Goal: Information Seeking & Learning: Learn about a topic

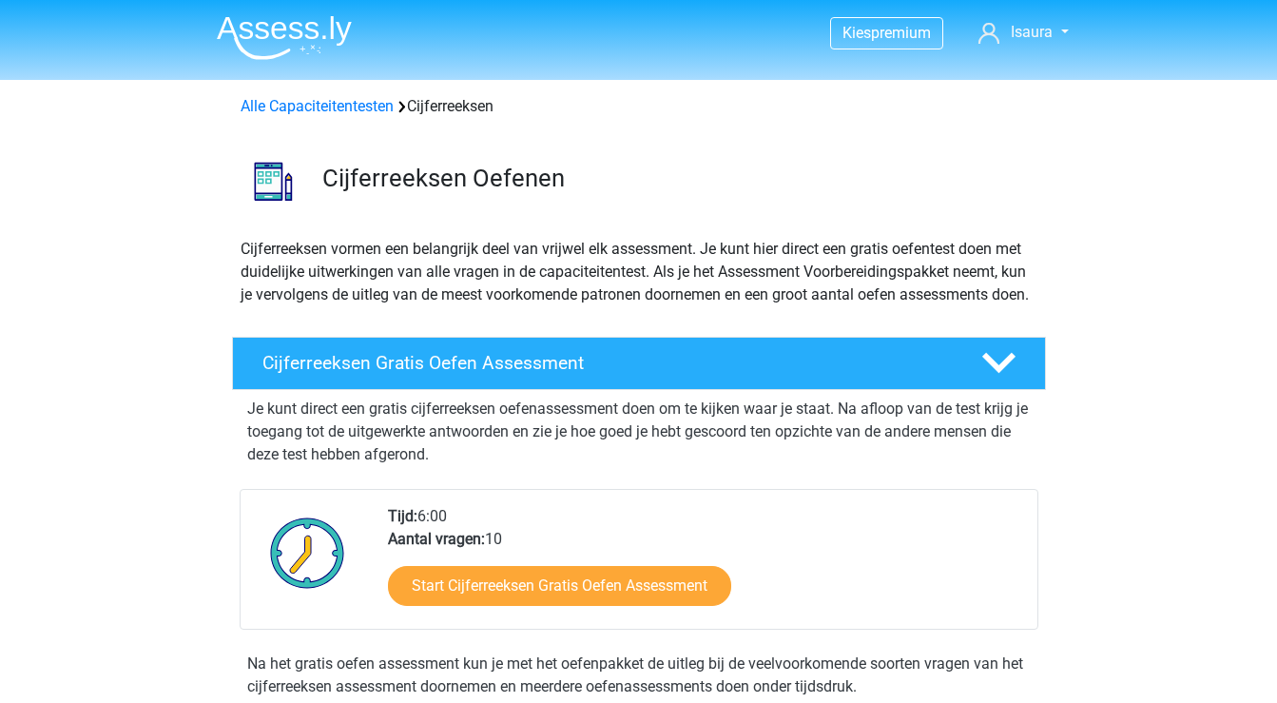
click at [306, 27] on img at bounding box center [284, 37] width 135 height 45
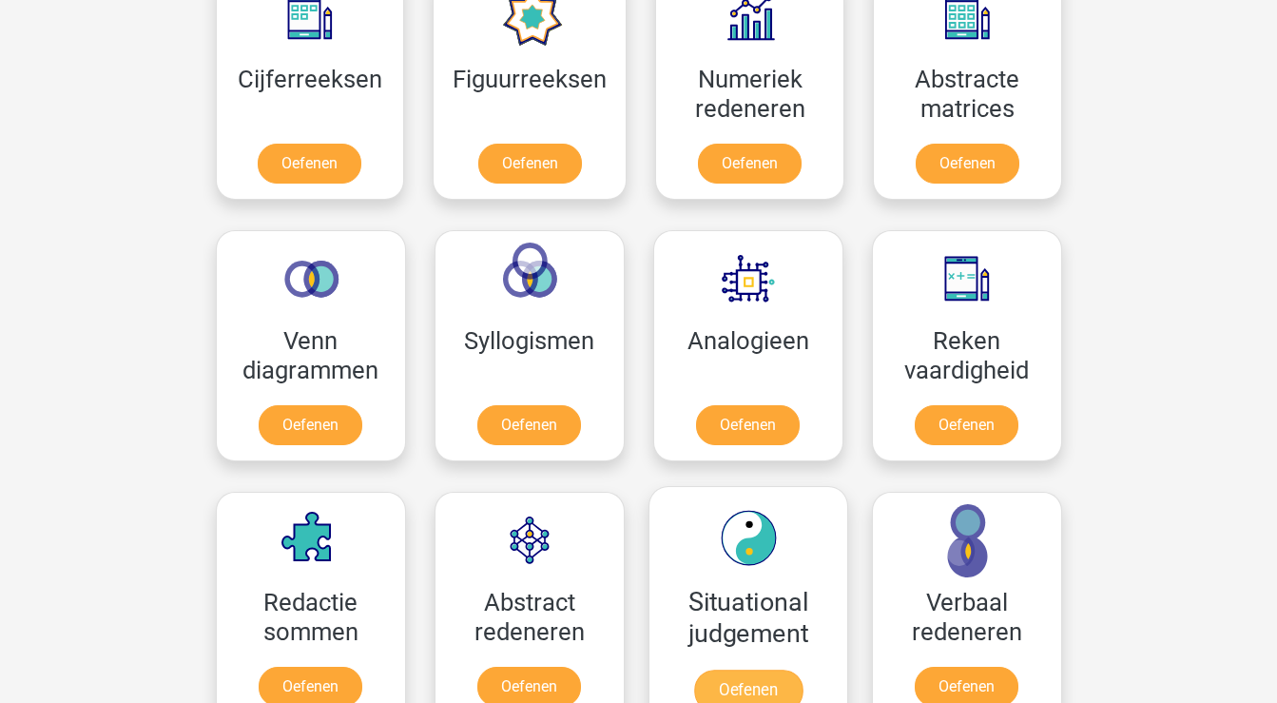
scroll to position [933, 0]
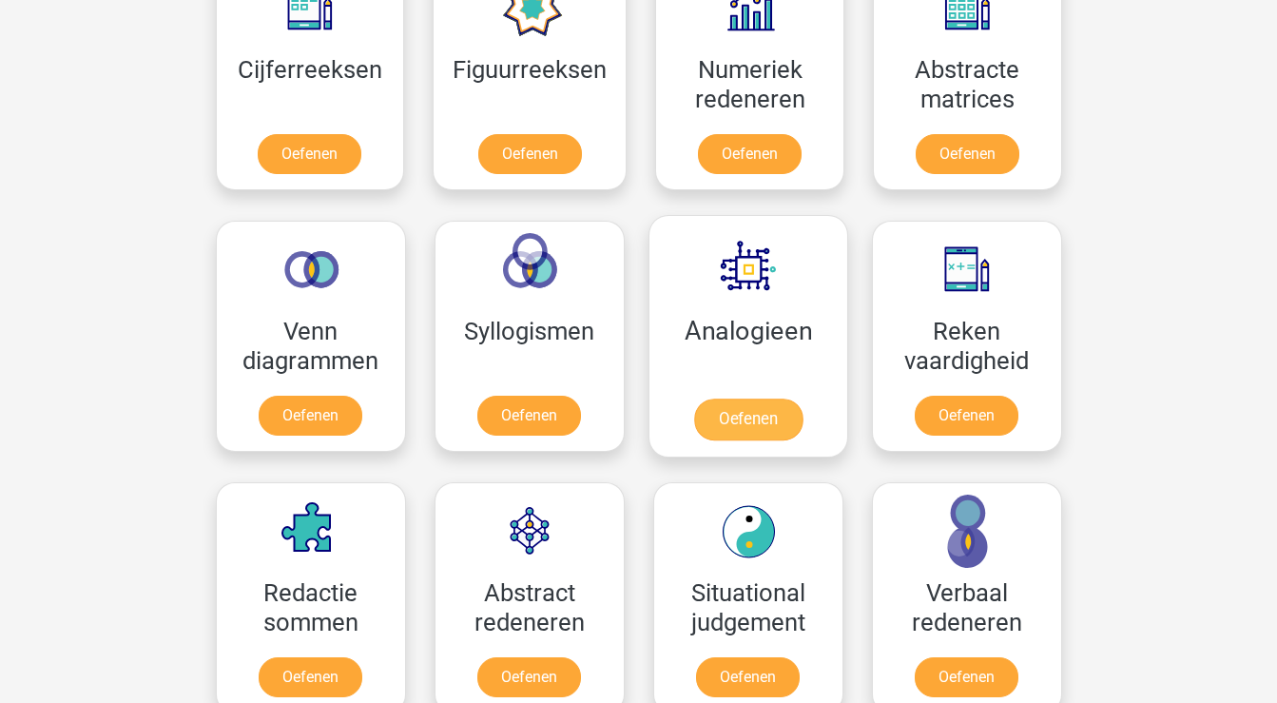
click at [764, 417] on link "Oefenen" at bounding box center [747, 419] width 108 height 42
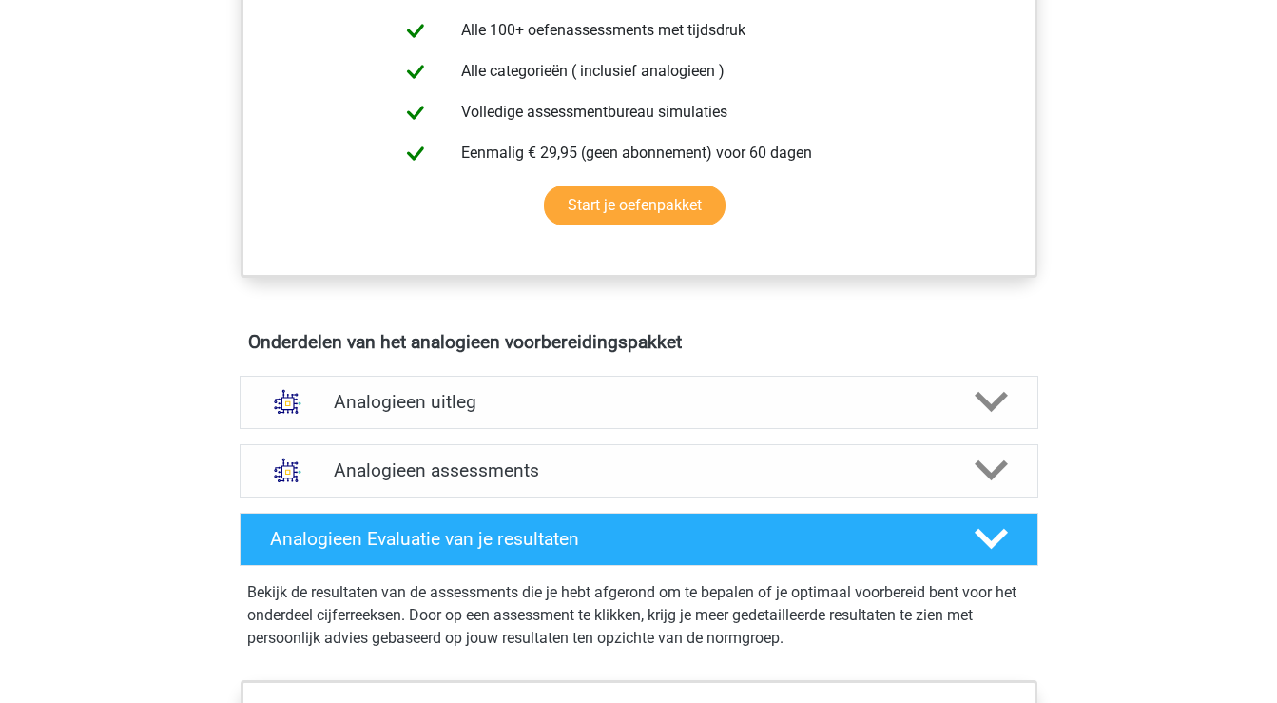
scroll to position [799, 0]
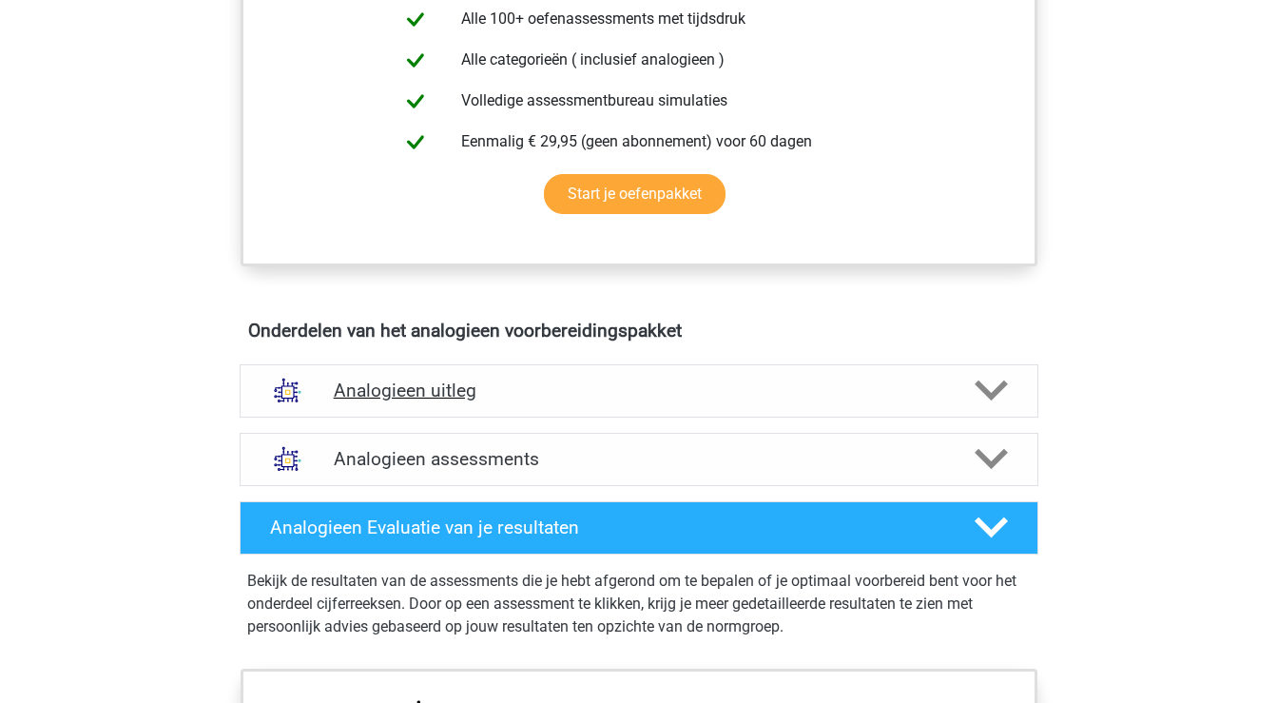
click at [1003, 390] on icon at bounding box center [991, 390] width 33 height 33
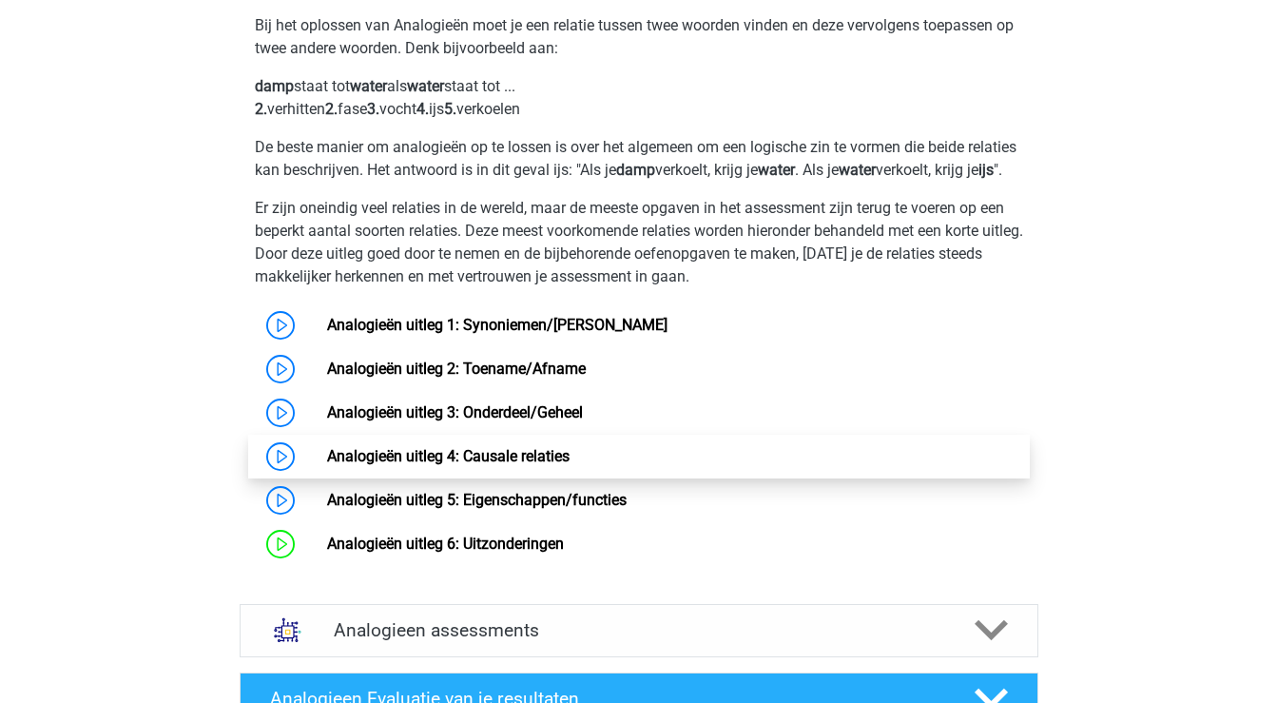
scroll to position [1203, 0]
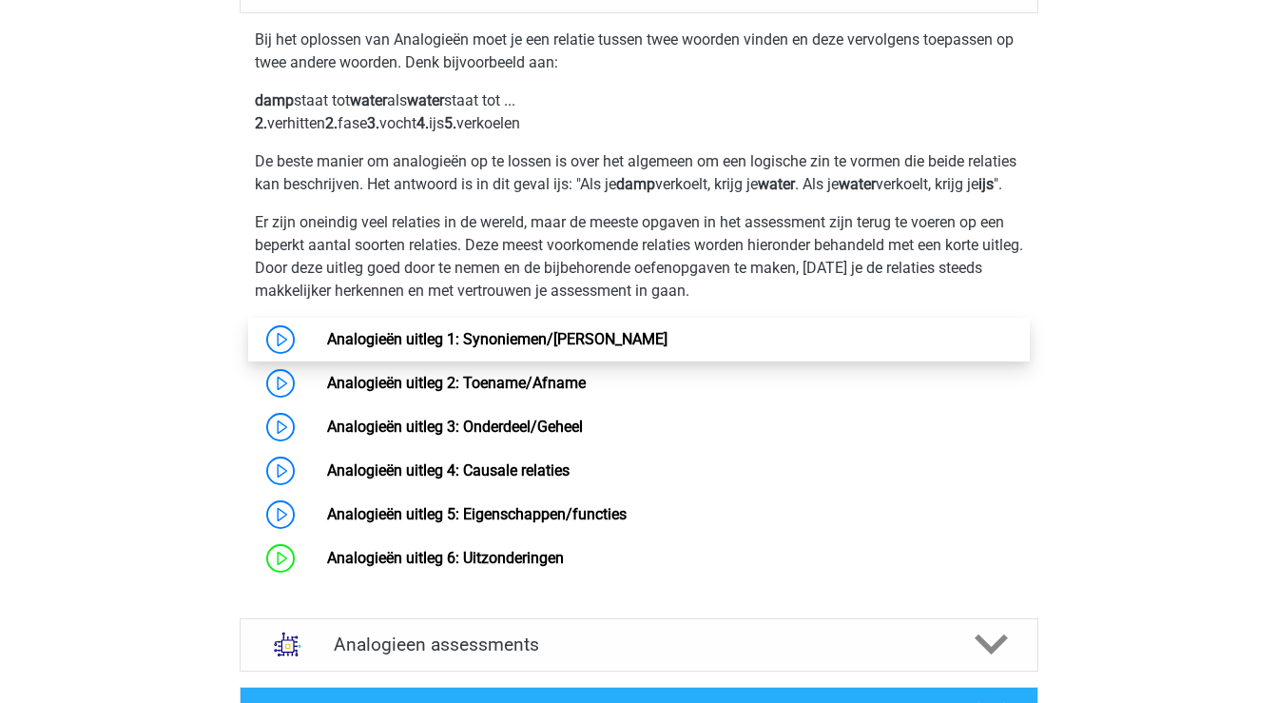
click at [398, 348] on link "Analogieën uitleg 1: Synoniemen/Antoniemen" at bounding box center [497, 339] width 340 height 18
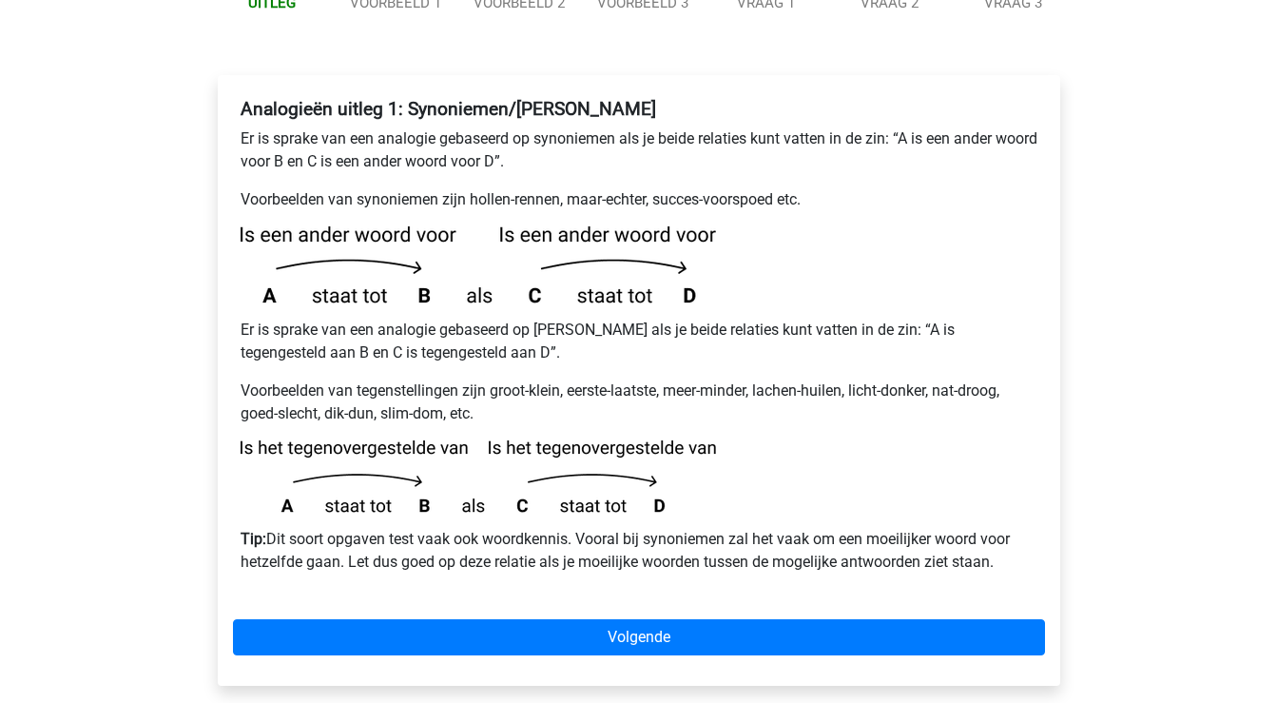
scroll to position [298, 0]
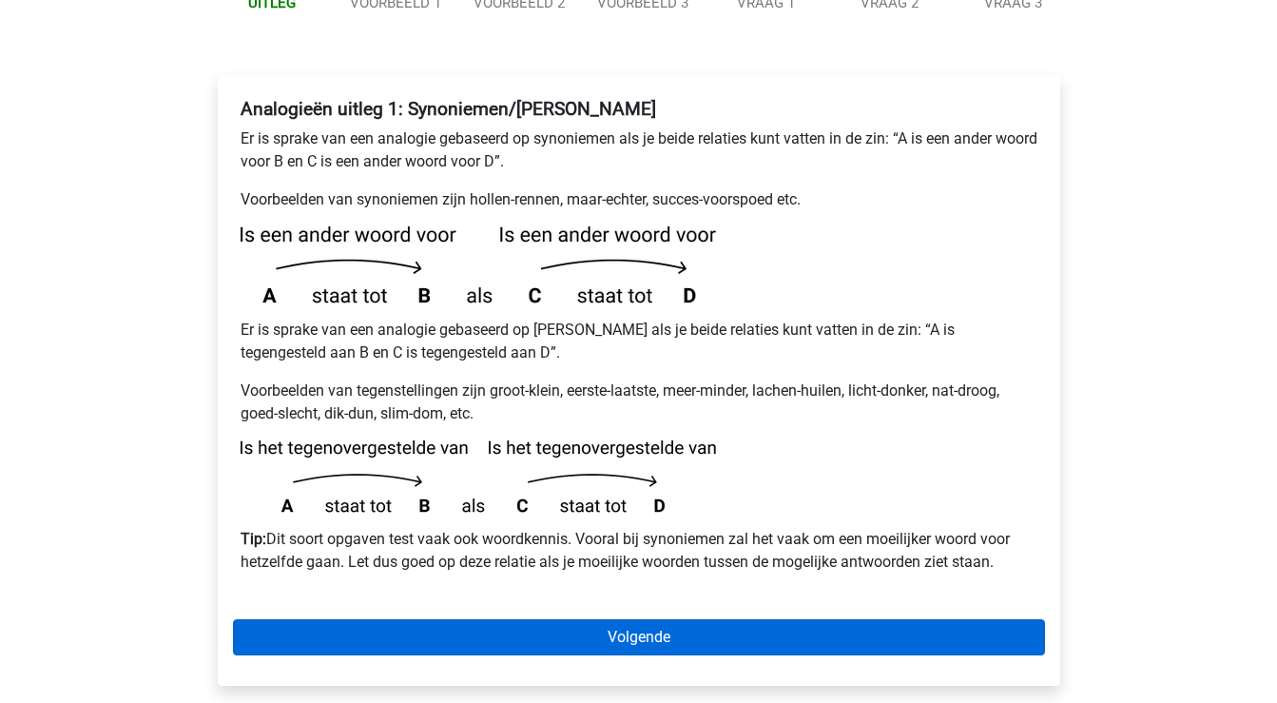
click at [469, 619] on link "Volgende" at bounding box center [639, 637] width 812 height 36
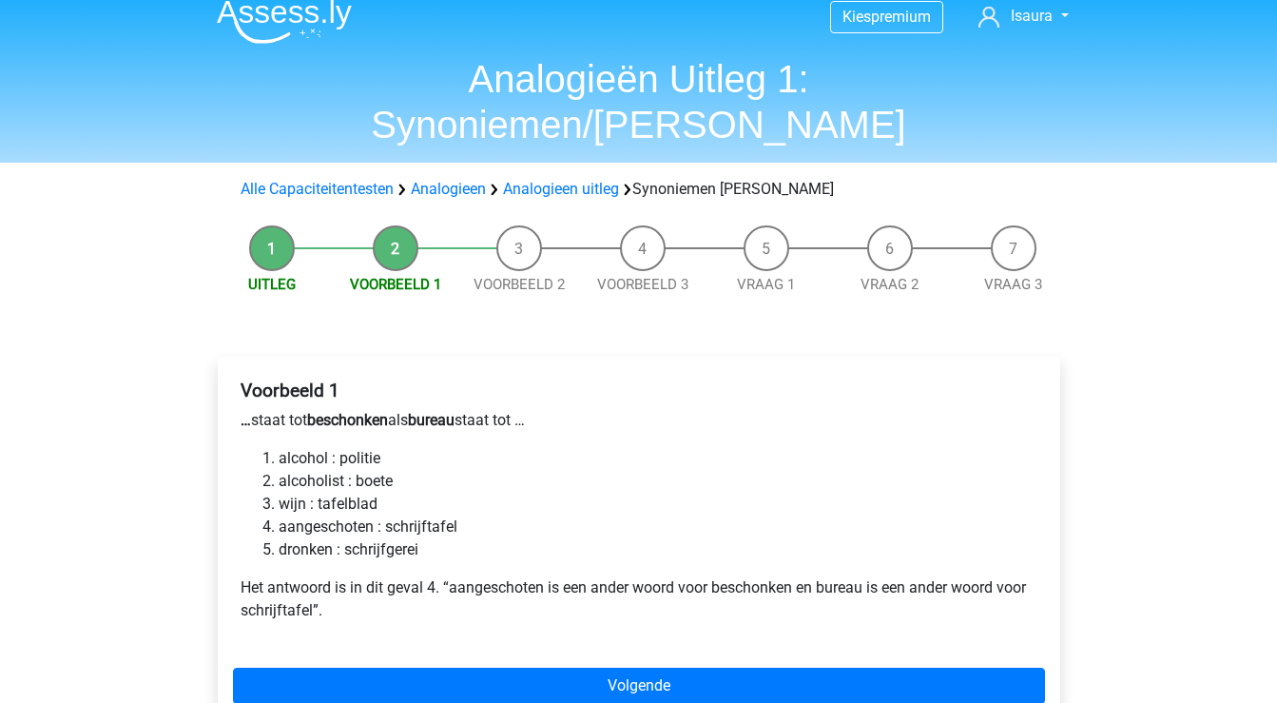
scroll to position [17, 0]
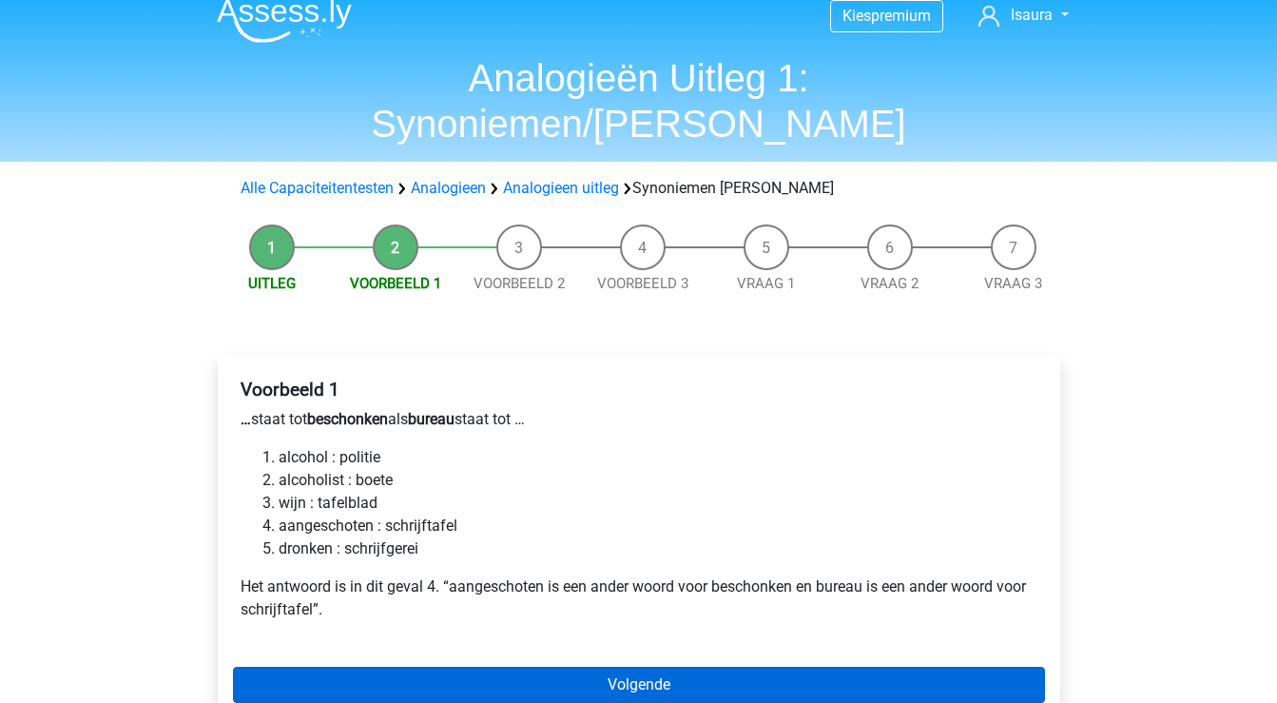
click at [378, 667] on link "Volgende" at bounding box center [639, 685] width 812 height 36
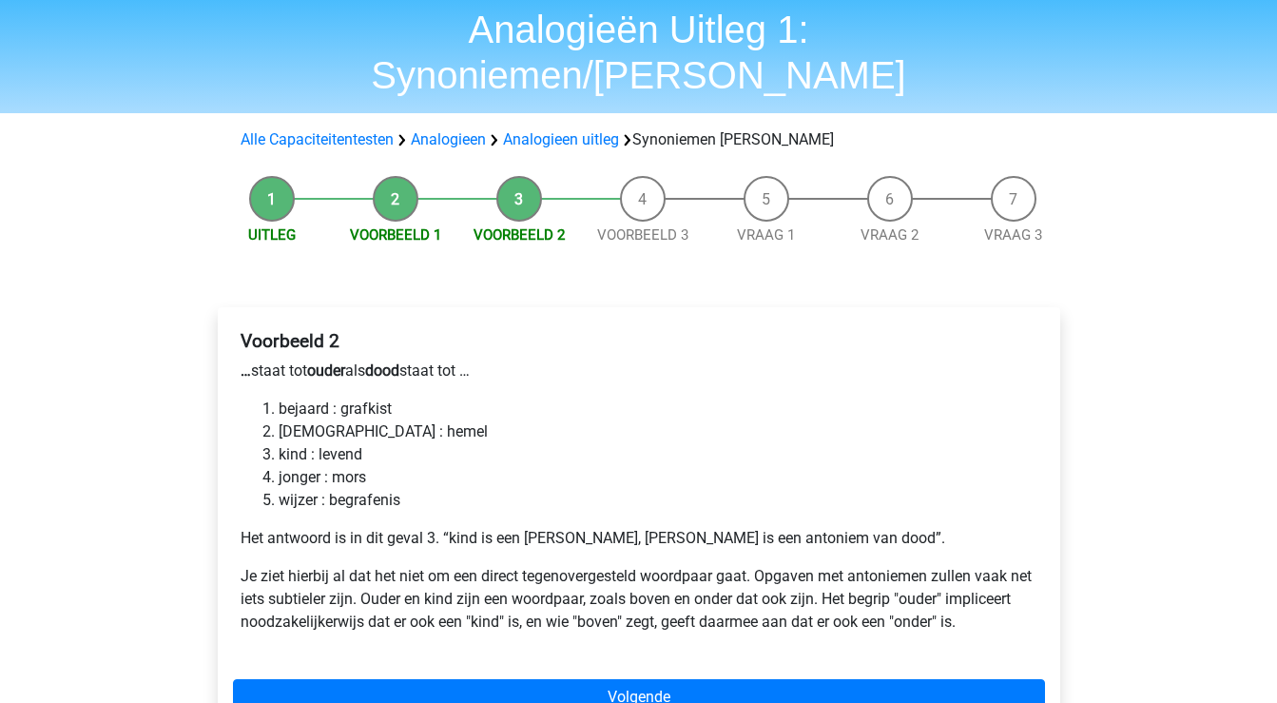
scroll to position [68, 0]
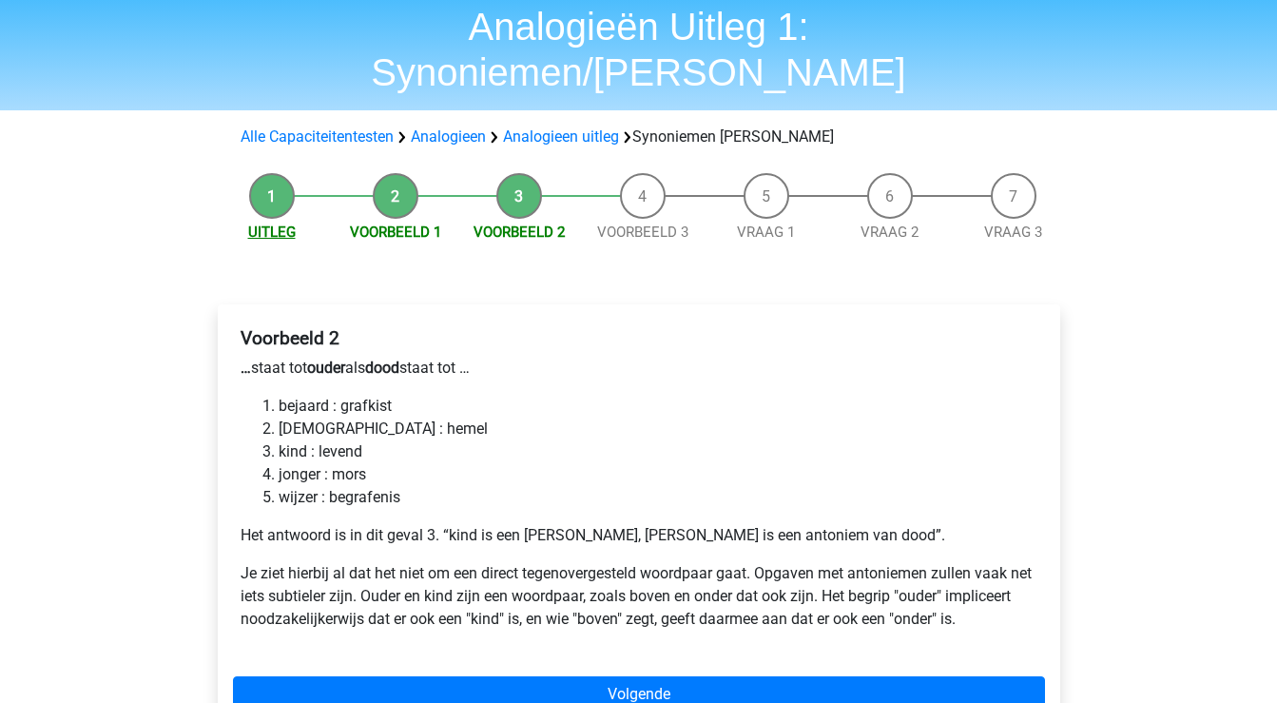
click at [279, 224] on link "Uitleg" at bounding box center [272, 232] width 48 height 17
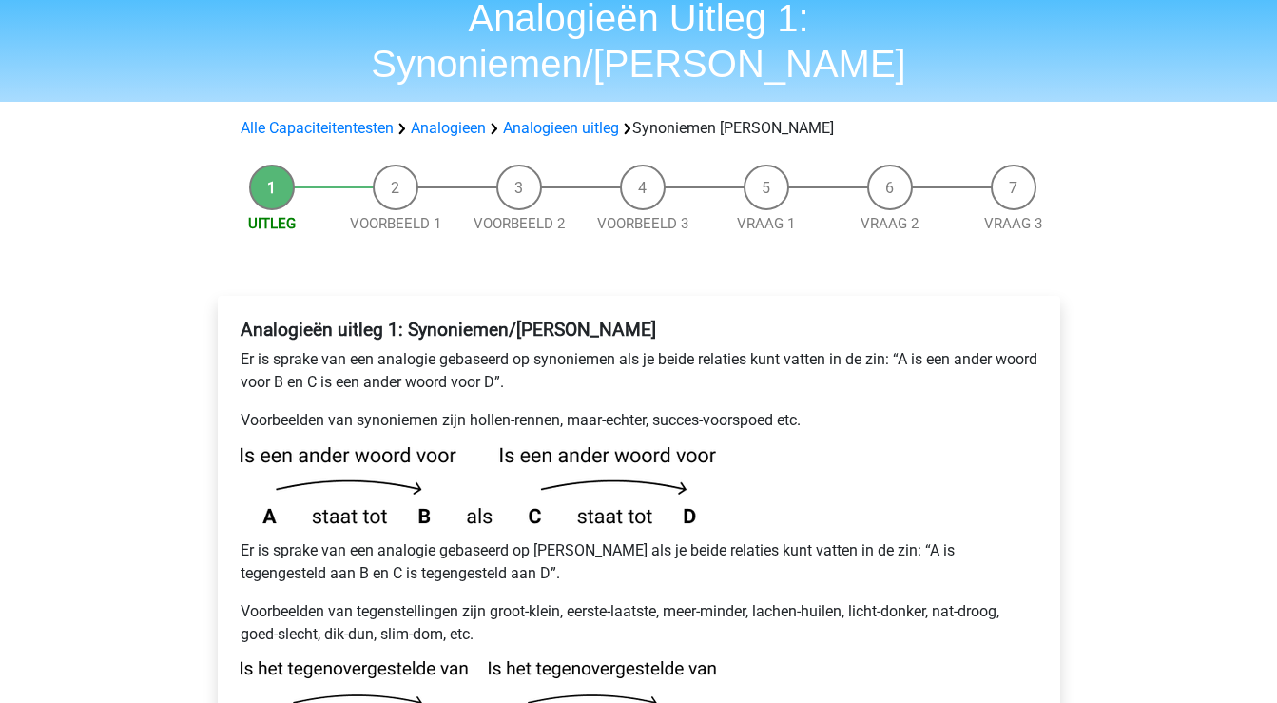
scroll to position [54, 0]
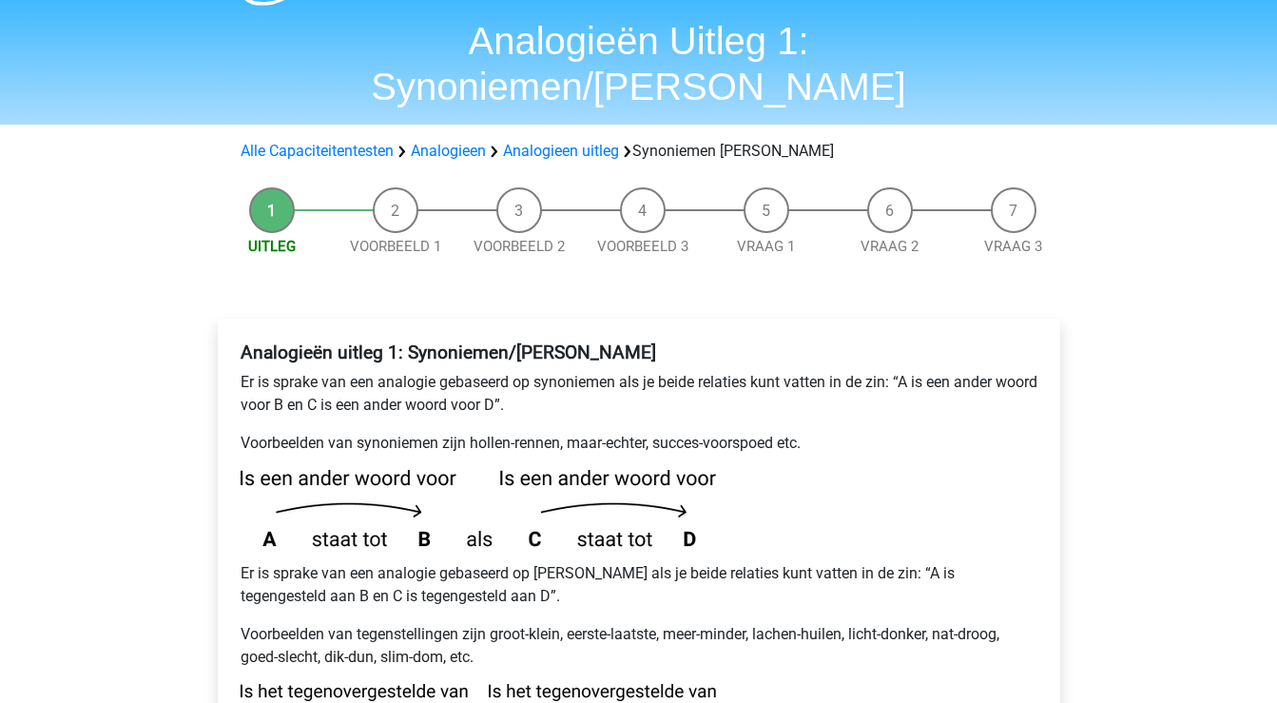
click at [515, 187] on li "Voorbeeld 2" at bounding box center [519, 222] width 124 height 70
click at [514, 238] on link "Voorbeeld 2" at bounding box center [519, 246] width 91 height 17
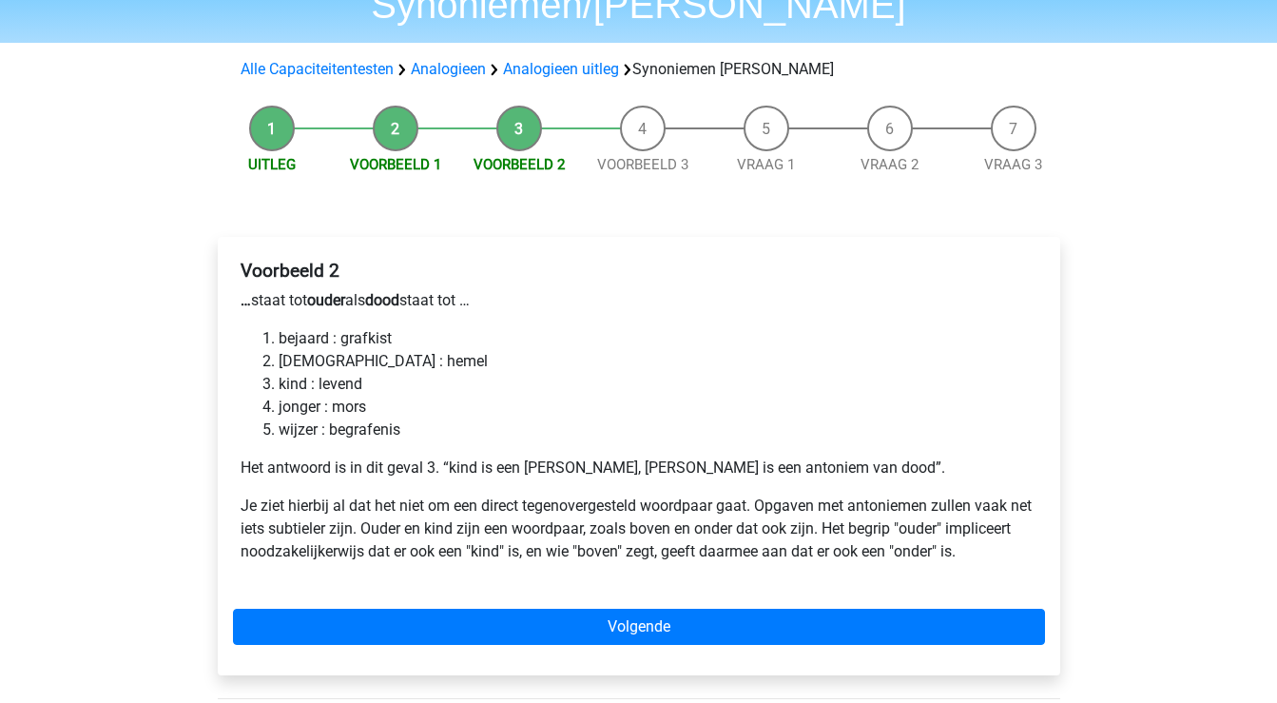
scroll to position [183, 0]
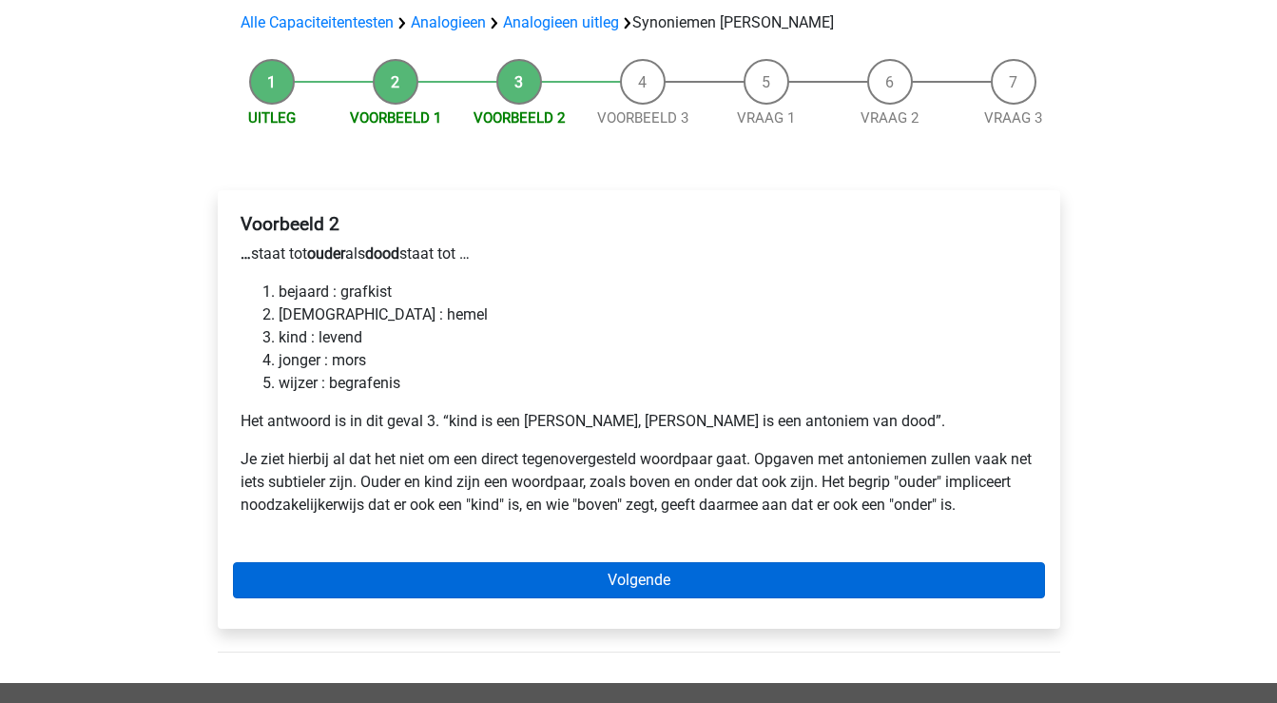
click at [526, 562] on link "Volgende" at bounding box center [639, 580] width 812 height 36
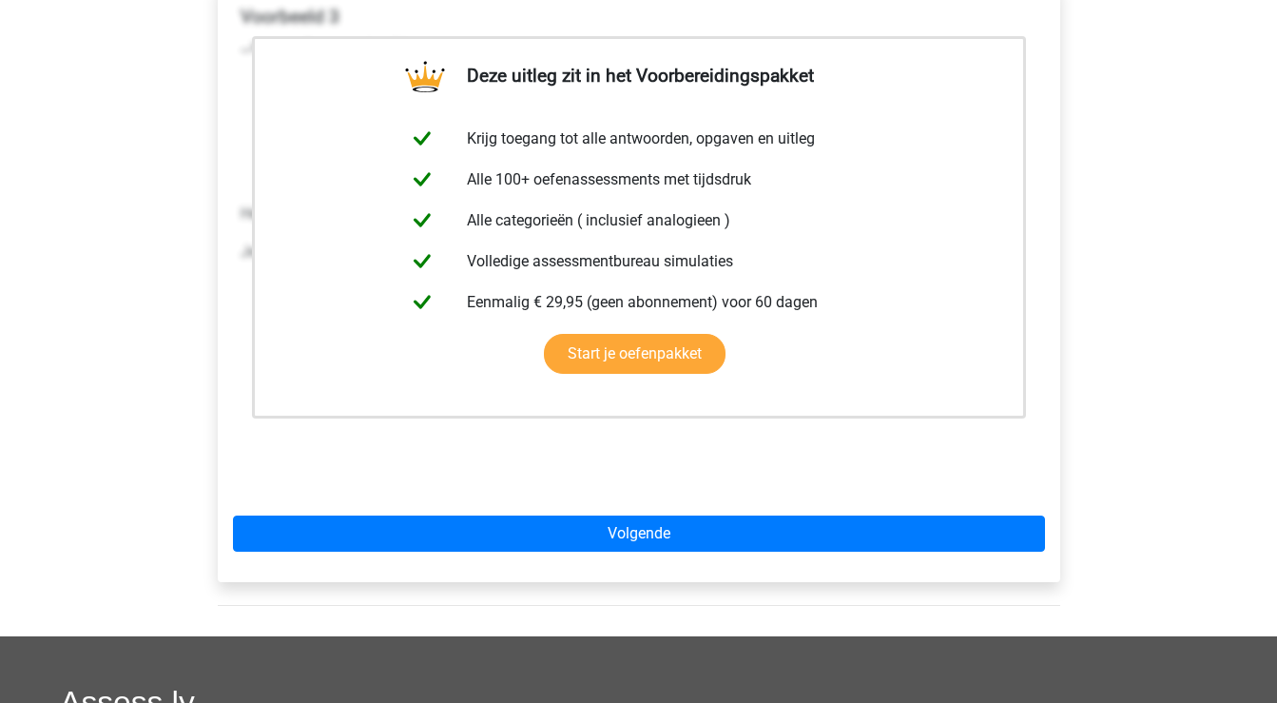
scroll to position [404, 0]
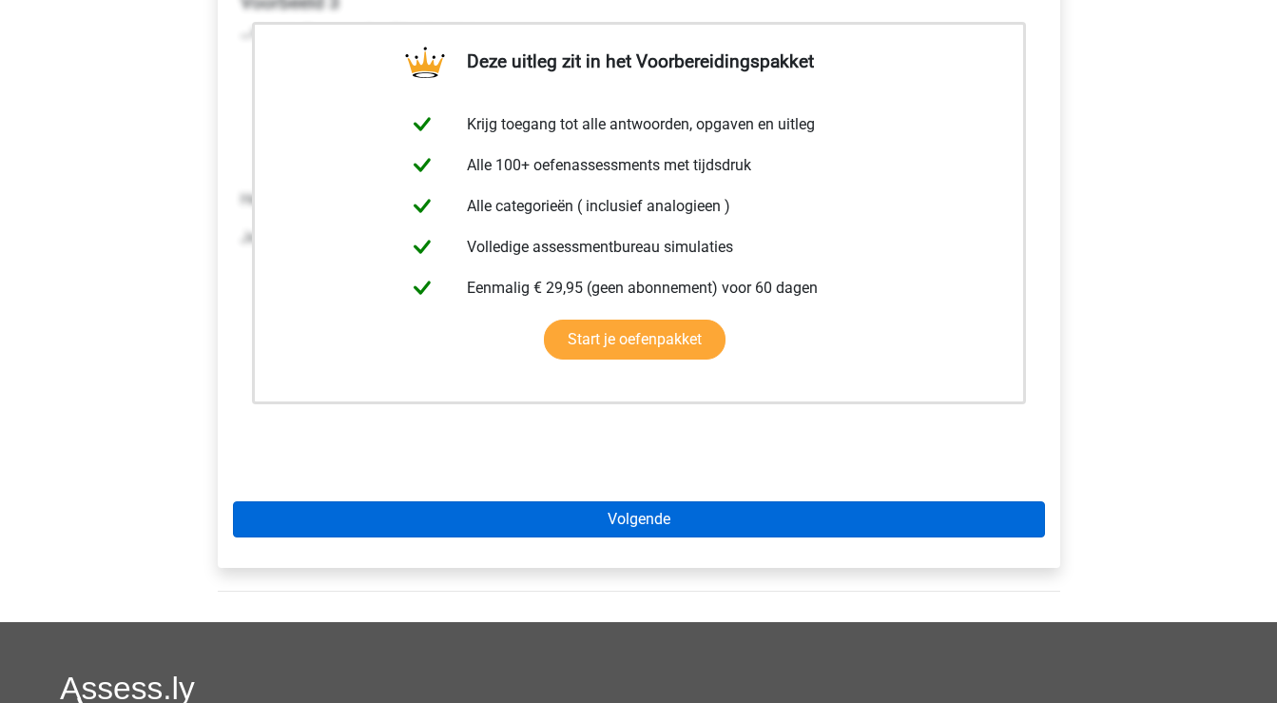
click at [540, 501] on link "Volgende" at bounding box center [639, 519] width 812 height 36
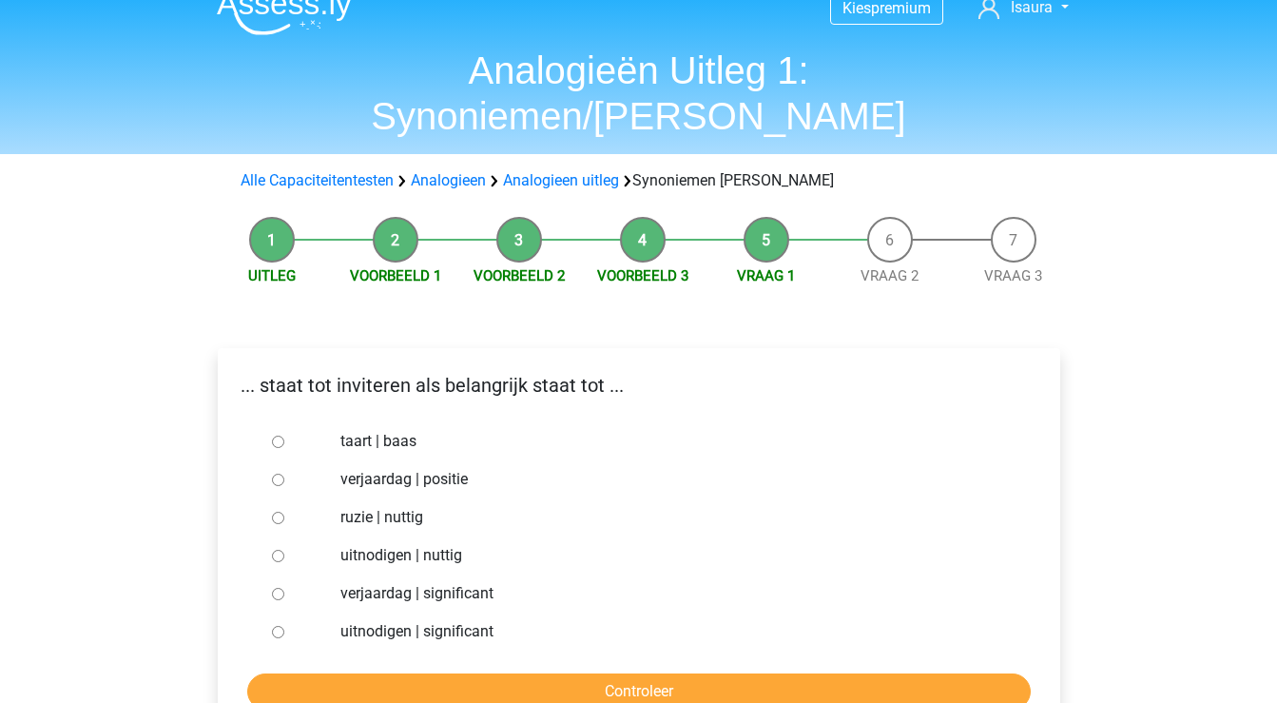
scroll to position [47, 0]
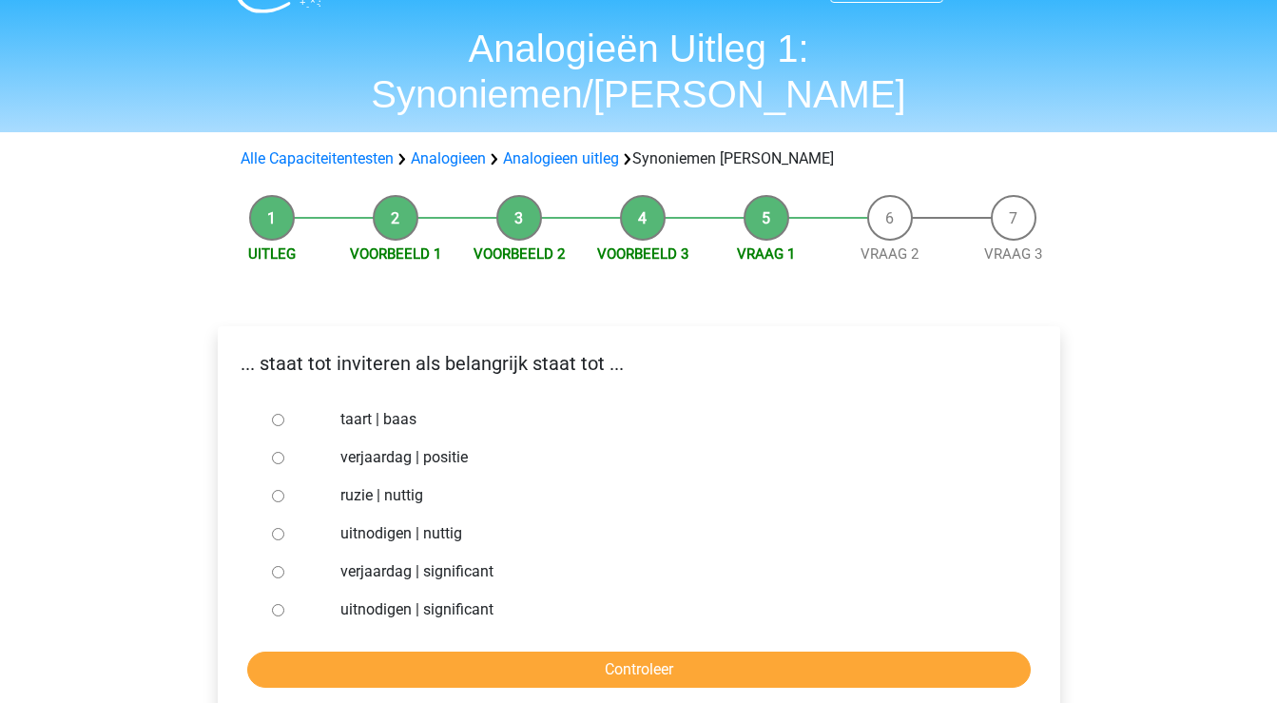
click at [276, 528] on input "uitnodigen | nuttig" at bounding box center [278, 534] width 12 height 12
radio input "true"
click at [360, 651] on input "Controleer" at bounding box center [639, 669] width 784 height 36
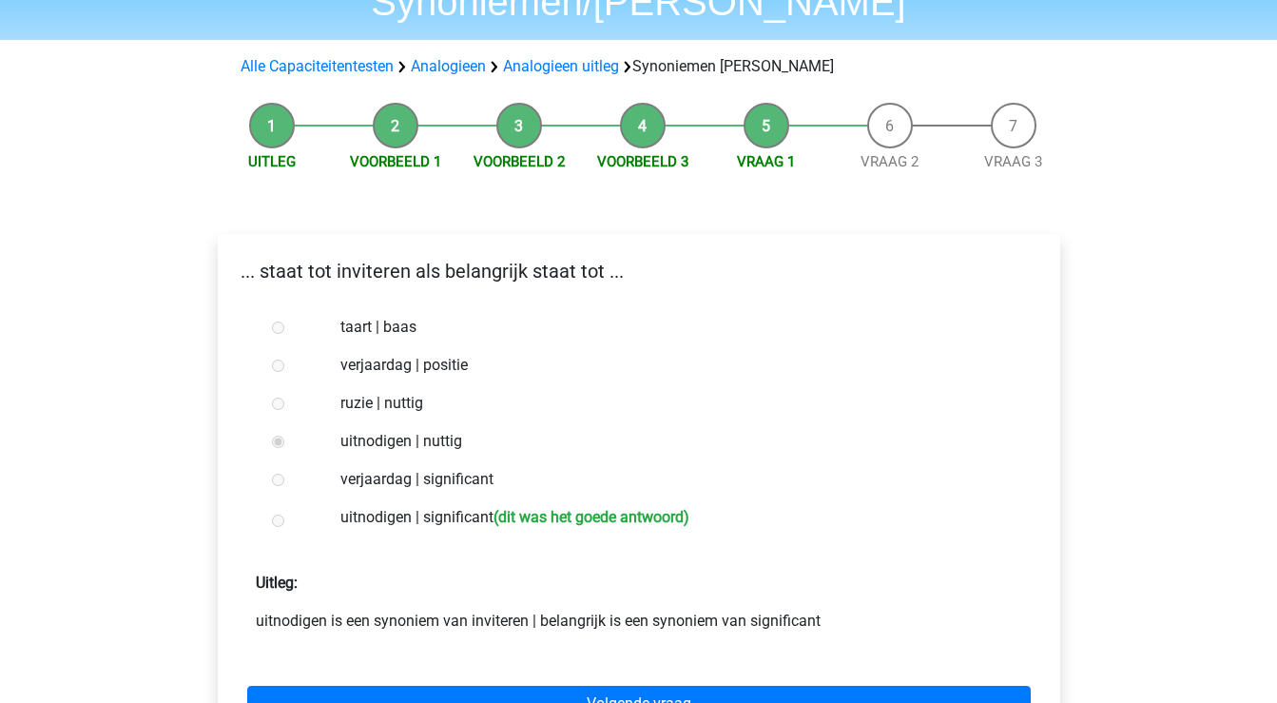
scroll to position [152, 0]
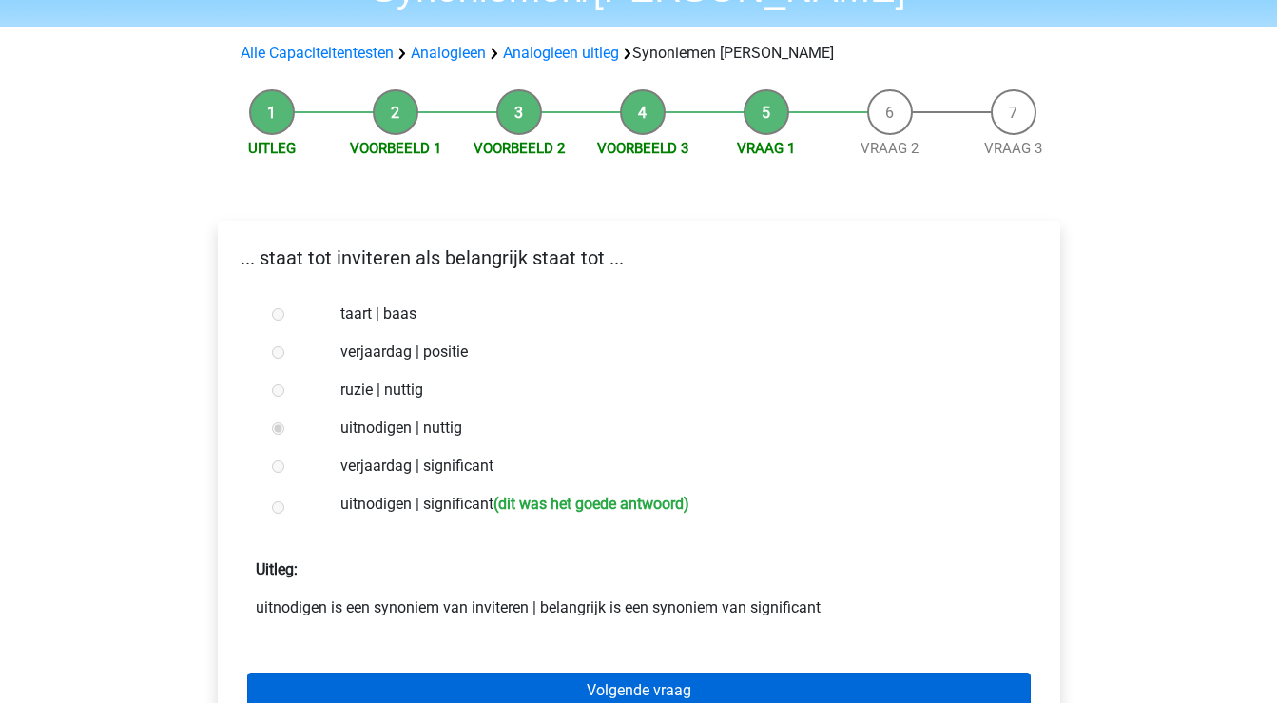
click at [493, 672] on link "Volgende vraag" at bounding box center [639, 690] width 784 height 36
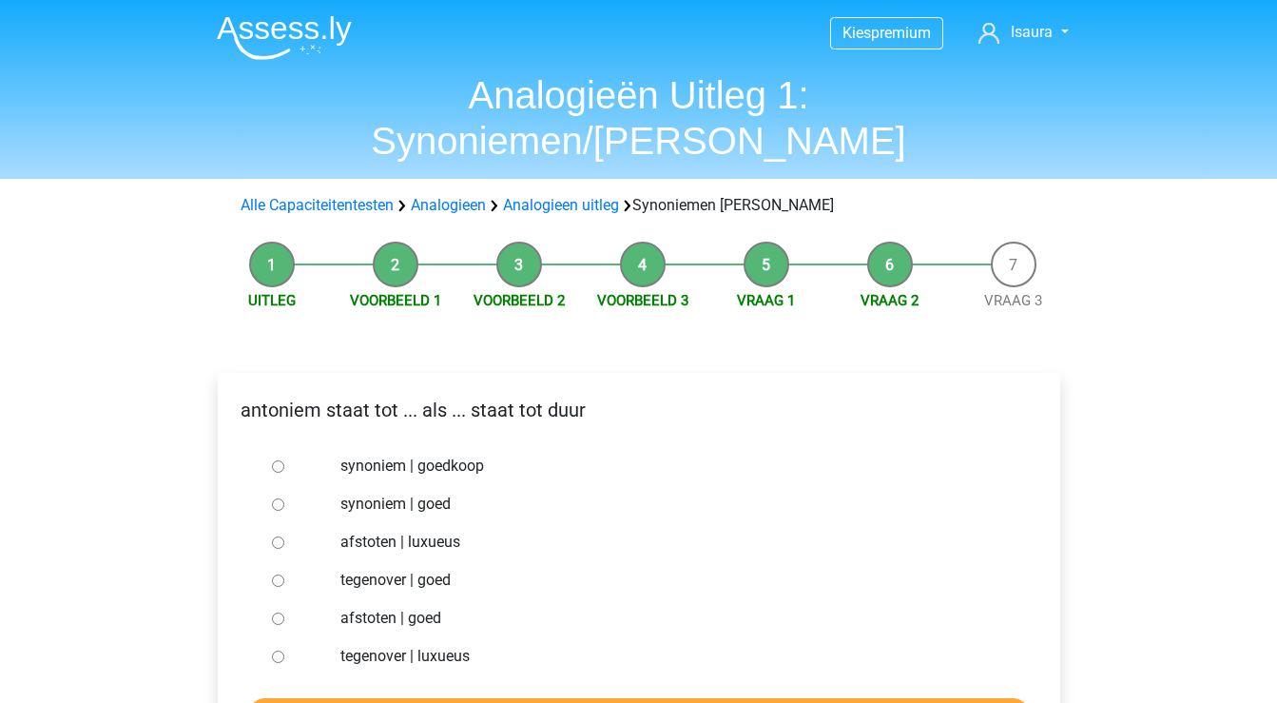
click at [276, 460] on input "synoniem | goedkoop" at bounding box center [278, 466] width 12 height 12
radio input "true"
click at [477, 698] on input "Controleer" at bounding box center [639, 716] width 784 height 36
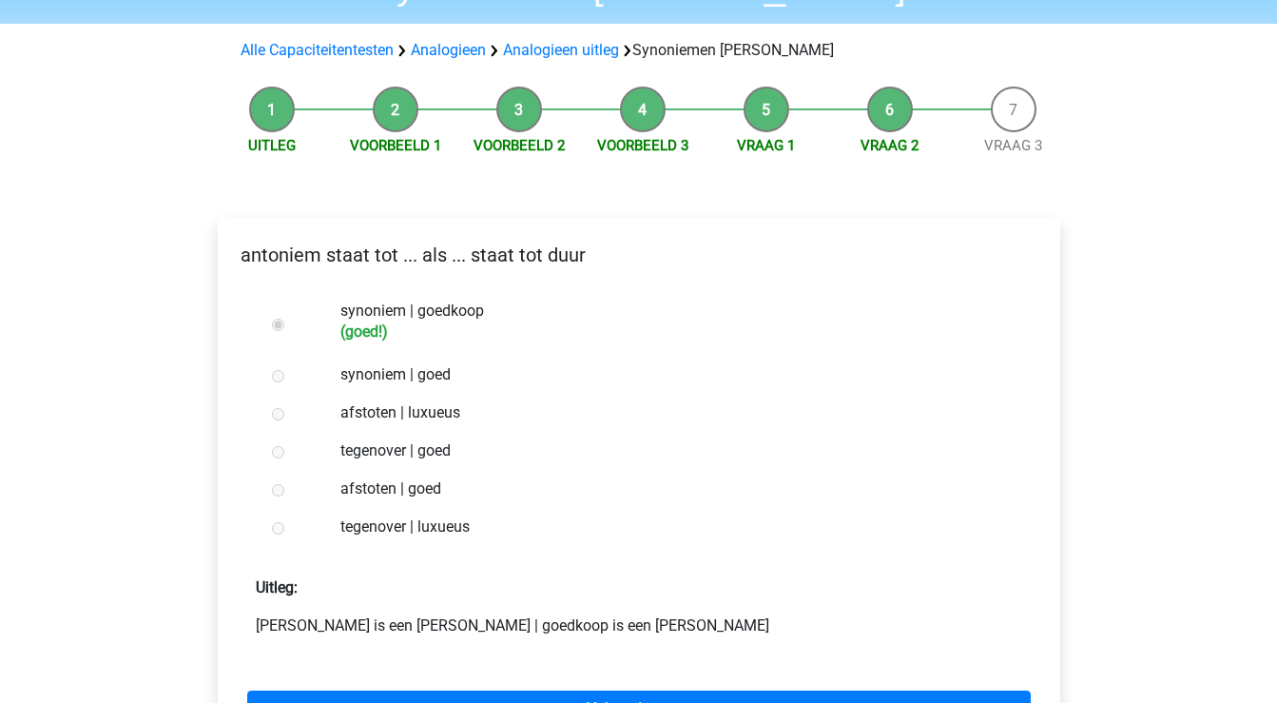
scroll to position [165, 0]
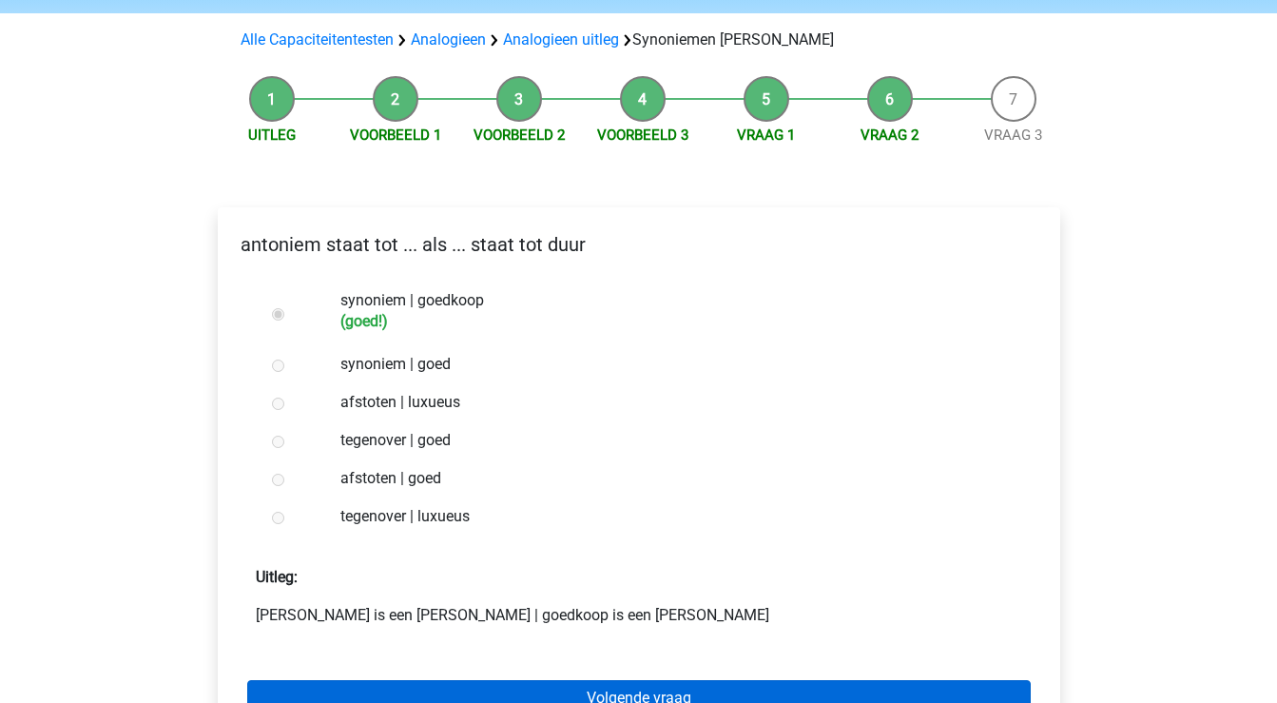
click at [475, 680] on link "Volgende vraag" at bounding box center [639, 698] width 784 height 36
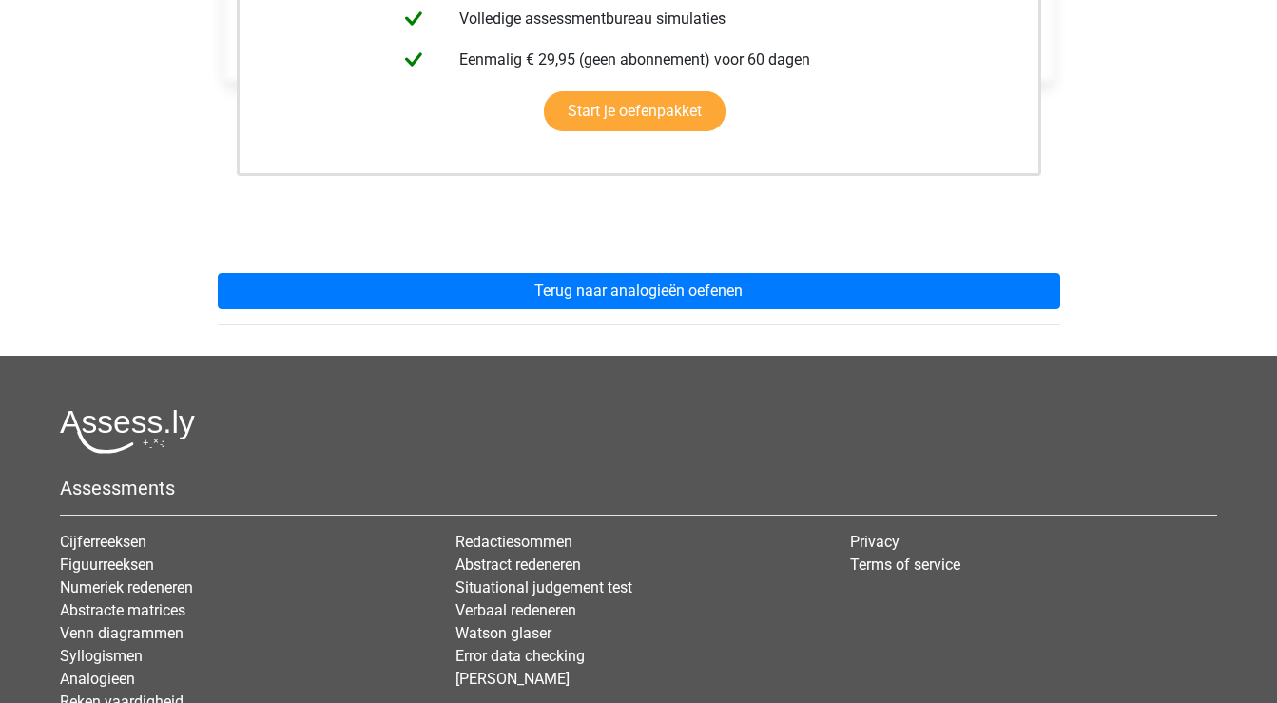
scroll to position [600, 0]
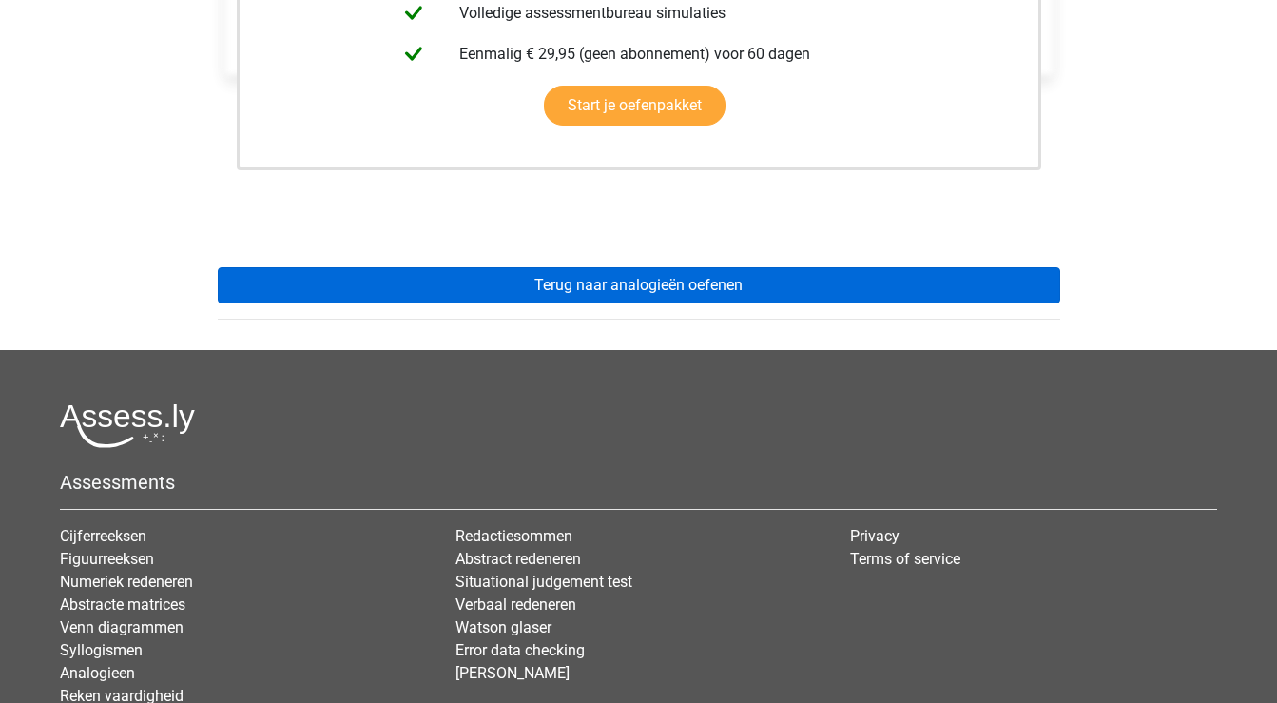
click at [573, 267] on link "Terug naar analogieën oefenen" at bounding box center [639, 285] width 843 height 36
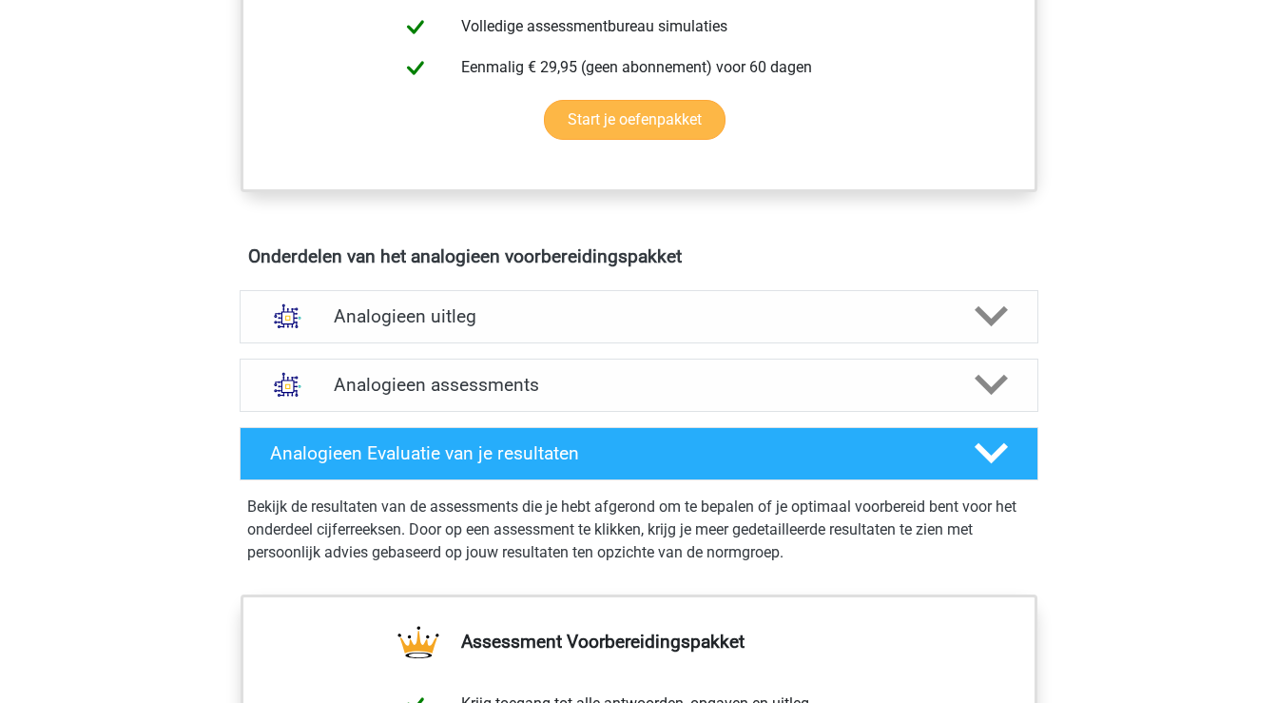
scroll to position [882, 0]
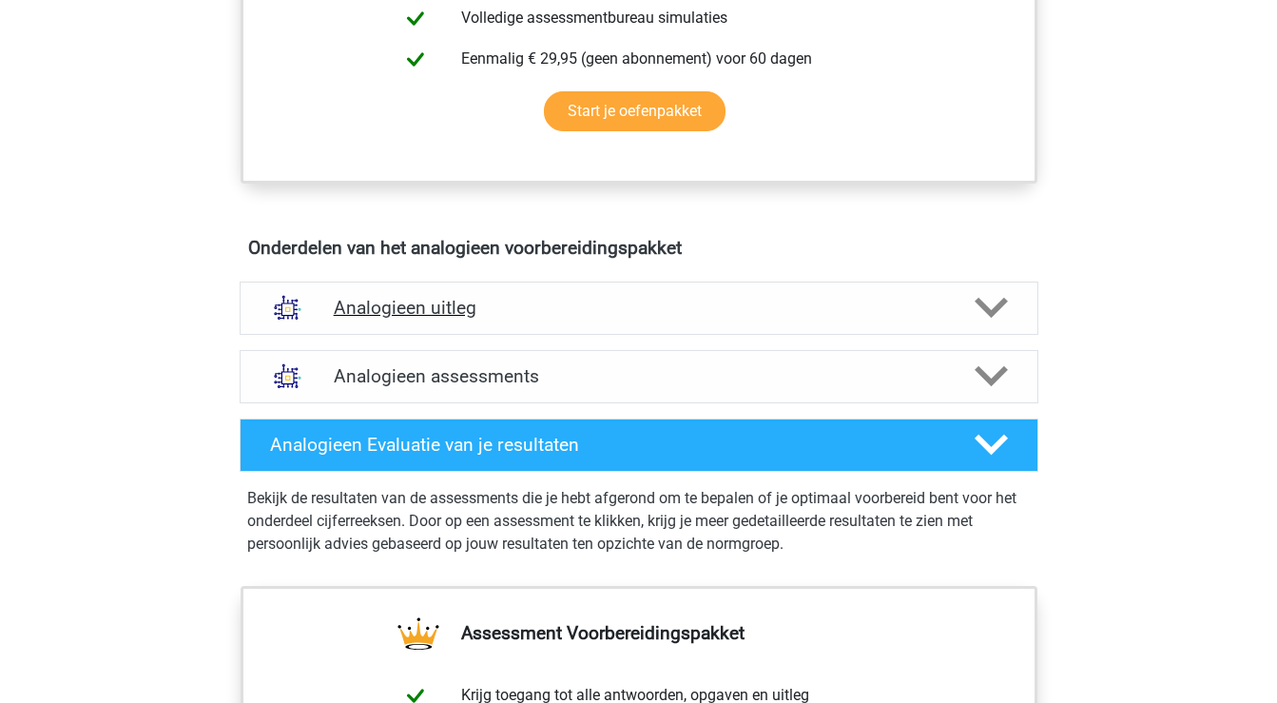
click at [1001, 306] on polygon at bounding box center [991, 308] width 33 height 21
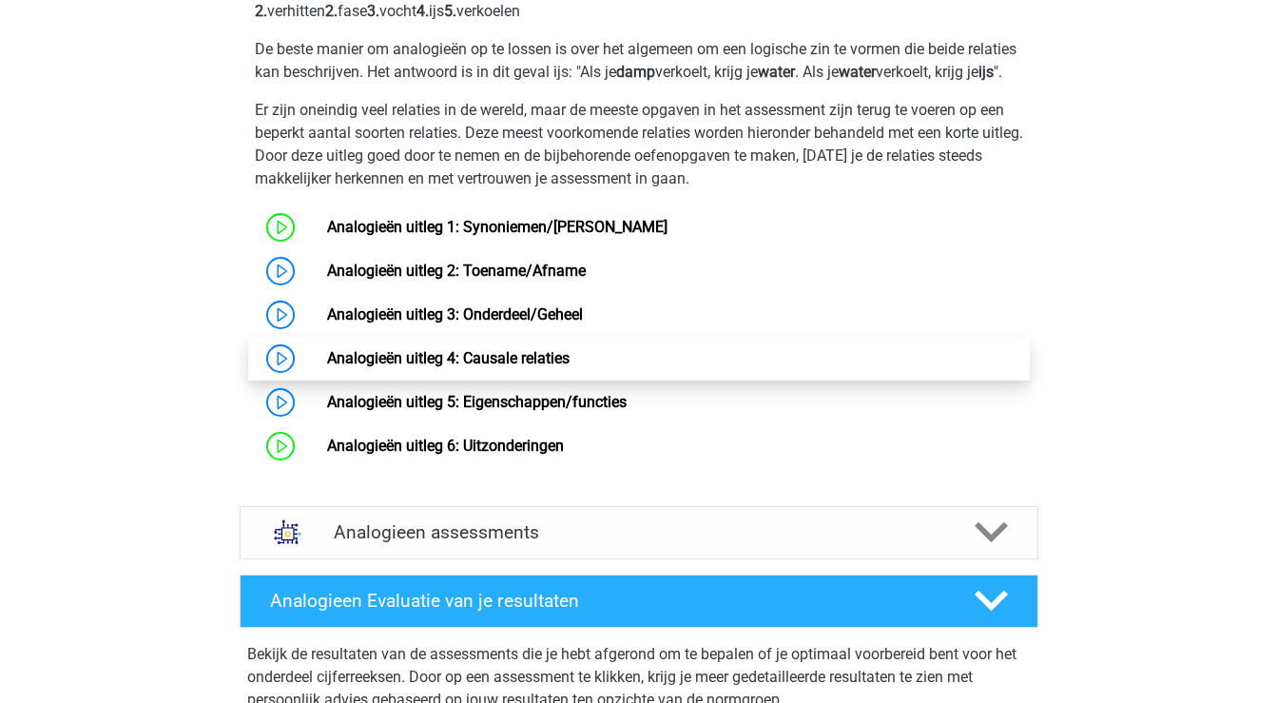
scroll to position [1316, 0]
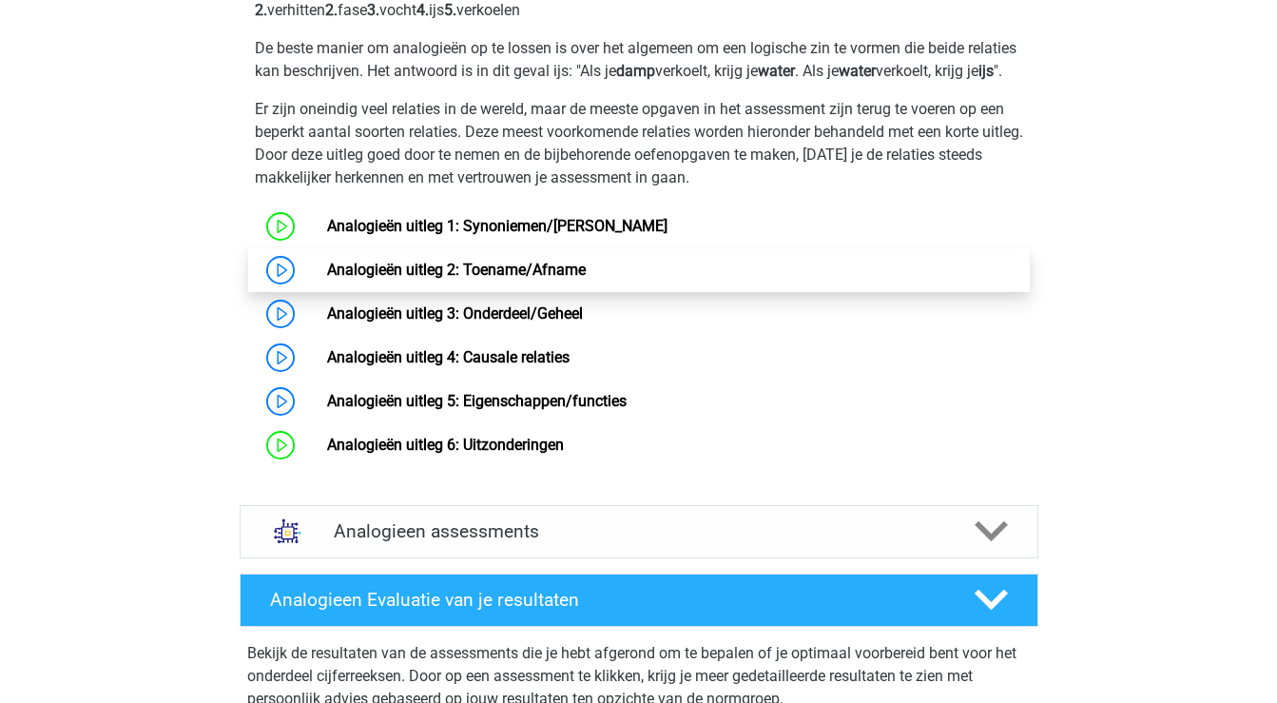
click at [388, 279] on link "Analogieën uitleg 2: Toename/Afname" at bounding box center [456, 270] width 259 height 18
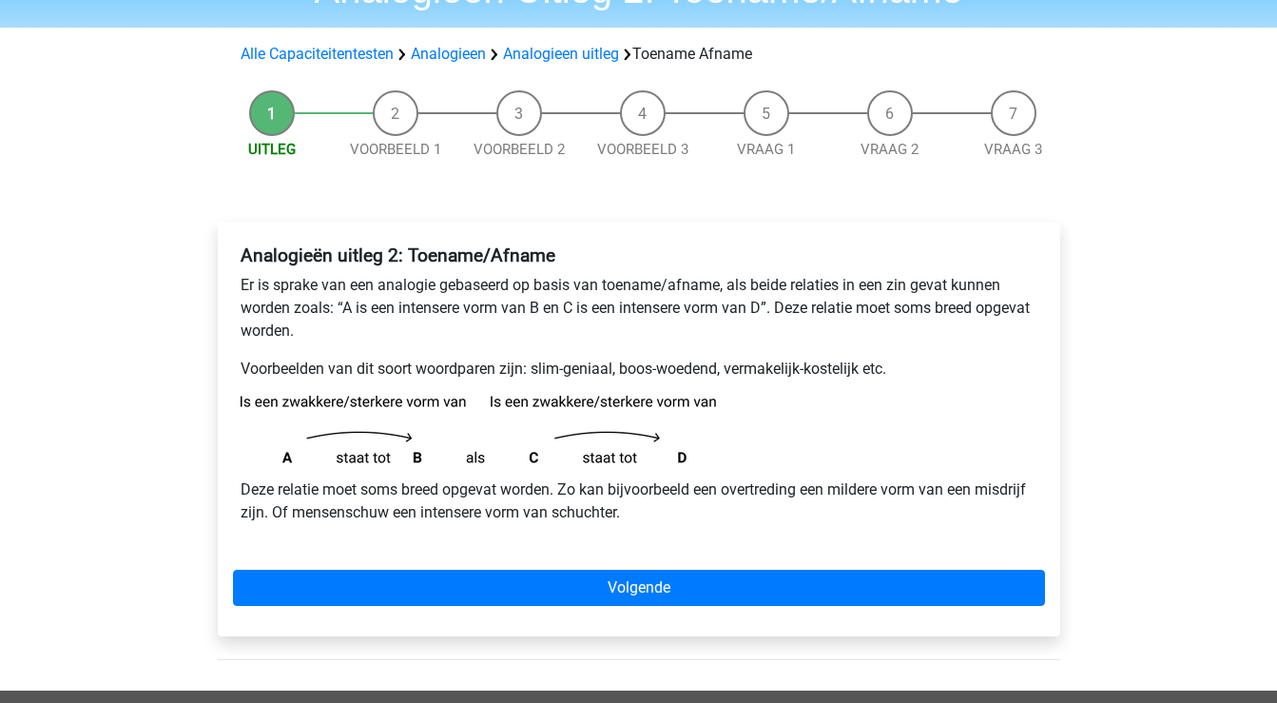
scroll to position [113, 0]
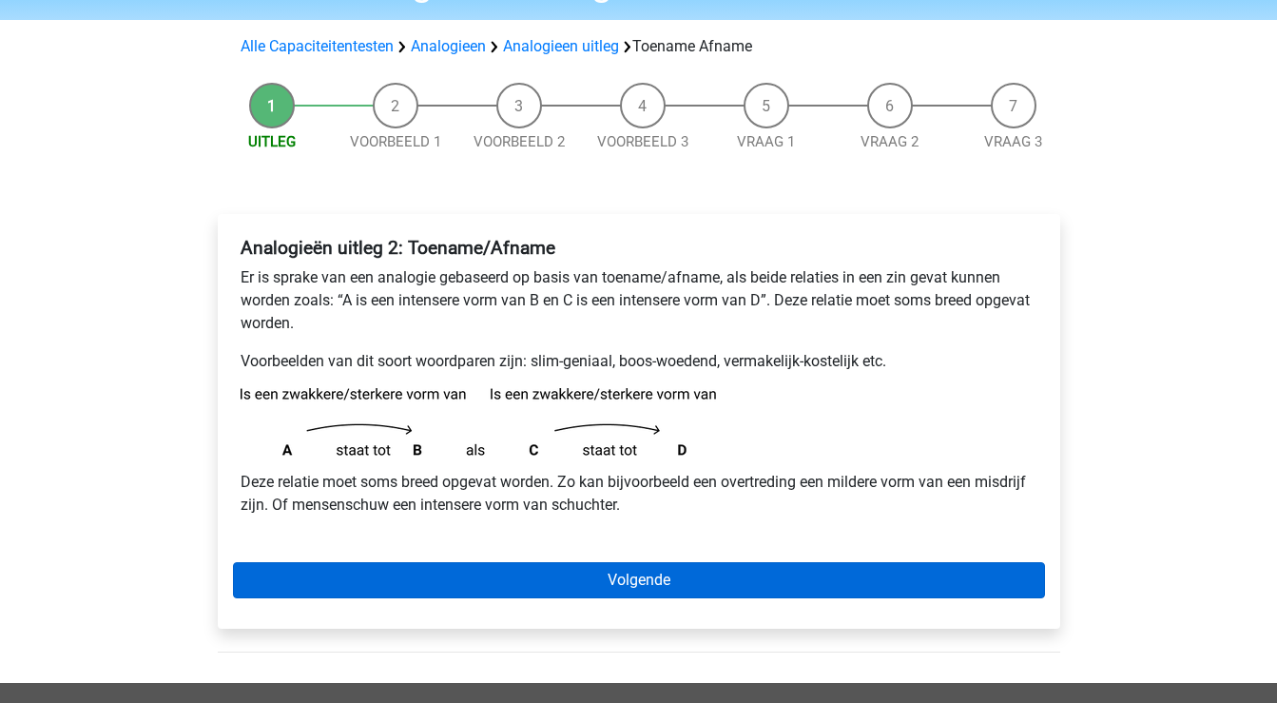
click at [547, 593] on link "Volgende" at bounding box center [639, 580] width 812 height 36
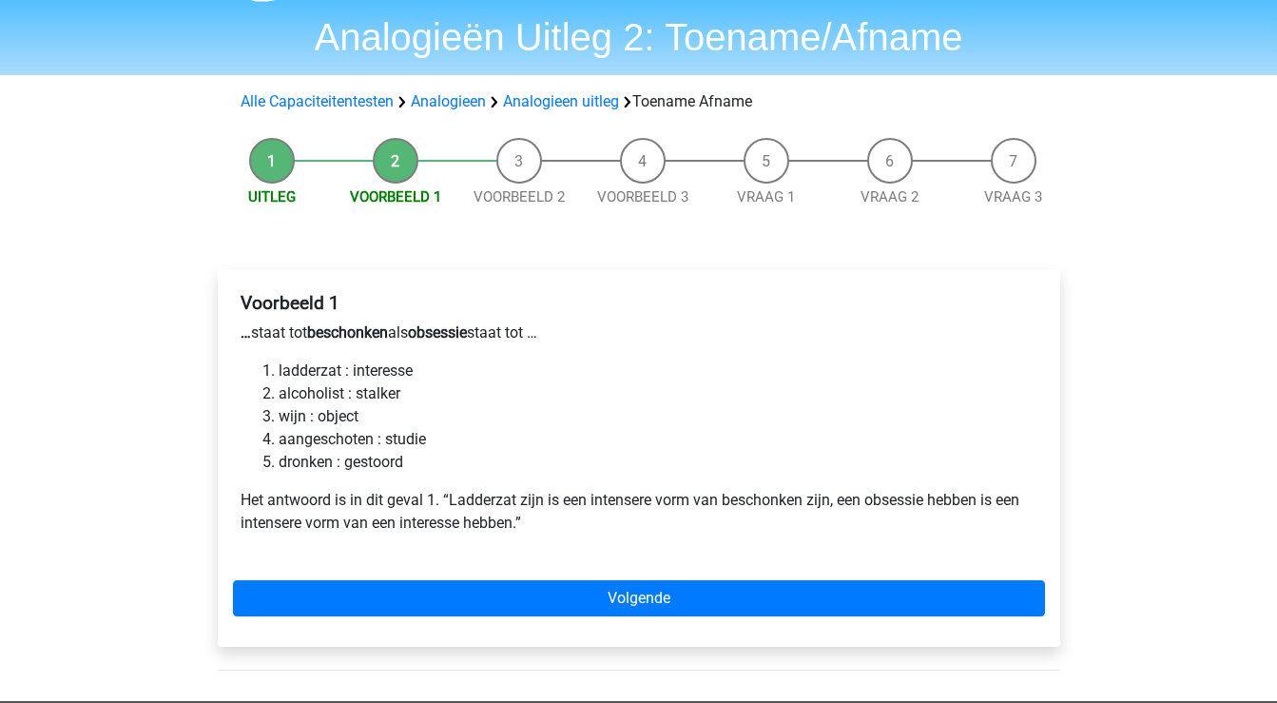
scroll to position [66, 0]
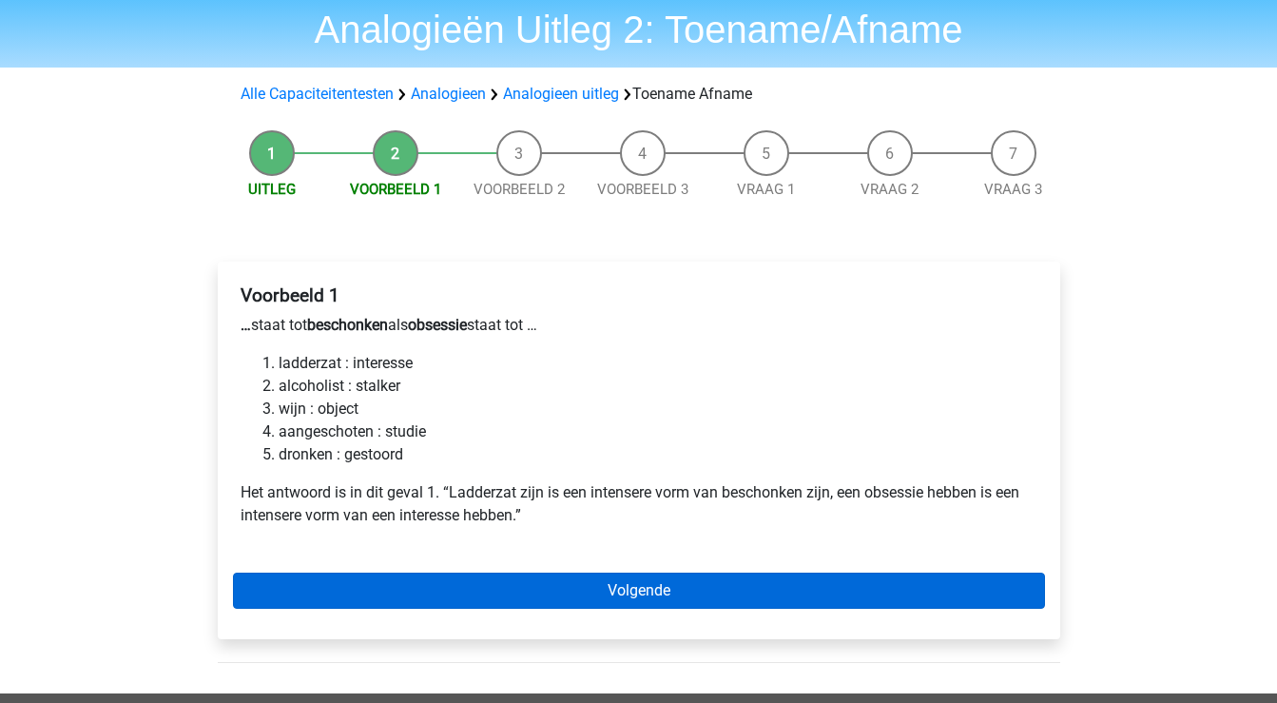
click at [494, 585] on link "Volgende" at bounding box center [639, 591] width 812 height 36
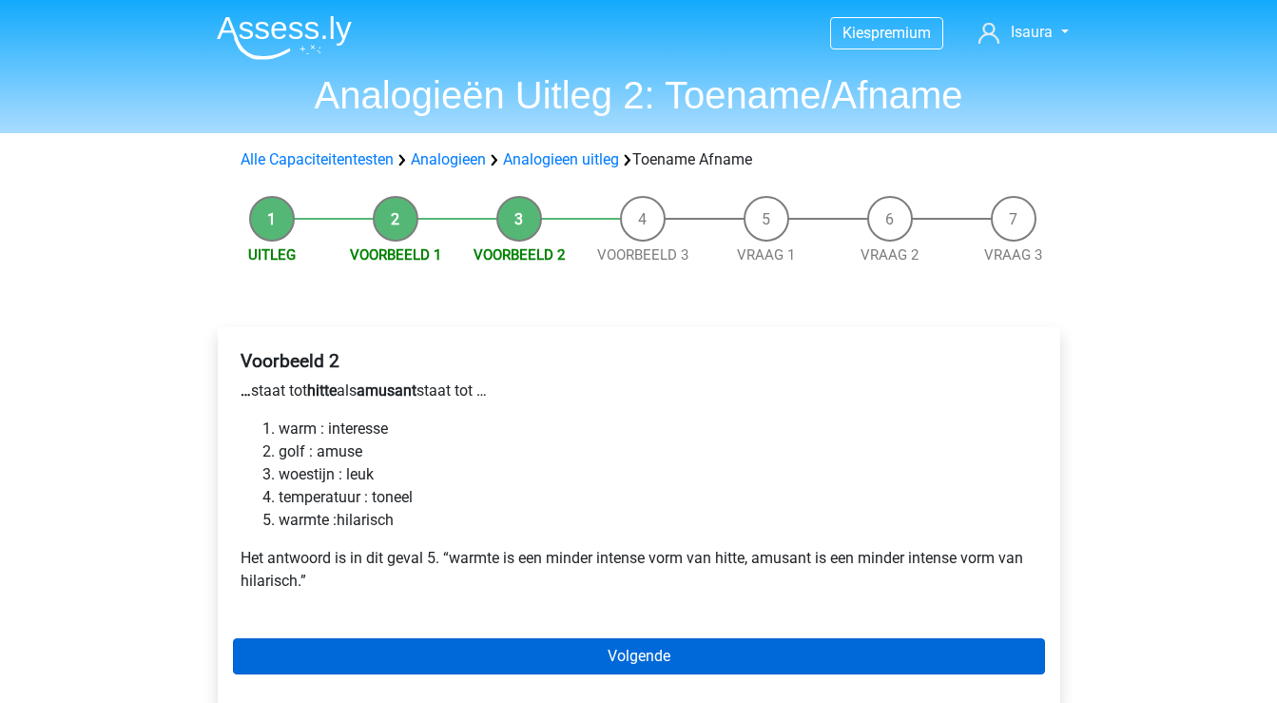
click at [379, 658] on link "Volgende" at bounding box center [639, 656] width 812 height 36
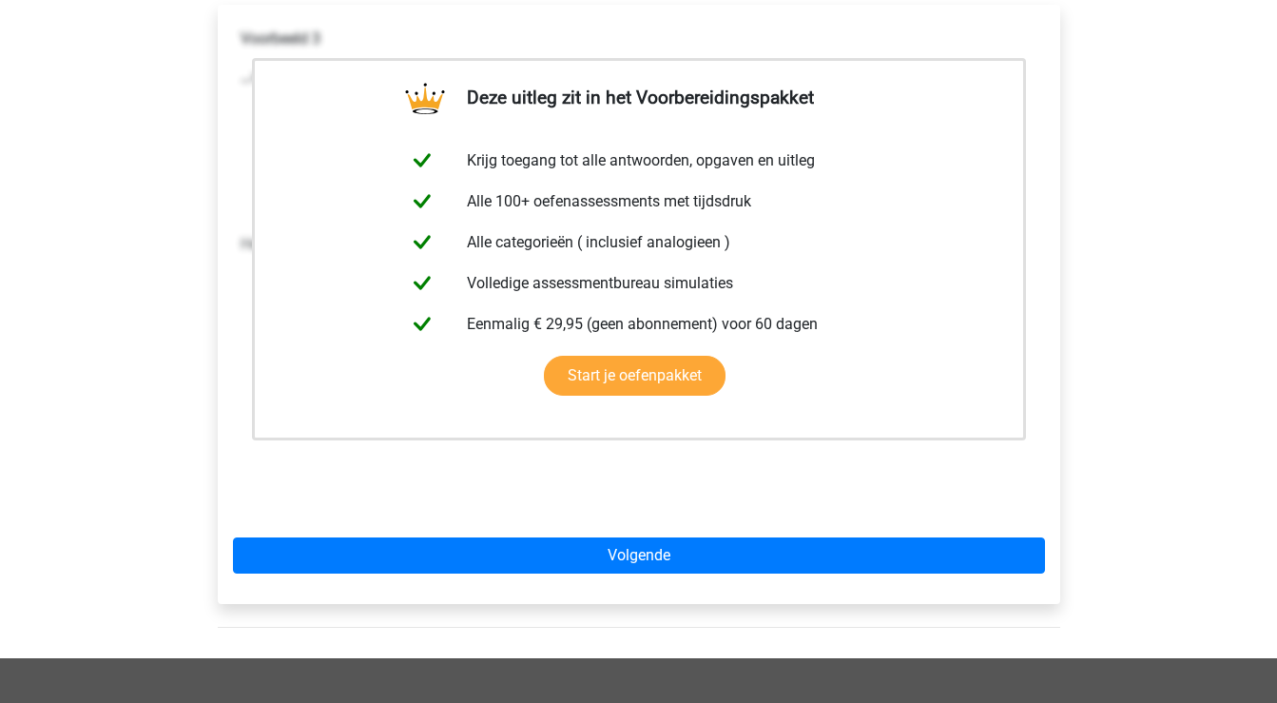
scroll to position [376, 0]
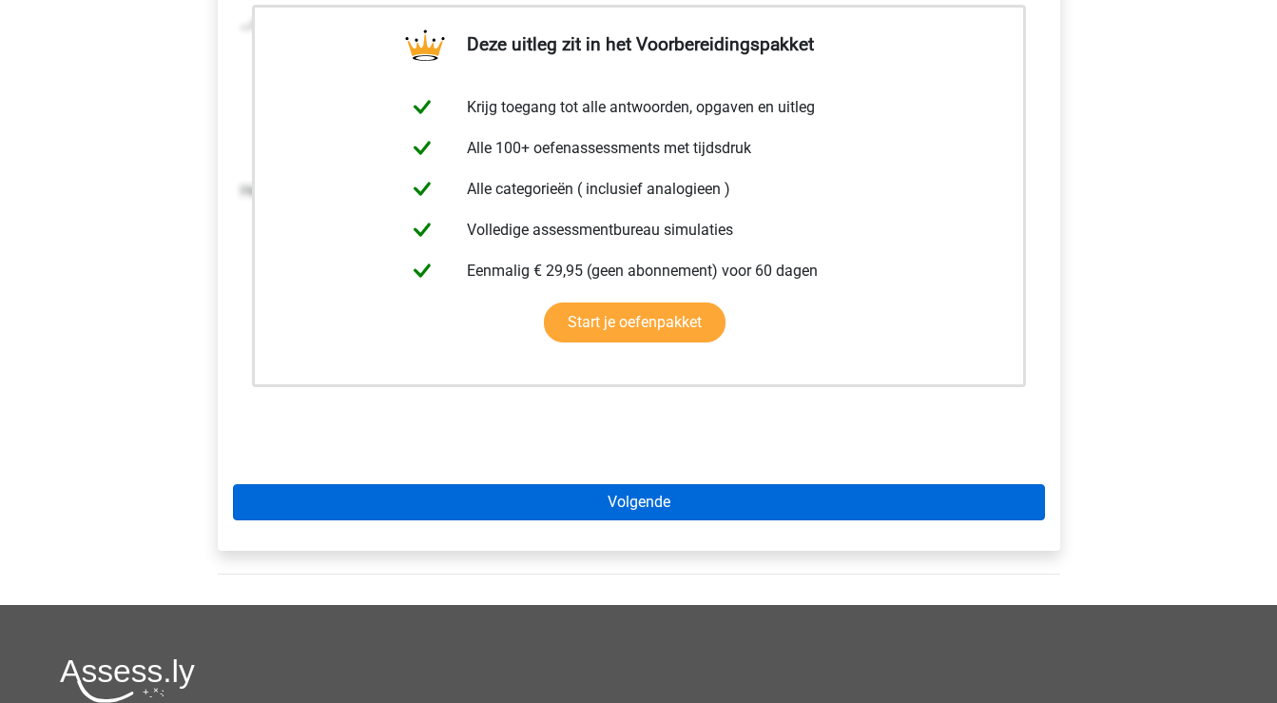
click at [398, 507] on link "Volgende" at bounding box center [639, 502] width 812 height 36
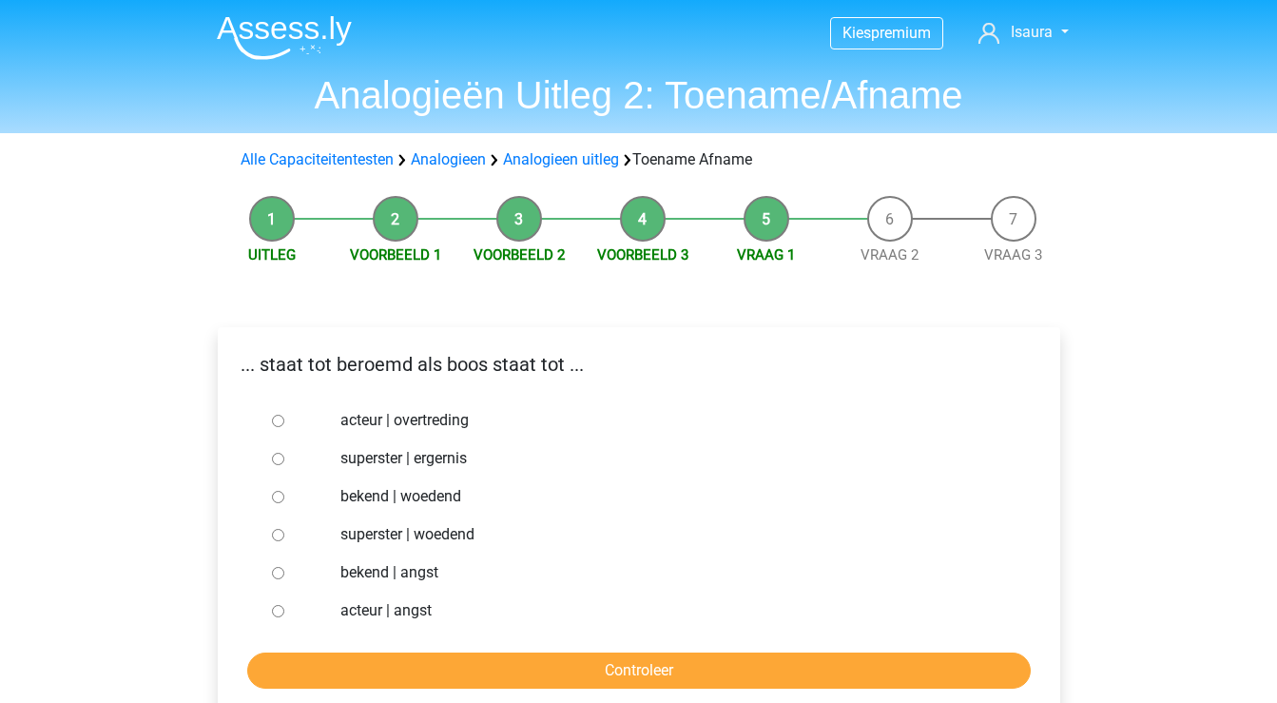
click at [276, 496] on input "bekend | woedend" at bounding box center [278, 497] width 12 height 12
radio input "true"
click at [415, 660] on input "Controleer" at bounding box center [639, 670] width 784 height 36
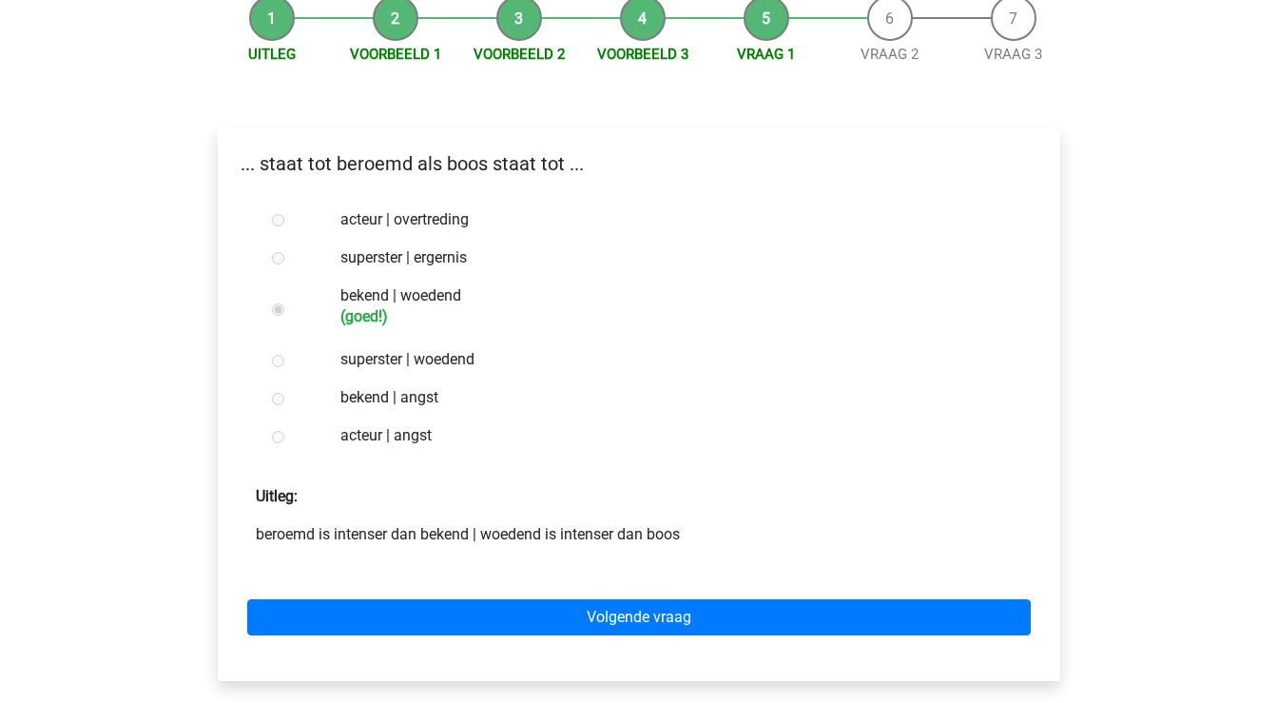
scroll to position [199, 0]
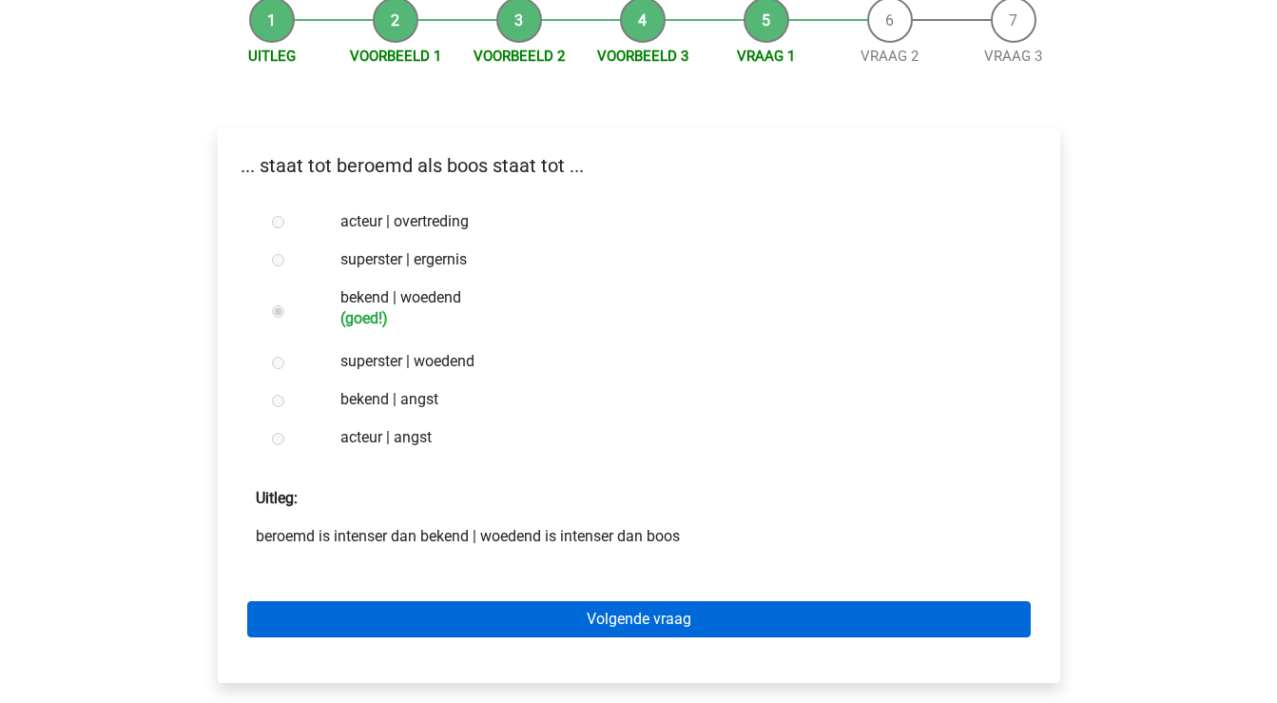
click at [505, 612] on link "Volgende vraag" at bounding box center [639, 619] width 784 height 36
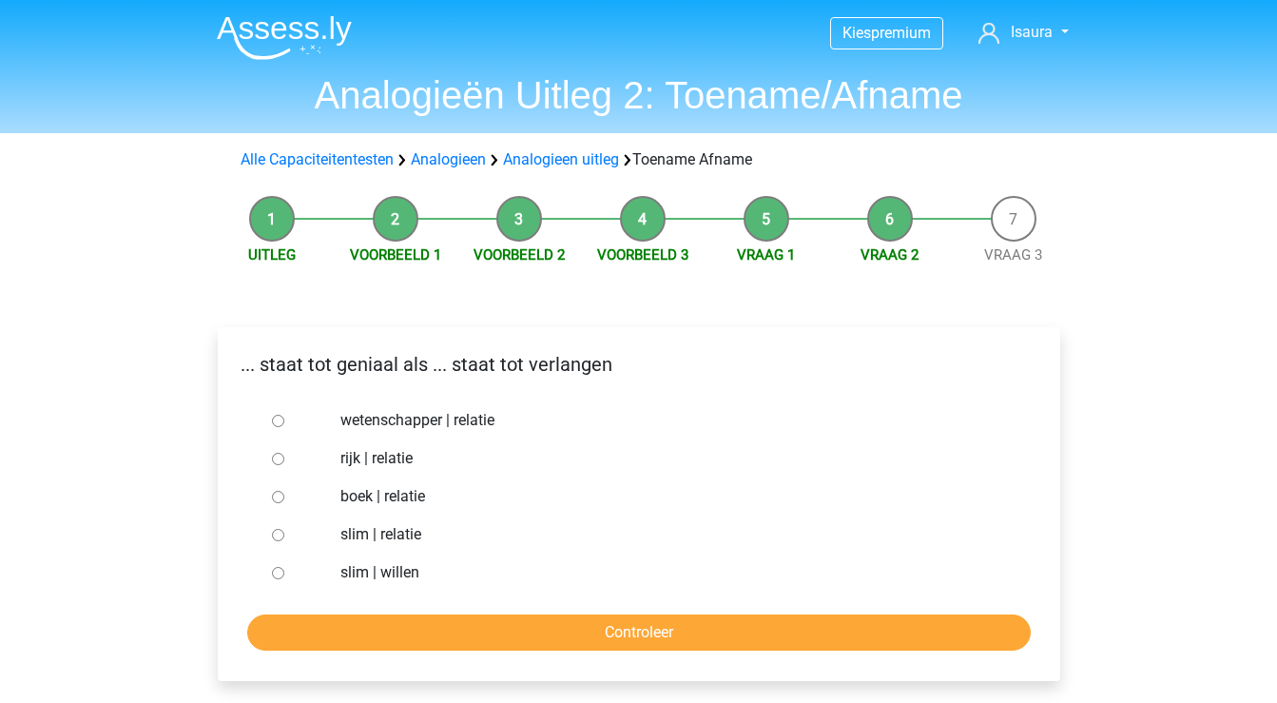
click at [405, 573] on label "slim | willen" at bounding box center [669, 572] width 658 height 23
click at [284, 573] on input "slim | willen" at bounding box center [278, 573] width 12 height 12
radio input "true"
click at [411, 625] on input "Controleer" at bounding box center [639, 632] width 784 height 36
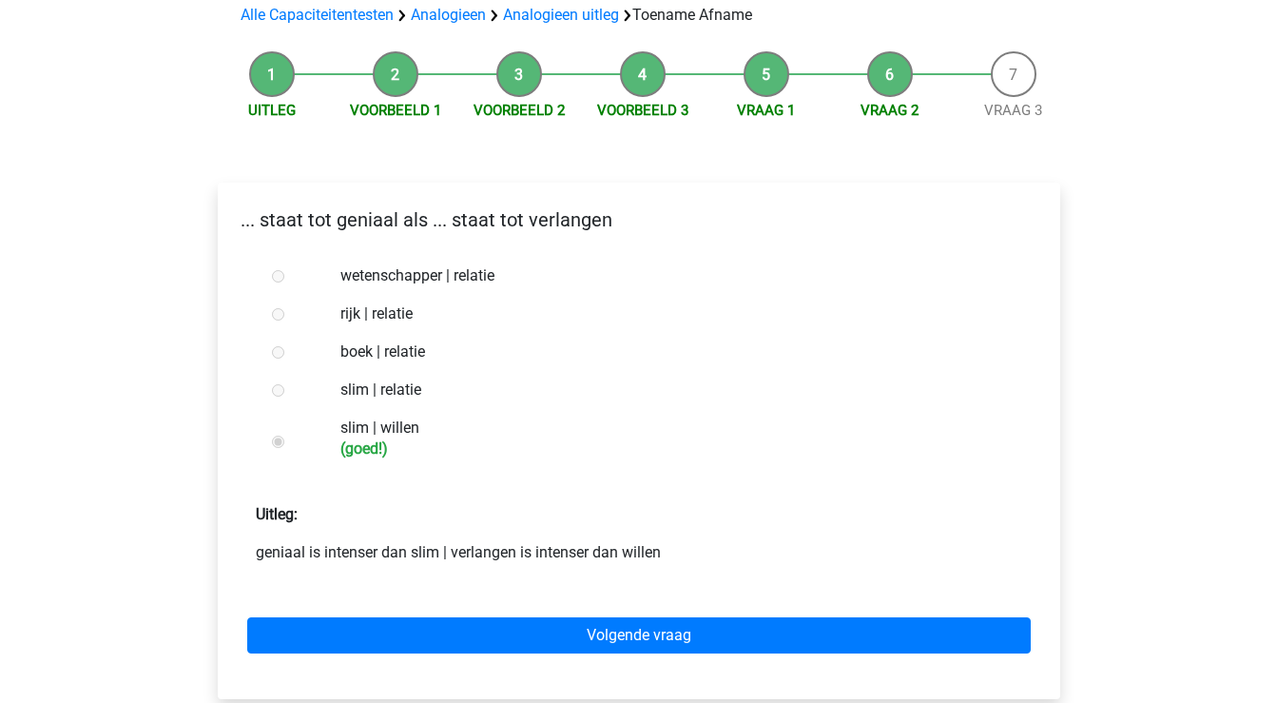
scroll to position [149, 0]
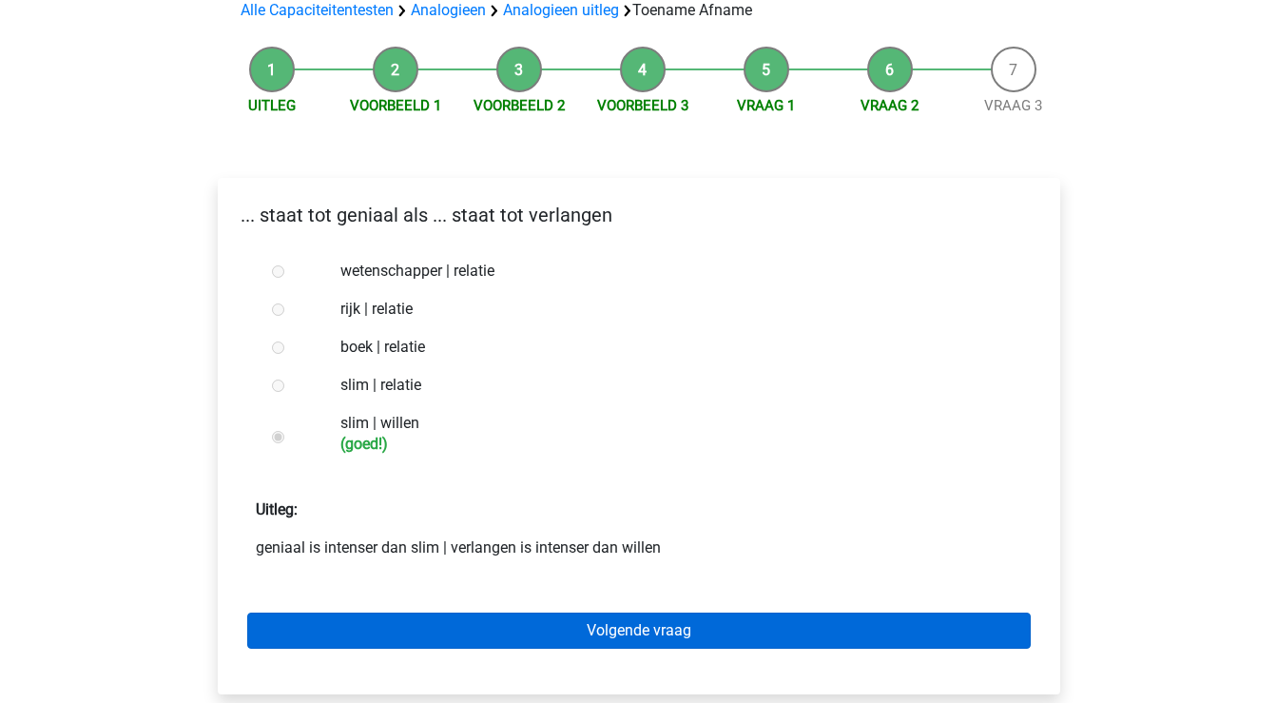
click at [411, 631] on link "Volgende vraag" at bounding box center [639, 630] width 784 height 36
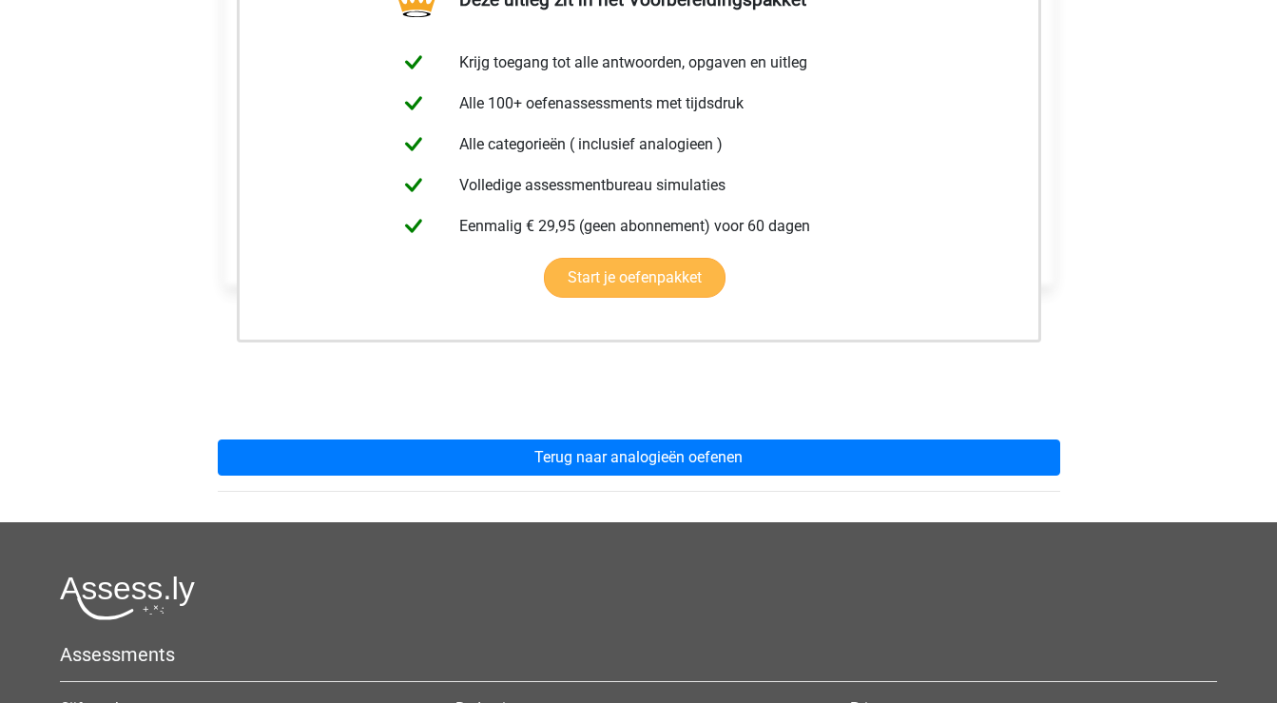
scroll to position [428, 0]
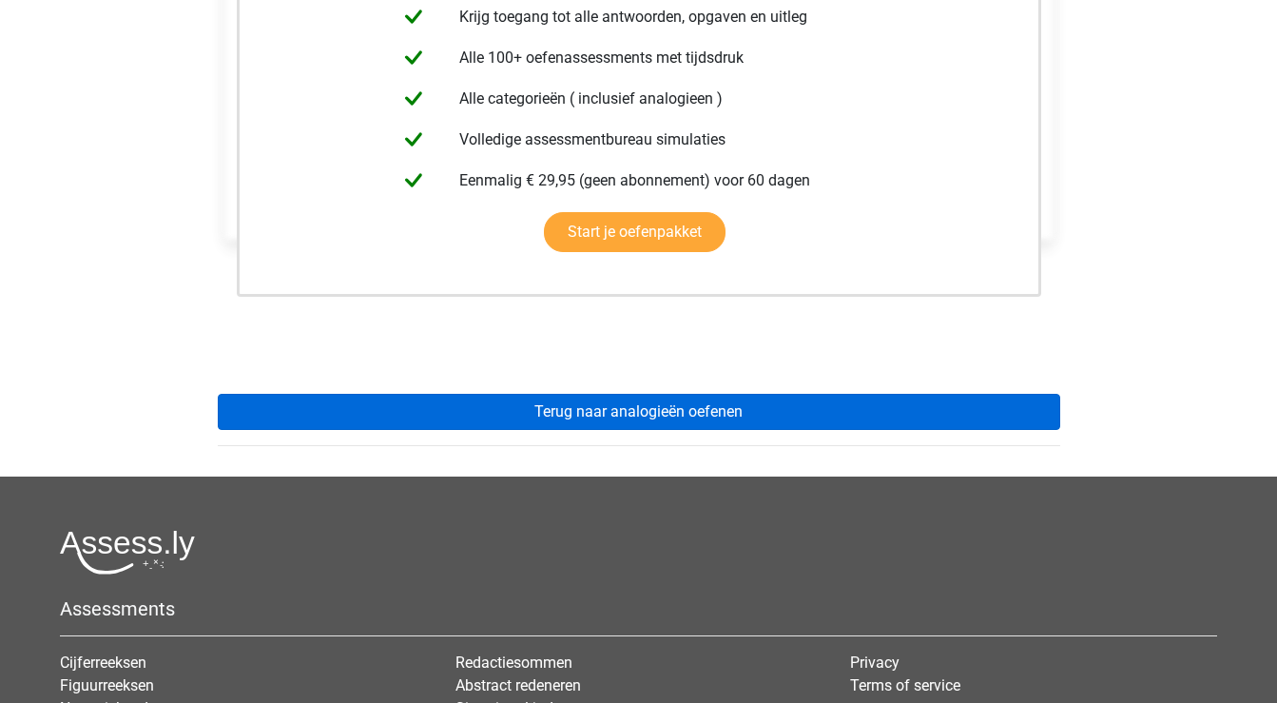
click at [480, 410] on link "Terug naar analogieën oefenen" at bounding box center [639, 412] width 843 height 36
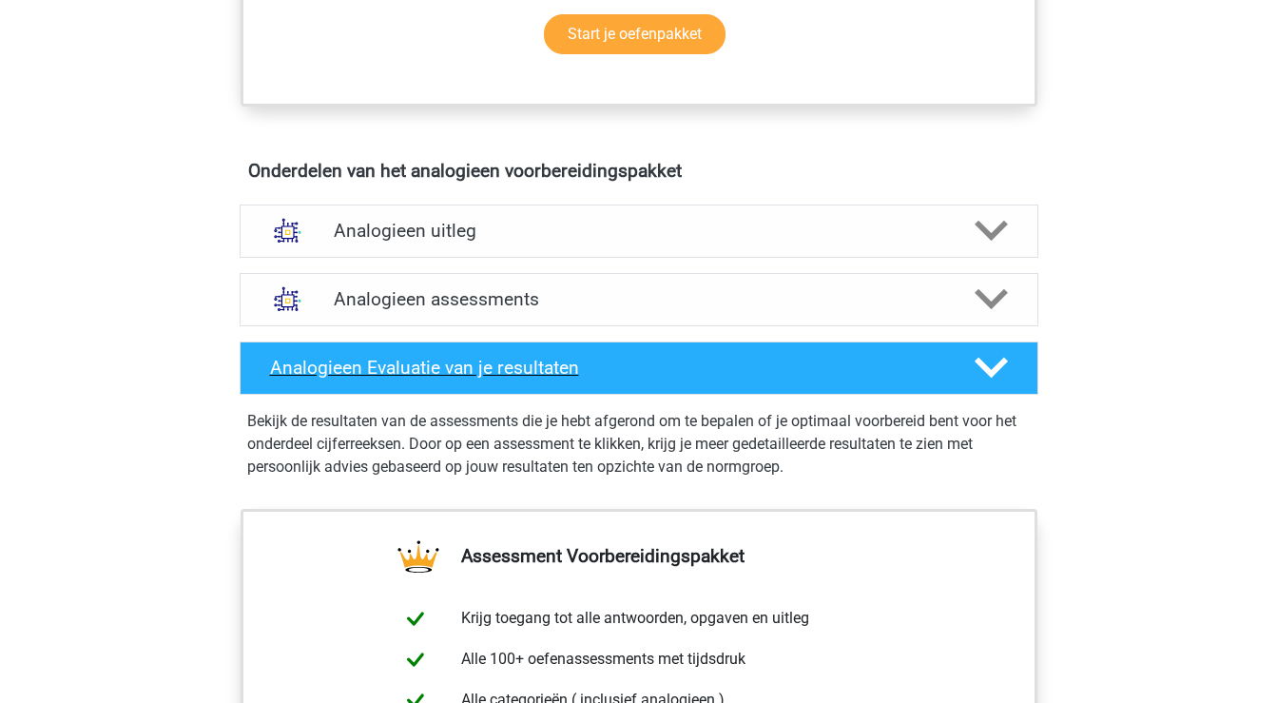
scroll to position [960, 0]
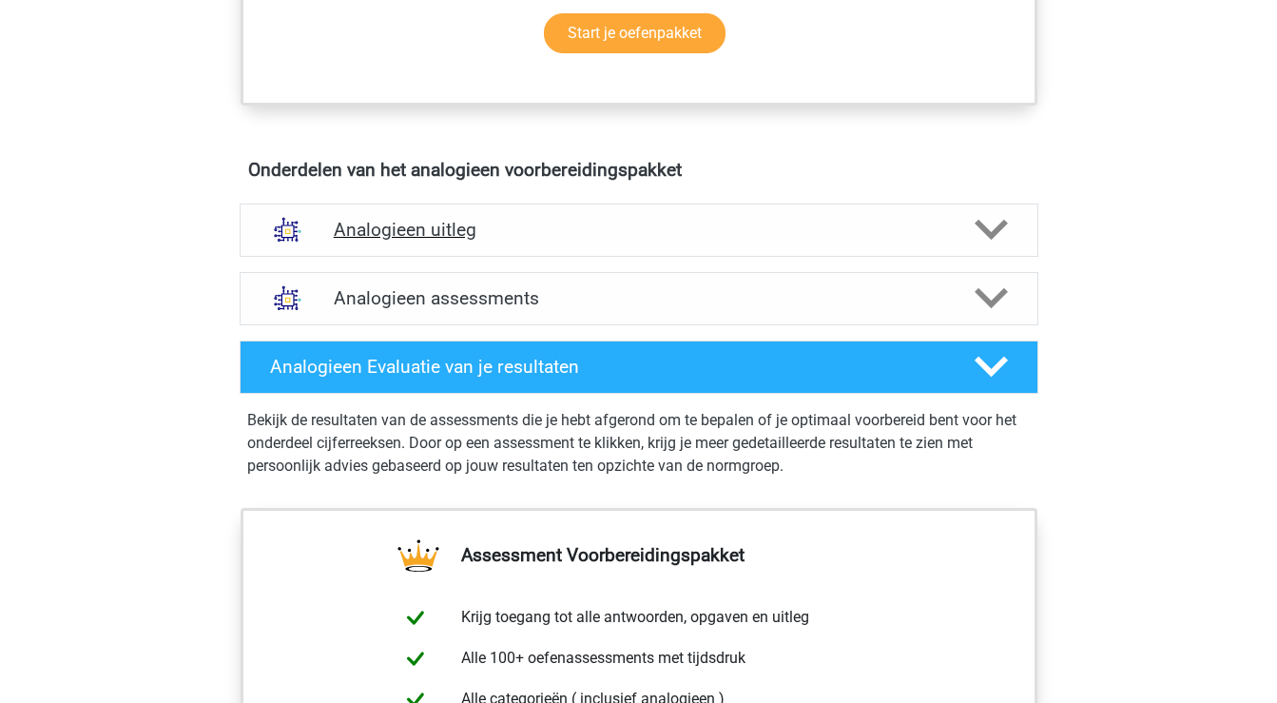
click at [601, 236] on h4 "Analogieen uitleg" at bounding box center [639, 230] width 611 height 22
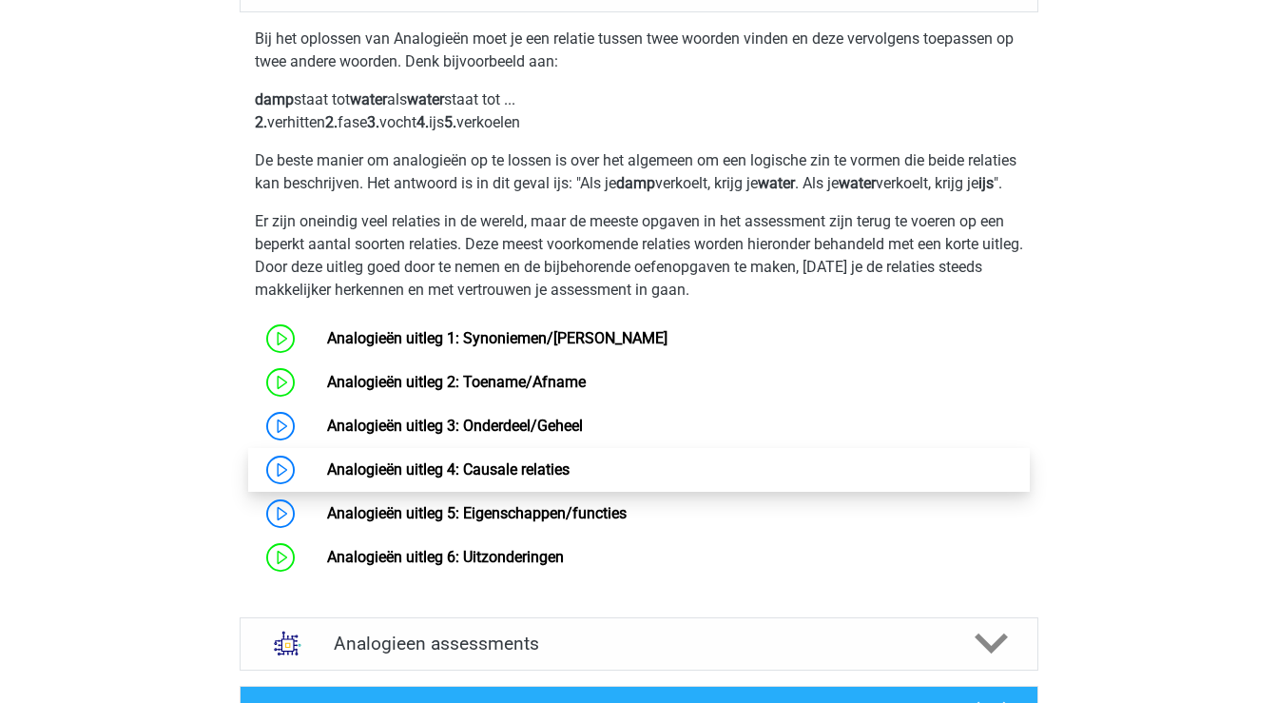
scroll to position [1205, 0]
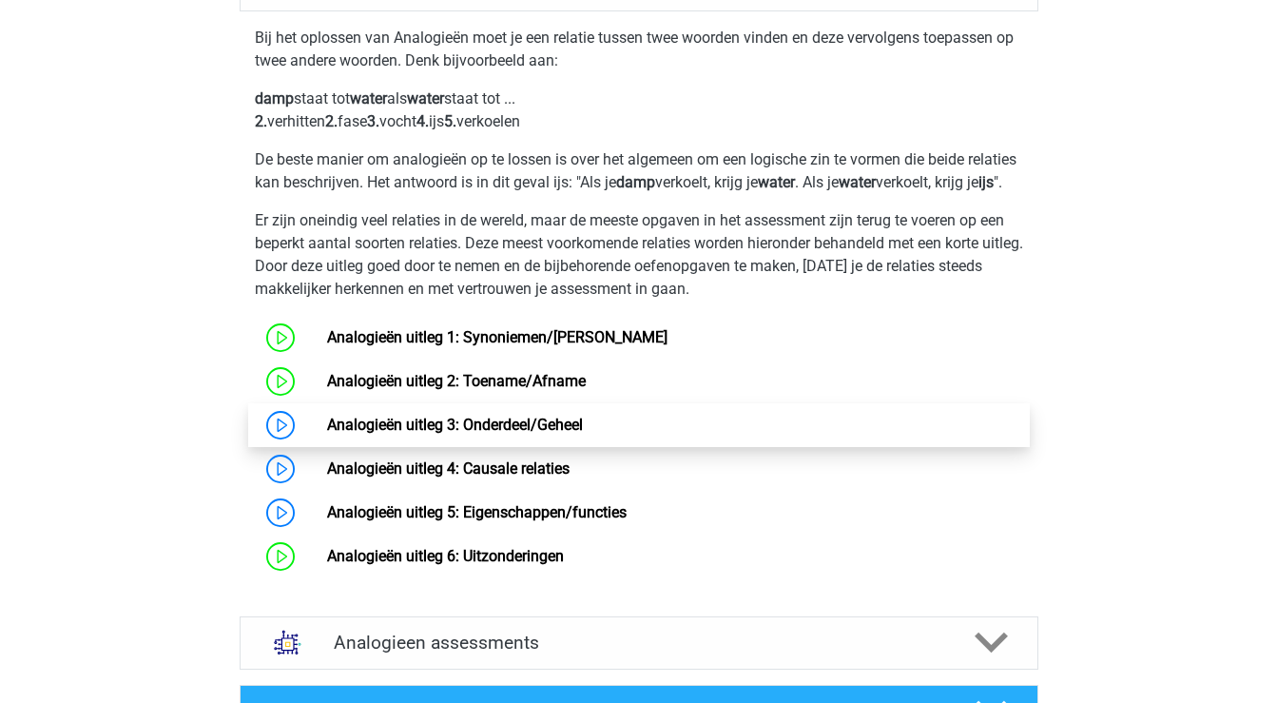
click at [510, 434] on link "Analogieën uitleg 3: Onderdeel/Geheel" at bounding box center [455, 425] width 256 height 18
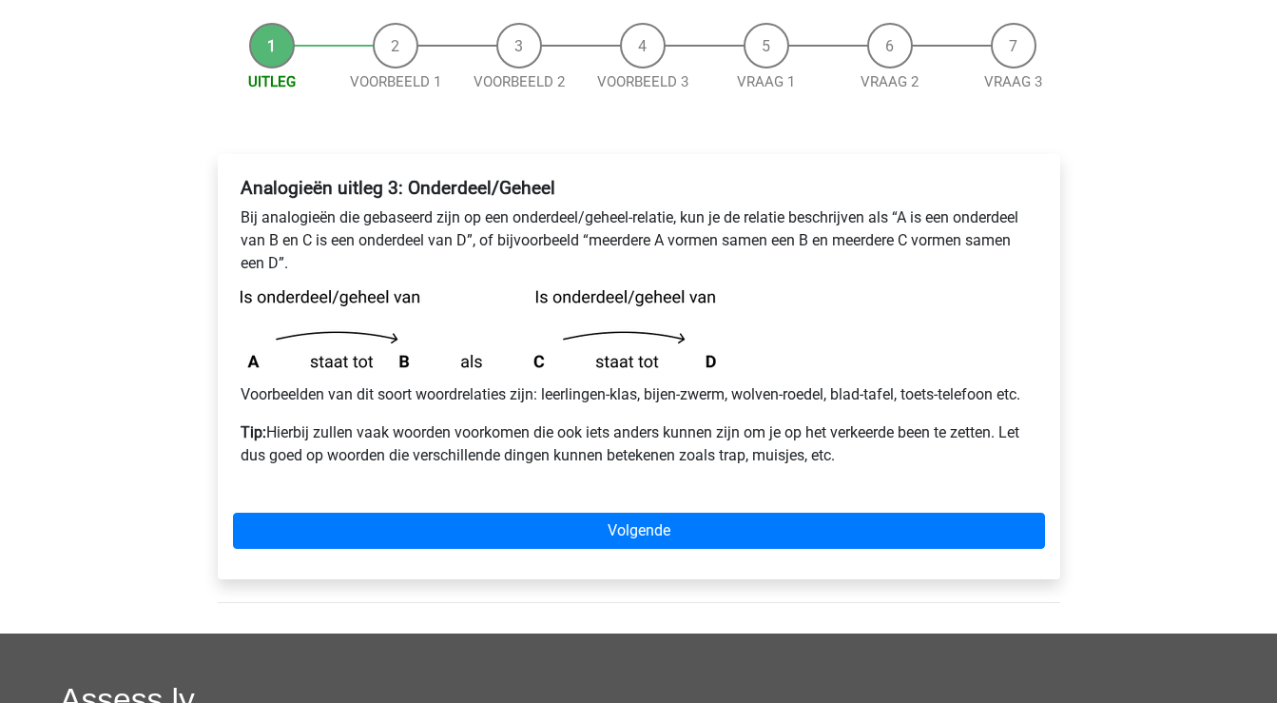
scroll to position [175, 0]
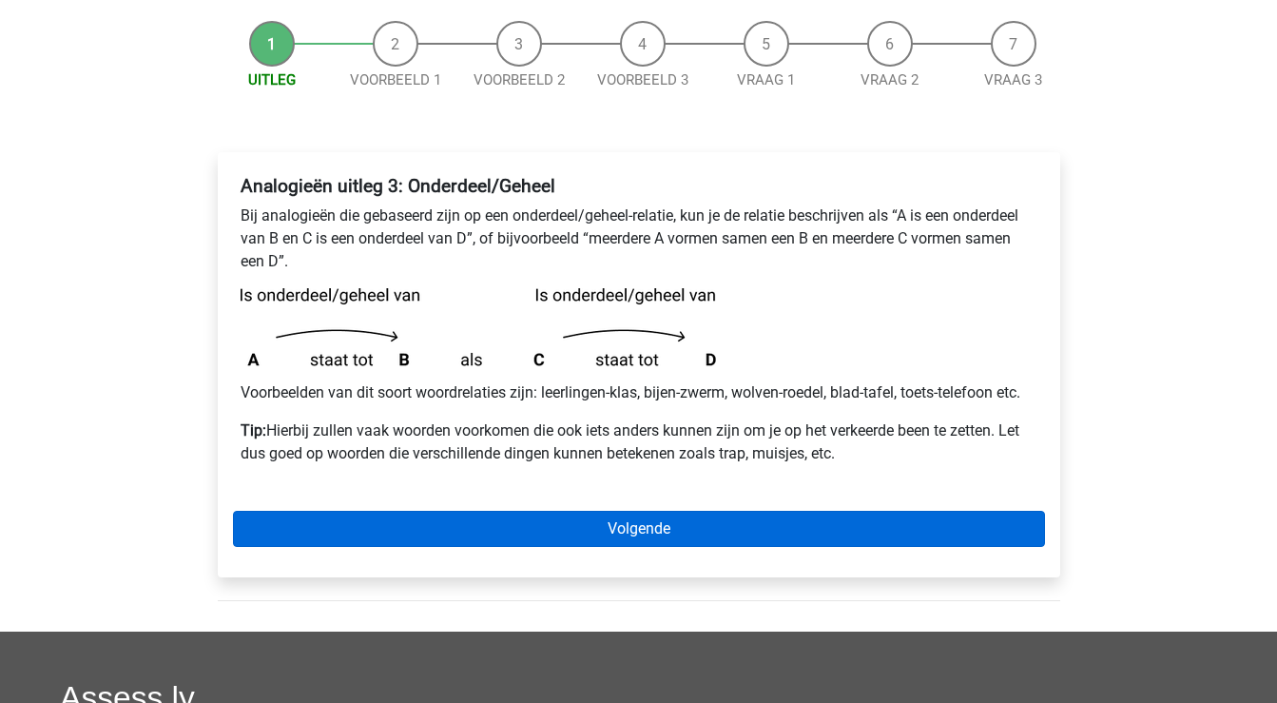
click at [549, 526] on link "Volgende" at bounding box center [639, 529] width 812 height 36
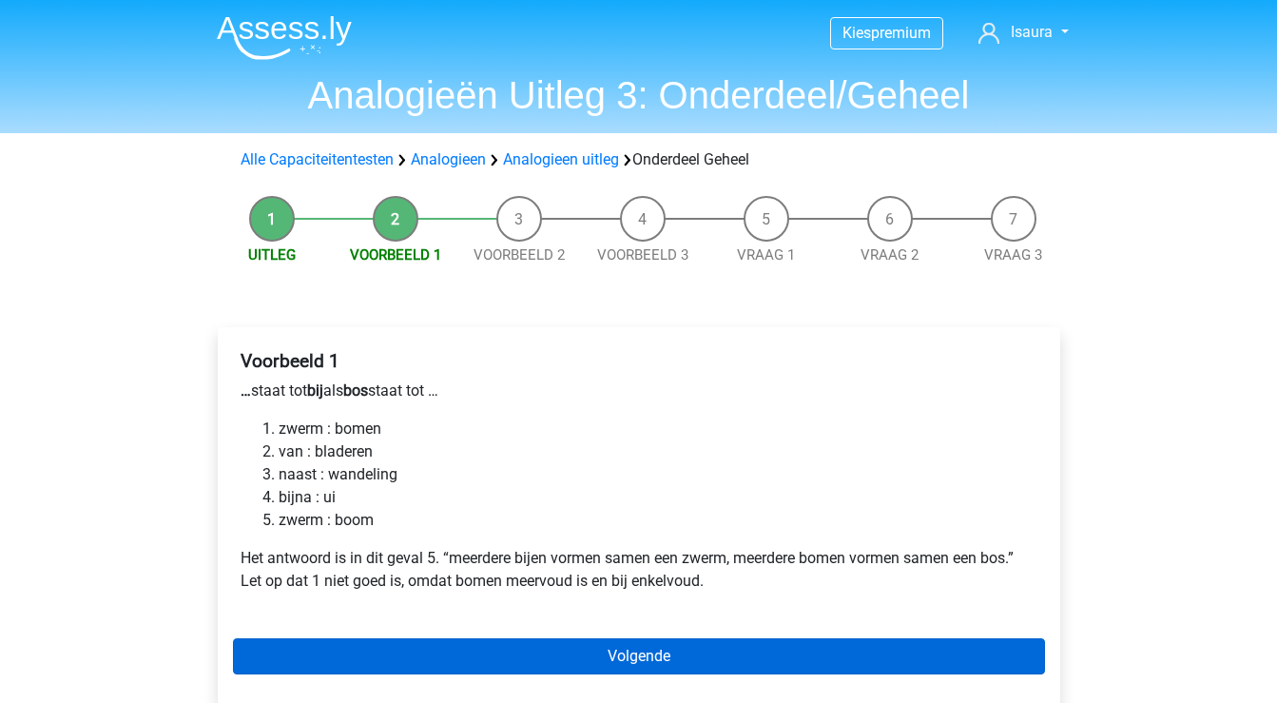
click at [392, 651] on link "Volgende" at bounding box center [639, 656] width 812 height 36
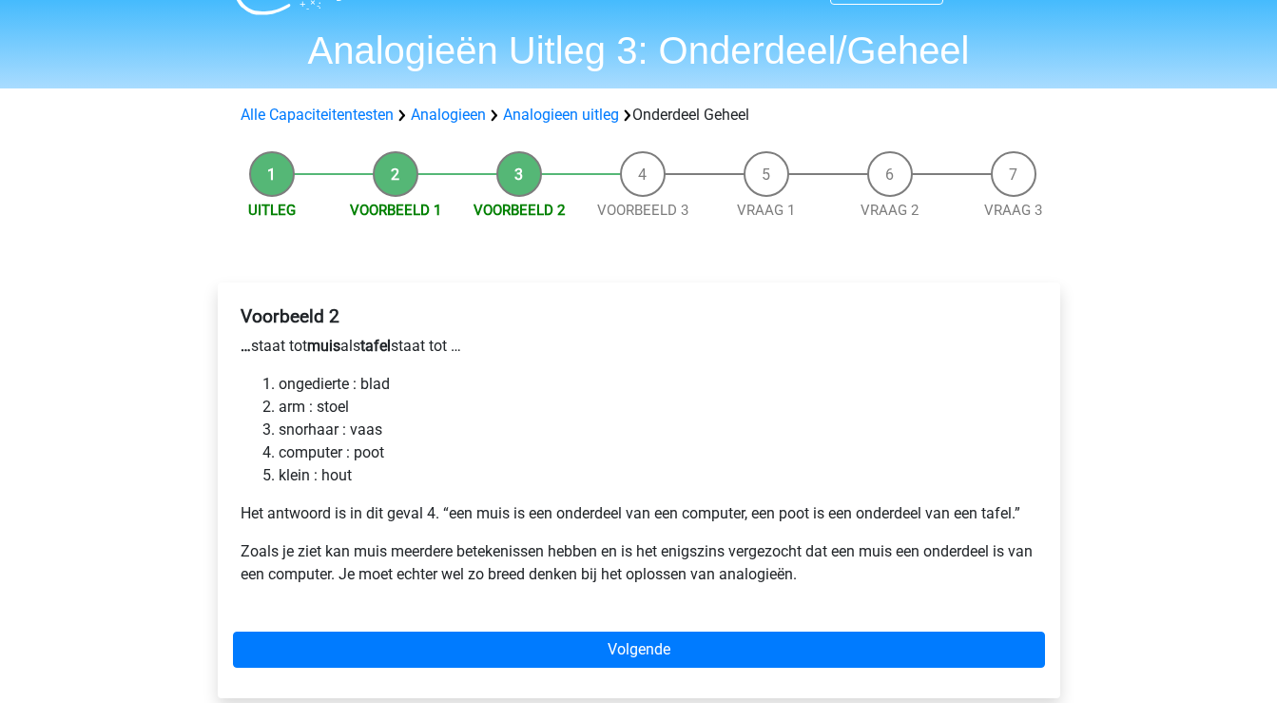
scroll to position [61, 0]
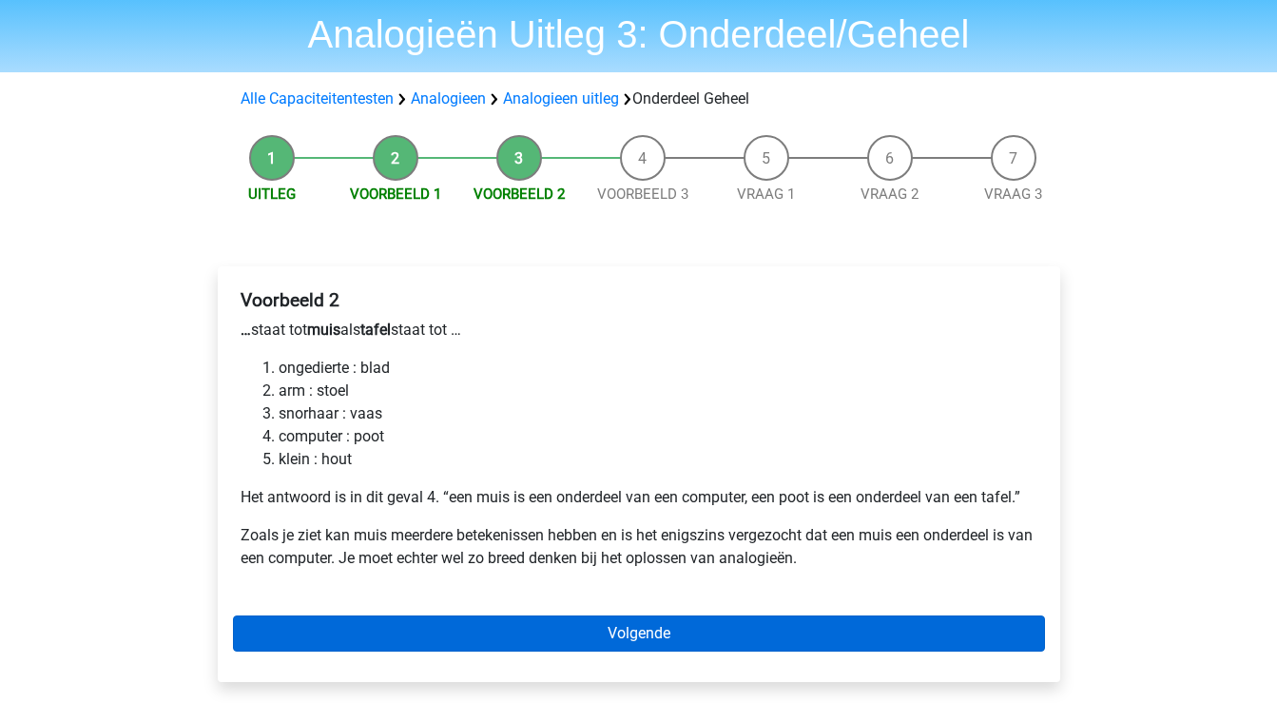
click at [375, 628] on link "Volgende" at bounding box center [639, 633] width 812 height 36
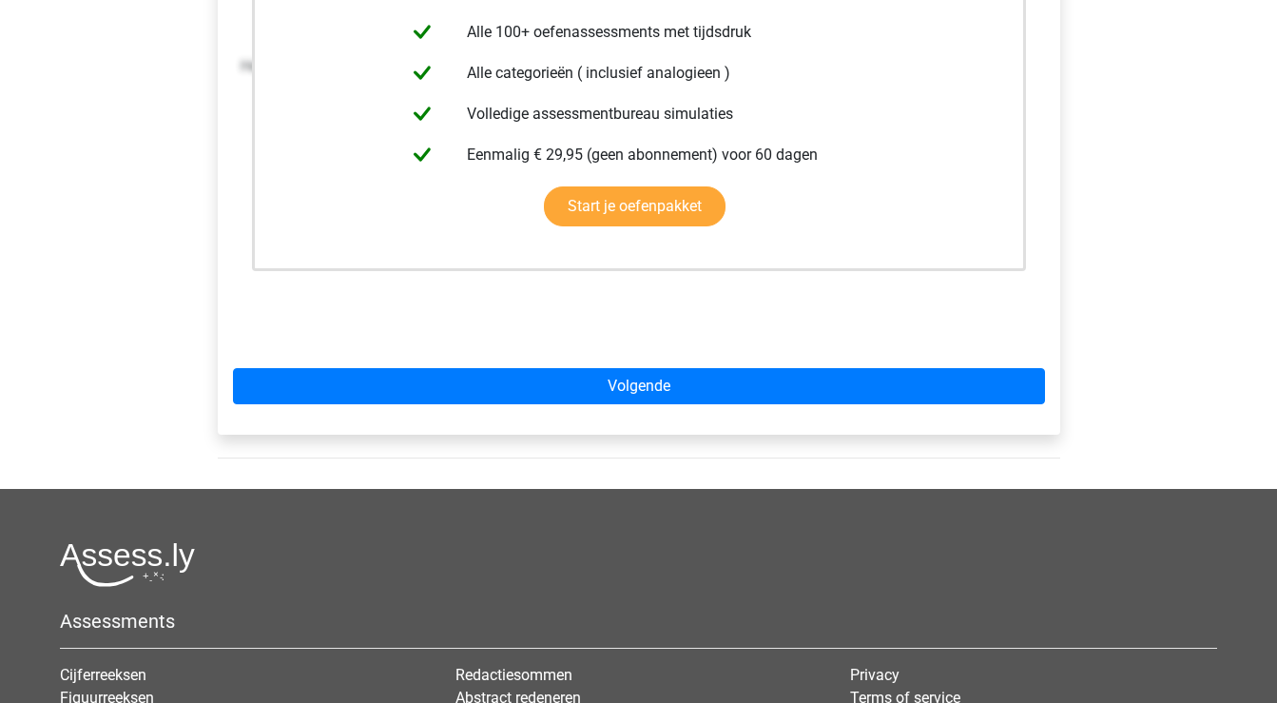
scroll to position [489, 0]
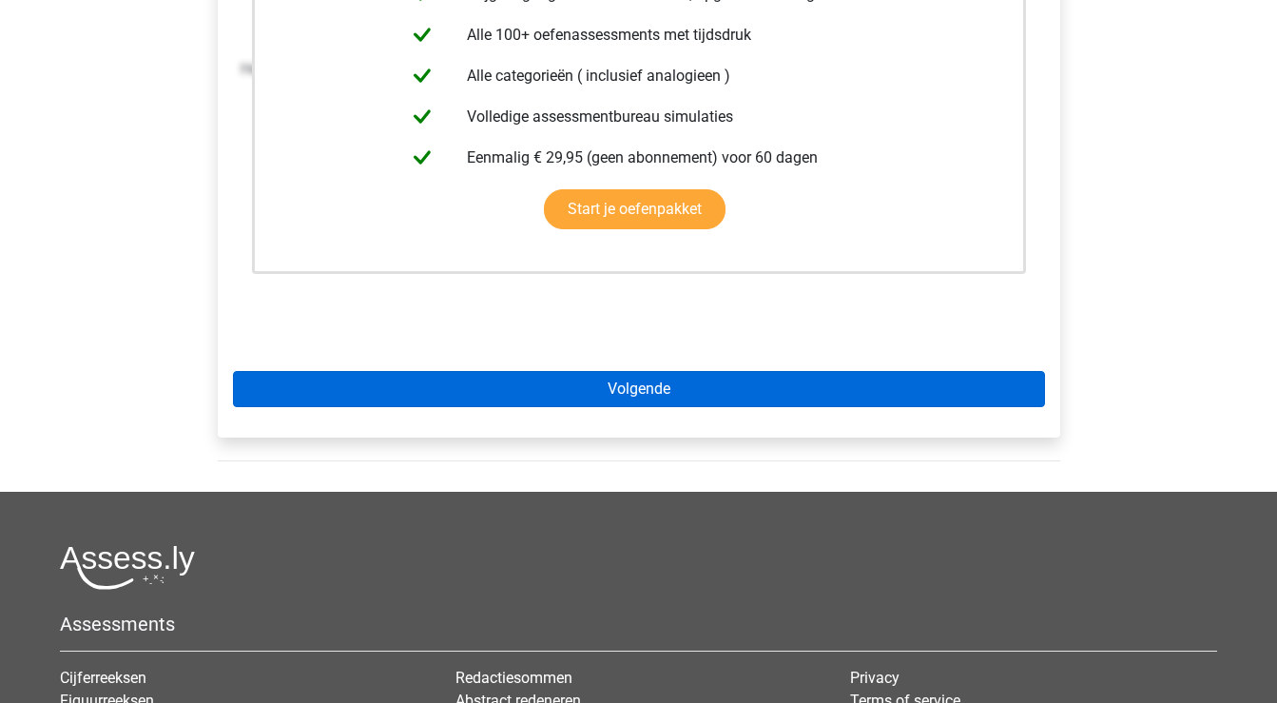
click at [527, 398] on link "Volgende" at bounding box center [639, 389] width 812 height 36
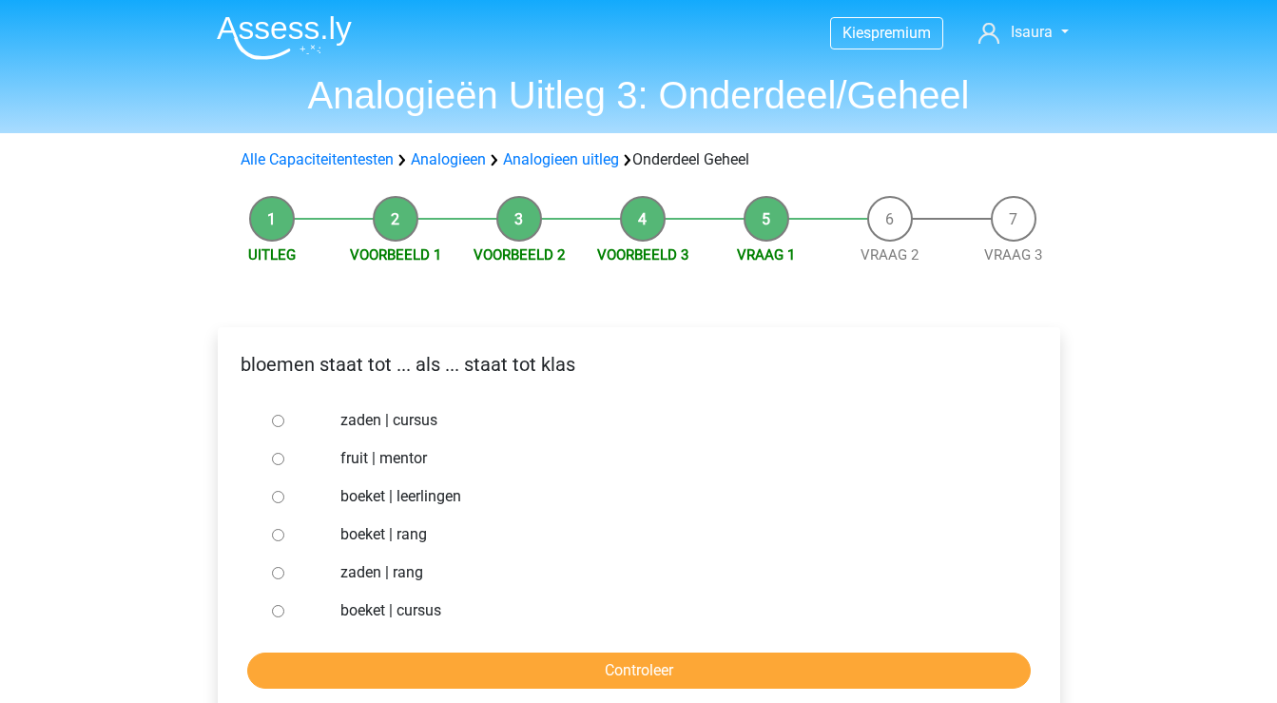
click at [425, 494] on label "boeket | leerlingen" at bounding box center [669, 496] width 658 height 23
click at [284, 494] on input "boeket | leerlingen" at bounding box center [278, 497] width 12 height 12
radio input "true"
click at [447, 670] on input "Controleer" at bounding box center [639, 670] width 784 height 36
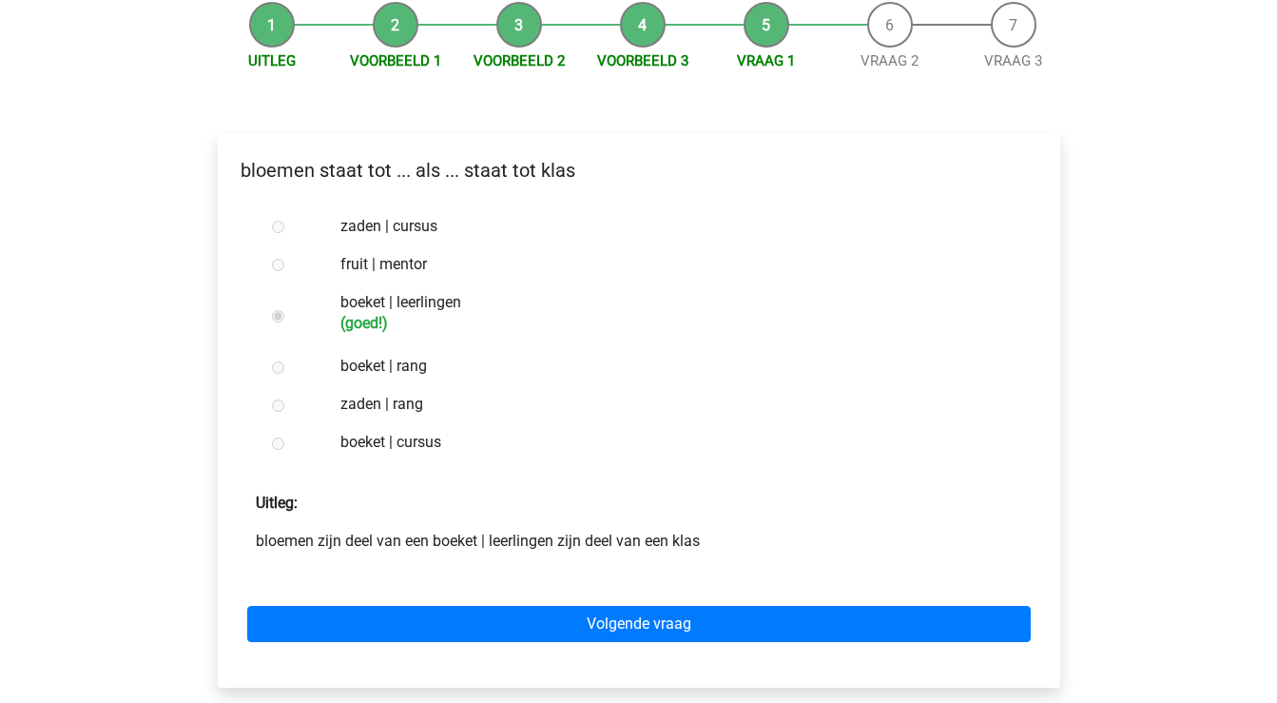
scroll to position [196, 0]
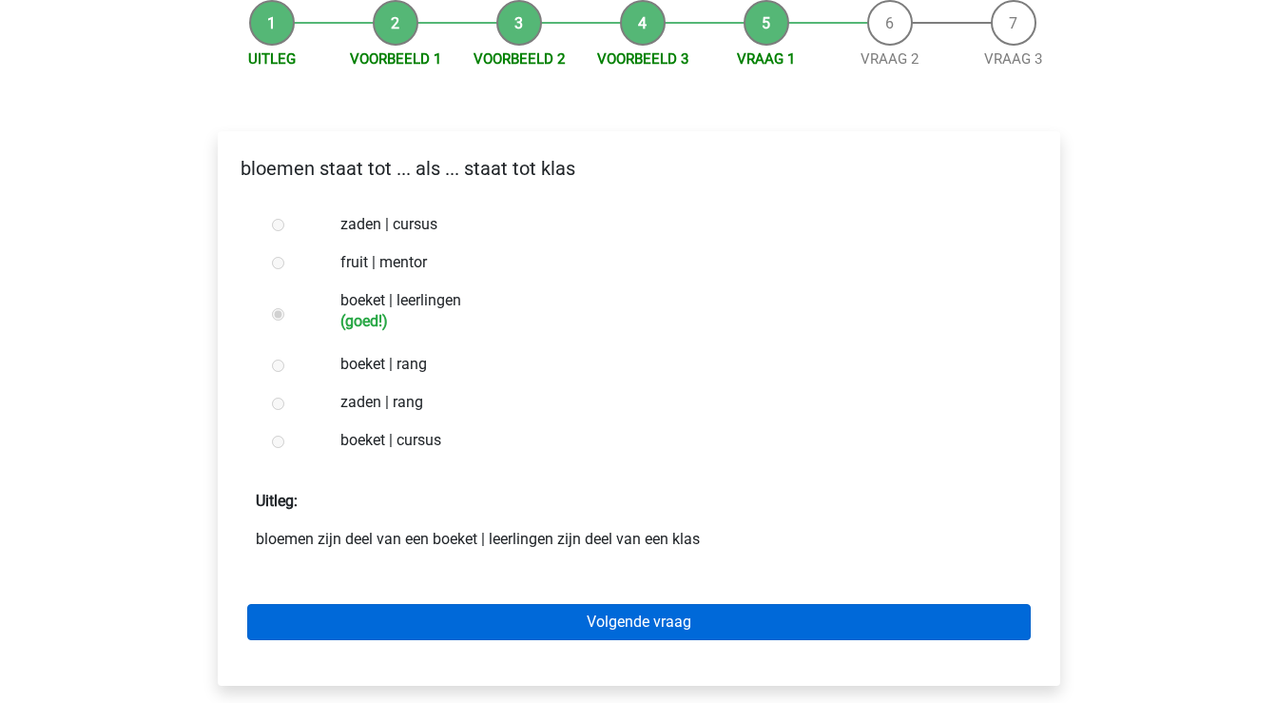
click at [456, 622] on link "Volgende vraag" at bounding box center [639, 622] width 784 height 36
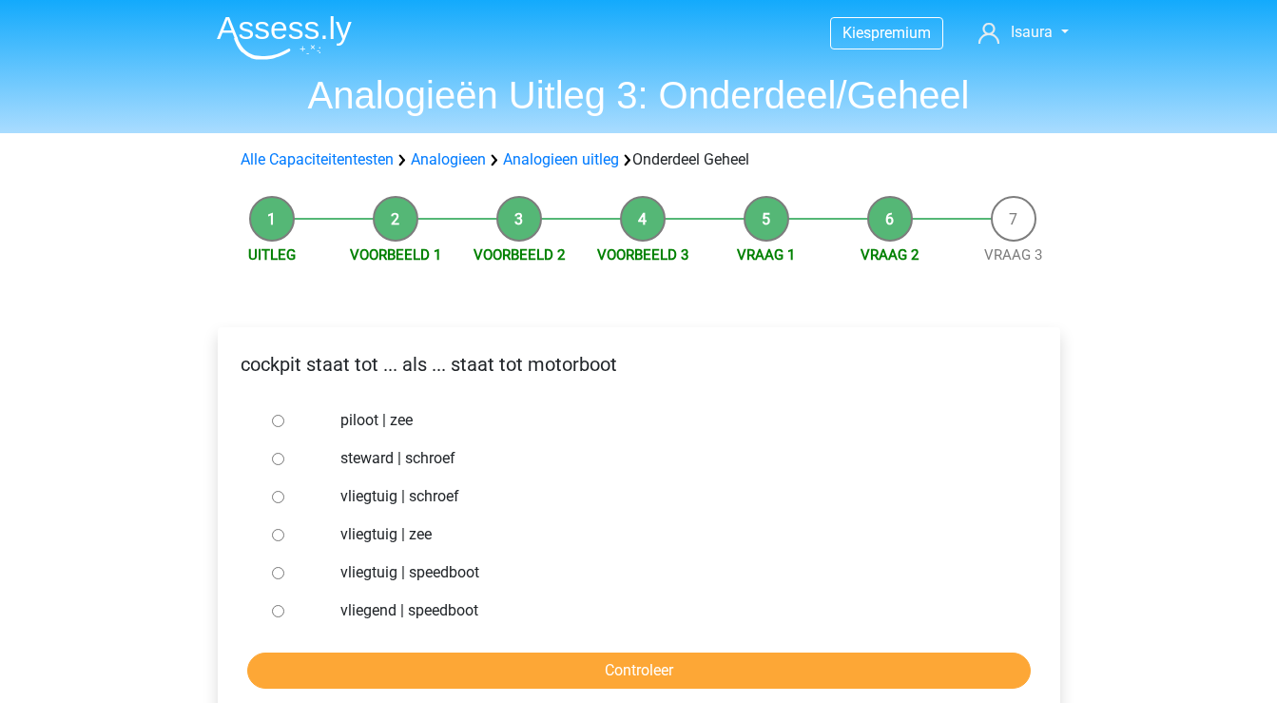
click at [426, 538] on label "vliegtuig | zee" at bounding box center [669, 534] width 658 height 23
click at [284, 538] on input "vliegtuig | zee" at bounding box center [278, 535] width 12 height 12
radio input "true"
click at [436, 673] on input "Controleer" at bounding box center [639, 670] width 784 height 36
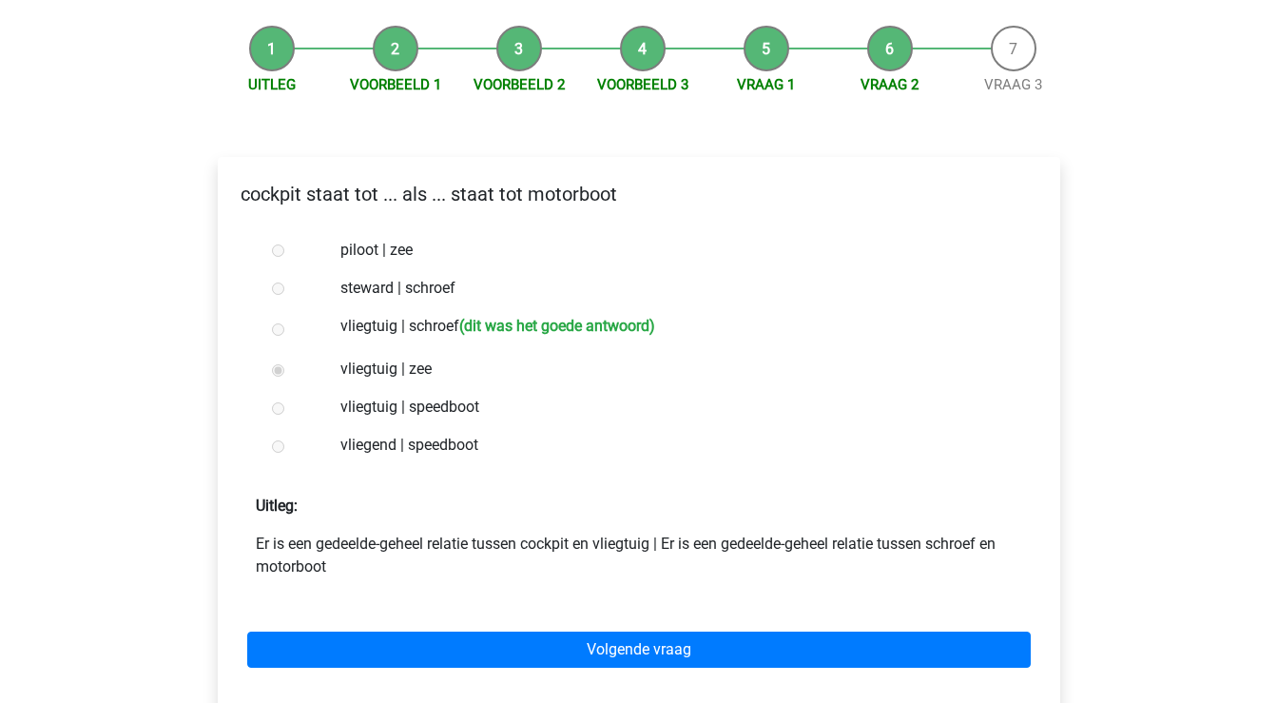
scroll to position [174, 0]
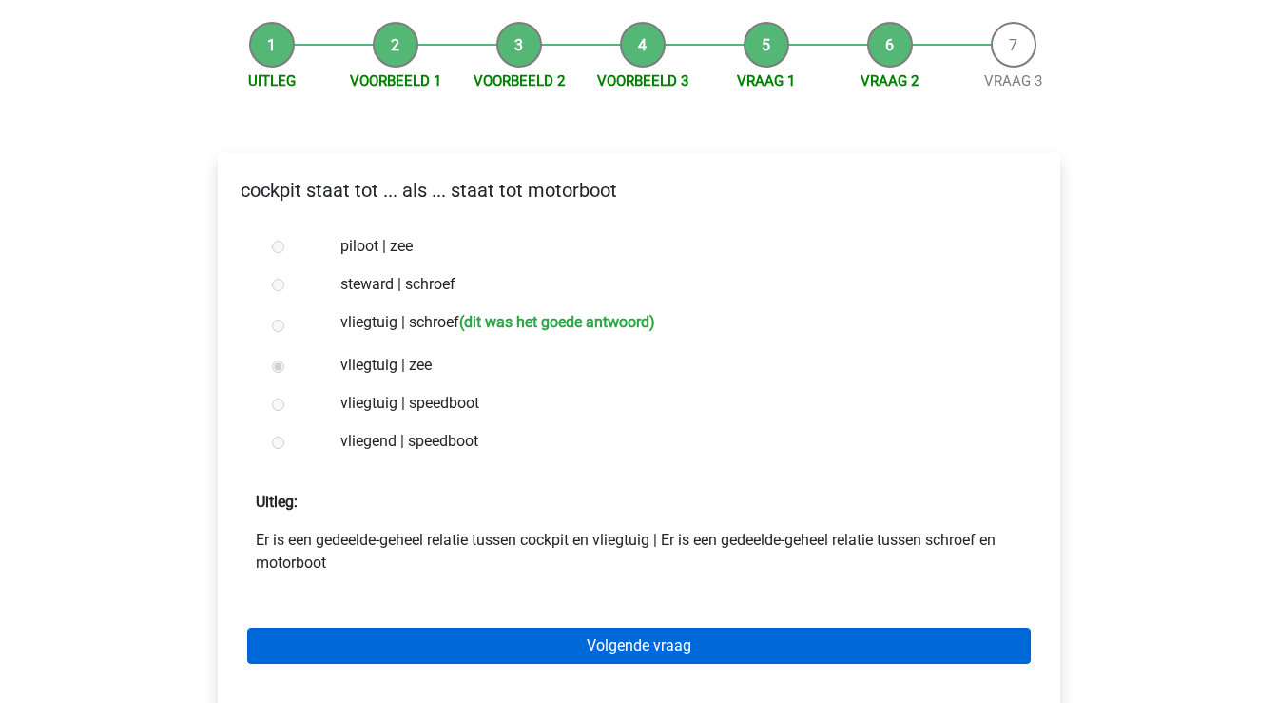
click at [528, 650] on link "Volgende vraag" at bounding box center [639, 646] width 784 height 36
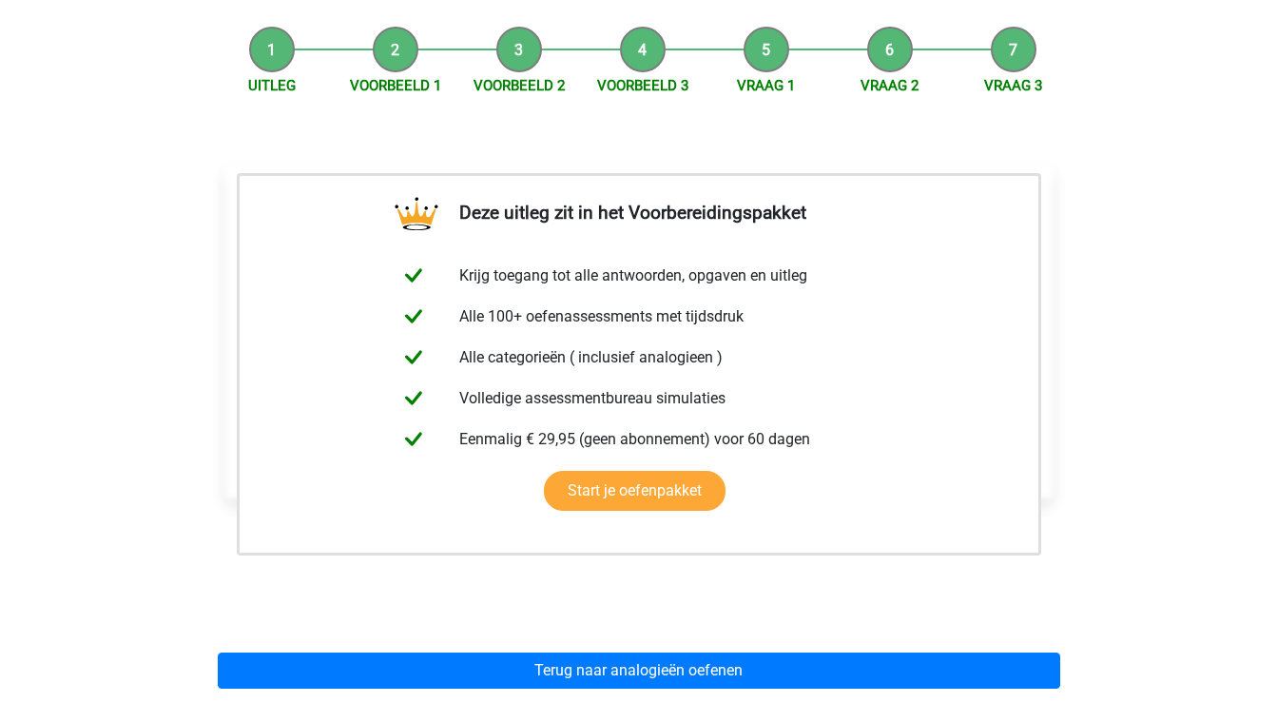
scroll to position [210, 0]
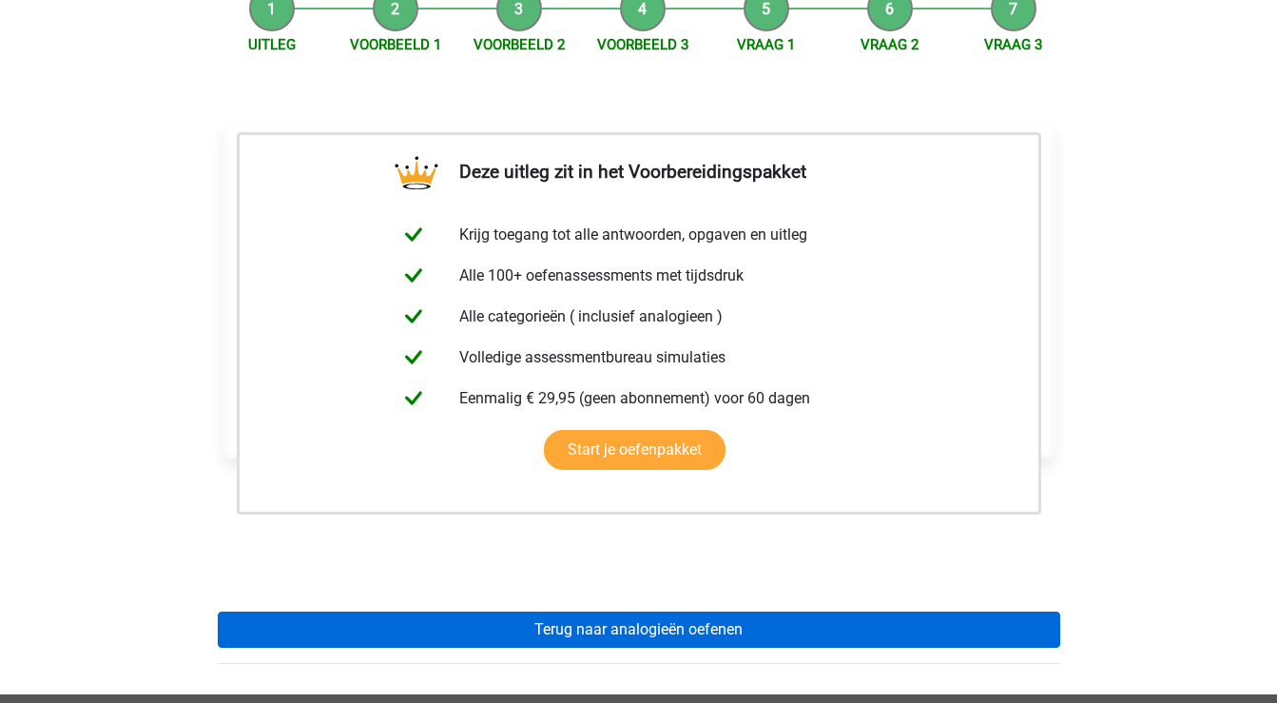
click at [528, 632] on link "Terug naar analogieën oefenen" at bounding box center [639, 630] width 843 height 36
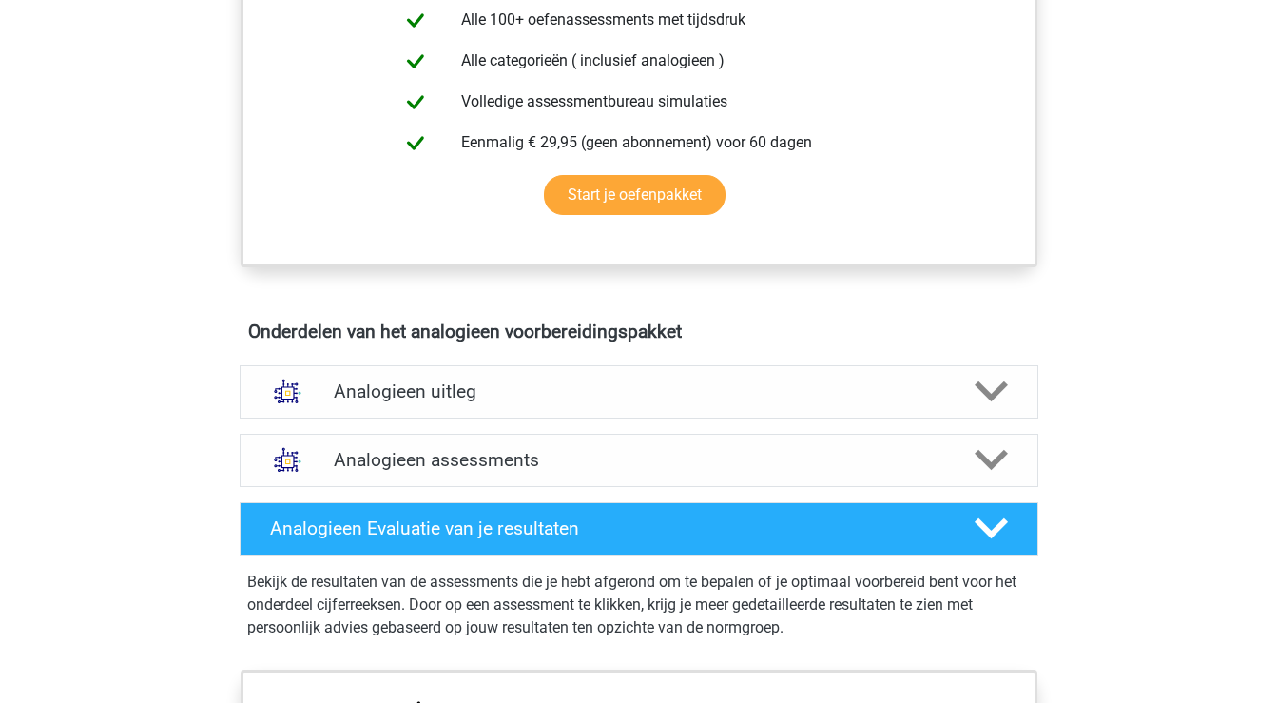
scroll to position [889, 0]
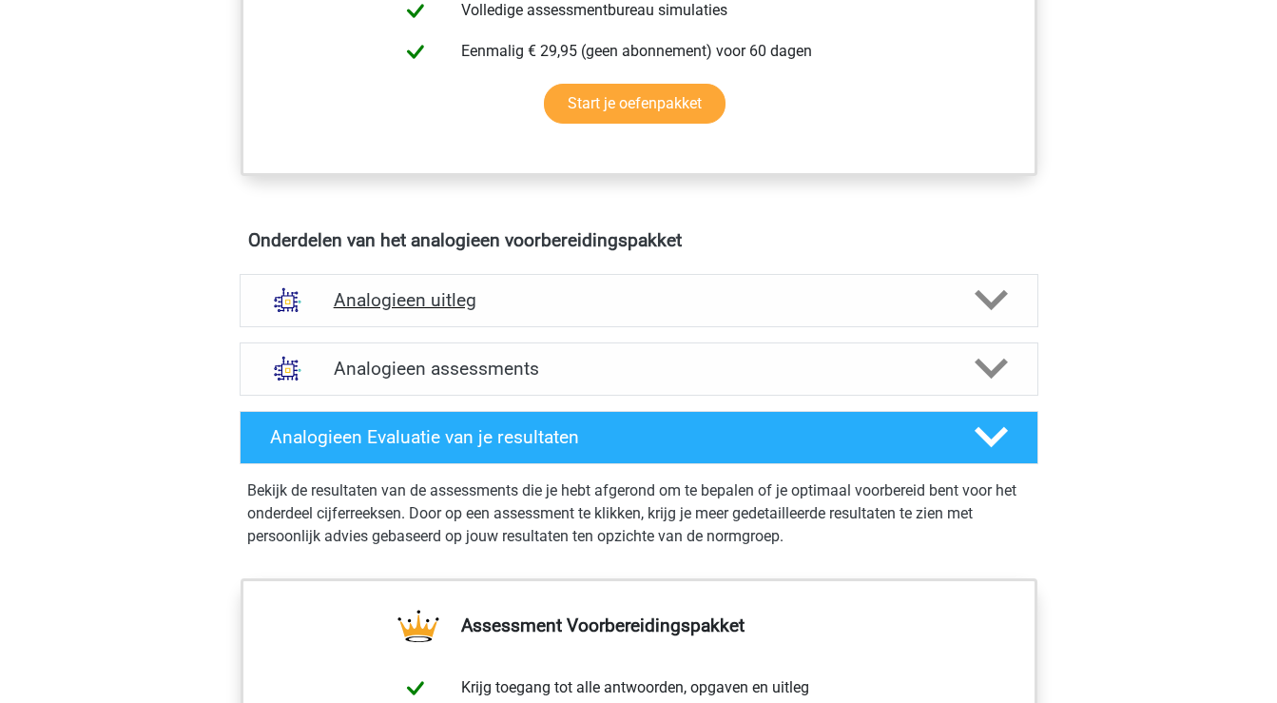
click at [995, 303] on polygon at bounding box center [991, 300] width 33 height 21
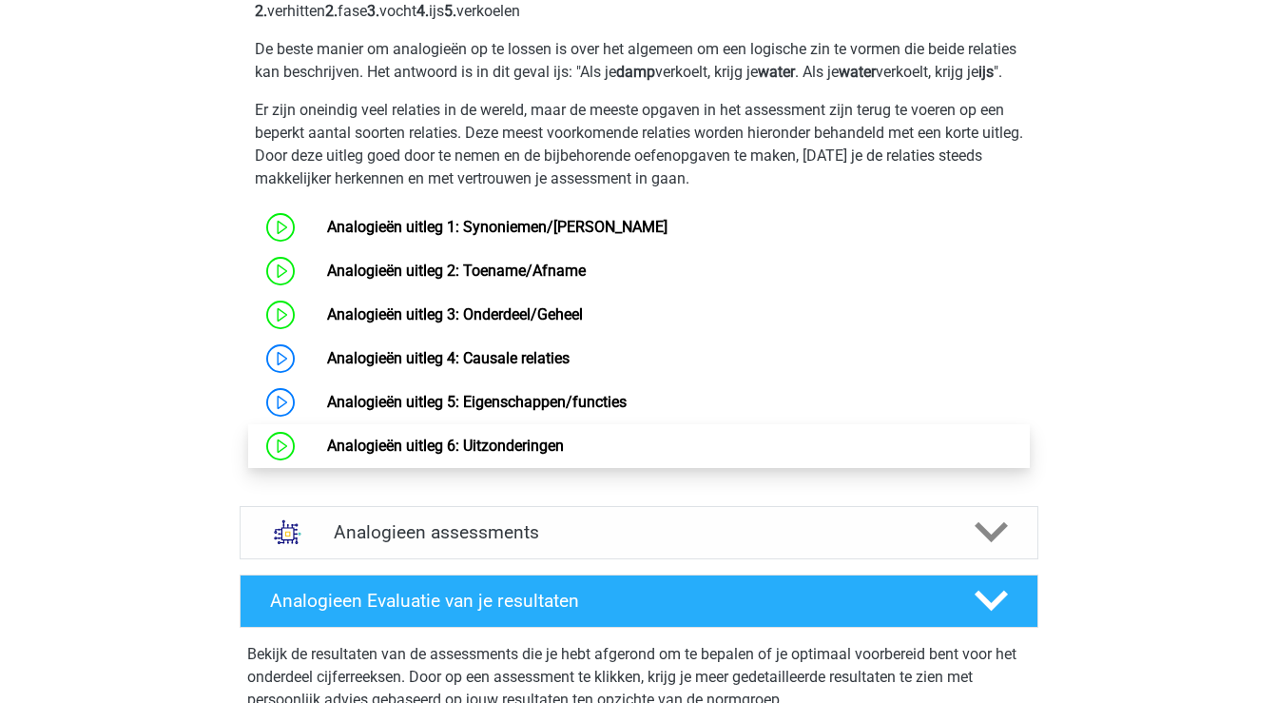
scroll to position [1331, 0]
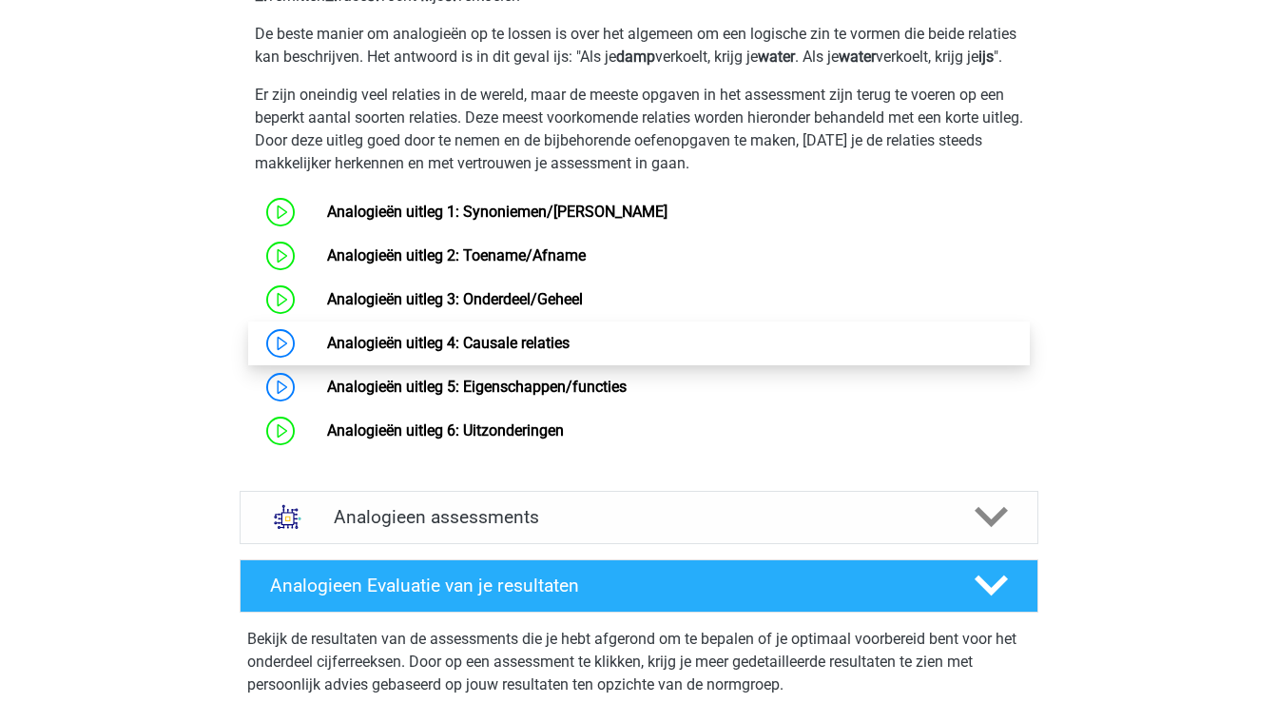
click at [543, 352] on link "Analogieën uitleg 4: Causale relaties" at bounding box center [448, 343] width 243 height 18
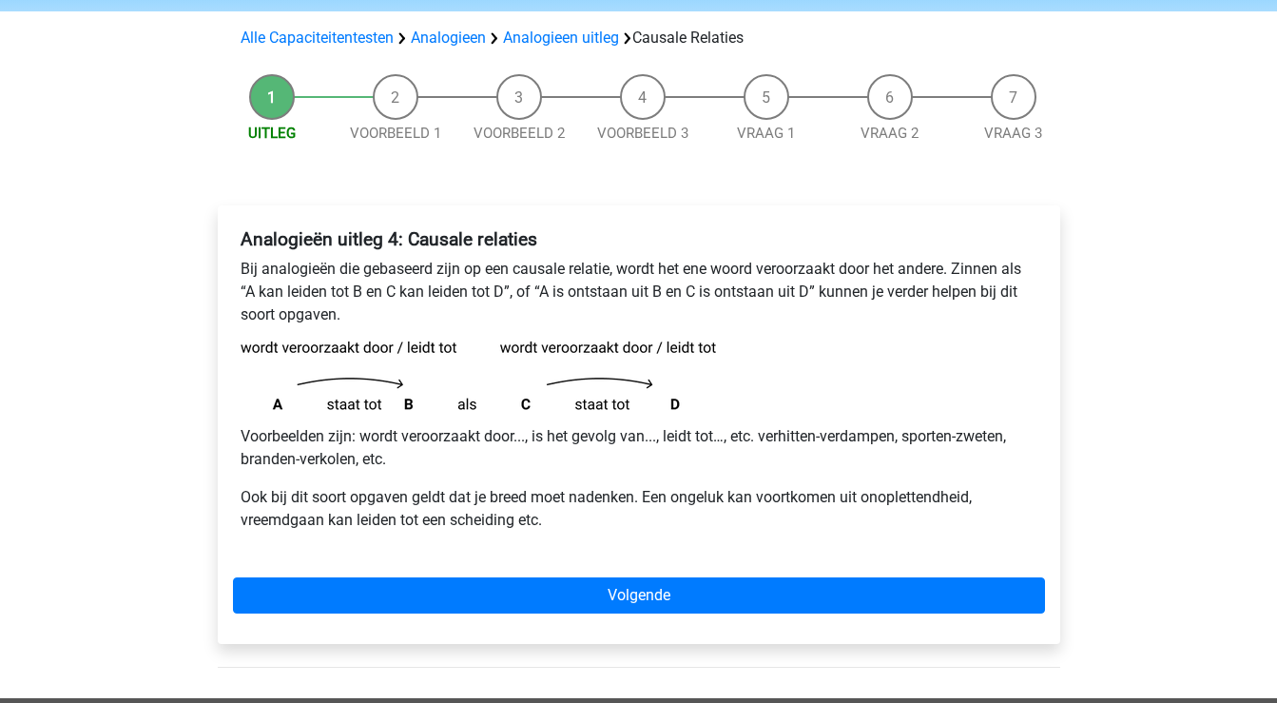
scroll to position [126, 0]
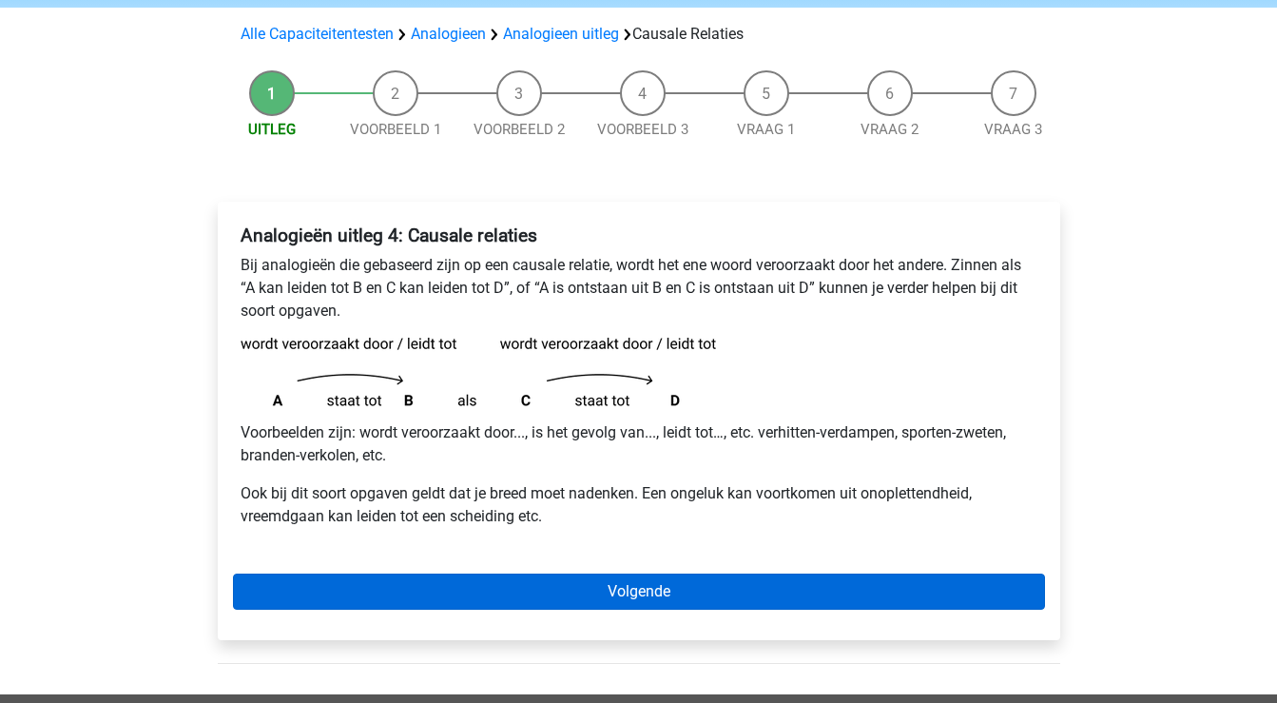
click at [465, 585] on link "Volgende" at bounding box center [639, 591] width 812 height 36
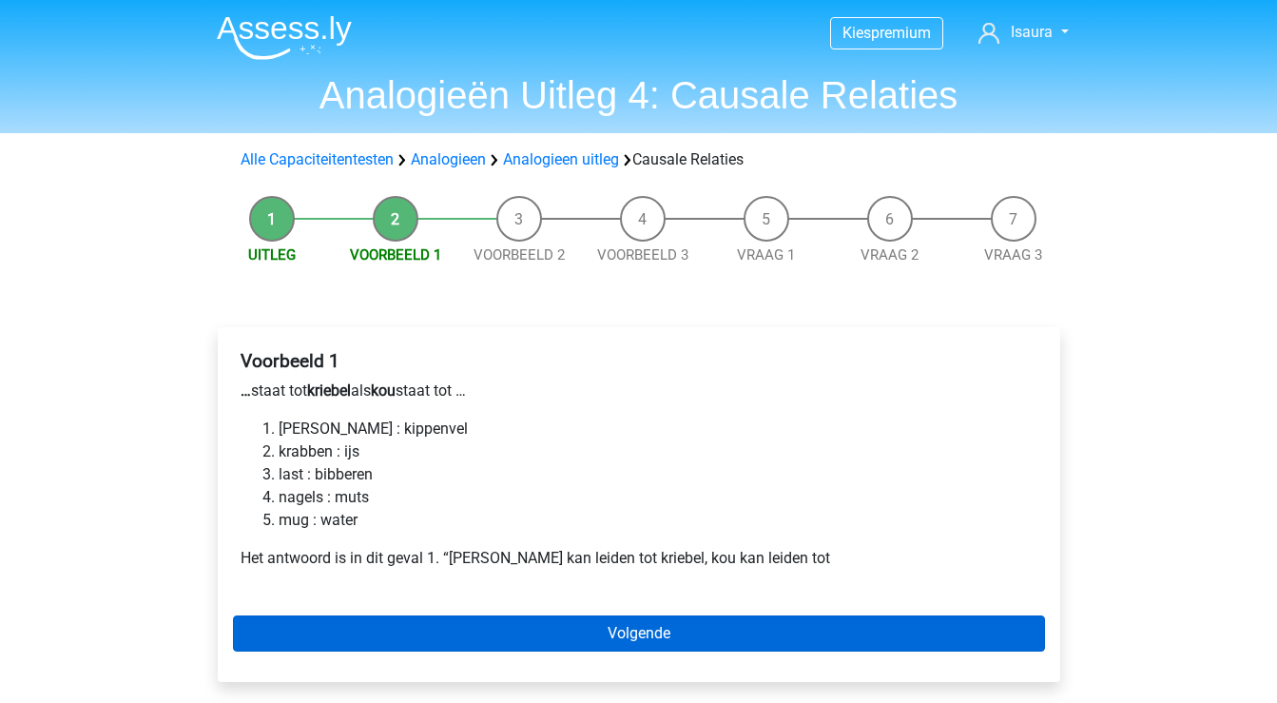
click at [402, 632] on link "Volgende" at bounding box center [639, 633] width 812 height 36
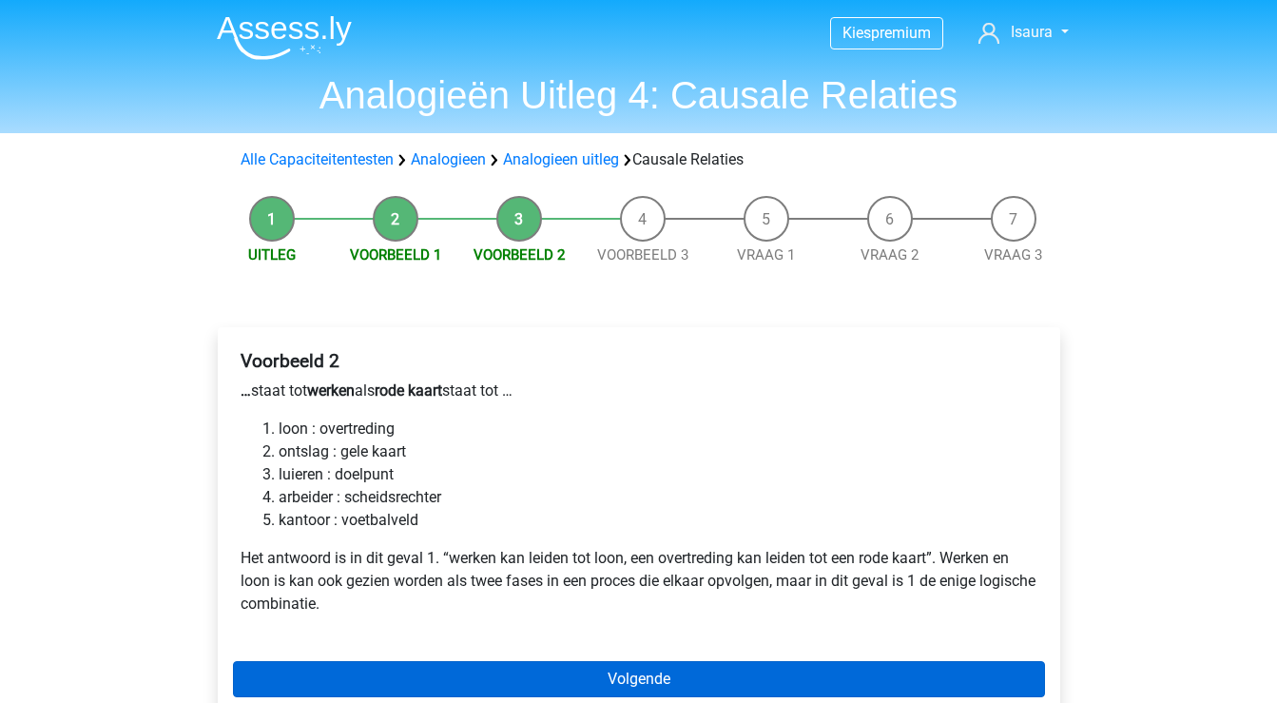
click at [543, 677] on link "Volgende" at bounding box center [639, 679] width 812 height 36
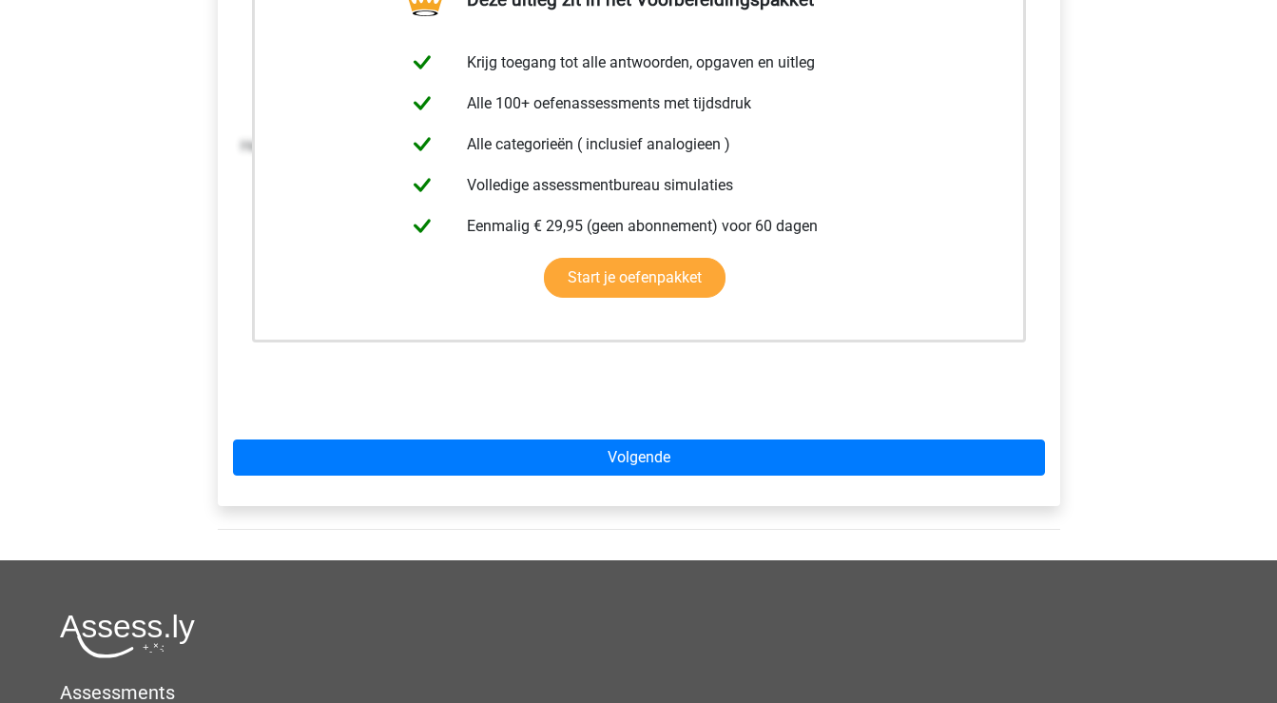
scroll to position [419, 0]
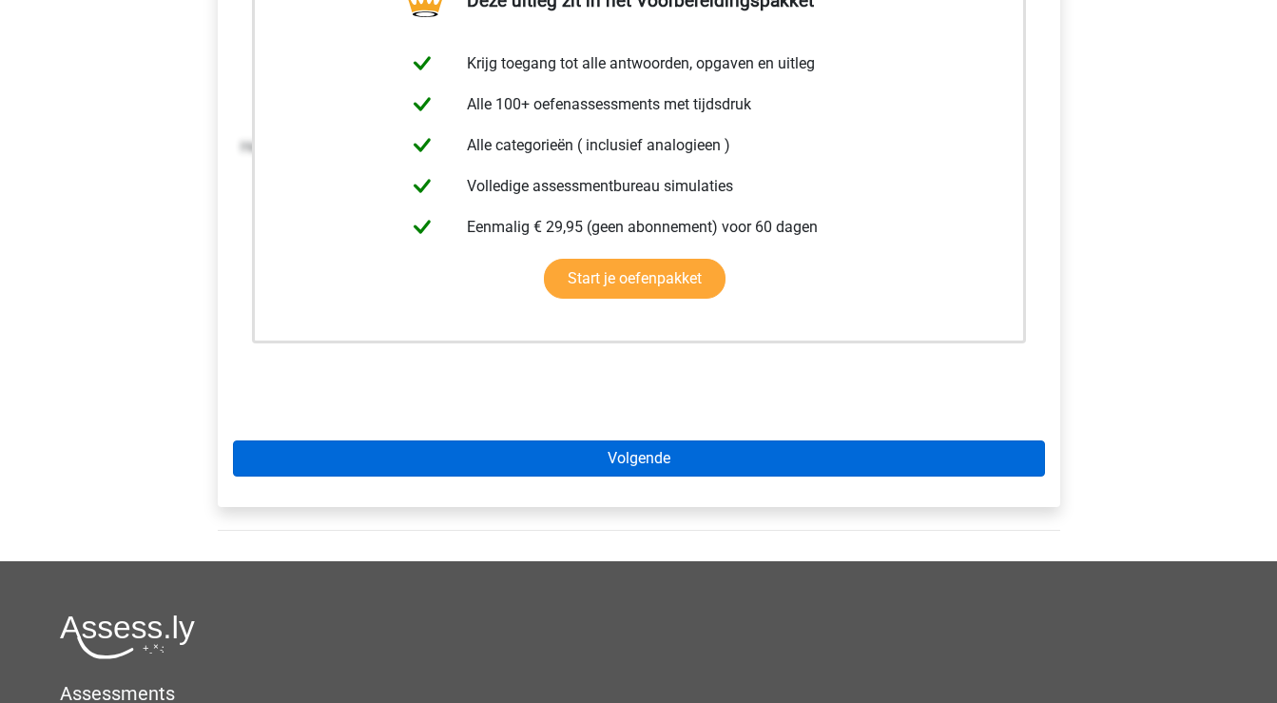
click at [597, 462] on link "Volgende" at bounding box center [639, 458] width 812 height 36
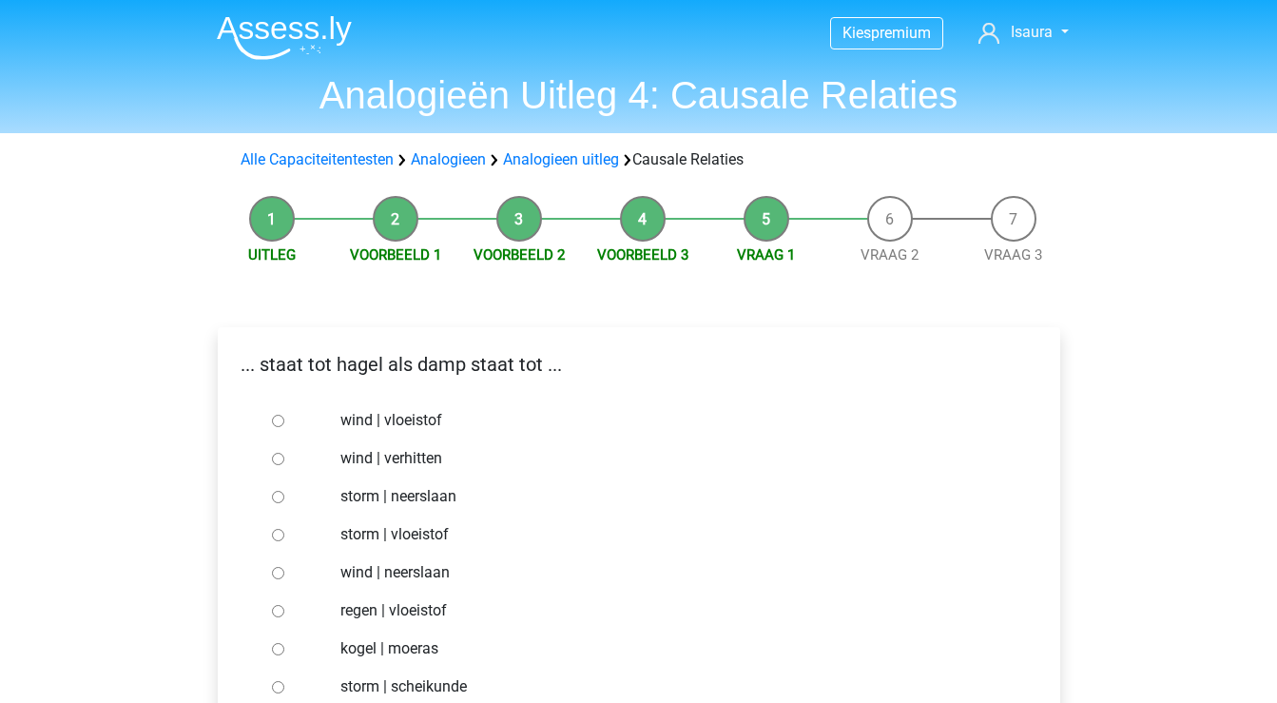
click at [521, 204] on li "Voorbeeld 2" at bounding box center [519, 231] width 124 height 70
click at [513, 255] on link "Voorbeeld 2" at bounding box center [519, 254] width 91 height 17
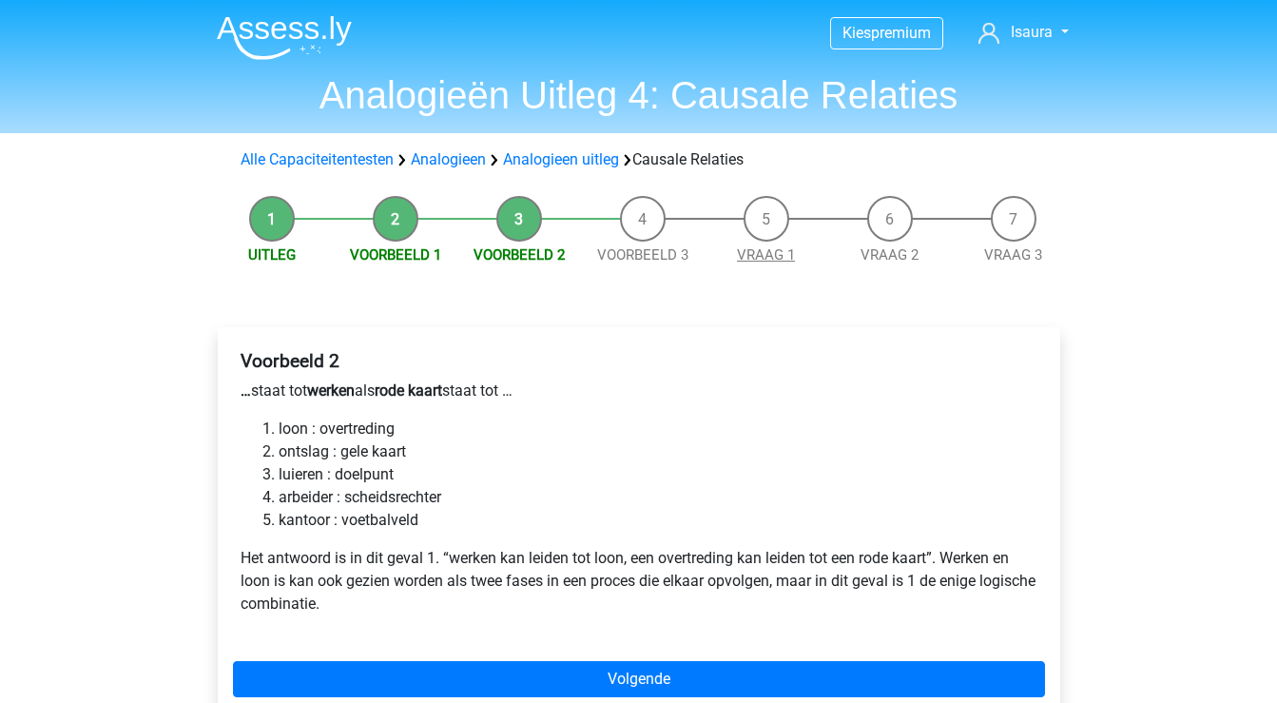
click at [762, 250] on link "Vraag 1" at bounding box center [766, 254] width 58 height 17
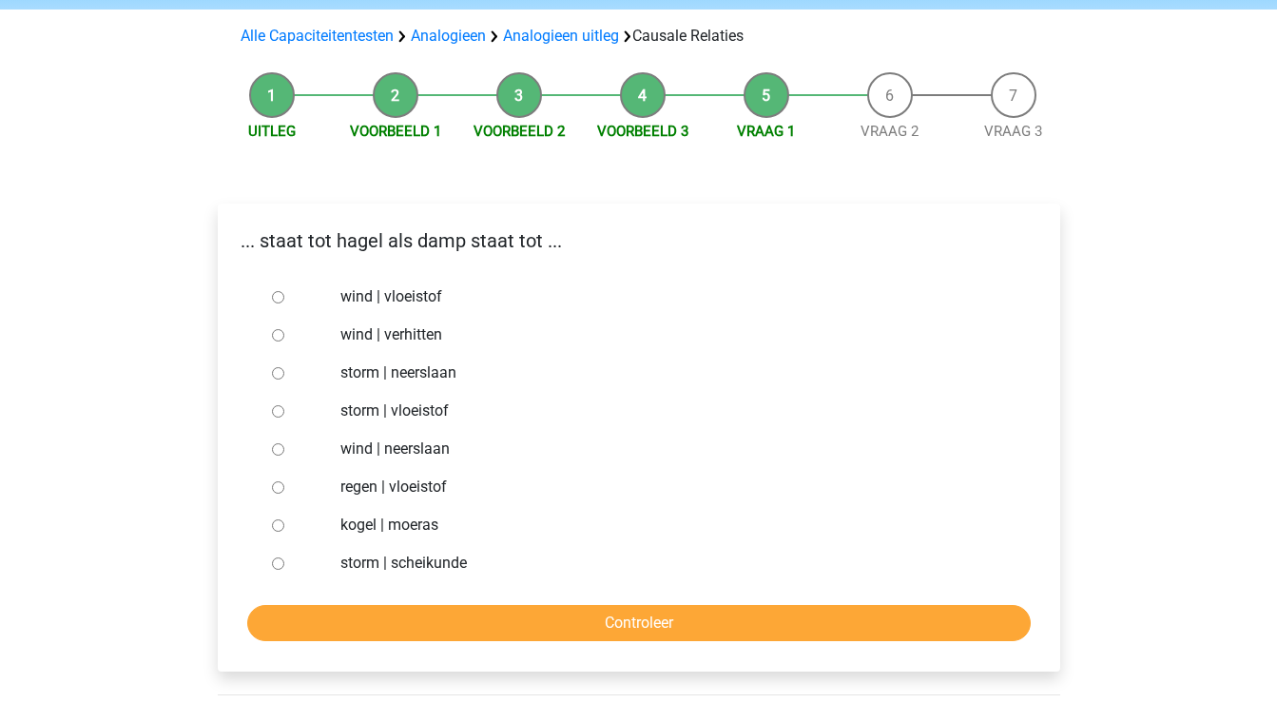
scroll to position [128, 0]
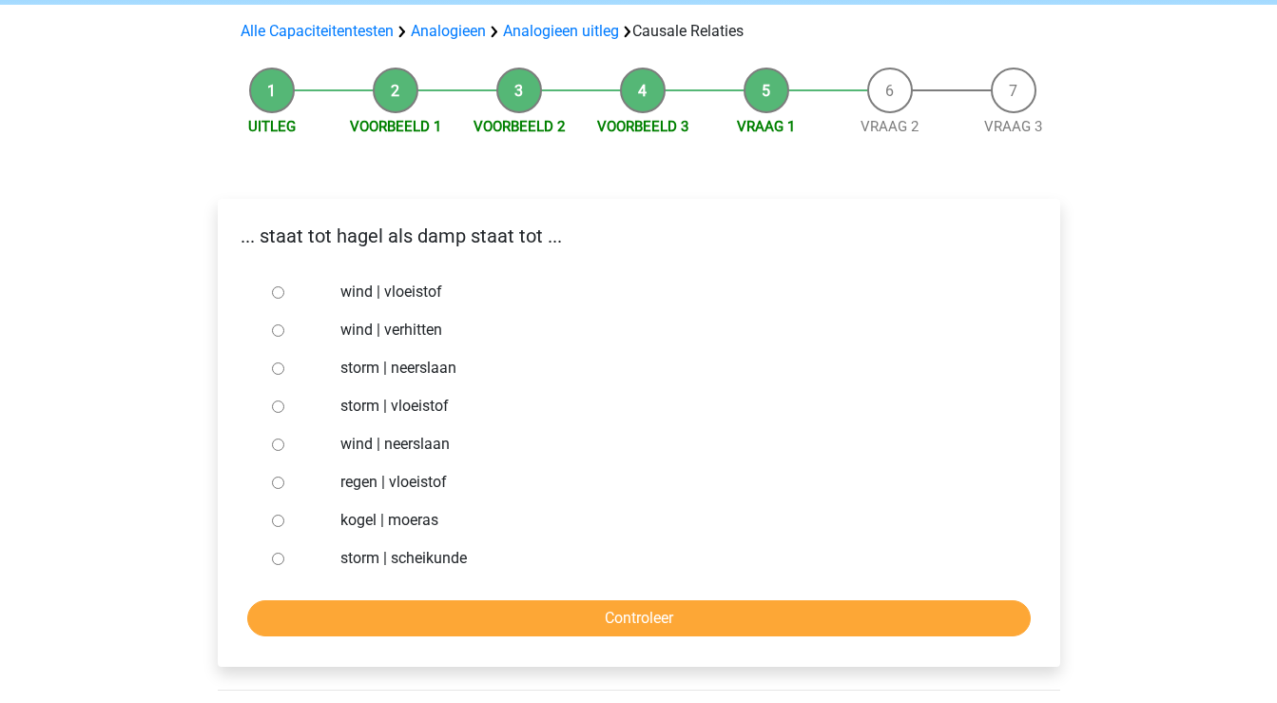
click at [418, 333] on label "wind | verhitten" at bounding box center [669, 330] width 658 height 23
click at [284, 333] on input "wind | verhitten" at bounding box center [278, 330] width 12 height 12
radio input "true"
click at [453, 616] on input "Controleer" at bounding box center [639, 618] width 784 height 36
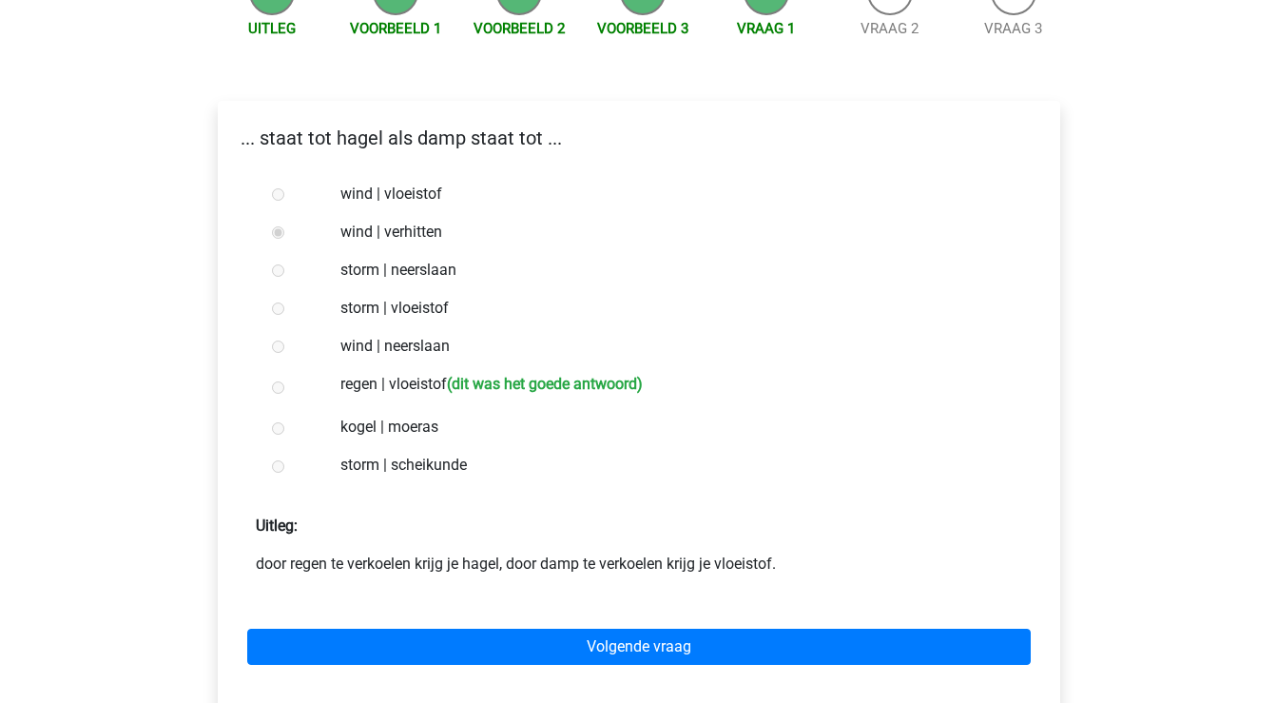
scroll to position [225, 0]
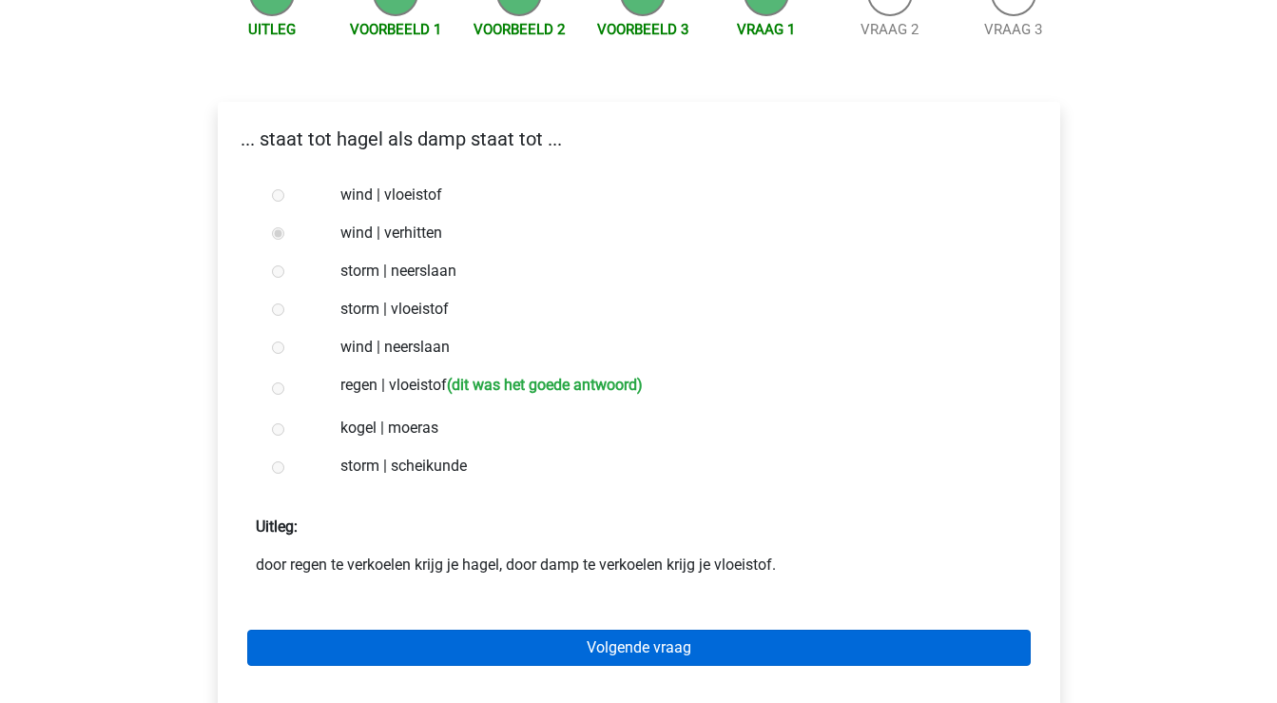
click at [455, 651] on link "Volgende vraag" at bounding box center [639, 648] width 784 height 36
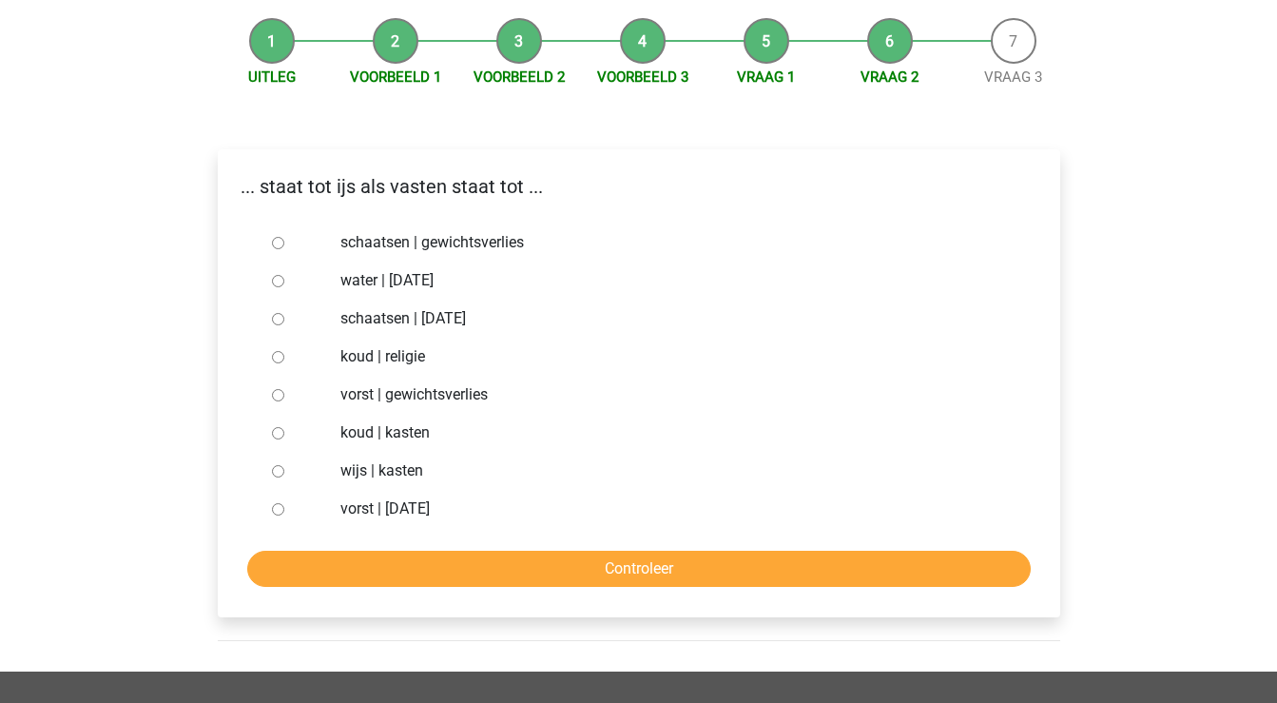
scroll to position [185, 0]
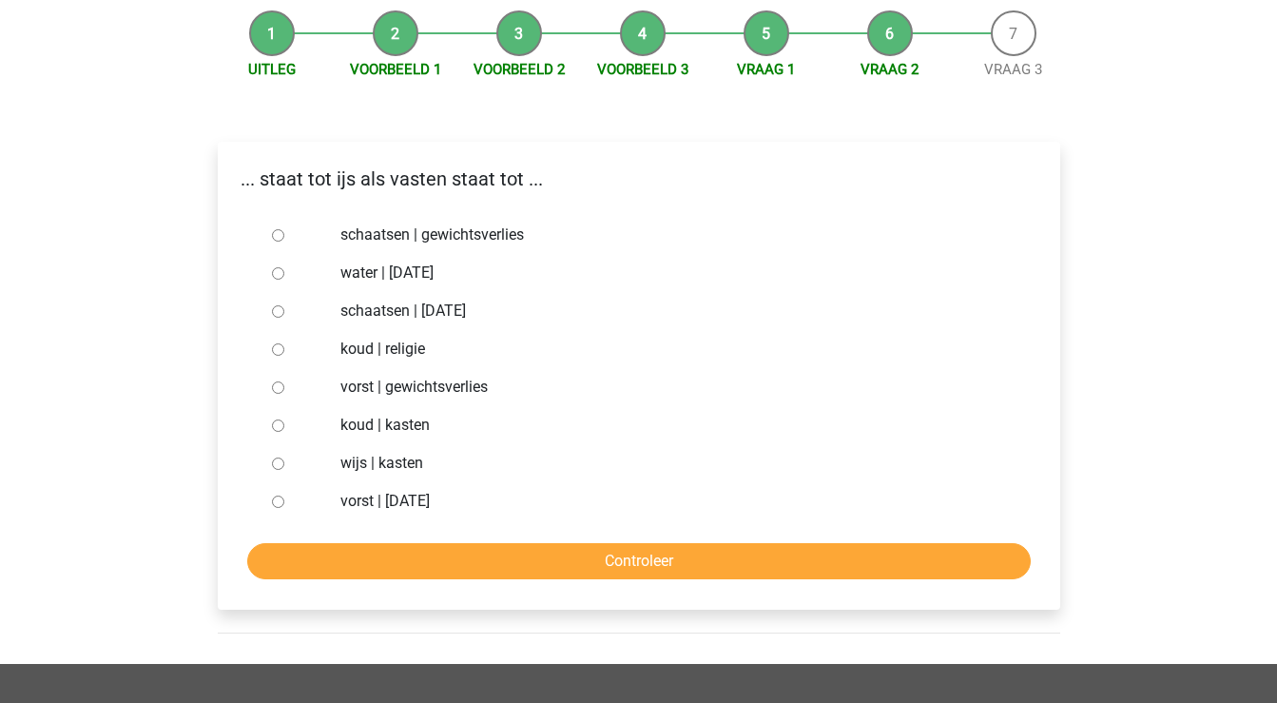
click at [401, 341] on label "koud | religie" at bounding box center [669, 349] width 658 height 23
click at [284, 343] on input "koud | religie" at bounding box center [278, 349] width 12 height 12
radio input "true"
click at [475, 557] on input "Controleer" at bounding box center [639, 561] width 784 height 36
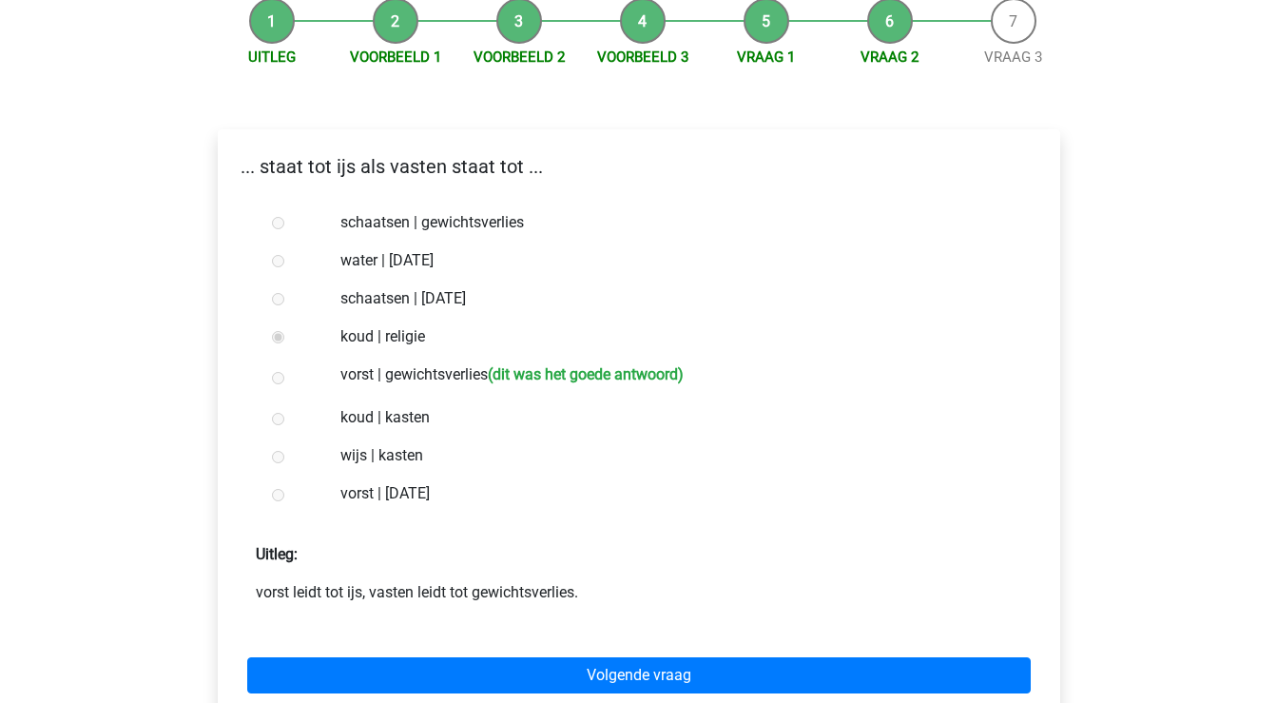
scroll to position [194, 0]
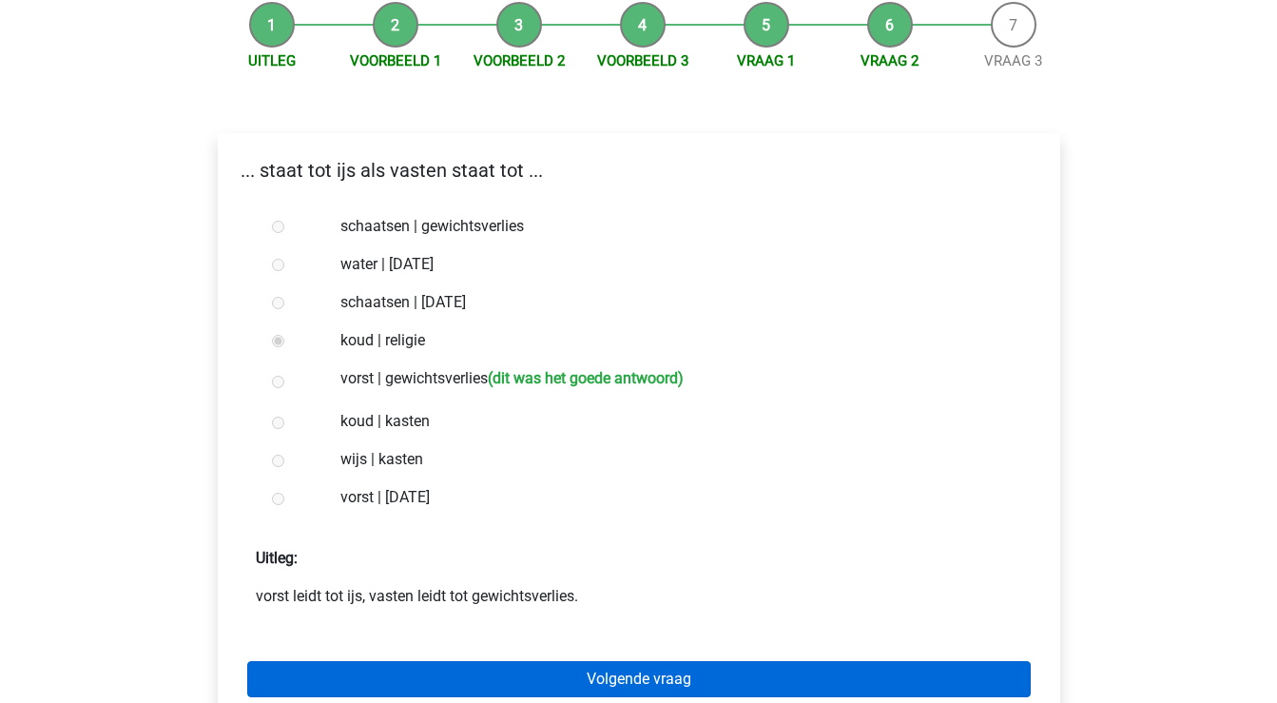
click at [498, 666] on link "Volgende vraag" at bounding box center [639, 679] width 784 height 36
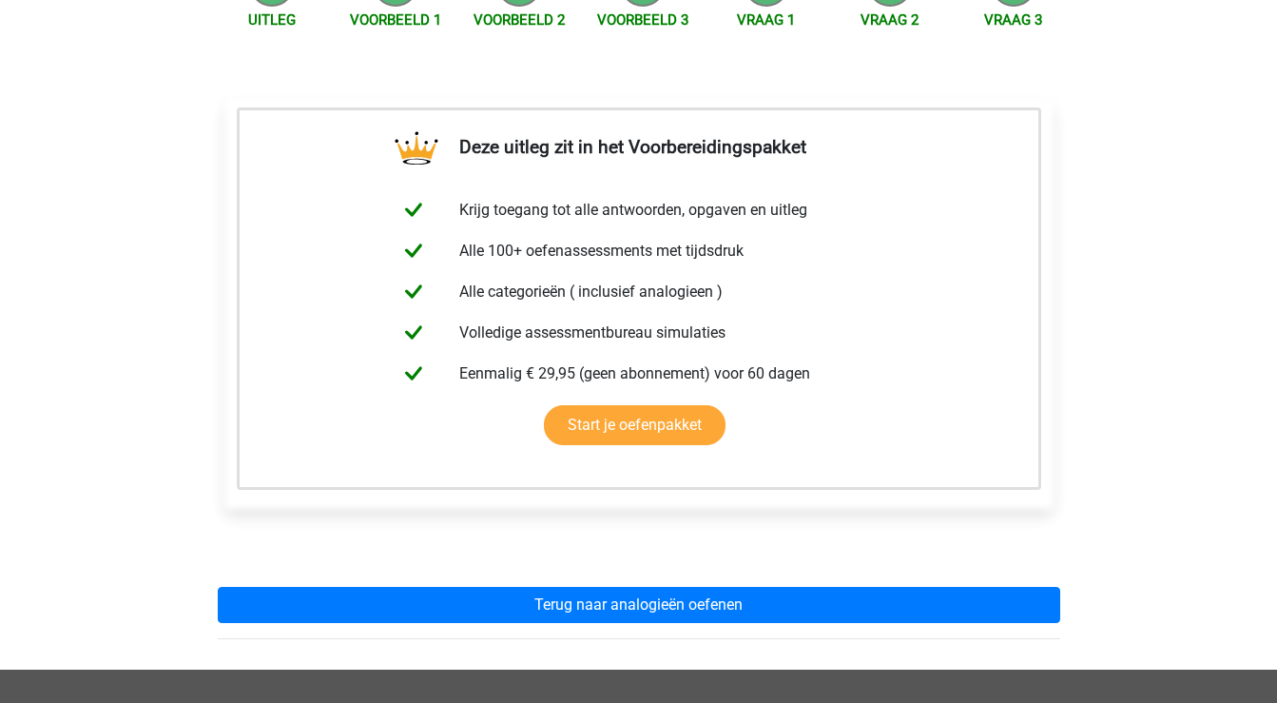
scroll to position [243, 0]
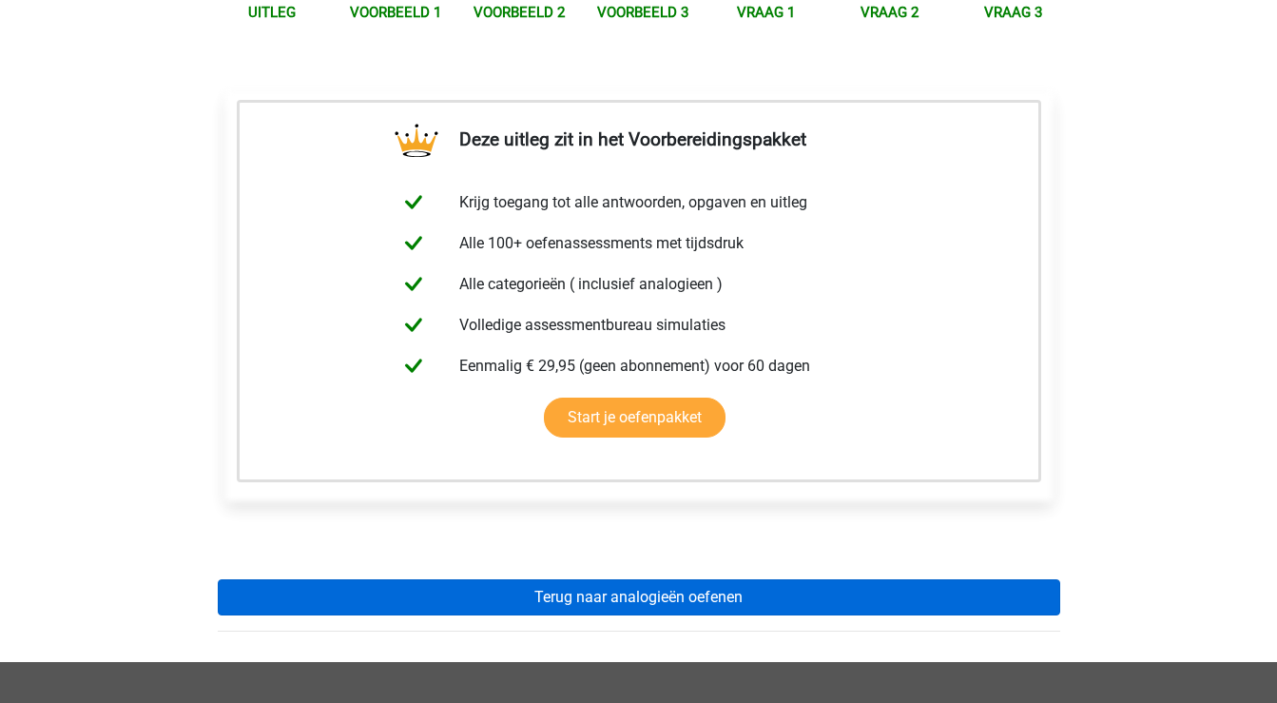
click at [507, 597] on link "Terug naar analogieën oefenen" at bounding box center [639, 597] width 843 height 36
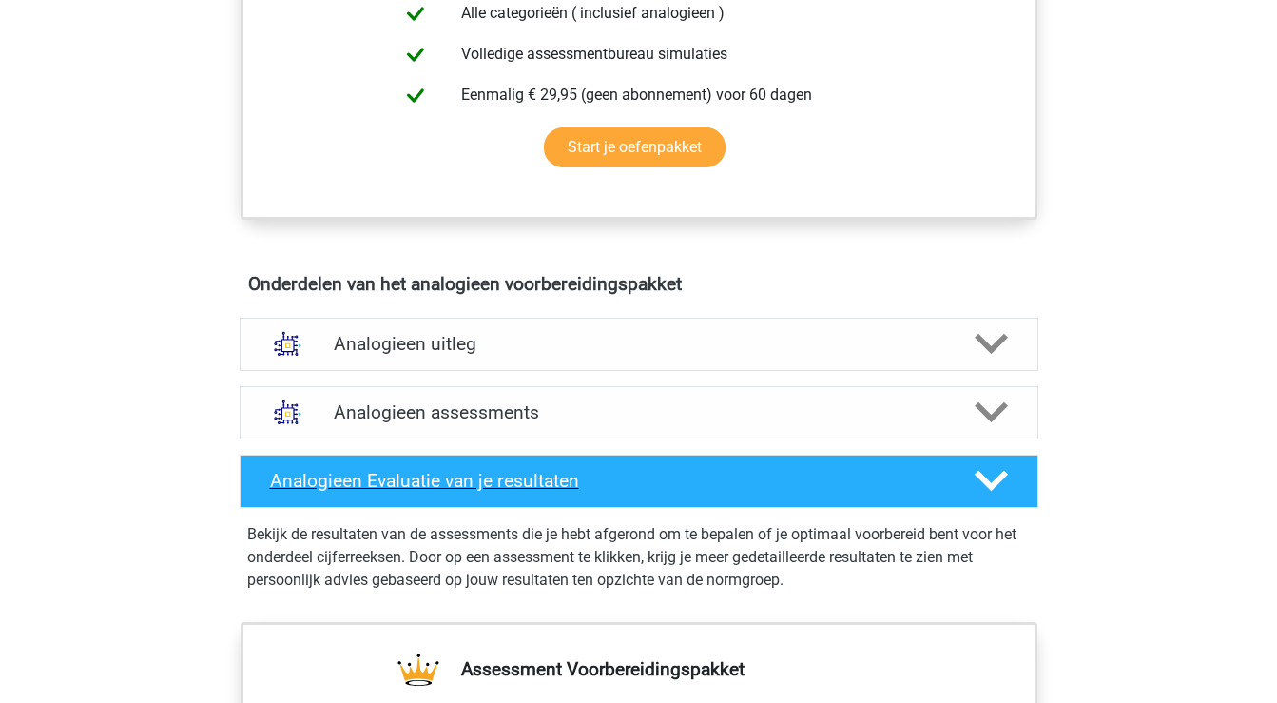
scroll to position [849, 0]
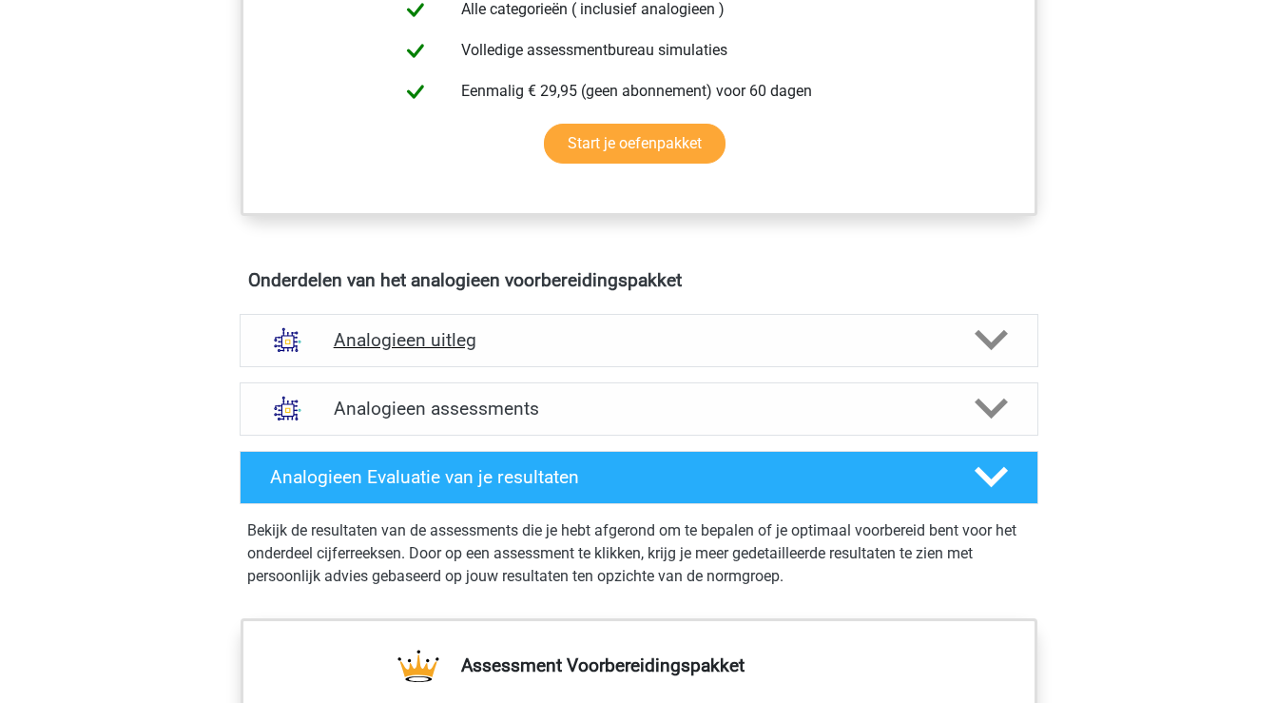
click at [993, 335] on icon at bounding box center [991, 339] width 33 height 33
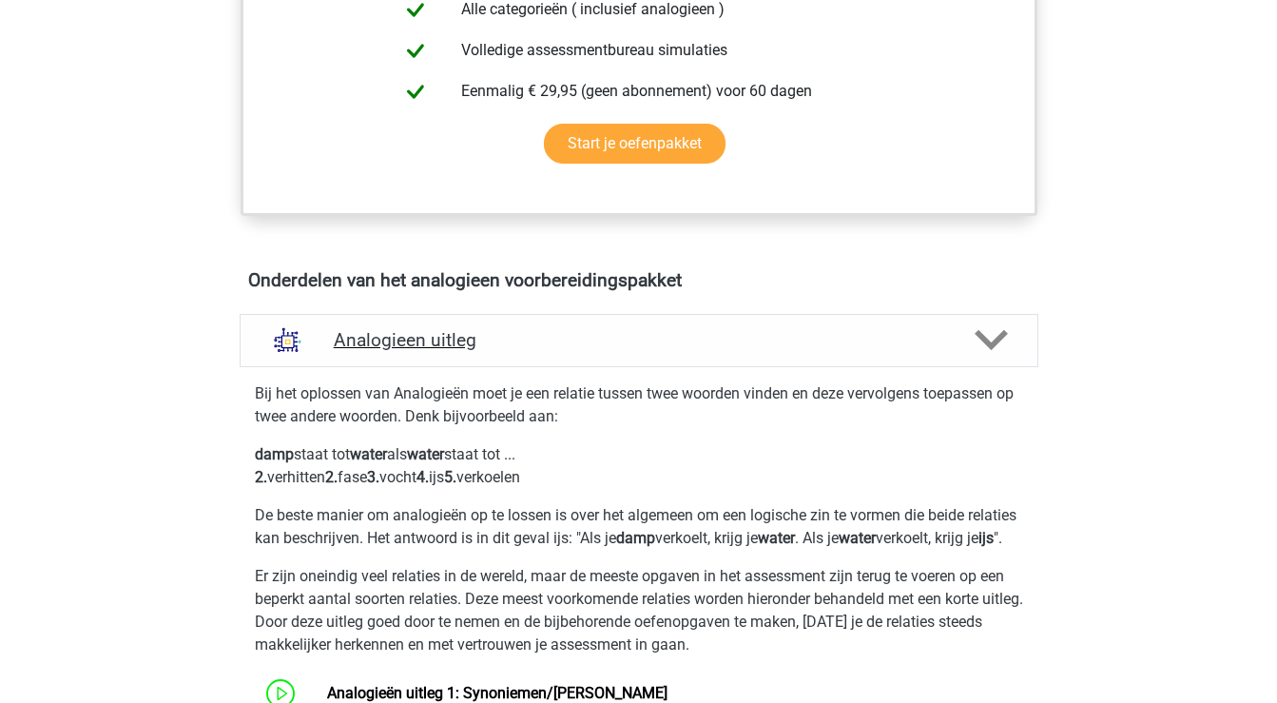
click at [996, 340] on polygon at bounding box center [991, 340] width 33 height 21
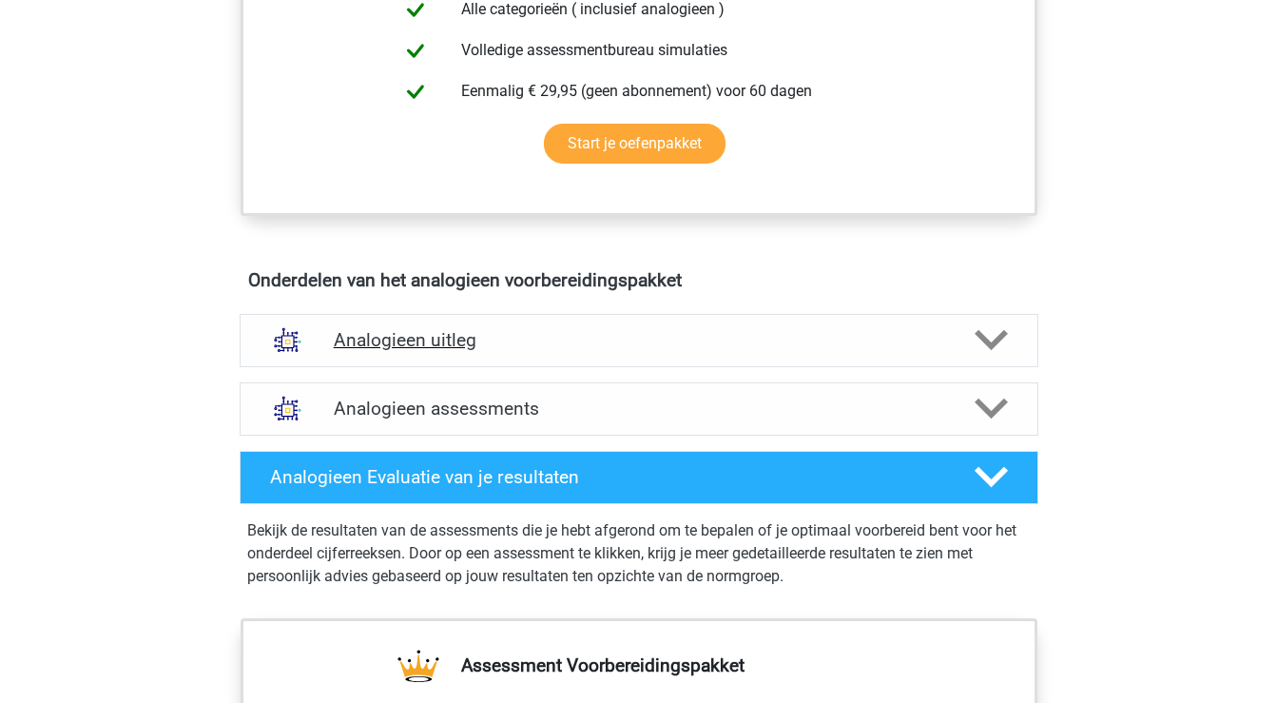
click at [996, 340] on polygon at bounding box center [991, 340] width 33 height 21
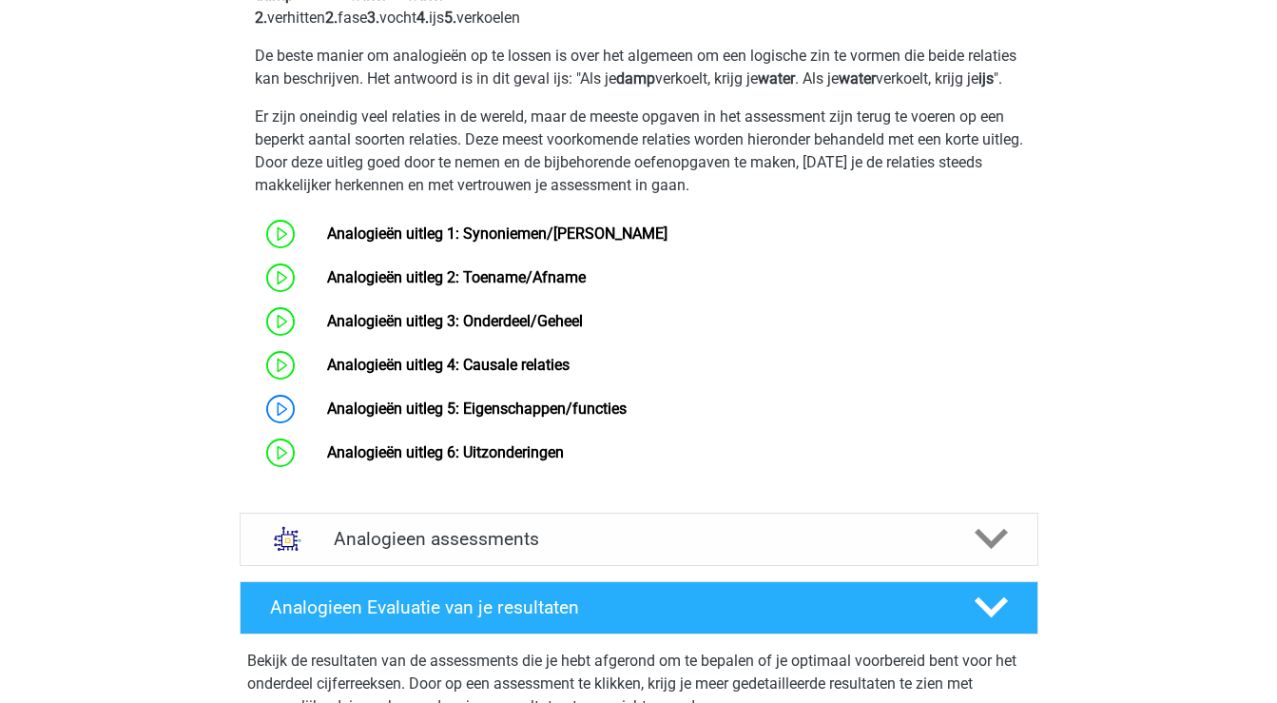
scroll to position [1375, 0]
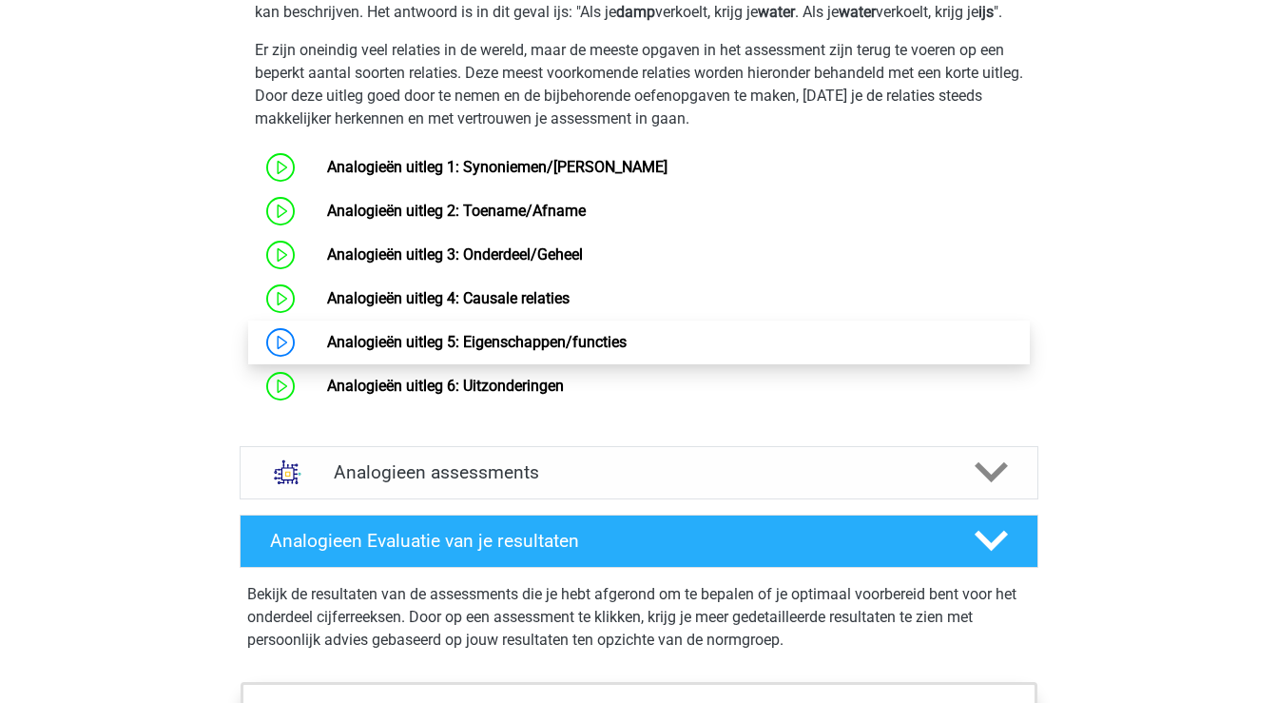
click at [464, 351] on link "Analogieën uitleg 5: Eigenschappen/functies" at bounding box center [477, 342] width 300 height 18
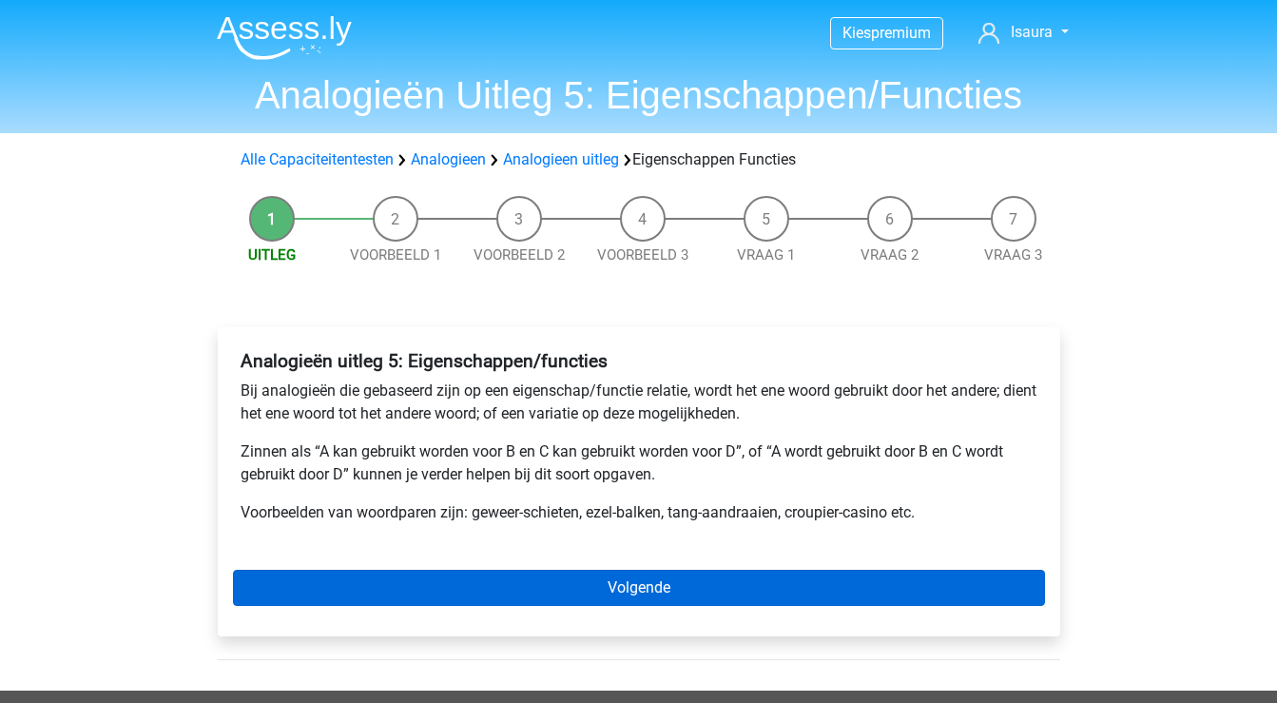
click at [467, 575] on link "Volgende" at bounding box center [639, 588] width 812 height 36
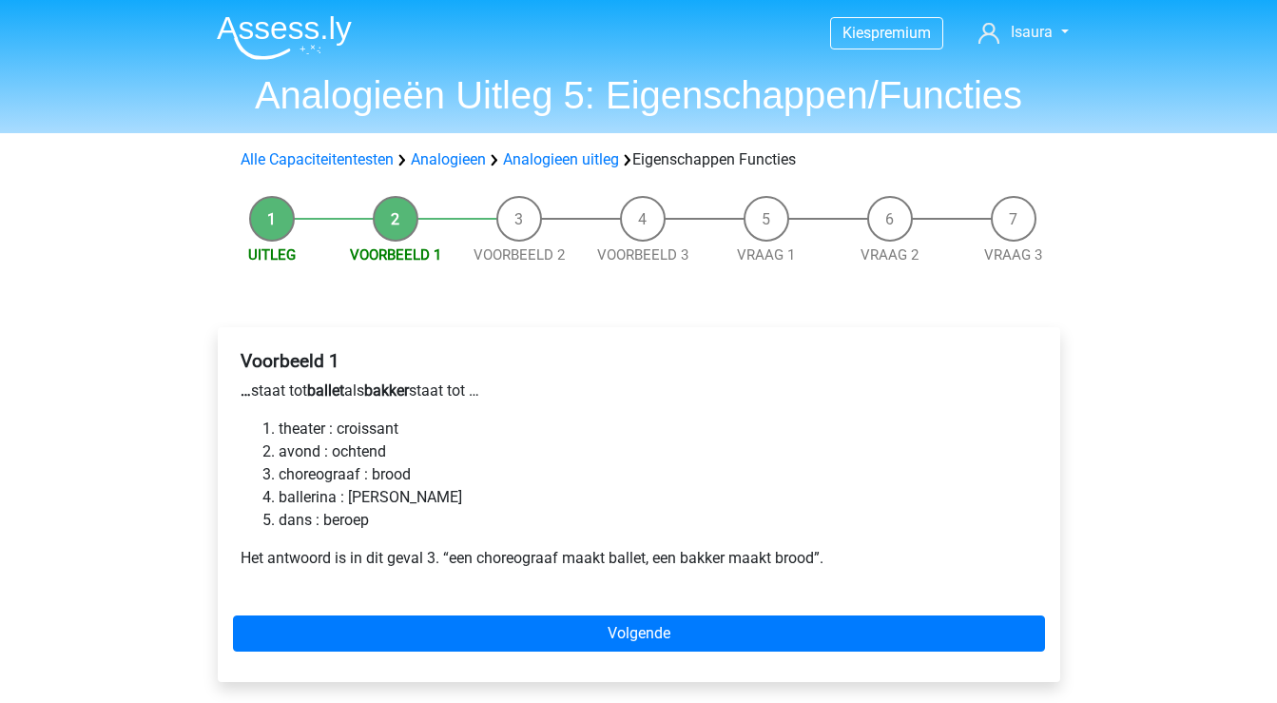
click at [265, 242] on li "Uitleg" at bounding box center [272, 231] width 124 height 70
click at [269, 254] on link "Uitleg" at bounding box center [272, 254] width 48 height 17
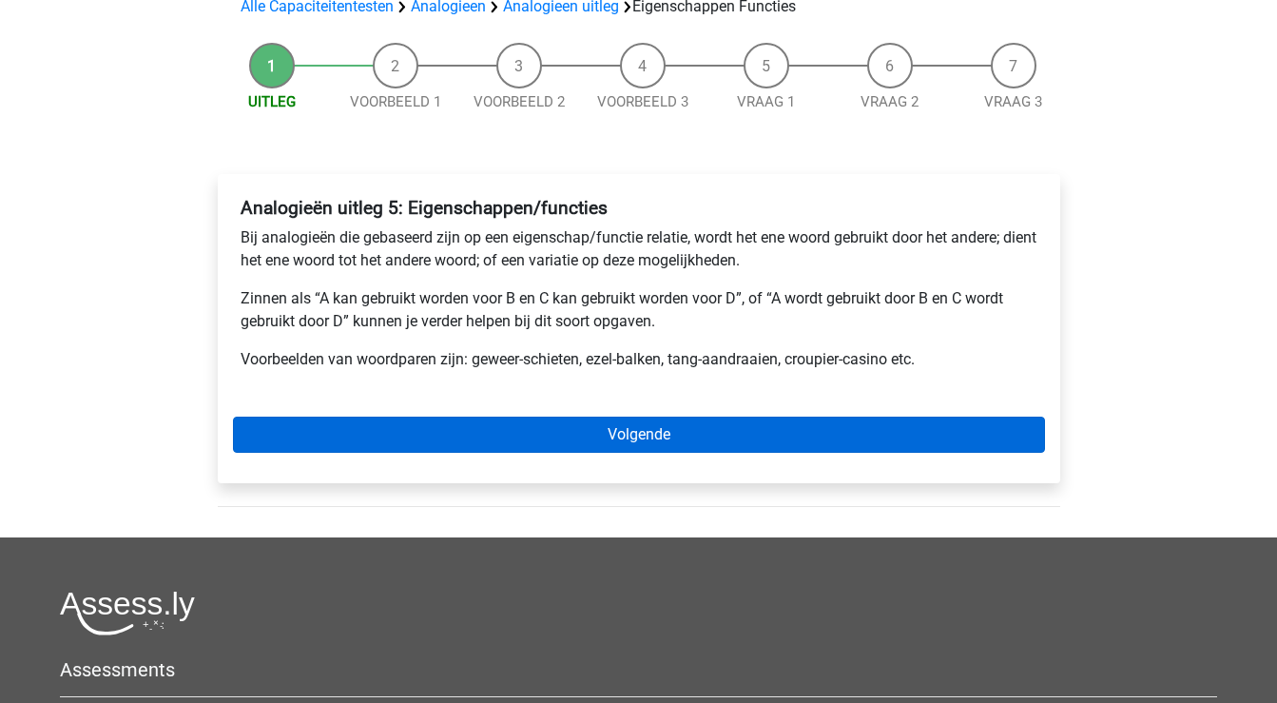
scroll to position [150, 0]
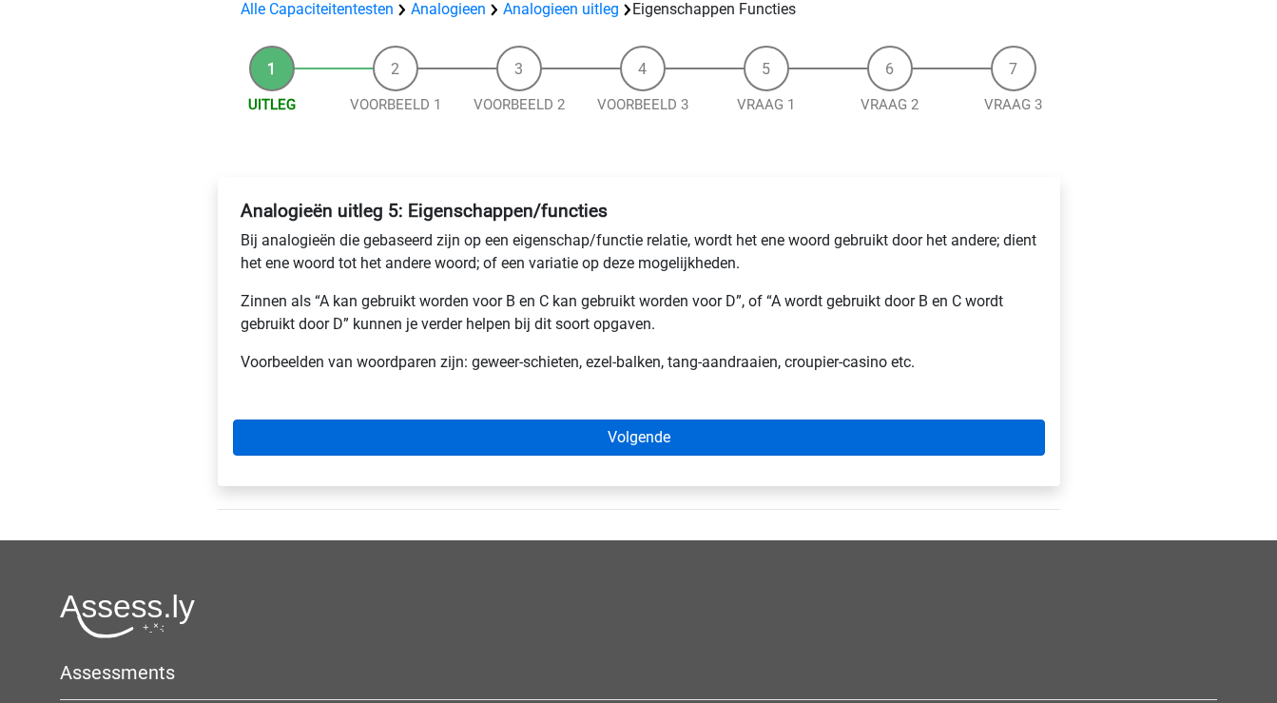
click at [374, 437] on link "Volgende" at bounding box center [639, 437] width 812 height 36
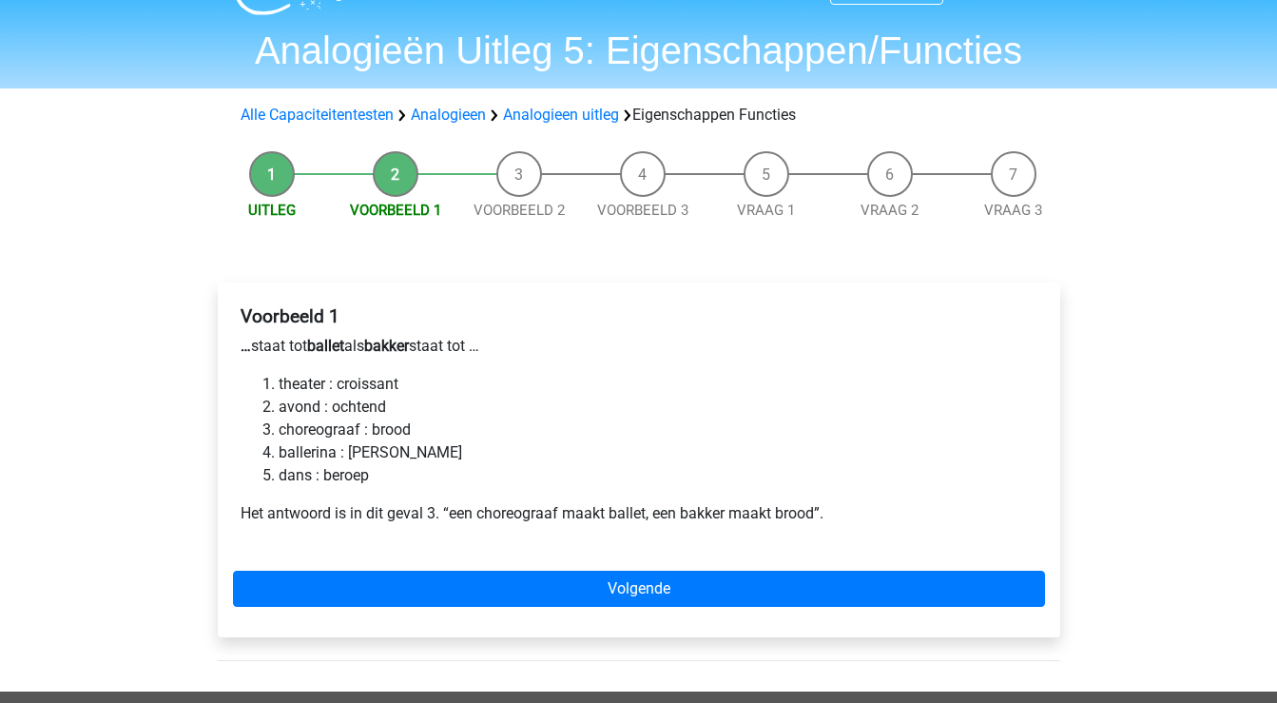
scroll to position [49, 0]
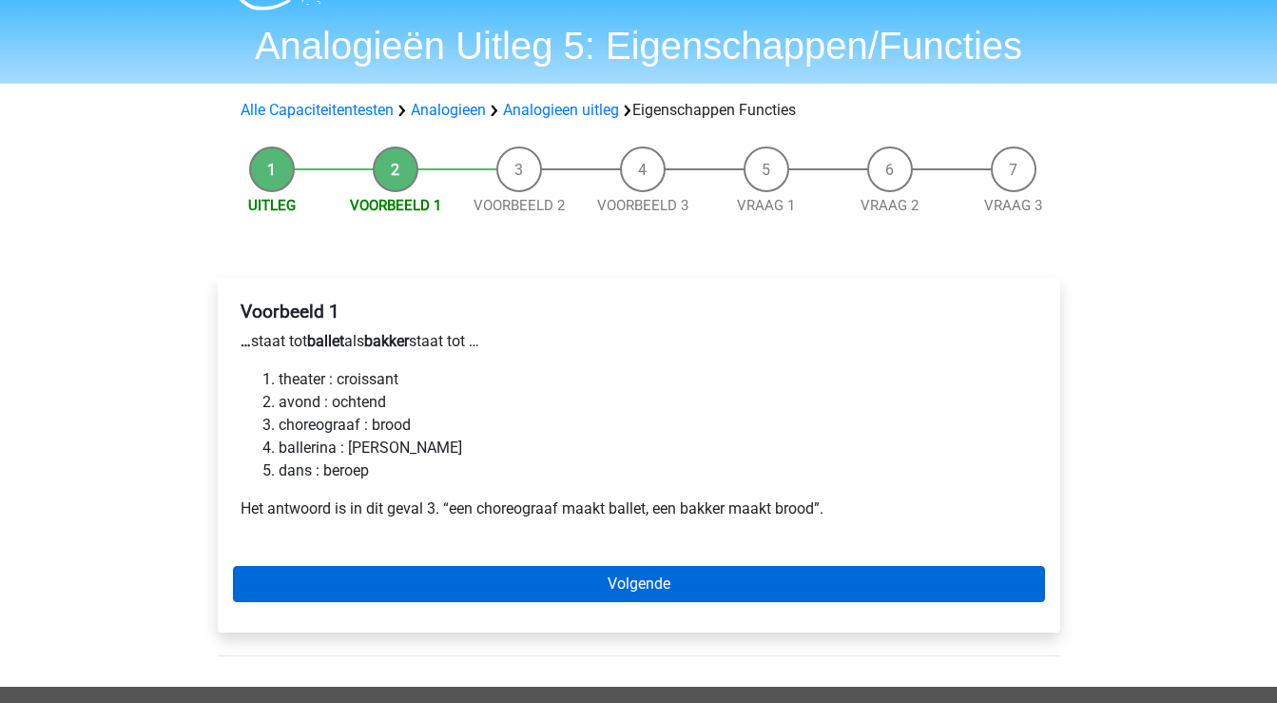
click at [436, 573] on link "Volgende" at bounding box center [639, 584] width 812 height 36
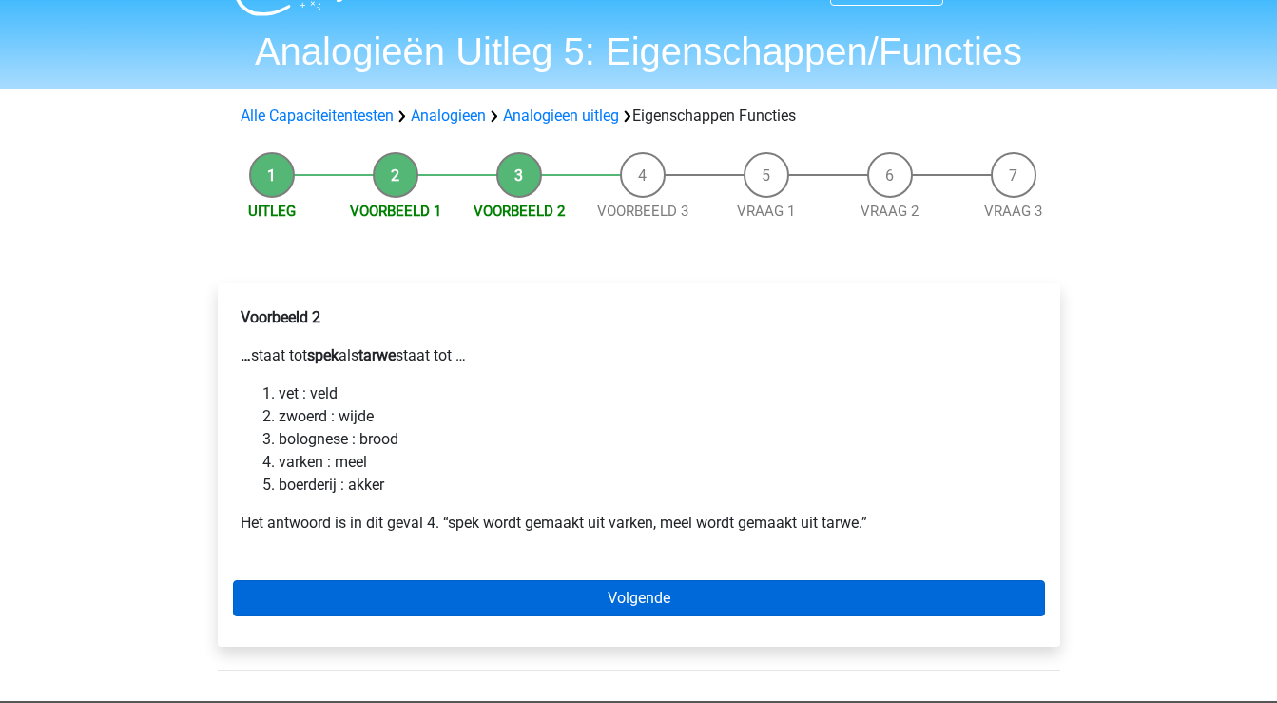
scroll to position [45, 0]
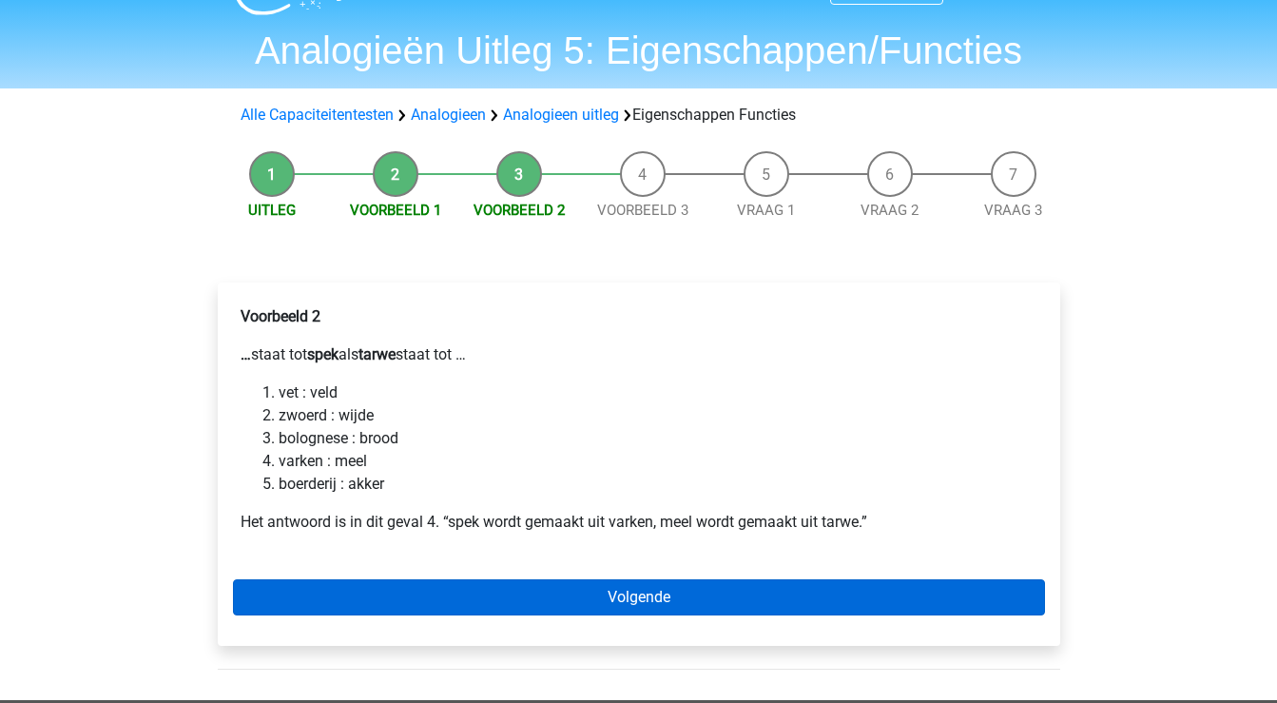
click at [367, 597] on link "Volgende" at bounding box center [639, 597] width 812 height 36
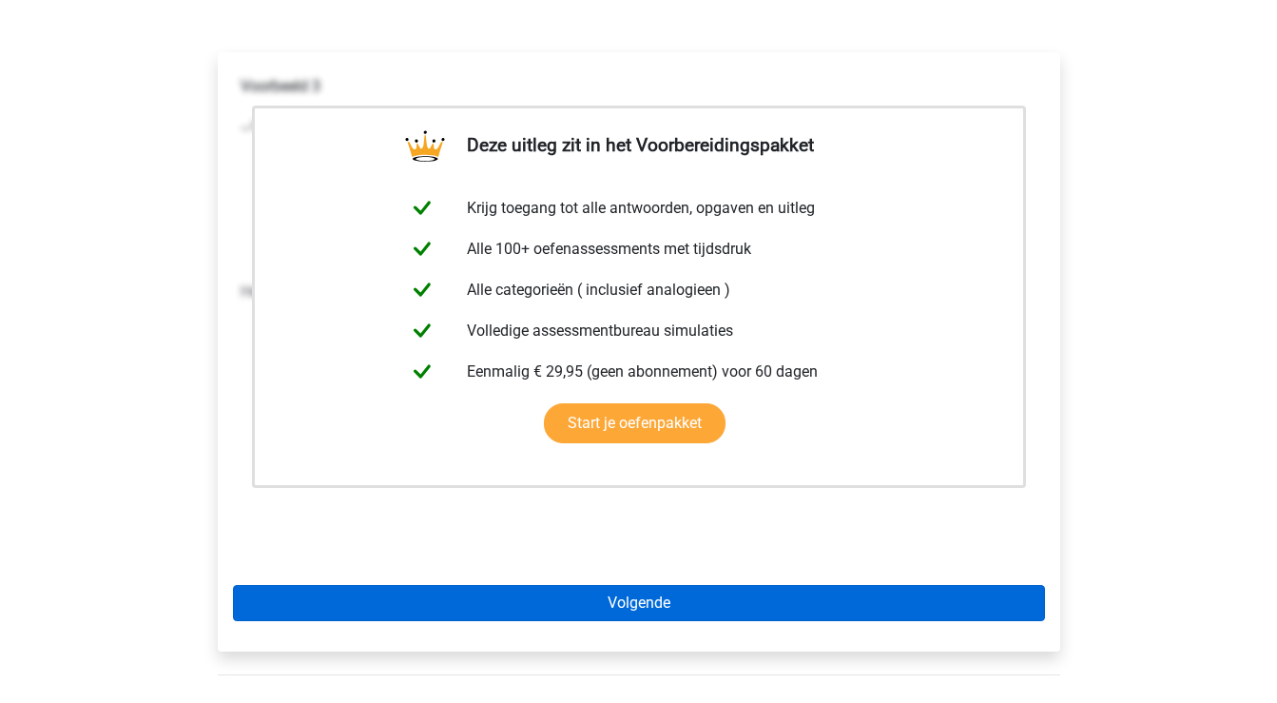
scroll to position [278, 0]
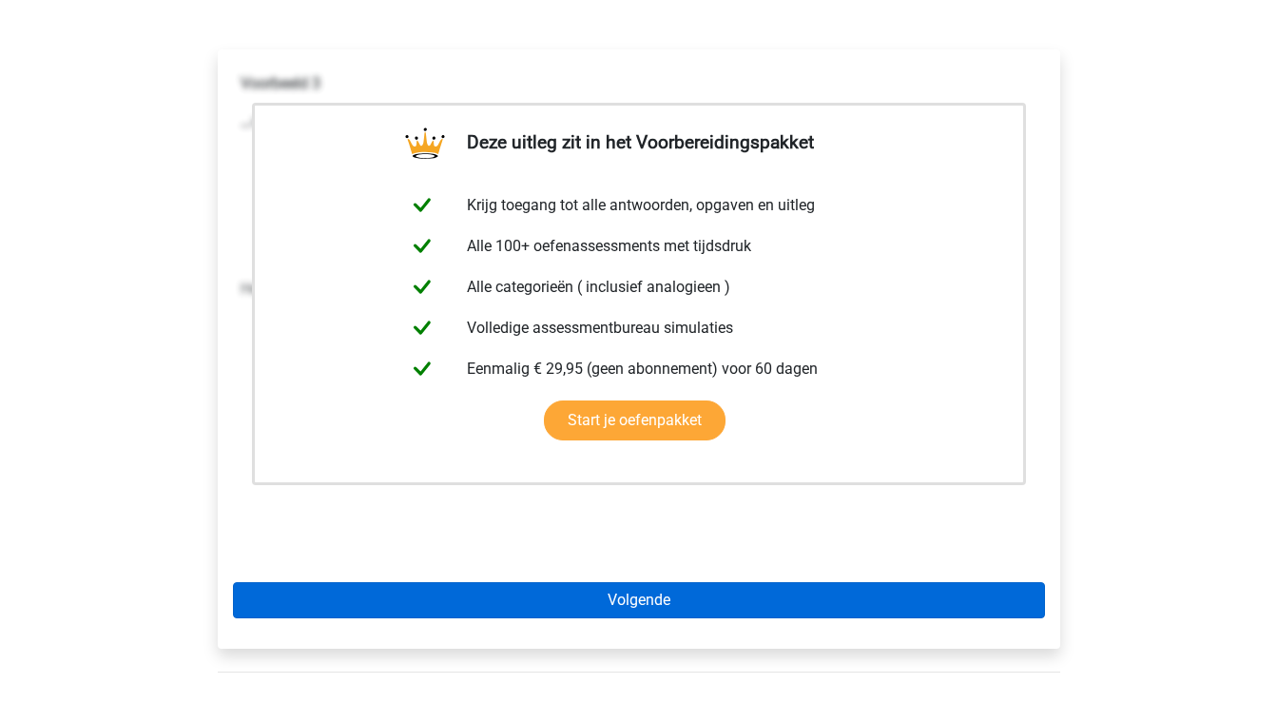
click at [367, 596] on link "Volgende" at bounding box center [639, 600] width 812 height 36
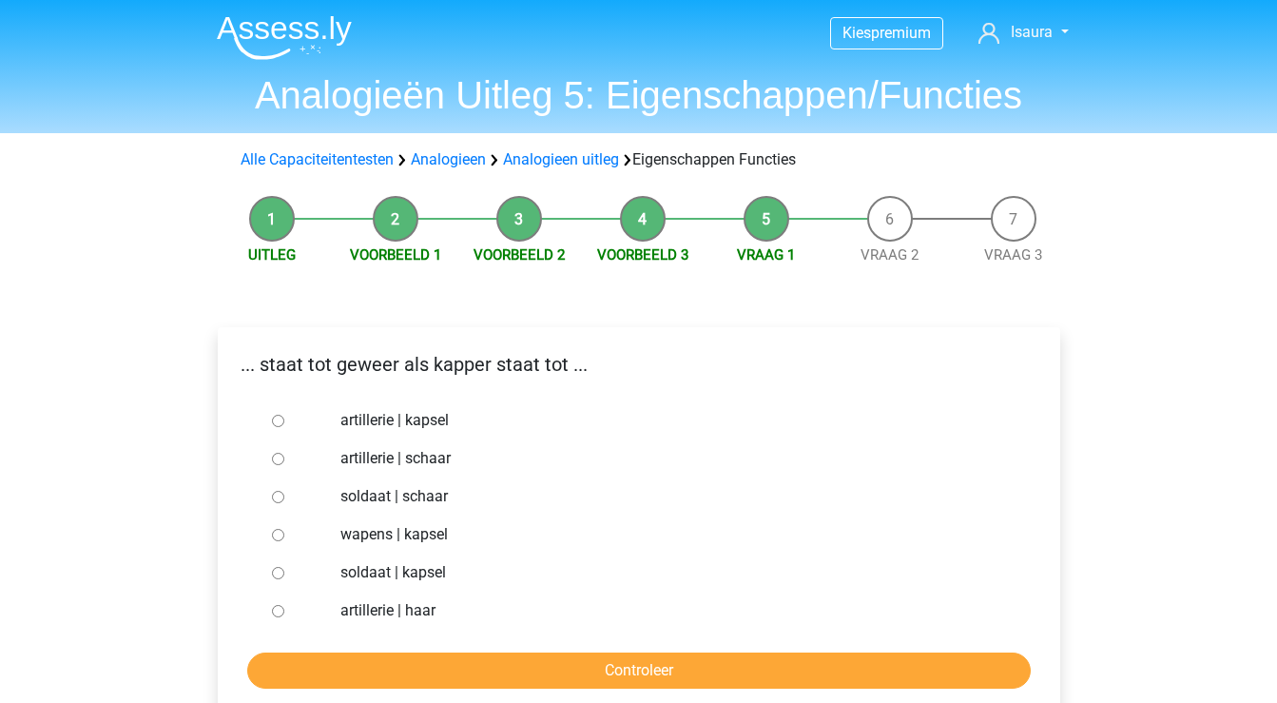
click at [277, 535] on input "wapens | kapsel" at bounding box center [278, 535] width 12 height 12
radio input "true"
click at [279, 562] on div at bounding box center [295, 573] width 63 height 38
click at [278, 574] on input "soldaat | kapsel" at bounding box center [278, 573] width 12 height 12
radio input "true"
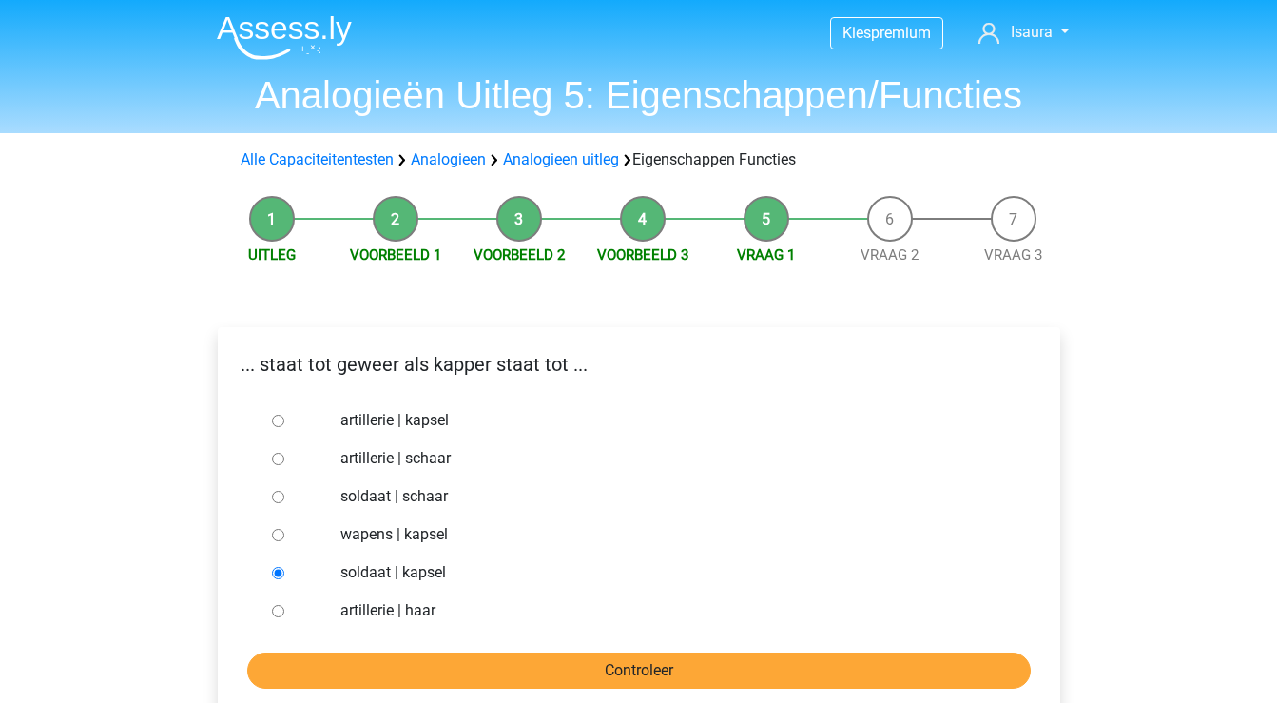
click at [326, 663] on input "Controleer" at bounding box center [639, 670] width 784 height 36
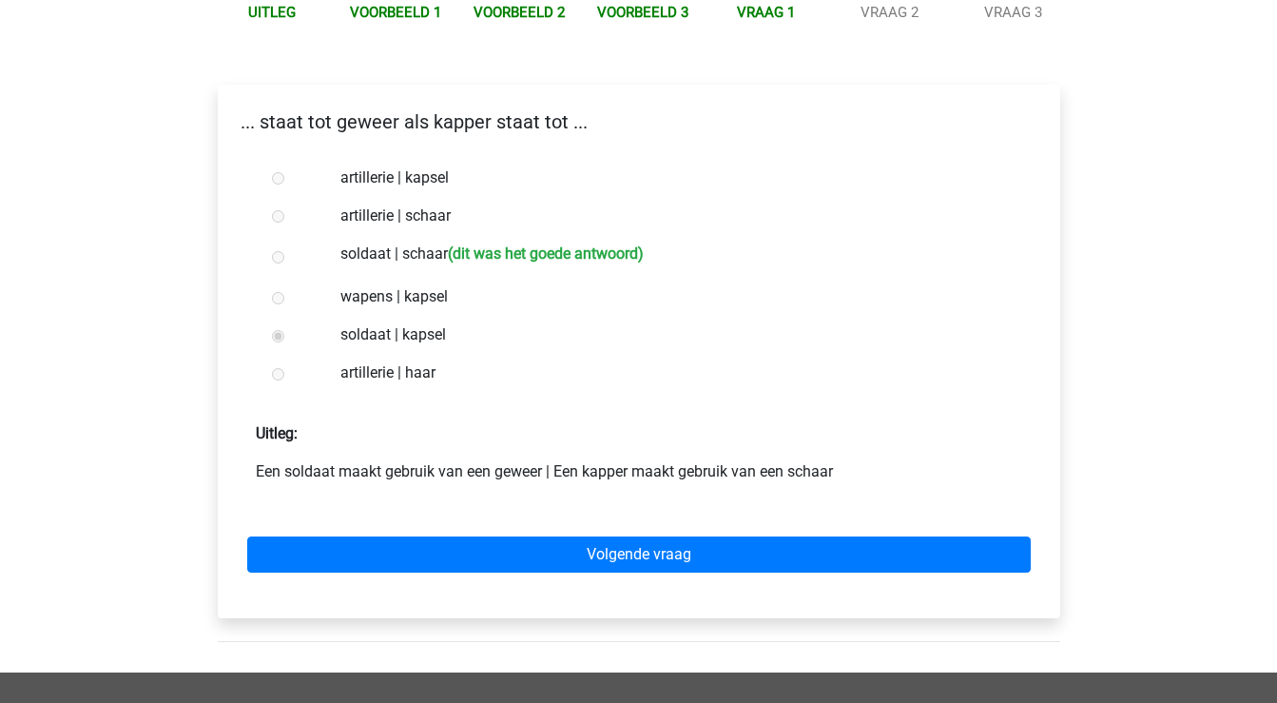
scroll to position [243, 0]
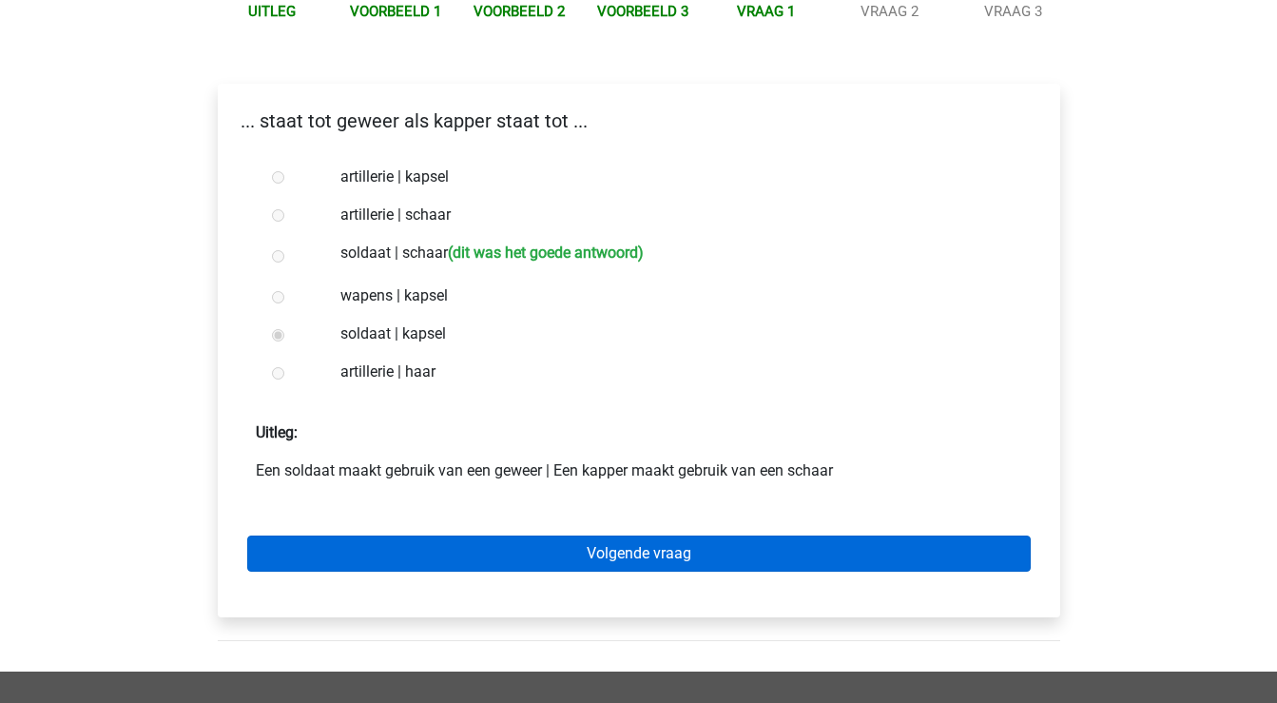
click at [404, 553] on link "Volgende vraag" at bounding box center [639, 553] width 784 height 36
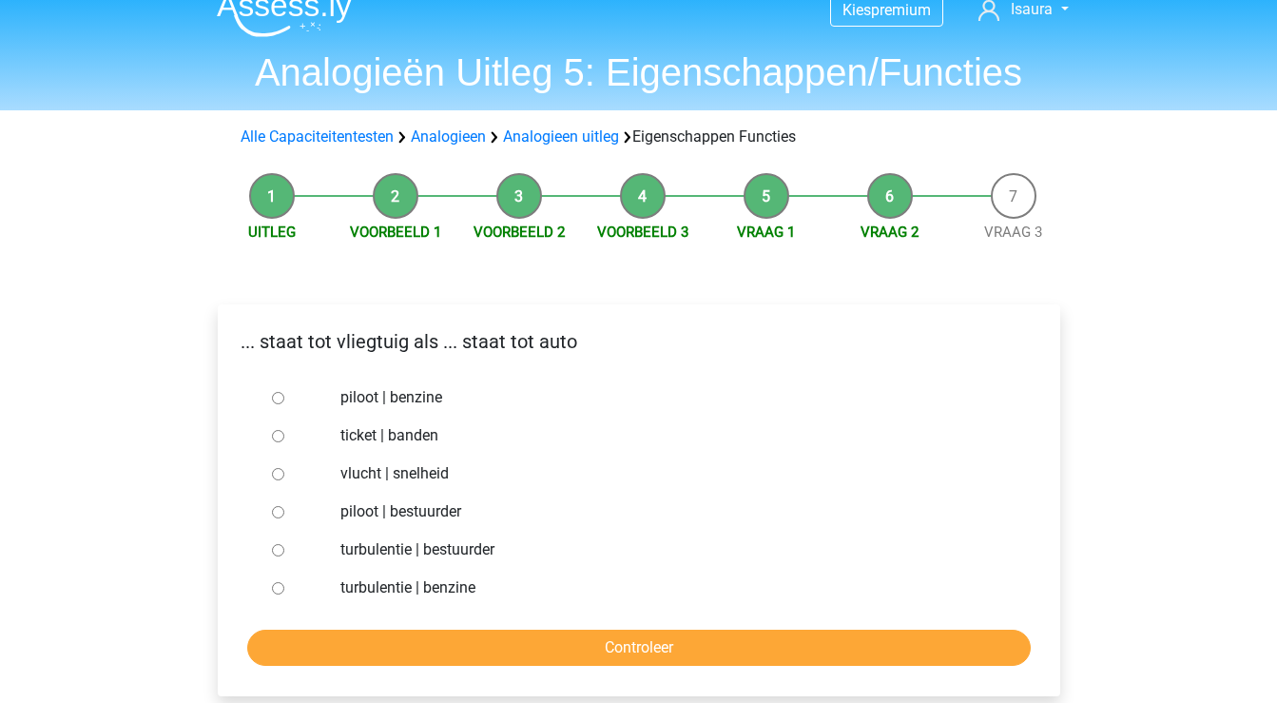
scroll to position [22, 0]
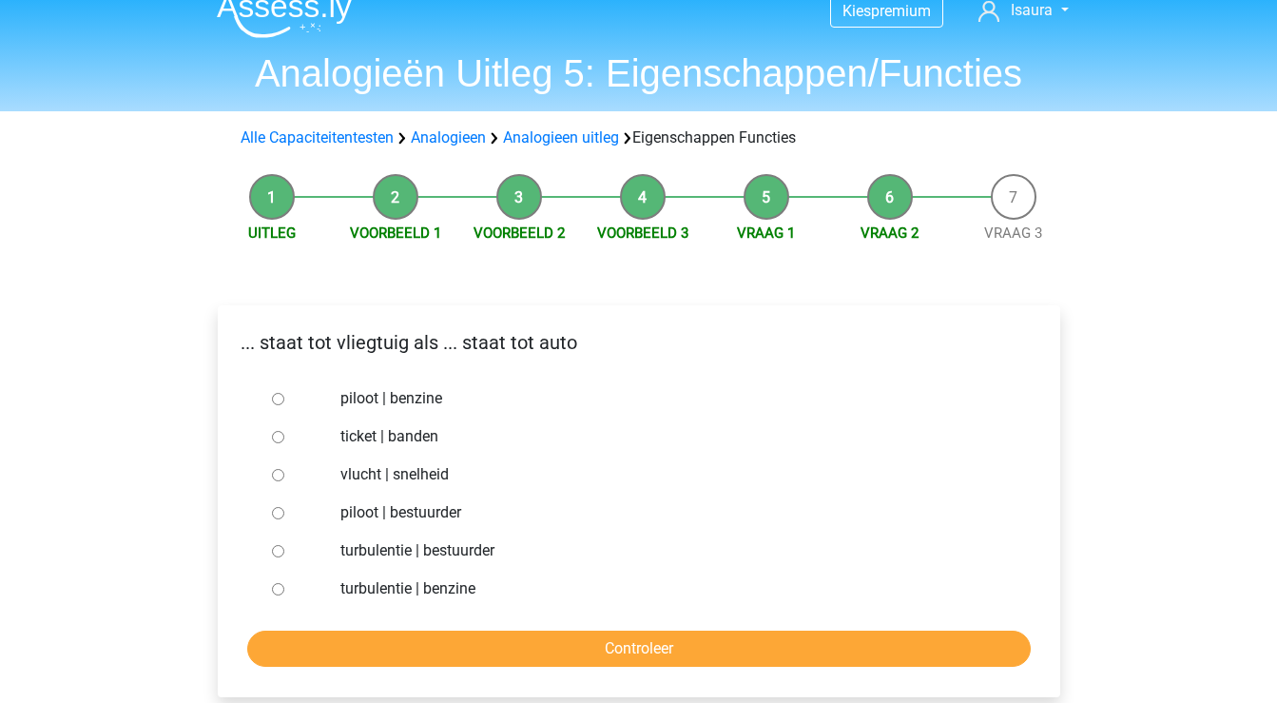
click at [277, 510] on input "piloot | bestuurder" at bounding box center [278, 513] width 12 height 12
radio input "true"
click at [387, 651] on input "Controleer" at bounding box center [639, 649] width 784 height 36
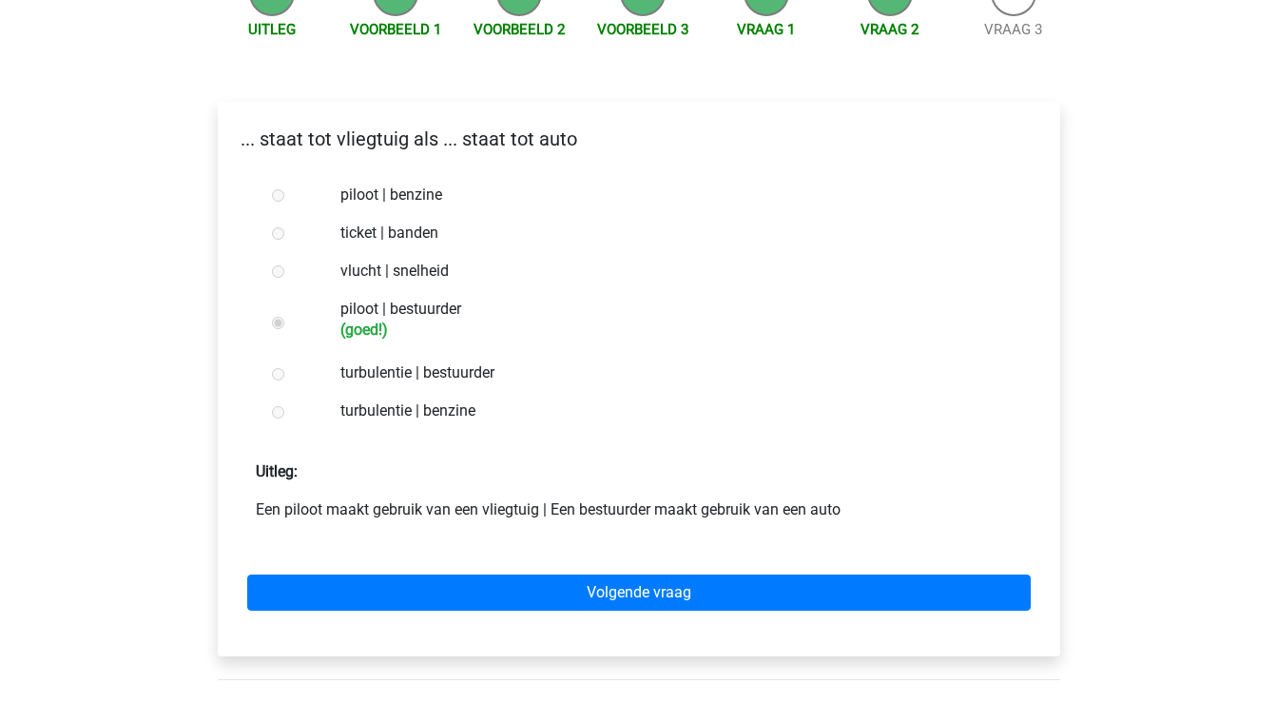
scroll to position [232, 0]
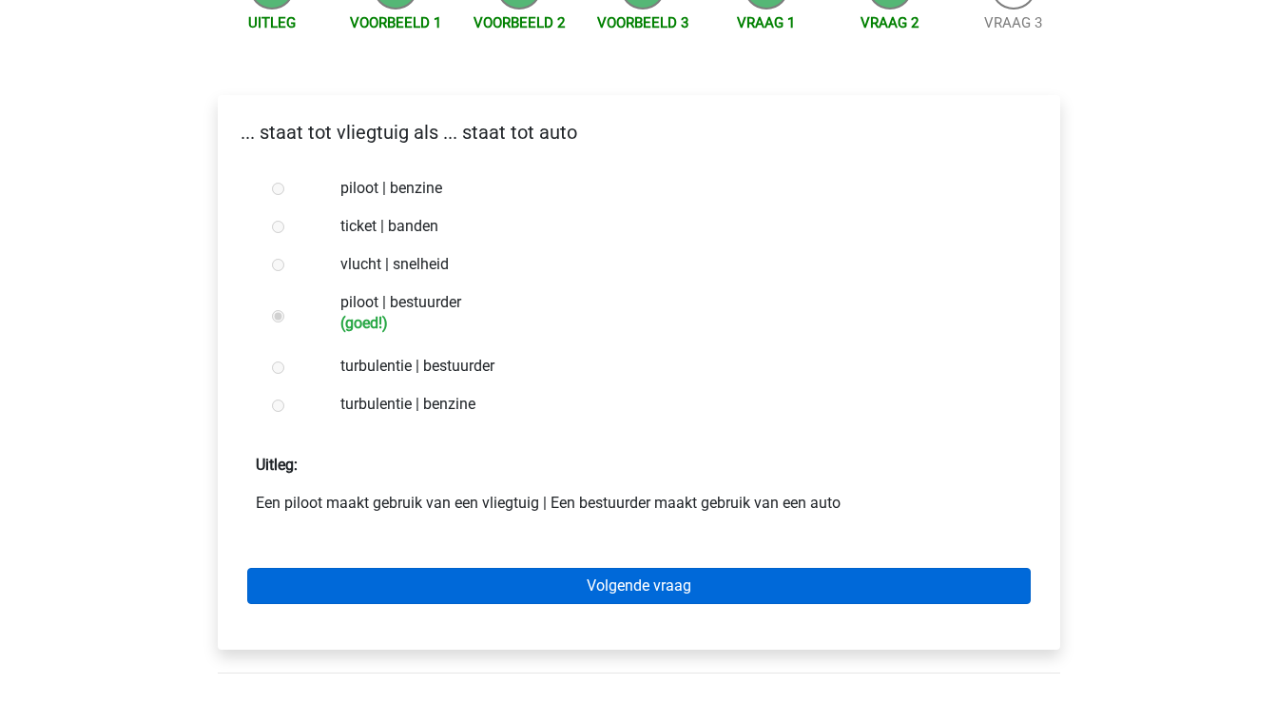
click at [396, 573] on link "Volgende vraag" at bounding box center [639, 586] width 784 height 36
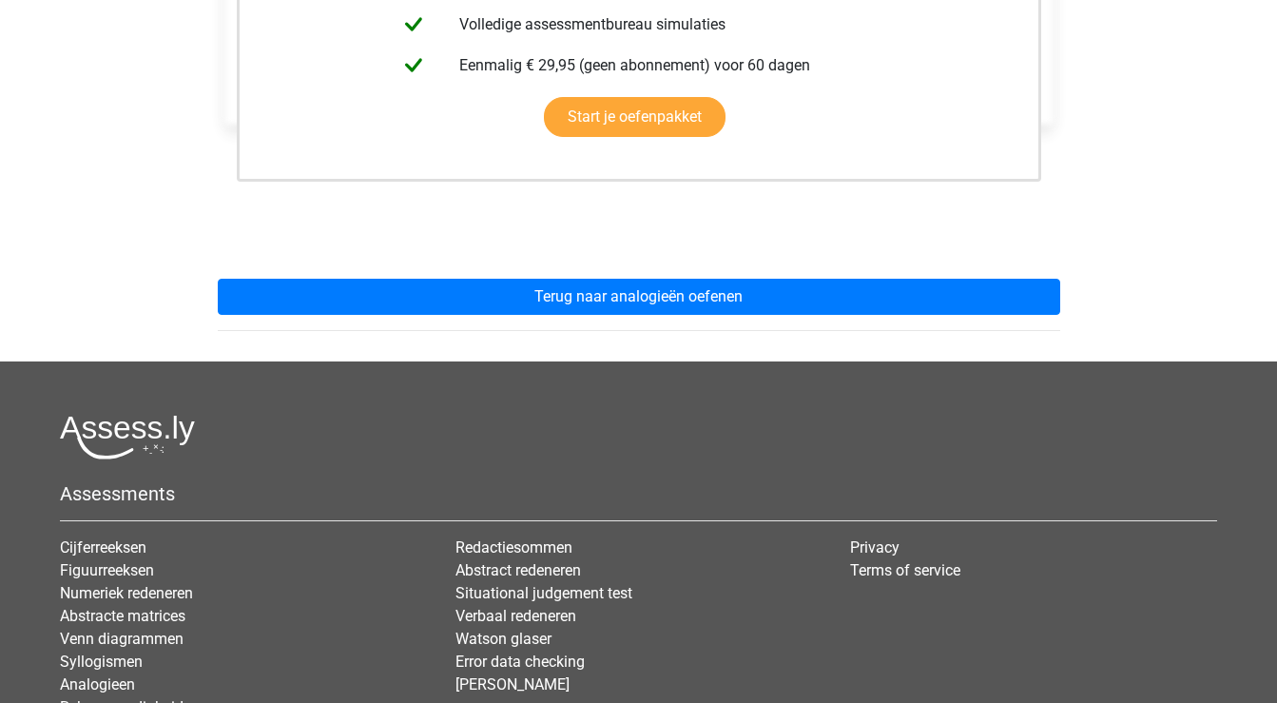
scroll to position [551, 0]
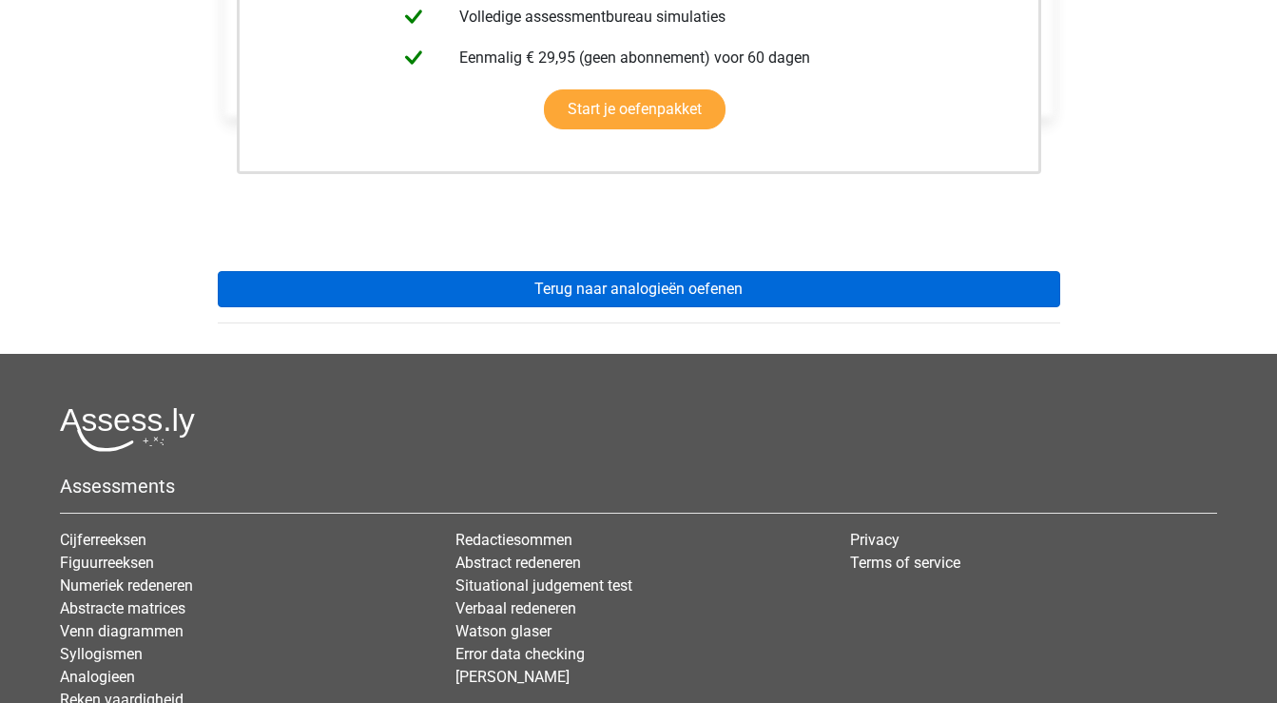
click at [509, 282] on link "Terug naar analogieën oefenen" at bounding box center [639, 289] width 843 height 36
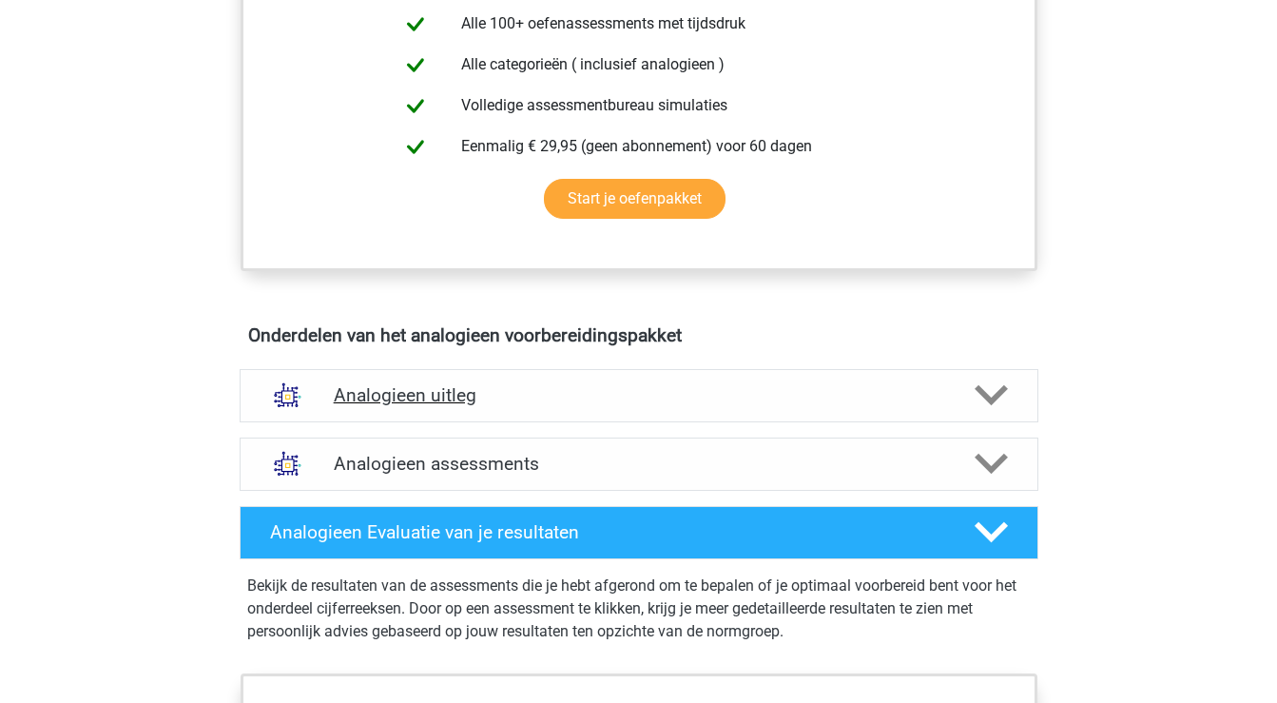
scroll to position [795, 0]
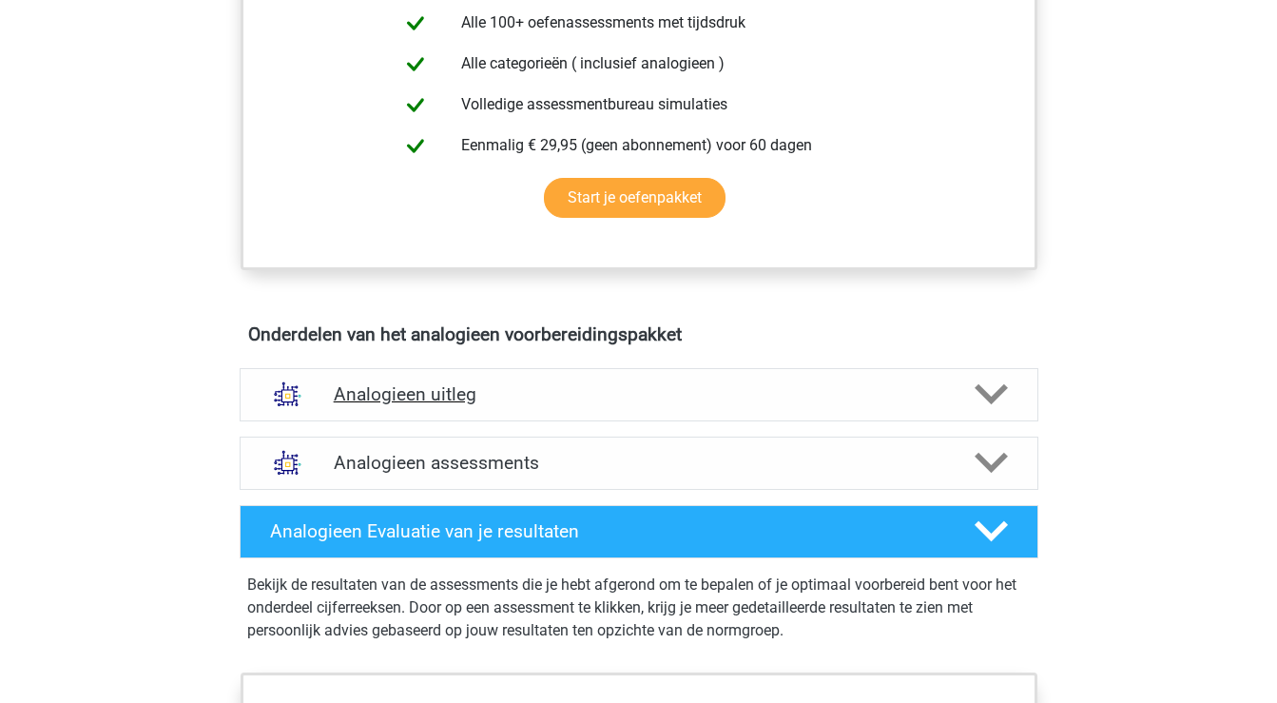
click at [437, 381] on div "Analogieen uitleg" at bounding box center [639, 394] width 799 height 53
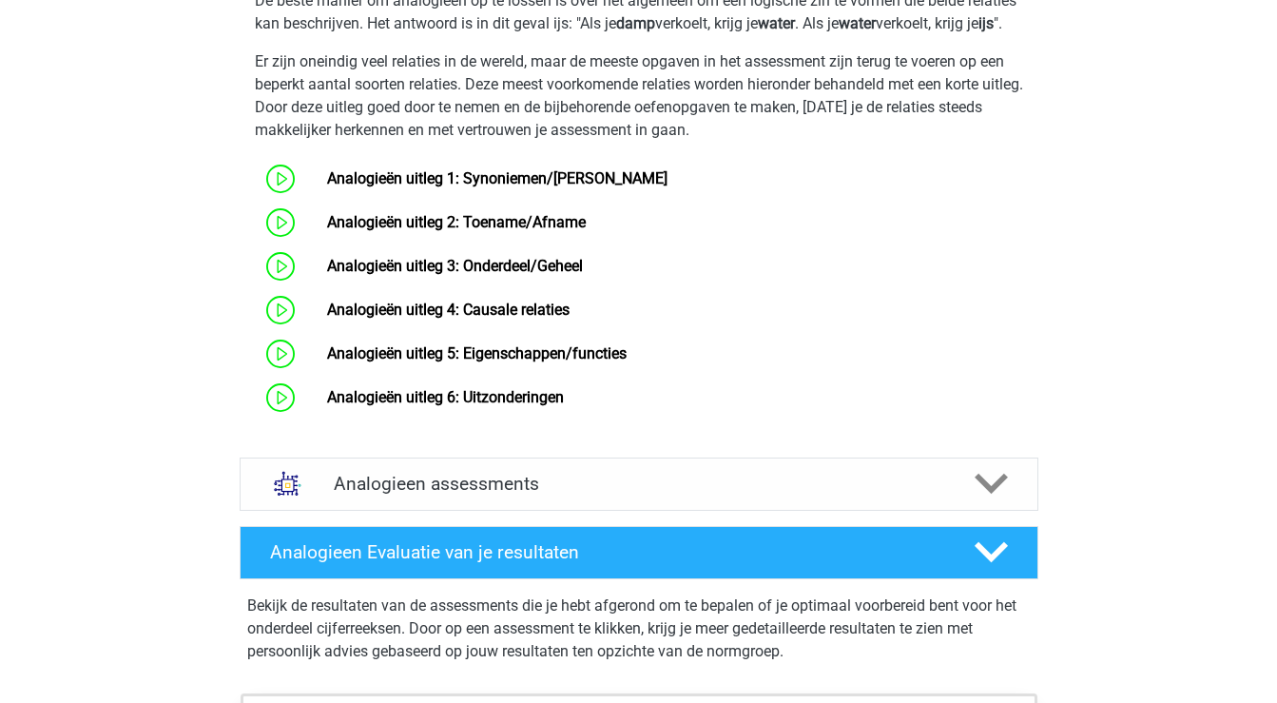
scroll to position [1366, 0]
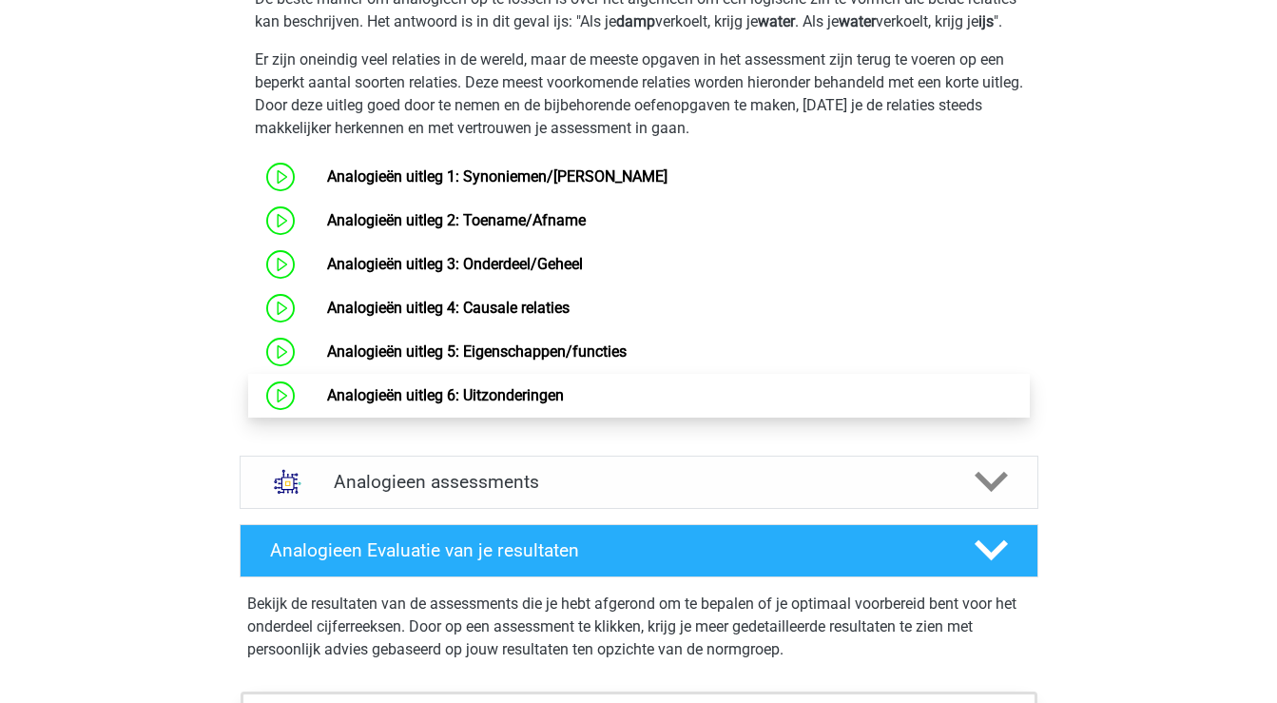
click at [425, 404] on link "Analogieën uitleg 6: Uitzonderingen" at bounding box center [445, 395] width 237 height 18
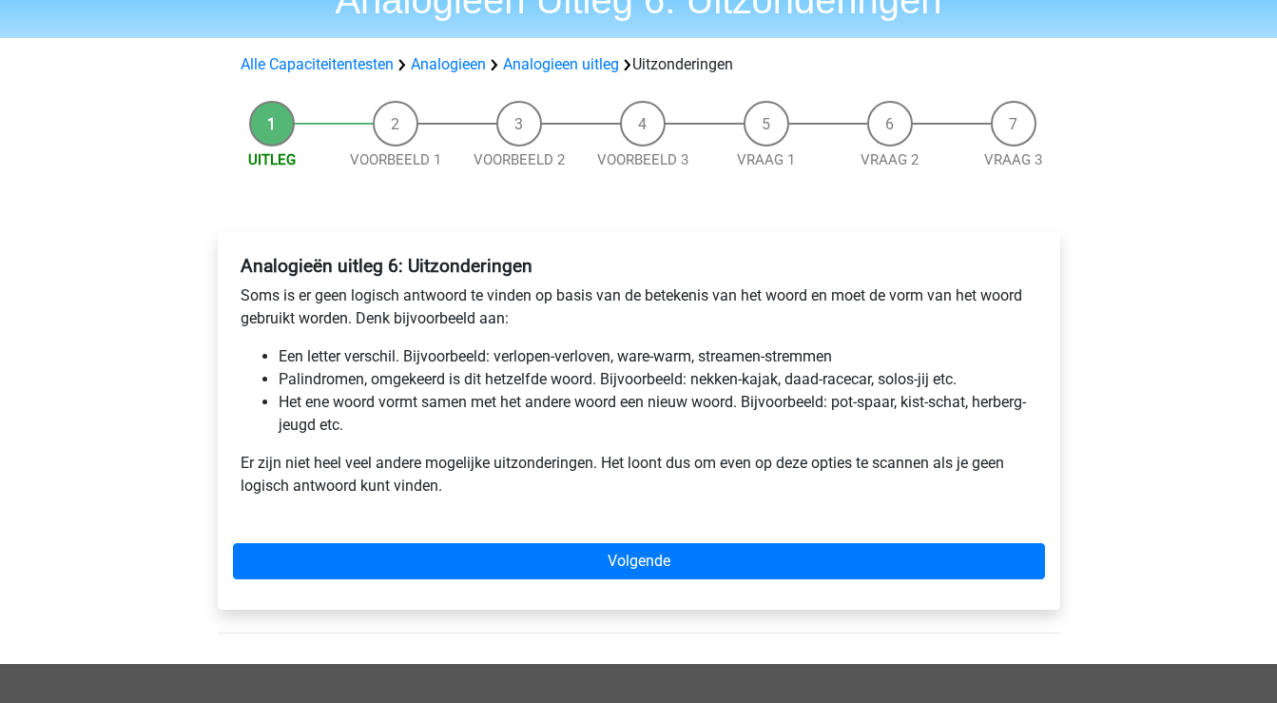
scroll to position [111, 0]
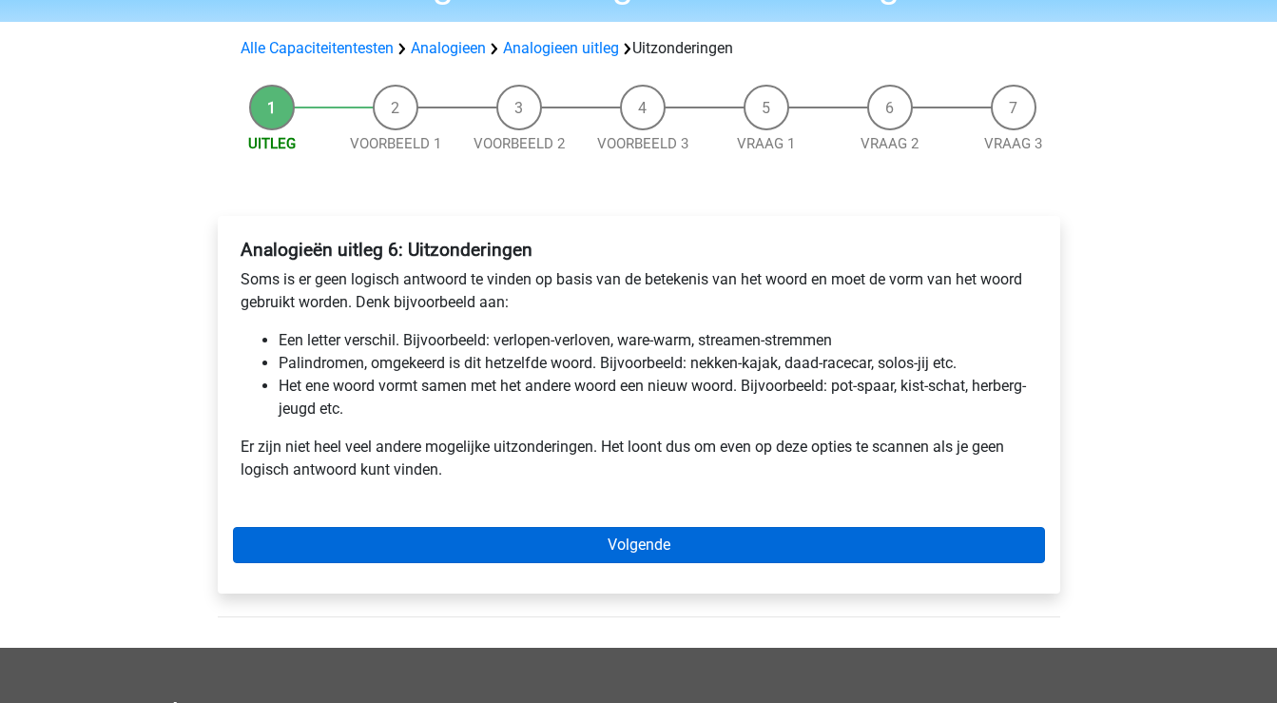
click at [414, 541] on link "Volgende" at bounding box center [639, 545] width 812 height 36
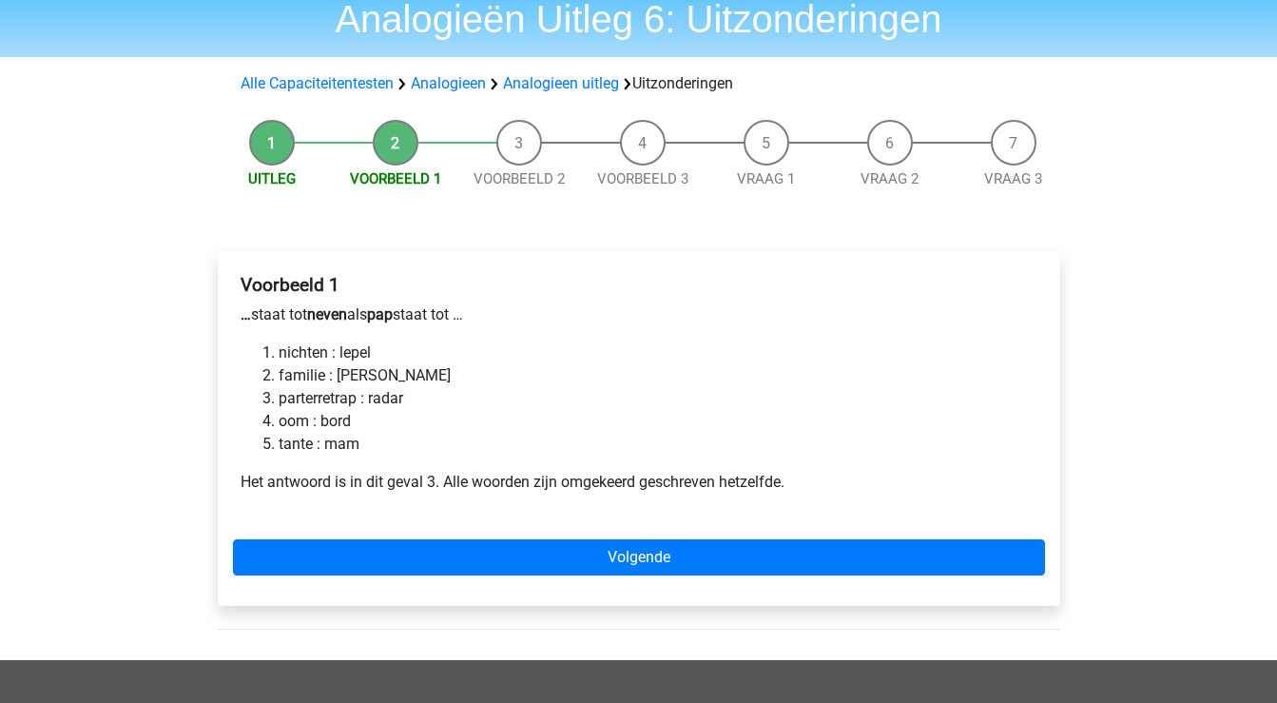
scroll to position [74, 0]
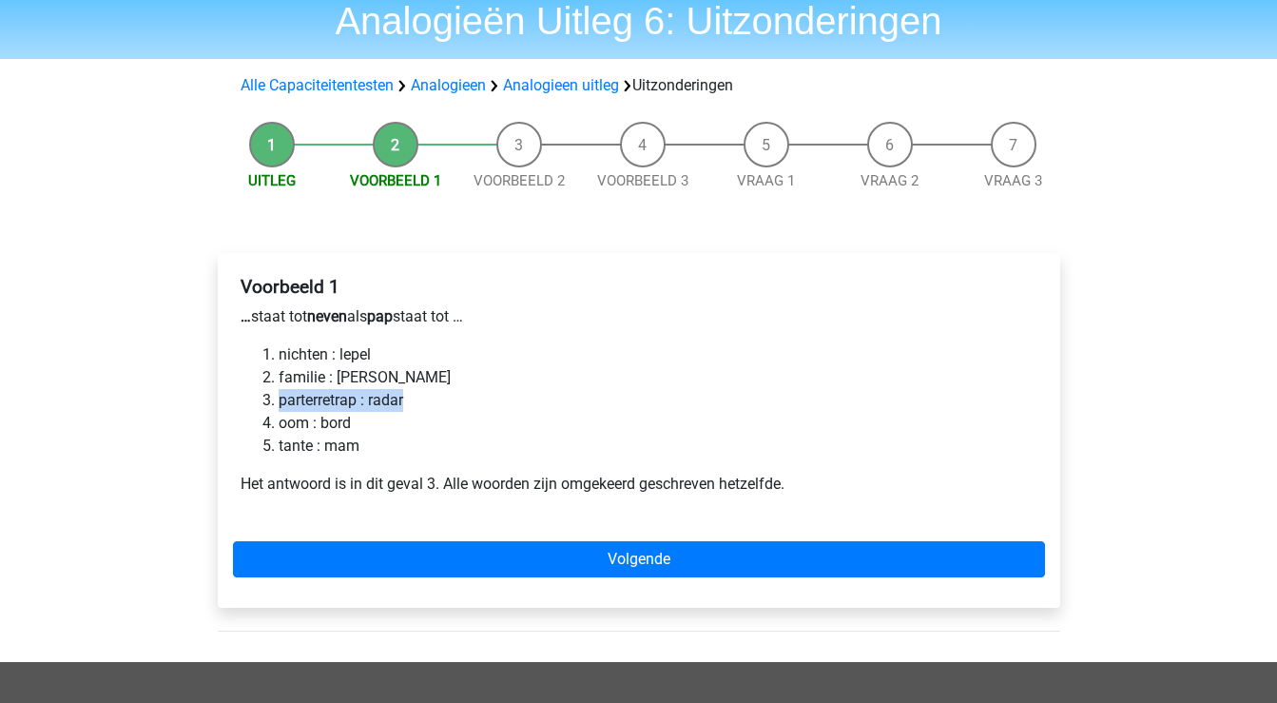
drag, startPoint x: 411, startPoint y: 398, endPoint x: 274, endPoint y: 404, distance: 137.1
click at [274, 404] on ol "nichten : lepel familie : gersten parterretrap : radar oom : bord tante : mam" at bounding box center [639, 400] width 797 height 114
copy li "parterretrap : radar"
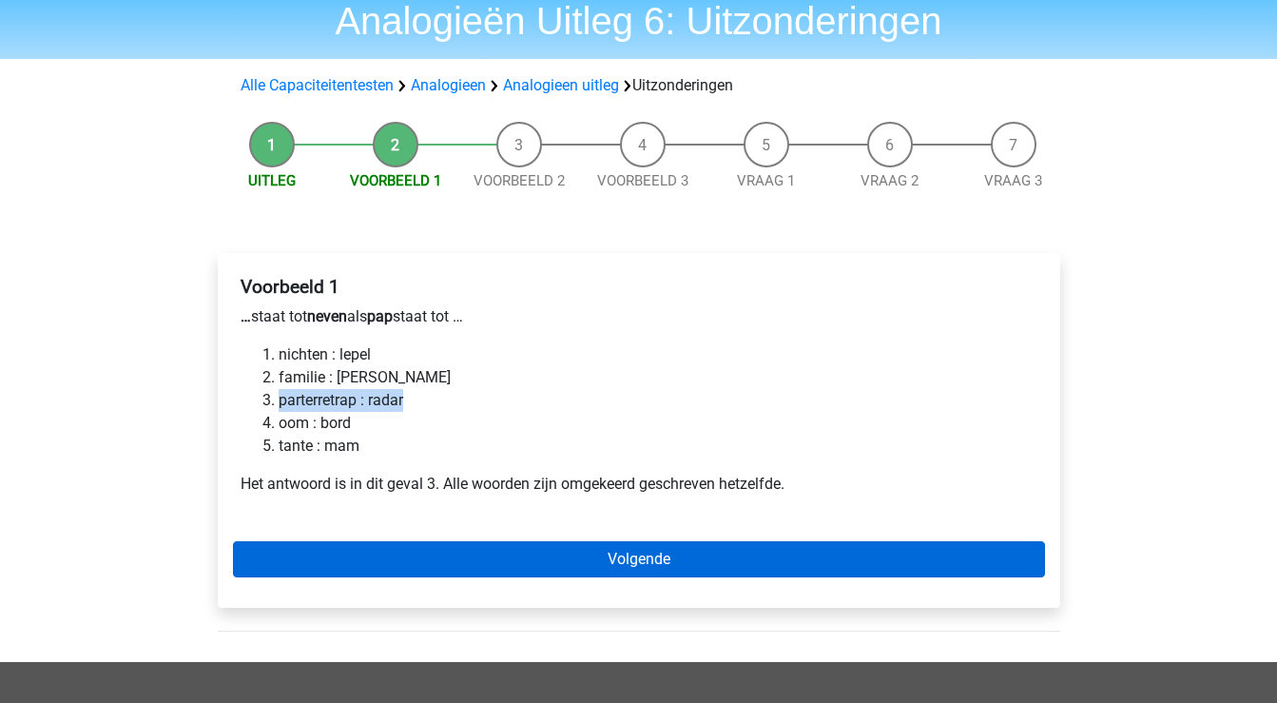
click at [601, 567] on link "Volgende" at bounding box center [639, 559] width 812 height 36
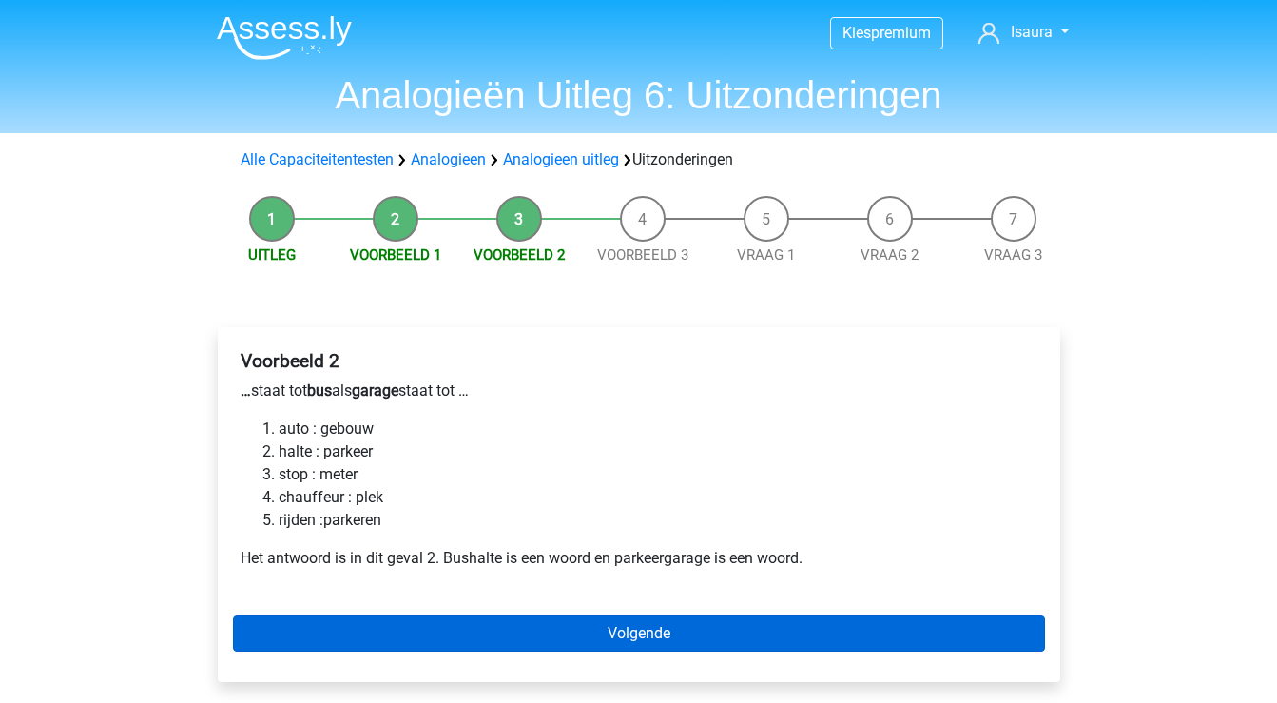
click at [406, 633] on link "Volgende" at bounding box center [639, 633] width 812 height 36
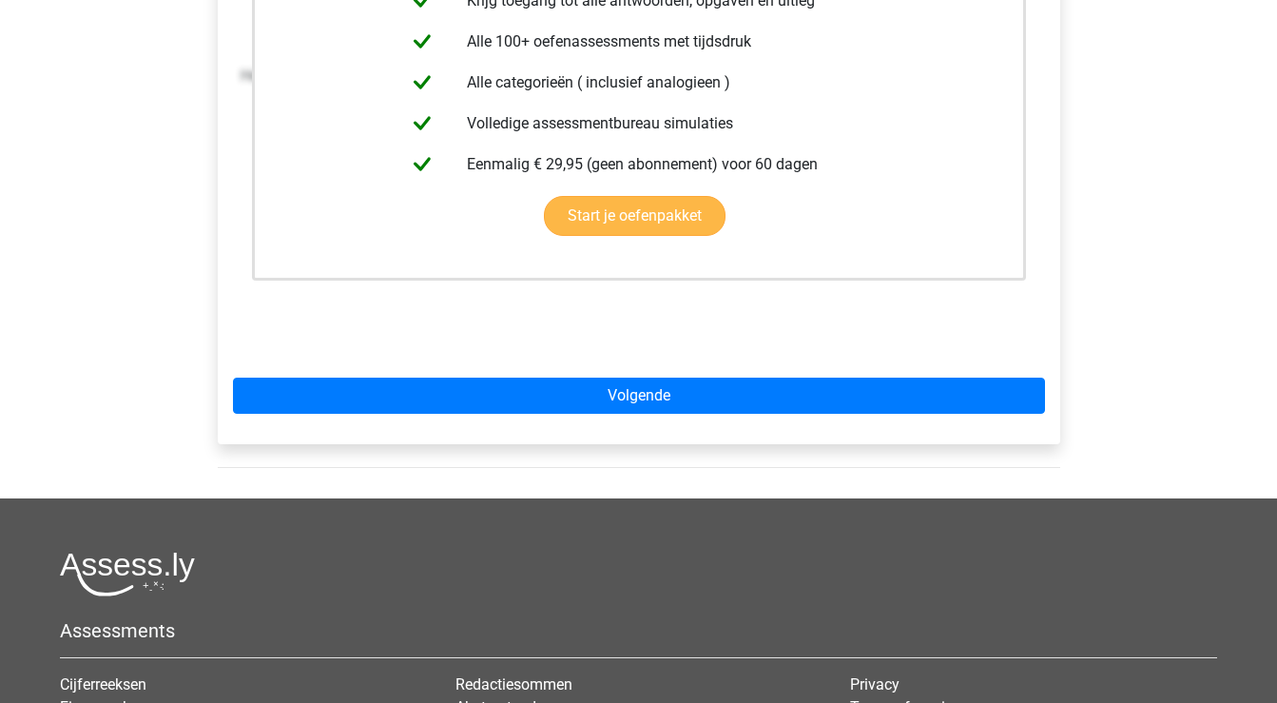
scroll to position [530, 0]
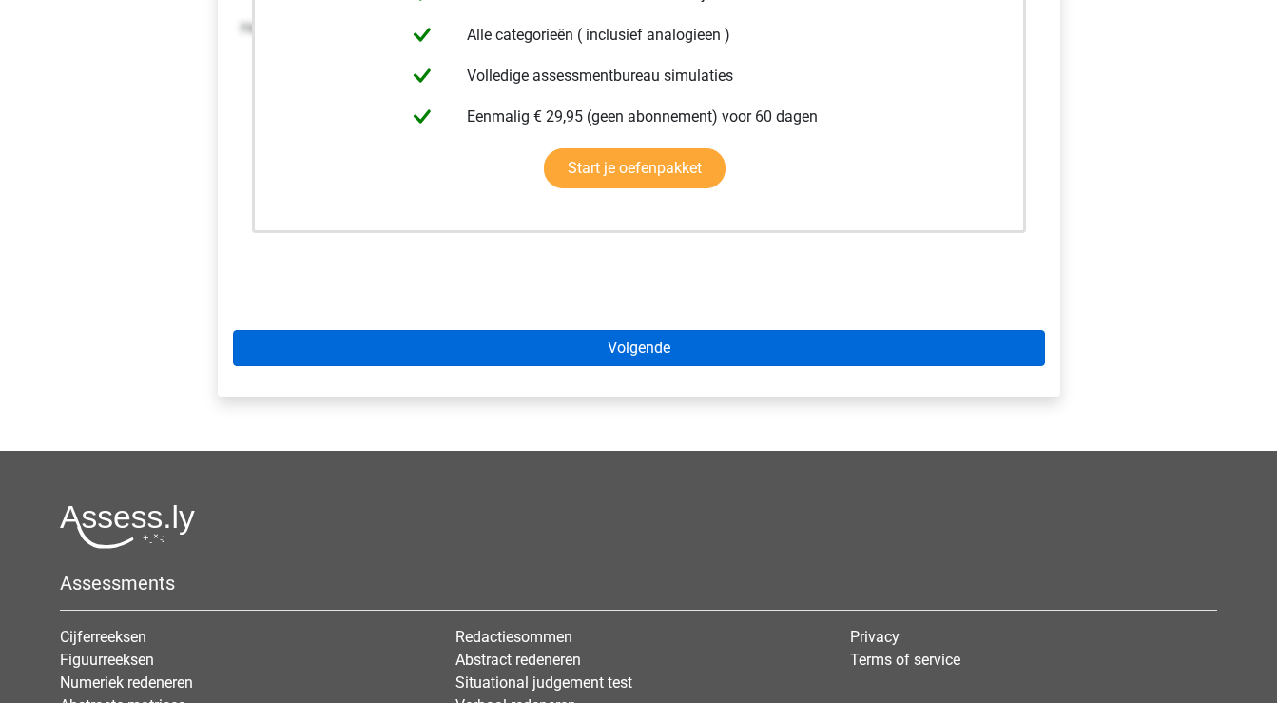
click at [454, 366] on link "Volgende" at bounding box center [639, 348] width 812 height 36
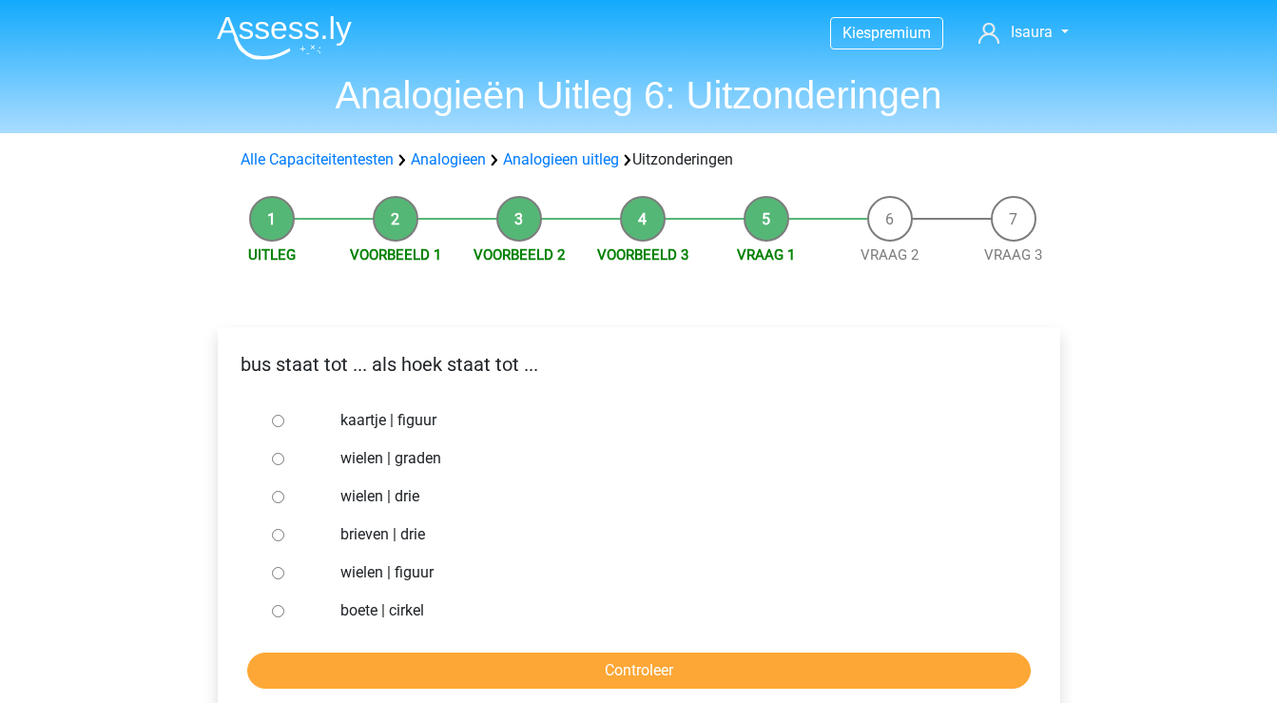
click at [274, 496] on input "wielen | drie" at bounding box center [278, 497] width 12 height 12
radio input "true"
click at [300, 659] on input "Controleer" at bounding box center [639, 670] width 784 height 36
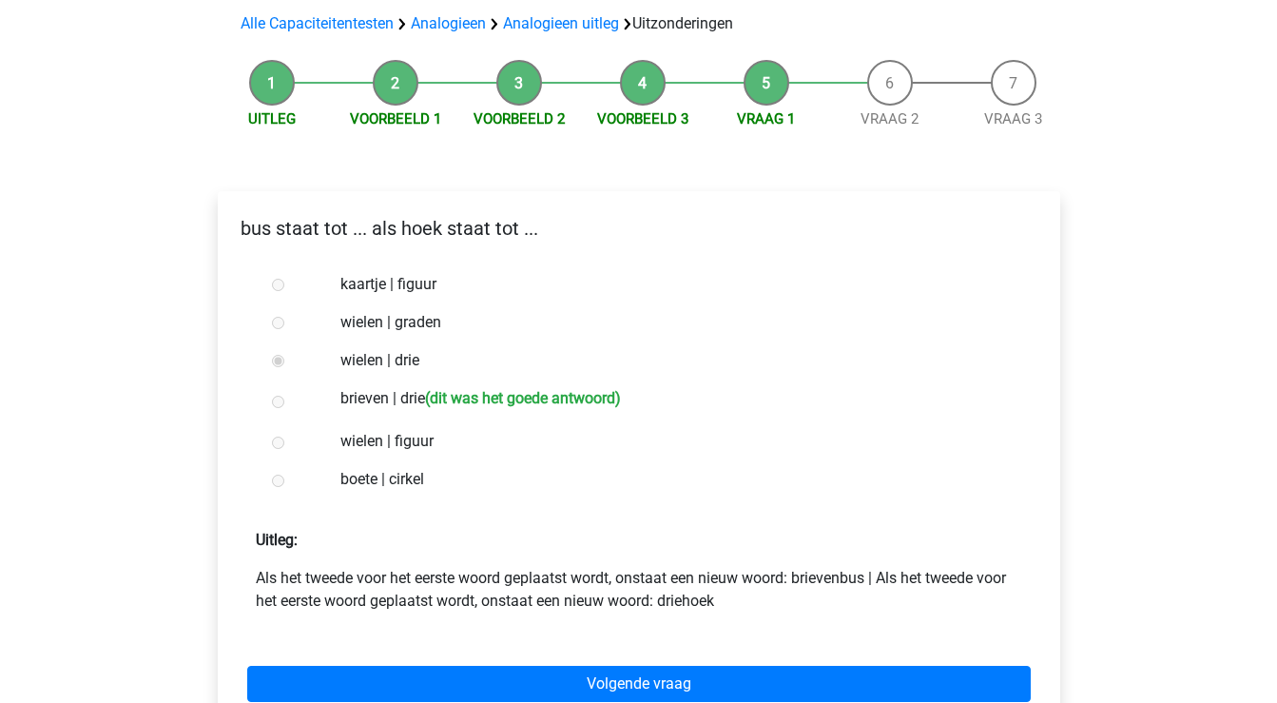
scroll to position [139, 0]
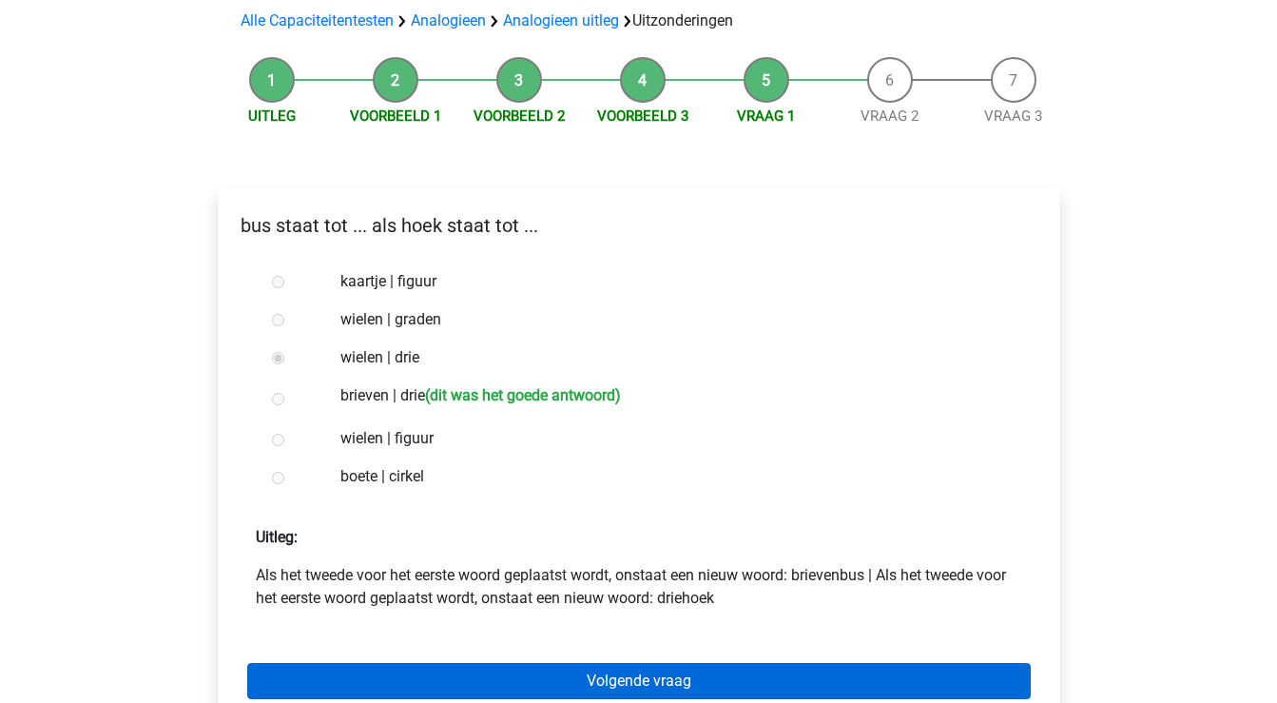
click at [463, 674] on link "Volgende vraag" at bounding box center [639, 681] width 784 height 36
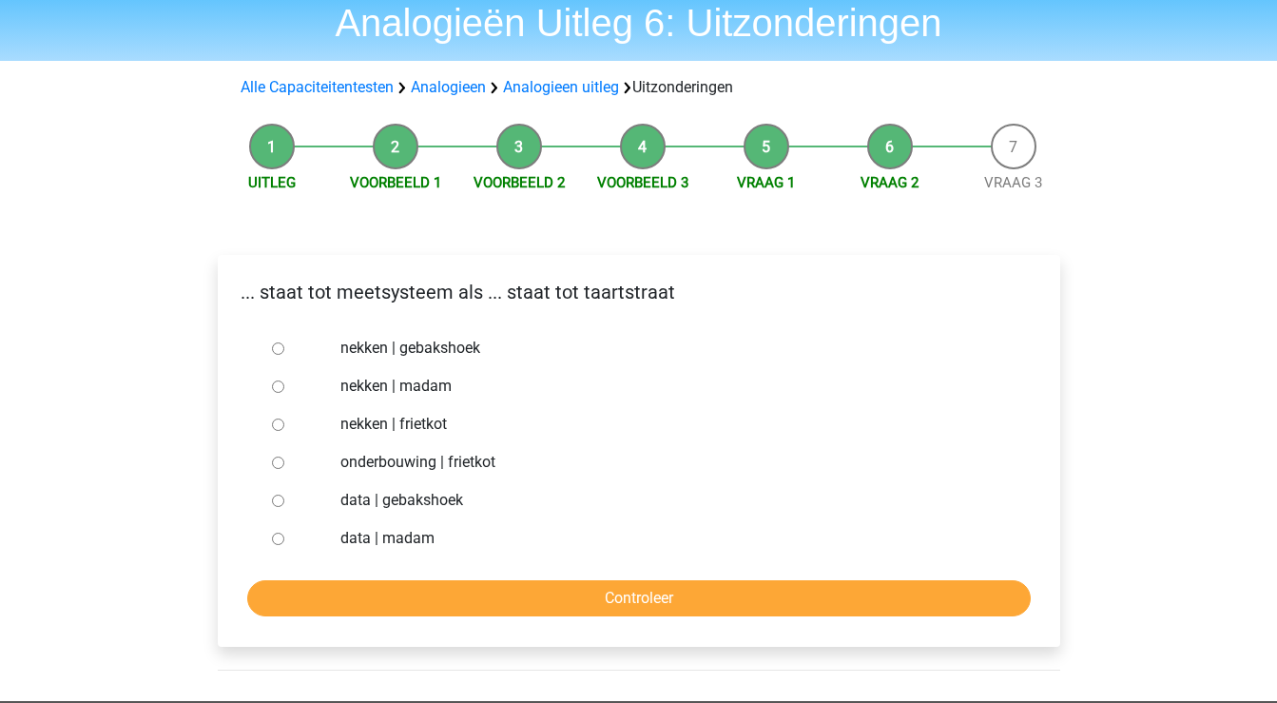
scroll to position [84, 0]
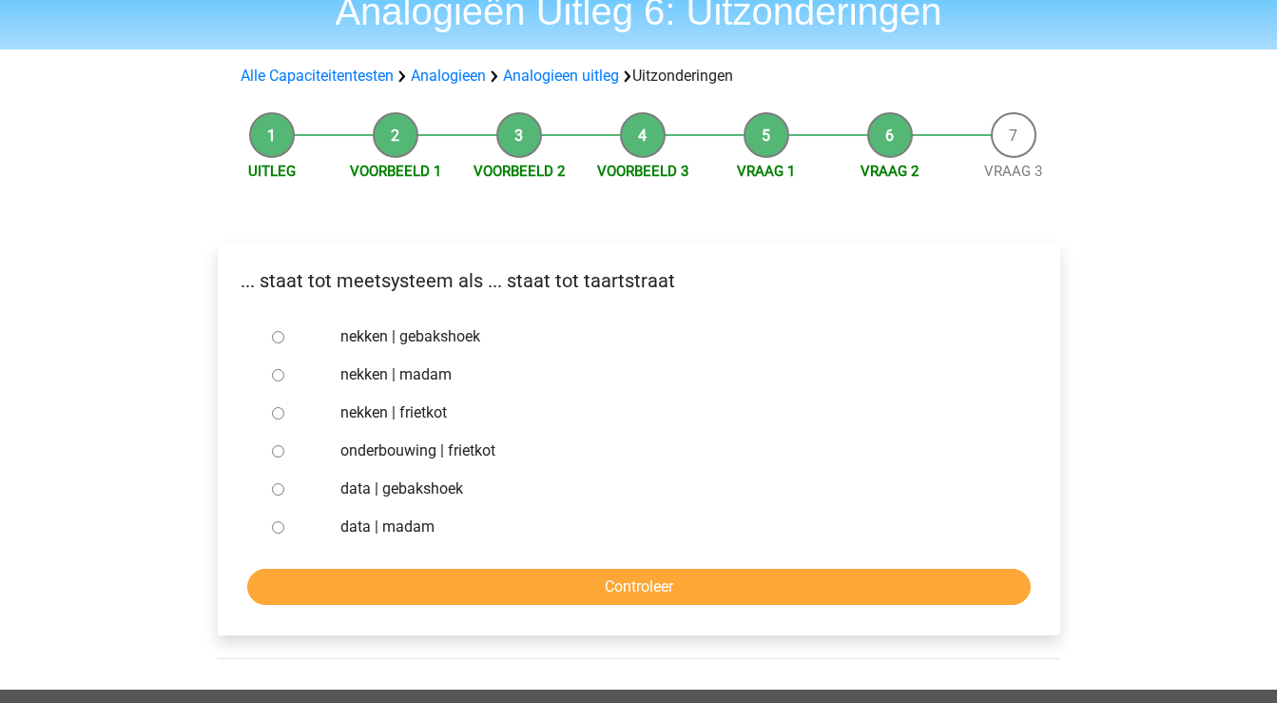
click at [279, 491] on input "data | gebakshoek" at bounding box center [278, 489] width 12 height 12
radio input "true"
click at [347, 608] on div "... staat tot meetsysteem als ... staat tot taartstraat nekken | gebakshoek nek…" at bounding box center [639, 439] width 843 height 392
click at [344, 587] on input "Controleer" at bounding box center [639, 587] width 784 height 36
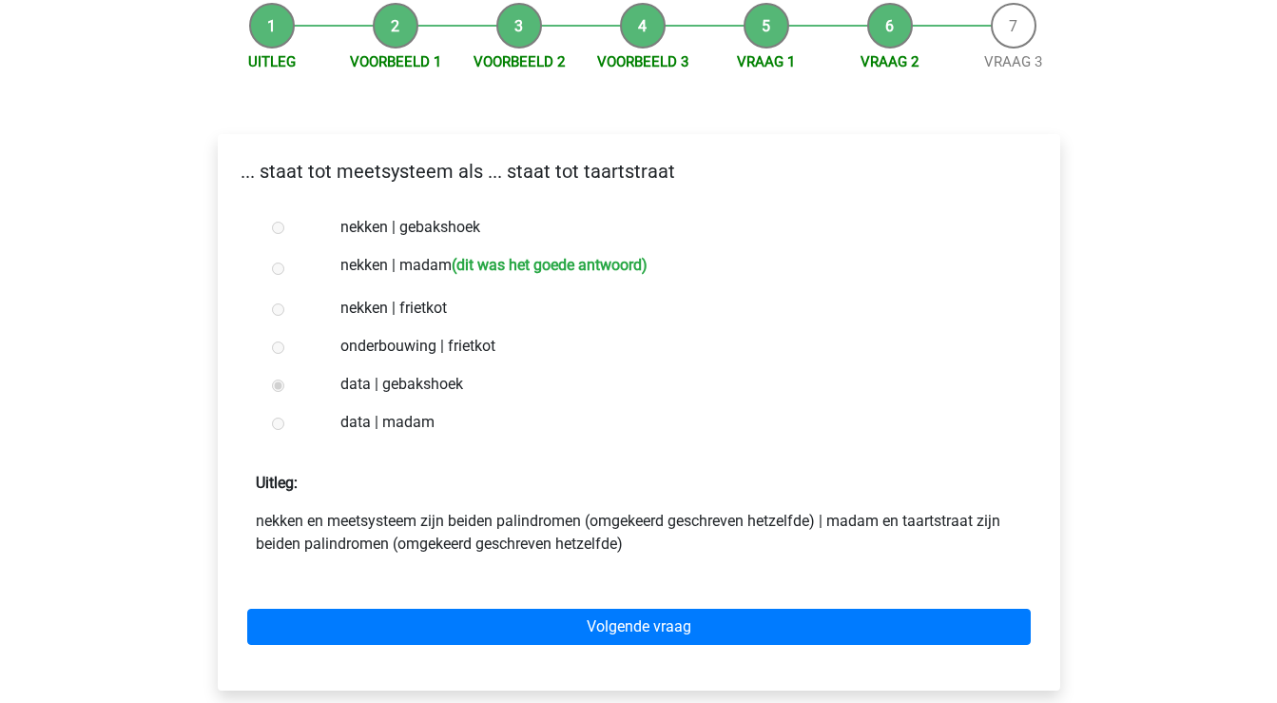
scroll to position [171, 0]
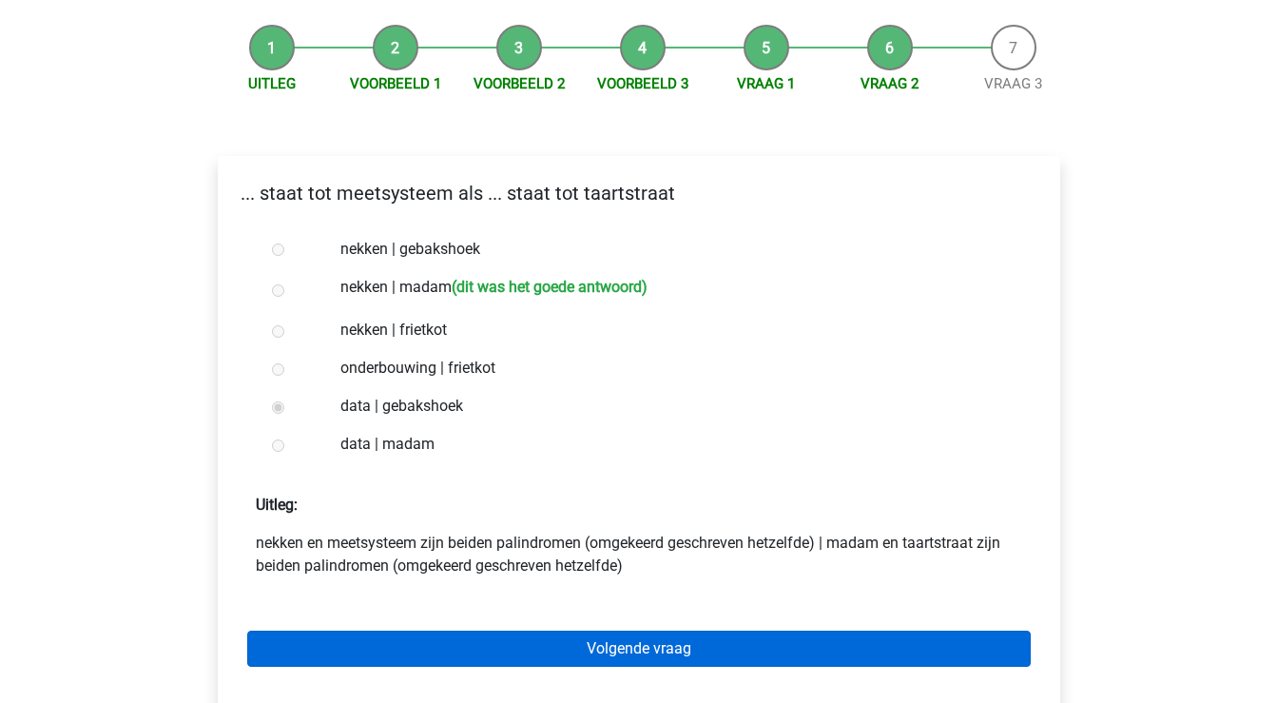
click at [416, 645] on link "Volgende vraag" at bounding box center [639, 649] width 784 height 36
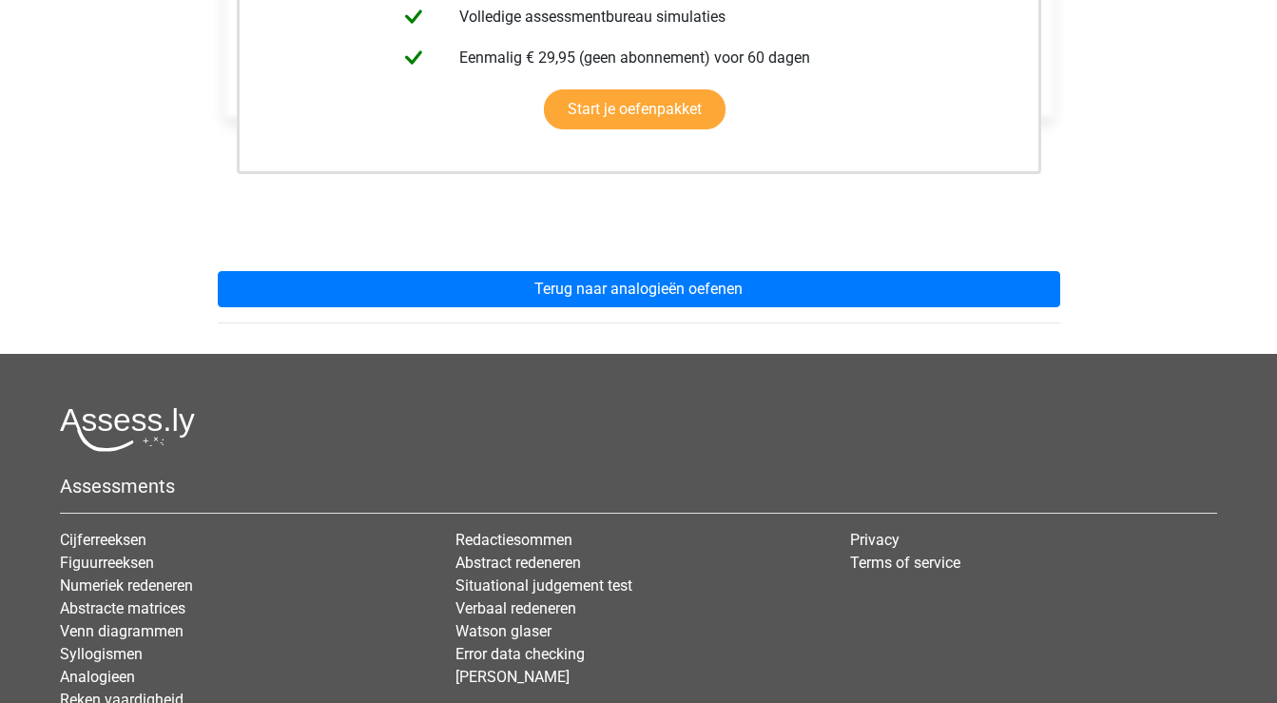
scroll to position [566, 0]
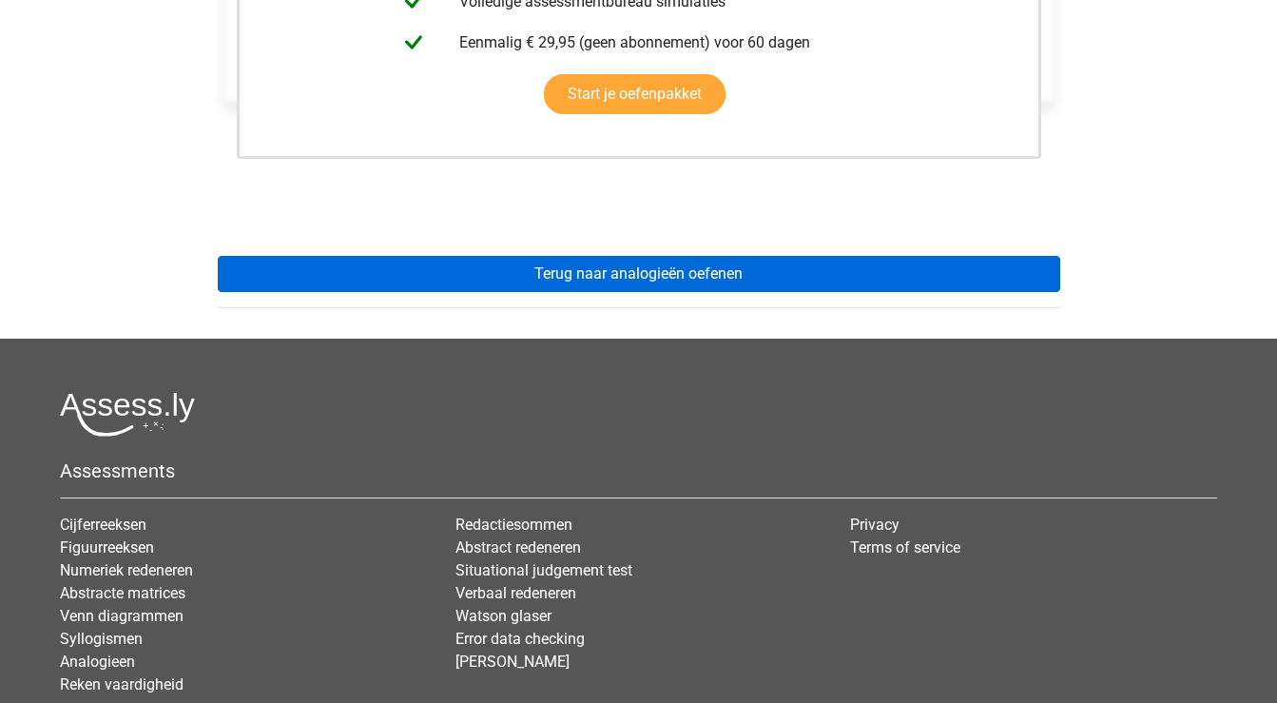
click at [484, 281] on link "Terug naar analogieën oefenen" at bounding box center [639, 274] width 843 height 36
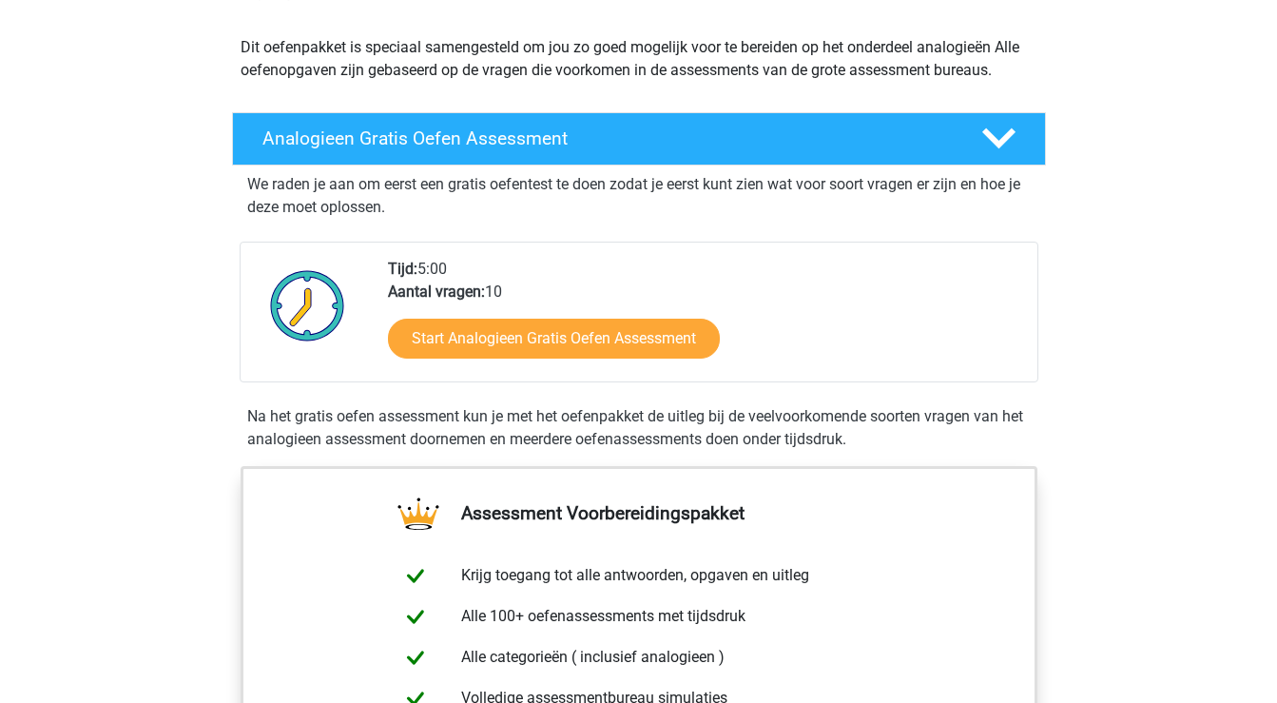
scroll to position [253, 0]
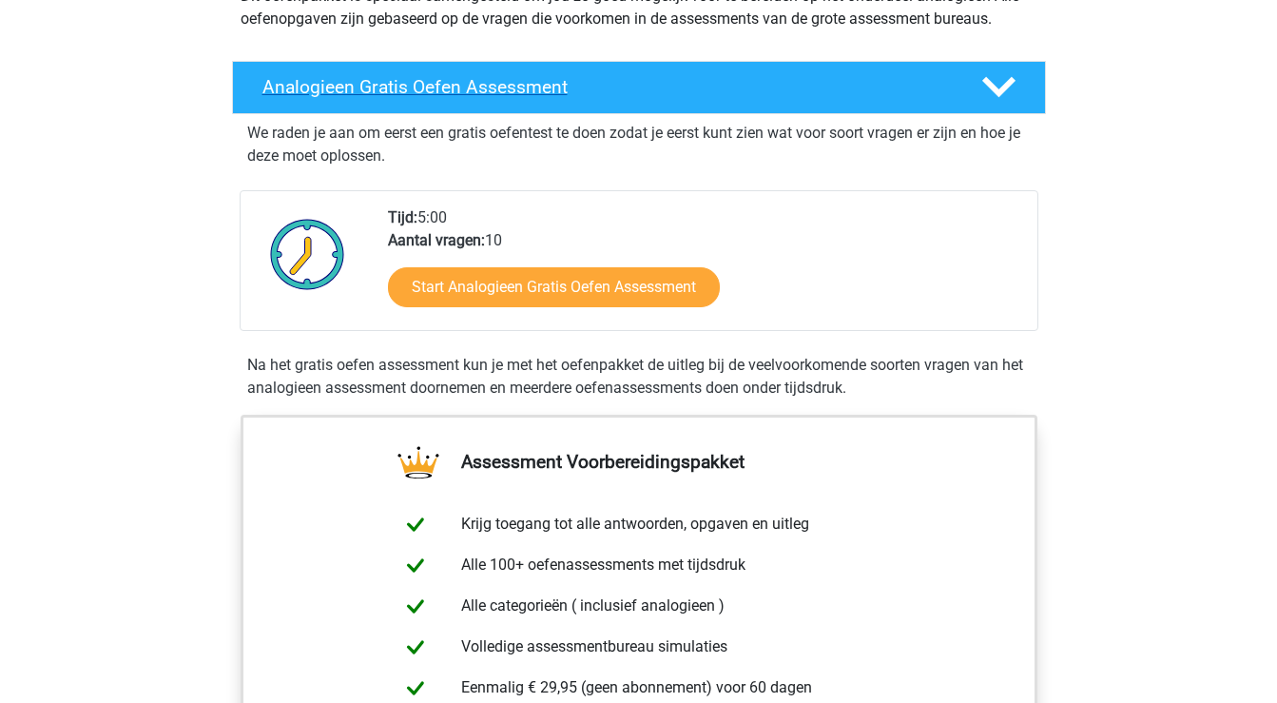
click at [1001, 101] on icon at bounding box center [998, 86] width 33 height 33
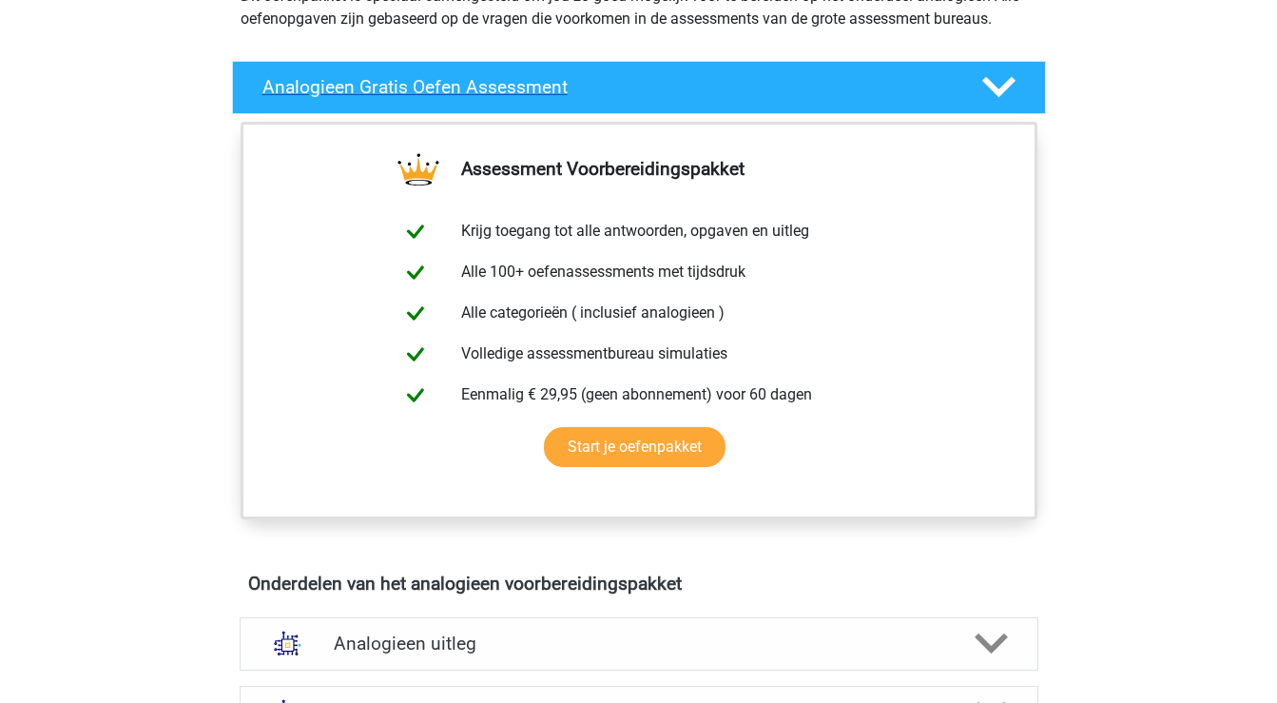
click at [1001, 101] on icon at bounding box center [998, 86] width 33 height 33
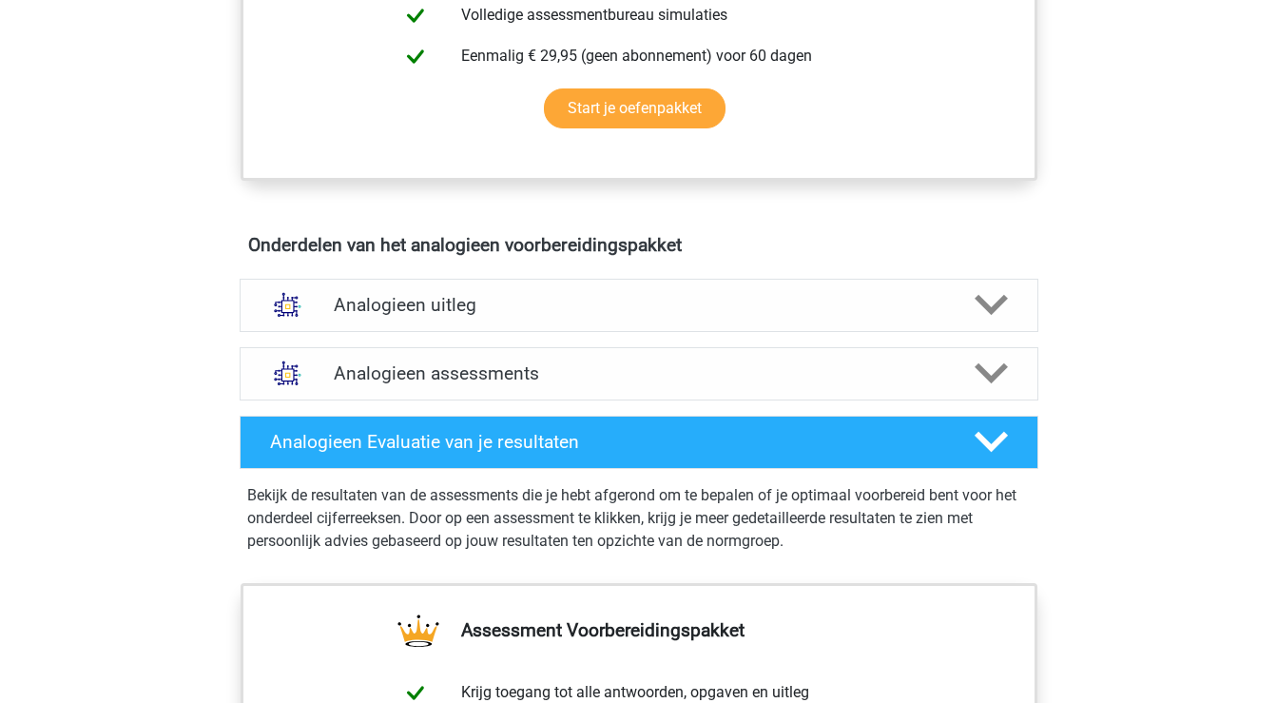
scroll to position [885, 0]
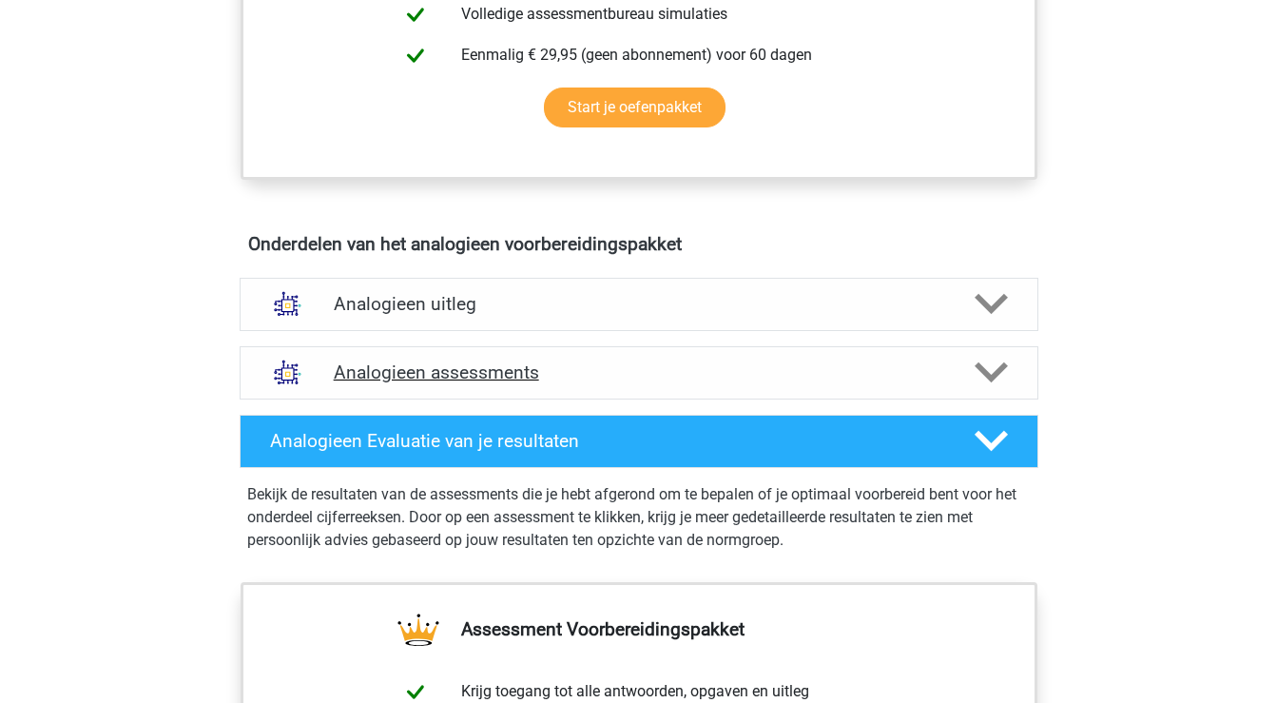
click at [997, 368] on polygon at bounding box center [991, 372] width 33 height 21
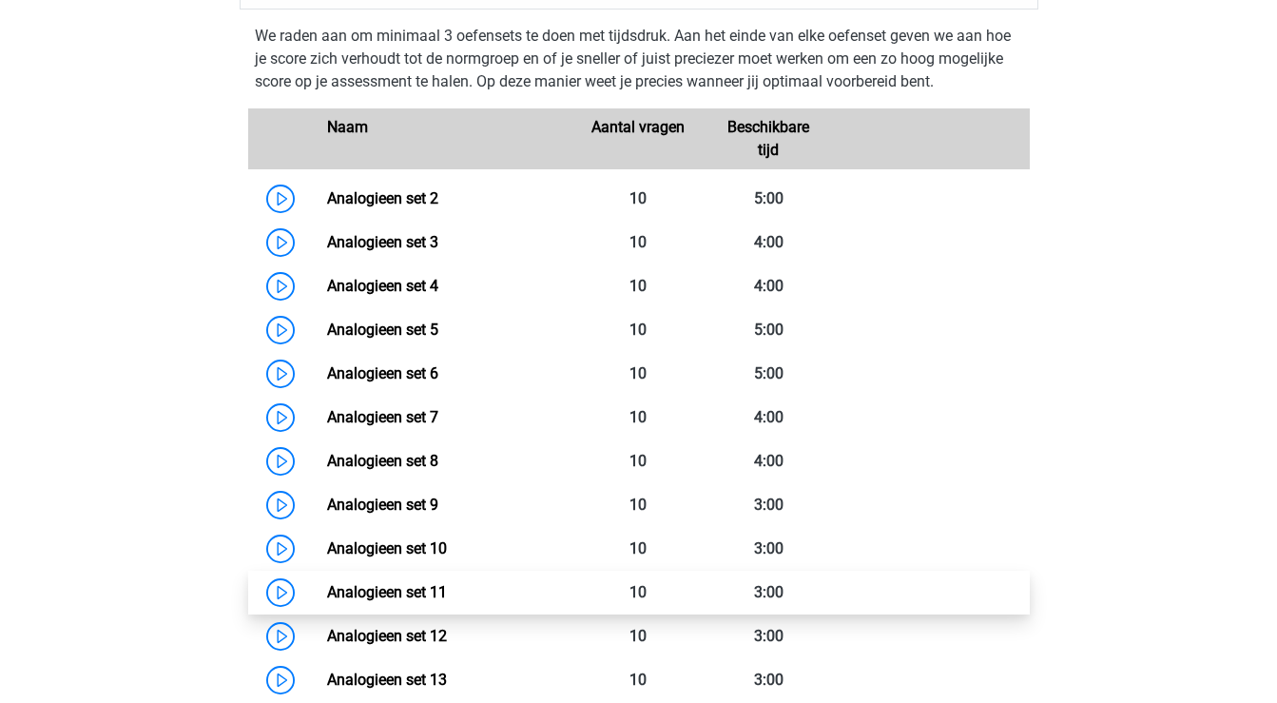
scroll to position [1264, 0]
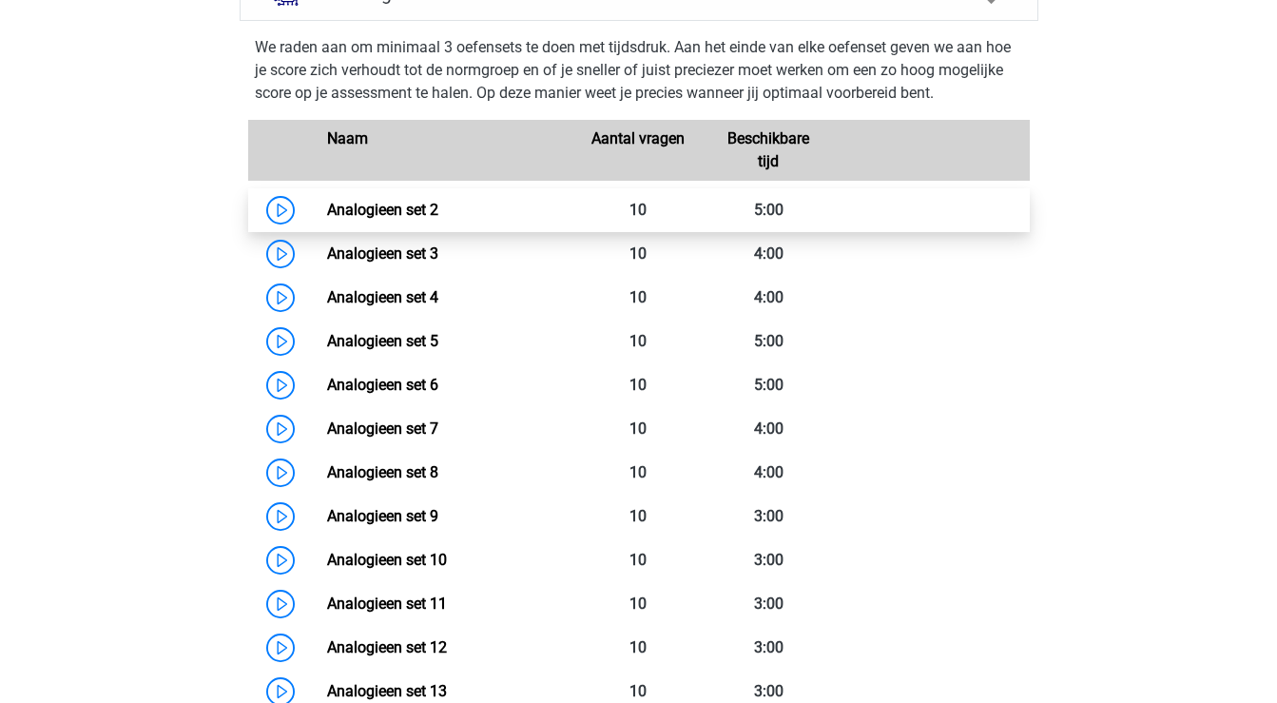
click at [438, 208] on link "Analogieen set 2" at bounding box center [382, 210] width 111 height 18
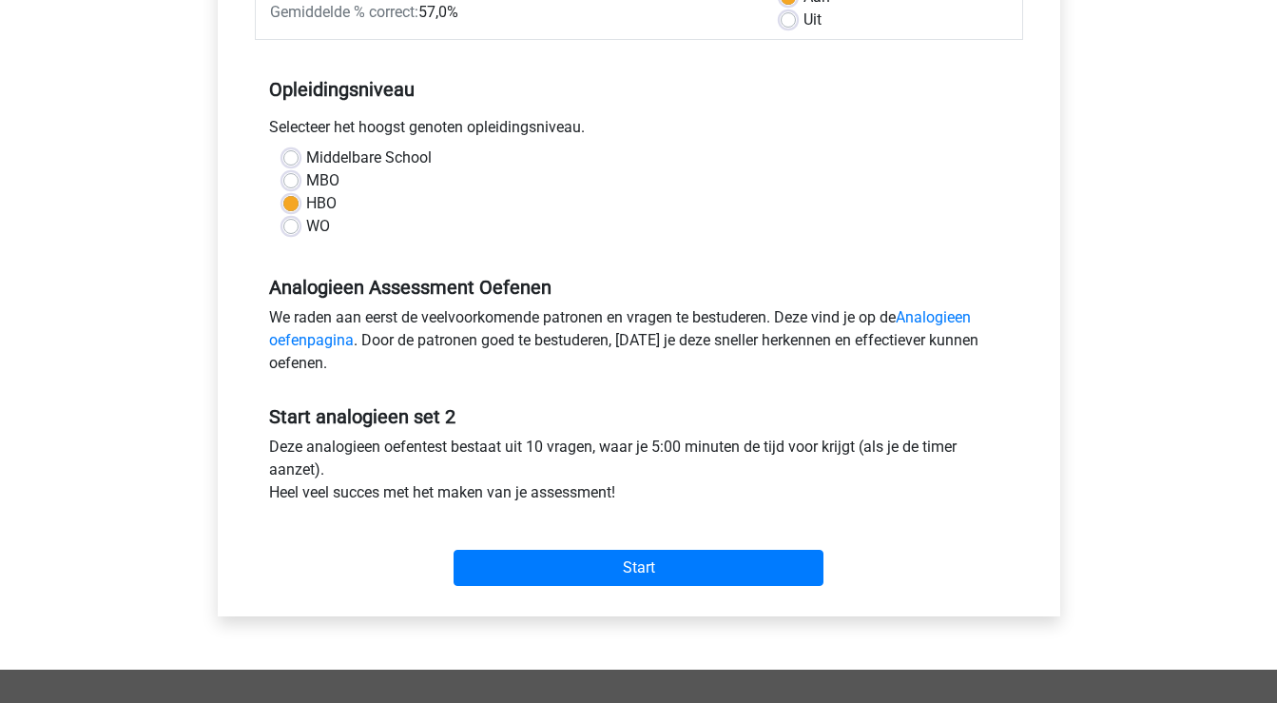
scroll to position [337, 0]
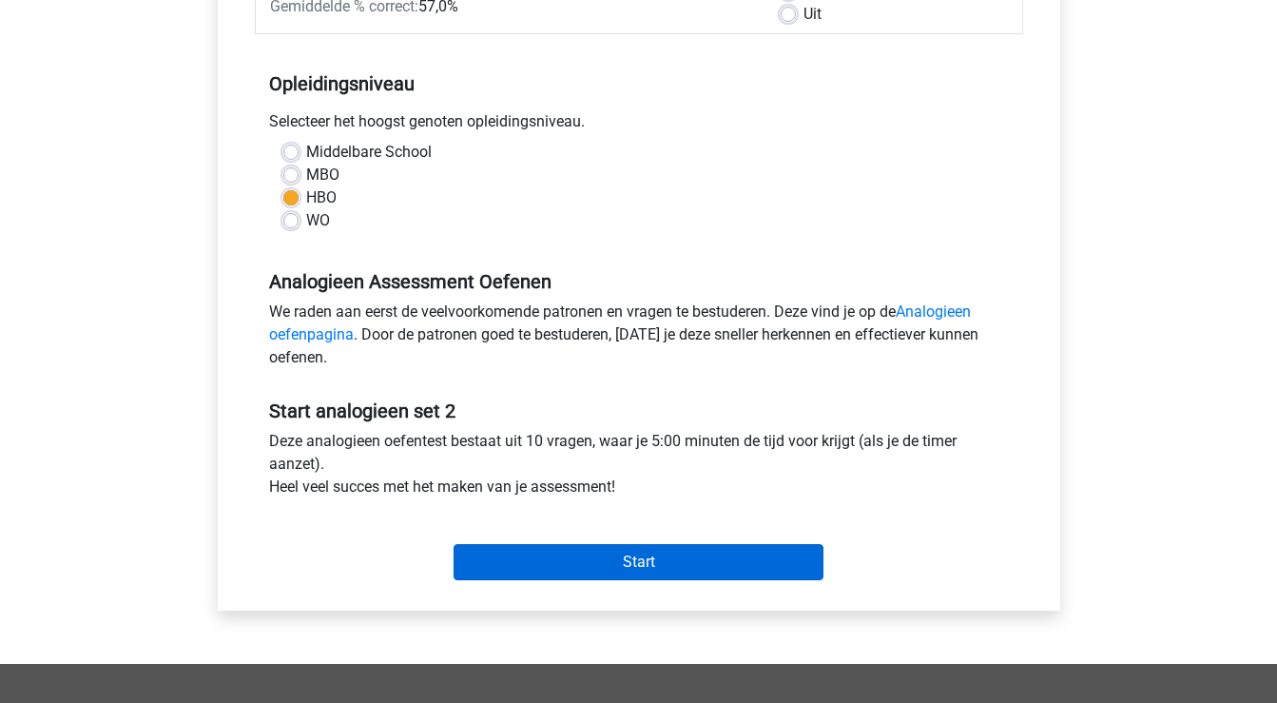
click at [615, 569] on input "Start" at bounding box center [639, 562] width 370 height 36
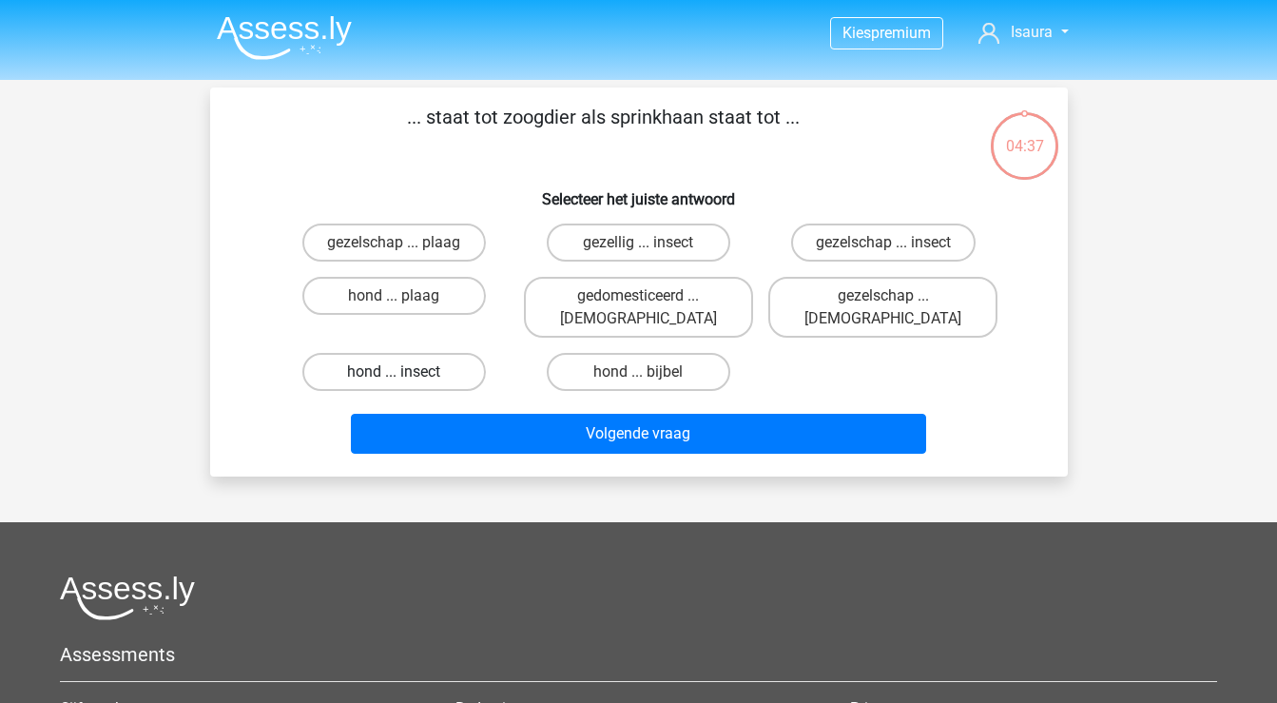
click at [379, 353] on label "hond ... insect" at bounding box center [394, 372] width 184 height 38
click at [394, 372] on input "hond ... insect" at bounding box center [400, 378] width 12 height 12
radio input "true"
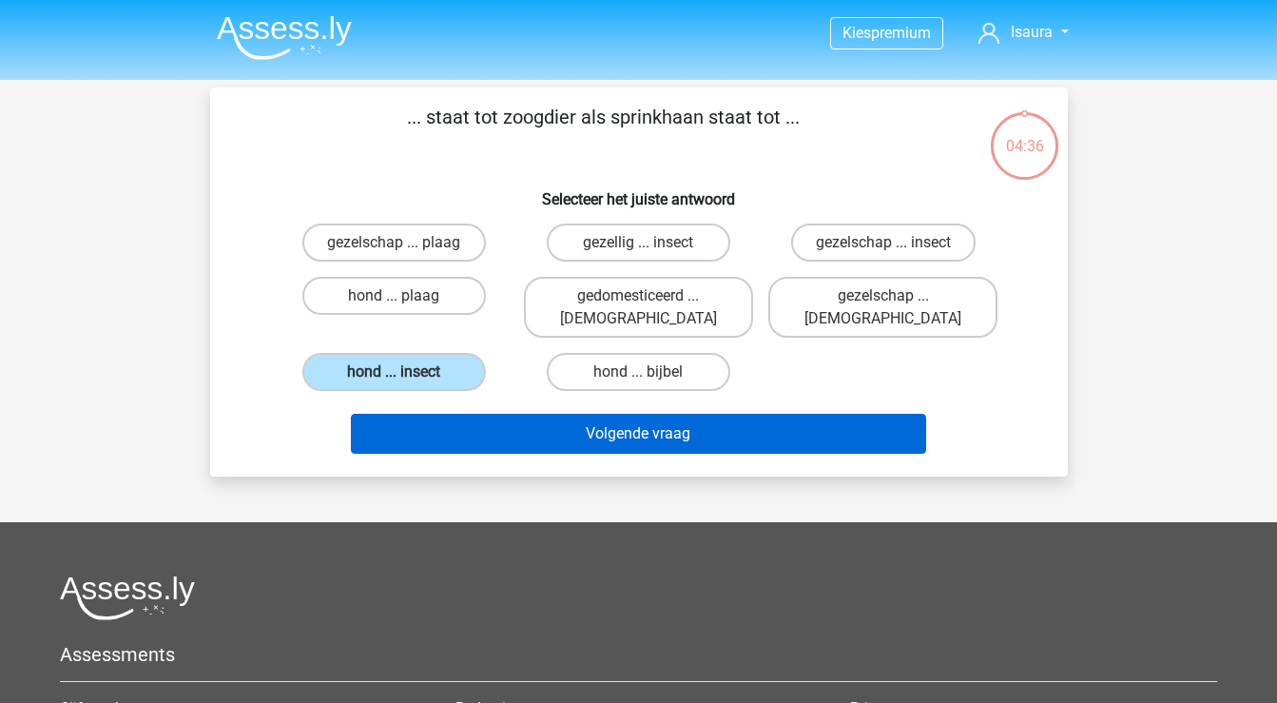
click at [489, 417] on button "Volgende vraag" at bounding box center [638, 434] width 575 height 40
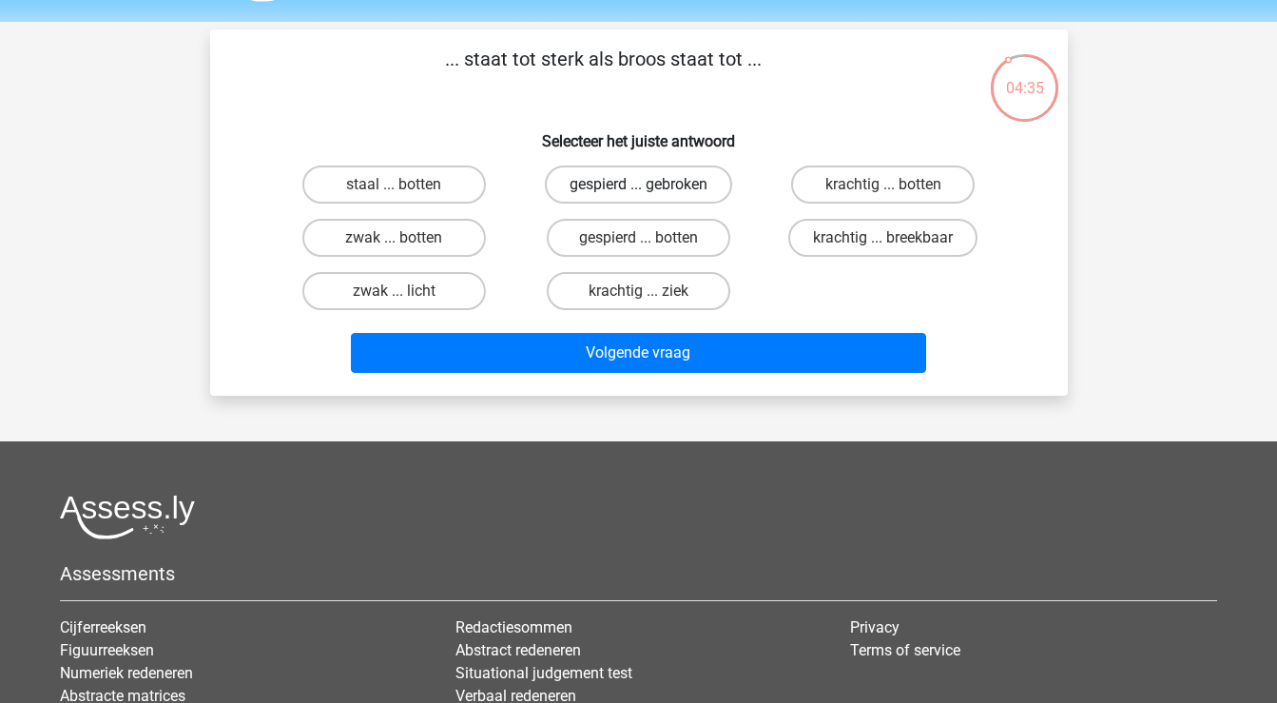
scroll to position [56, 0]
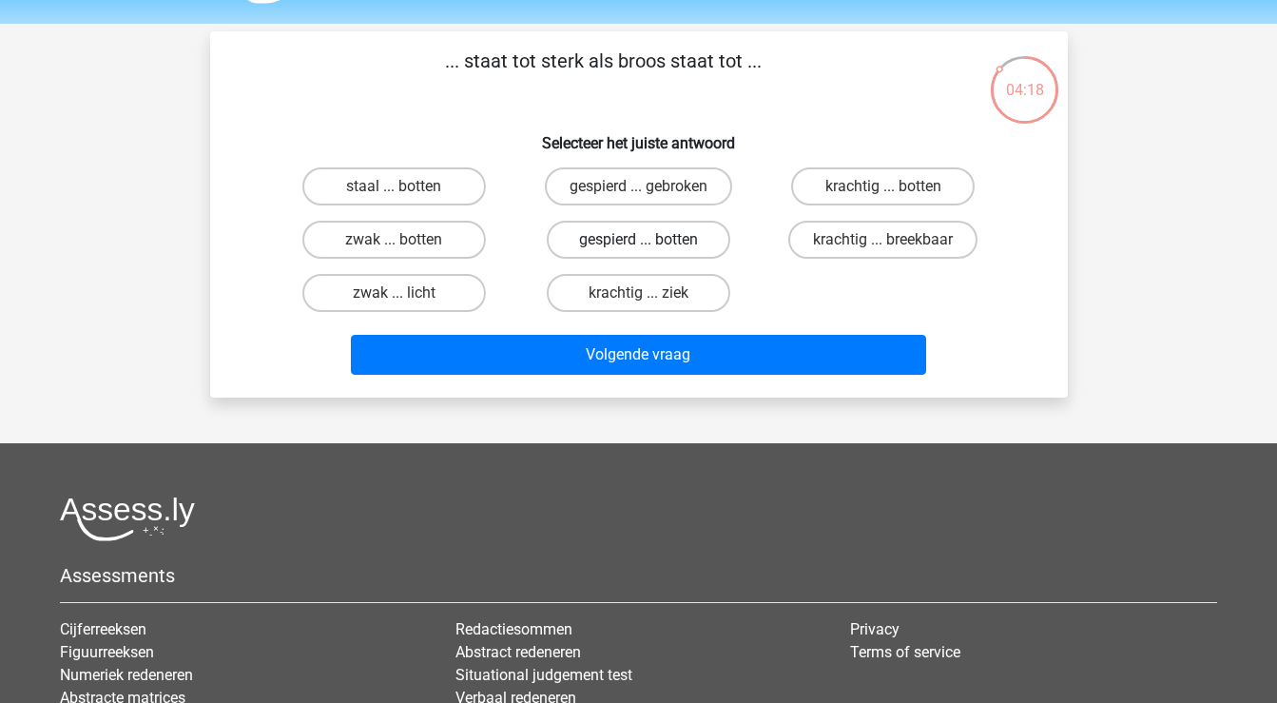
click at [685, 244] on label "gespierd ... botten" at bounding box center [639, 240] width 184 height 38
click at [651, 244] on input "gespierd ... botten" at bounding box center [644, 246] width 12 height 12
radio input "true"
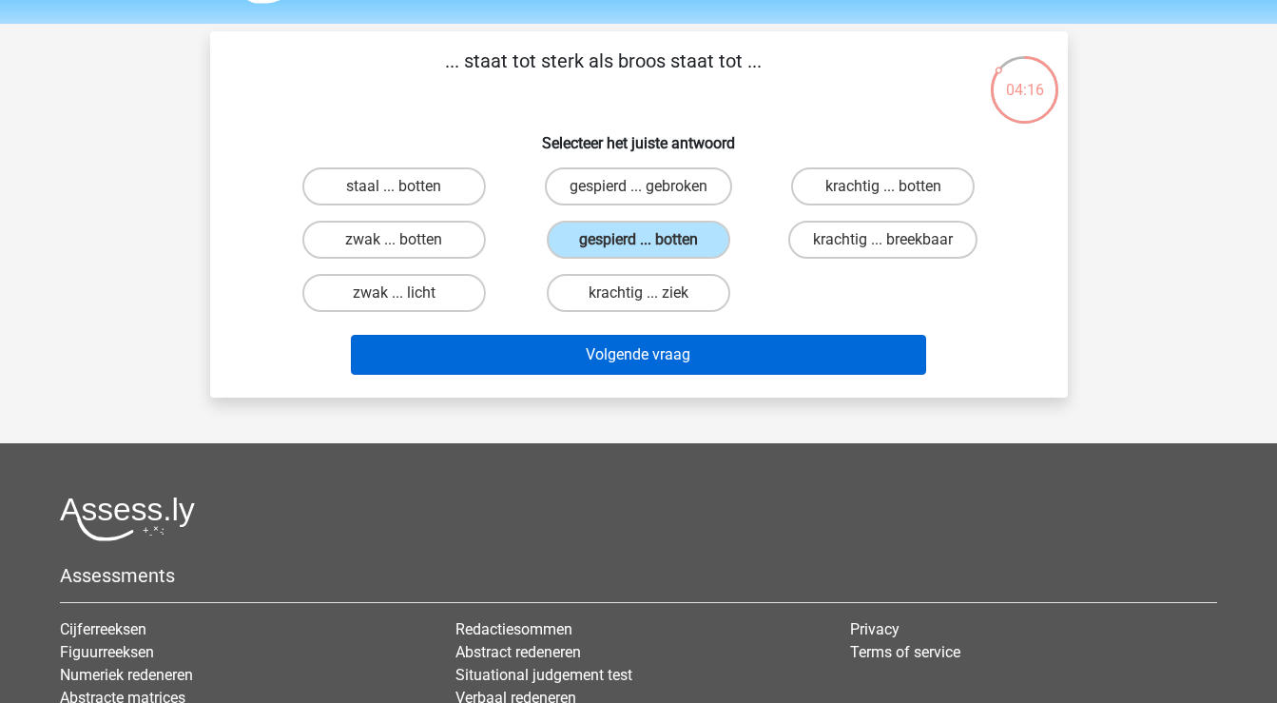
click at [667, 352] on button "Volgende vraag" at bounding box center [638, 355] width 575 height 40
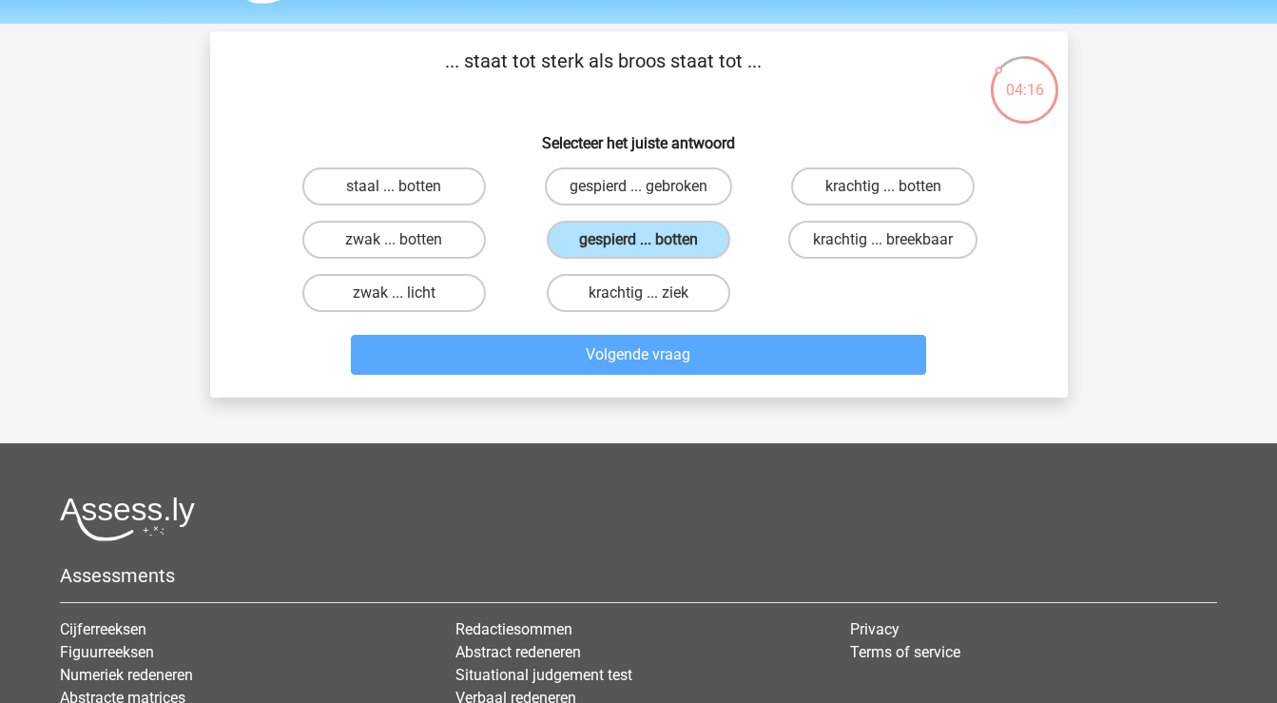
scroll to position [87, 0]
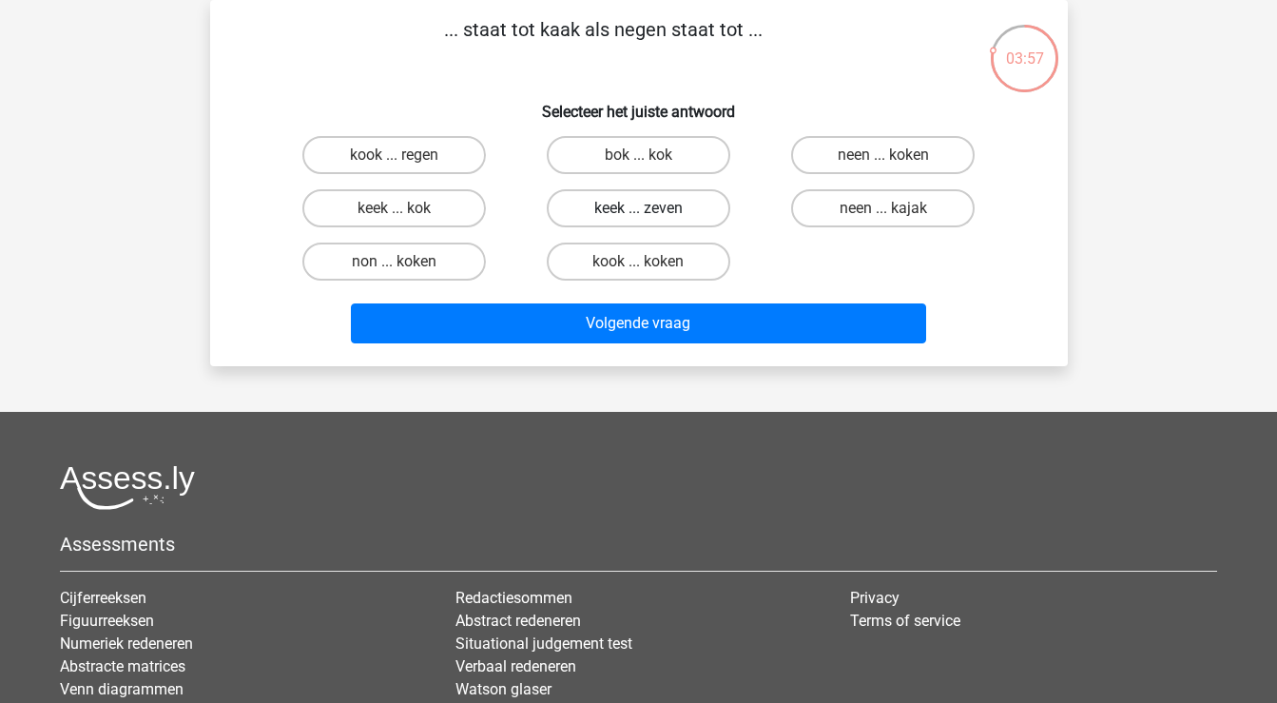
click at [677, 210] on label "keek ... zeven" at bounding box center [639, 208] width 184 height 38
click at [651, 210] on input "keek ... zeven" at bounding box center [644, 214] width 12 height 12
radio input "true"
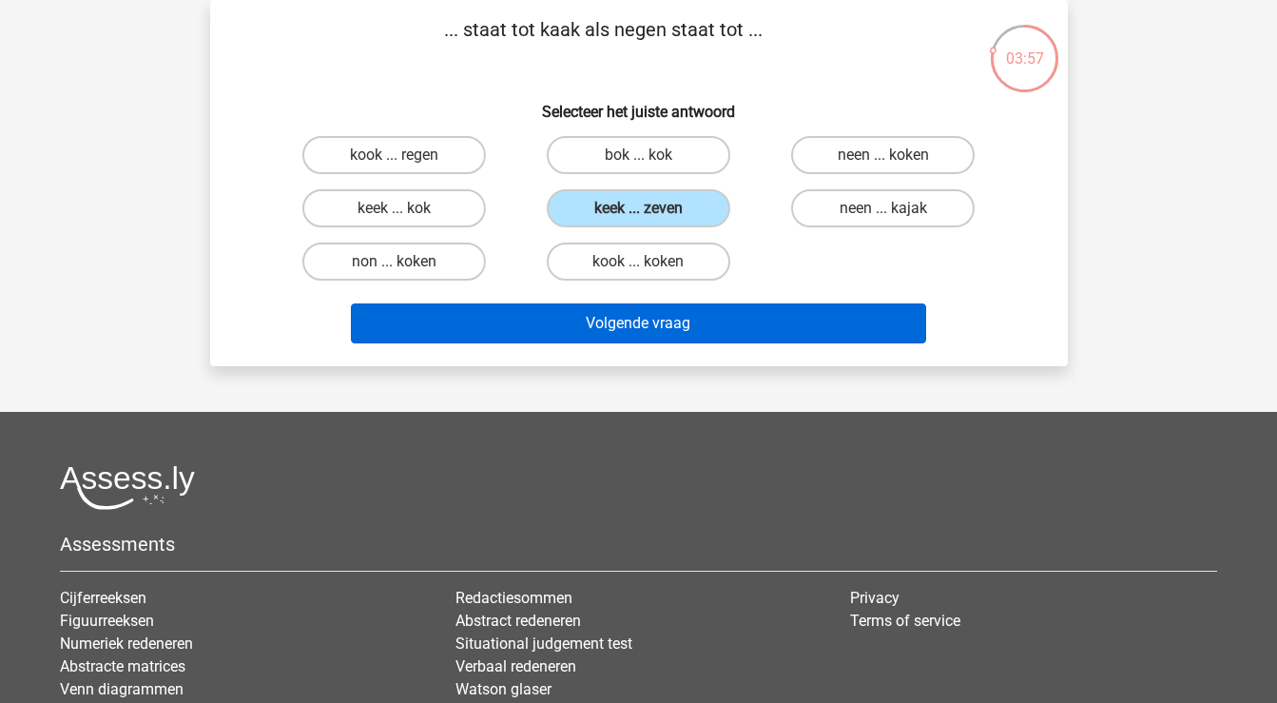
click at [688, 327] on button "Volgende vraag" at bounding box center [638, 323] width 575 height 40
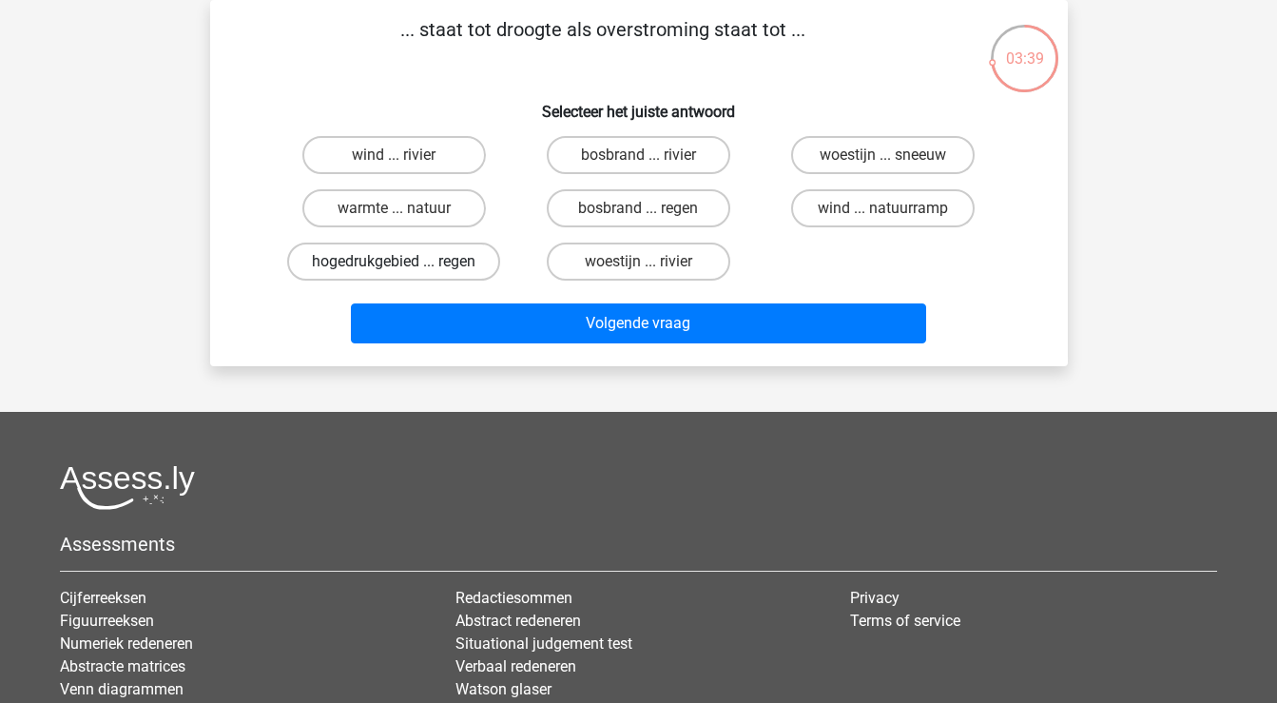
click at [373, 264] on label "hogedrukgebied ... regen" at bounding box center [393, 262] width 213 height 38
click at [394, 264] on input "hogedrukgebied ... regen" at bounding box center [400, 268] width 12 height 12
radio input "true"
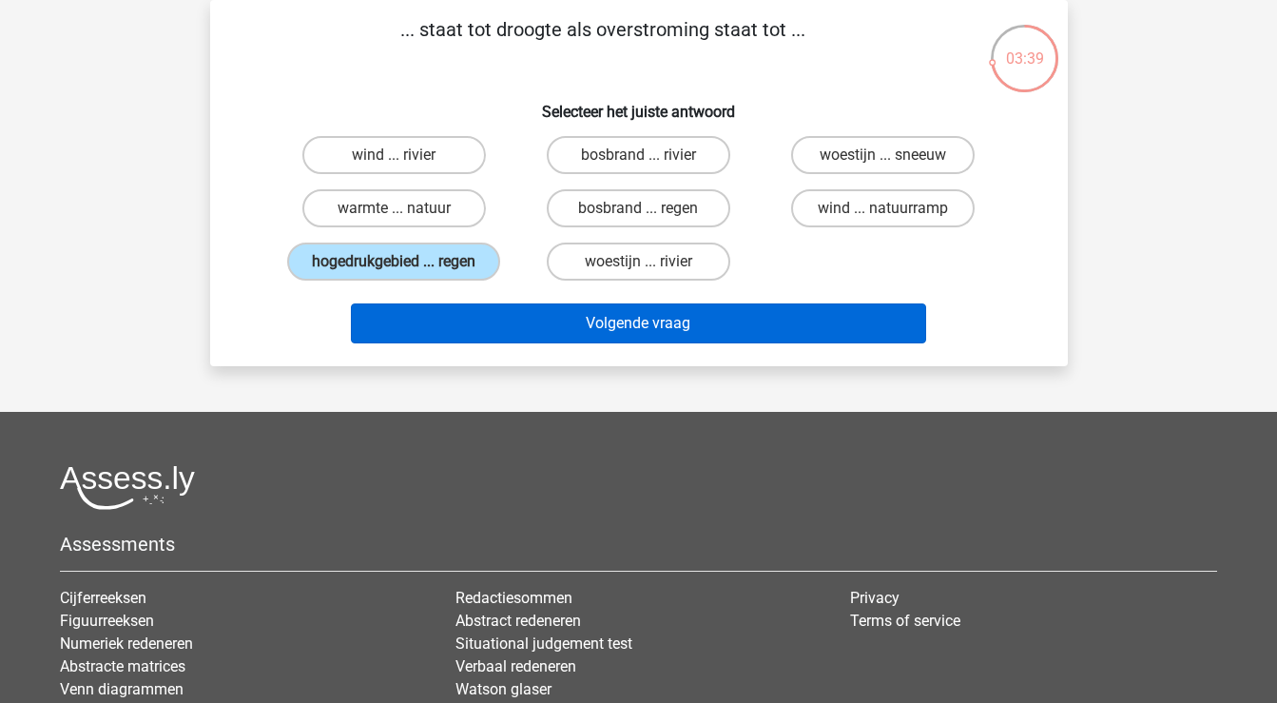
click at [451, 329] on button "Volgende vraag" at bounding box center [638, 323] width 575 height 40
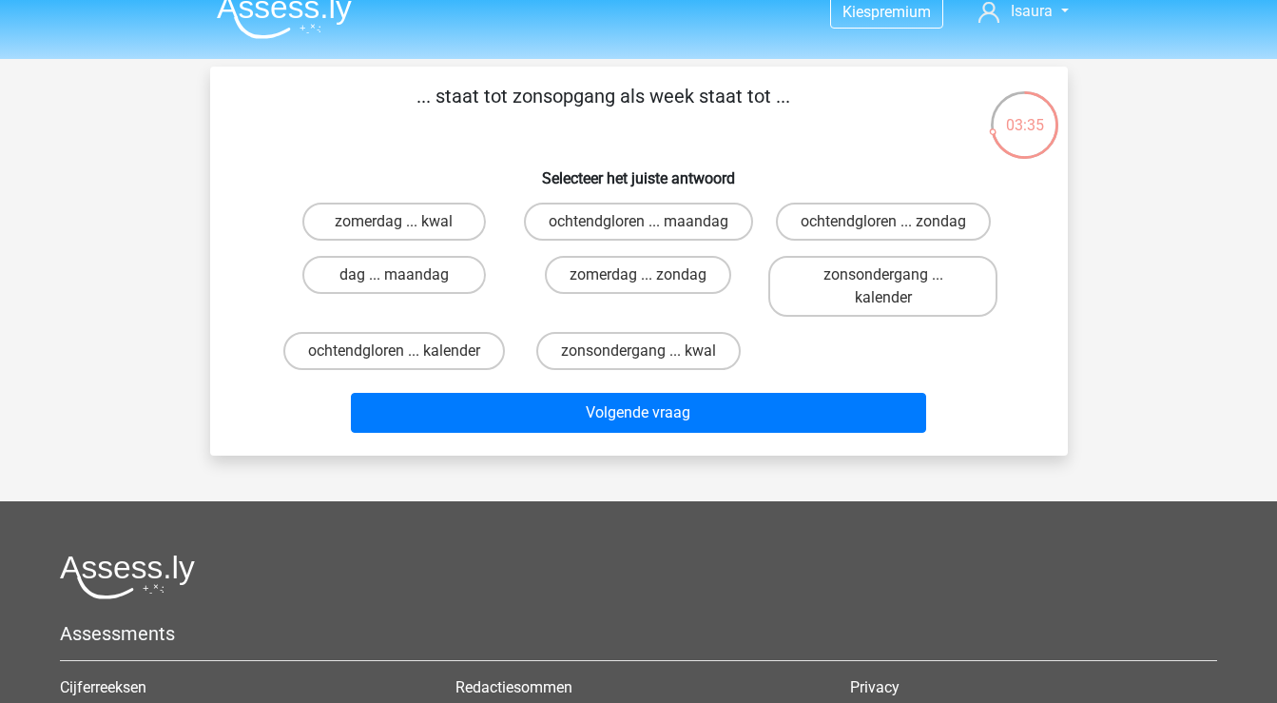
scroll to position [16, 0]
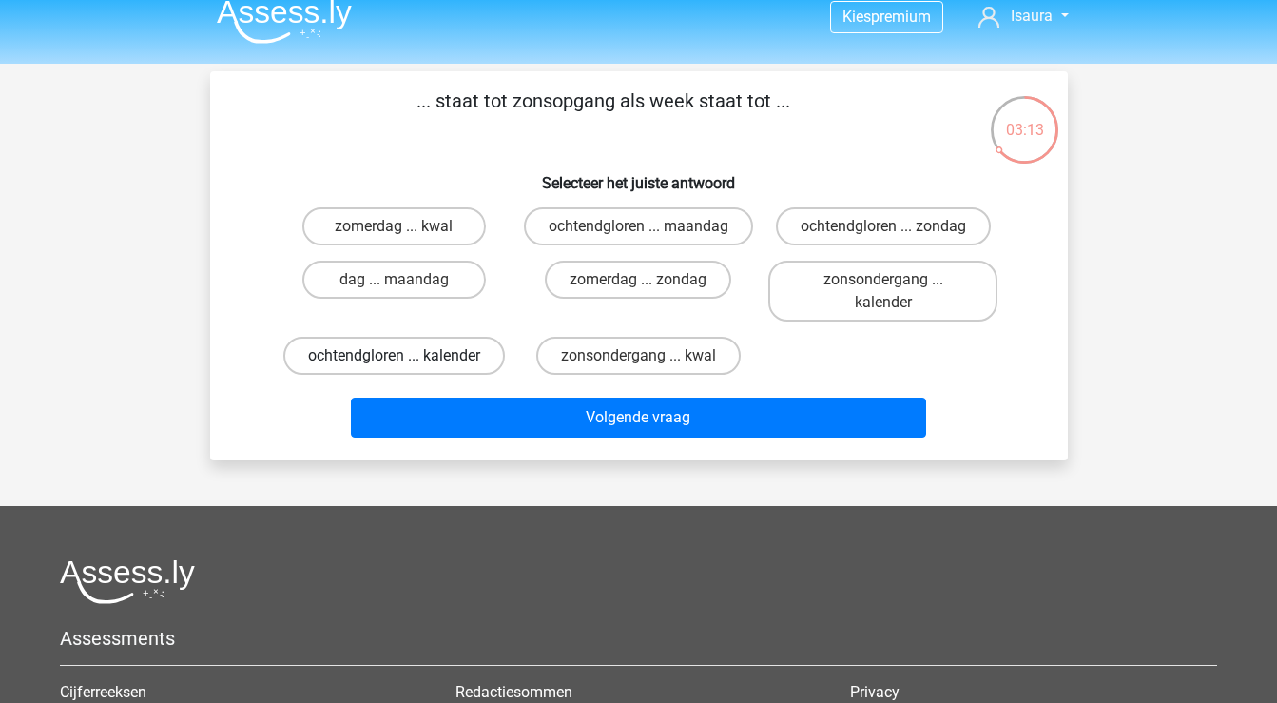
click at [472, 375] on label "ochtendgloren ... kalender" at bounding box center [394, 356] width 222 height 38
click at [406, 368] on input "ochtendgloren ... kalender" at bounding box center [400, 362] width 12 height 12
radio input "true"
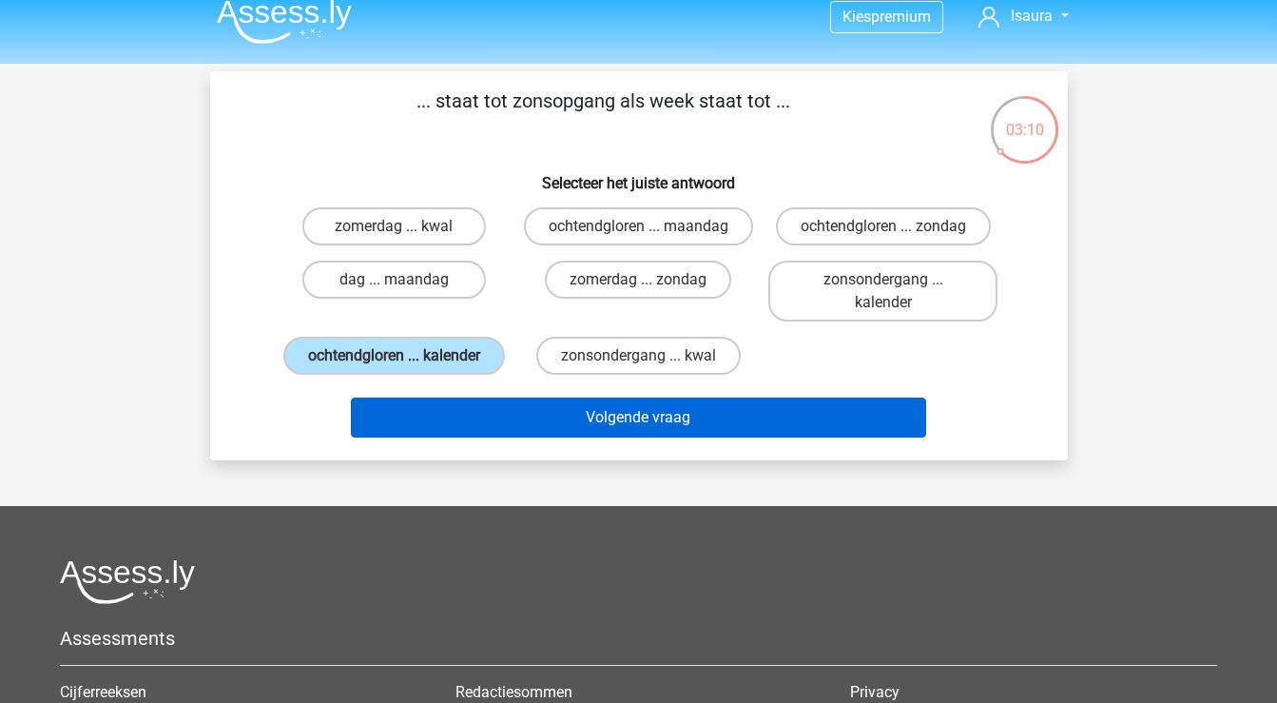
click at [496, 437] on button "Volgende vraag" at bounding box center [638, 418] width 575 height 40
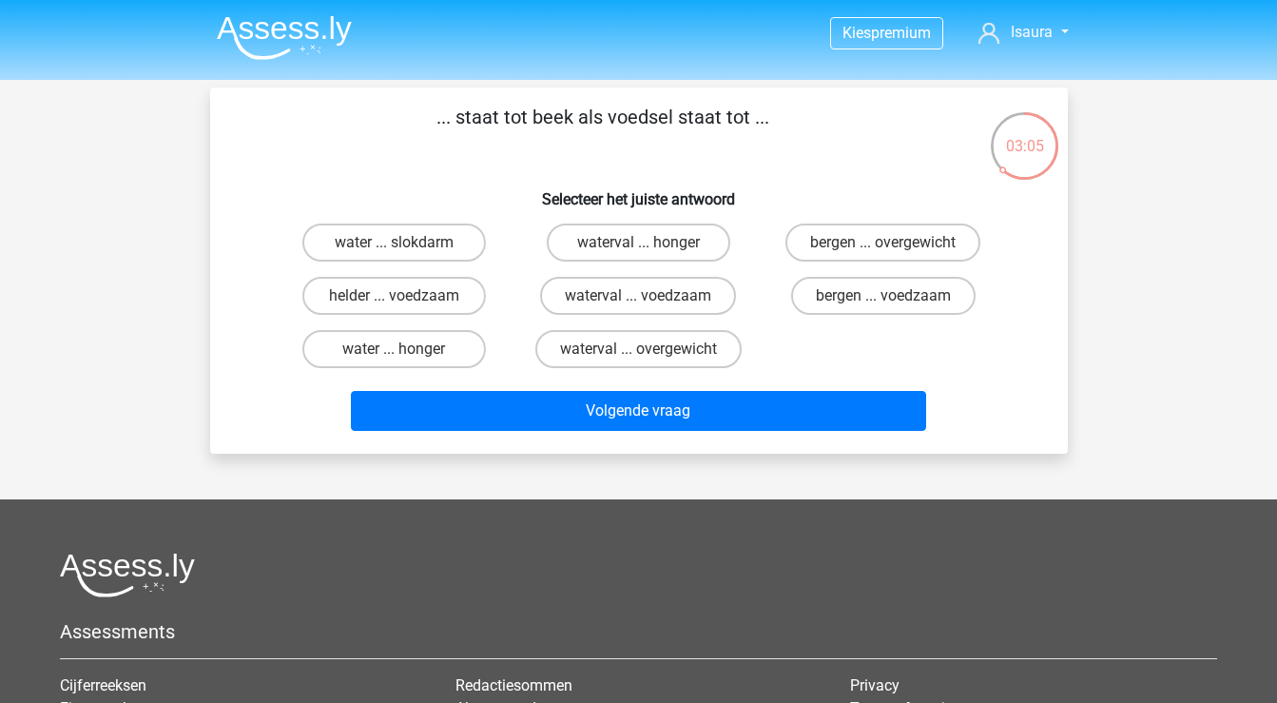
scroll to position [0, 0]
click at [437, 352] on label "water ... honger" at bounding box center [394, 349] width 184 height 38
click at [406, 352] on input "water ... honger" at bounding box center [400, 355] width 12 height 12
radio input "true"
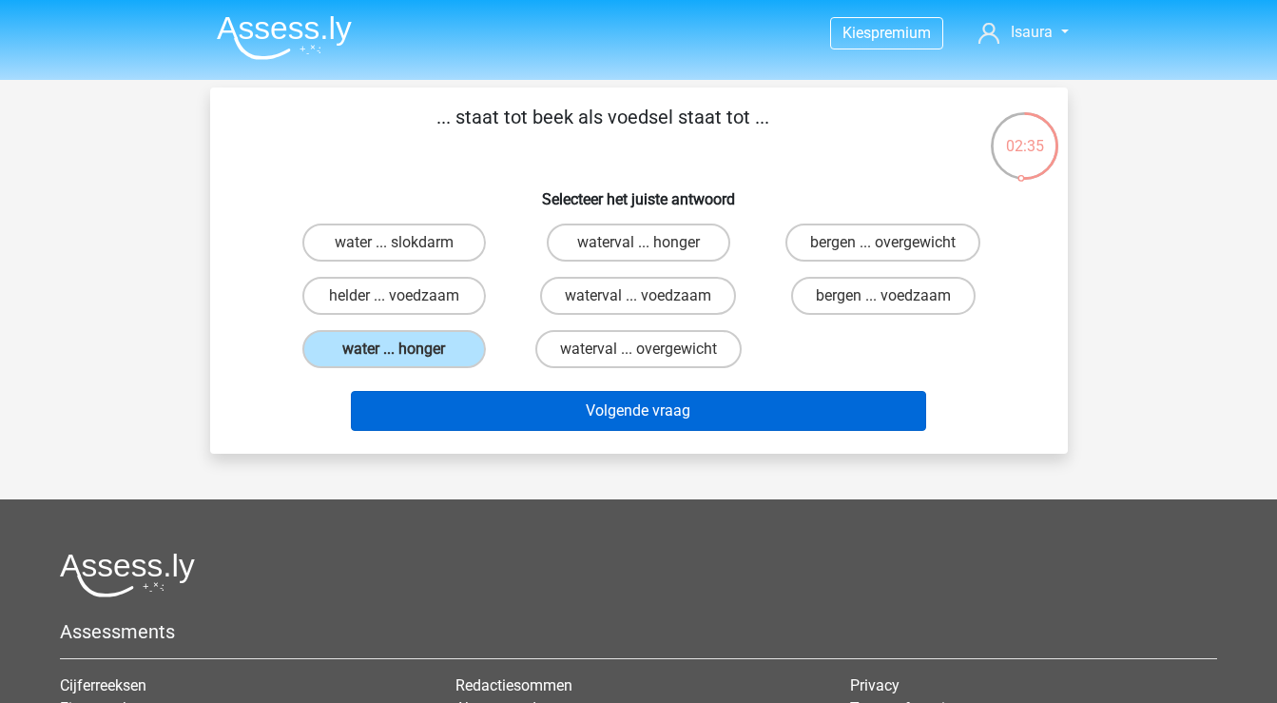
click at [465, 406] on button "Volgende vraag" at bounding box center [638, 411] width 575 height 40
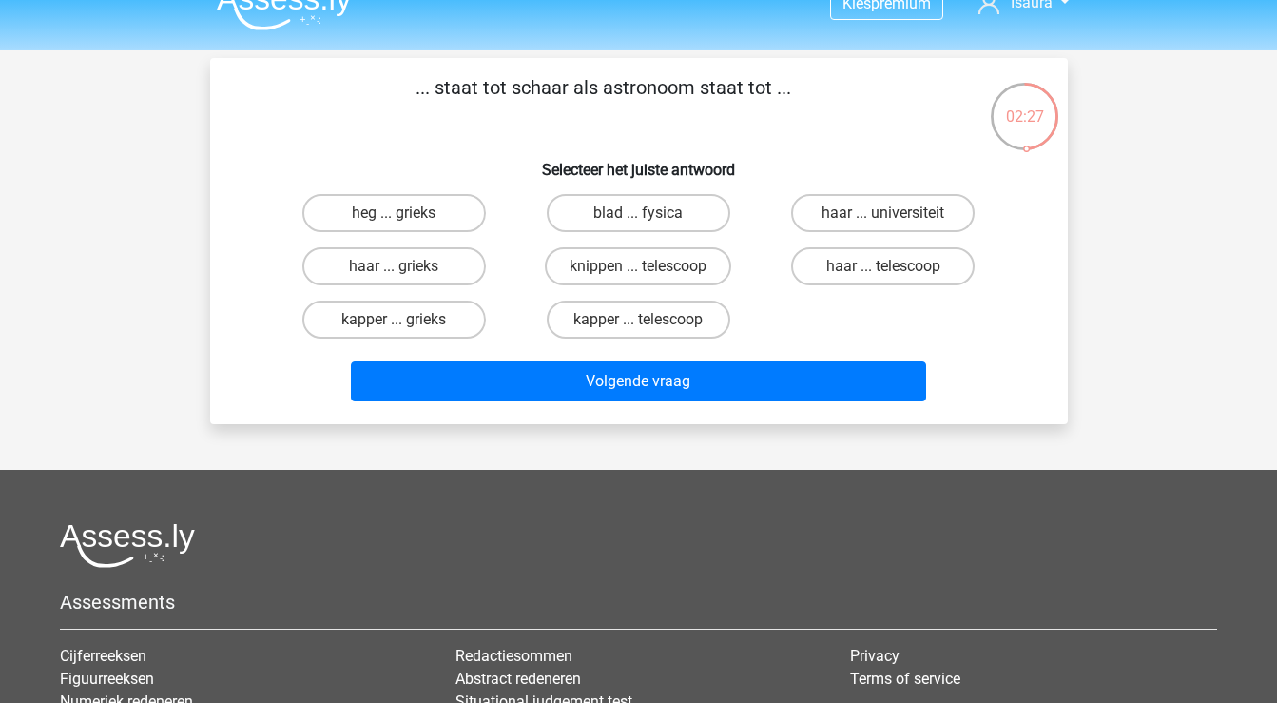
scroll to position [30, 0]
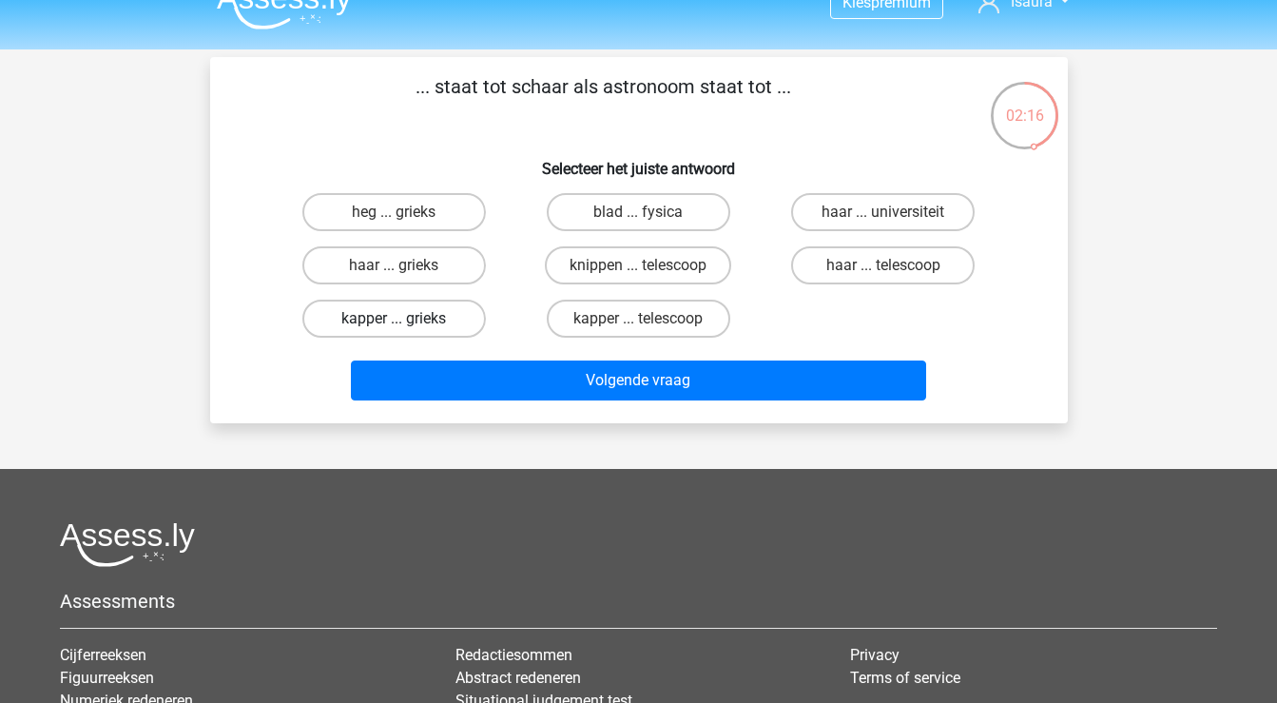
click at [396, 318] on label "kapper ... grieks" at bounding box center [394, 319] width 184 height 38
click at [396, 319] on input "kapper ... grieks" at bounding box center [400, 325] width 12 height 12
radio input "true"
click at [598, 267] on label "knippen ... telescoop" at bounding box center [638, 265] width 186 height 38
click at [638, 267] on input "knippen ... telescoop" at bounding box center [644, 271] width 12 height 12
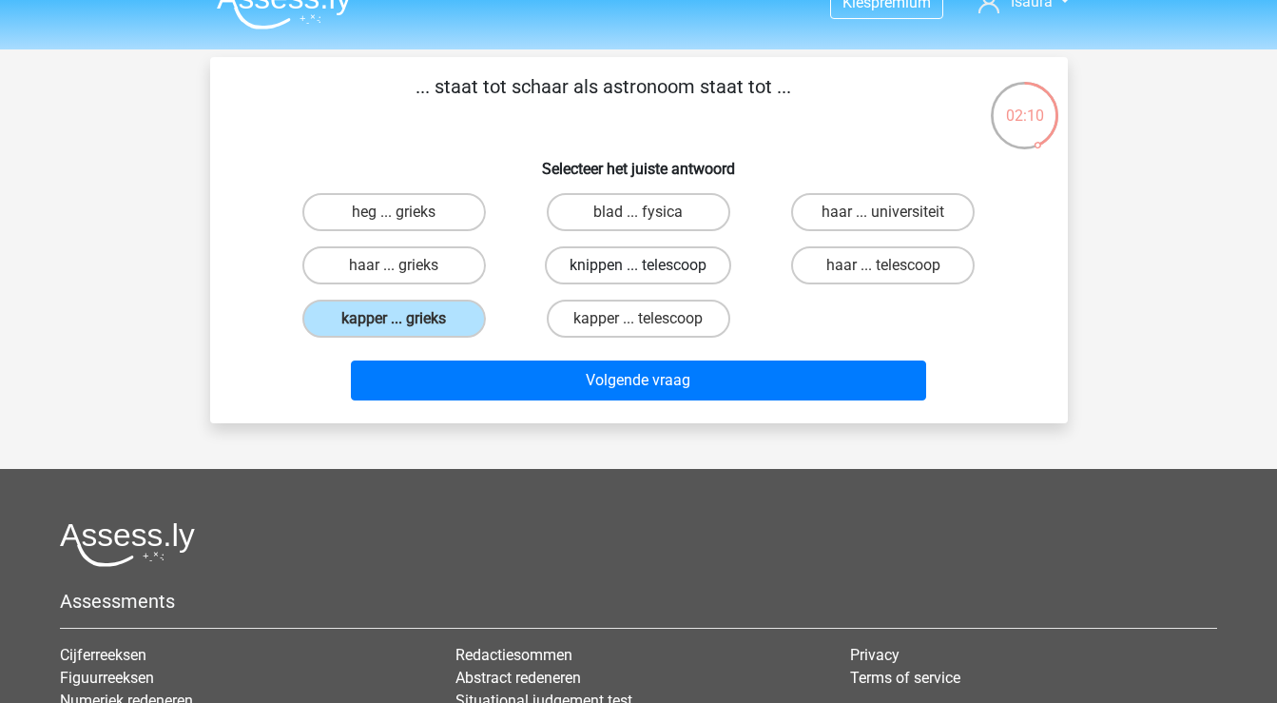
radio input "true"
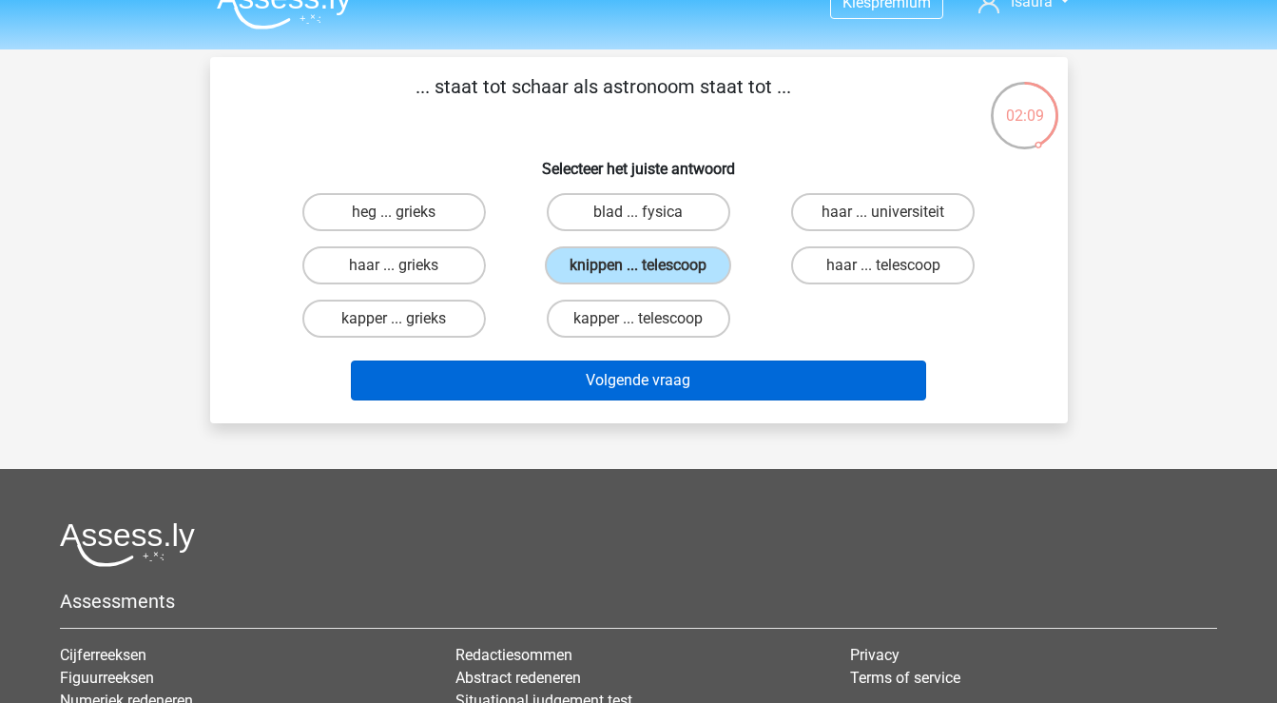
click at [585, 378] on button "Volgende vraag" at bounding box center [638, 380] width 575 height 40
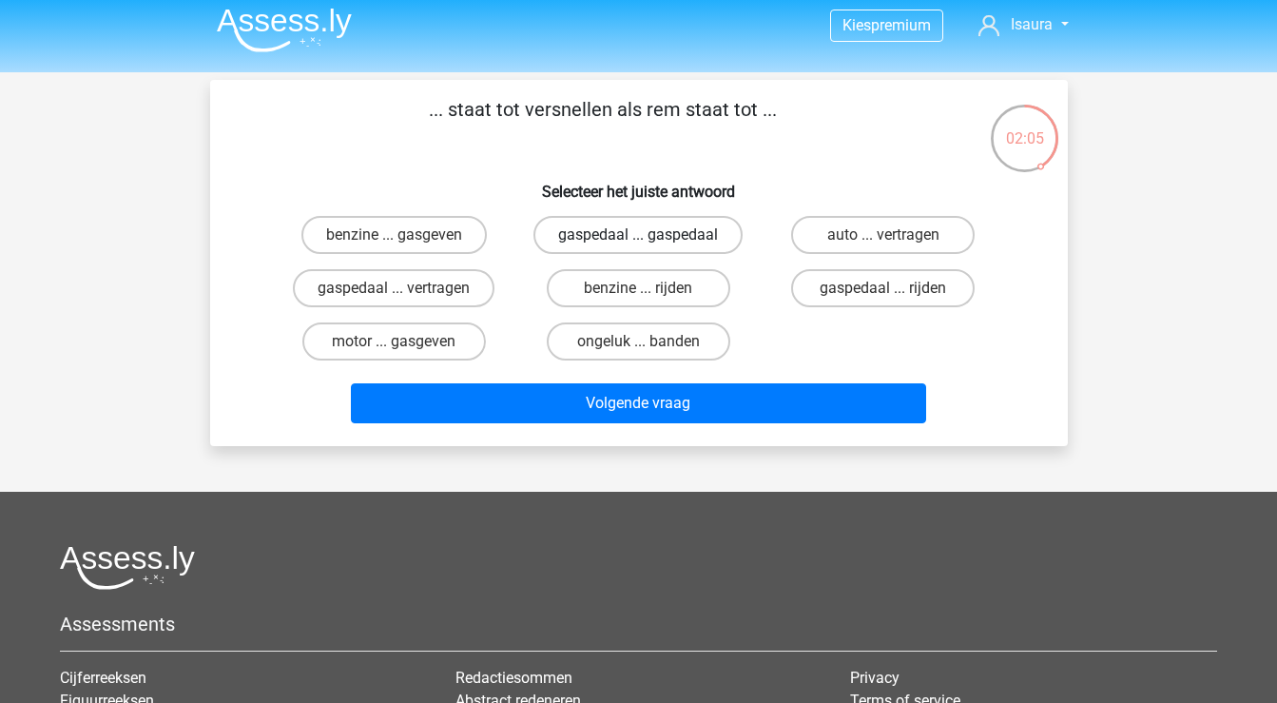
scroll to position [0, 0]
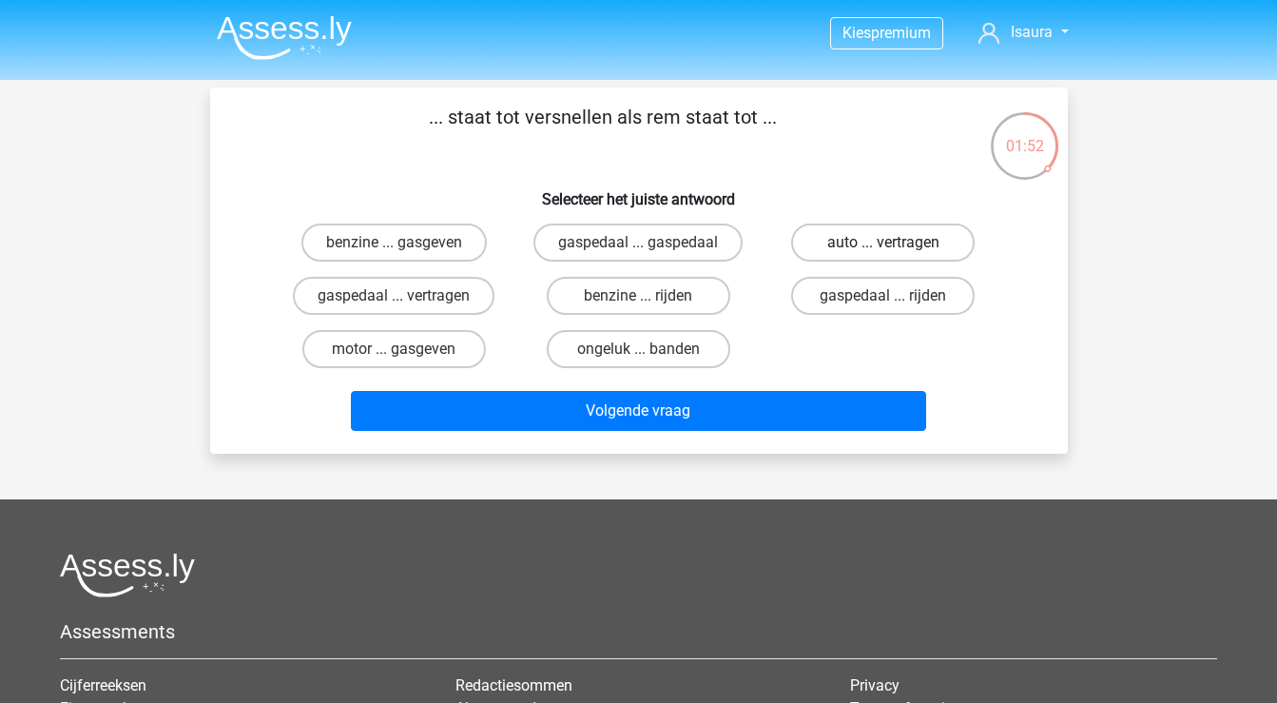
click at [890, 237] on label "auto ... vertragen" at bounding box center [883, 243] width 184 height 38
click at [890, 243] on input "auto ... vertragen" at bounding box center [890, 249] width 12 height 12
radio input "true"
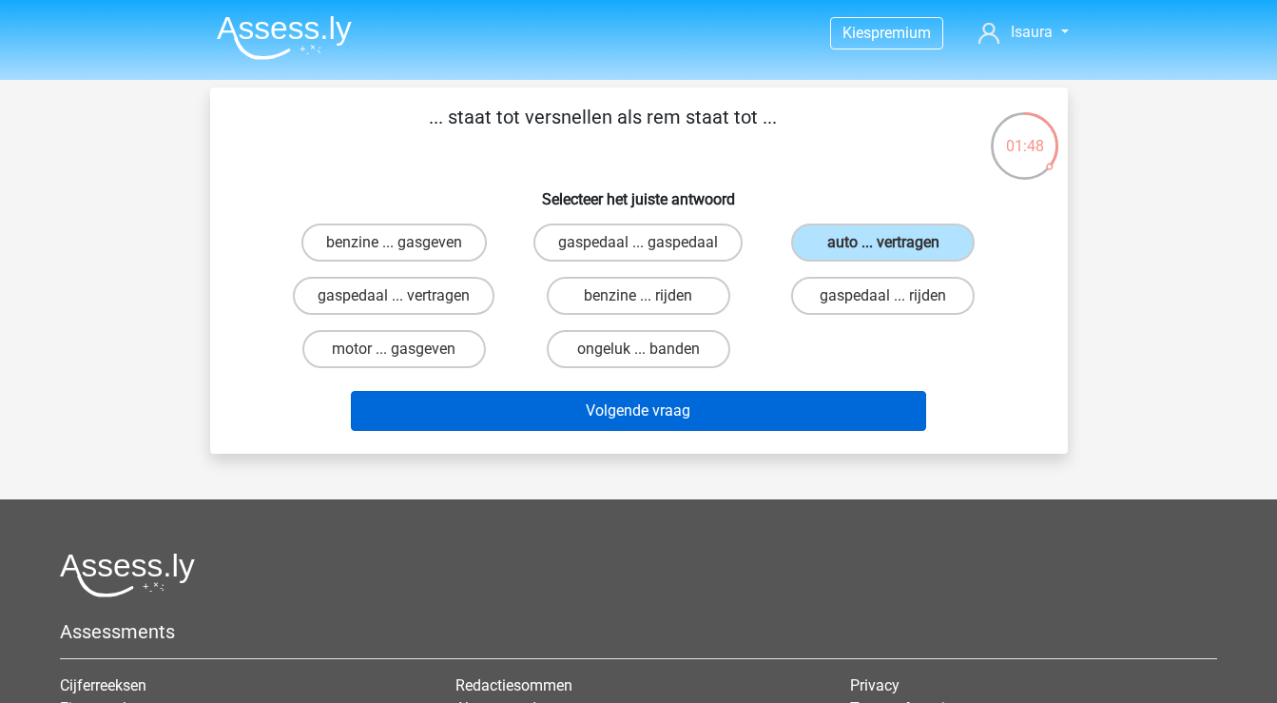
click at [742, 416] on button "Volgende vraag" at bounding box center [638, 411] width 575 height 40
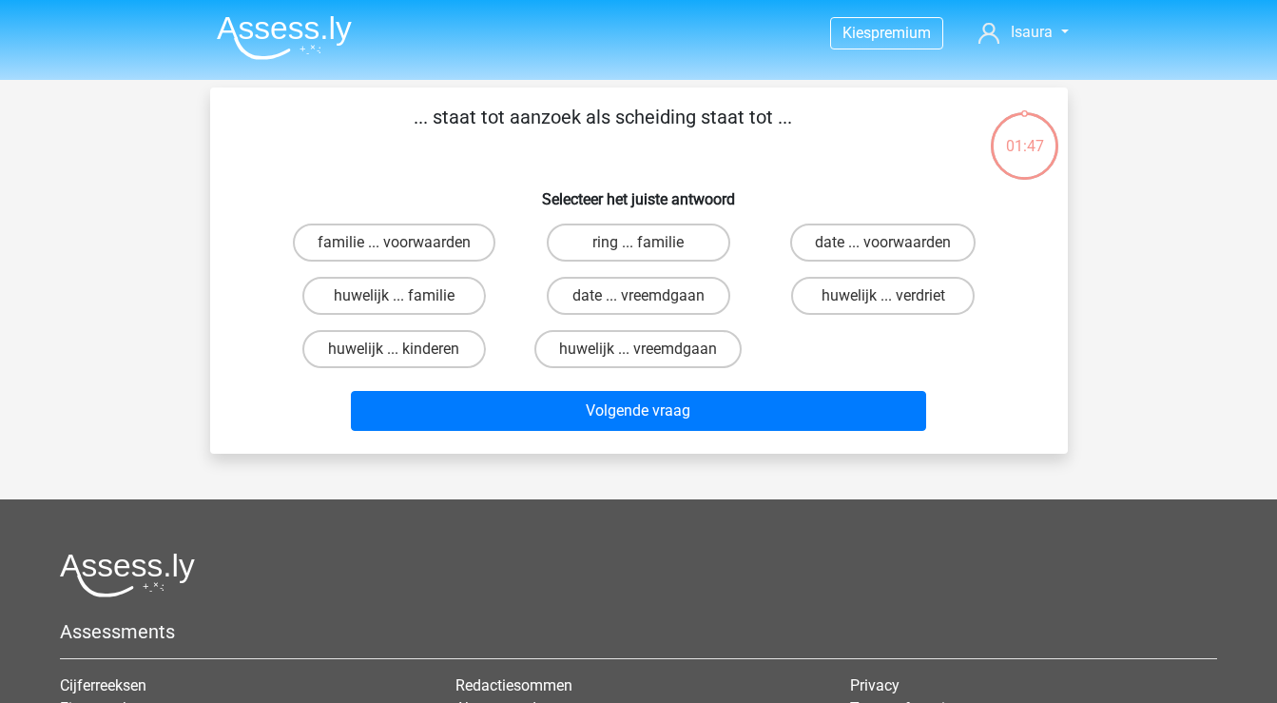
scroll to position [87, 0]
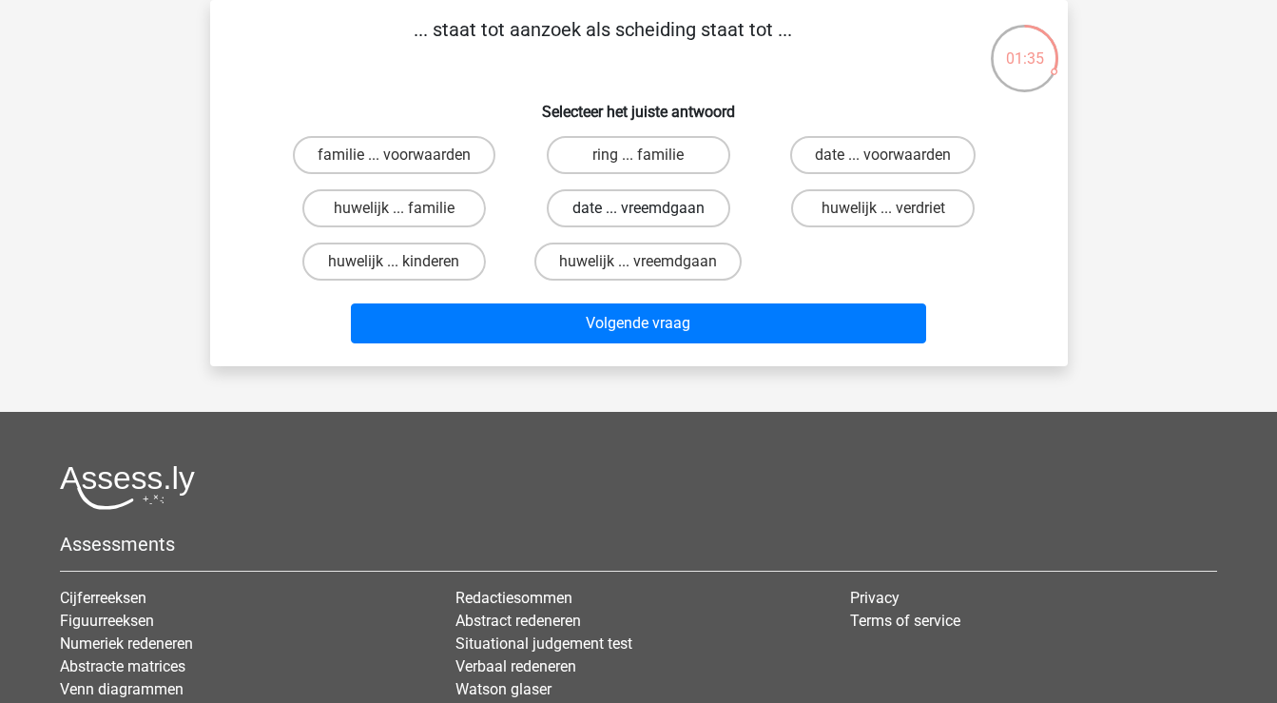
click at [675, 211] on label "date ... vreemdgaan" at bounding box center [639, 208] width 184 height 38
click at [651, 211] on input "date ... vreemdgaan" at bounding box center [644, 214] width 12 height 12
radio input "true"
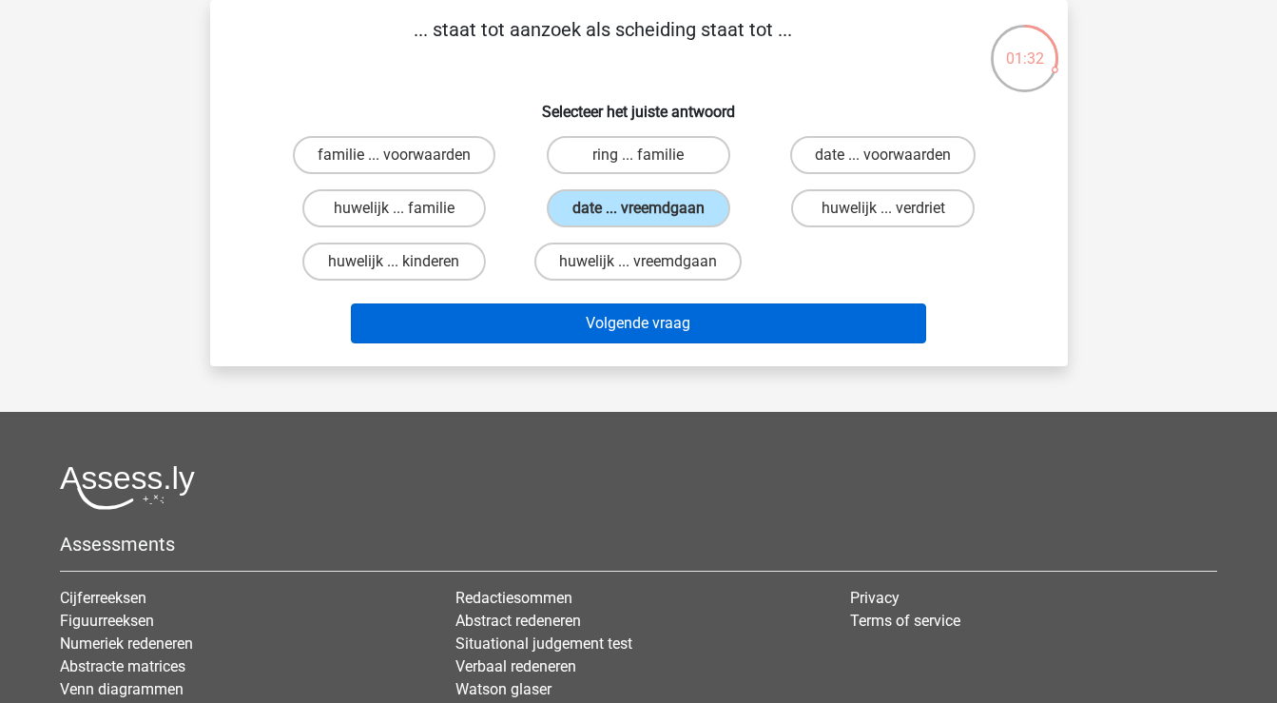
click at [669, 330] on button "Volgende vraag" at bounding box center [638, 323] width 575 height 40
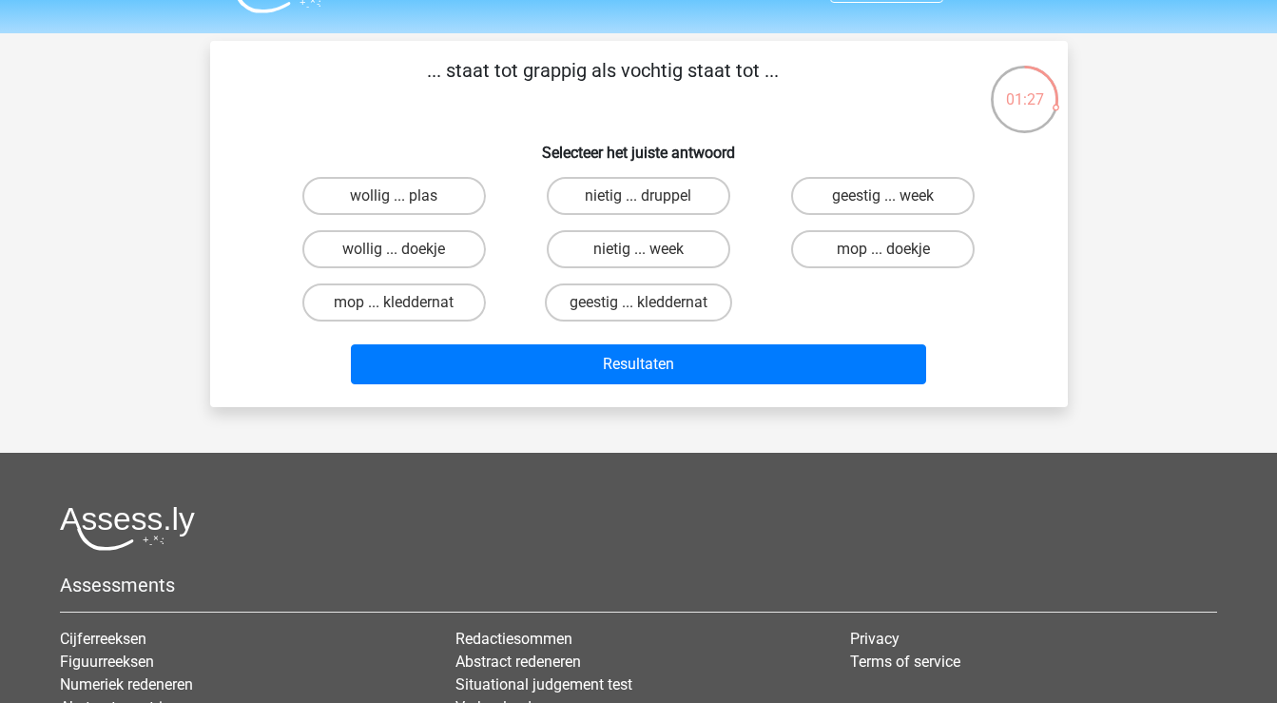
scroll to position [46, 0]
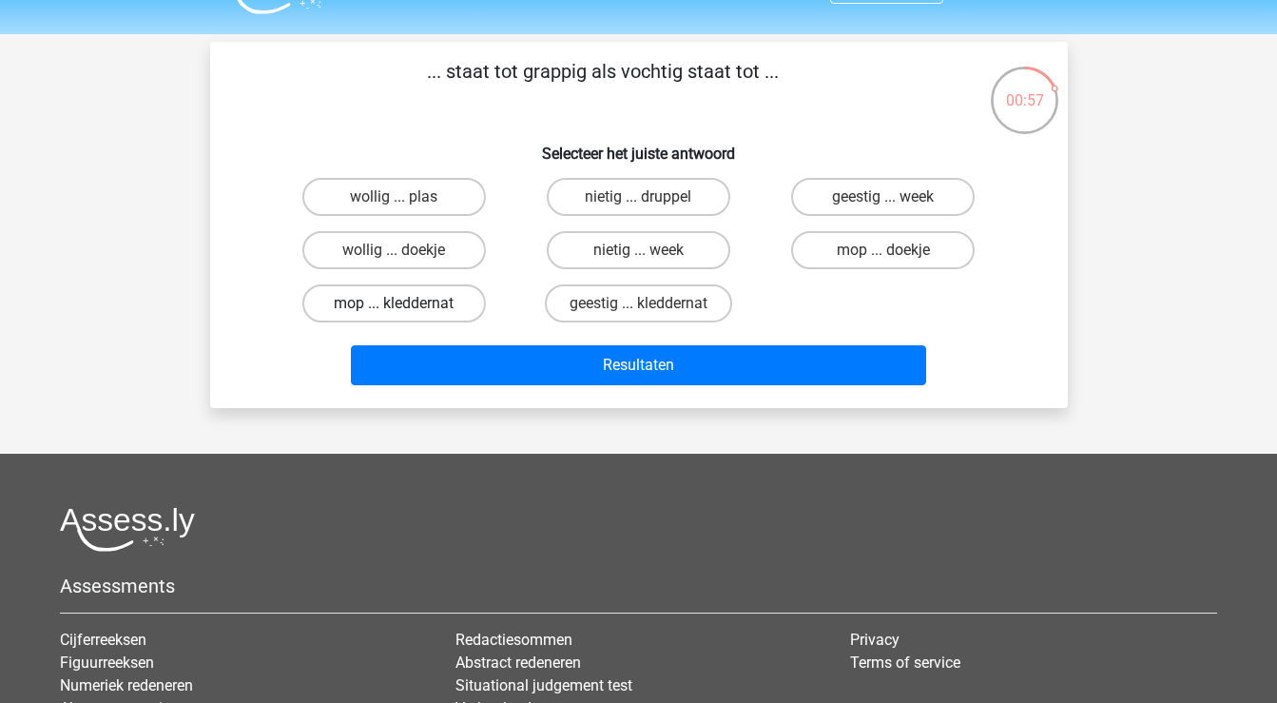
click at [454, 308] on label "mop ... kleddernat" at bounding box center [394, 303] width 184 height 38
click at [406, 308] on input "mop ... kleddernat" at bounding box center [400, 309] width 12 height 12
radio input "true"
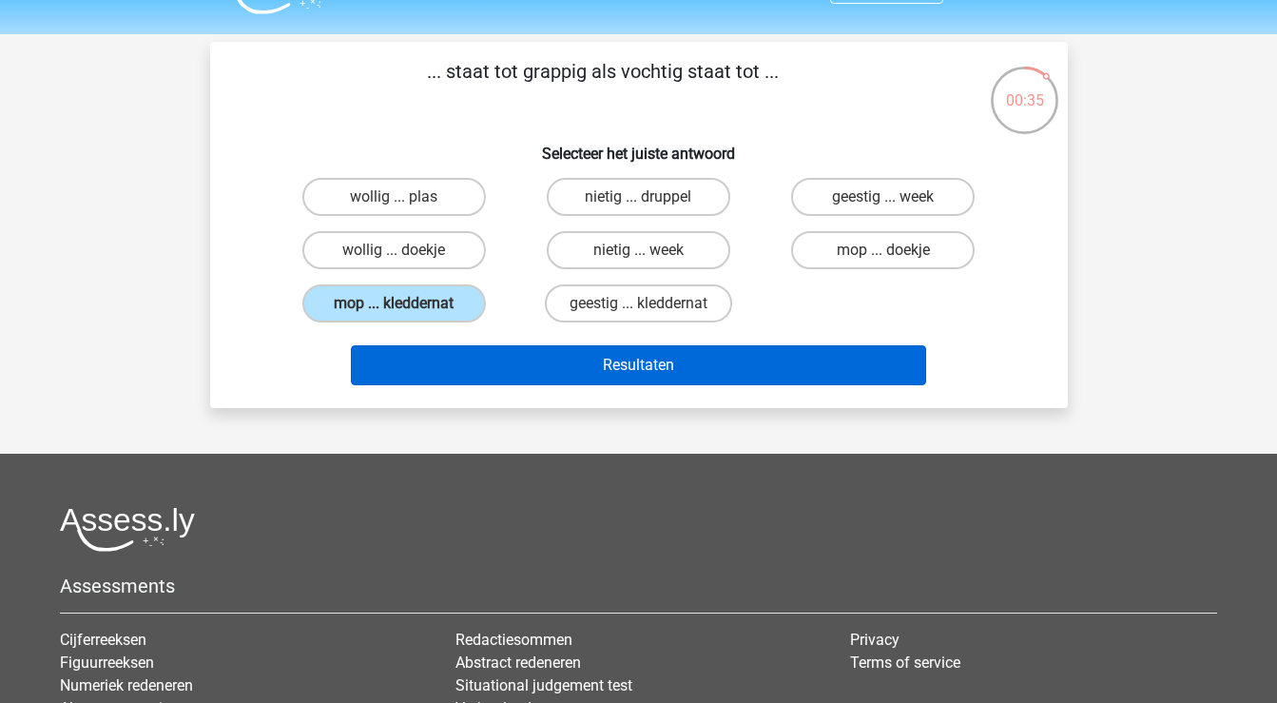
click at [518, 361] on button "Resultaten" at bounding box center [638, 365] width 575 height 40
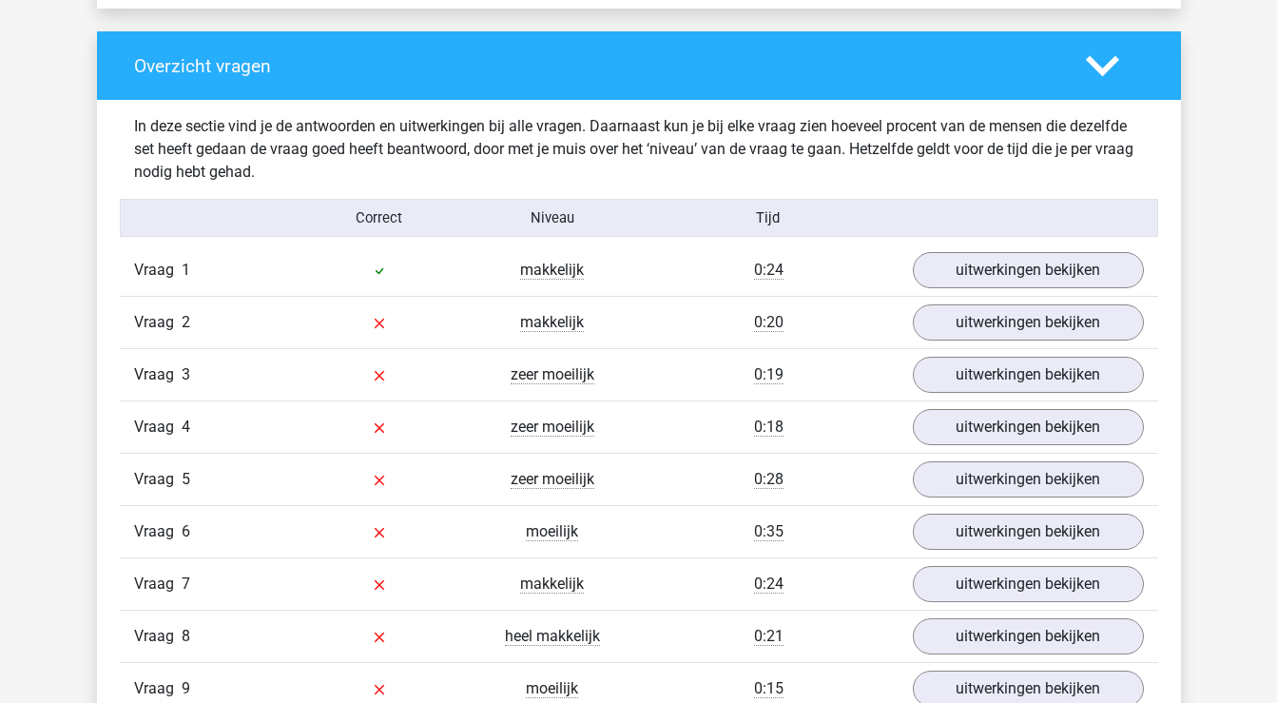
scroll to position [1390, 0]
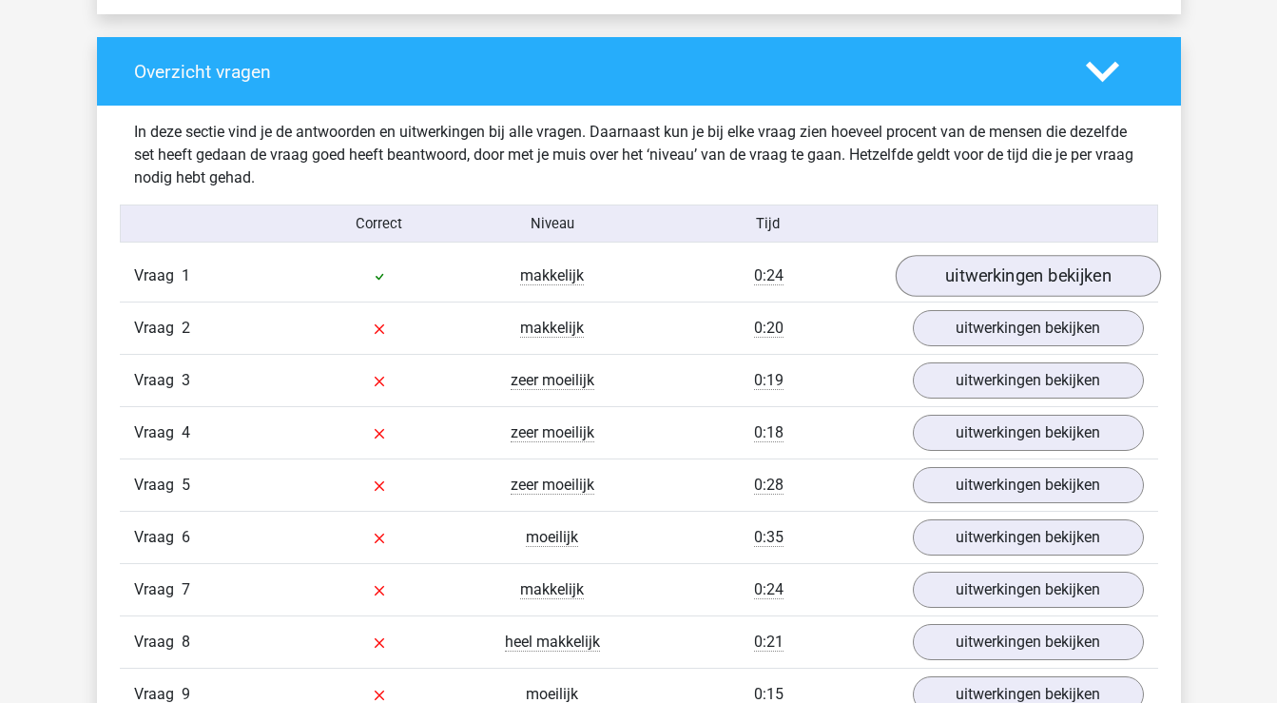
click at [1008, 274] on link "uitwerkingen bekijken" at bounding box center [1027, 276] width 265 height 42
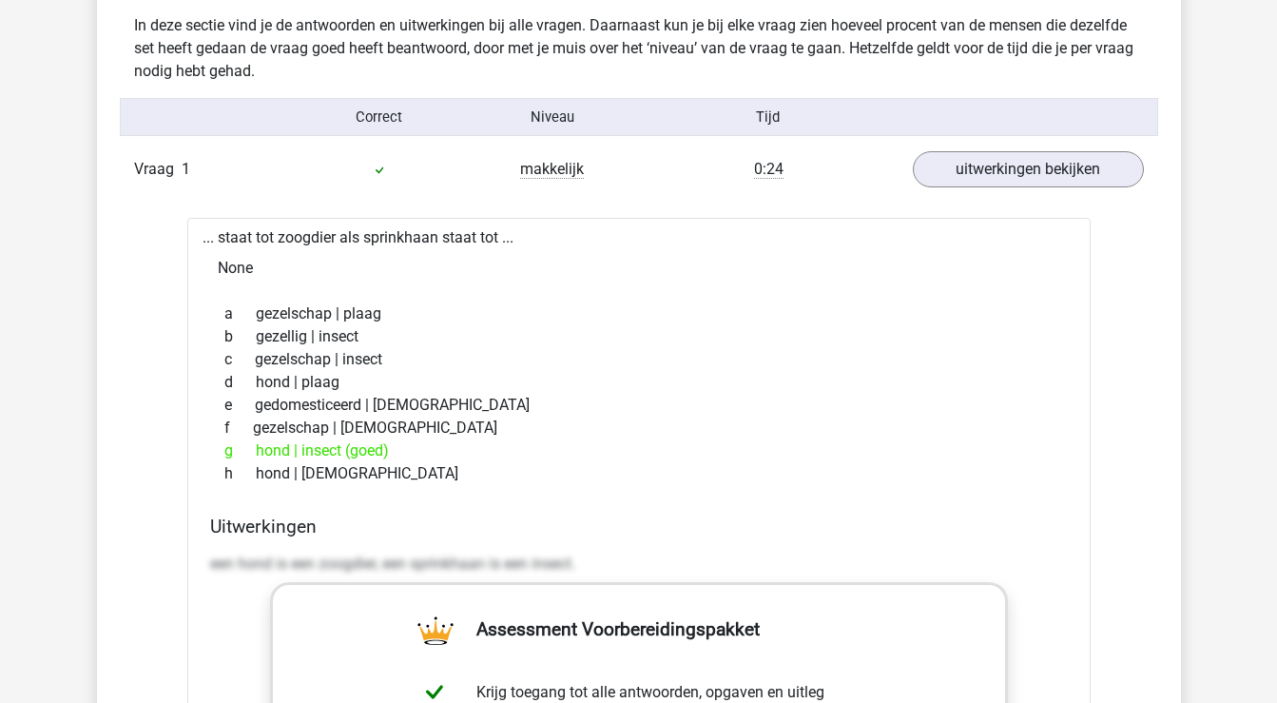
scroll to position [1544, 0]
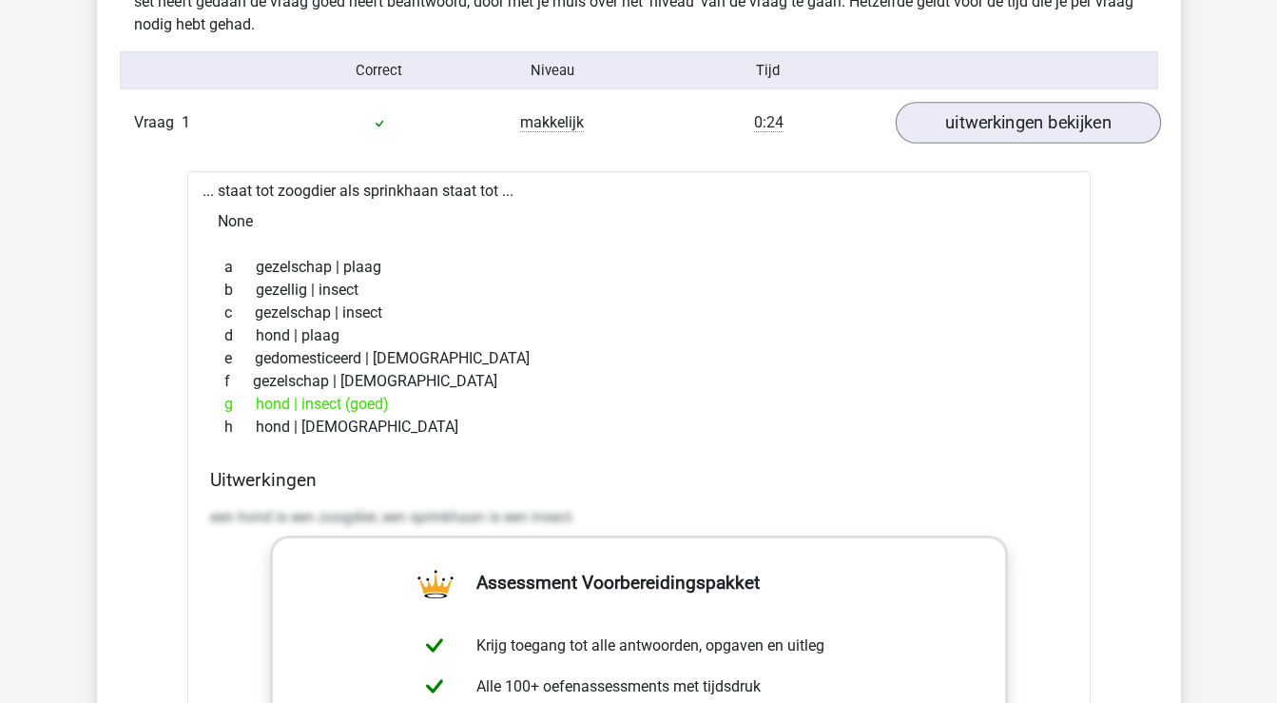
click at [962, 120] on link "uitwerkingen bekijken" at bounding box center [1027, 123] width 265 height 42
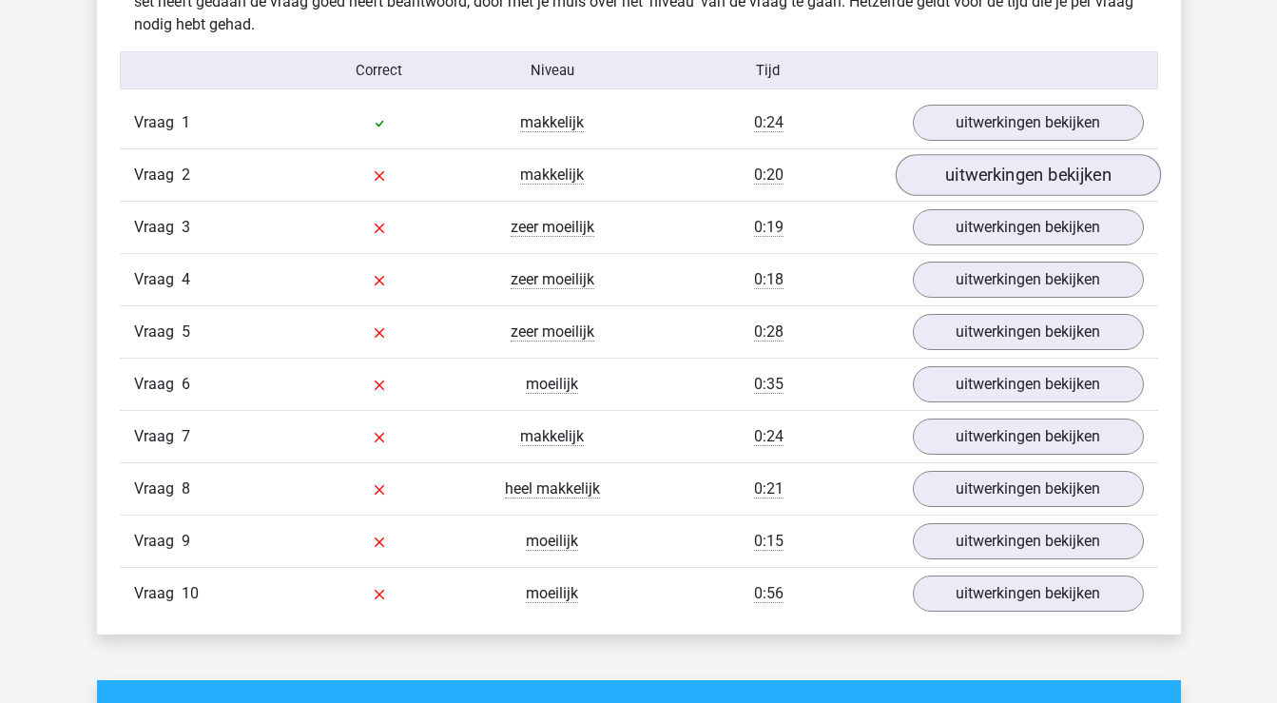
click at [977, 178] on link "uitwerkingen bekijken" at bounding box center [1027, 175] width 265 height 42
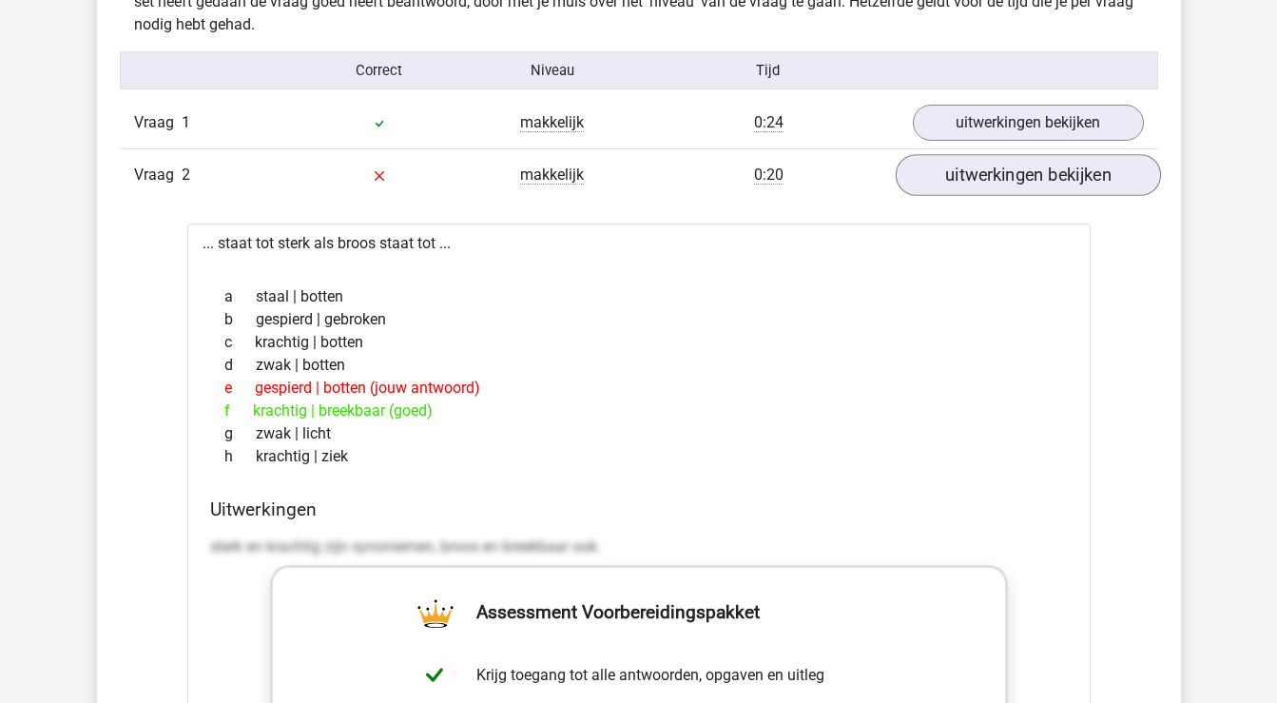
click at [982, 175] on link "uitwerkingen bekijken" at bounding box center [1027, 175] width 265 height 42
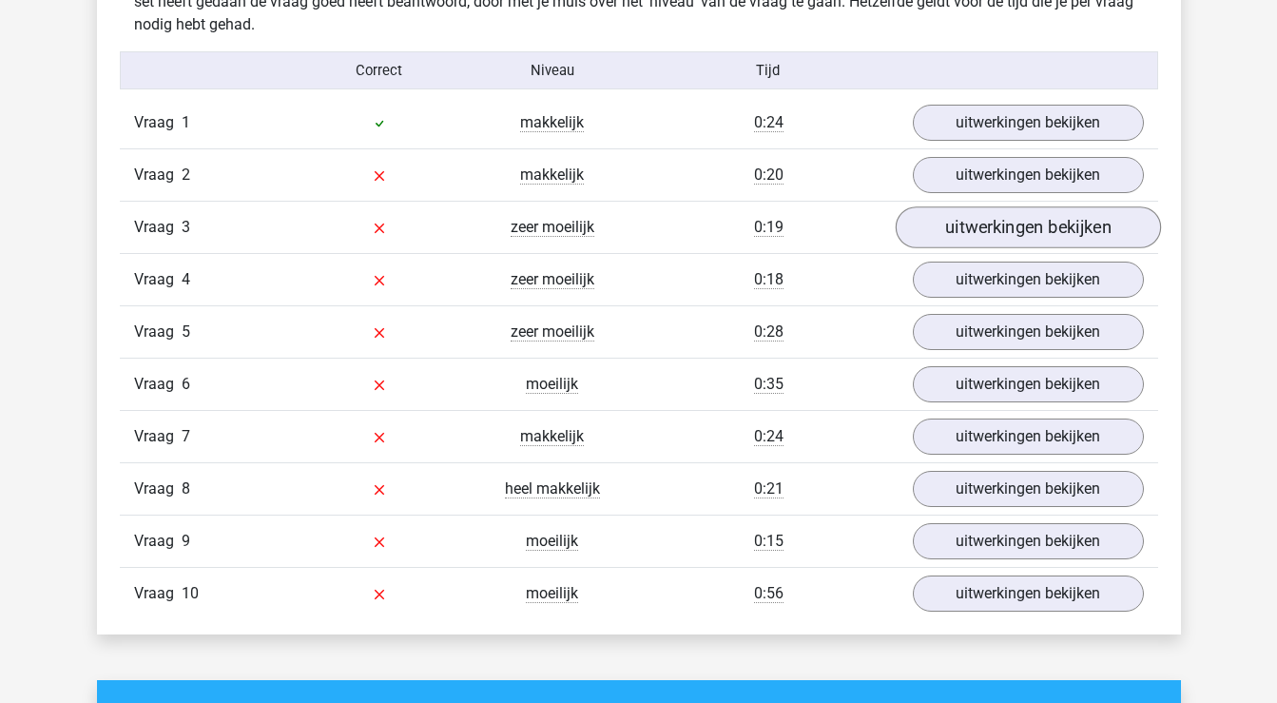
click at [982, 236] on link "uitwerkingen bekijken" at bounding box center [1027, 227] width 265 height 42
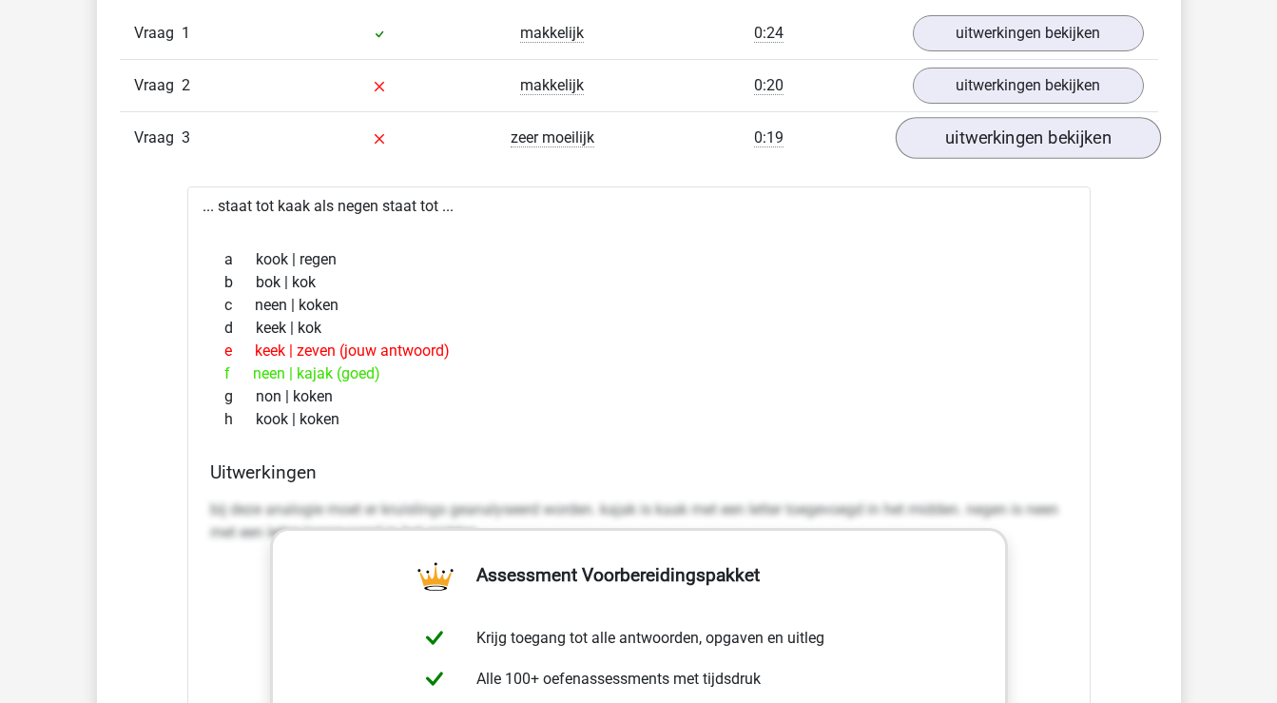
scroll to position [1633, 0]
click at [1017, 133] on link "uitwerkingen bekijken" at bounding box center [1027, 138] width 265 height 42
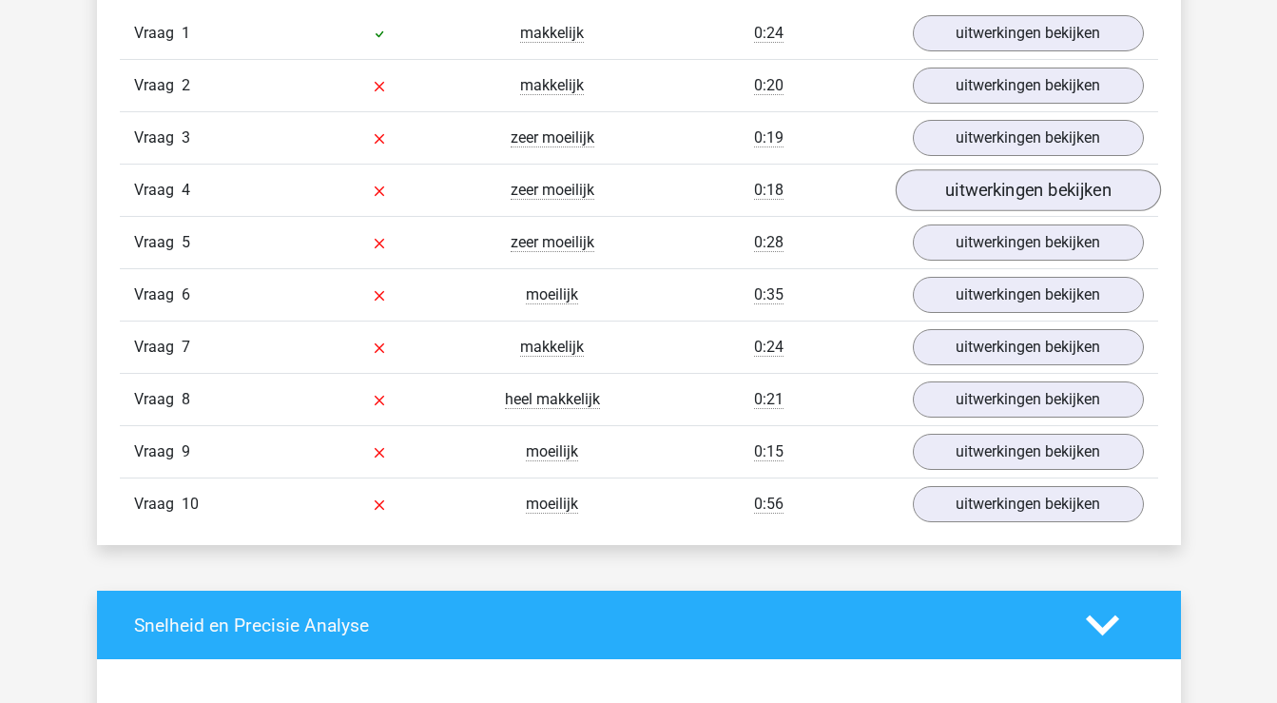
click at [1001, 195] on link "uitwerkingen bekijken" at bounding box center [1027, 190] width 265 height 42
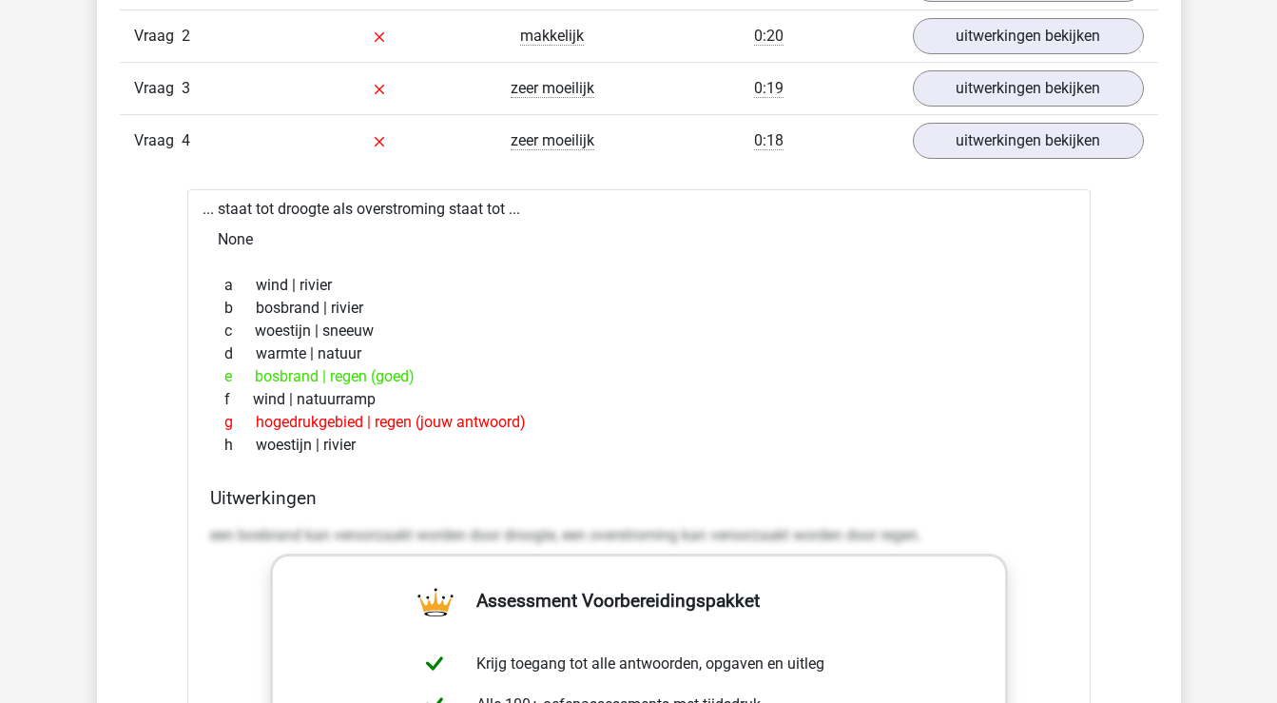
scroll to position [1687, 0]
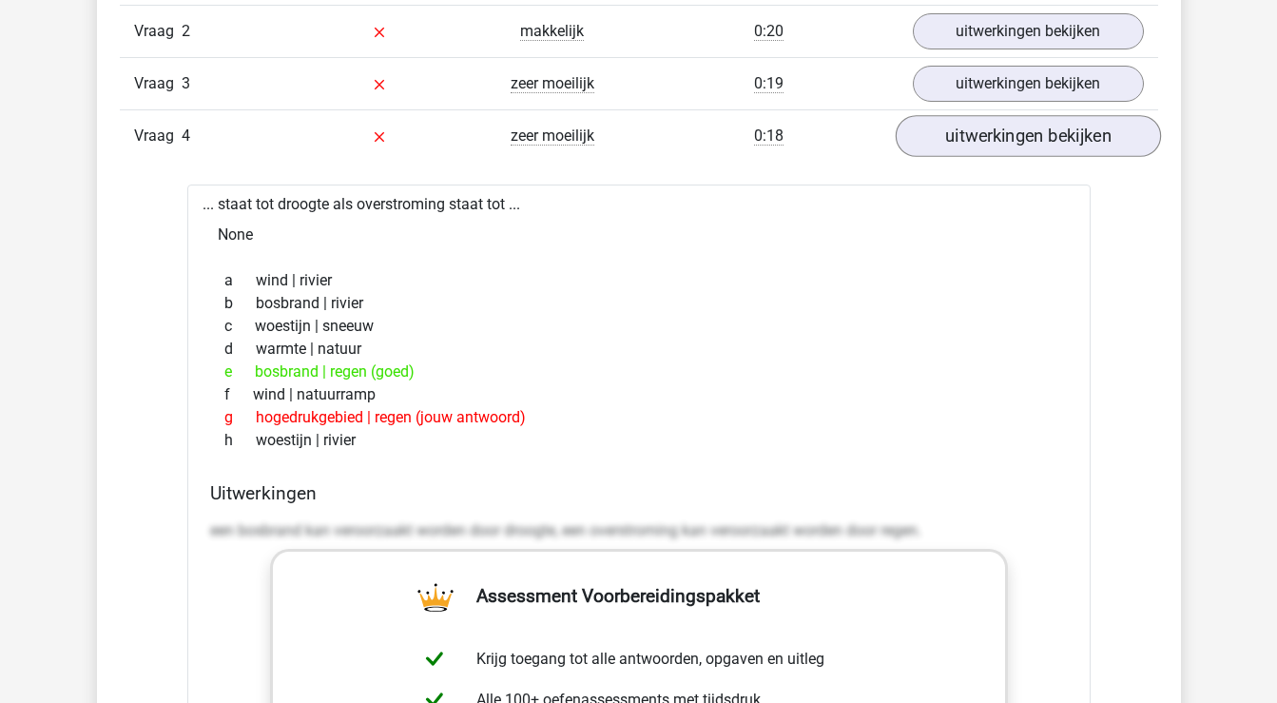
click at [1021, 135] on link "uitwerkingen bekijken" at bounding box center [1027, 136] width 265 height 42
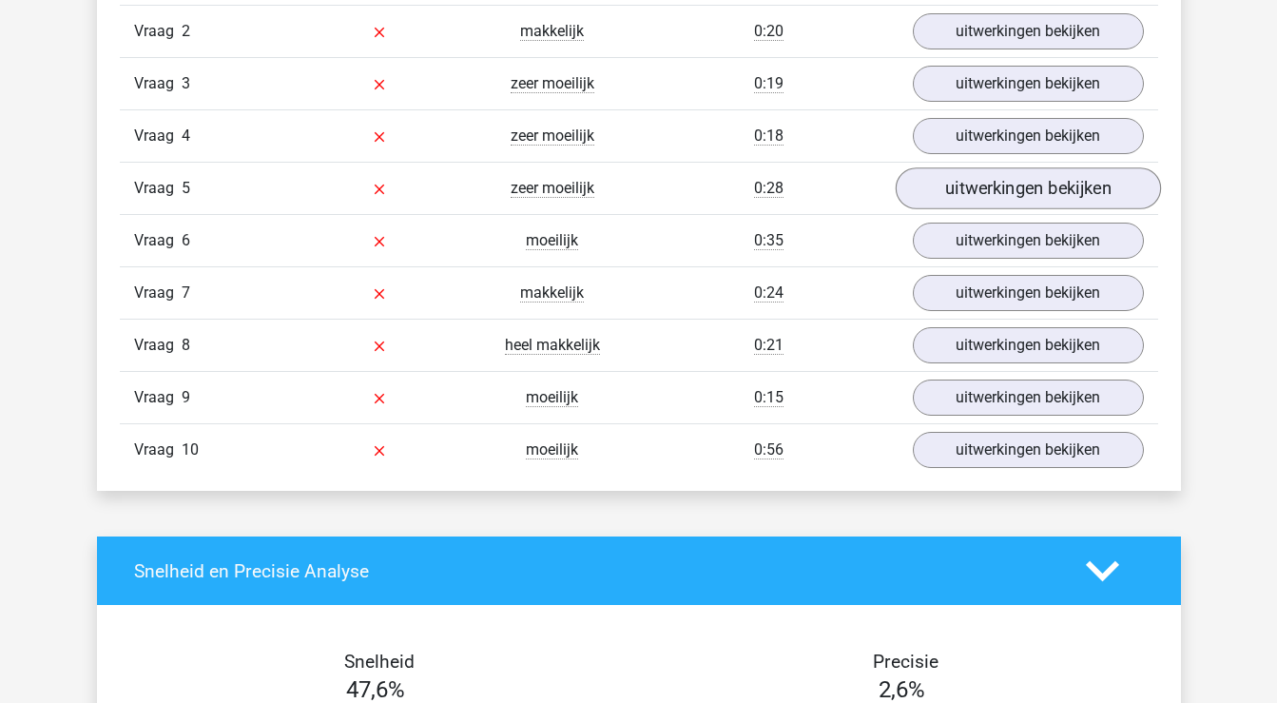
click at [1014, 185] on link "uitwerkingen bekijken" at bounding box center [1027, 188] width 265 height 42
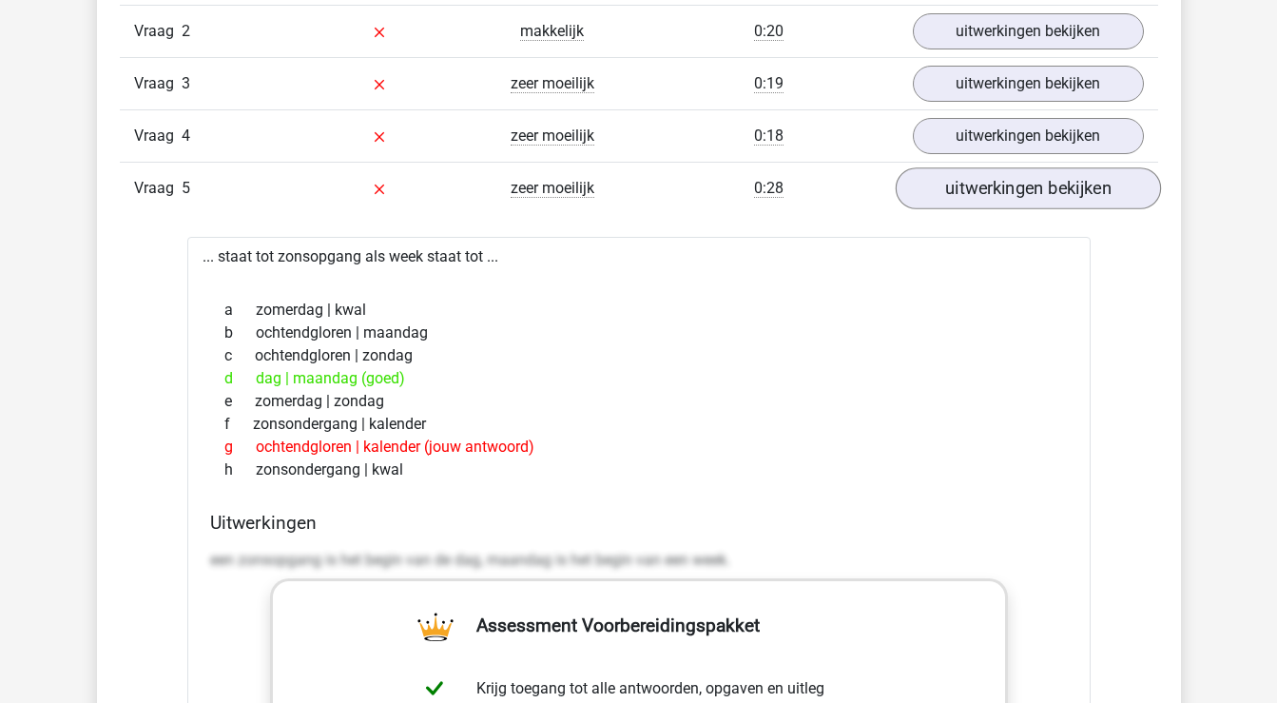
click at [992, 180] on link "uitwerkingen bekijken" at bounding box center [1027, 188] width 265 height 42
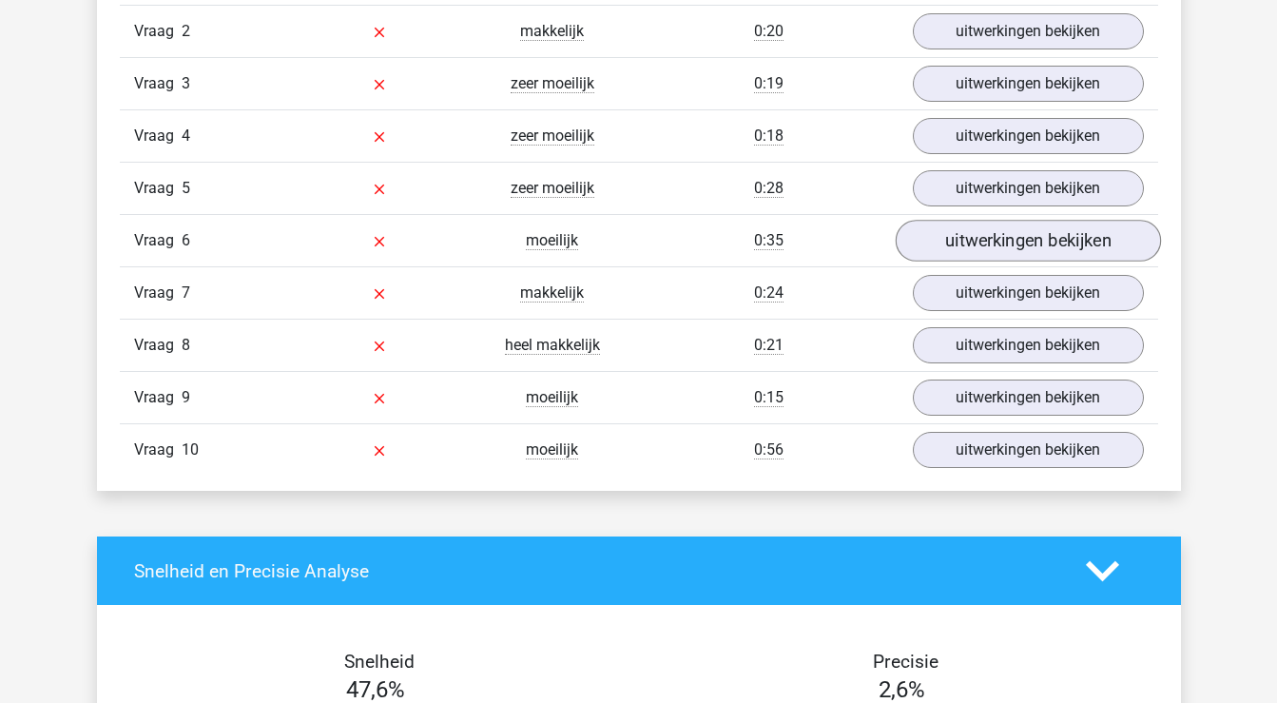
click at [989, 252] on link "uitwerkingen bekijken" at bounding box center [1027, 241] width 265 height 42
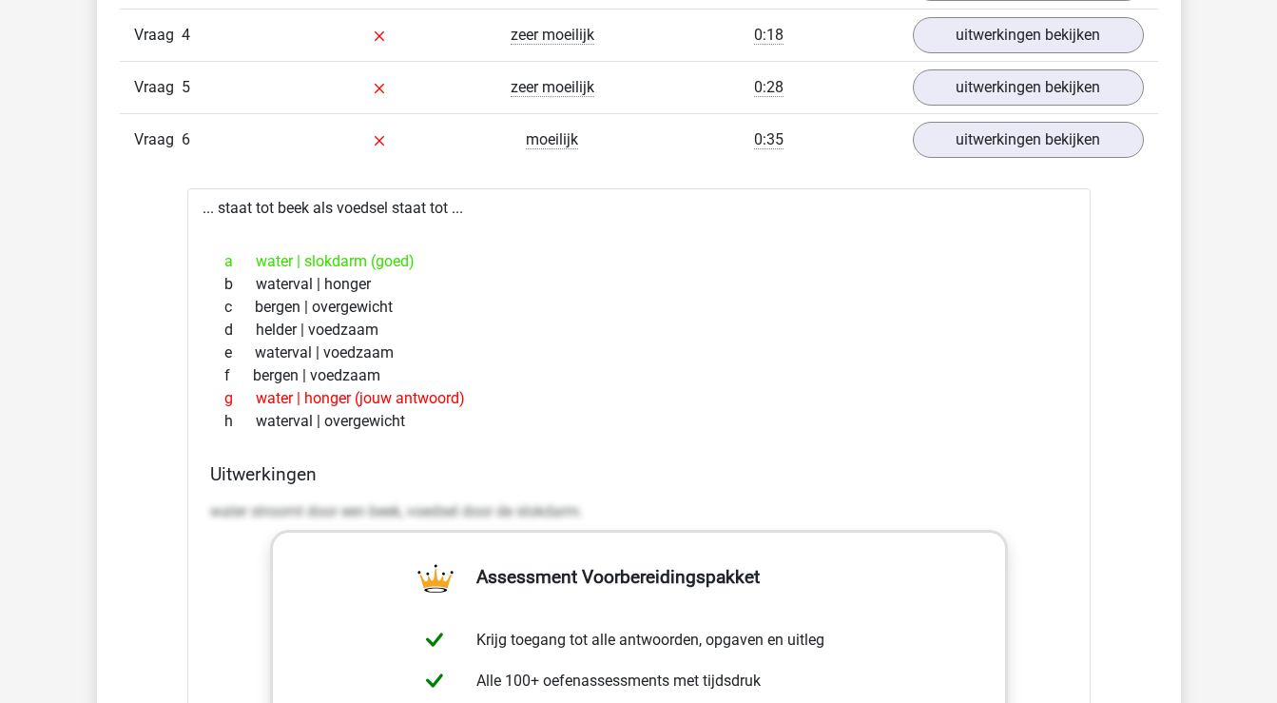
scroll to position [1792, 0]
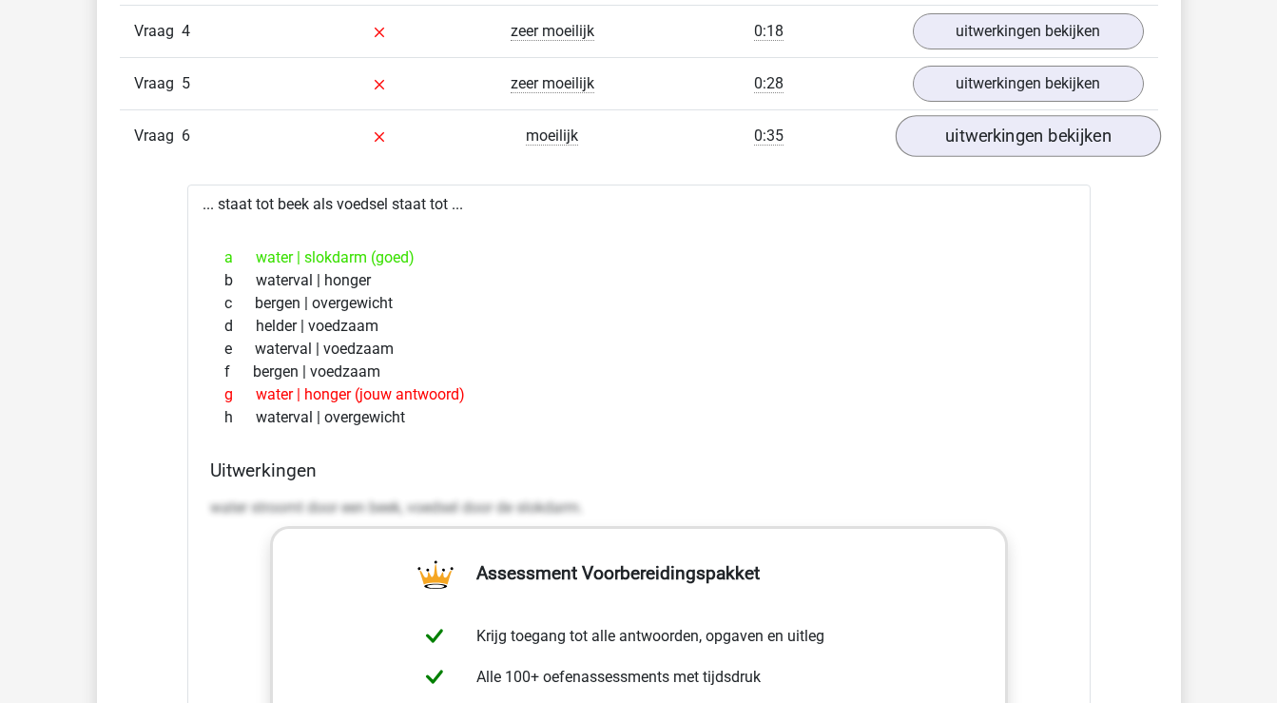
click at [1031, 150] on link "uitwerkingen bekijken" at bounding box center [1027, 136] width 265 height 42
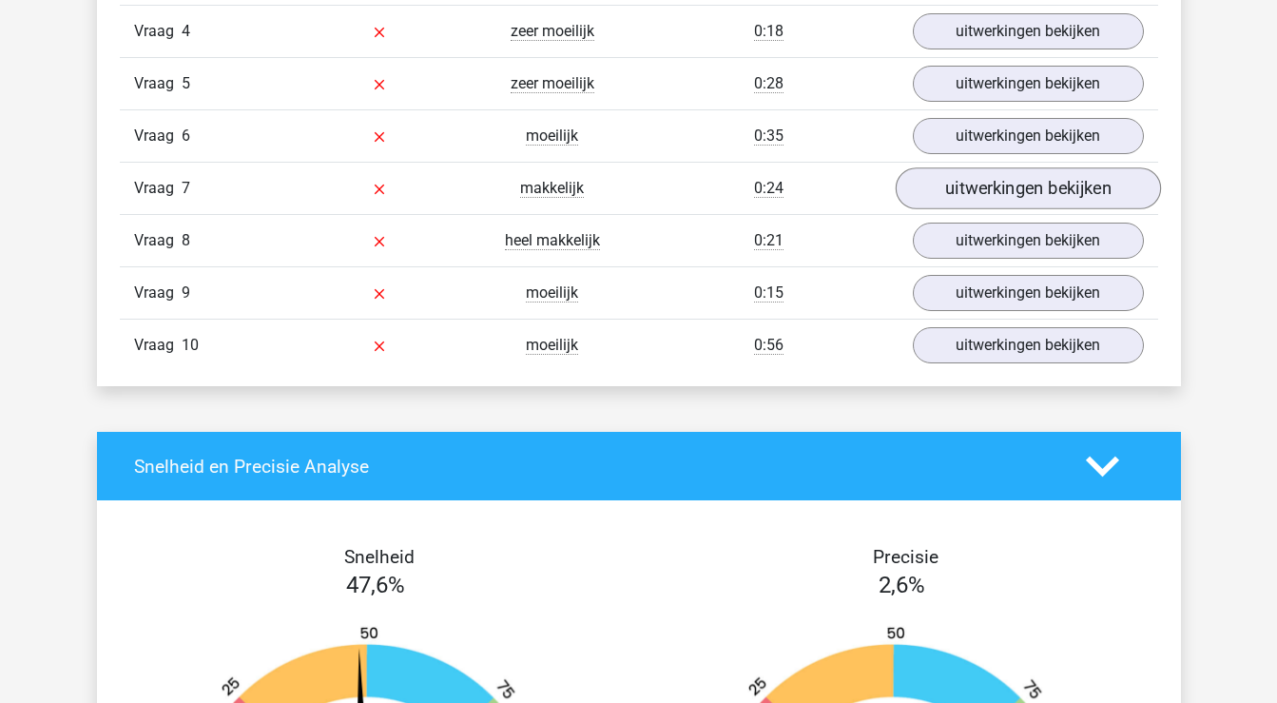
click at [1025, 190] on link "uitwerkingen bekijken" at bounding box center [1027, 188] width 265 height 42
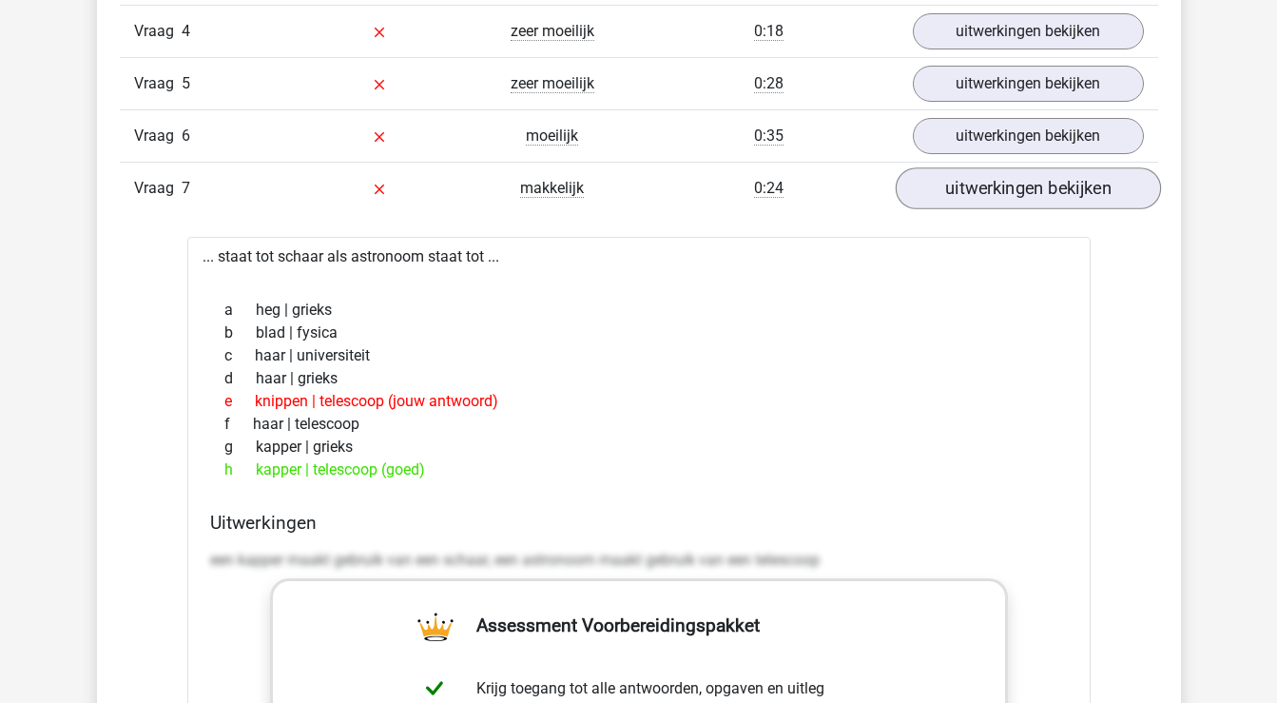
click at [969, 193] on link "uitwerkingen bekijken" at bounding box center [1027, 188] width 265 height 42
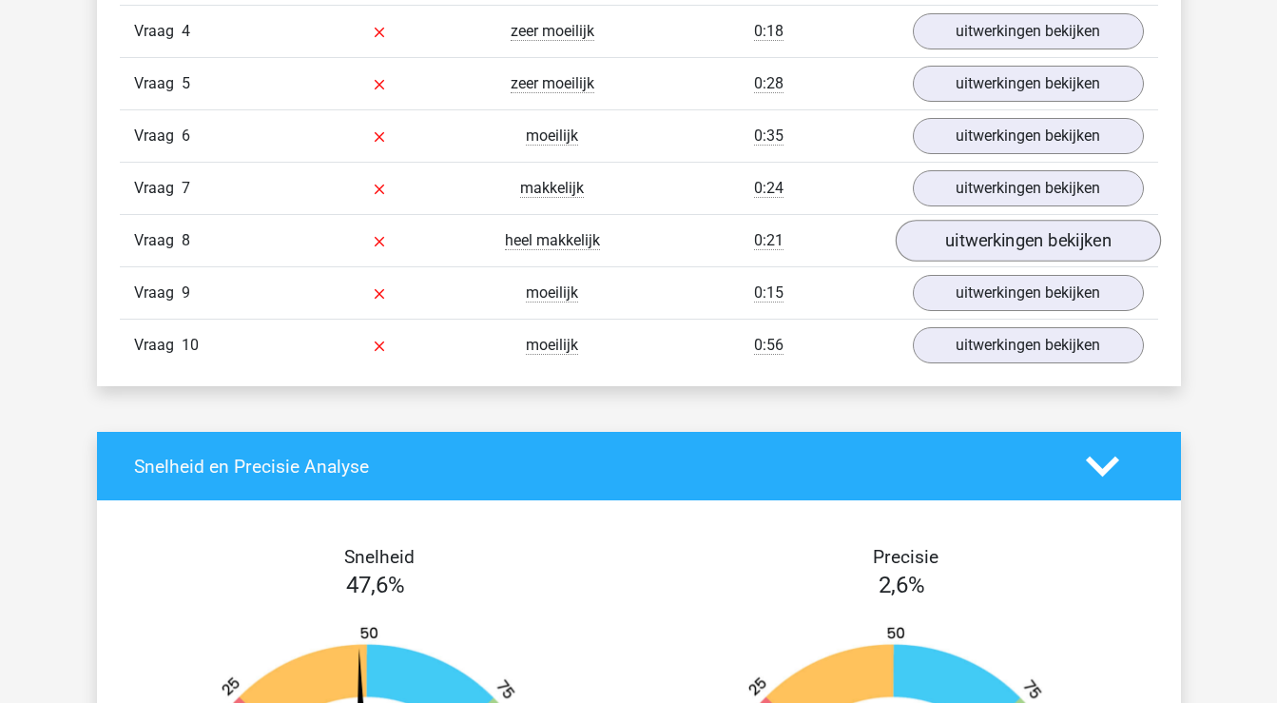
click at [975, 242] on link "uitwerkingen bekijken" at bounding box center [1027, 241] width 265 height 42
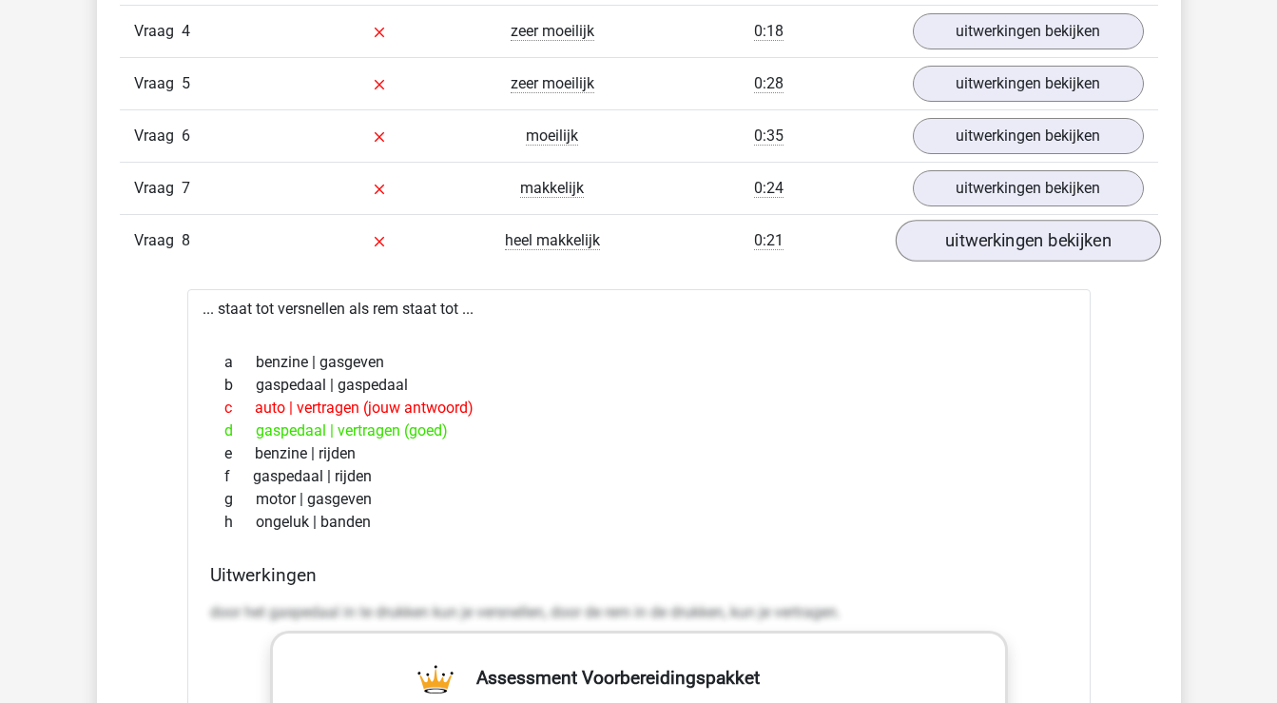
click at [980, 241] on link "uitwerkingen bekijken" at bounding box center [1027, 241] width 265 height 42
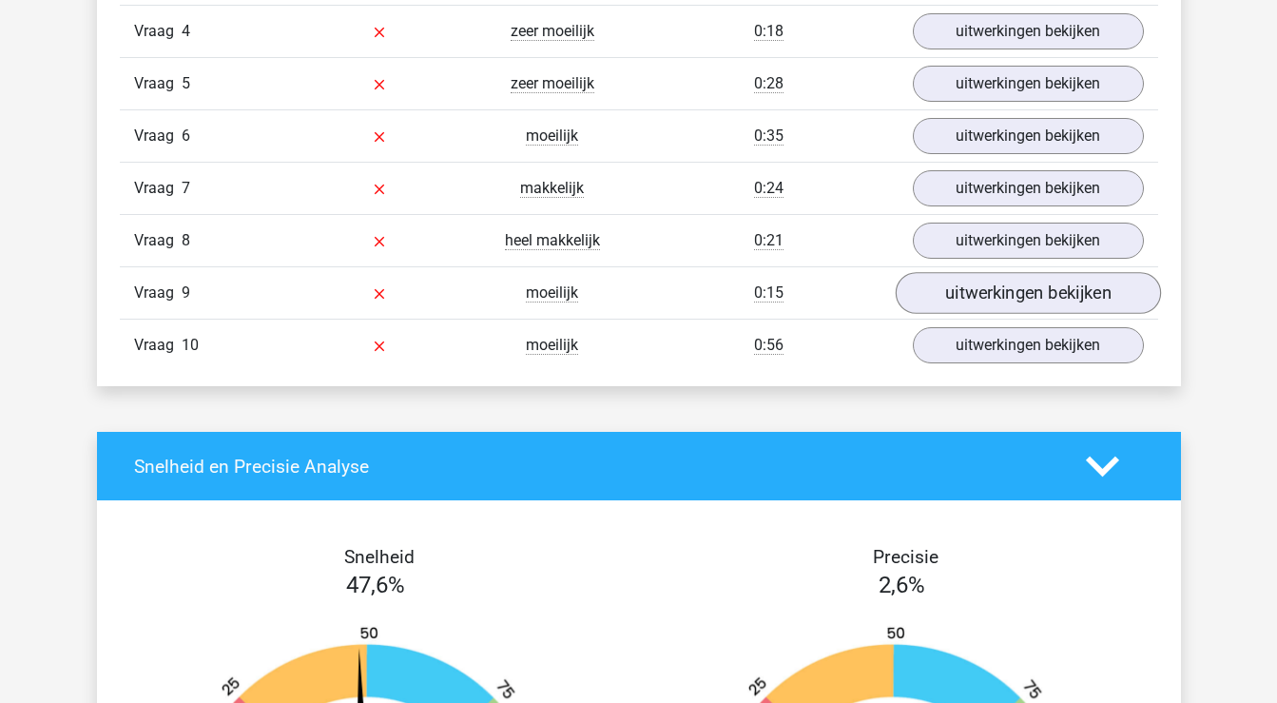
click at [985, 295] on link "uitwerkingen bekijken" at bounding box center [1027, 293] width 265 height 42
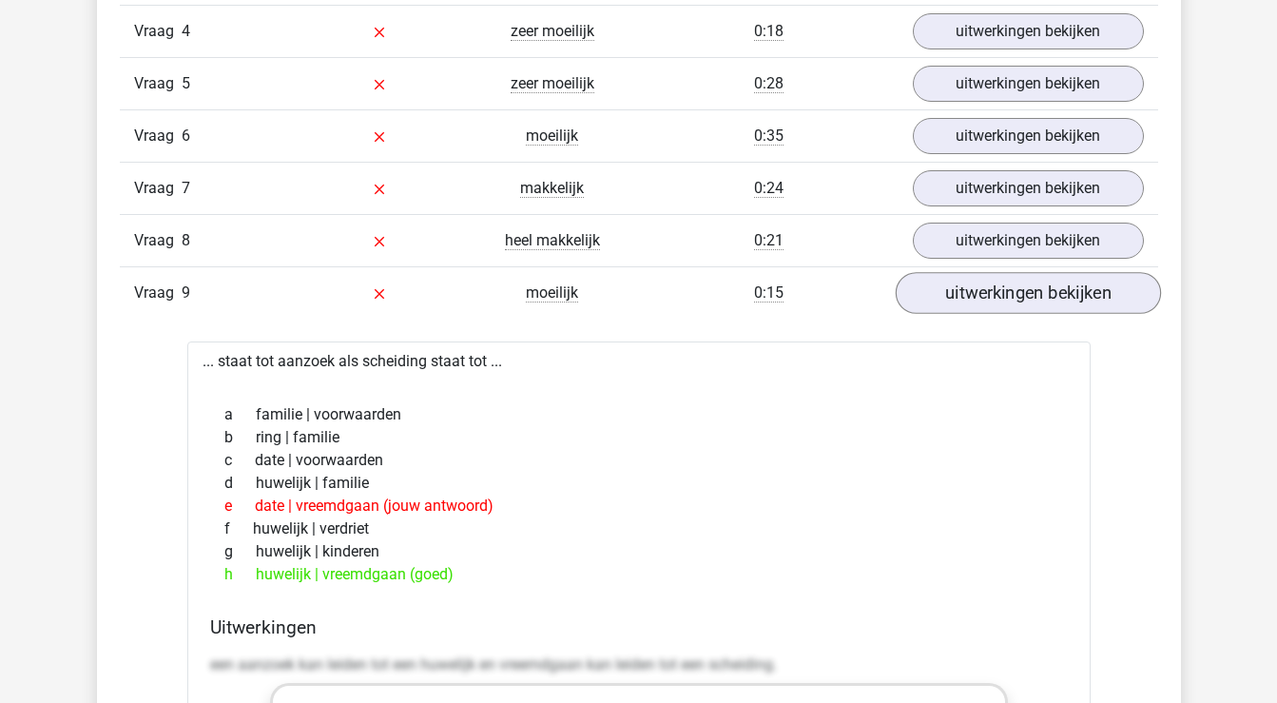
click at [983, 285] on link "uitwerkingen bekijken" at bounding box center [1027, 293] width 265 height 42
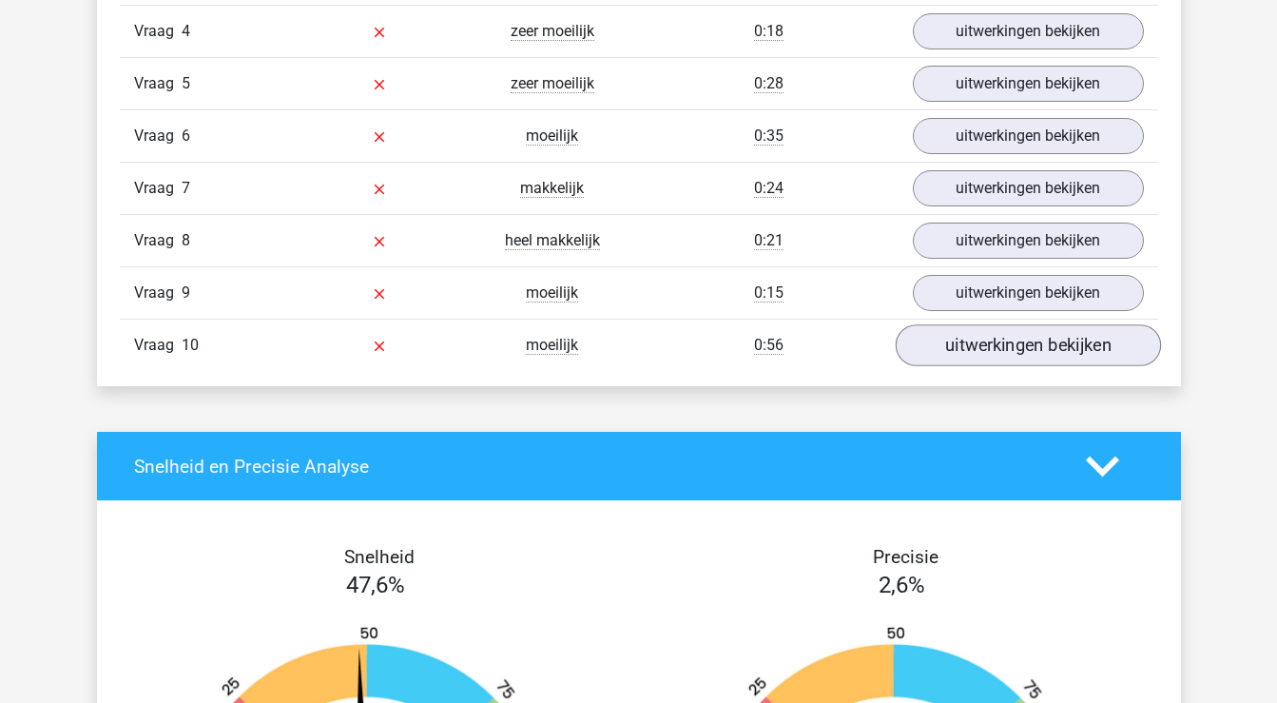
click at [982, 347] on link "uitwerkingen bekijken" at bounding box center [1027, 345] width 265 height 42
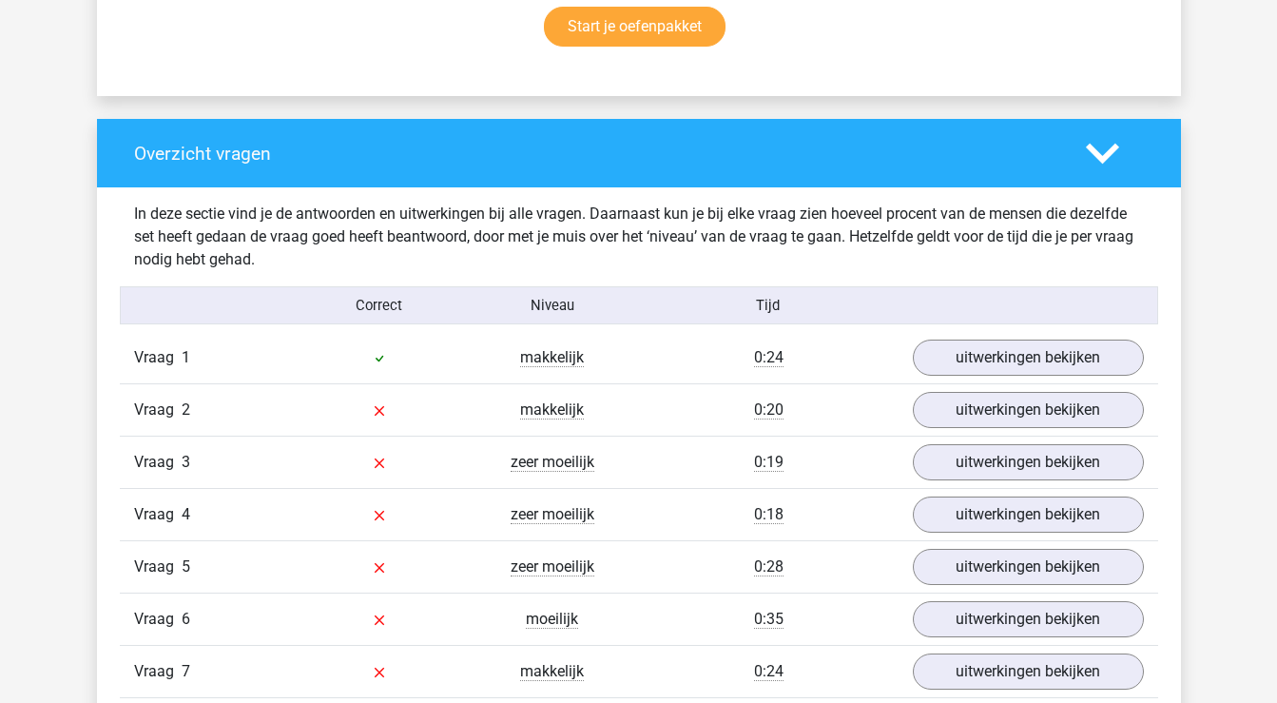
scroll to position [1310, 0]
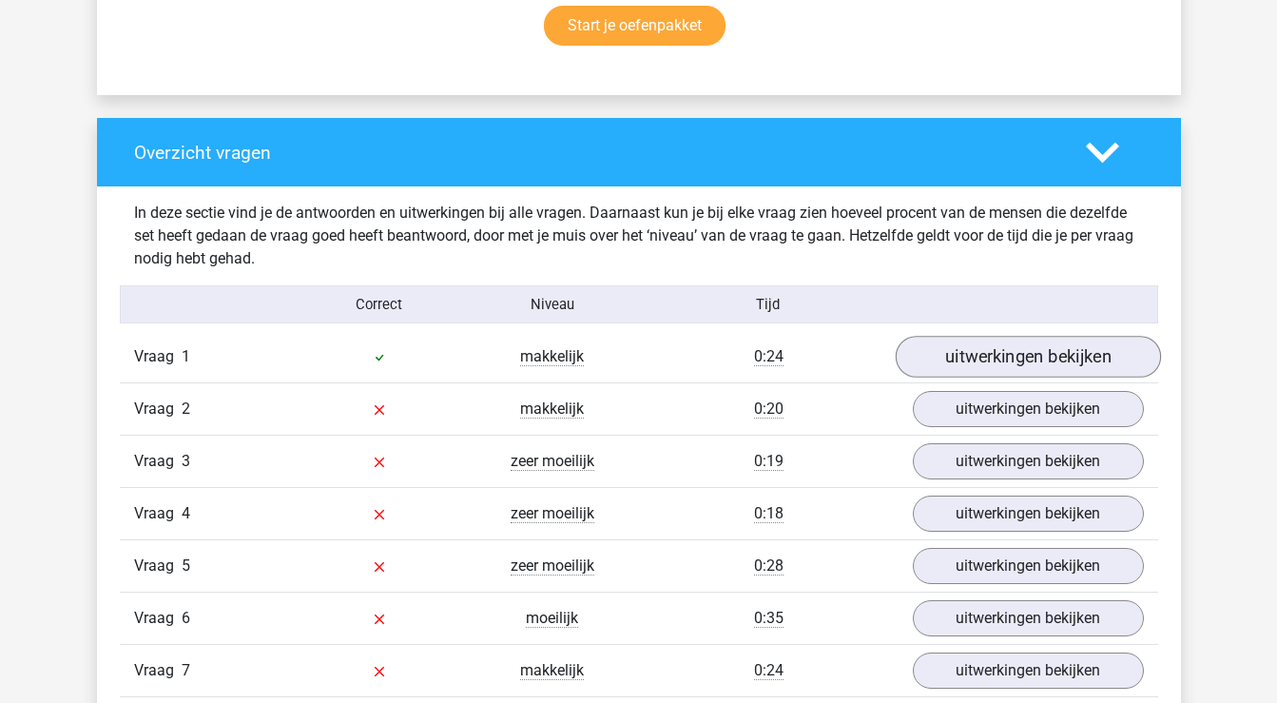
click at [1000, 359] on link "uitwerkingen bekijken" at bounding box center [1027, 357] width 265 height 42
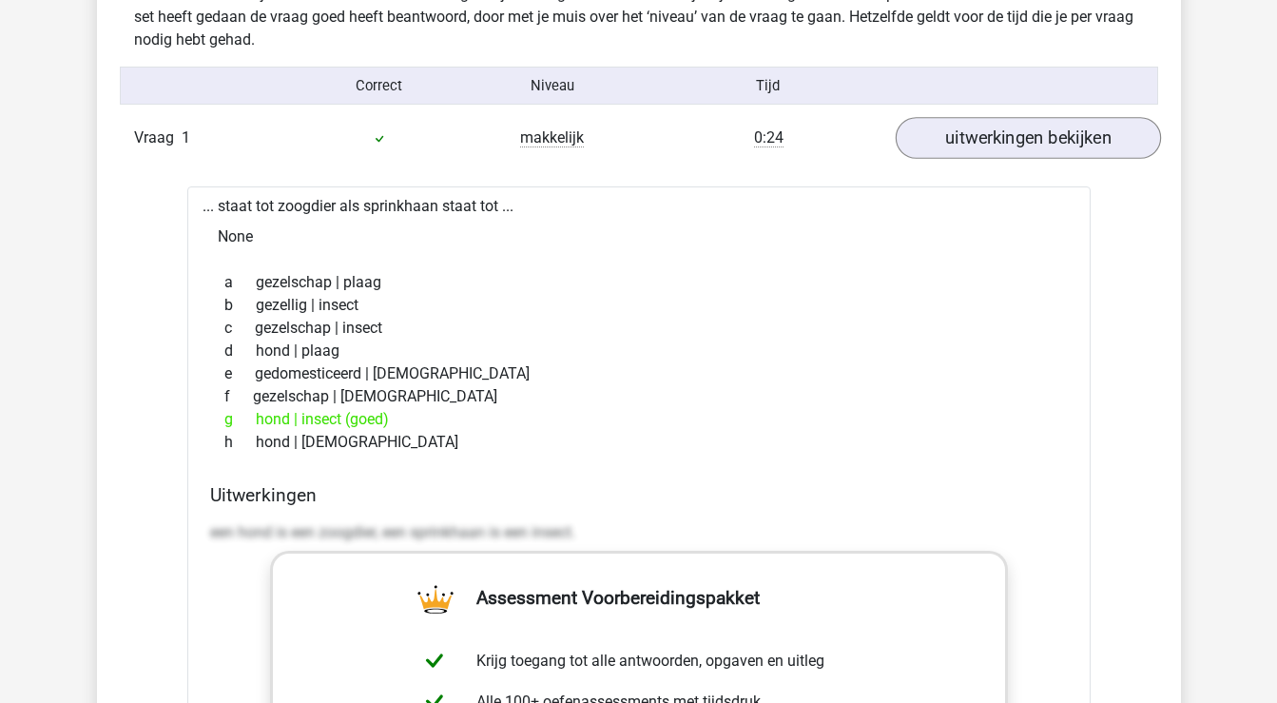
scroll to position [1530, 0]
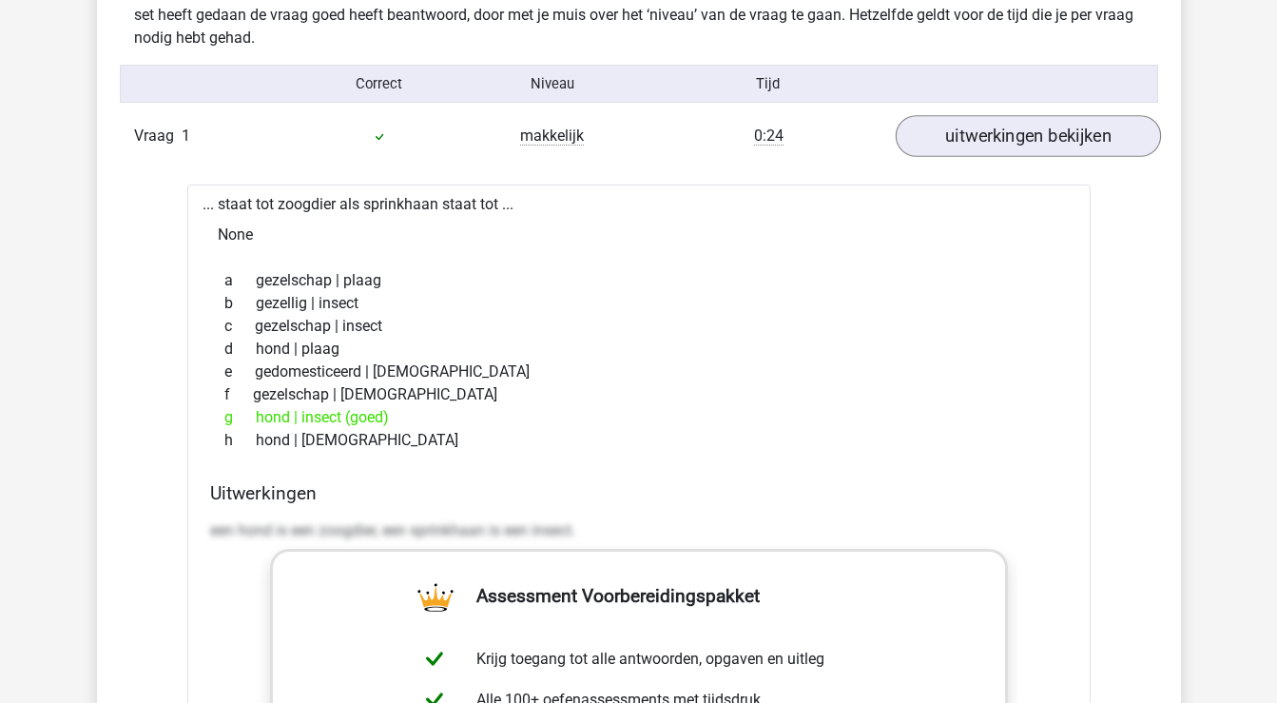
click at [1022, 128] on link "uitwerkingen bekijken" at bounding box center [1027, 136] width 265 height 42
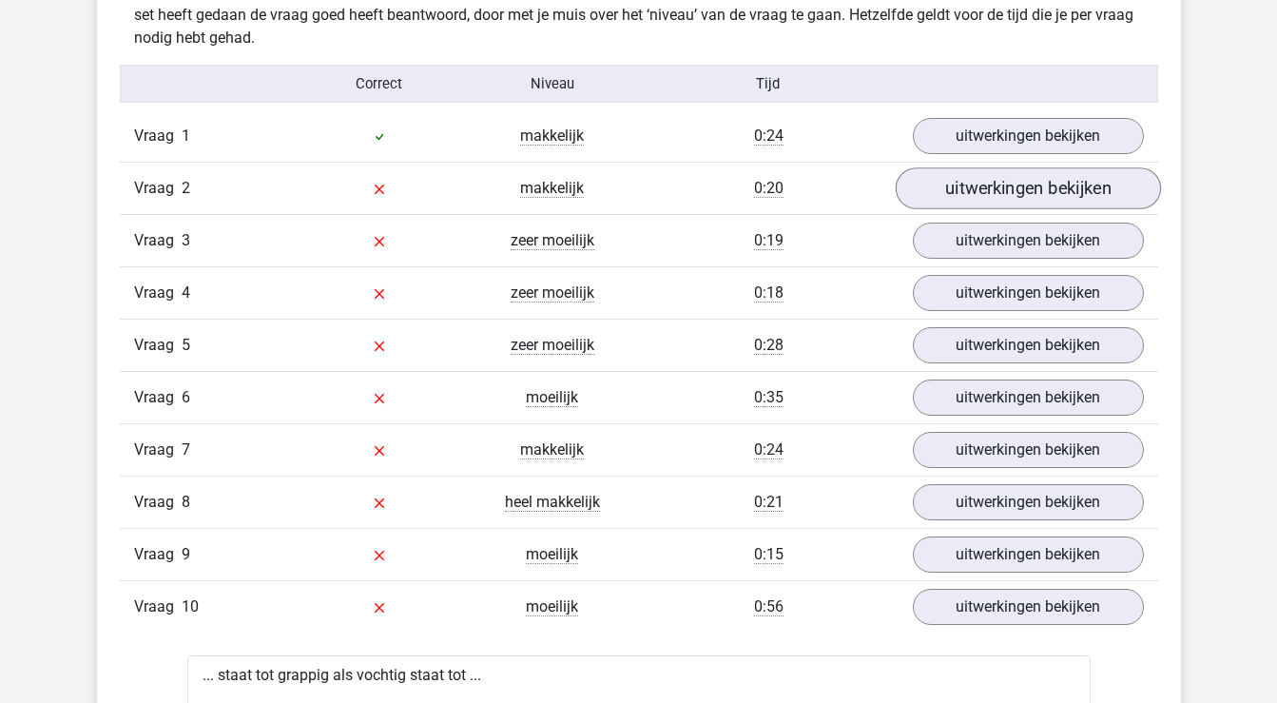
click at [1022, 189] on link "uitwerkingen bekijken" at bounding box center [1027, 188] width 265 height 42
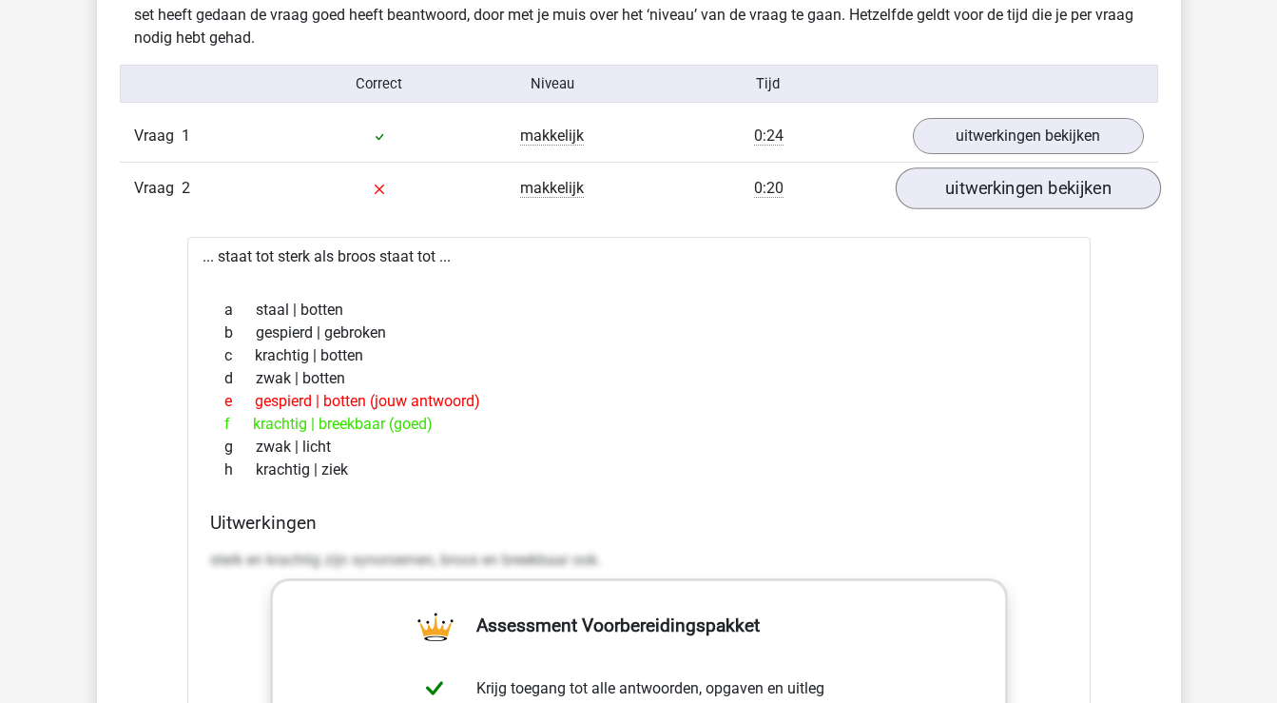
click at [944, 187] on link "uitwerkingen bekijken" at bounding box center [1027, 188] width 265 height 42
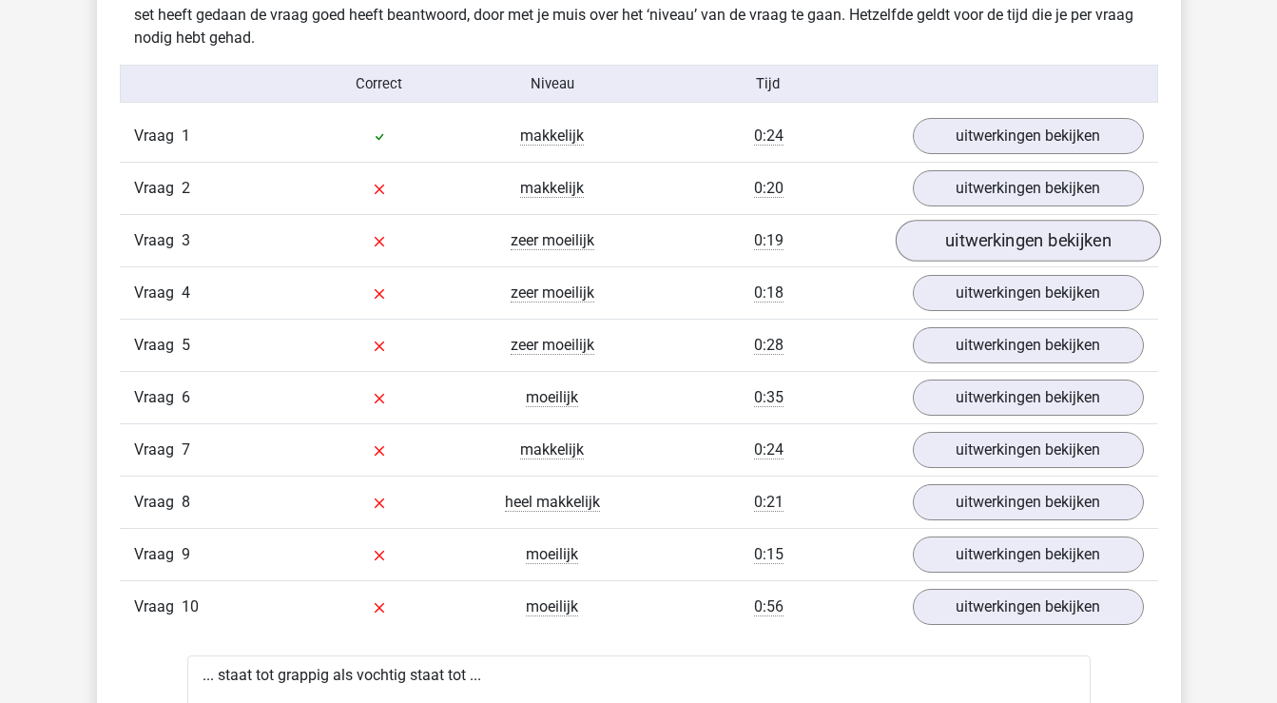
click at [957, 251] on link "uitwerkingen bekijken" at bounding box center [1027, 241] width 265 height 42
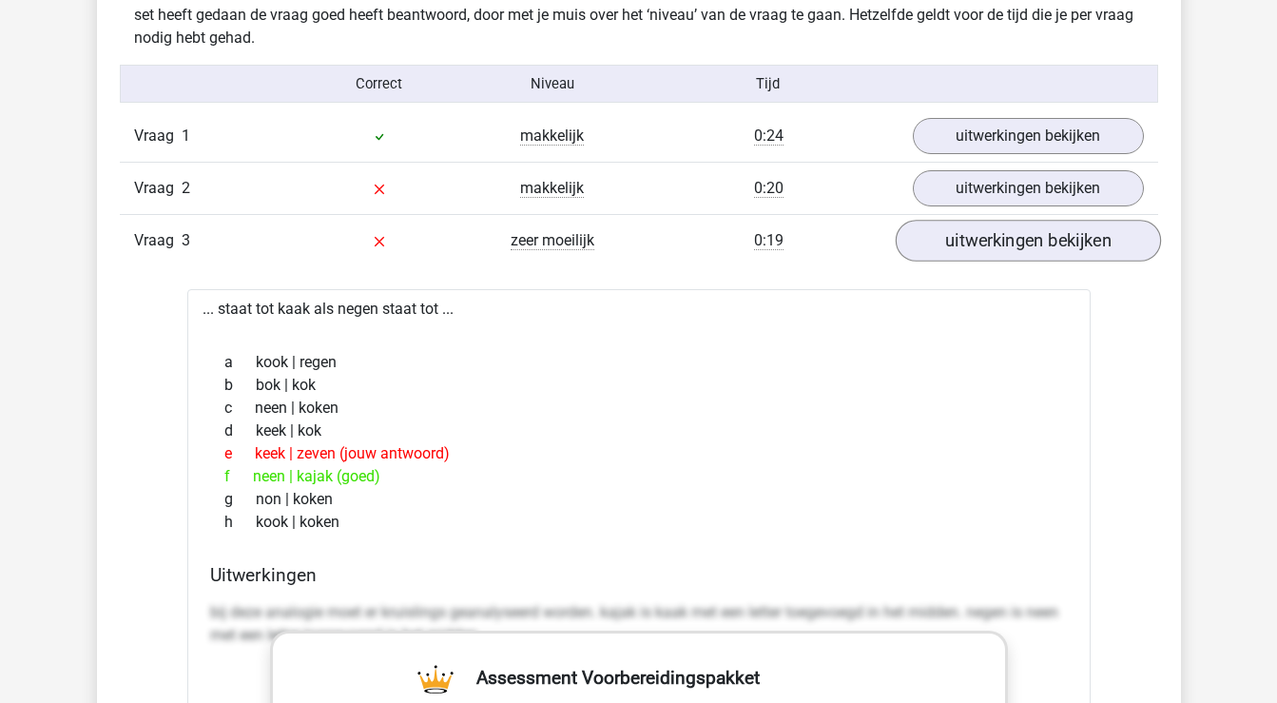
click at [957, 251] on link "uitwerkingen bekijken" at bounding box center [1027, 241] width 265 height 42
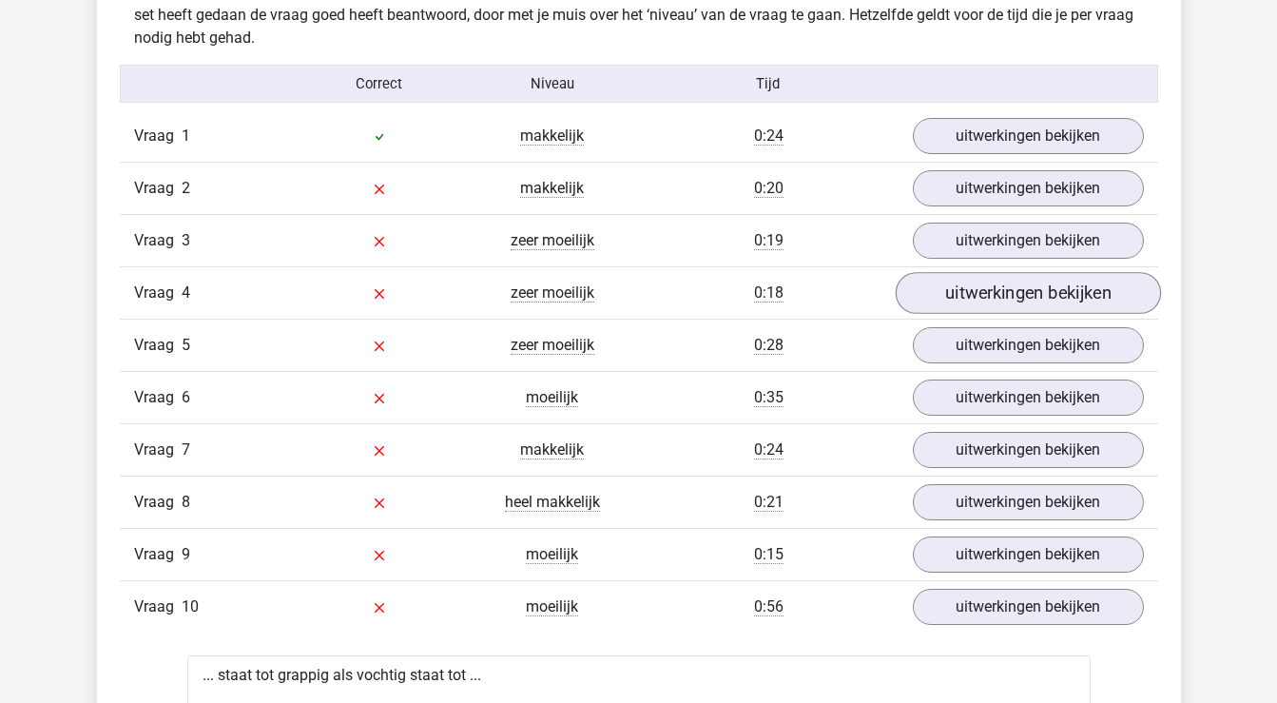
click at [962, 292] on link "uitwerkingen bekijken" at bounding box center [1027, 293] width 265 height 42
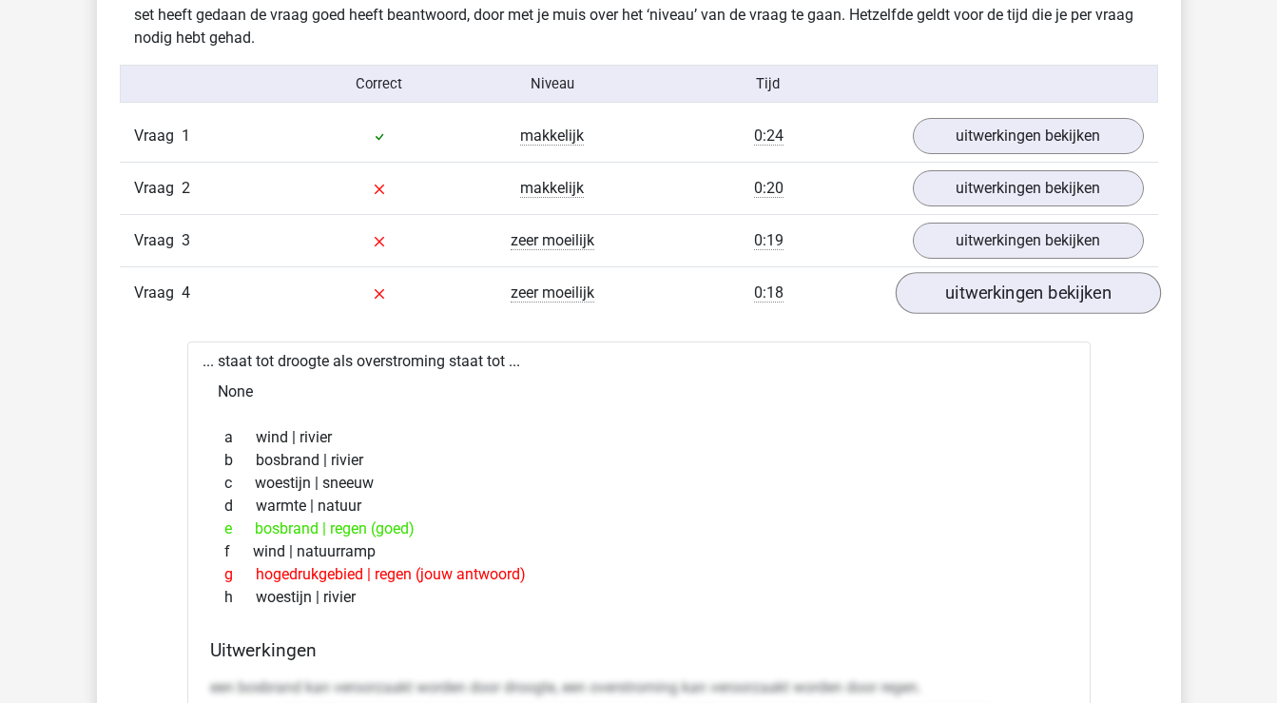
click at [962, 288] on link "uitwerkingen bekijken" at bounding box center [1027, 293] width 265 height 42
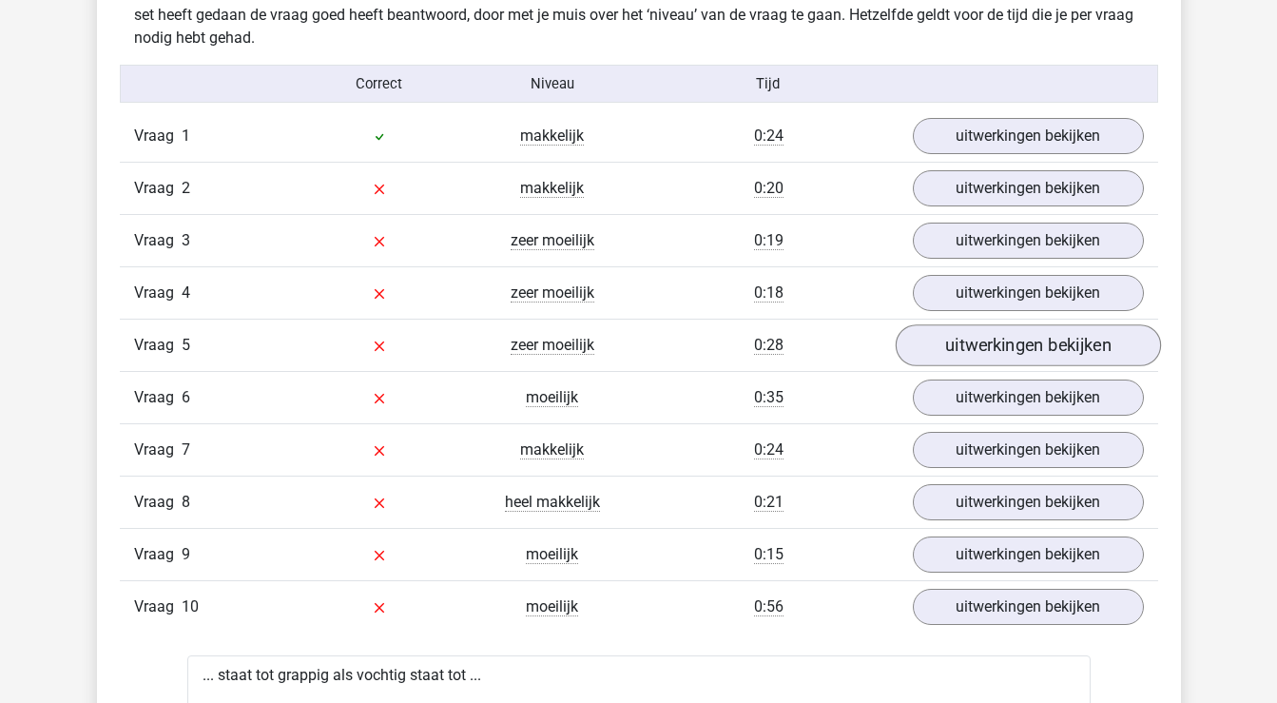
click at [976, 348] on link "uitwerkingen bekijken" at bounding box center [1027, 345] width 265 height 42
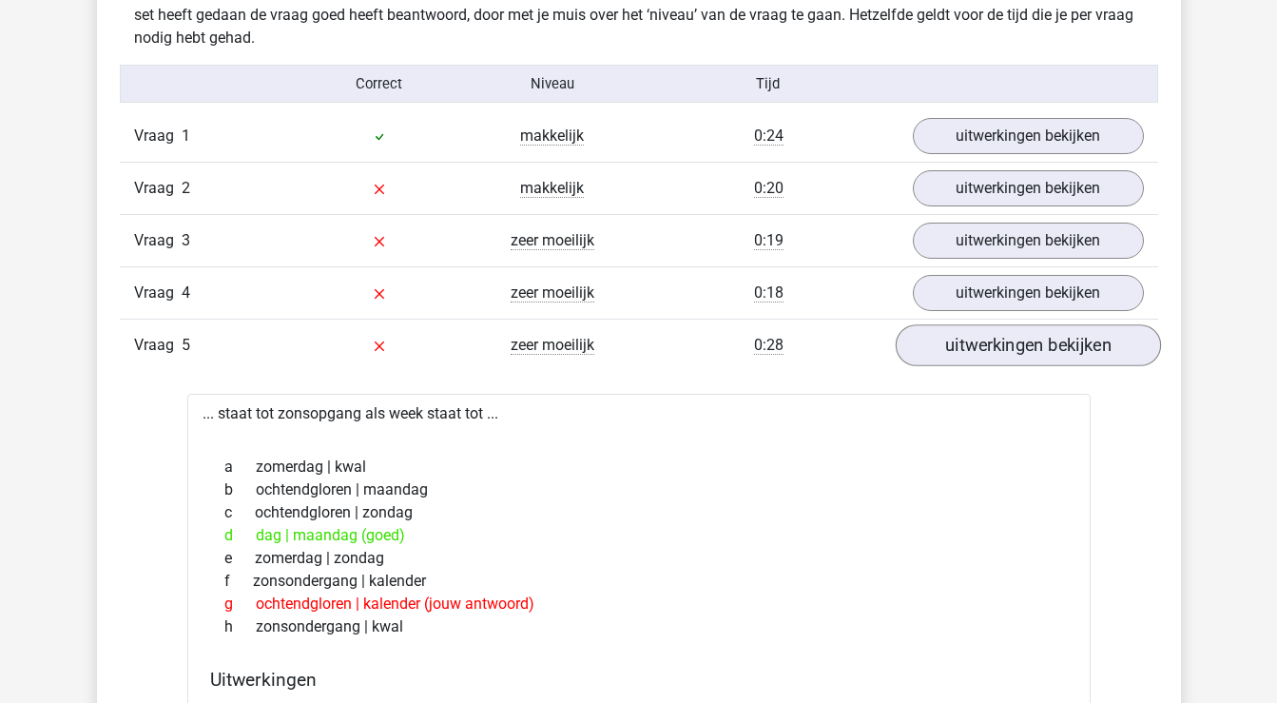
click at [976, 348] on link "uitwerkingen bekijken" at bounding box center [1027, 345] width 265 height 42
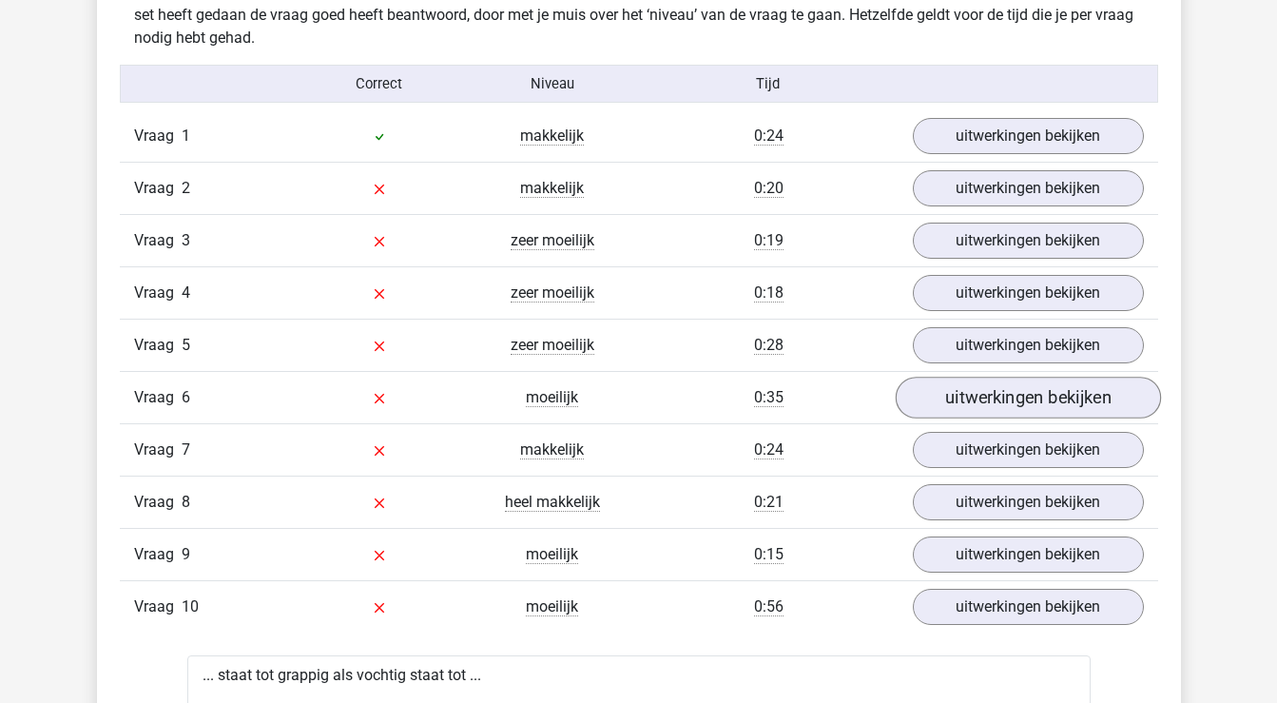
click at [978, 389] on link "uitwerkingen bekijken" at bounding box center [1027, 398] width 265 height 42
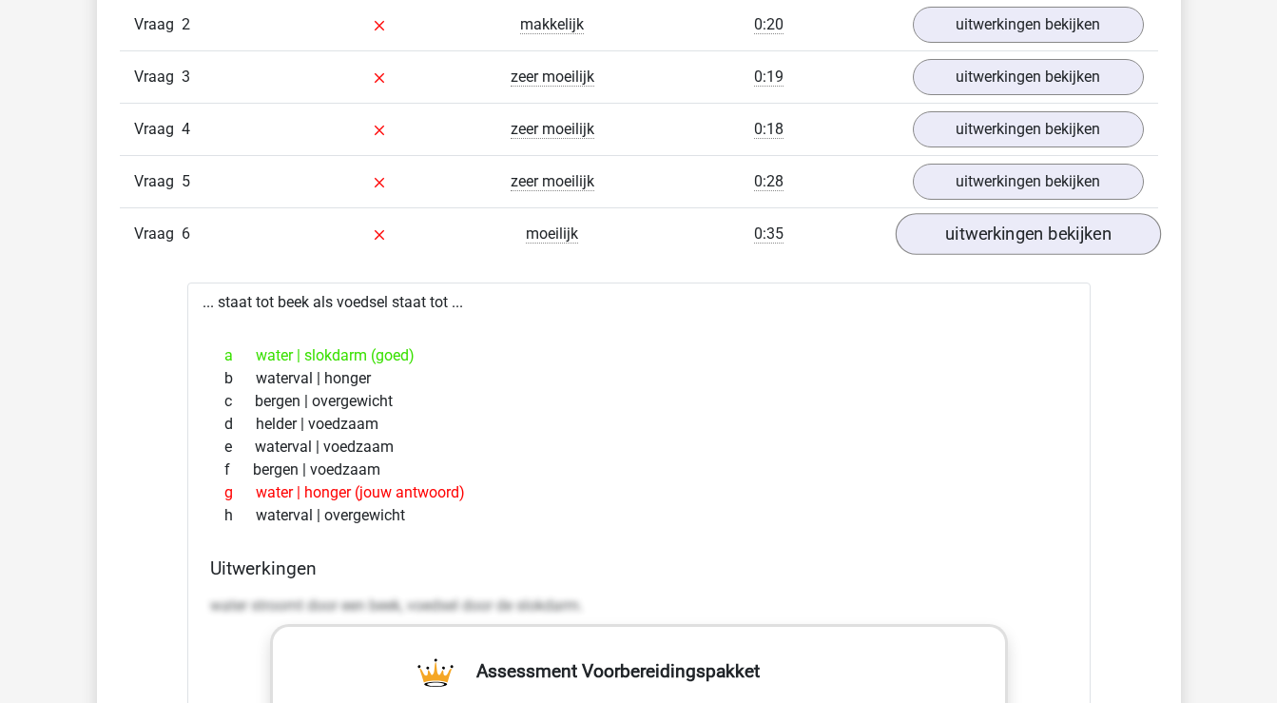
scroll to position [1695, 0]
click at [1040, 226] on link "uitwerkingen bekijken" at bounding box center [1027, 233] width 265 height 42
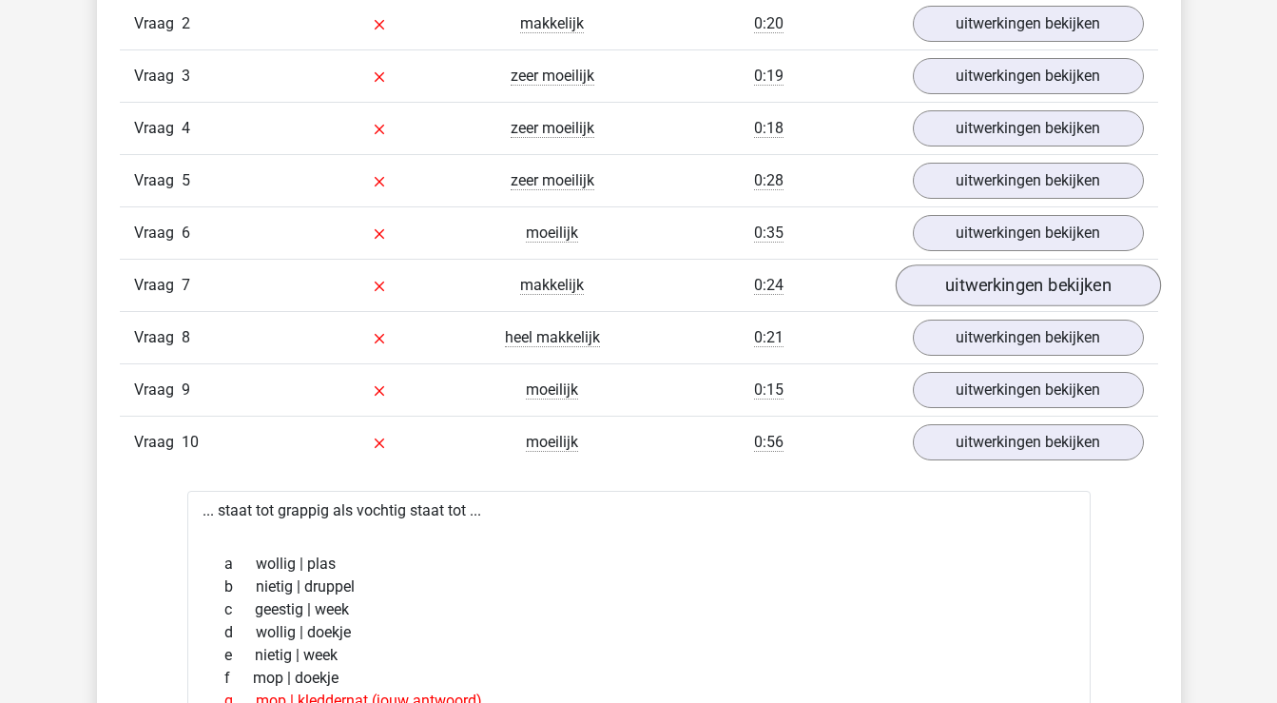
click at [1034, 281] on link "uitwerkingen bekijken" at bounding box center [1027, 285] width 265 height 42
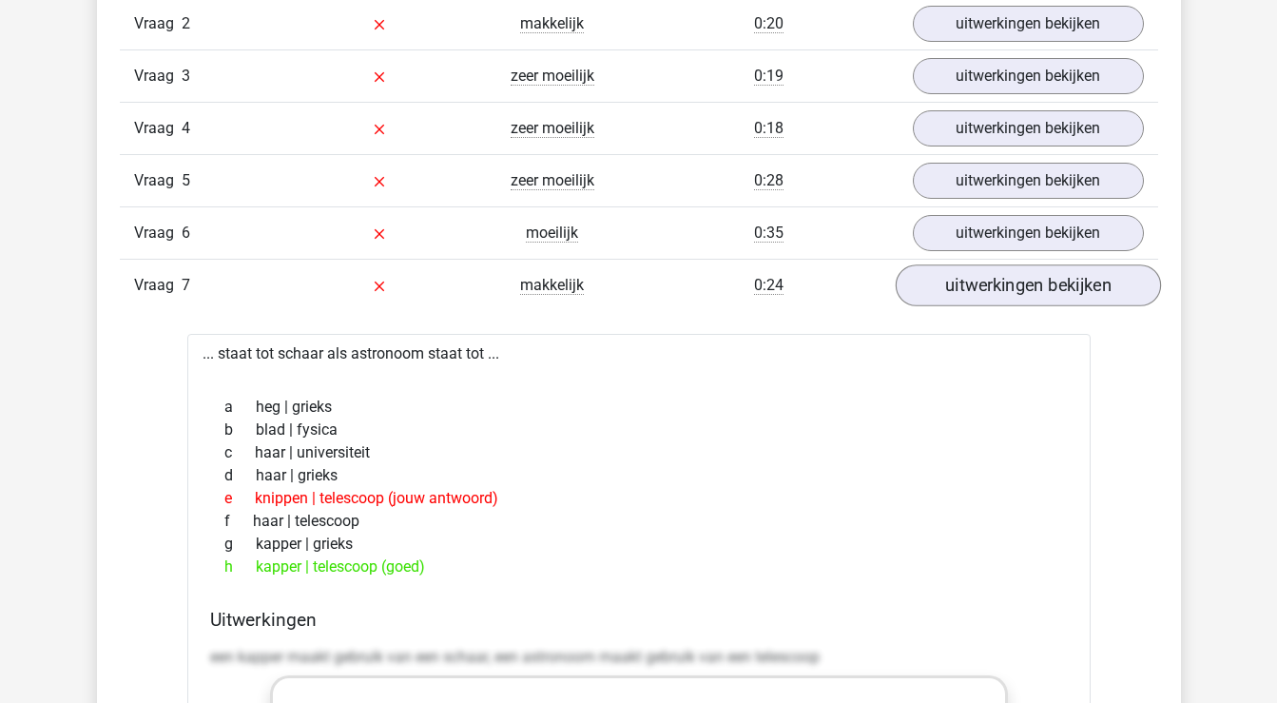
click at [1034, 281] on link "uitwerkingen bekijken" at bounding box center [1027, 285] width 265 height 42
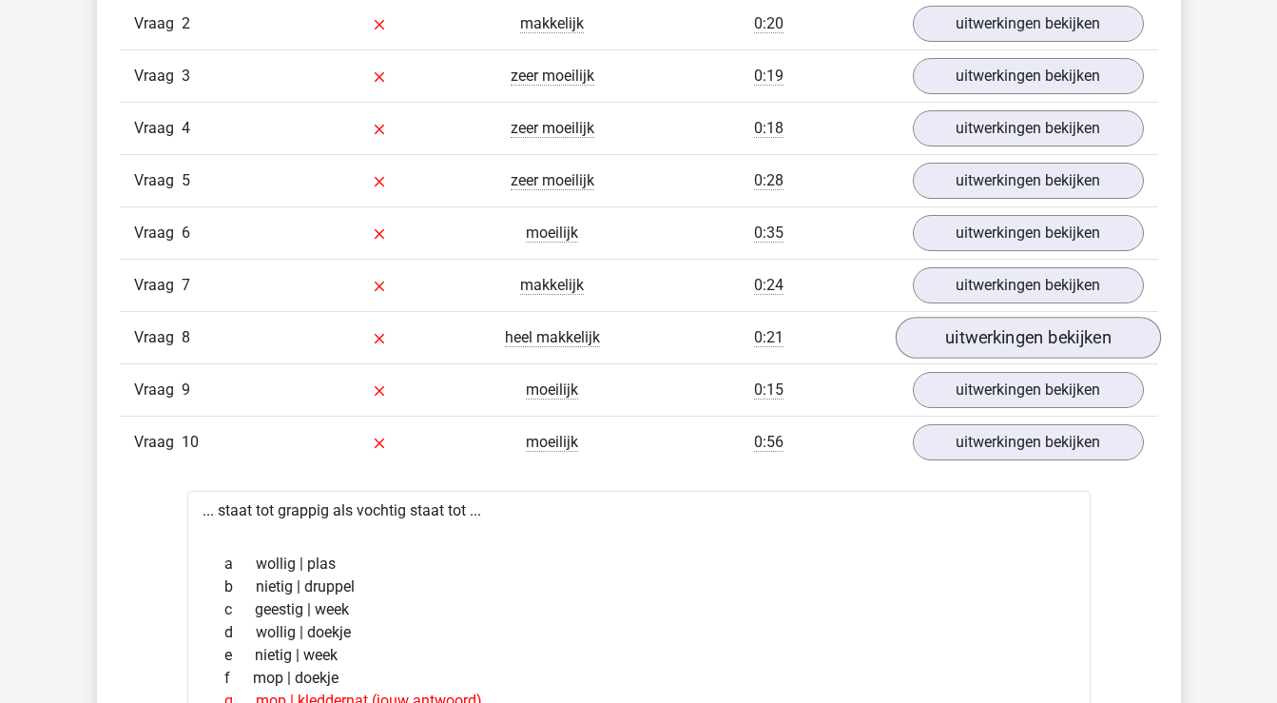
click at [1030, 338] on link "uitwerkingen bekijken" at bounding box center [1027, 338] width 265 height 42
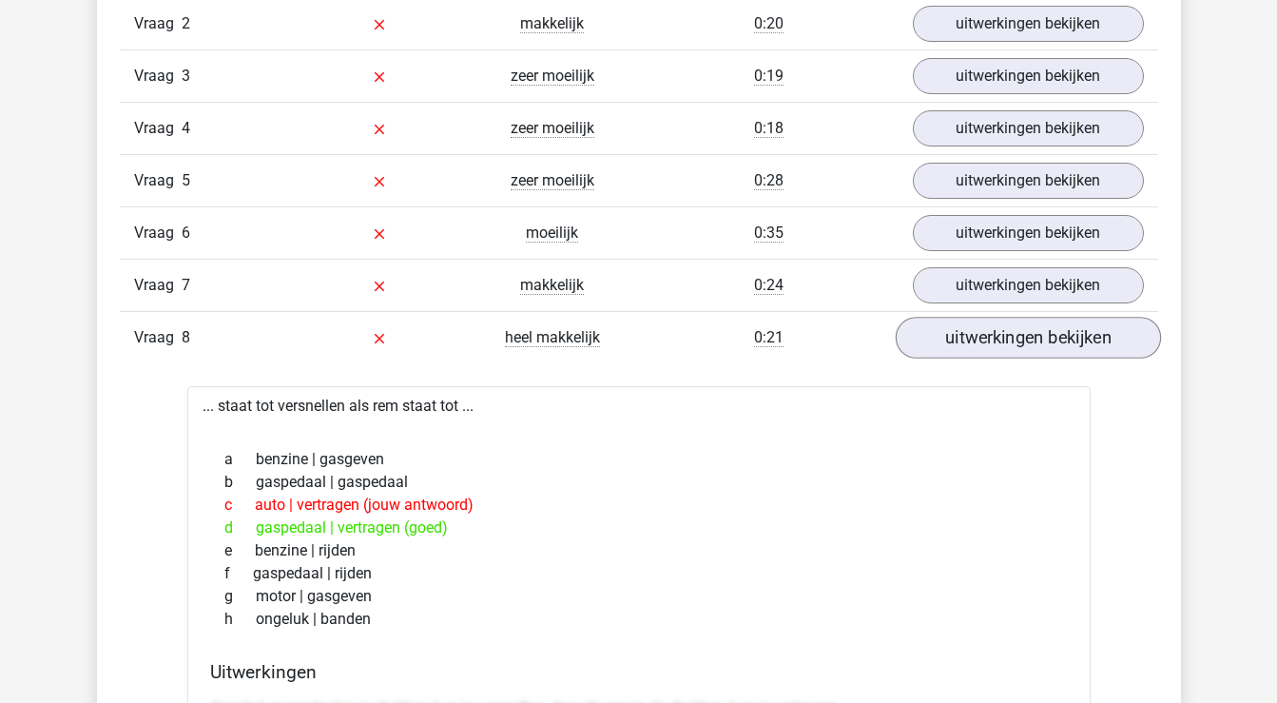
click at [1030, 338] on link "uitwerkingen bekijken" at bounding box center [1027, 338] width 265 height 42
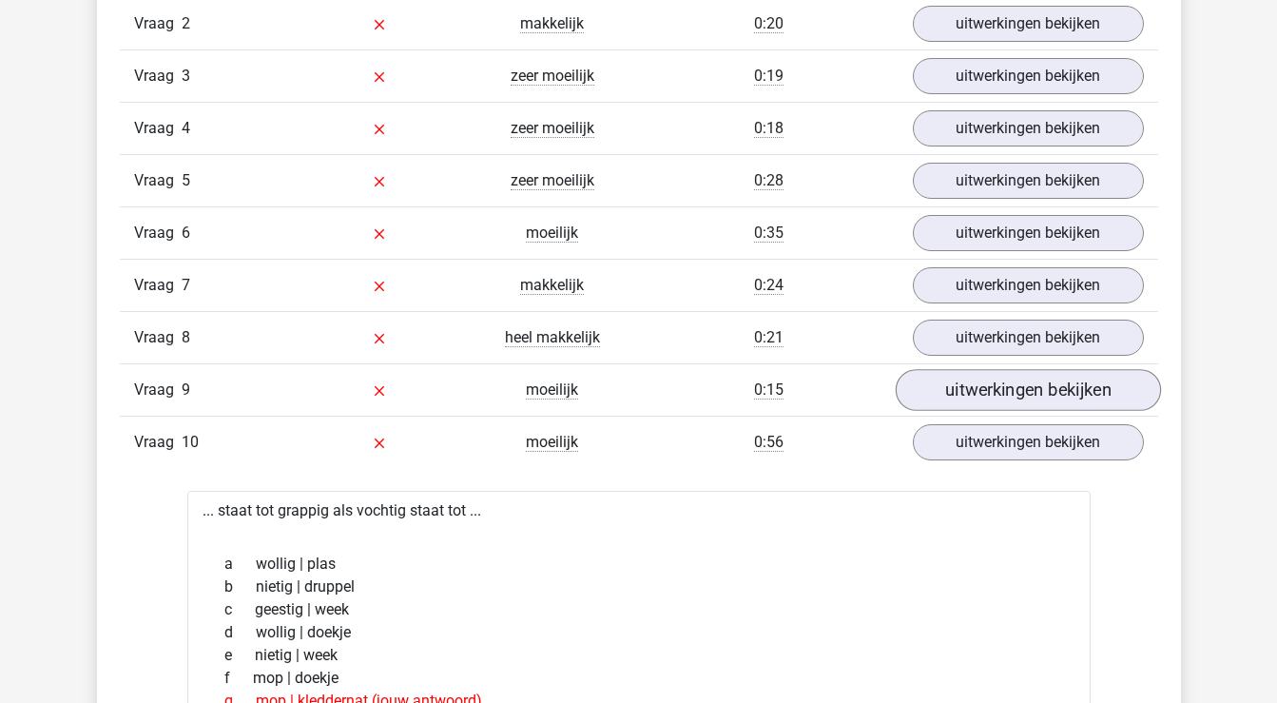
click at [1025, 388] on link "uitwerkingen bekijken" at bounding box center [1027, 390] width 265 height 42
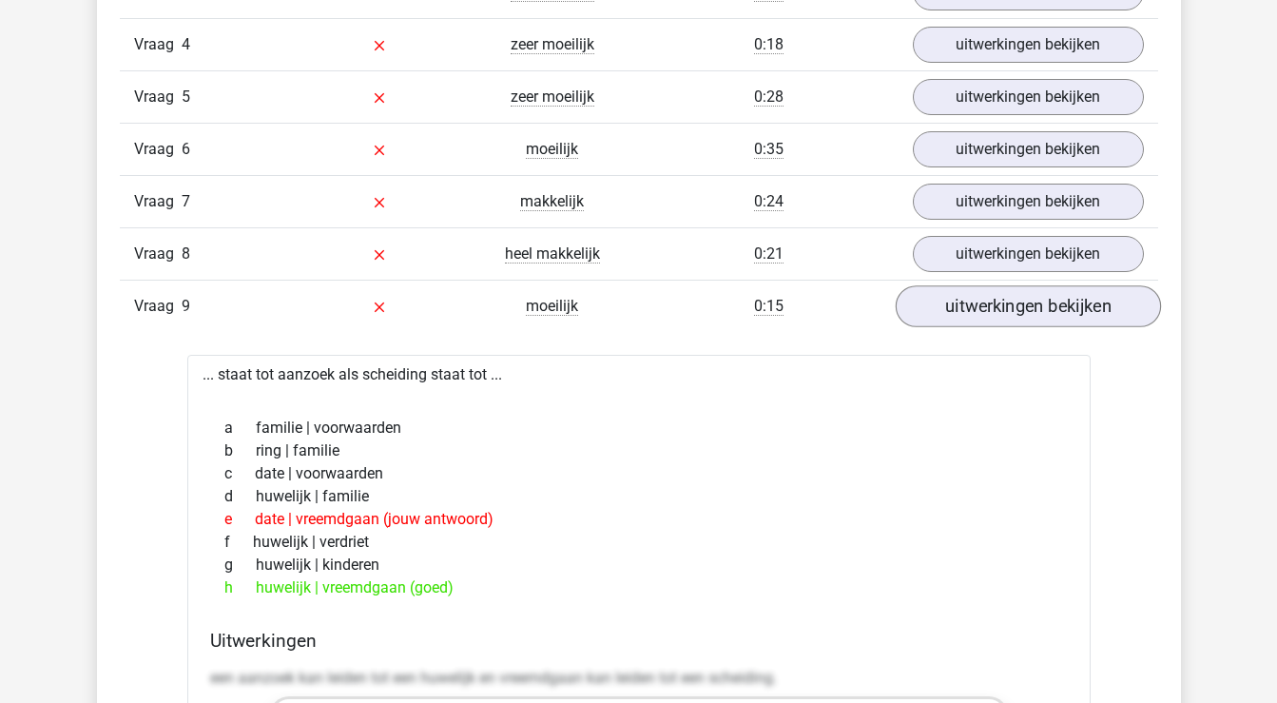
scroll to position [1781, 0]
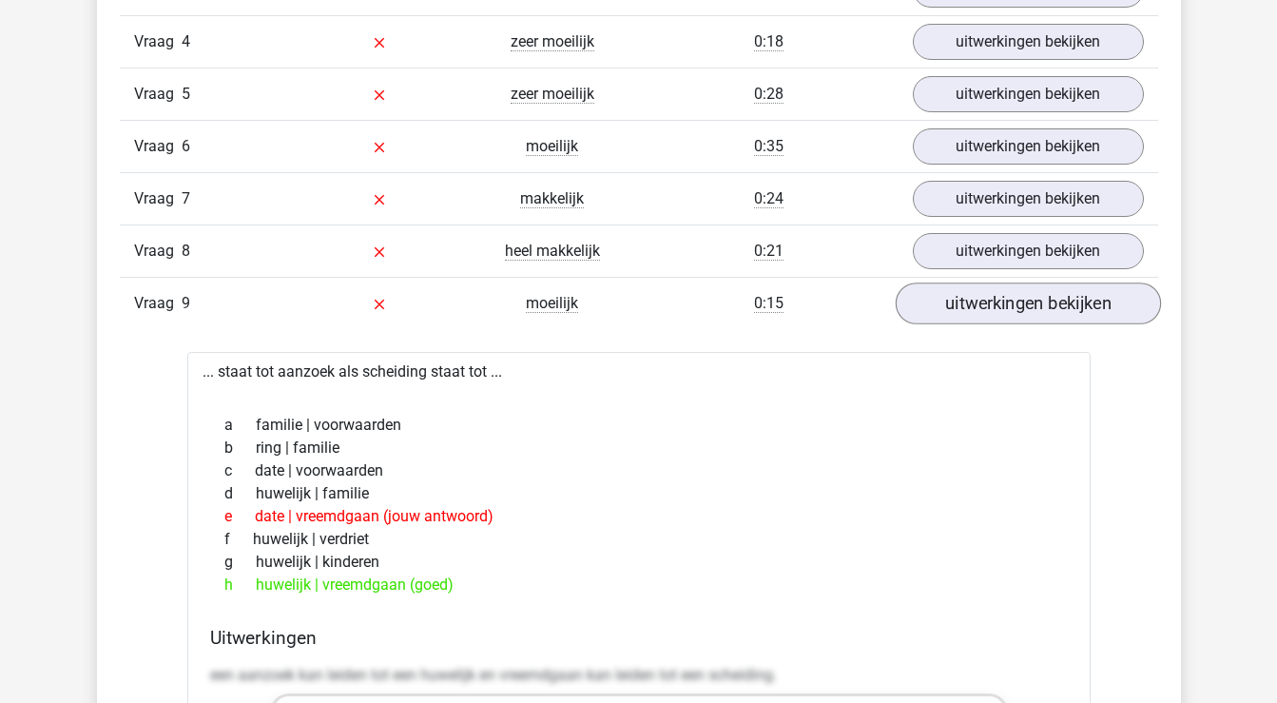
click at [1024, 309] on link "uitwerkingen bekijken" at bounding box center [1027, 303] width 265 height 42
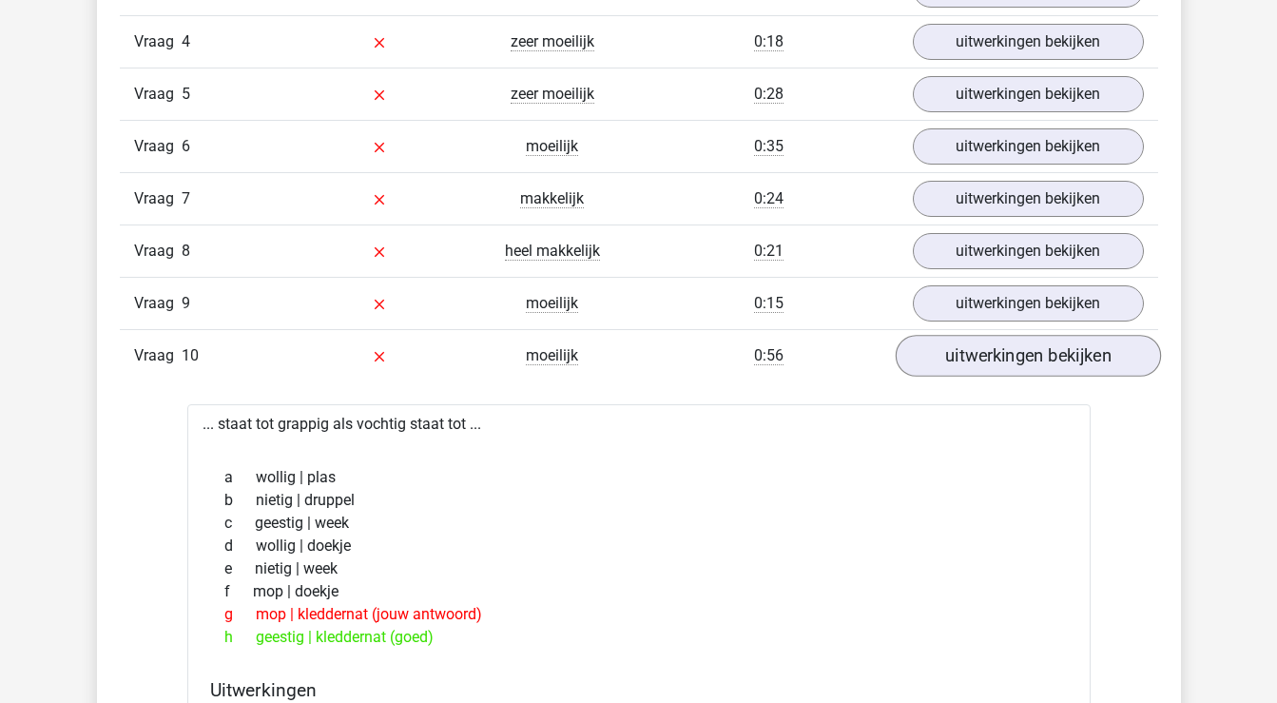
click at [1021, 352] on link "uitwerkingen bekijken" at bounding box center [1027, 356] width 265 height 42
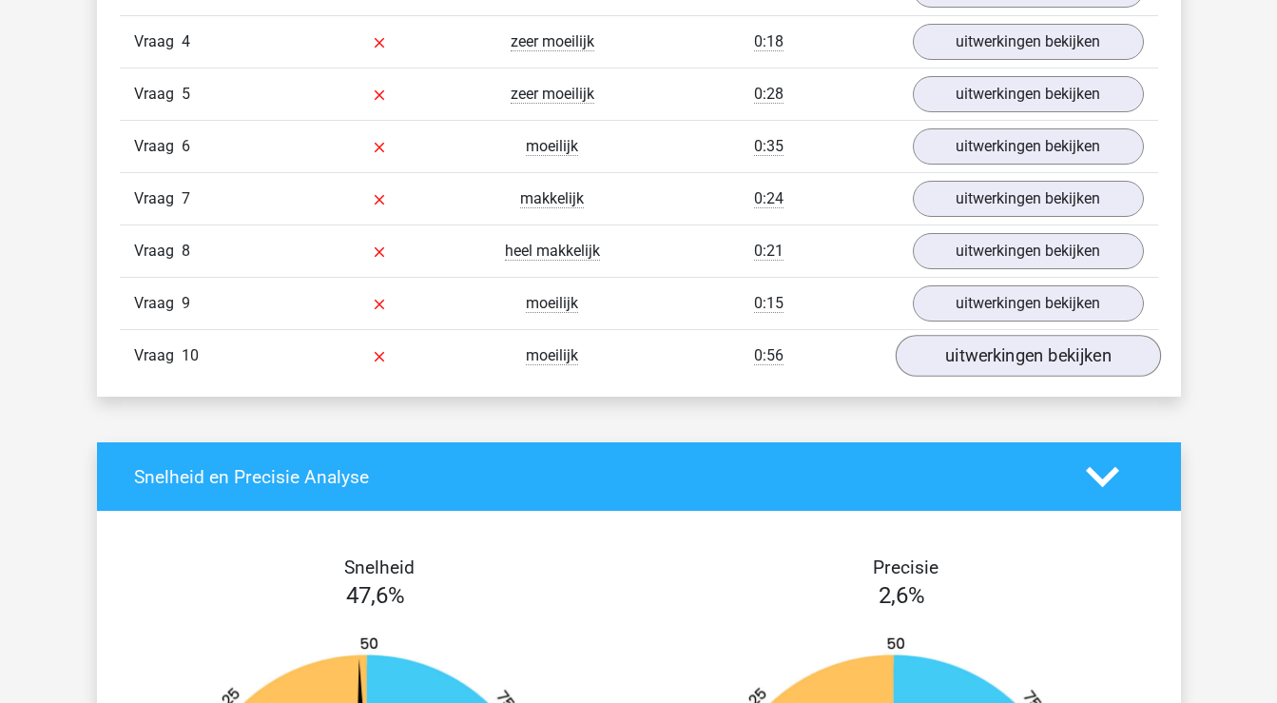
click at [1021, 352] on link "uitwerkingen bekijken" at bounding box center [1027, 356] width 265 height 42
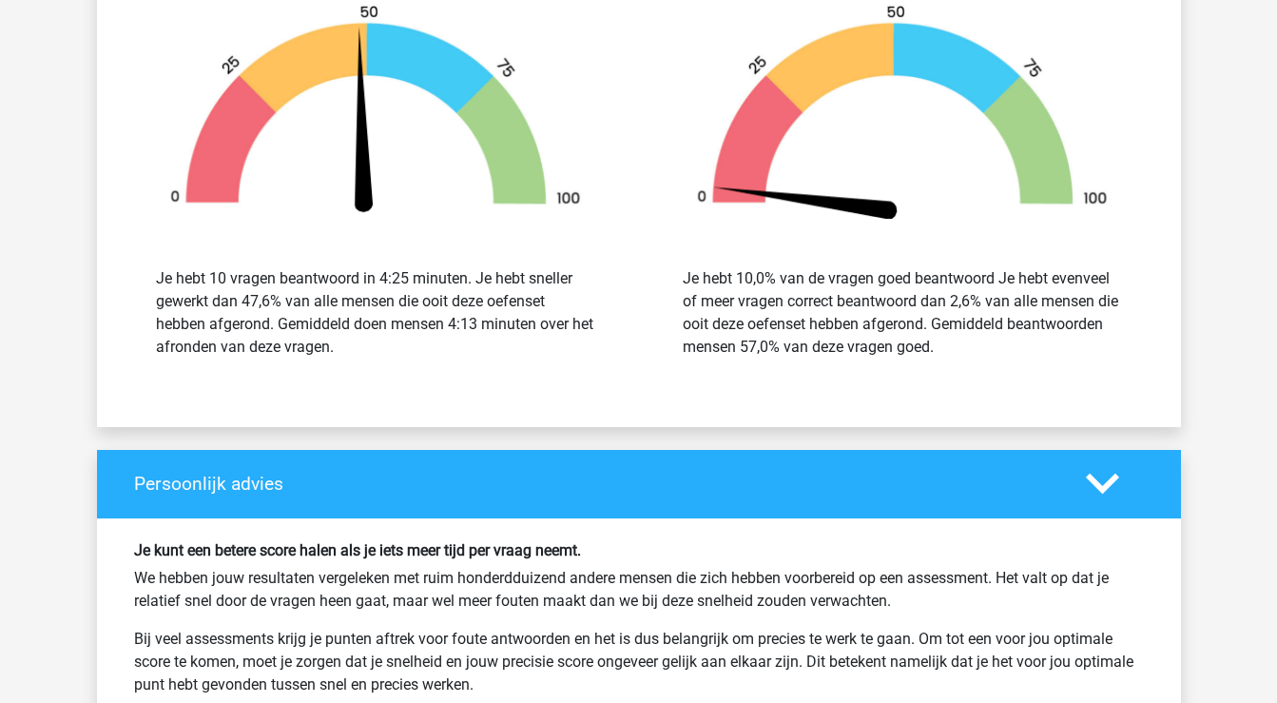
scroll to position [3423, 0]
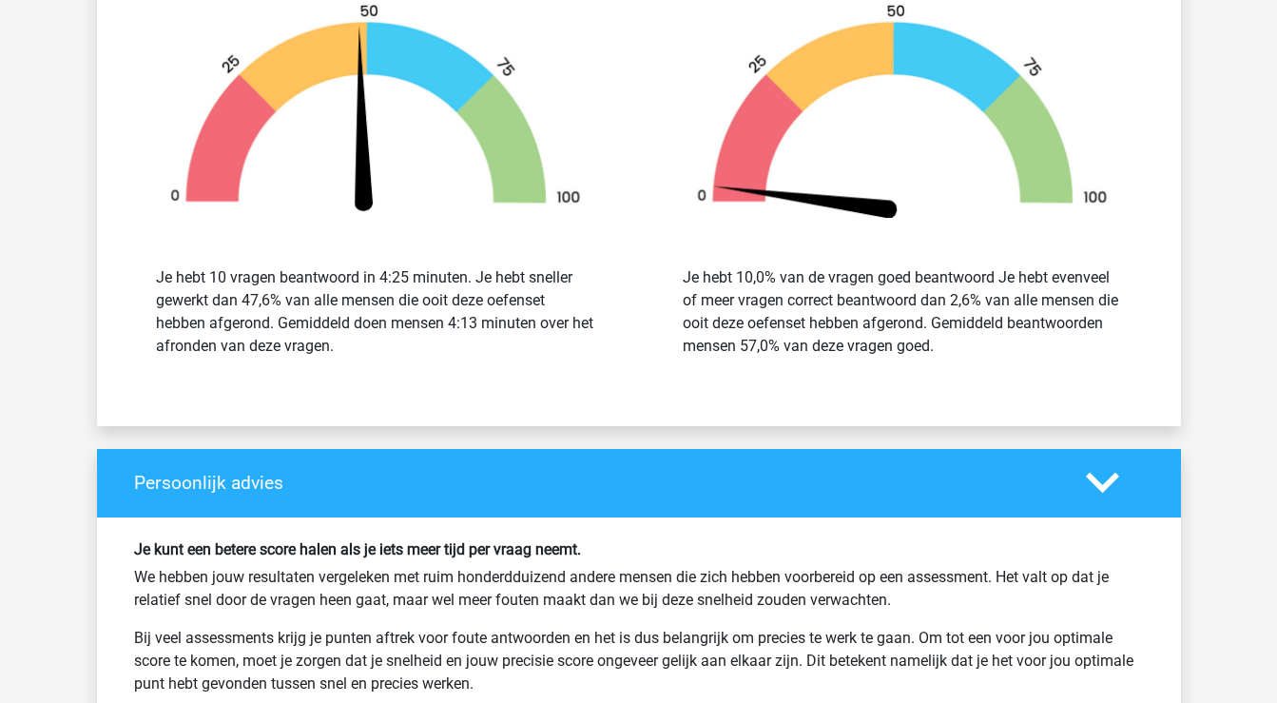
click at [1115, 489] on icon at bounding box center [1102, 482] width 33 height 33
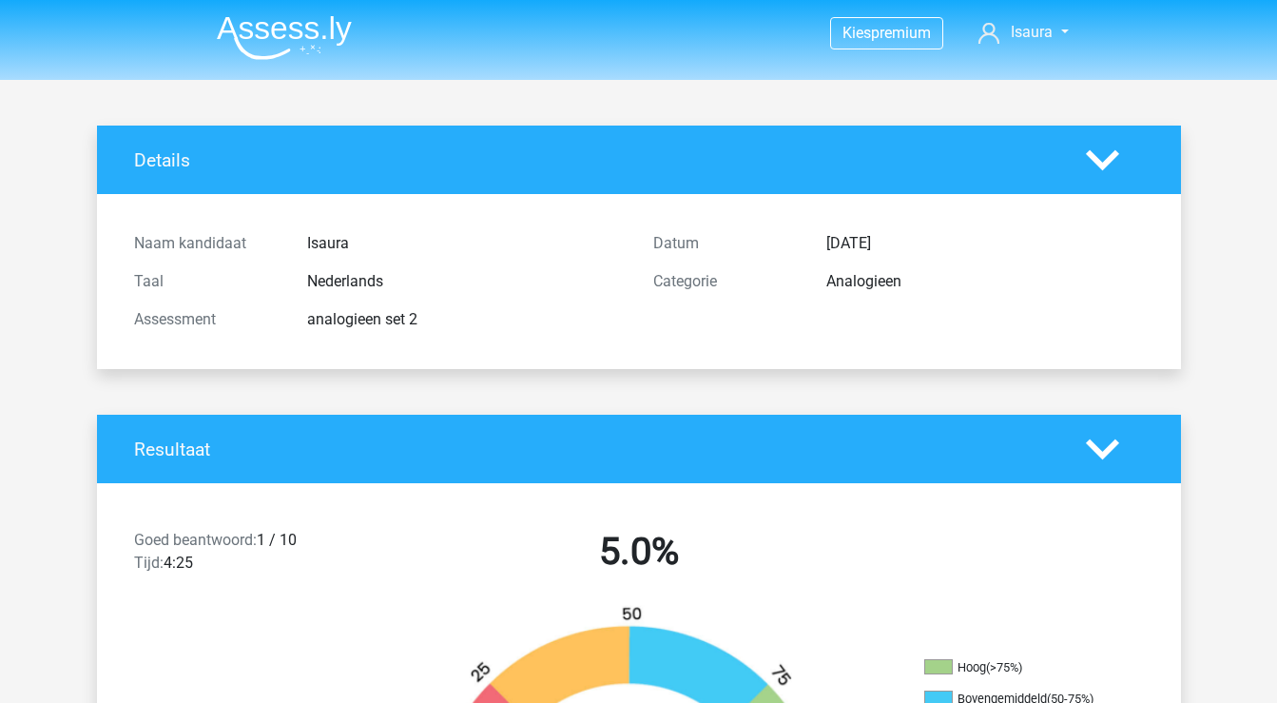
scroll to position [0, 0]
click at [255, 22] on img at bounding box center [284, 37] width 135 height 45
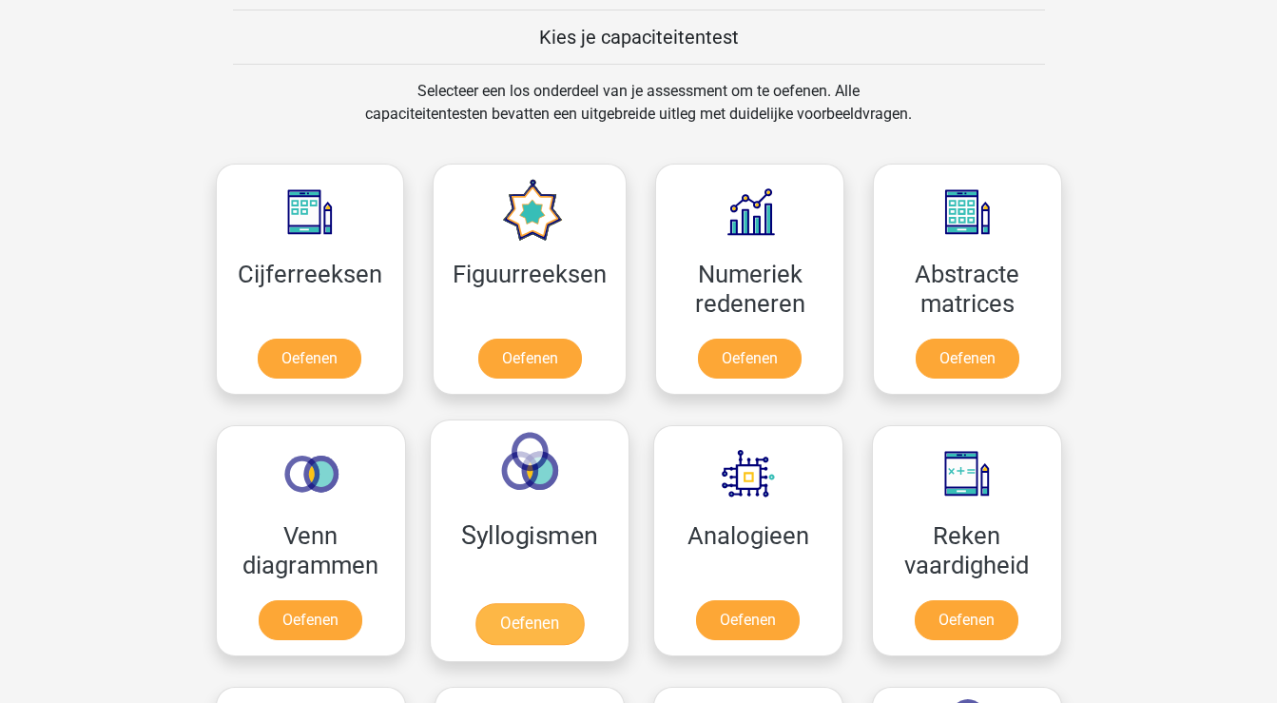
scroll to position [732, 0]
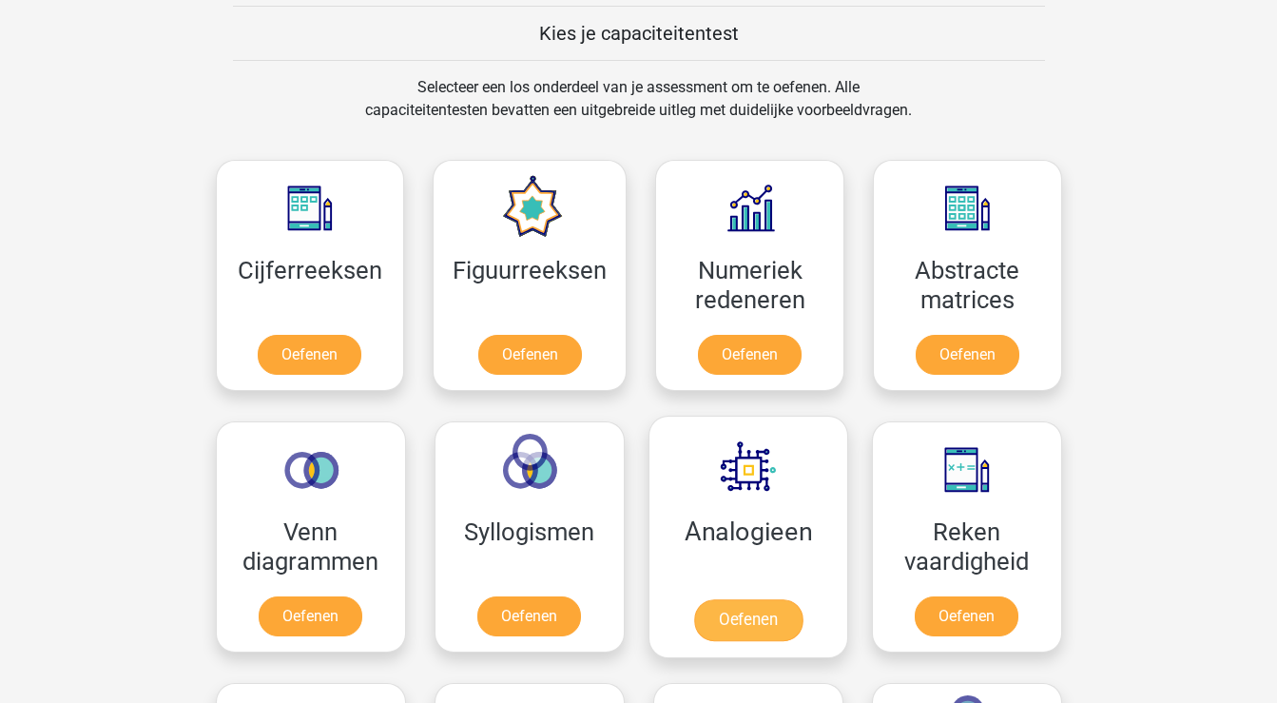
click at [735, 614] on link "Oefenen" at bounding box center [747, 620] width 108 height 42
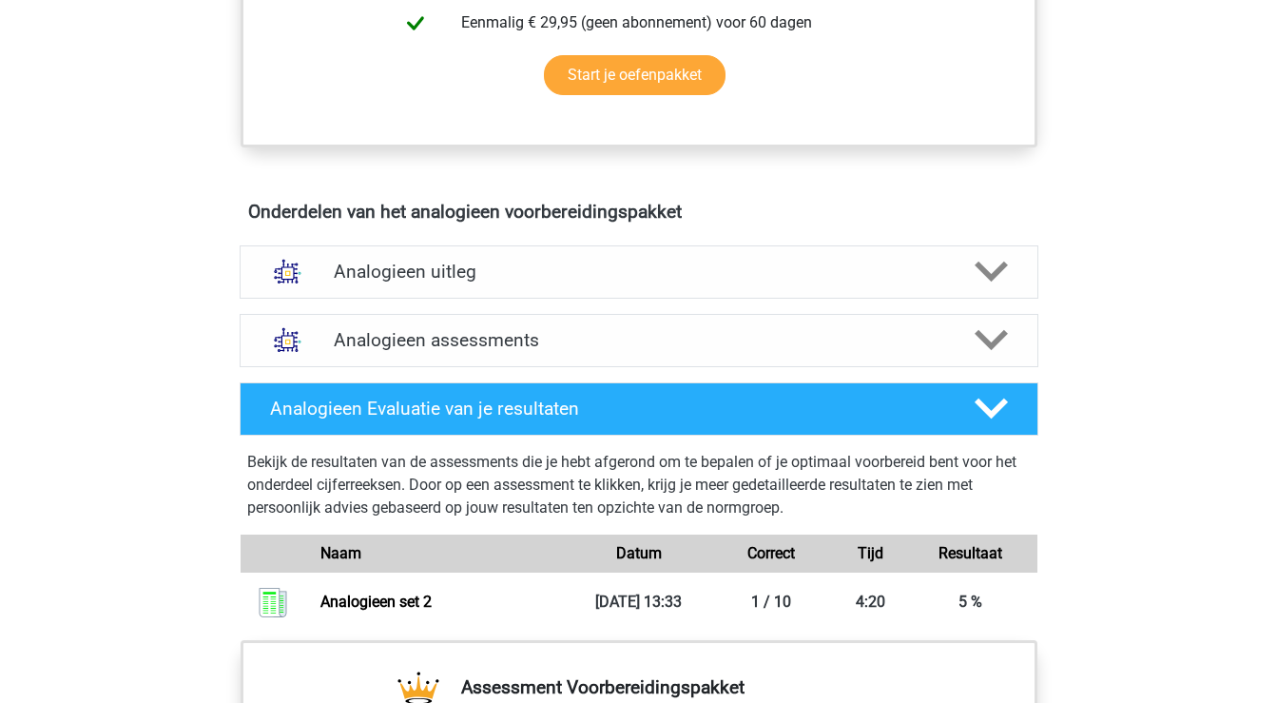
scroll to position [916, 0]
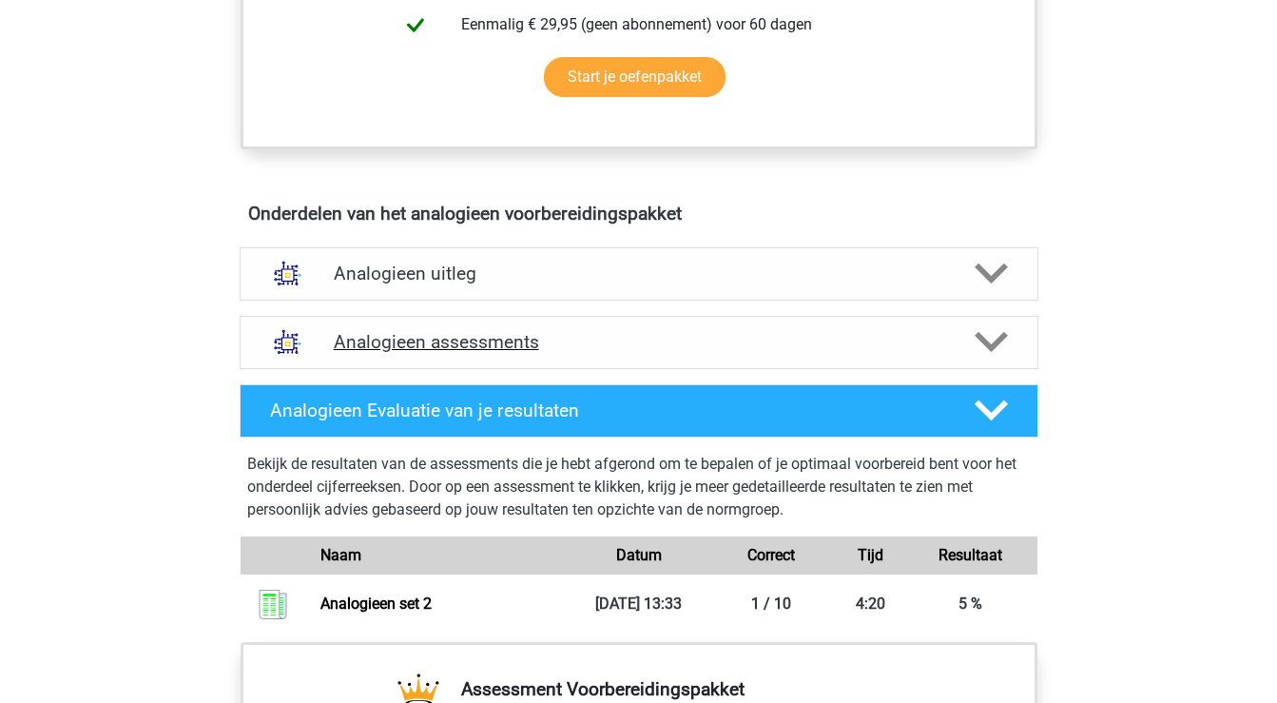
click at [993, 336] on icon at bounding box center [991, 341] width 33 height 33
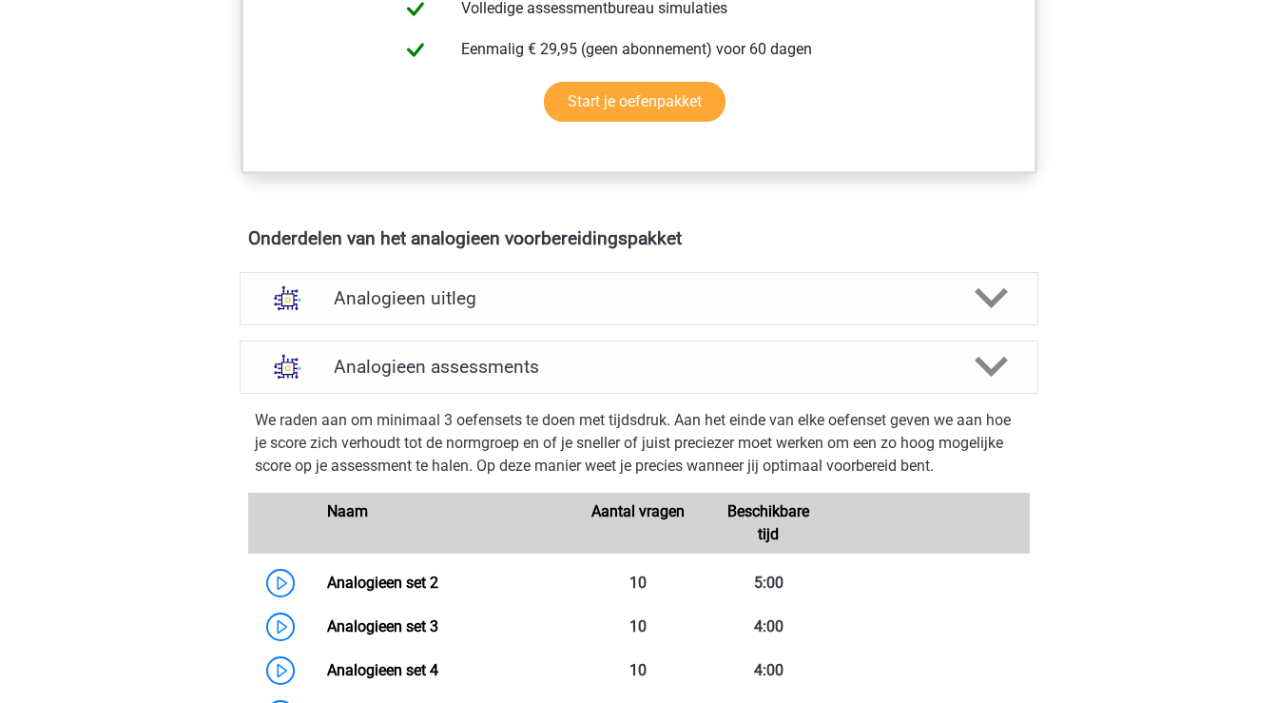
scroll to position [894, 0]
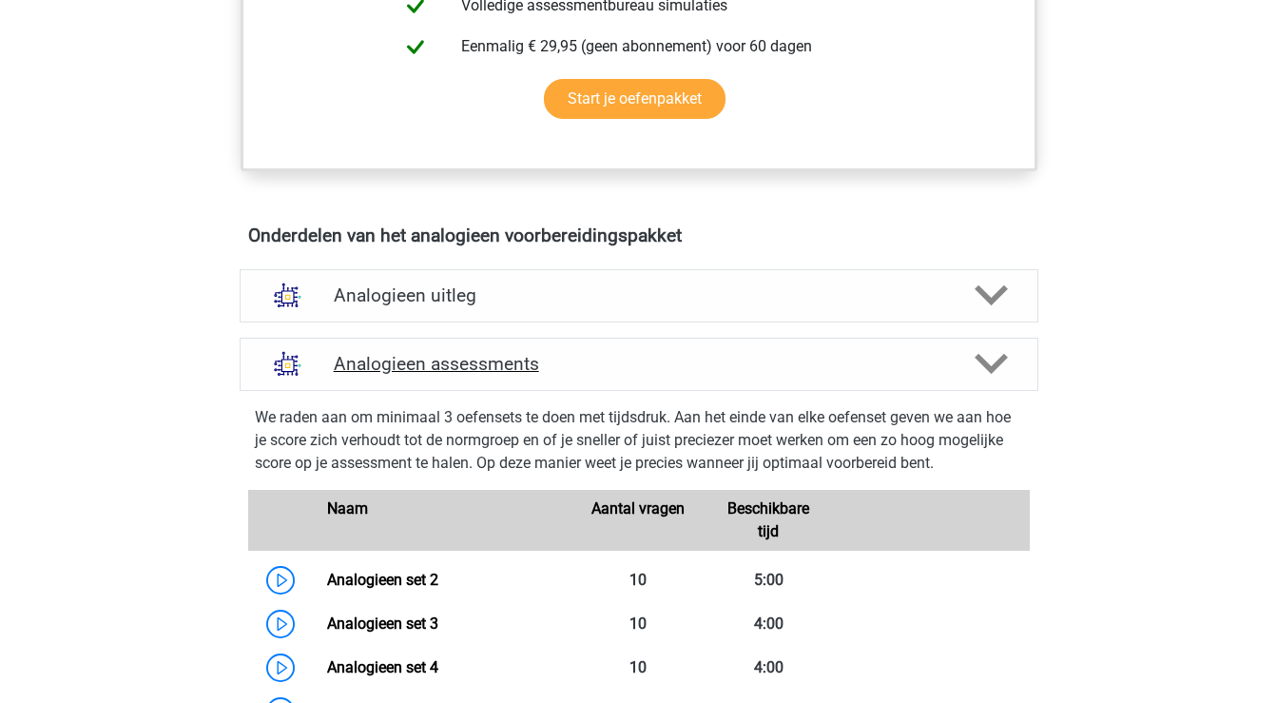
click at [988, 356] on icon at bounding box center [991, 363] width 33 height 33
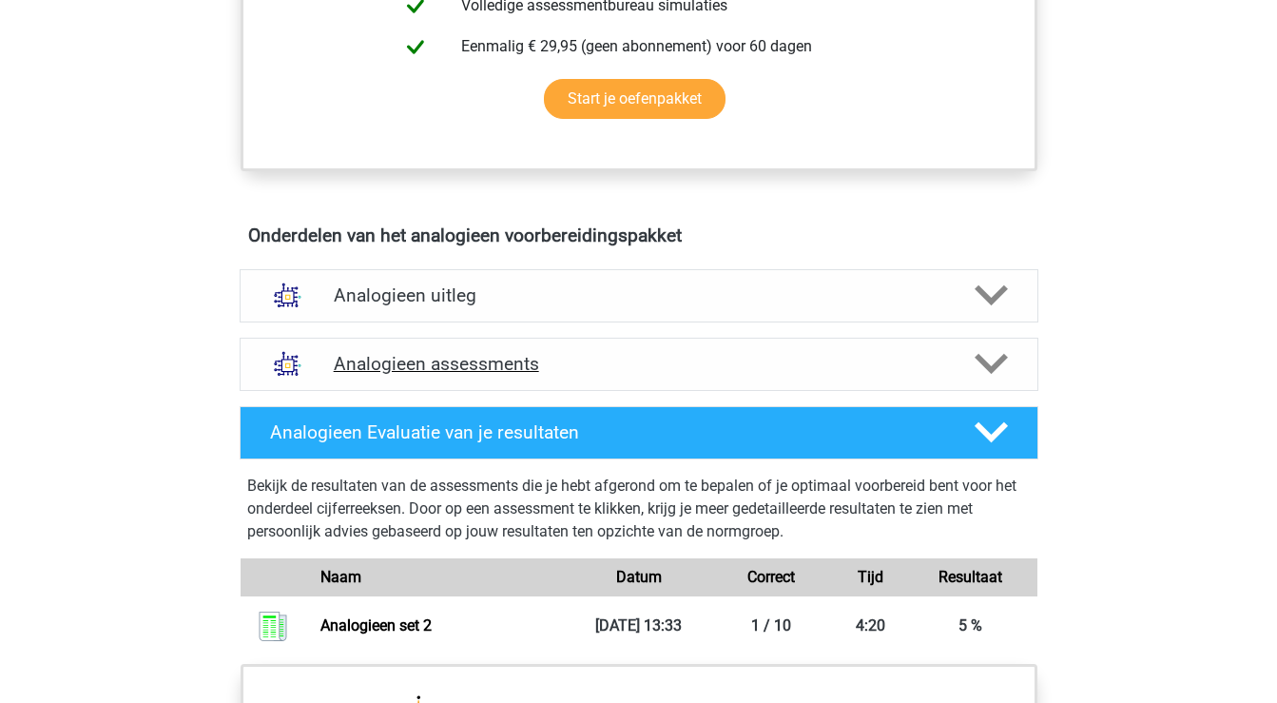
click at [988, 356] on icon at bounding box center [991, 363] width 33 height 33
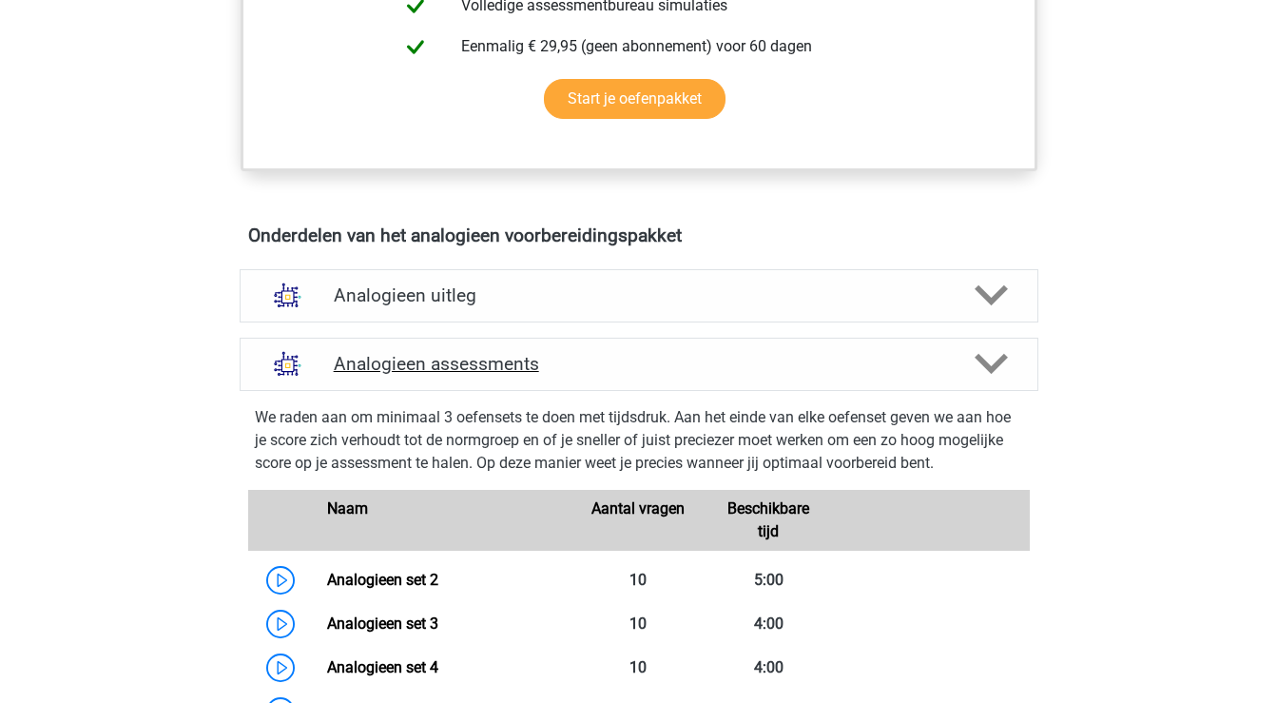
click at [988, 356] on icon at bounding box center [991, 363] width 33 height 33
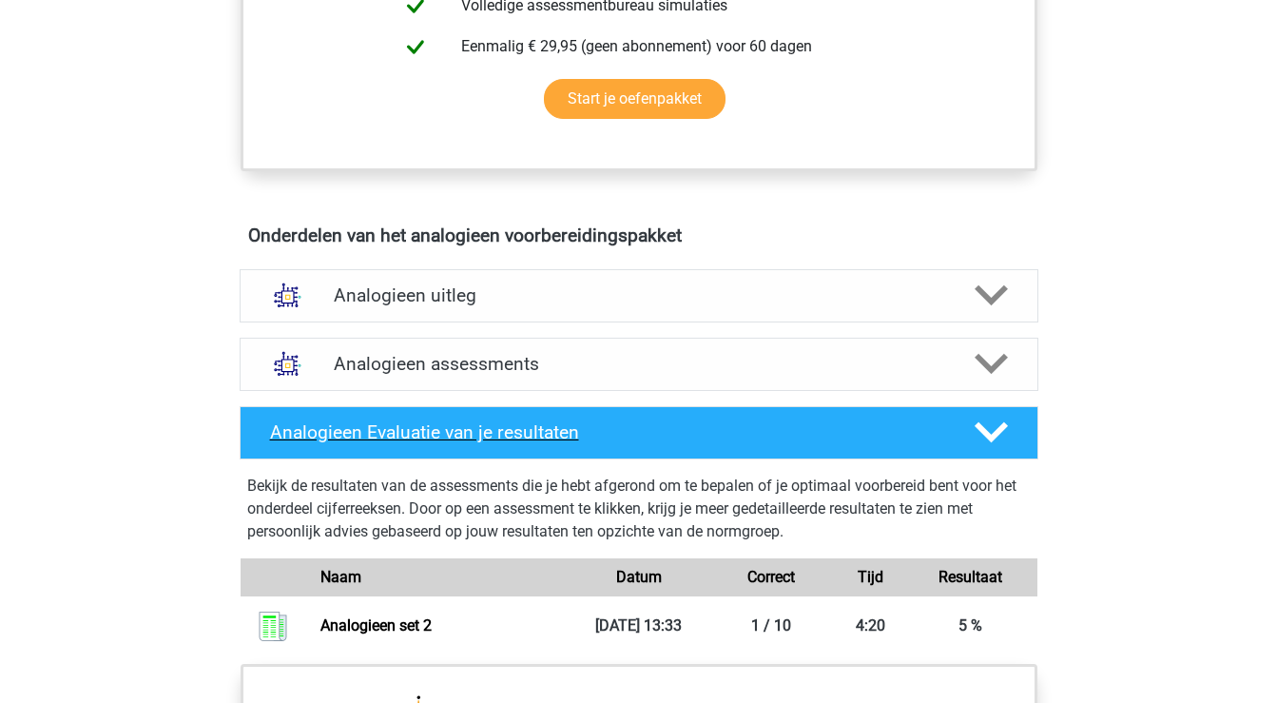
click at [999, 437] on icon at bounding box center [991, 432] width 33 height 33
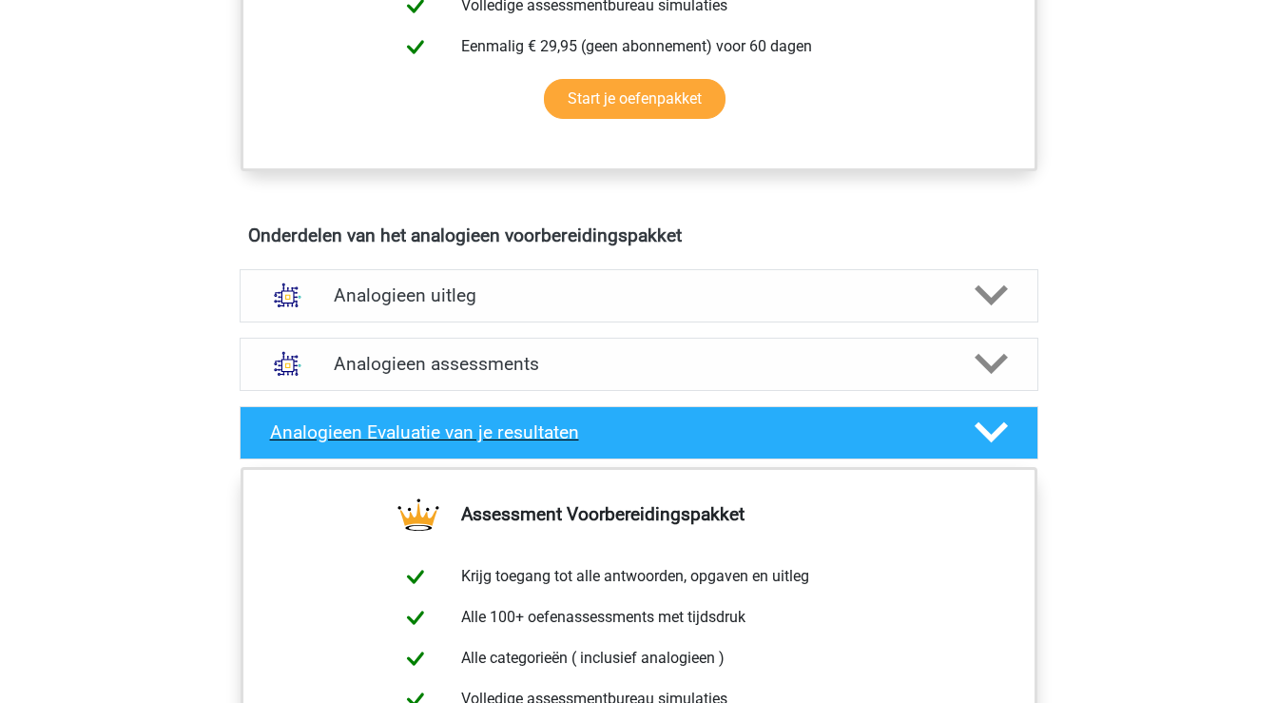
click at [999, 437] on icon at bounding box center [991, 432] width 33 height 33
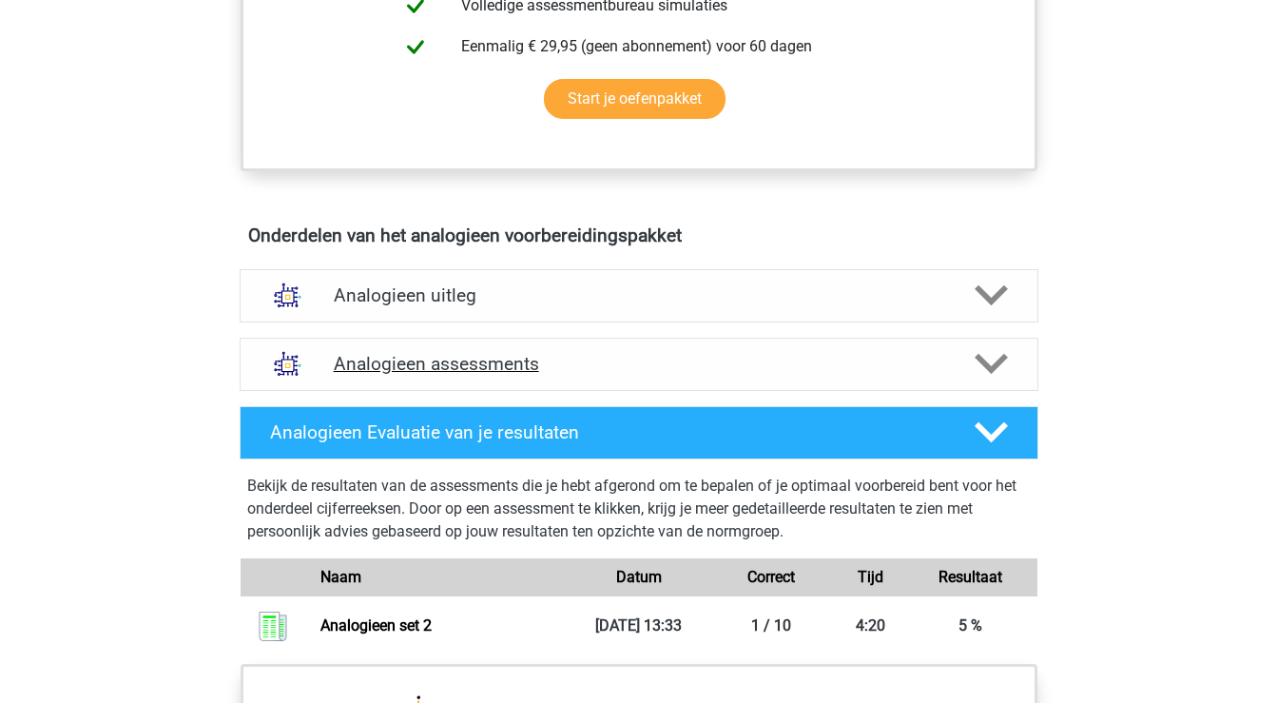
click at [987, 365] on polygon at bounding box center [991, 364] width 33 height 21
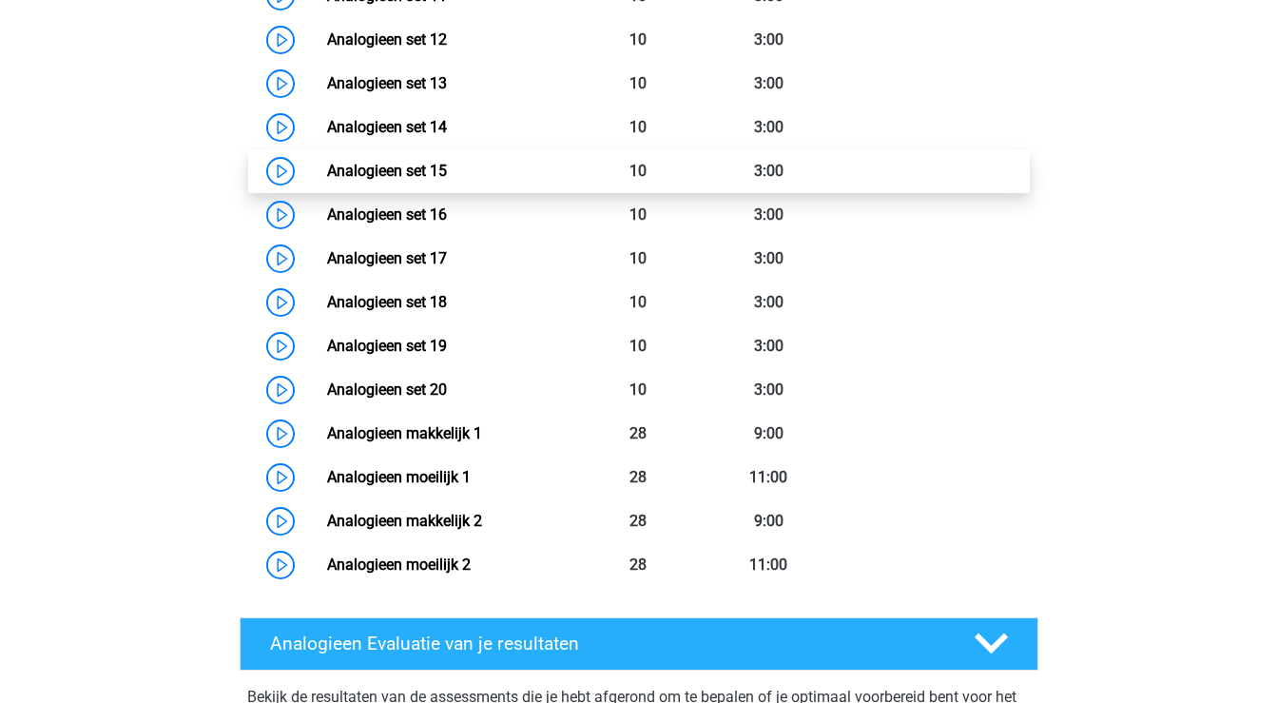
scroll to position [1936, 0]
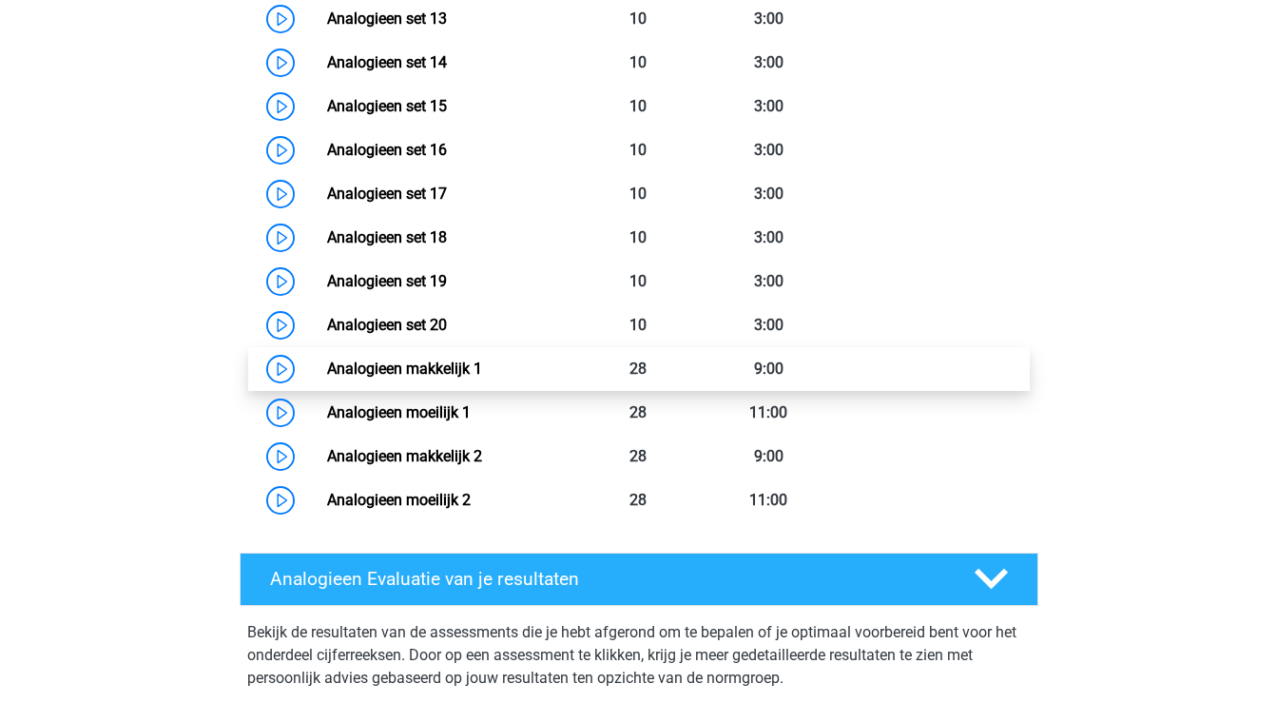
click at [444, 371] on link "Analogieen makkelijk 1" at bounding box center [404, 369] width 155 height 18
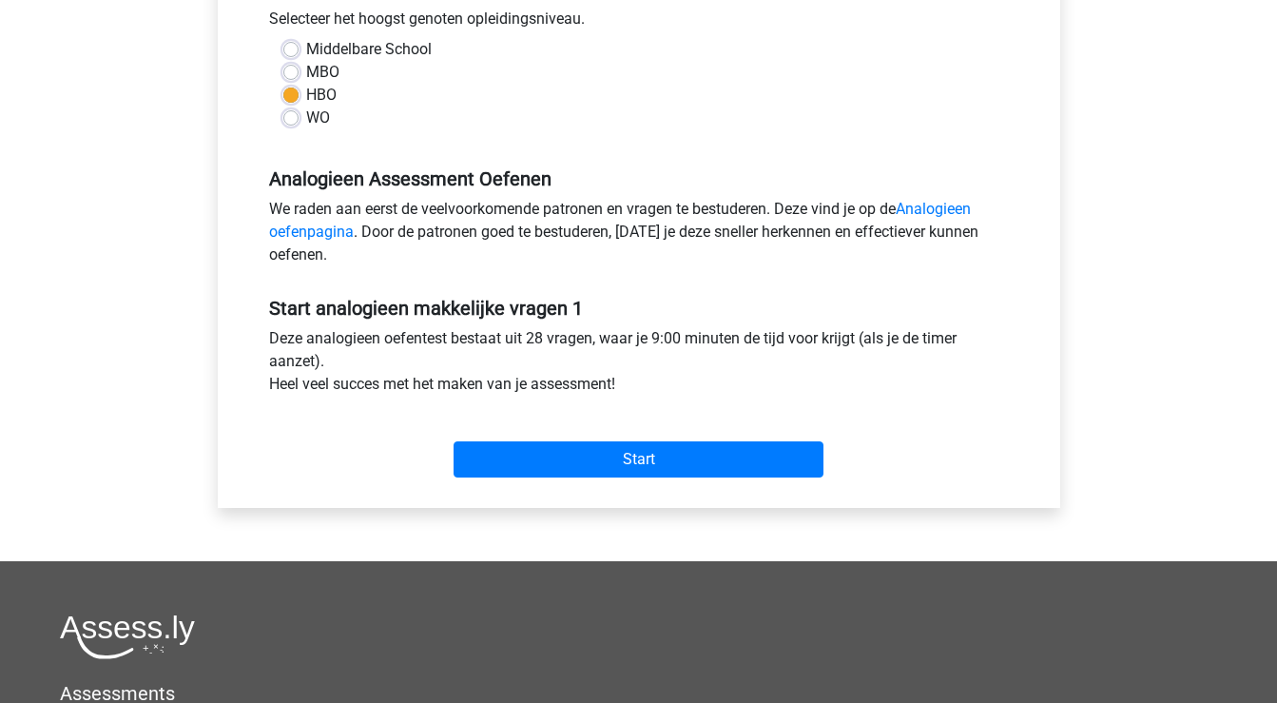
scroll to position [434, 0]
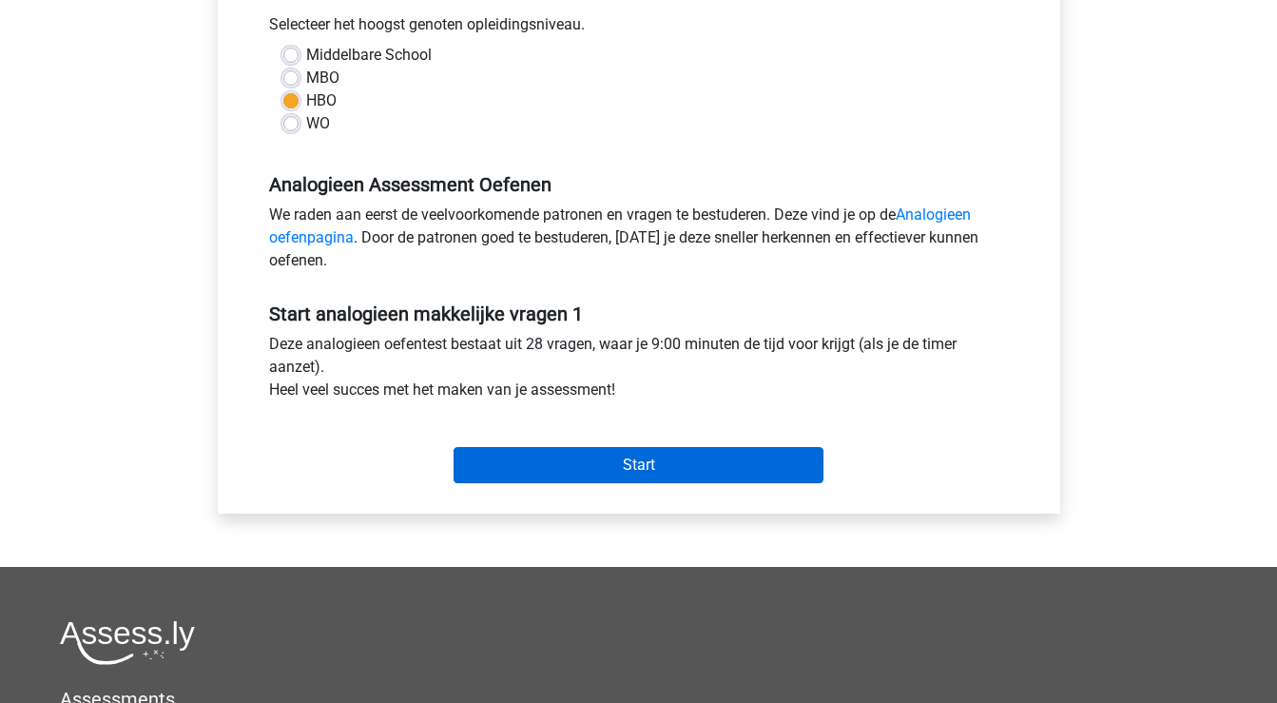
click at [792, 460] on input "Start" at bounding box center [639, 465] width 370 height 36
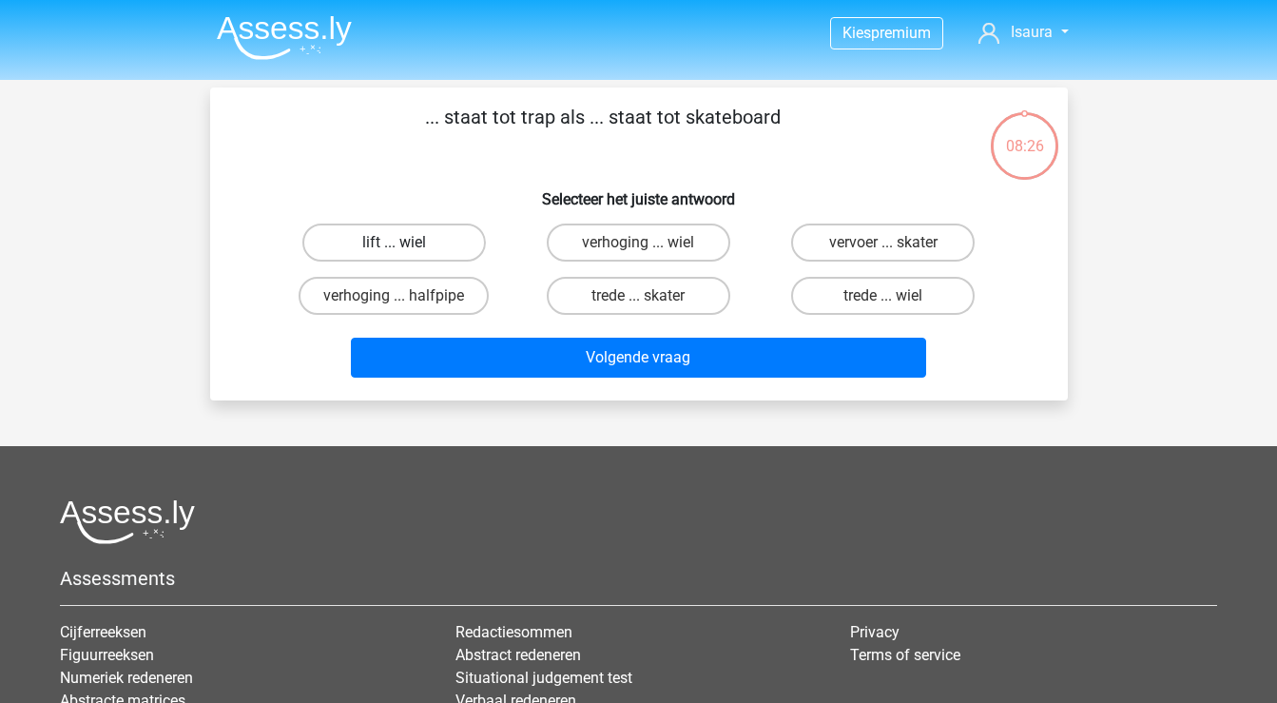
click at [439, 246] on label "lift ... wiel" at bounding box center [394, 243] width 184 height 38
click at [406, 246] on input "lift ... wiel" at bounding box center [400, 249] width 12 height 12
radio input "true"
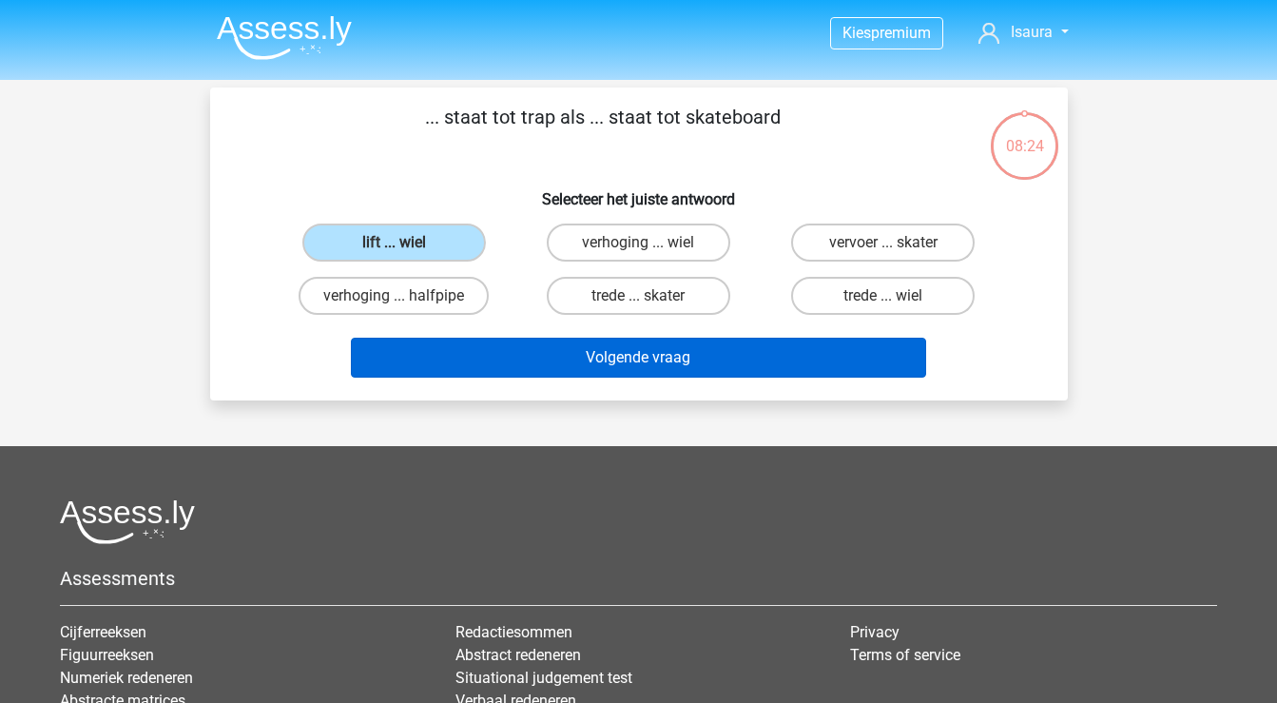
click at [528, 360] on button "Volgende vraag" at bounding box center [638, 358] width 575 height 40
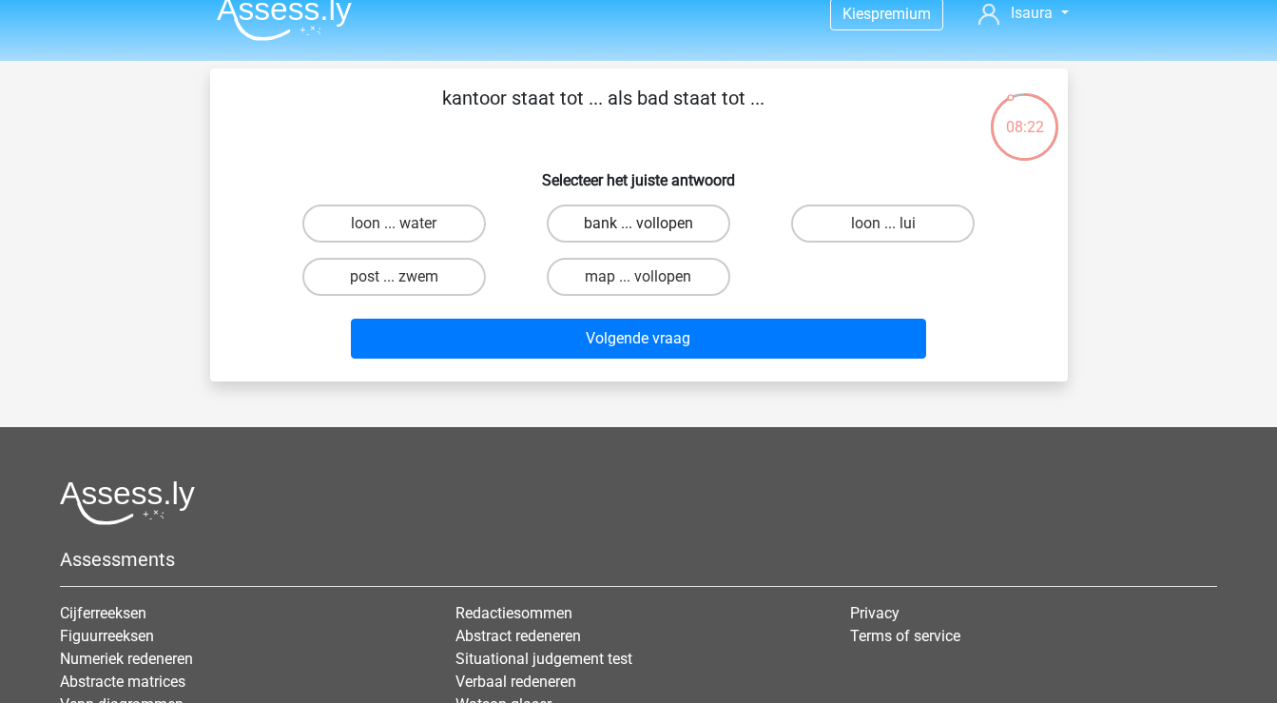
scroll to position [9, 0]
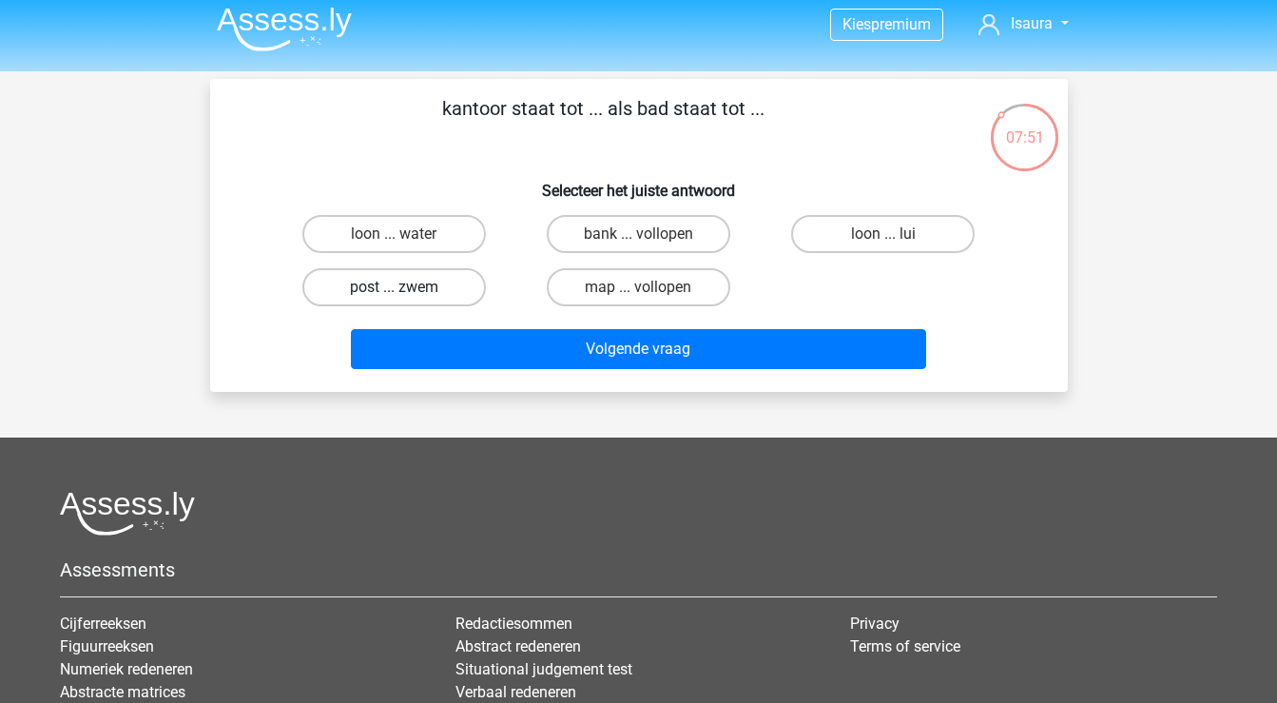
click at [422, 282] on label "post ... zwem" at bounding box center [394, 287] width 184 height 38
click at [406, 287] on input "post ... zwem" at bounding box center [400, 293] width 12 height 12
radio input "true"
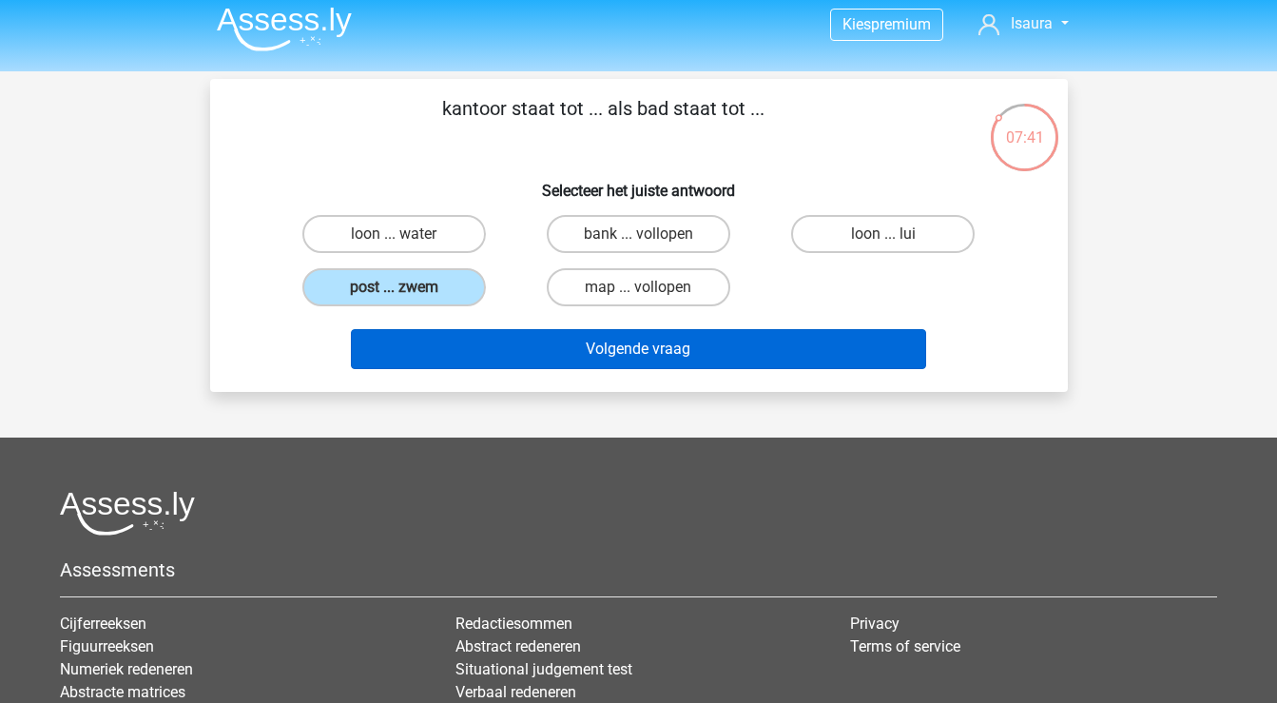
click at [515, 353] on button "Volgende vraag" at bounding box center [638, 349] width 575 height 40
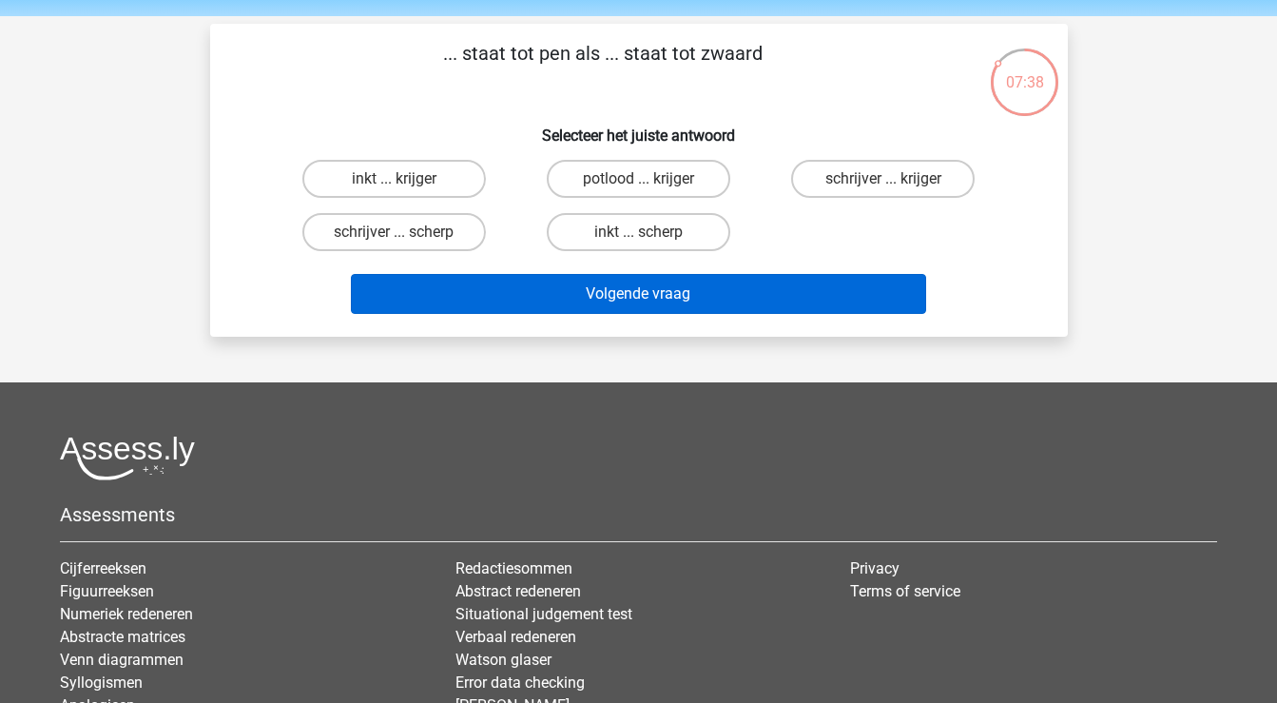
scroll to position [29, 0]
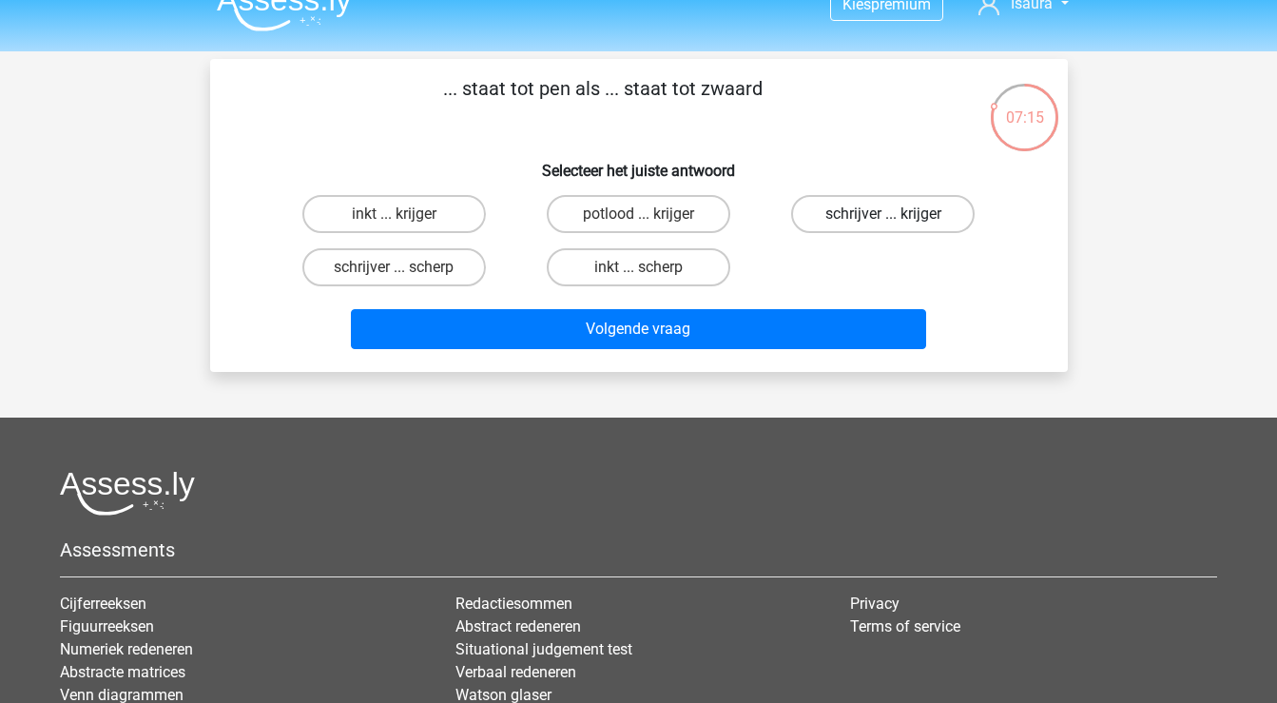
click at [850, 210] on label "schrijver ... krijger" at bounding box center [883, 214] width 184 height 38
click at [884, 214] on input "schrijver ... krijger" at bounding box center [890, 220] width 12 height 12
radio input "true"
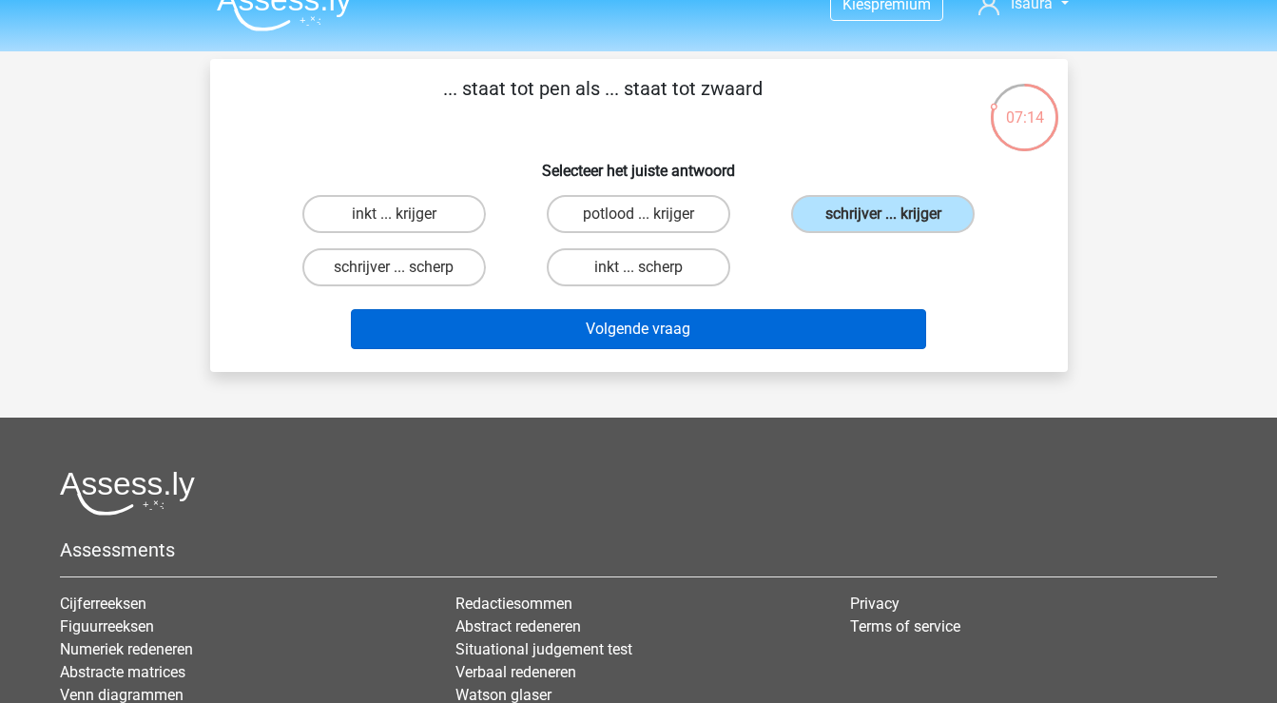
click at [778, 336] on button "Volgende vraag" at bounding box center [638, 329] width 575 height 40
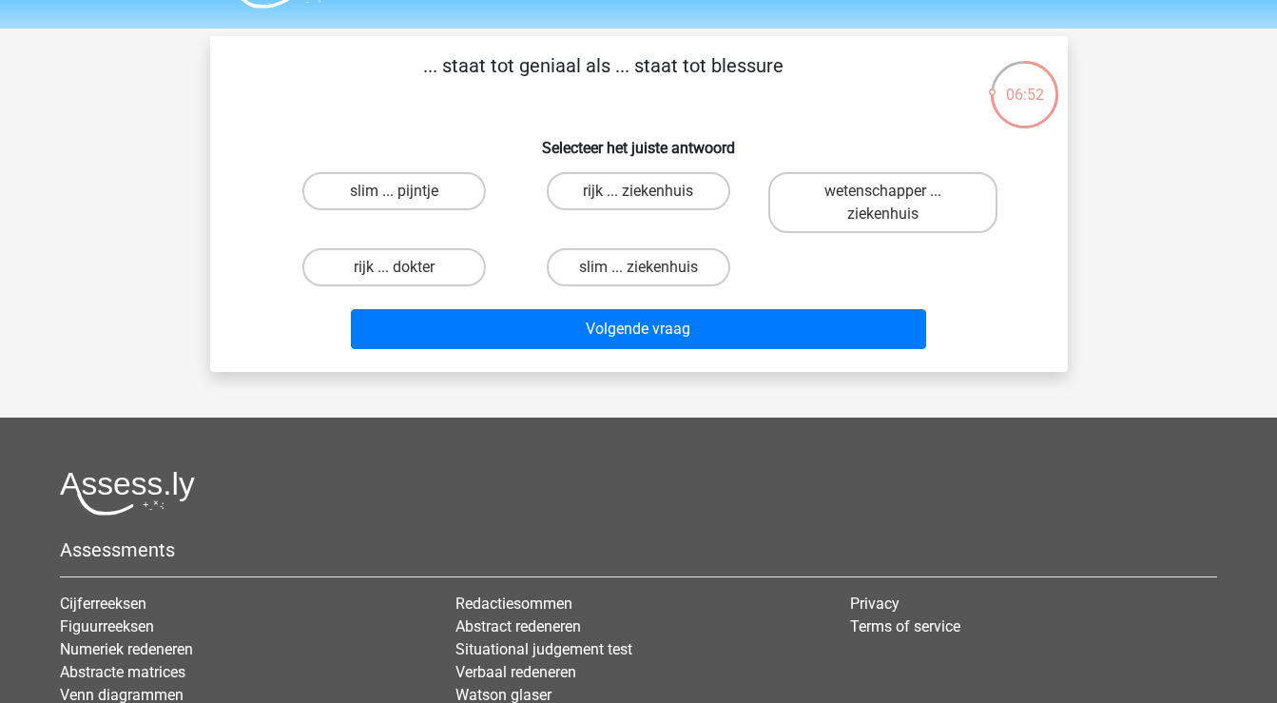
scroll to position [45, 0]
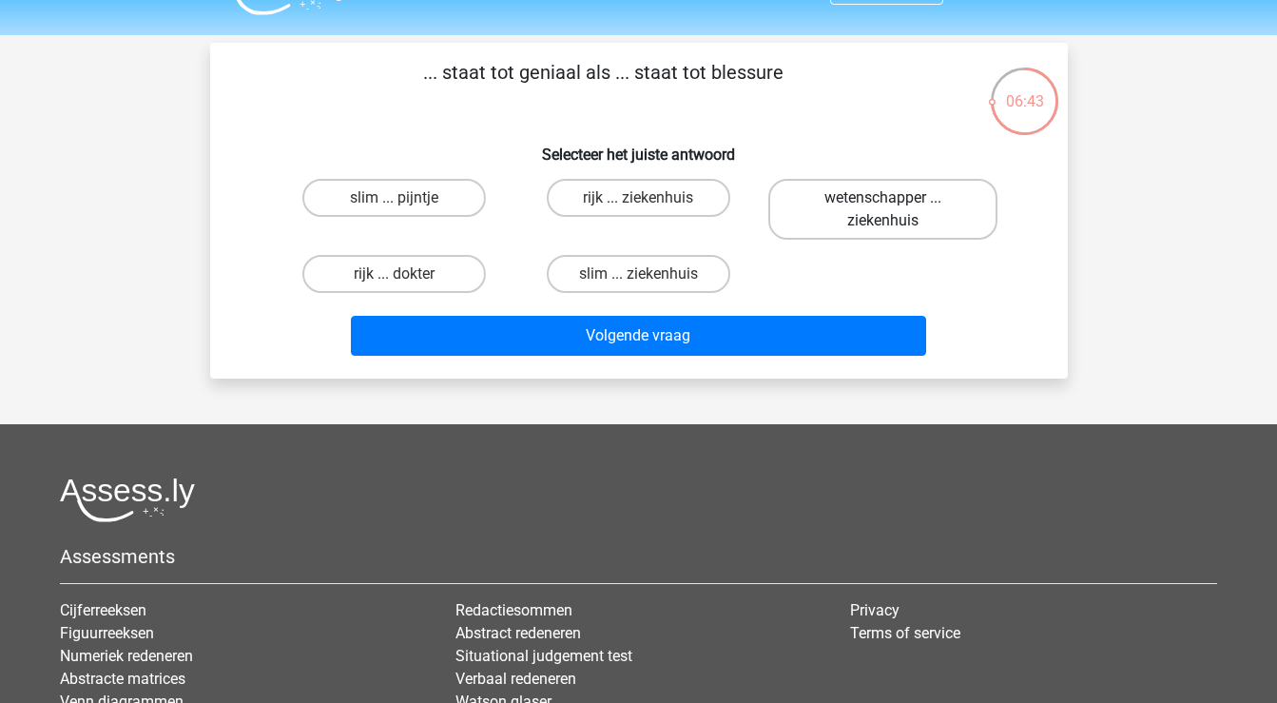
click at [829, 205] on label "wetenschapper ... ziekenhuis" at bounding box center [882, 209] width 229 height 61
click at [884, 205] on input "wetenschapper ... ziekenhuis" at bounding box center [890, 204] width 12 height 12
radio input "true"
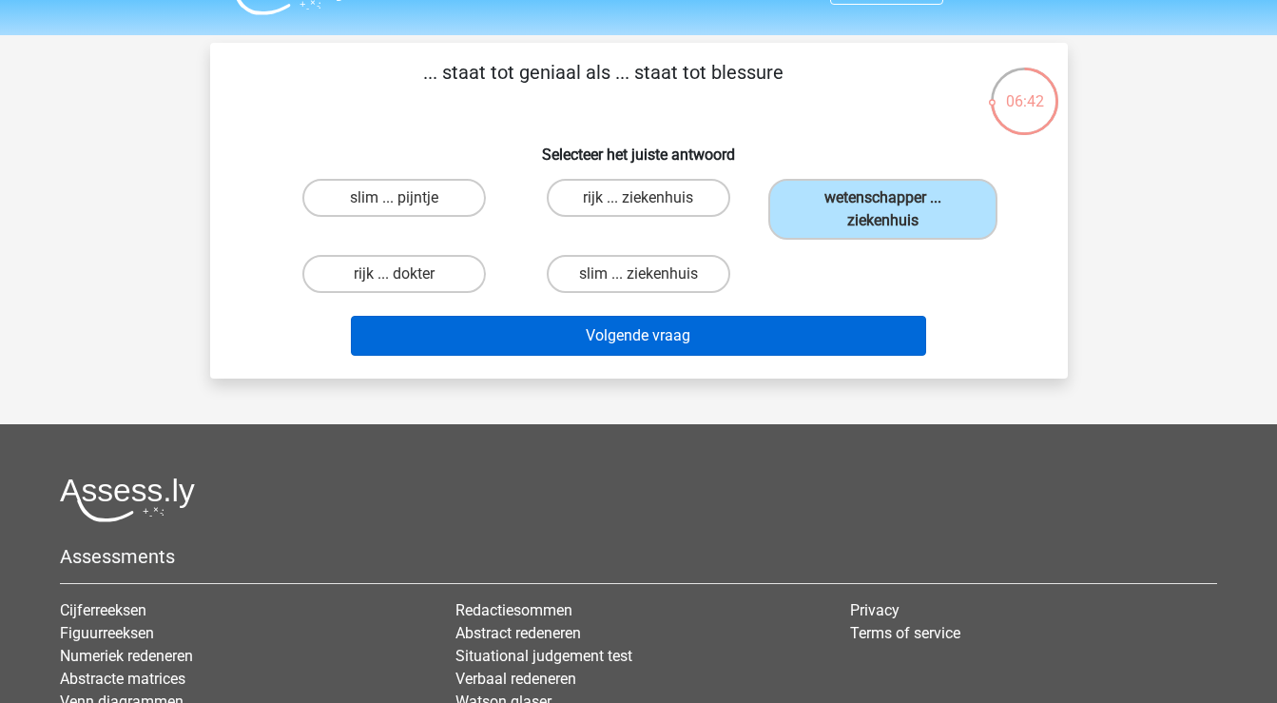
click at [783, 338] on button "Volgende vraag" at bounding box center [638, 336] width 575 height 40
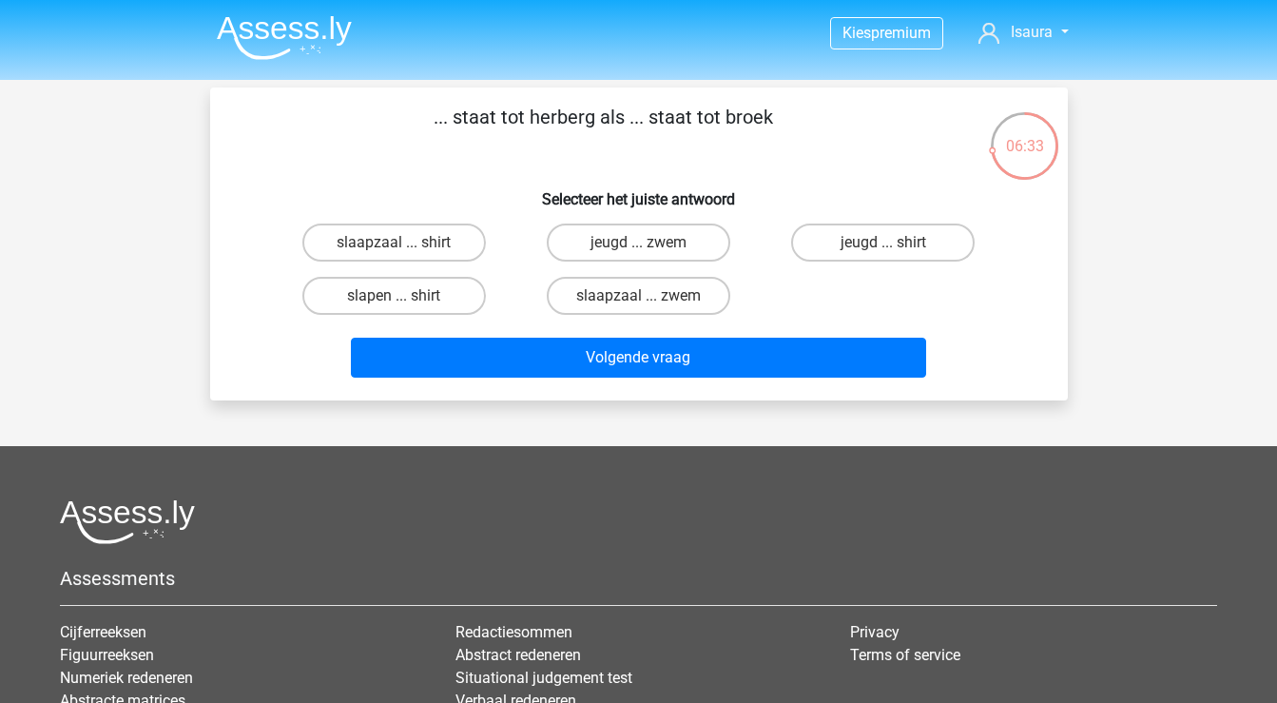
scroll to position [0, 0]
click at [604, 300] on label "slaapzaal ... zwem" at bounding box center [639, 296] width 184 height 38
click at [638, 300] on input "slaapzaal ... zwem" at bounding box center [644, 302] width 12 height 12
radio input "true"
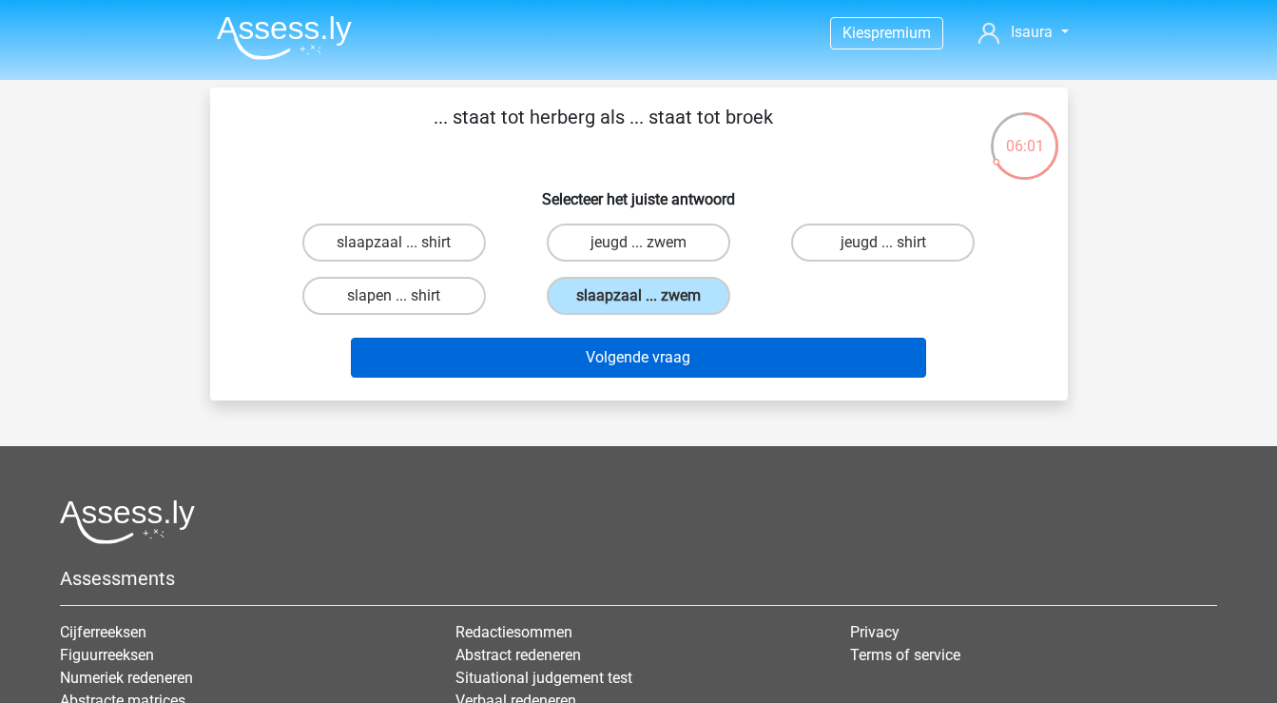
click at [593, 367] on button "Volgende vraag" at bounding box center [638, 358] width 575 height 40
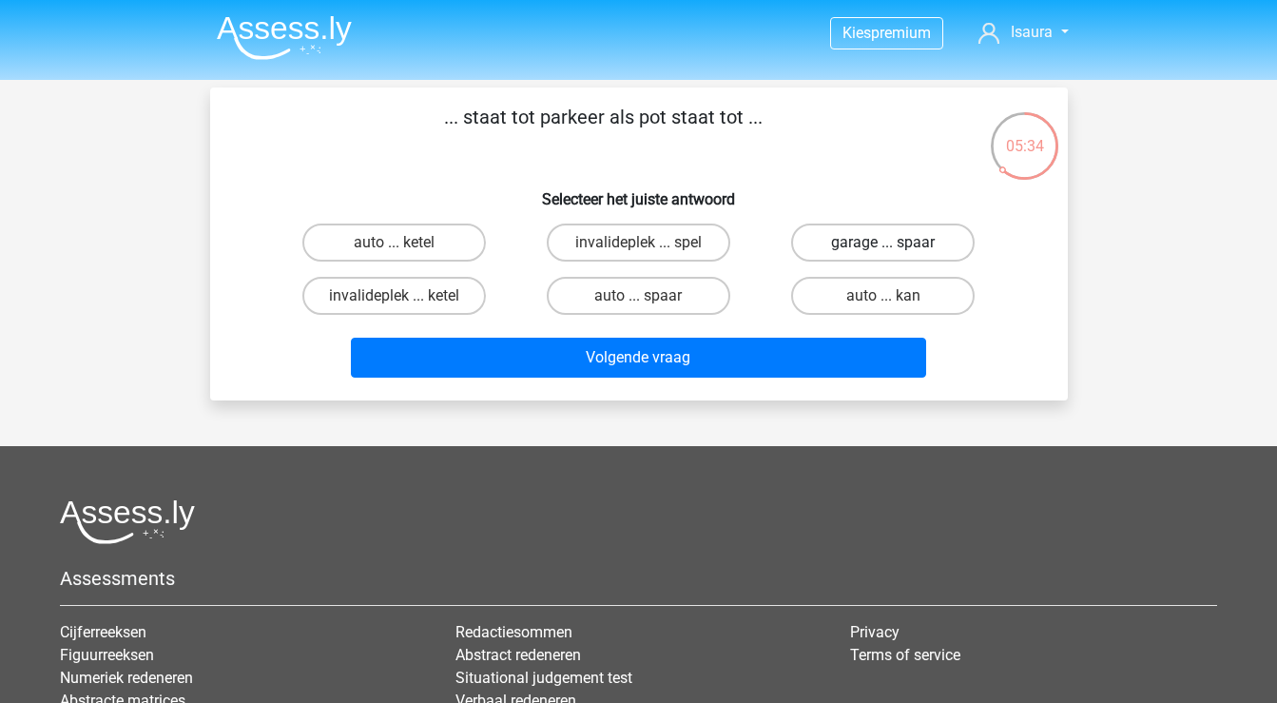
click at [870, 233] on label "garage ... spaar" at bounding box center [883, 243] width 184 height 38
click at [884, 243] on input "garage ... spaar" at bounding box center [890, 249] width 12 height 12
radio input "true"
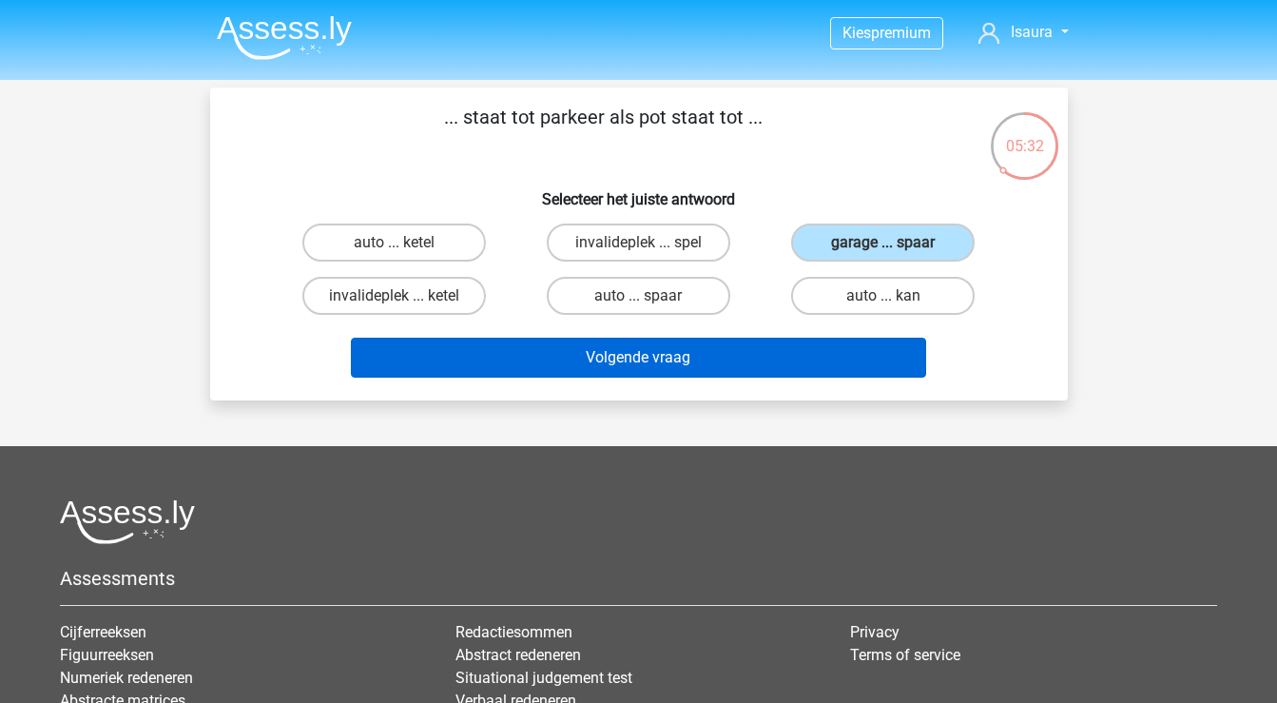
click at [817, 353] on button "Volgende vraag" at bounding box center [638, 358] width 575 height 40
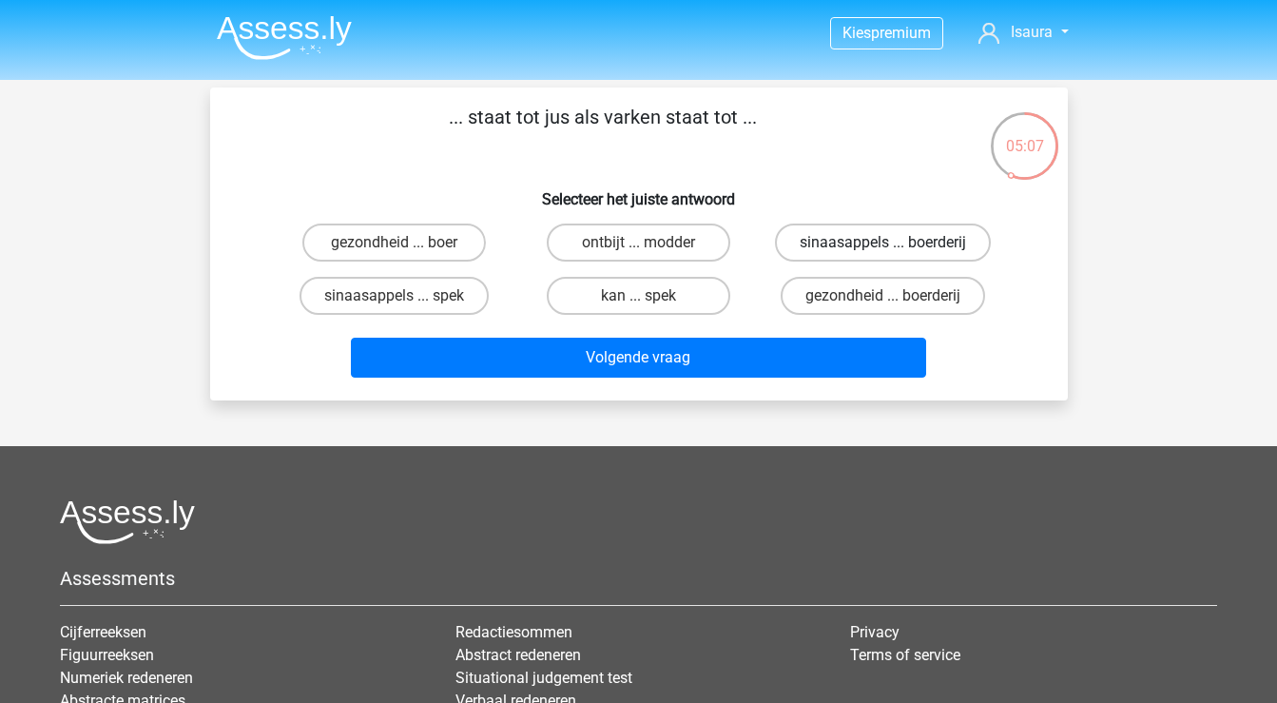
click at [960, 246] on label "sinaasappels ... boerderij" at bounding box center [883, 243] width 216 height 38
click at [896, 246] on input "sinaasappels ... boerderij" at bounding box center [890, 249] width 12 height 12
radio input "true"
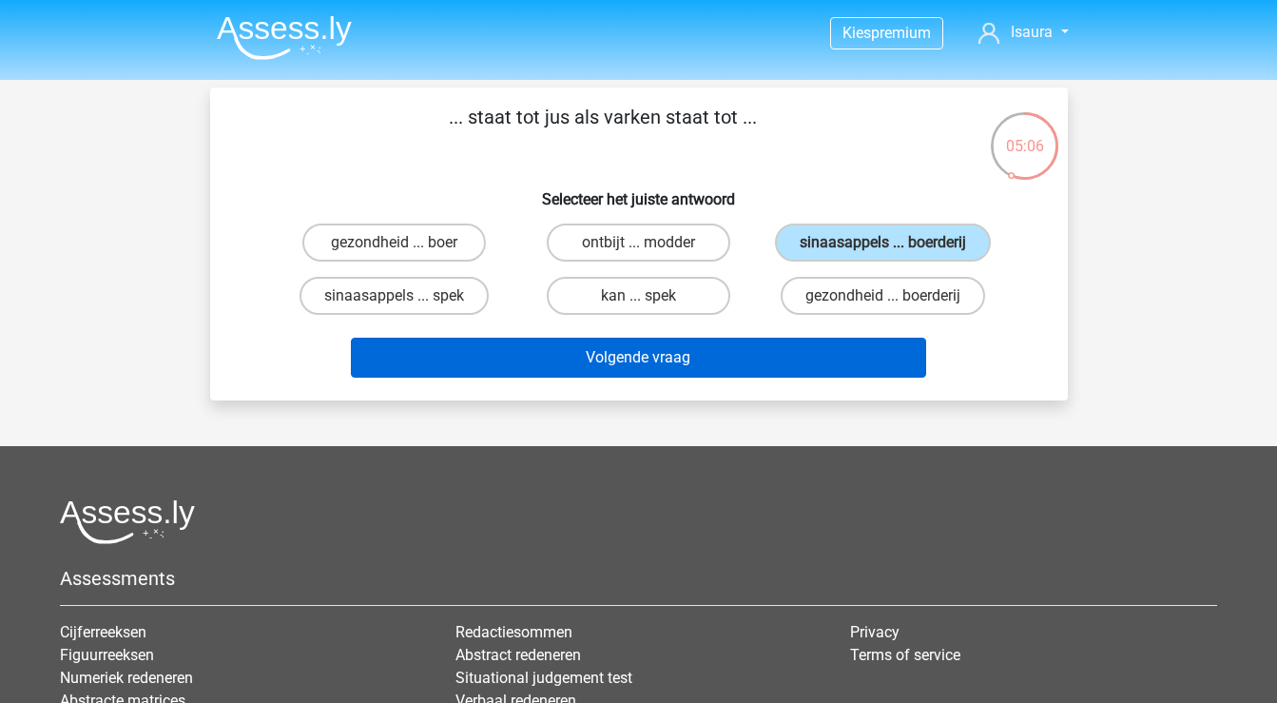
click at [865, 358] on button "Volgende vraag" at bounding box center [638, 358] width 575 height 40
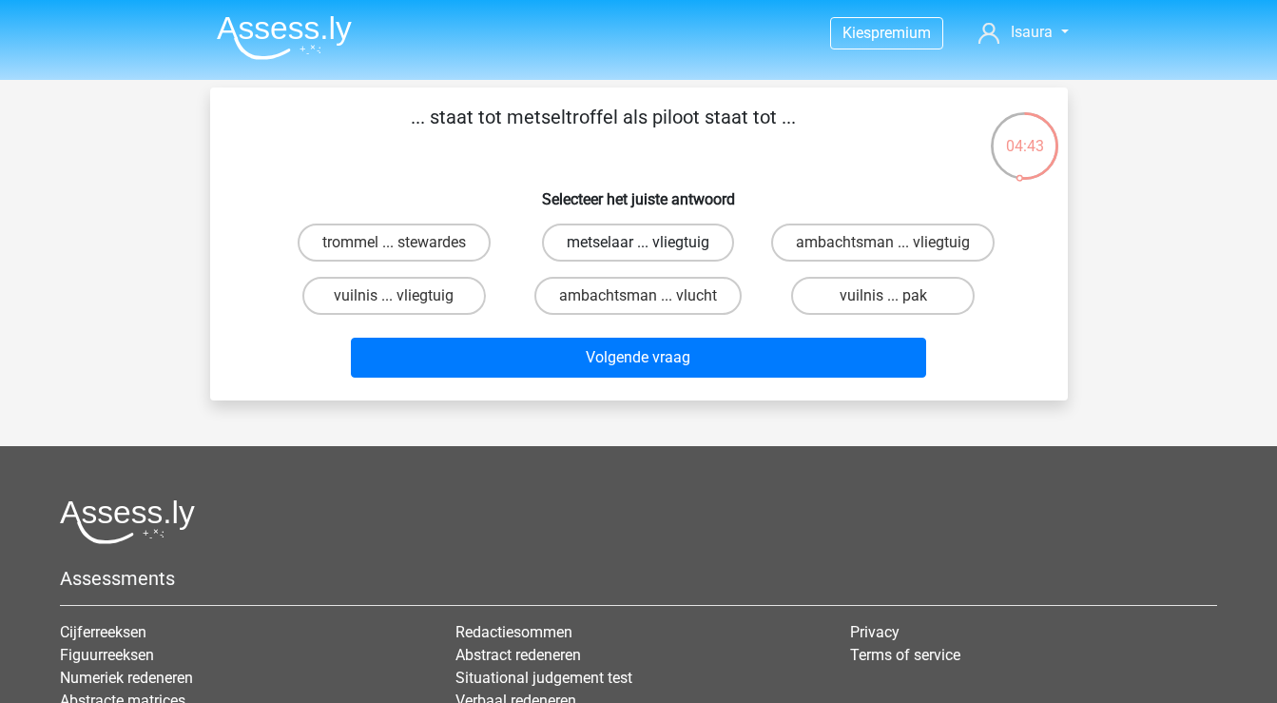
click at [596, 256] on label "metselaar ... vliegtuig" at bounding box center [638, 243] width 192 height 38
click at [638, 255] on input "metselaar ... vliegtuig" at bounding box center [644, 249] width 12 height 12
radio input "true"
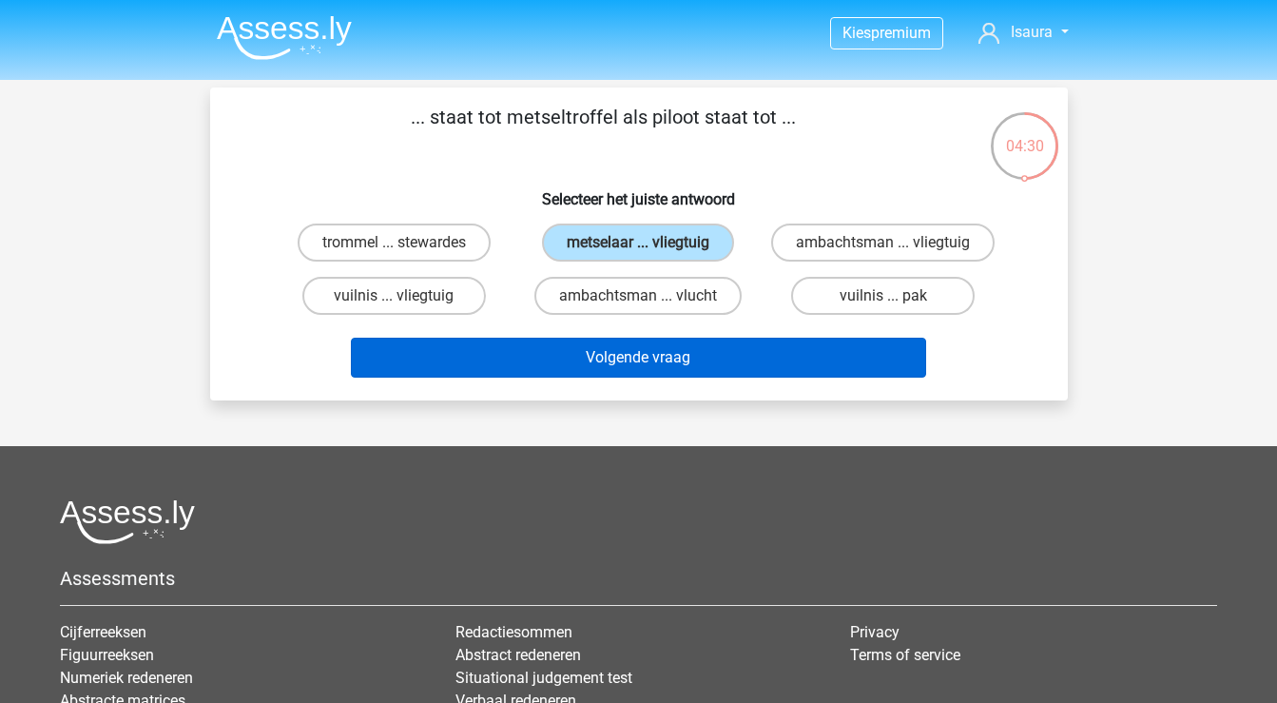
click at [619, 365] on button "Volgende vraag" at bounding box center [638, 358] width 575 height 40
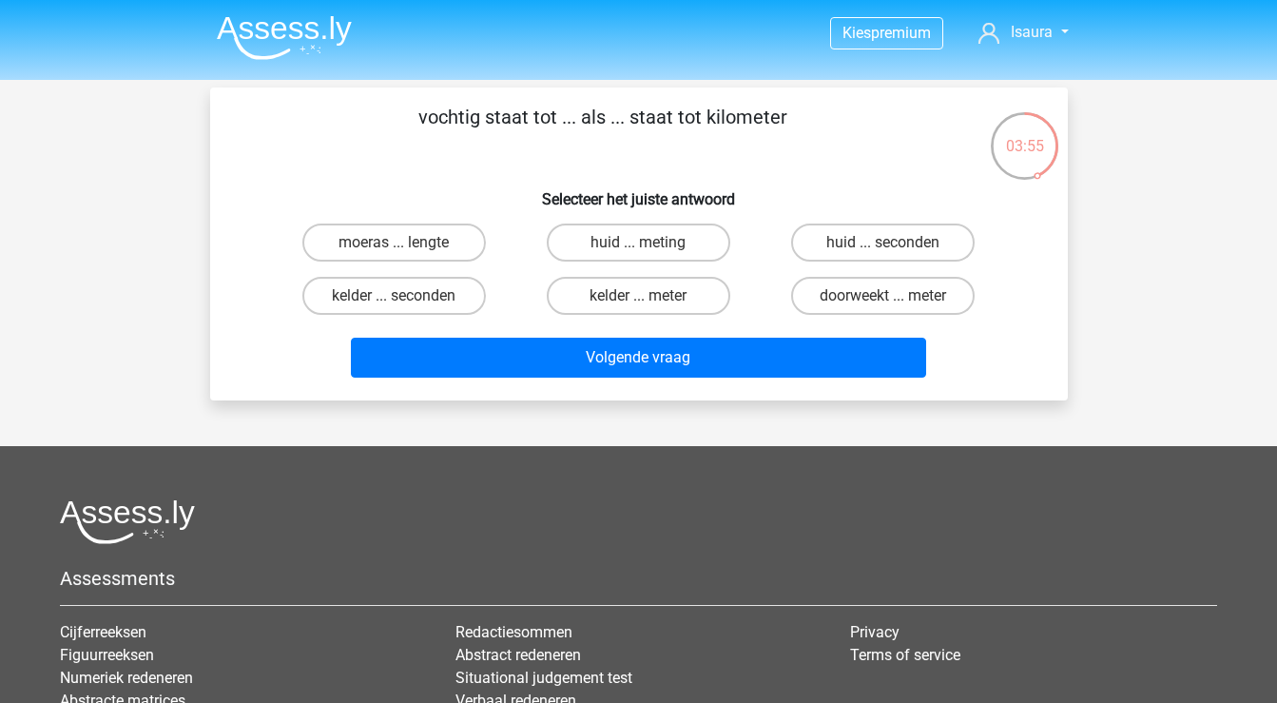
click at [640, 303] on input "kelder ... meter" at bounding box center [644, 302] width 12 height 12
radio input "true"
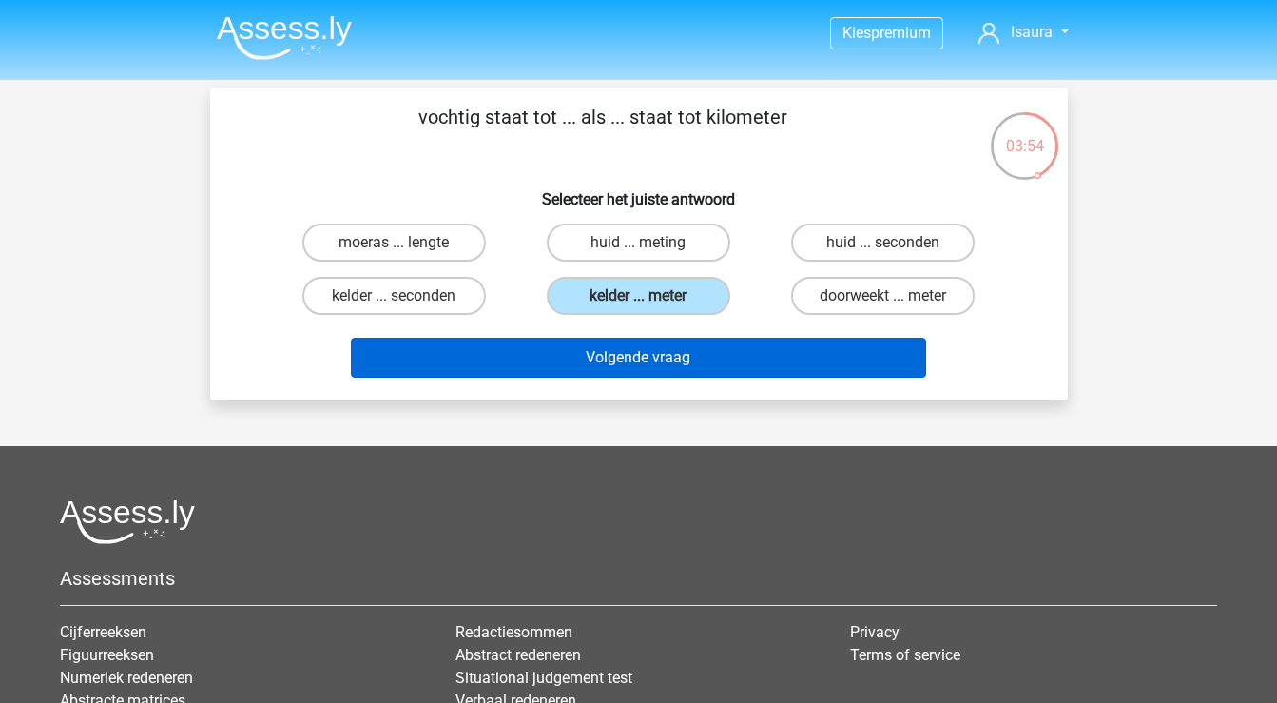
click at [636, 364] on button "Volgende vraag" at bounding box center [638, 358] width 575 height 40
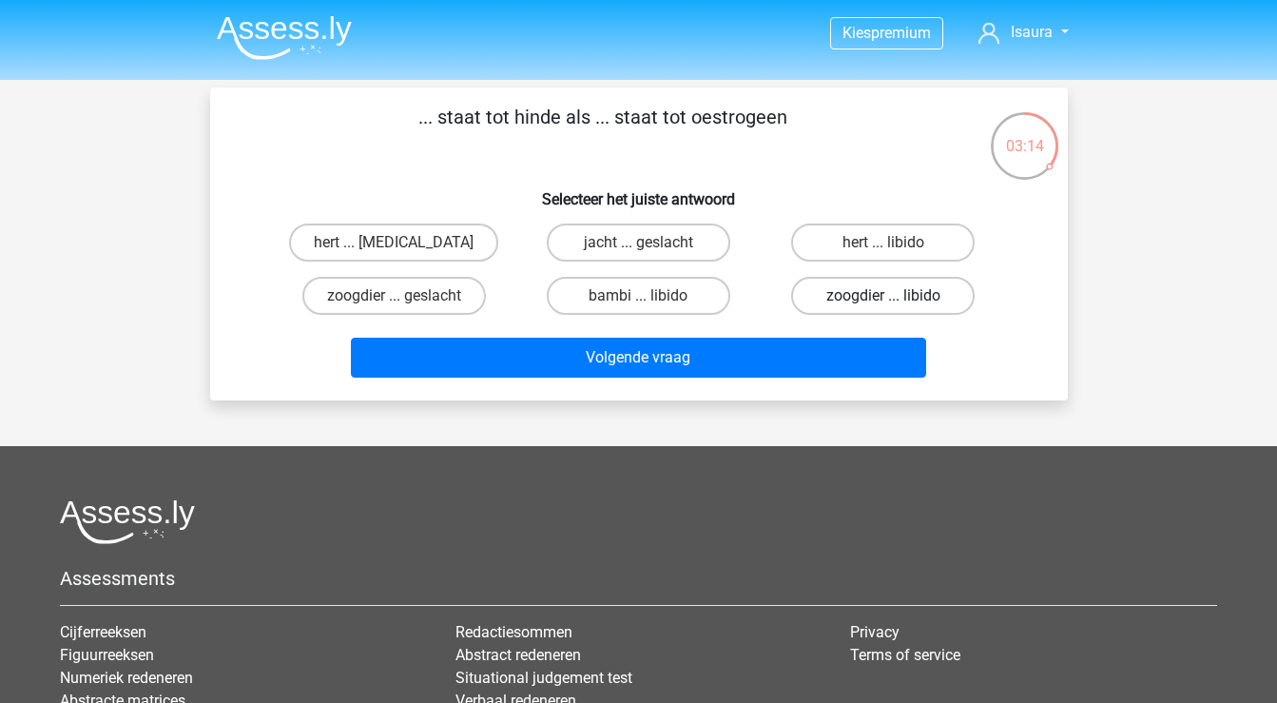
click at [831, 297] on label "zoogdier ... libido" at bounding box center [883, 296] width 184 height 38
click at [884, 297] on input "zoogdier ... libido" at bounding box center [890, 302] width 12 height 12
radio input "true"
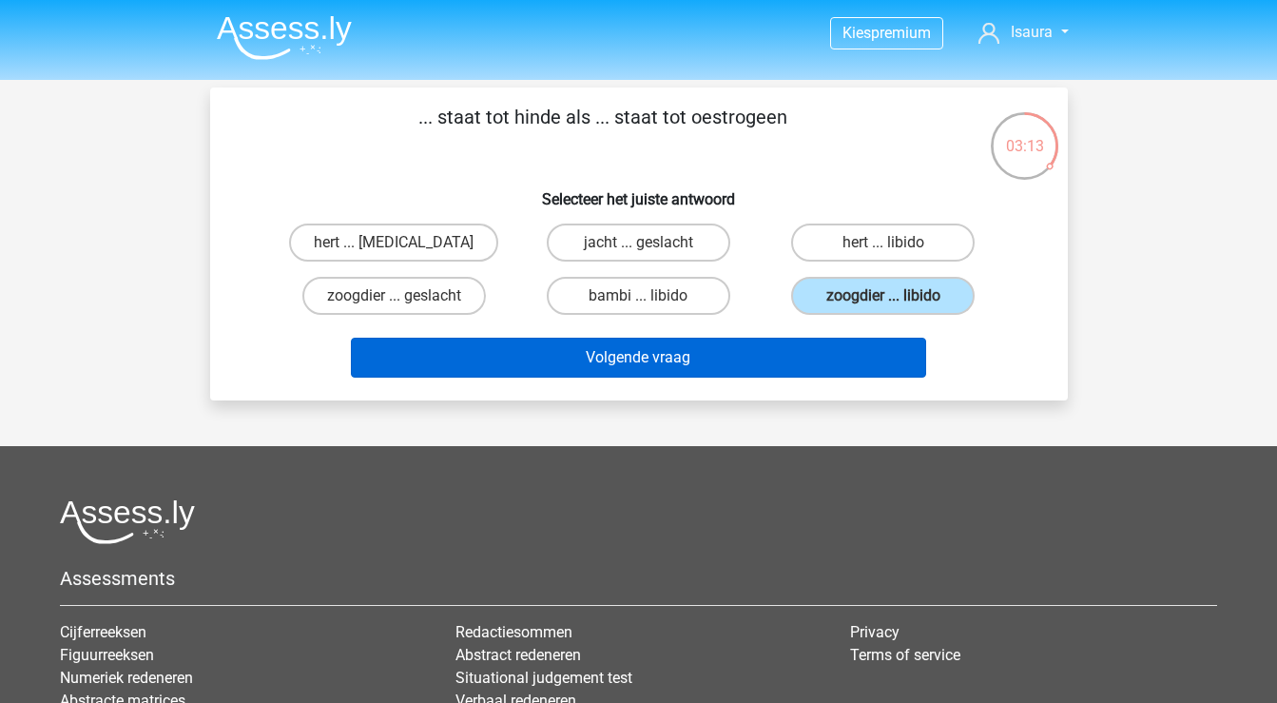
click at [808, 344] on button "Volgende vraag" at bounding box center [638, 358] width 575 height 40
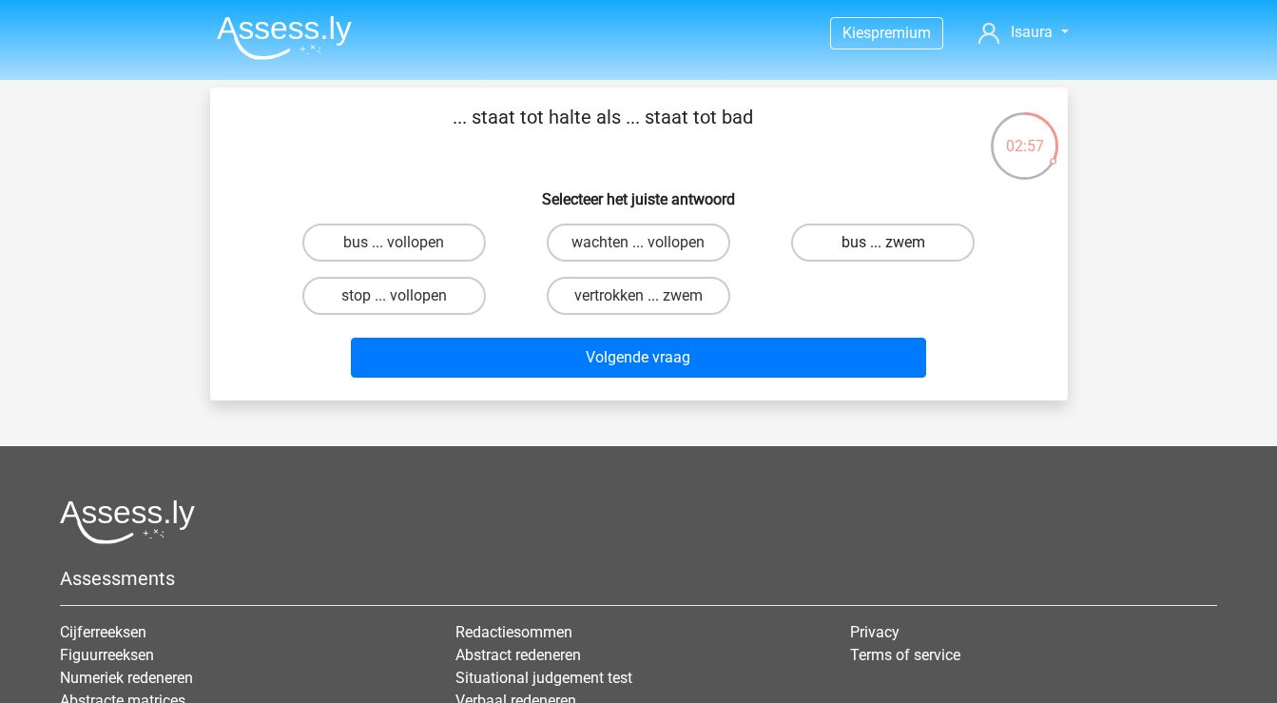
click at [907, 243] on label "bus ... zwem" at bounding box center [883, 243] width 184 height 38
click at [896, 243] on input "bus ... zwem" at bounding box center [890, 249] width 12 height 12
radio input "true"
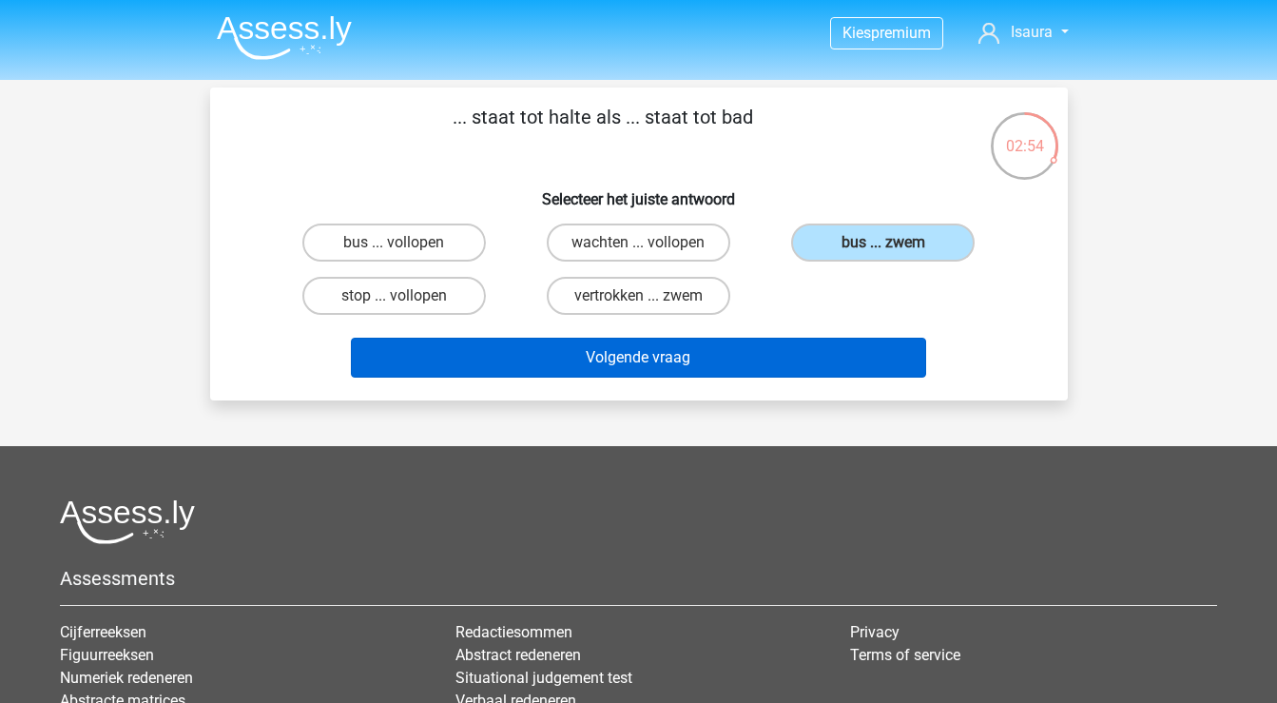
click at [812, 367] on button "Volgende vraag" at bounding box center [638, 358] width 575 height 40
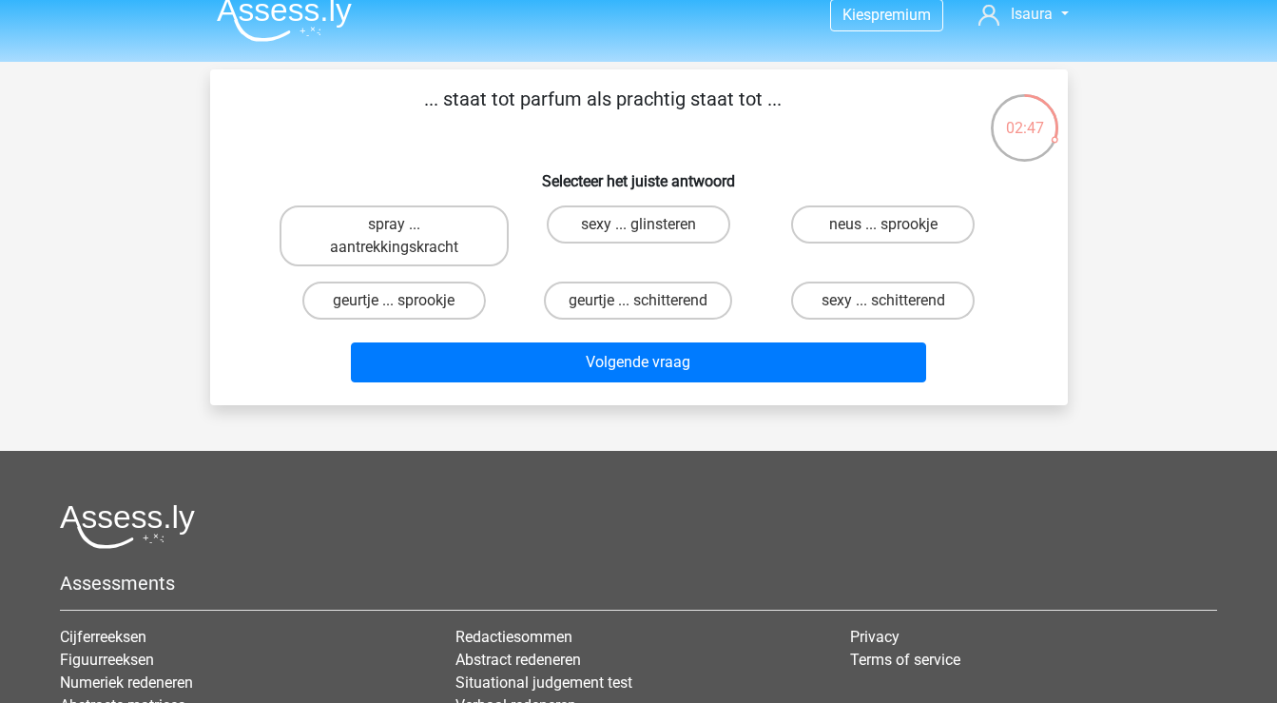
scroll to position [21, 0]
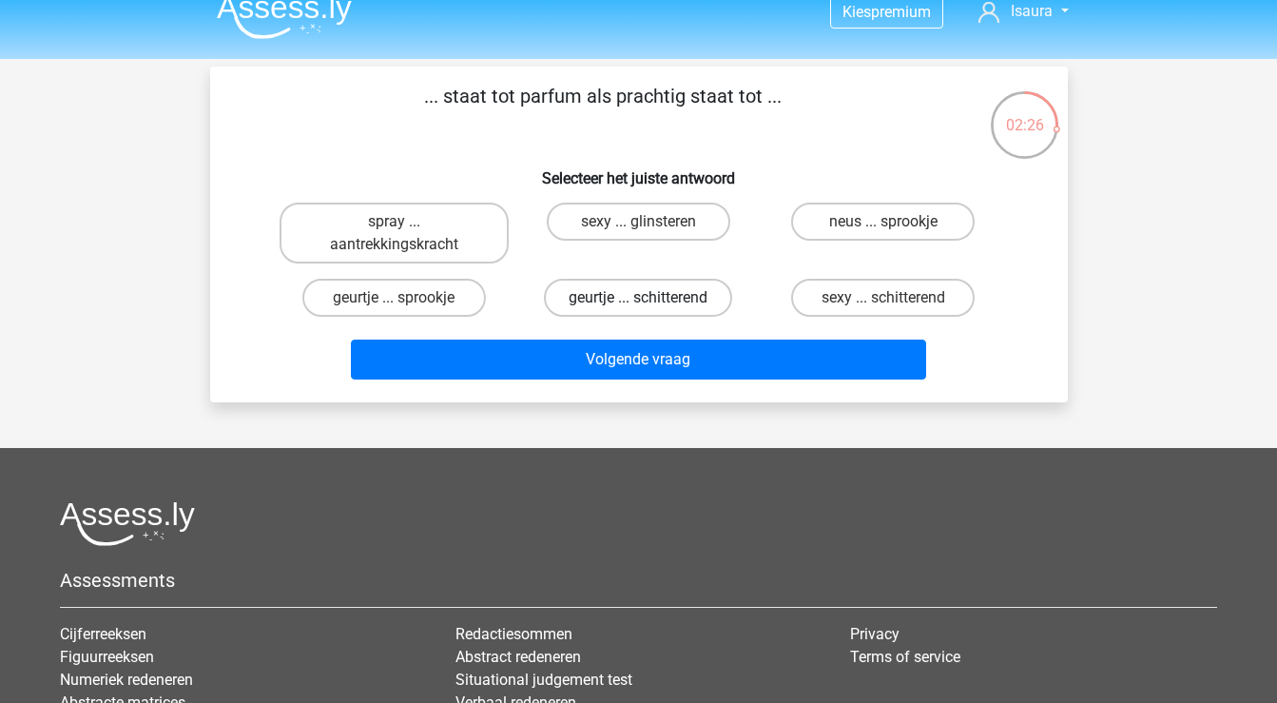
click at [608, 301] on label "geurtje ... schitterend" at bounding box center [638, 298] width 188 height 38
click at [638, 301] on input "geurtje ... schitterend" at bounding box center [644, 304] width 12 height 12
radio input "true"
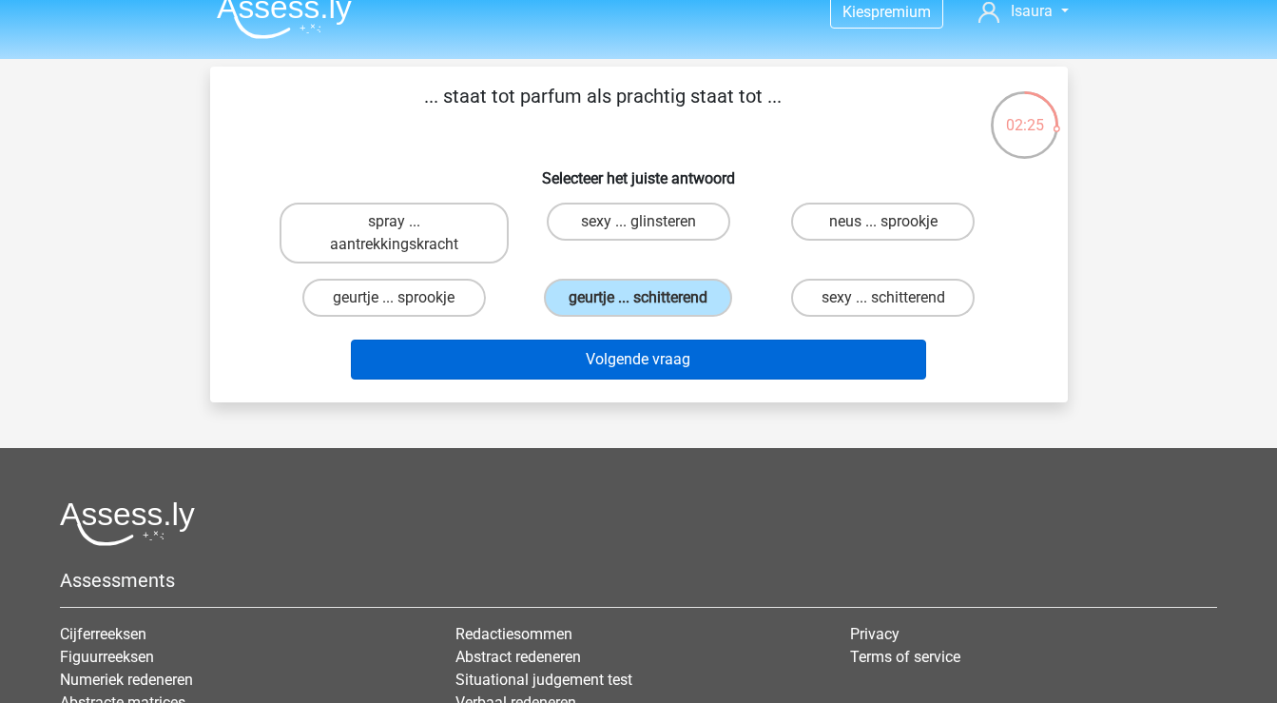
click at [604, 353] on button "Volgende vraag" at bounding box center [638, 360] width 575 height 40
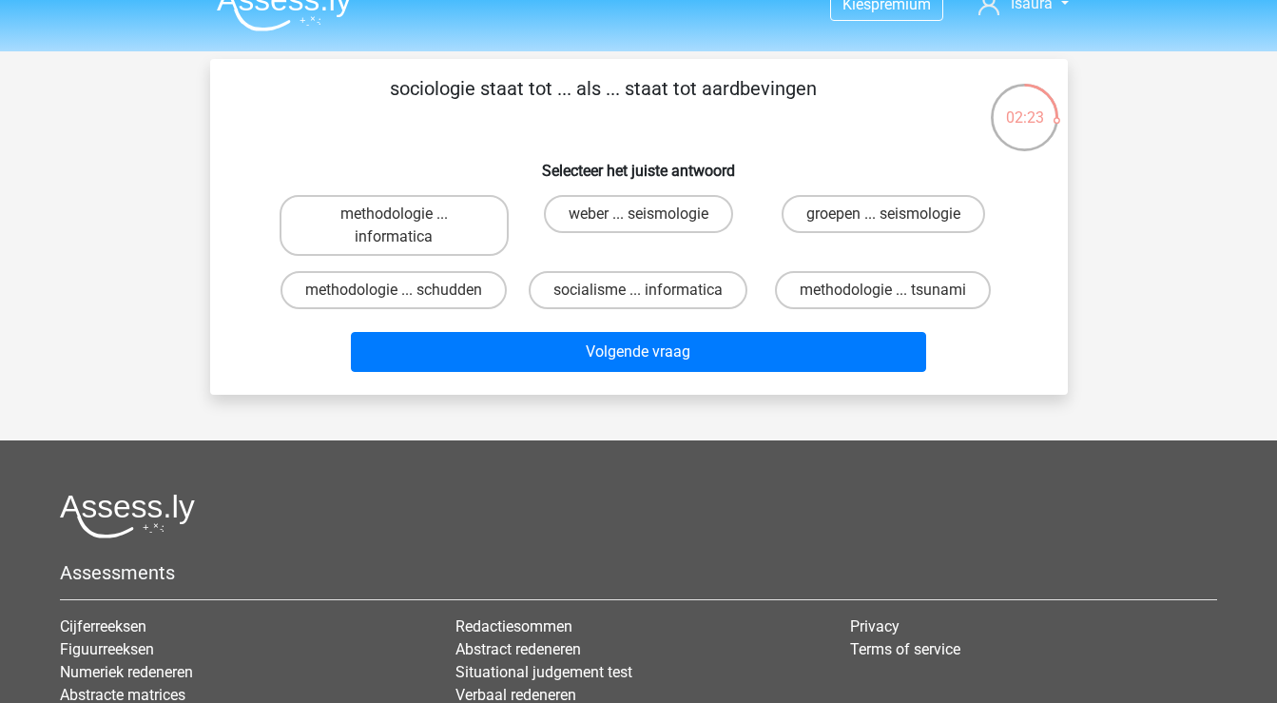
scroll to position [25, 0]
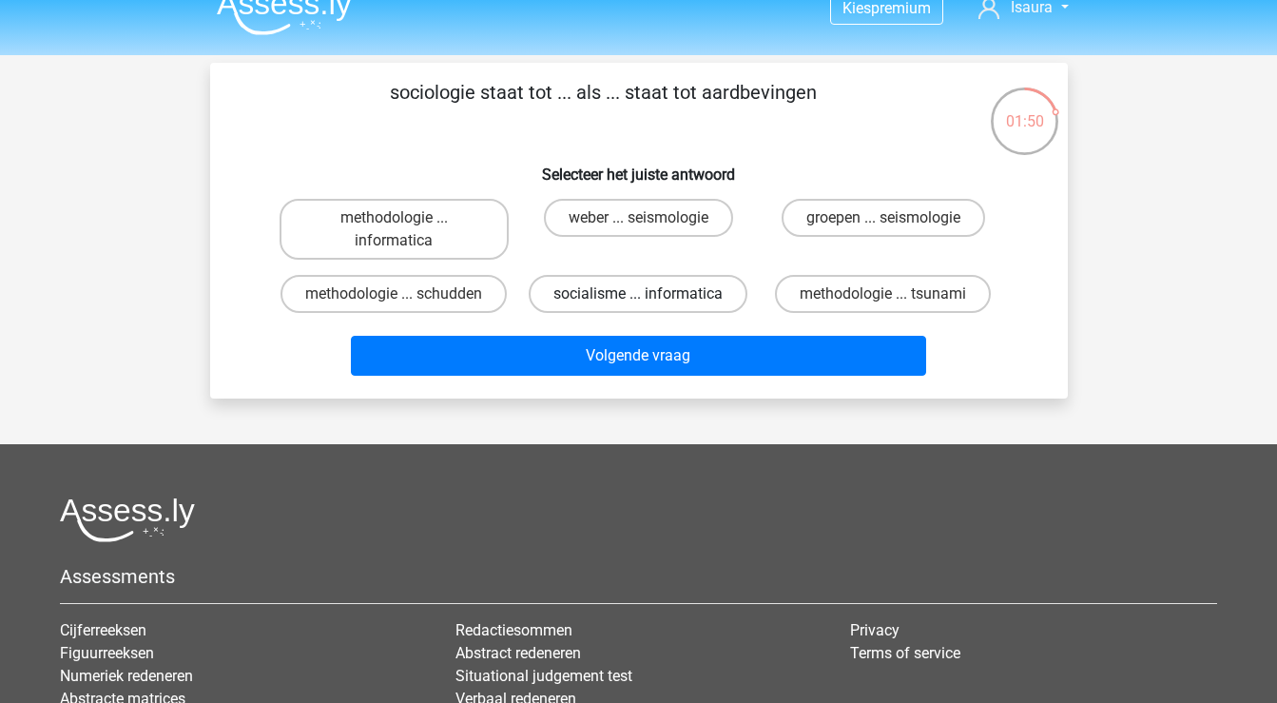
click at [603, 294] on label "socialisme ... informatica" at bounding box center [638, 294] width 219 height 38
click at [638, 294] on input "socialisme ... informatica" at bounding box center [644, 300] width 12 height 12
radio input "true"
click at [842, 293] on label "methodologie ... tsunami" at bounding box center [883, 294] width 216 height 38
click at [884, 294] on input "methodologie ... tsunami" at bounding box center [890, 300] width 12 height 12
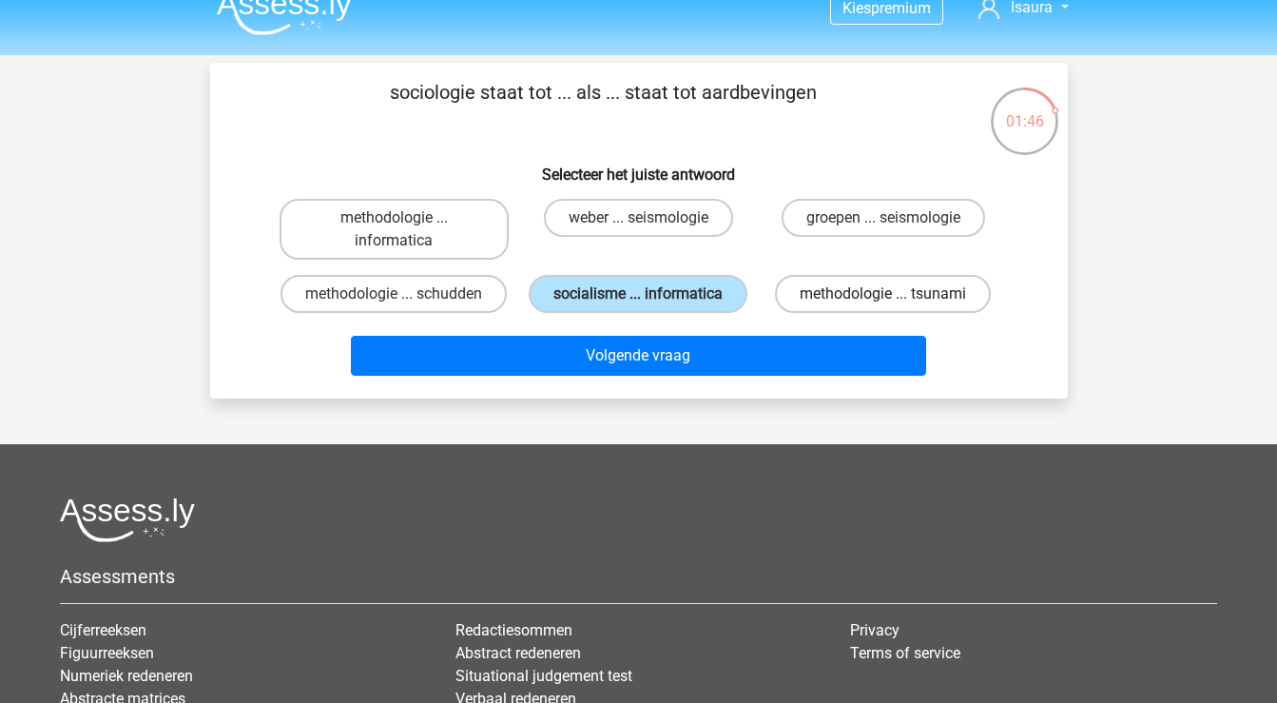
radio input "true"
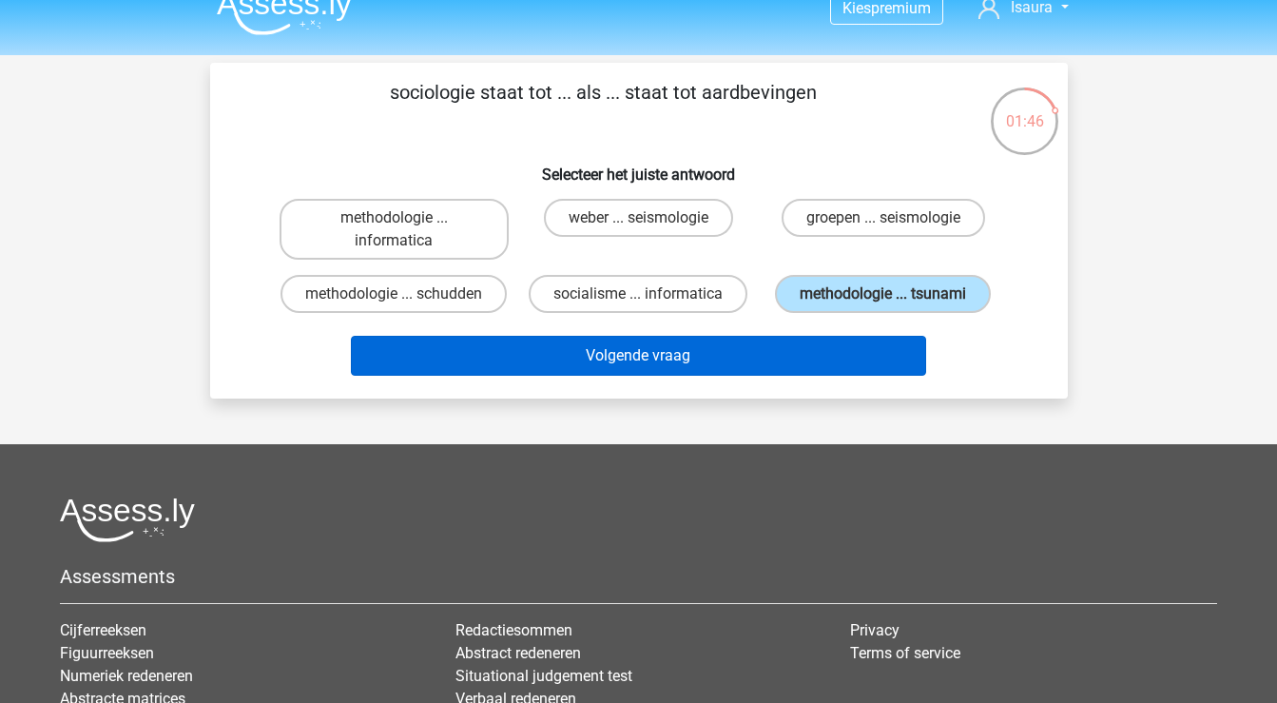
click at [804, 347] on button "Volgende vraag" at bounding box center [638, 356] width 575 height 40
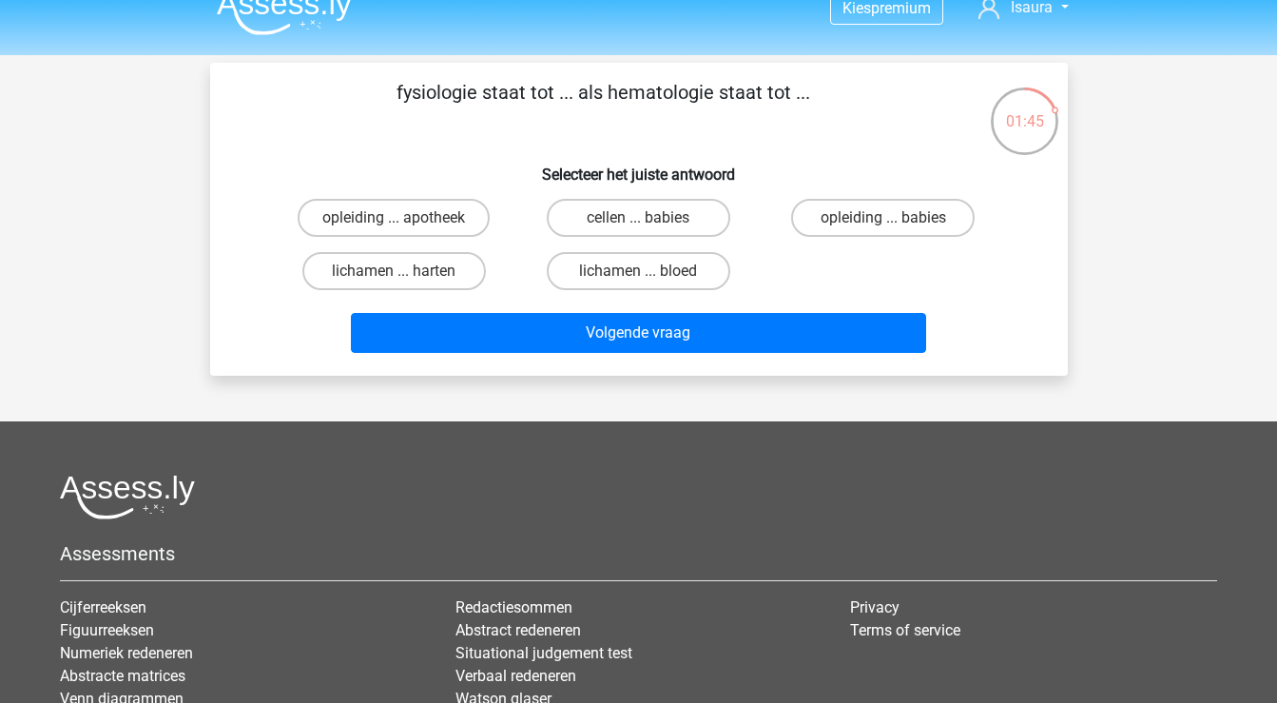
scroll to position [87, 0]
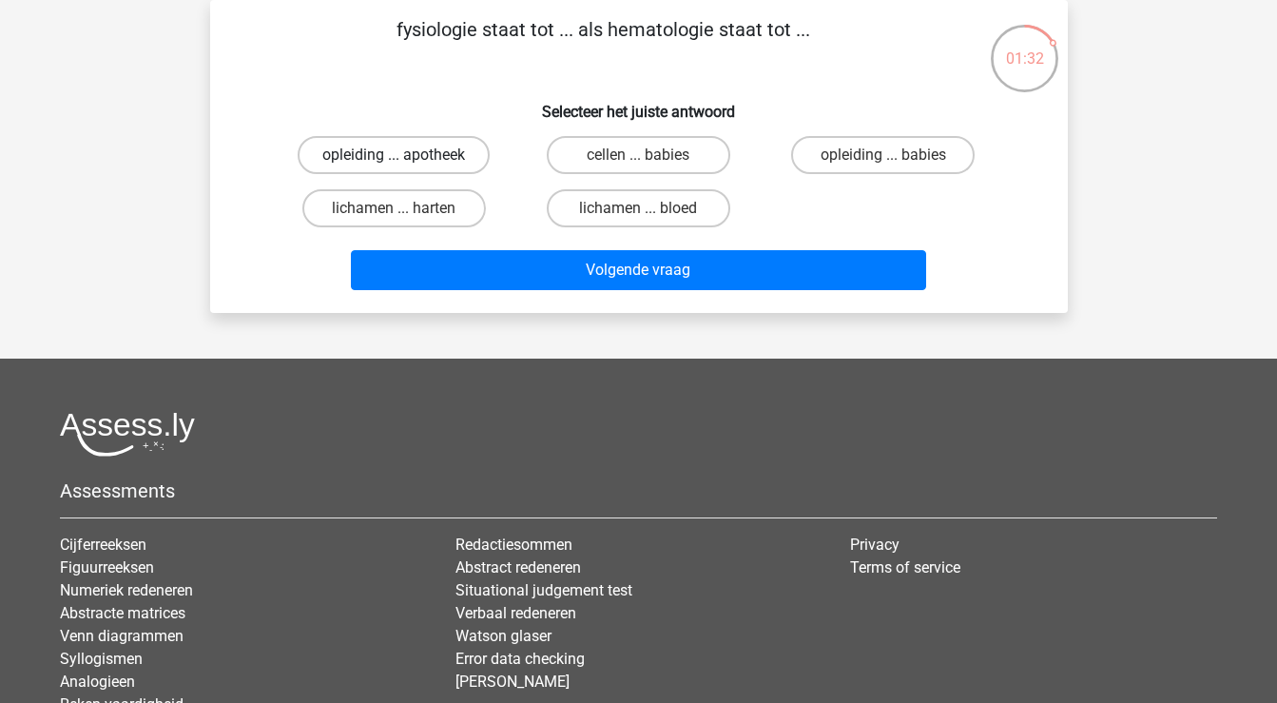
click at [445, 172] on label "opleiding ... apotheek" at bounding box center [394, 155] width 192 height 38
click at [406, 167] on input "opleiding ... apotheek" at bounding box center [400, 161] width 12 height 12
radio input "true"
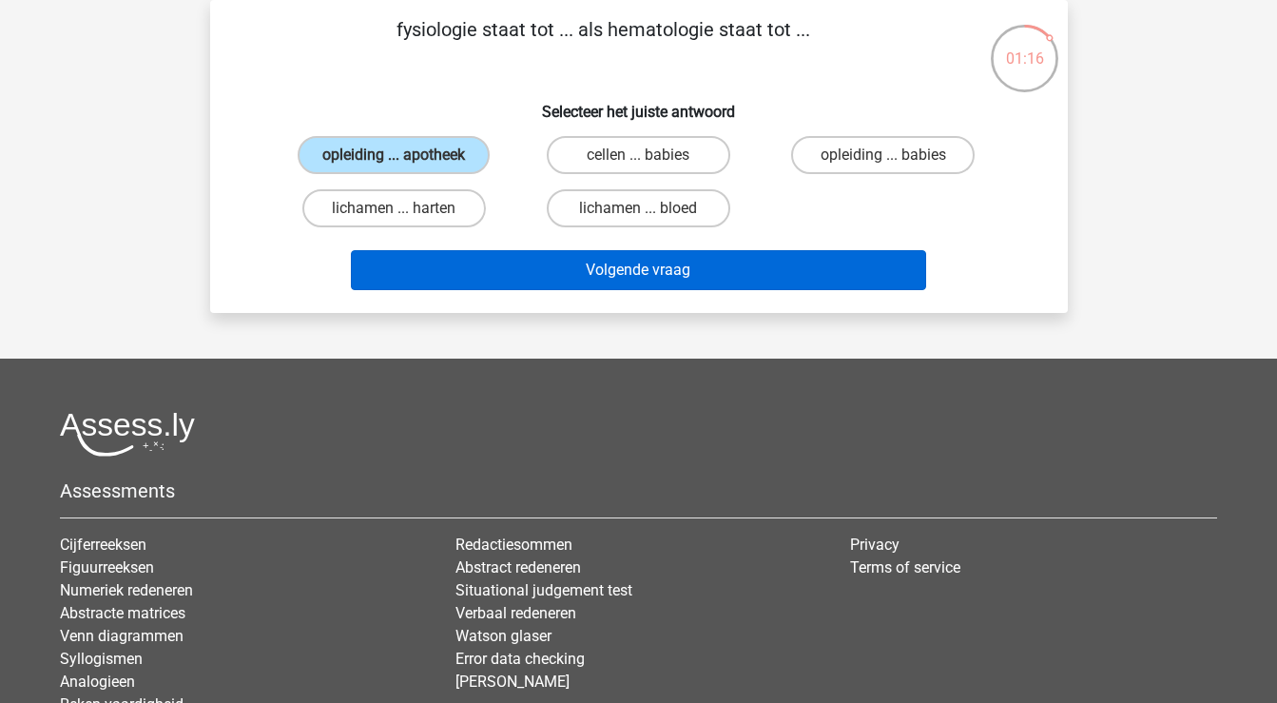
click at [668, 271] on button "Volgende vraag" at bounding box center [638, 270] width 575 height 40
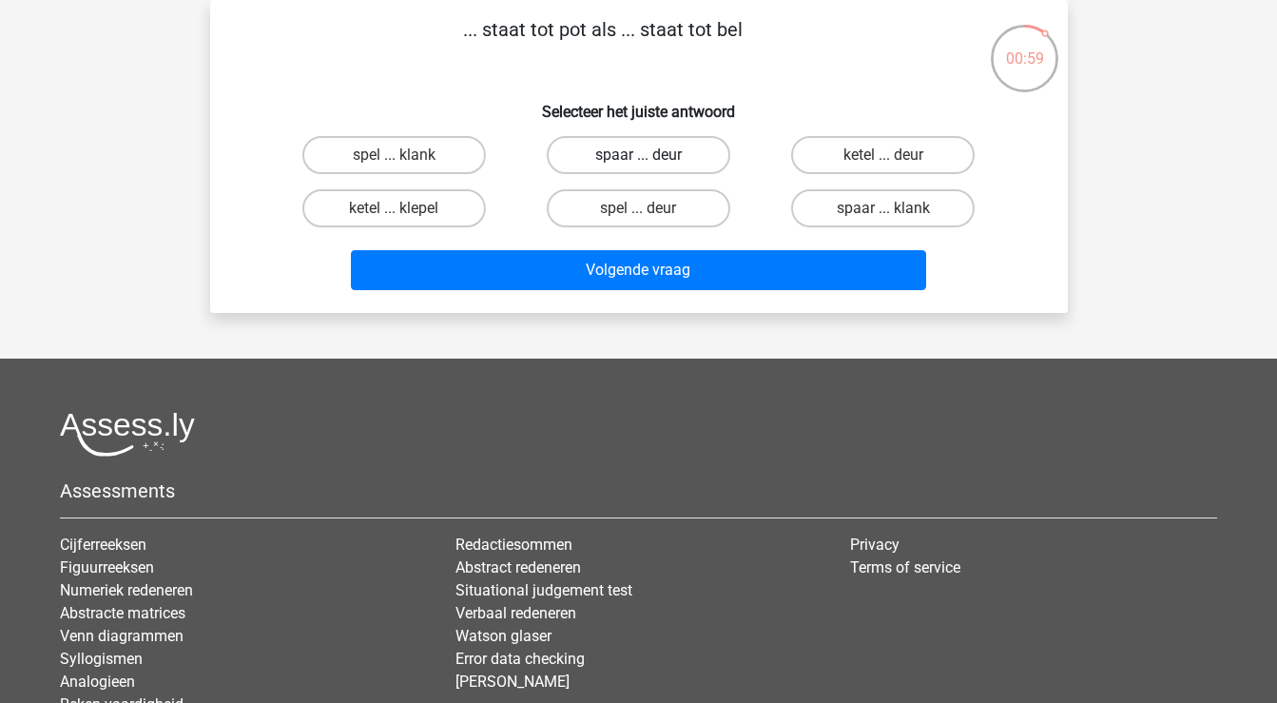
click at [667, 168] on label "spaar ... deur" at bounding box center [639, 155] width 184 height 38
click at [651, 167] on input "spaar ... deur" at bounding box center [644, 161] width 12 height 12
radio input "true"
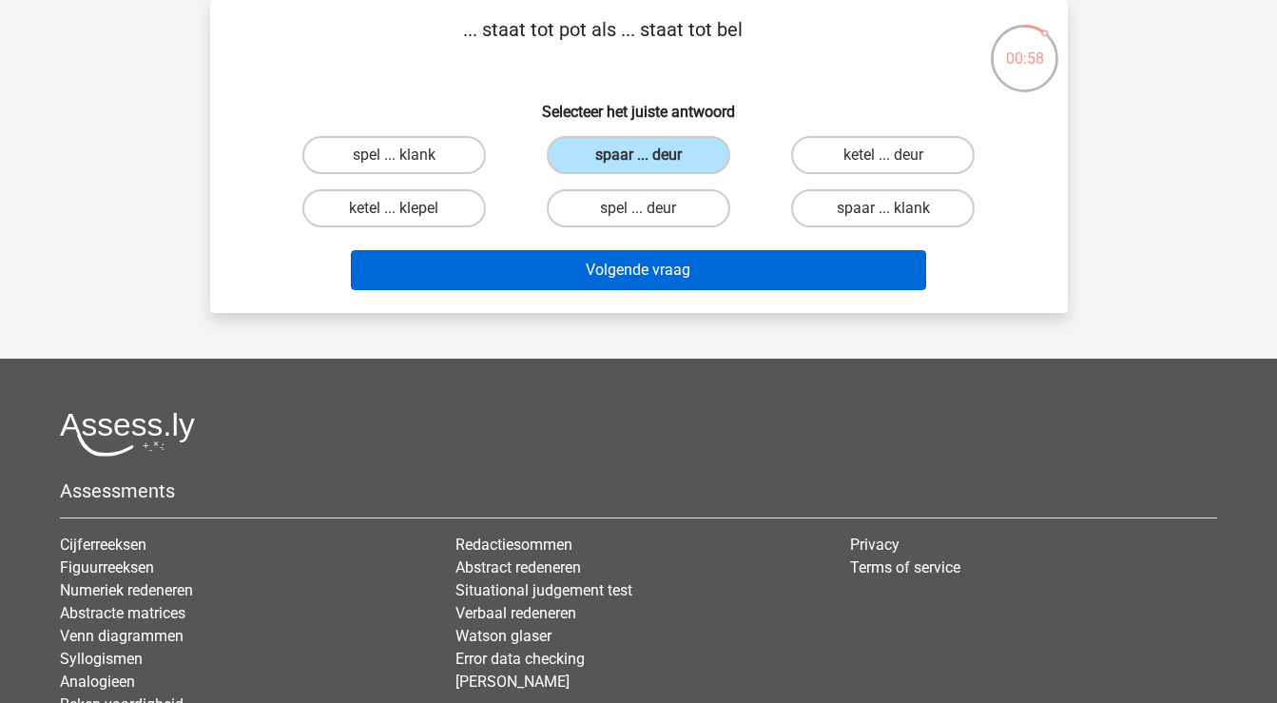
click at [651, 266] on button "Volgende vraag" at bounding box center [638, 270] width 575 height 40
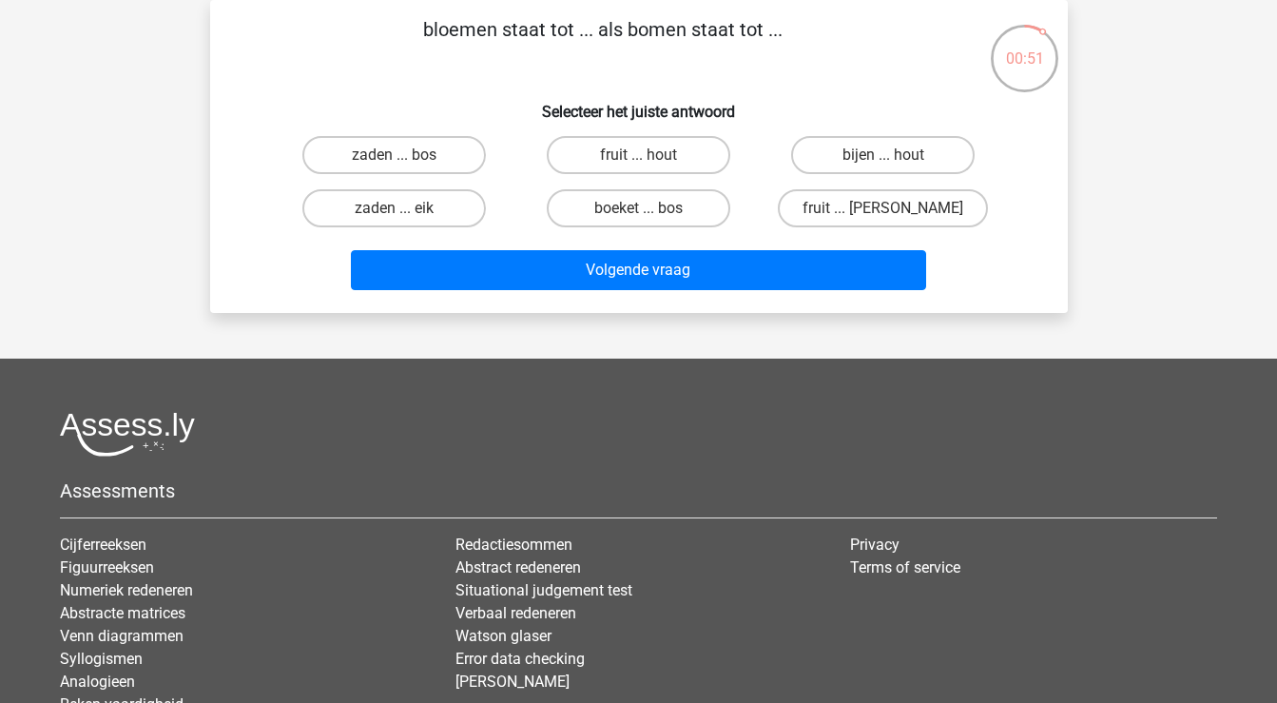
click at [638, 218] on input "boeket ... bos" at bounding box center [644, 214] width 12 height 12
radio input "true"
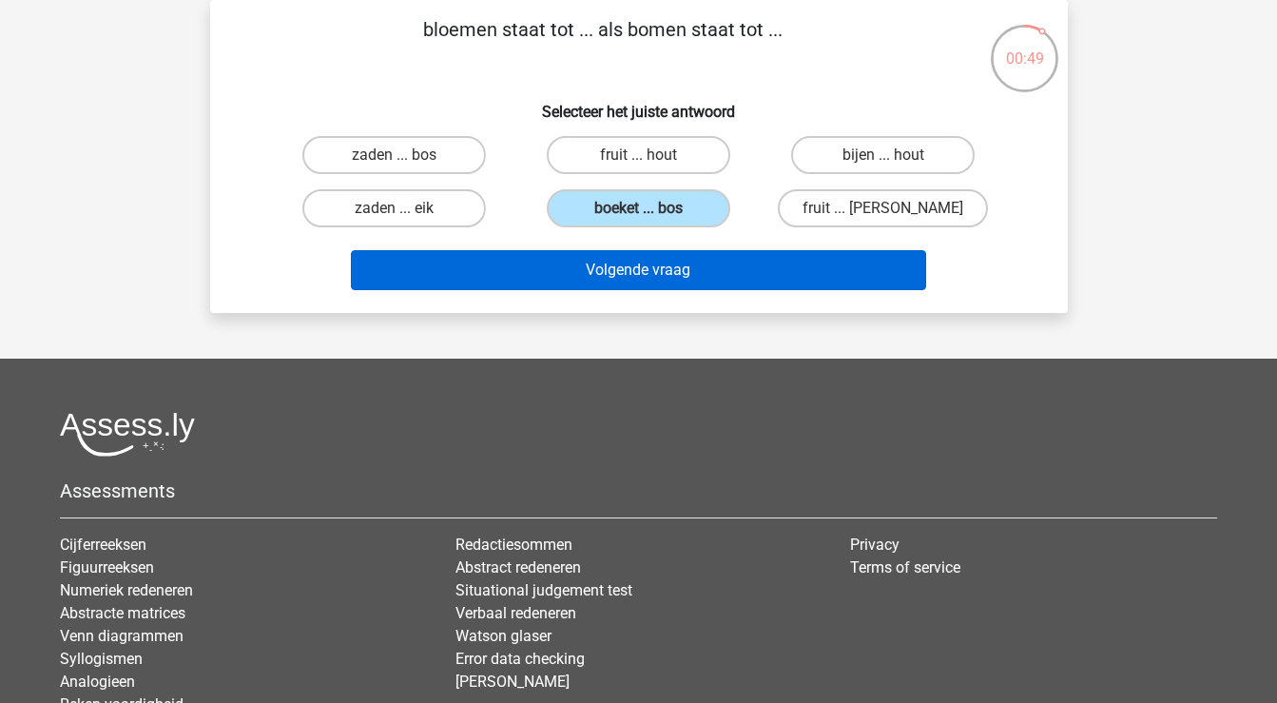
click at [637, 267] on button "Volgende vraag" at bounding box center [638, 270] width 575 height 40
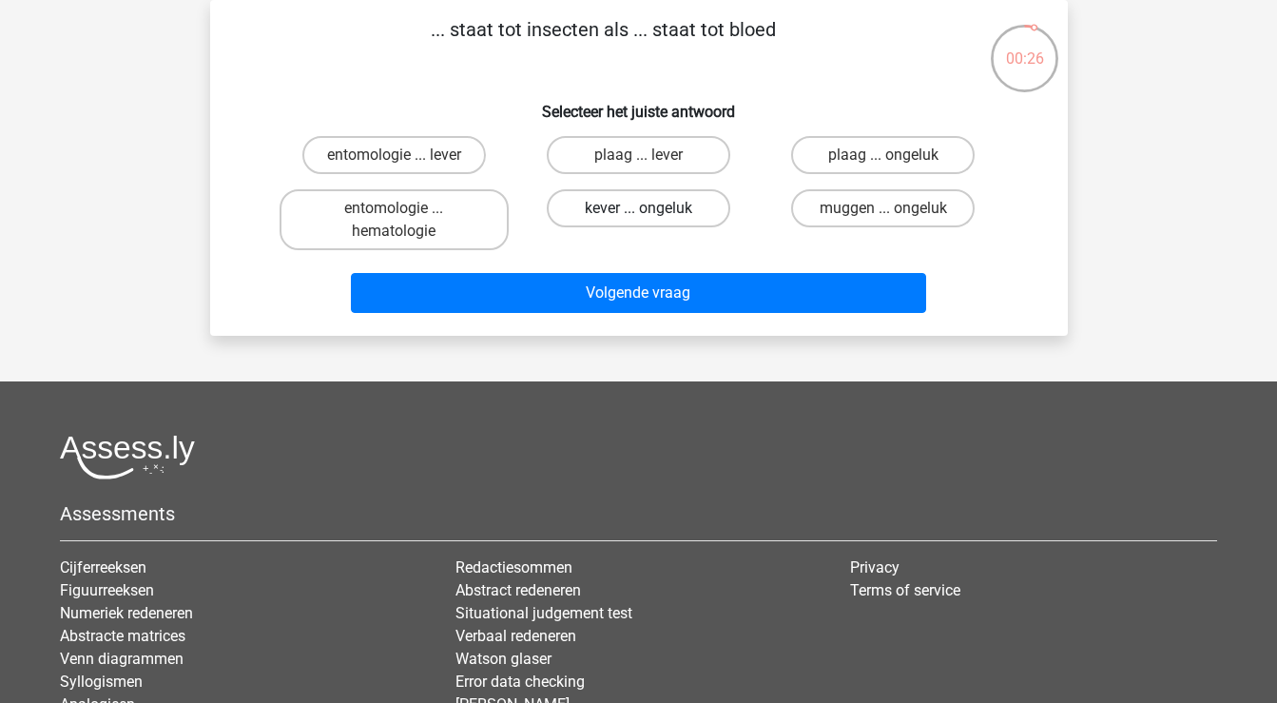
click at [651, 214] on label "kever ... ongeluk" at bounding box center [639, 208] width 184 height 38
click at [651, 214] on input "kever ... ongeluk" at bounding box center [644, 214] width 12 height 12
radio input "true"
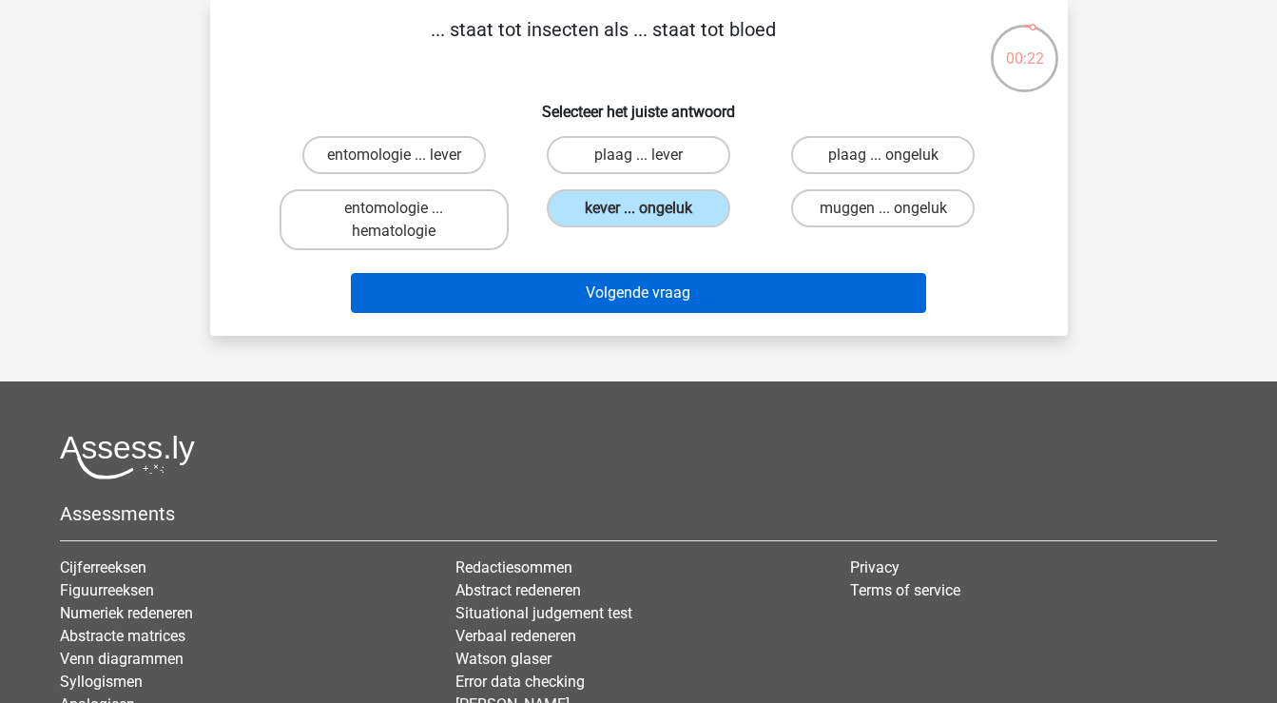
click at [646, 282] on button "Volgende vraag" at bounding box center [638, 293] width 575 height 40
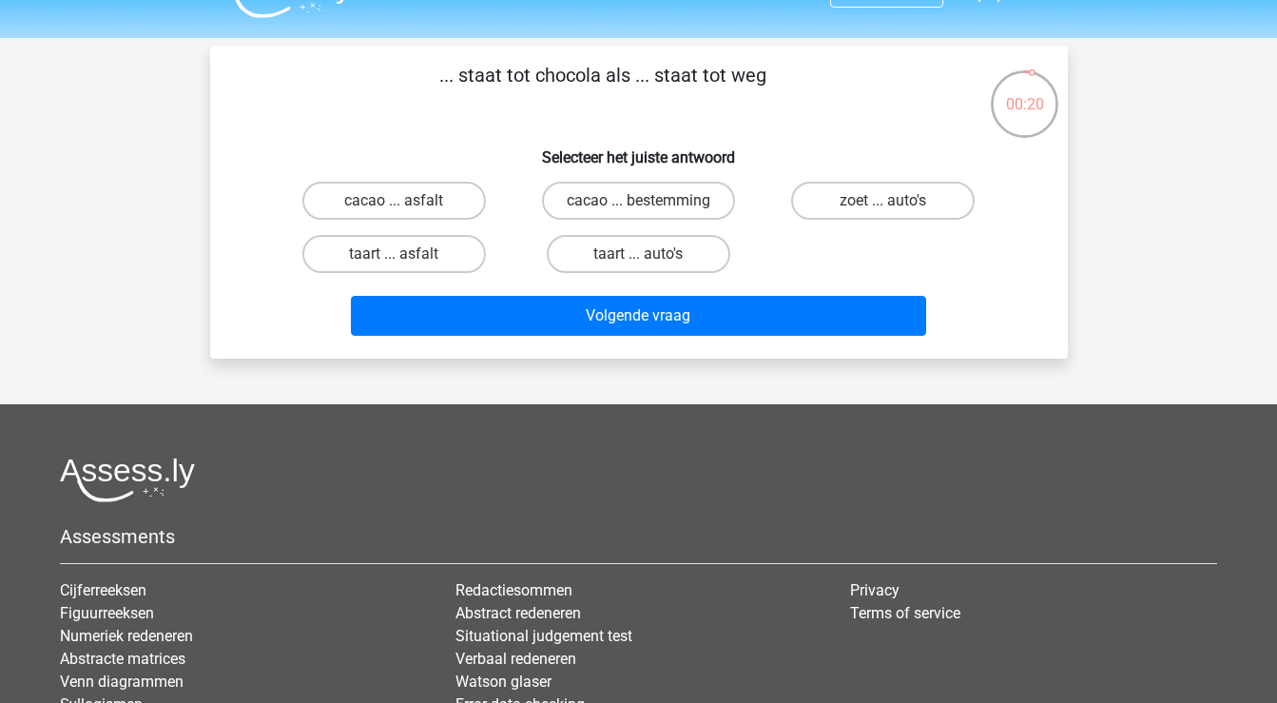
scroll to position [42, 0]
click at [624, 203] on label "cacao ... bestemming" at bounding box center [638, 201] width 193 height 38
click at [638, 203] on input "cacao ... bestemming" at bounding box center [644, 207] width 12 height 12
radio input "true"
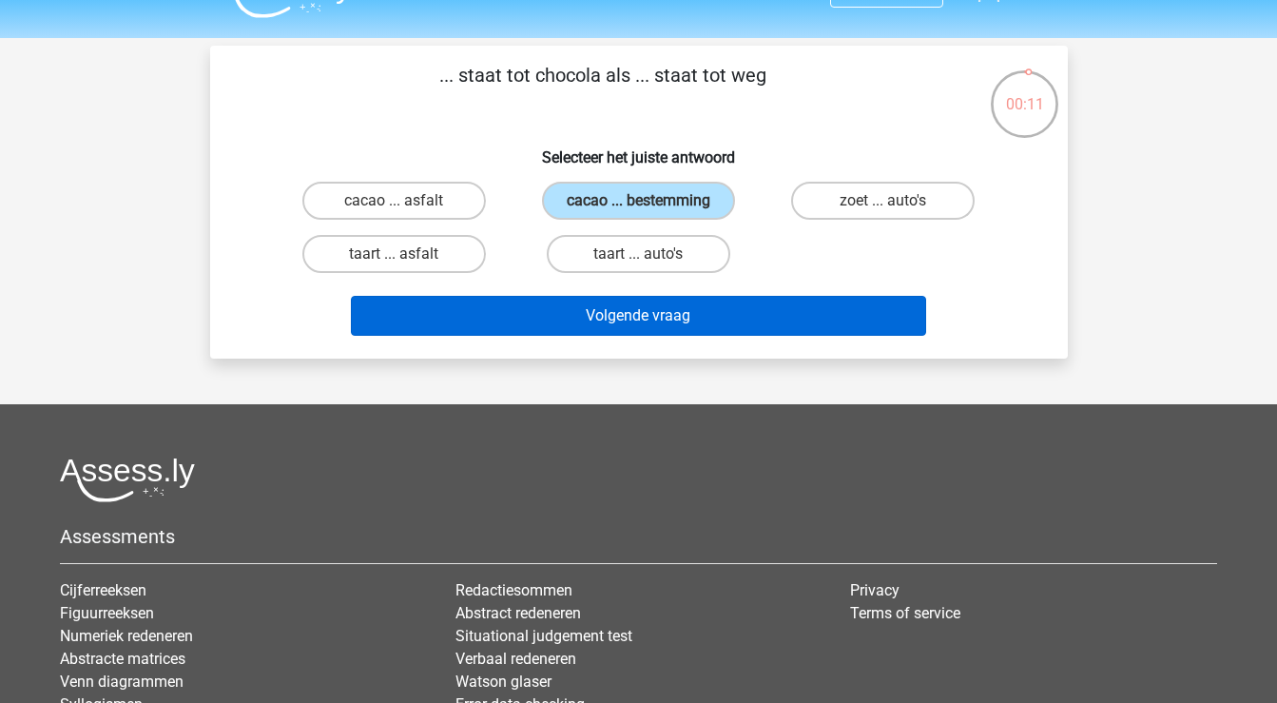
click at [617, 319] on button "Volgende vraag" at bounding box center [638, 316] width 575 height 40
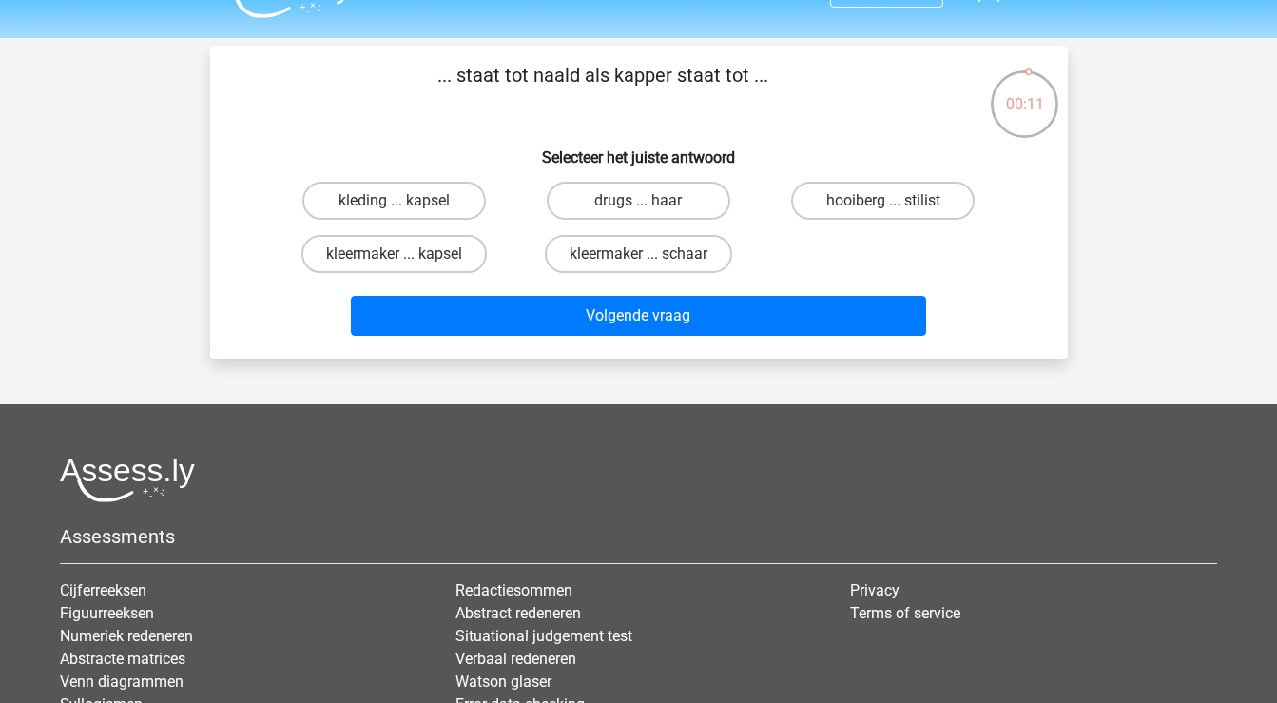
scroll to position [87, 0]
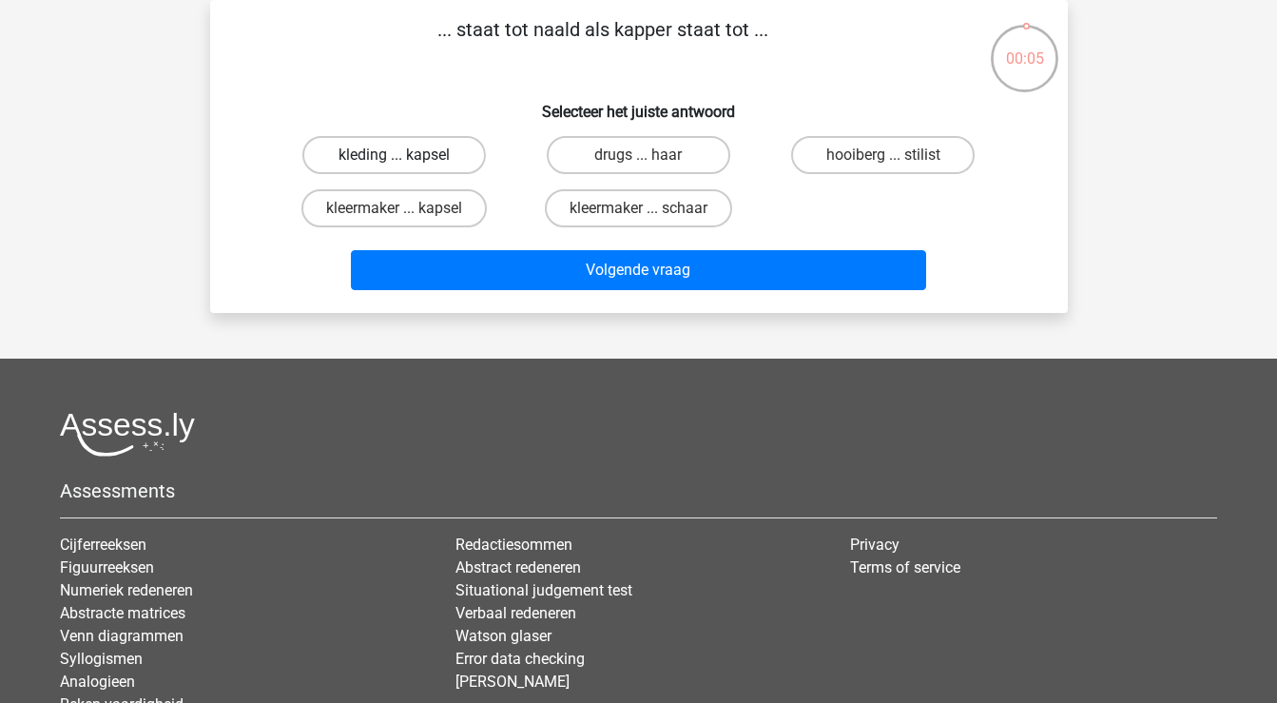
click at [450, 156] on label "kleding ... kapsel" at bounding box center [394, 155] width 184 height 38
click at [406, 156] on input "kleding ... kapsel" at bounding box center [400, 161] width 12 height 12
radio input "true"
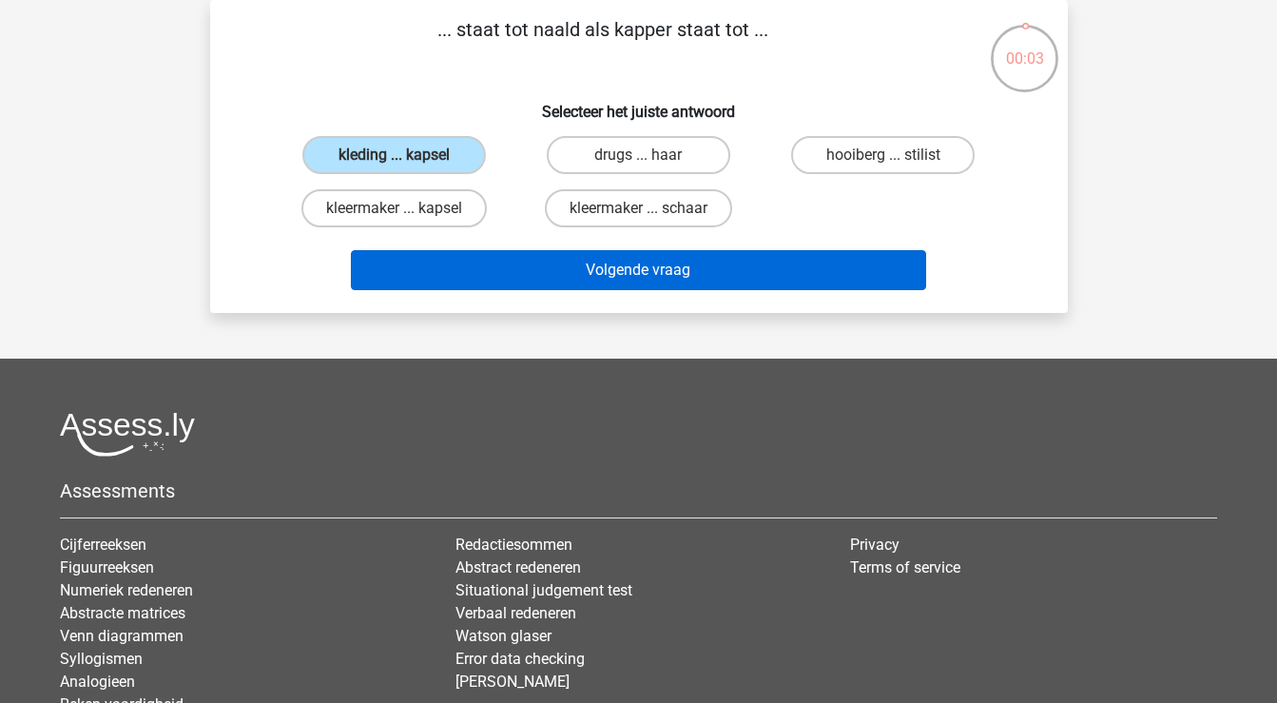
click at [500, 267] on button "Volgende vraag" at bounding box center [638, 270] width 575 height 40
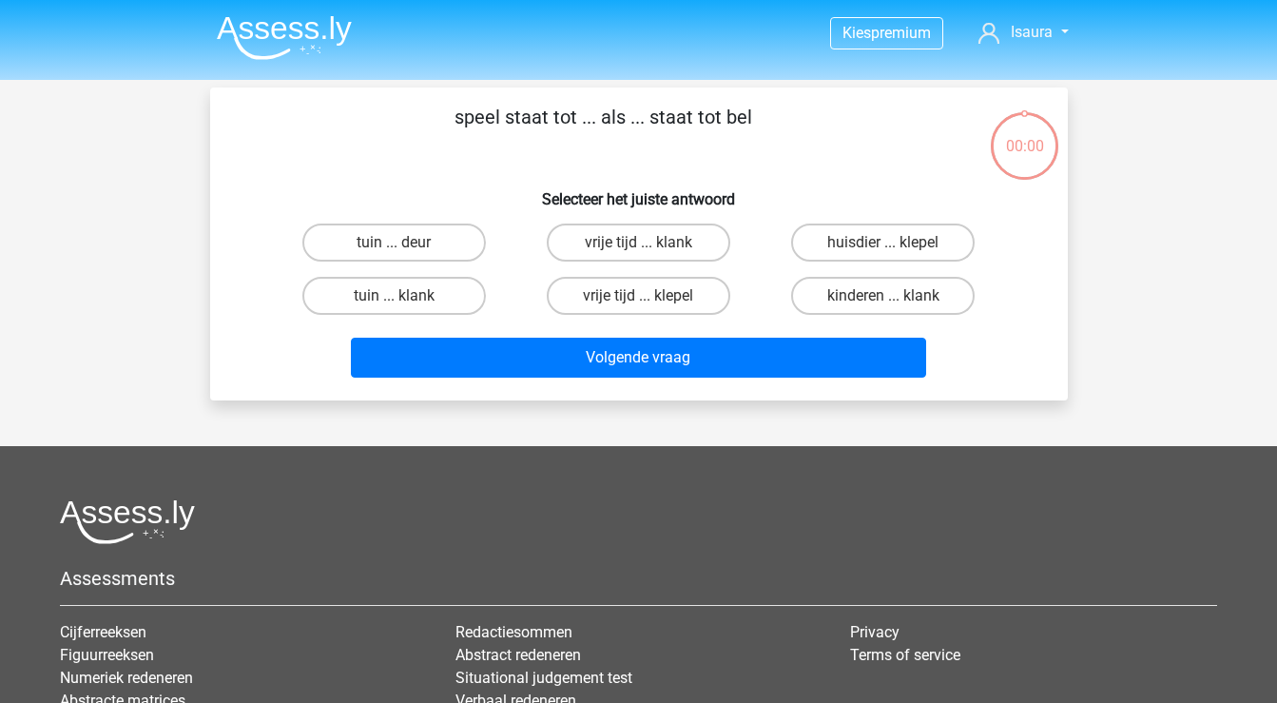
scroll to position [87, 0]
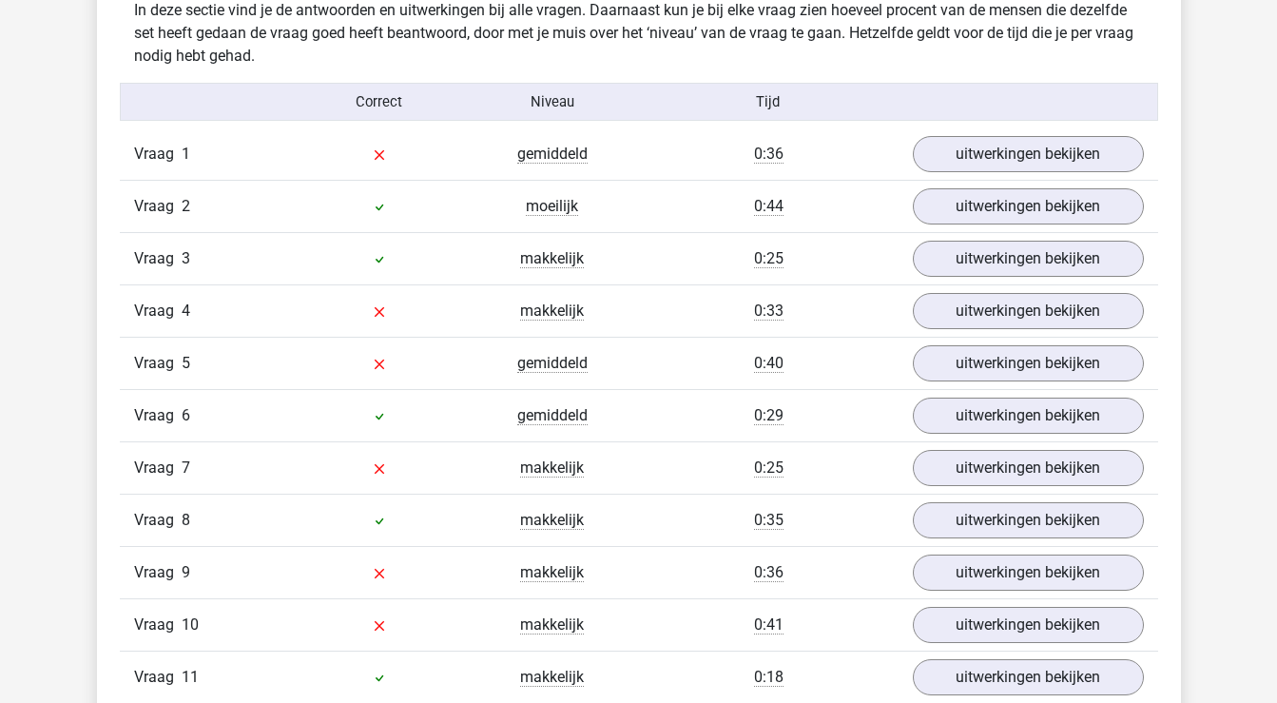
scroll to position [1507, 0]
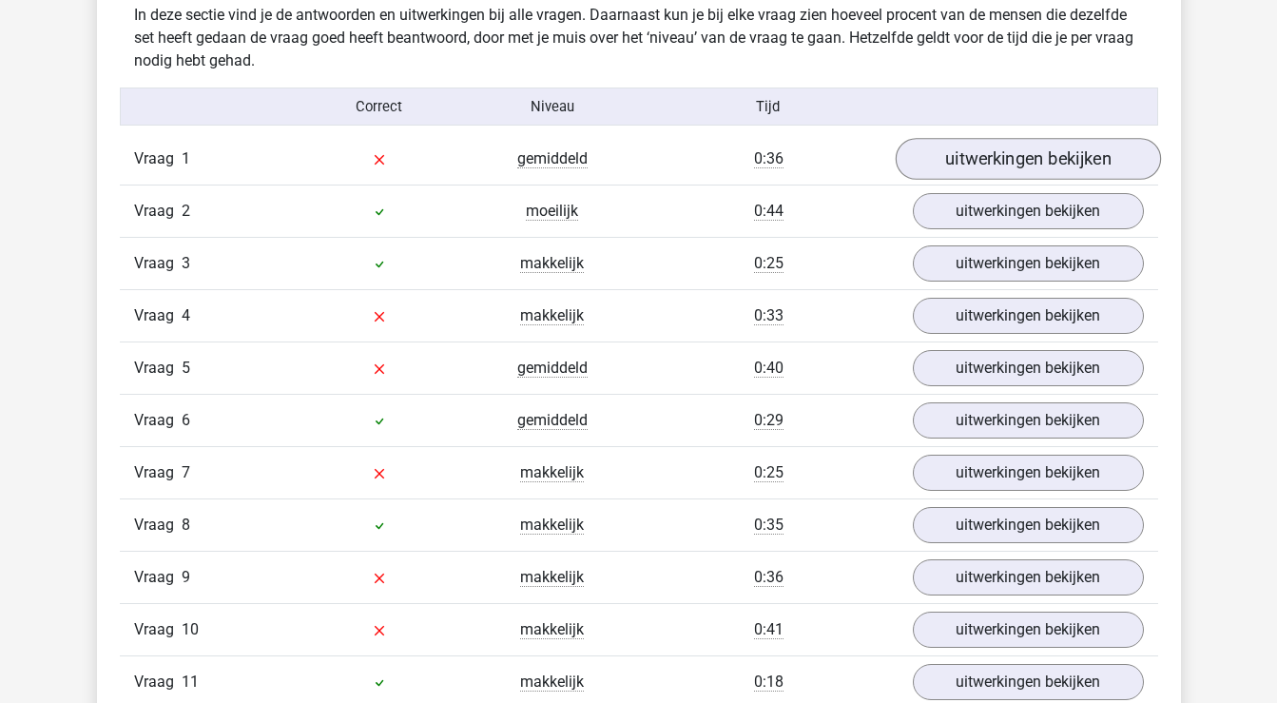
click at [992, 158] on link "uitwerkingen bekijken" at bounding box center [1027, 159] width 265 height 42
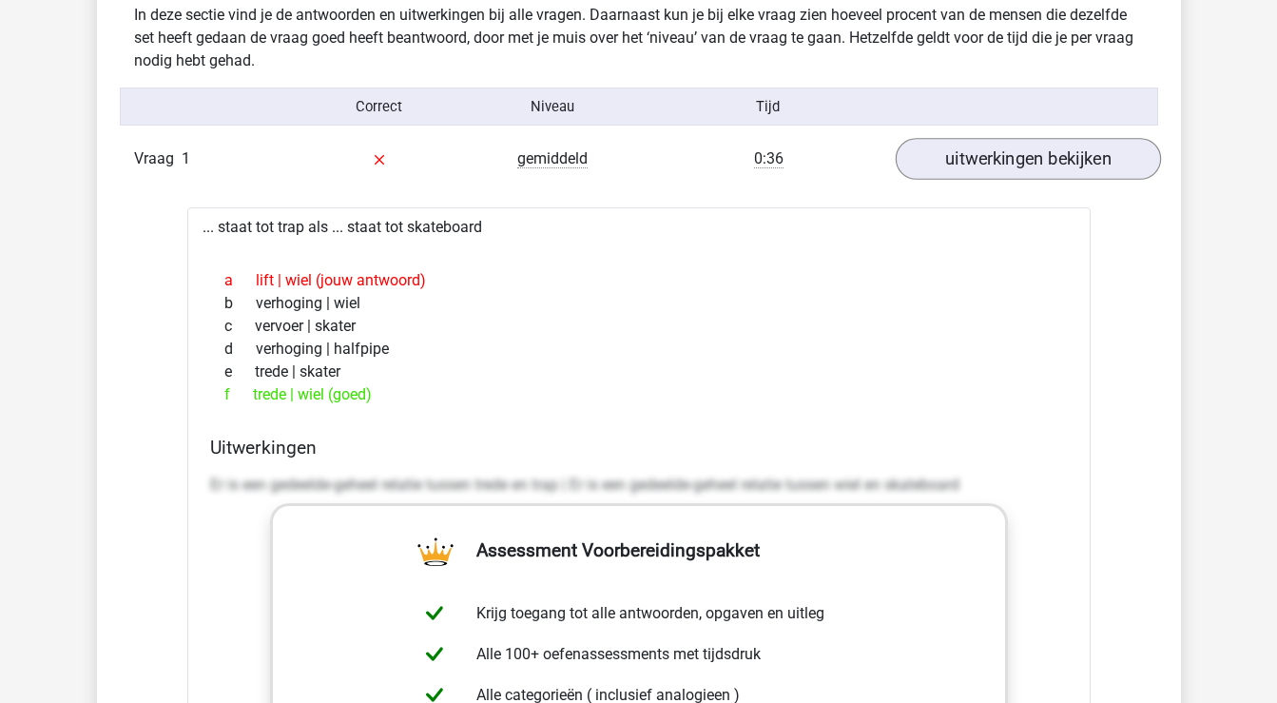
click at [1063, 163] on link "uitwerkingen bekijken" at bounding box center [1027, 159] width 265 height 42
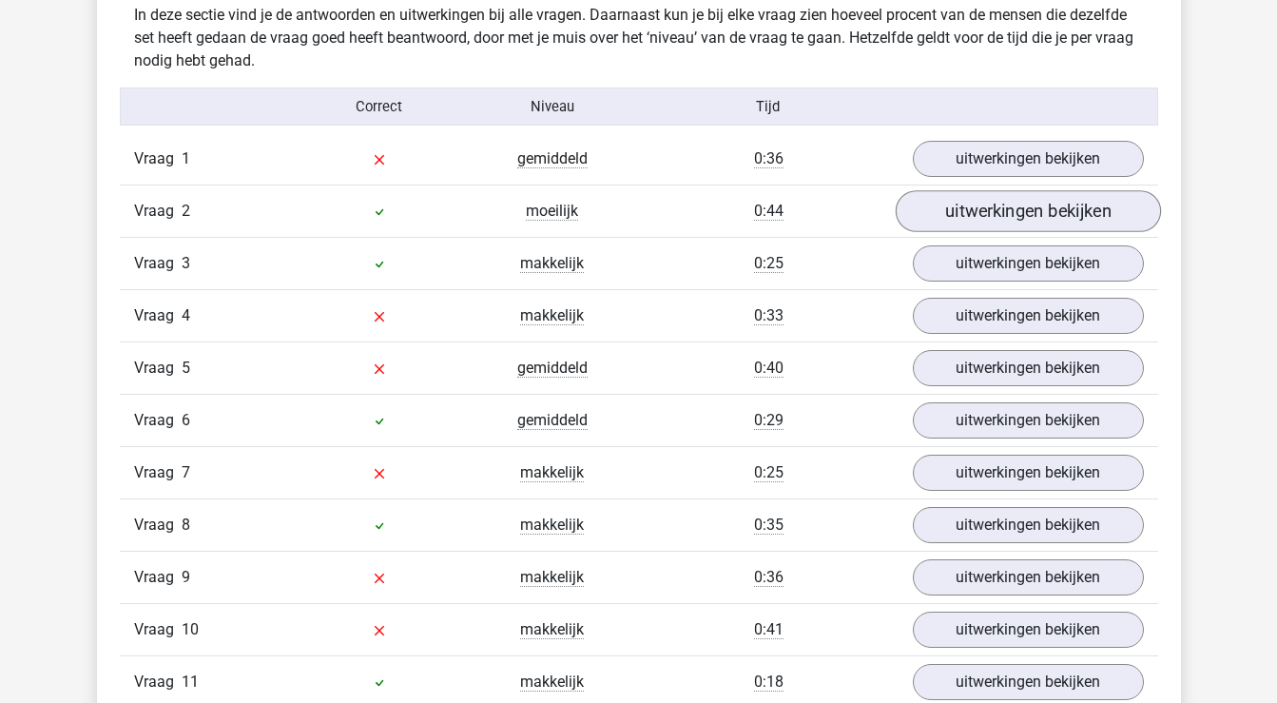
click at [1064, 219] on link "uitwerkingen bekijken" at bounding box center [1027, 211] width 265 height 42
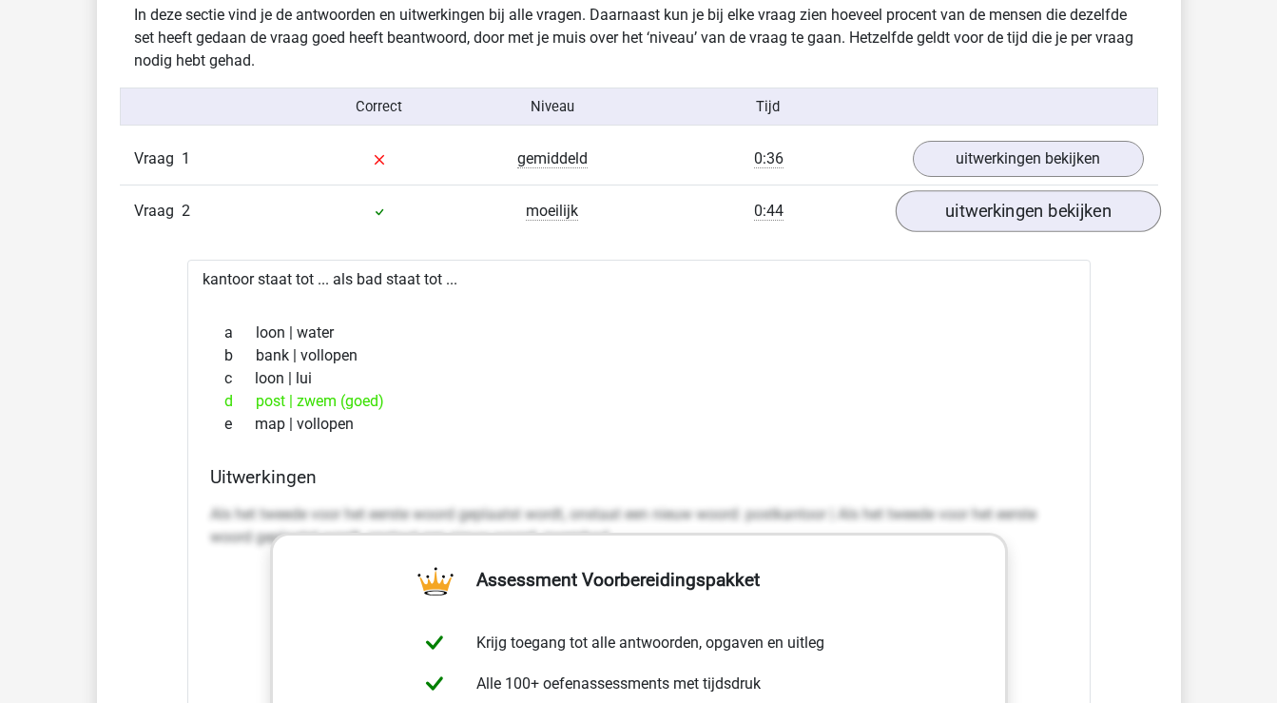
click at [1062, 219] on link "uitwerkingen bekijken" at bounding box center [1027, 211] width 265 height 42
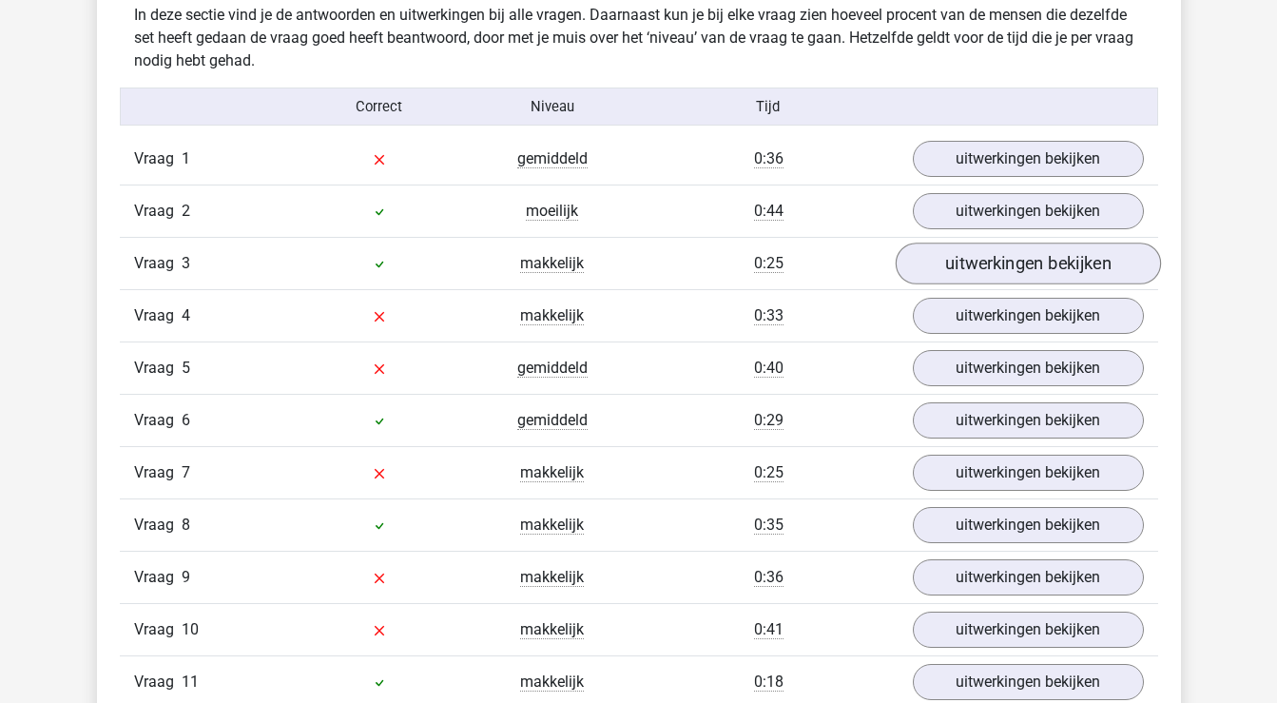
click at [1067, 261] on link "uitwerkingen bekijken" at bounding box center [1027, 264] width 265 height 42
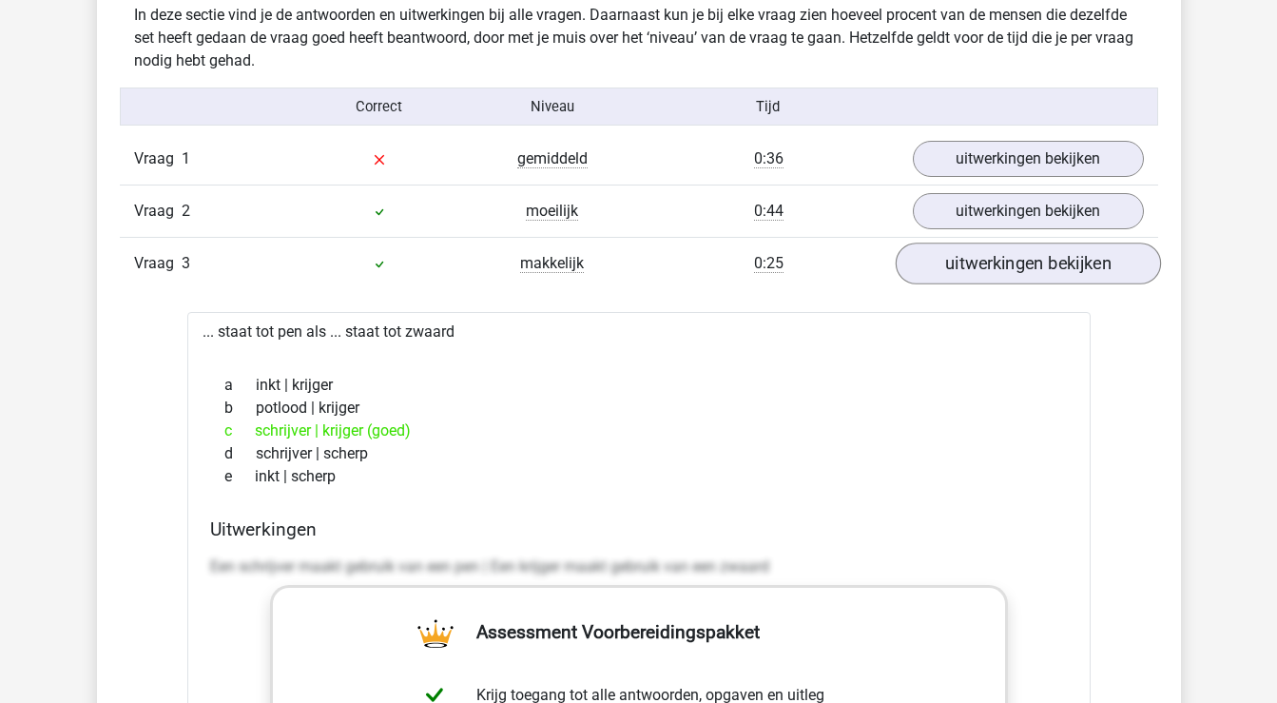
click at [1067, 261] on link "uitwerkingen bekijken" at bounding box center [1027, 264] width 265 height 42
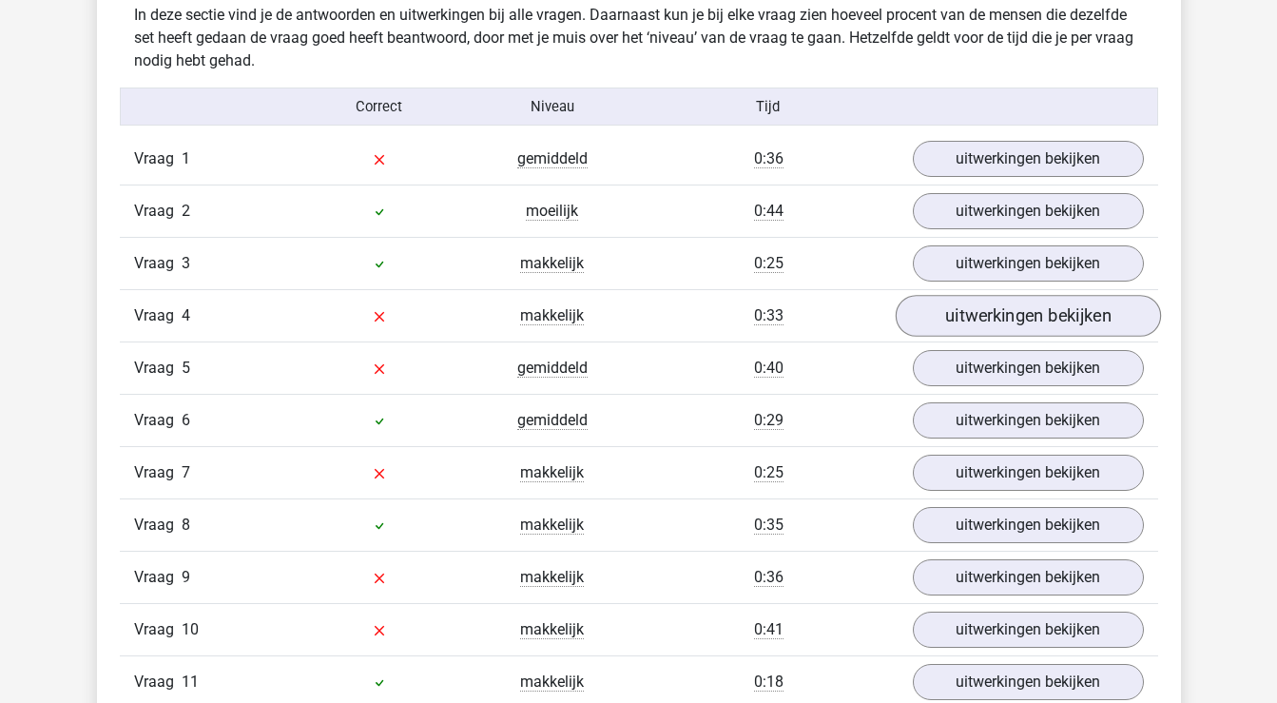
click at [1056, 323] on link "uitwerkingen bekijken" at bounding box center [1027, 316] width 265 height 42
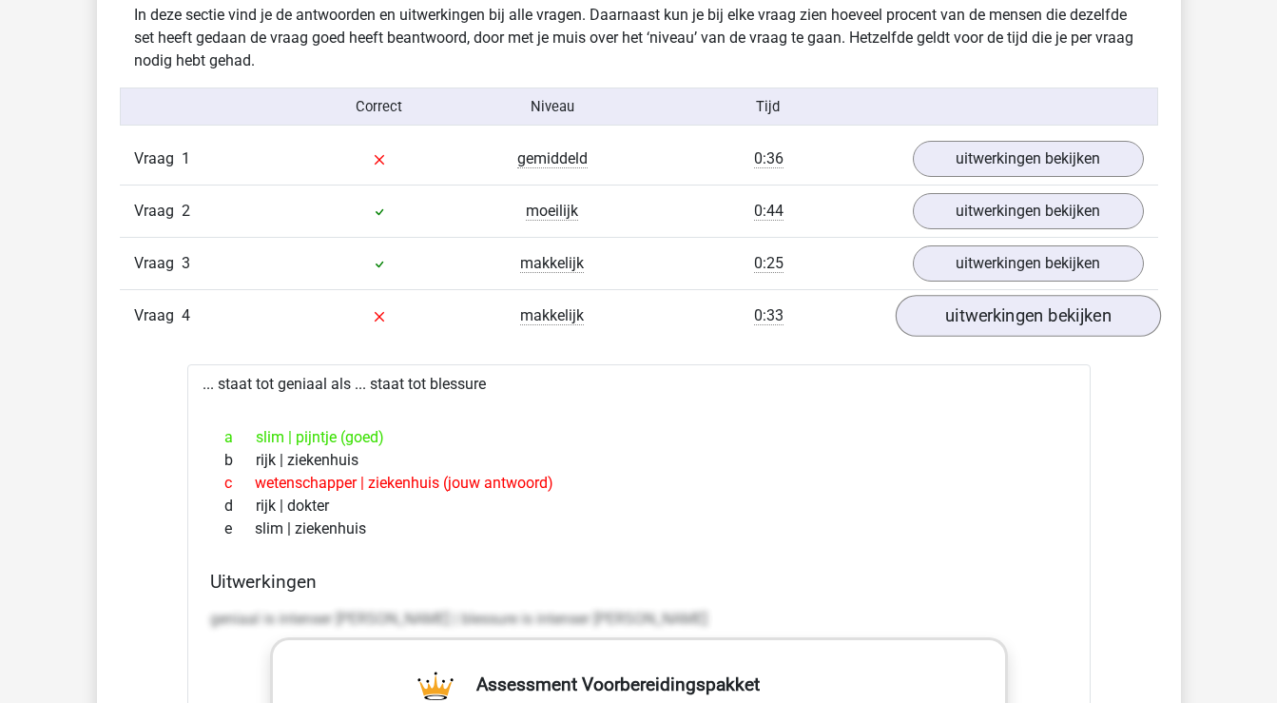
click at [1056, 321] on link "uitwerkingen bekijken" at bounding box center [1027, 316] width 265 height 42
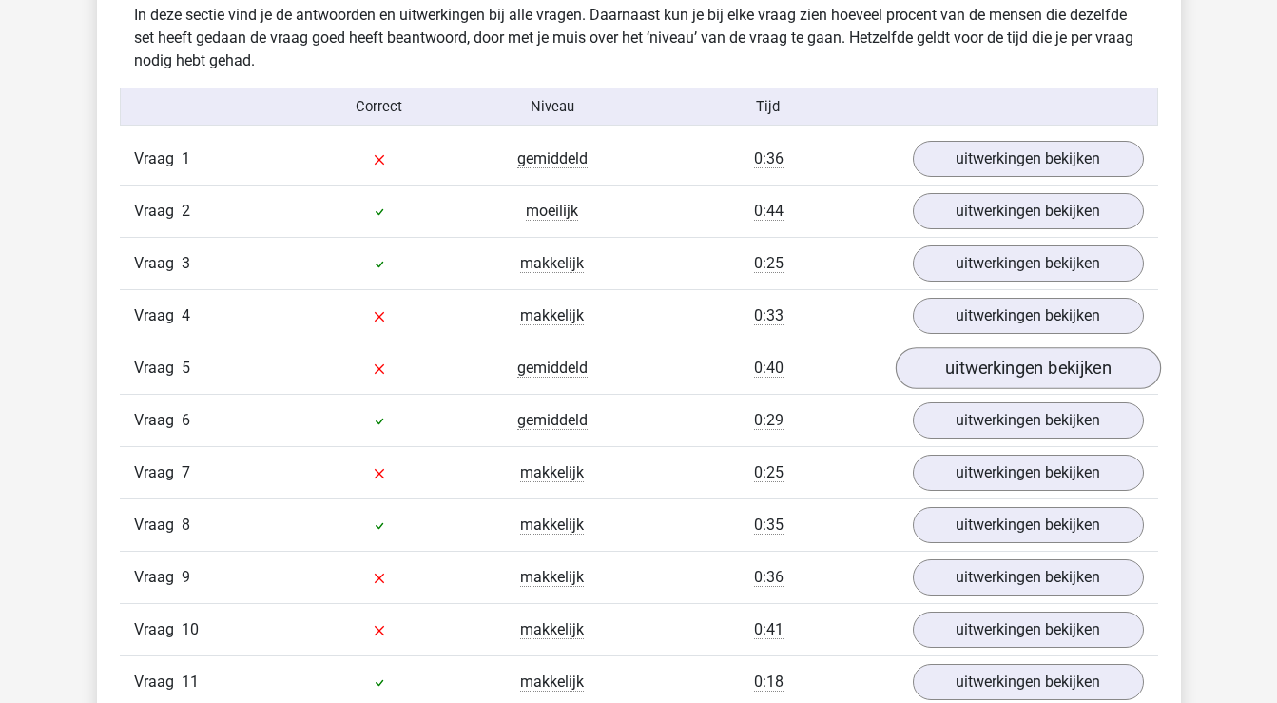
click at [1057, 368] on link "uitwerkingen bekijken" at bounding box center [1027, 368] width 265 height 42
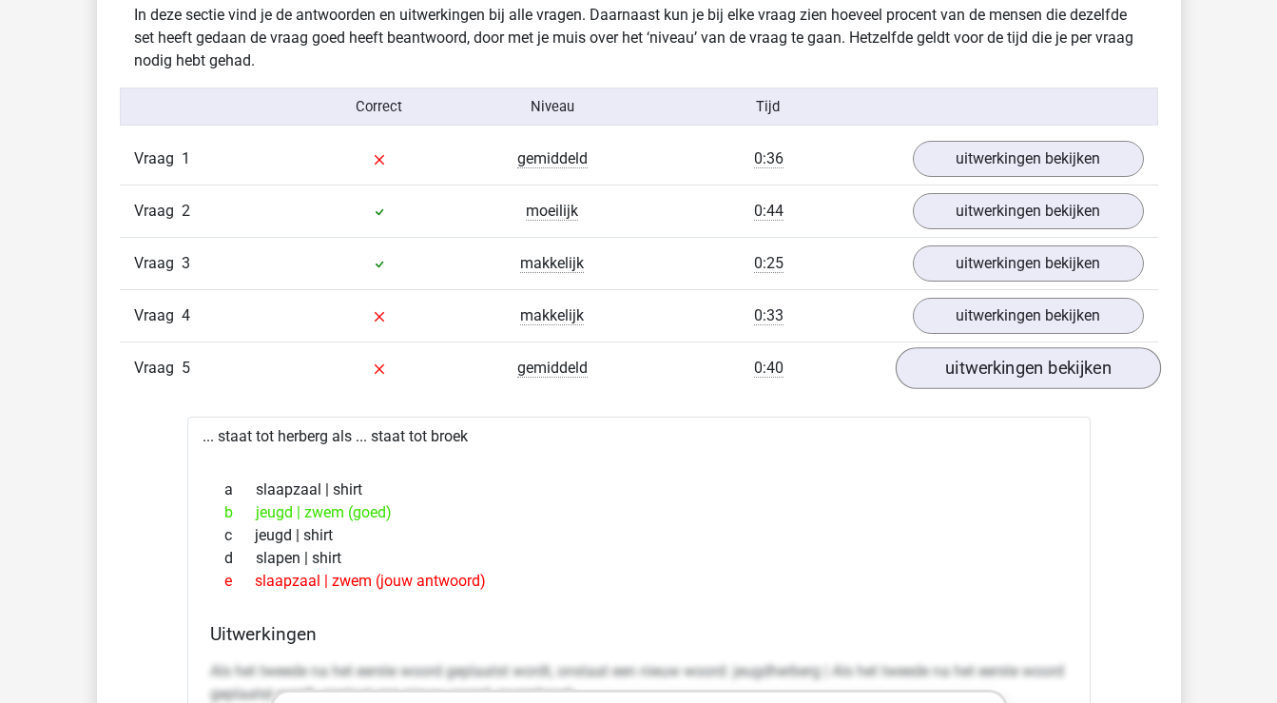
click at [1057, 368] on link "uitwerkingen bekijken" at bounding box center [1027, 368] width 265 height 42
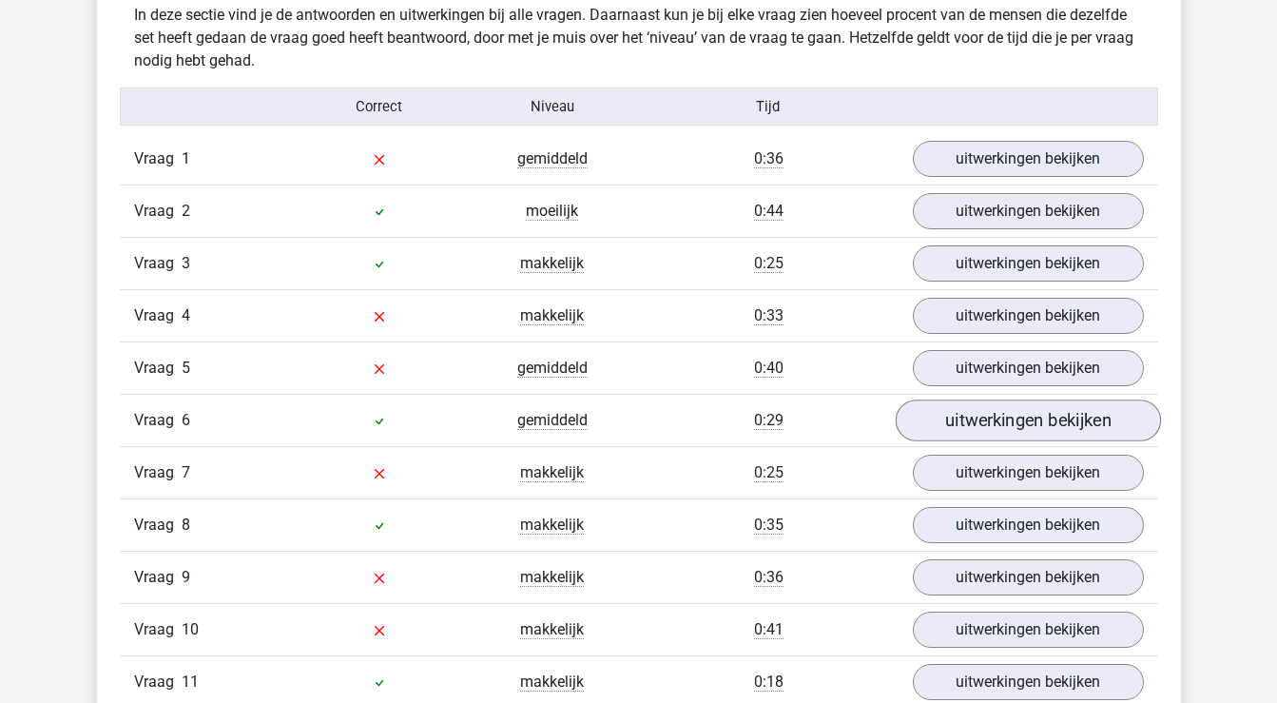
click at [1057, 417] on link "uitwerkingen bekijken" at bounding box center [1027, 420] width 265 height 42
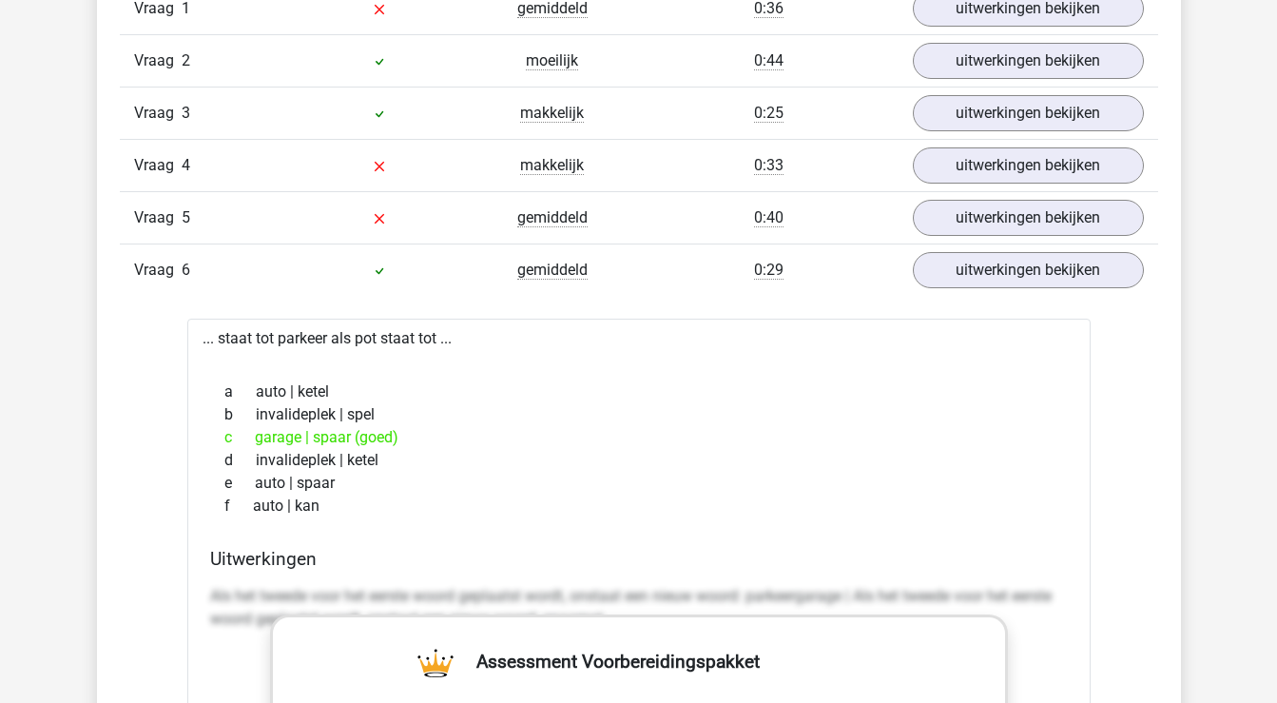
scroll to position [1665, 0]
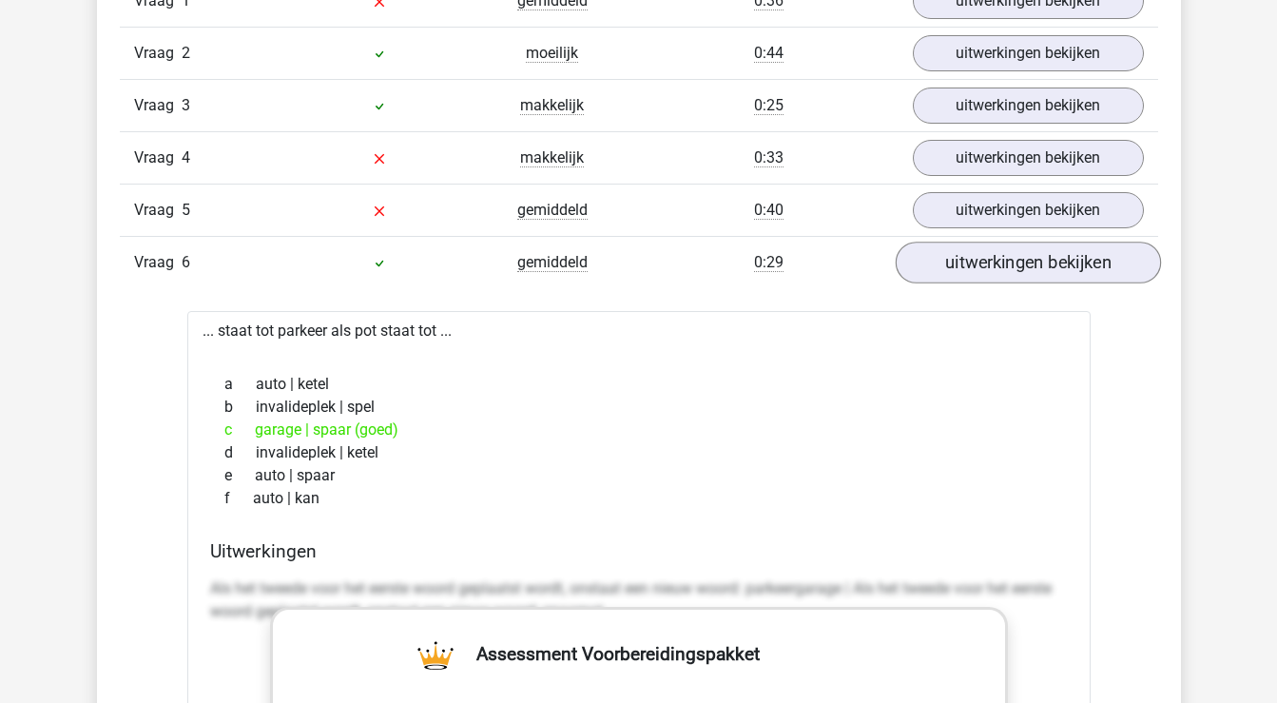
click at [1071, 257] on link "uitwerkingen bekijken" at bounding box center [1027, 263] width 265 height 42
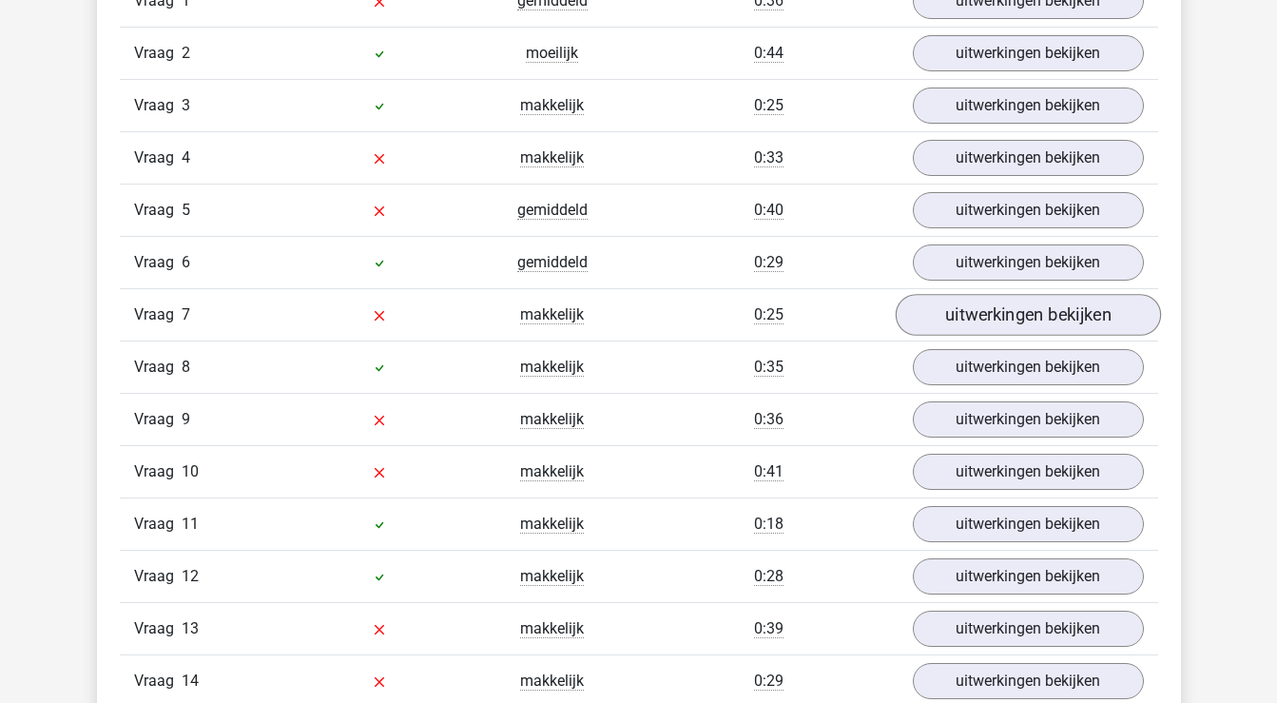
click at [1053, 321] on link "uitwerkingen bekijken" at bounding box center [1027, 315] width 265 height 42
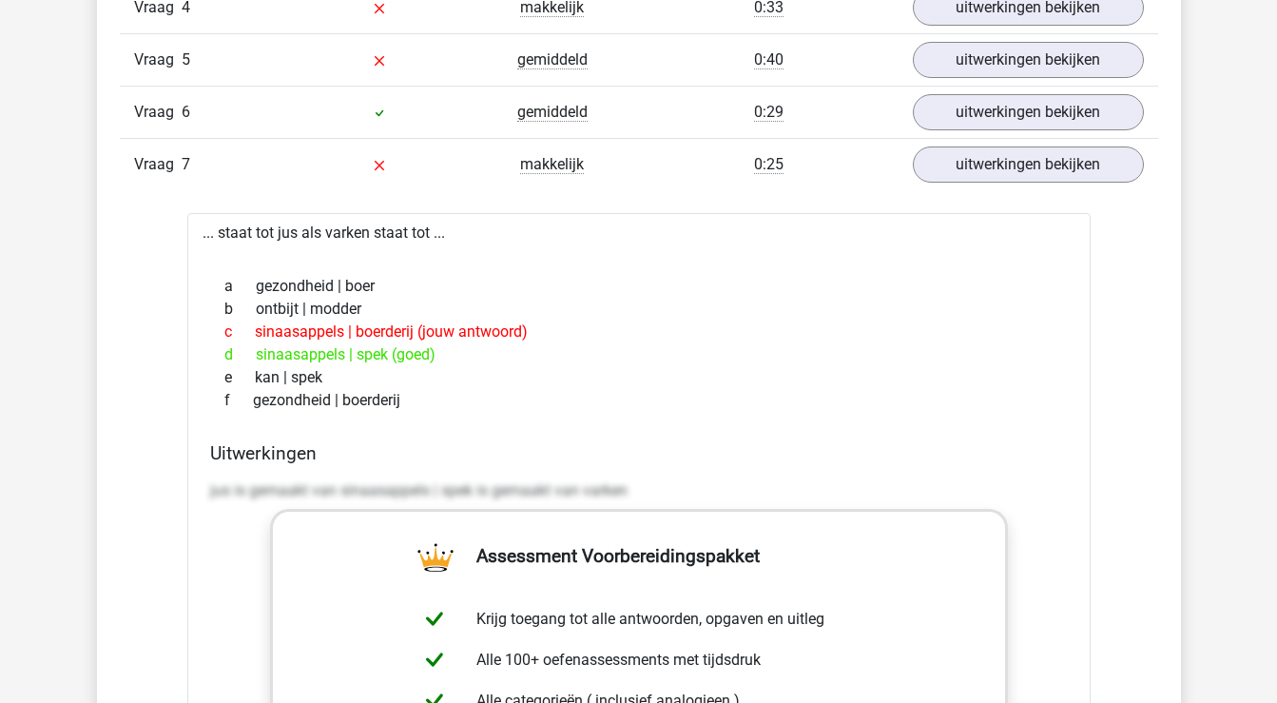
scroll to position [1818, 0]
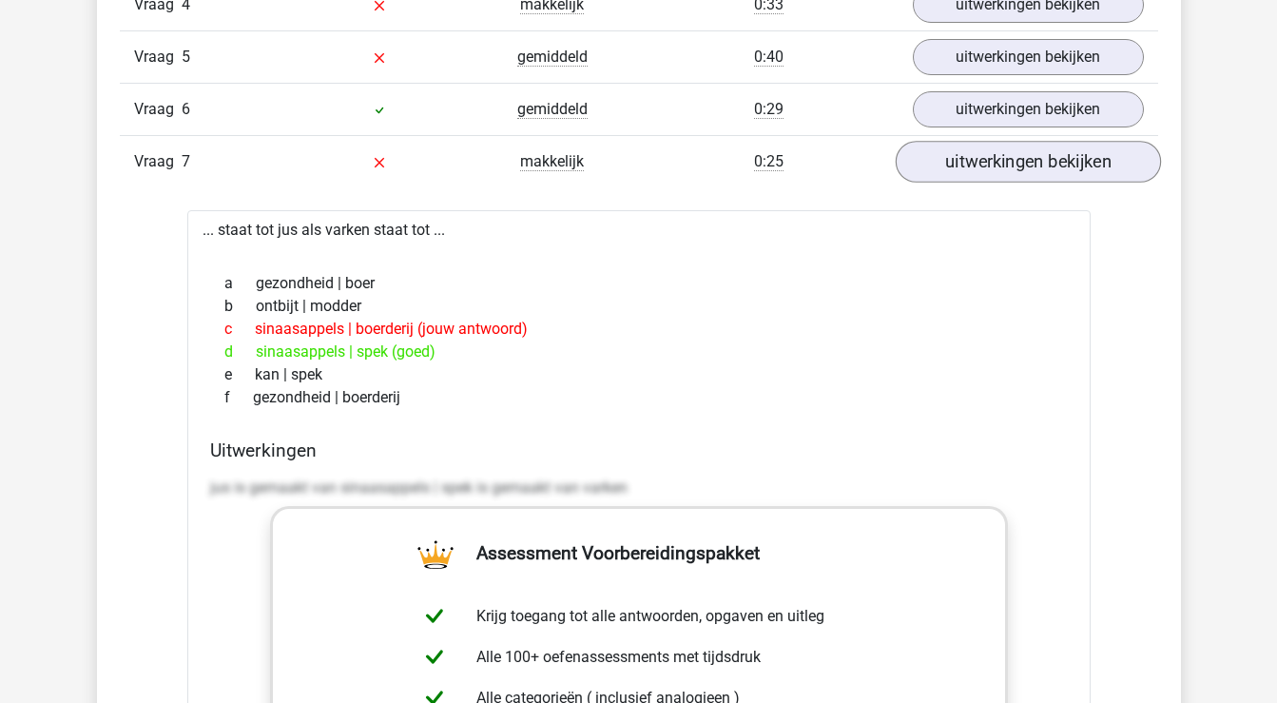
click at [1069, 167] on link "uitwerkingen bekijken" at bounding box center [1027, 162] width 265 height 42
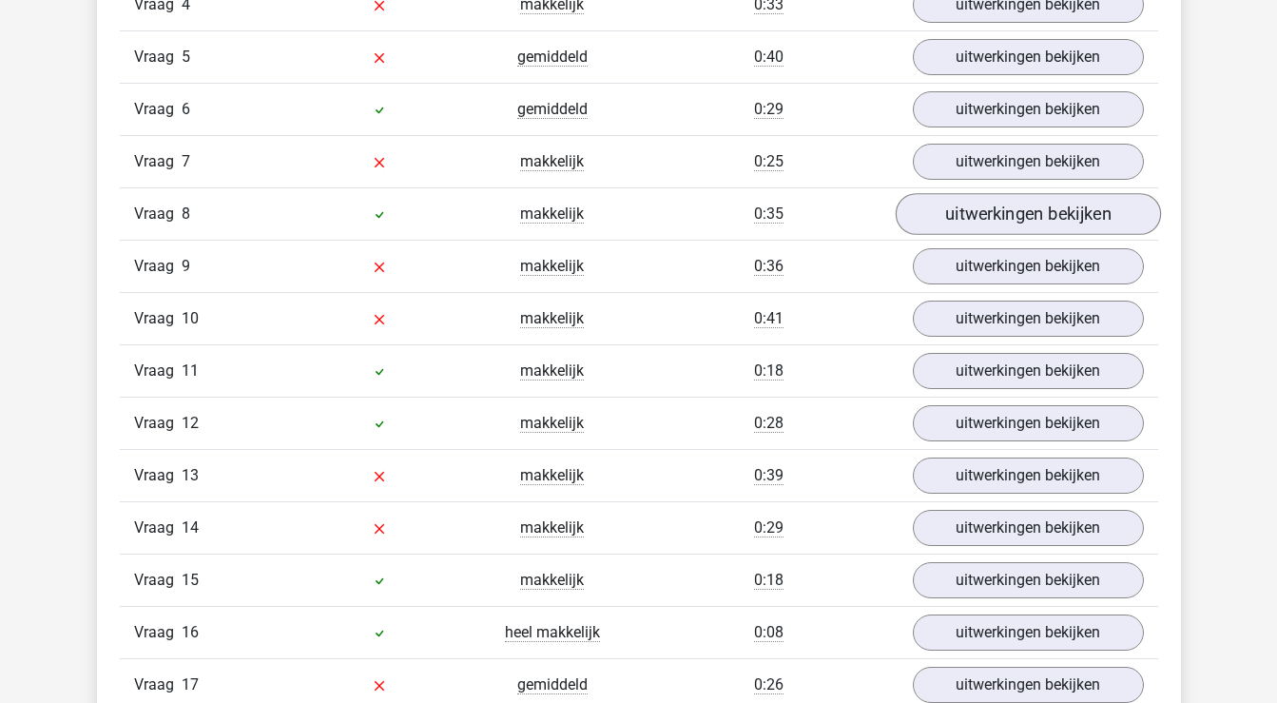
click at [1056, 212] on link "uitwerkingen bekijken" at bounding box center [1027, 214] width 265 height 42
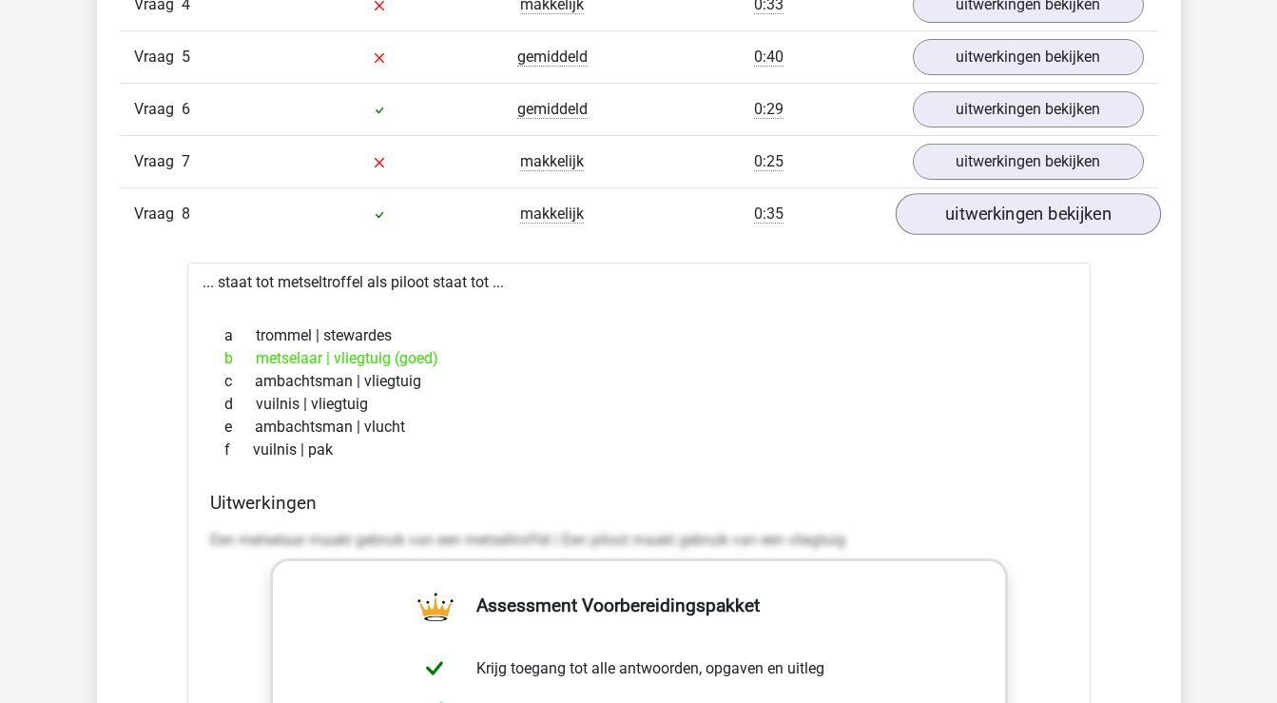
click at [1043, 225] on link "uitwerkingen bekijken" at bounding box center [1027, 214] width 265 height 42
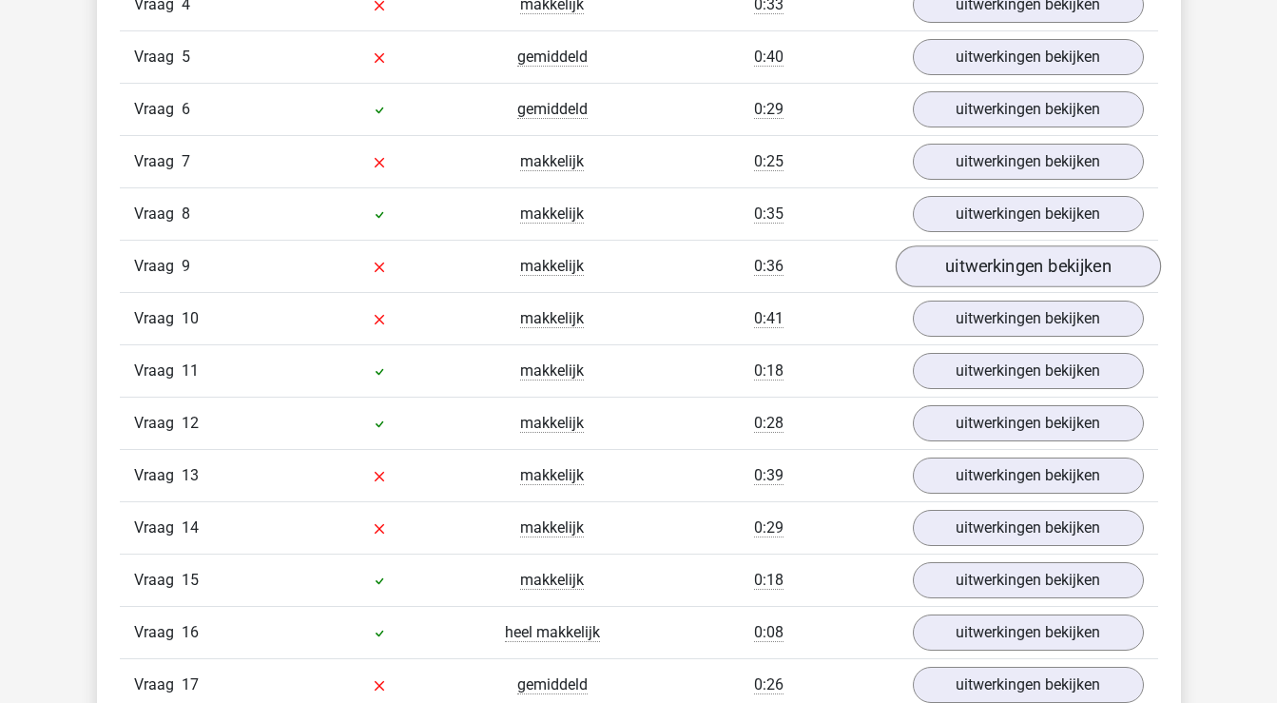
click at [1041, 263] on link "uitwerkingen bekijken" at bounding box center [1027, 266] width 265 height 42
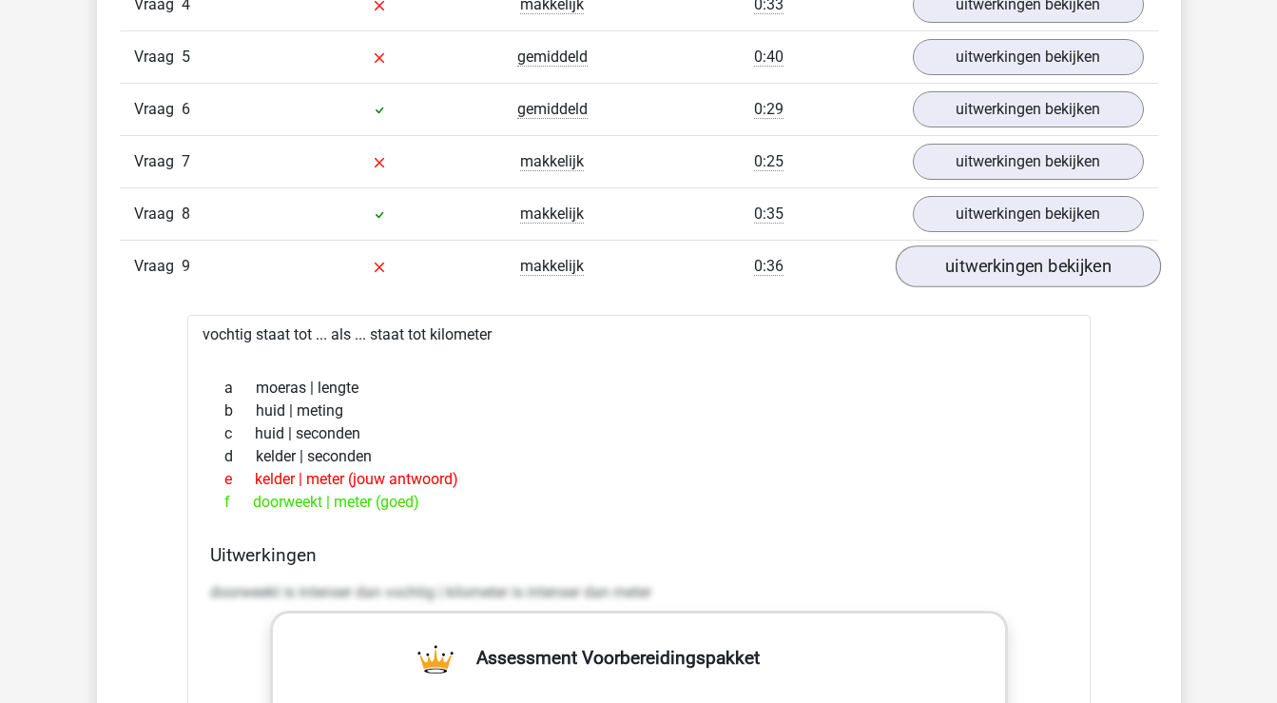
click at [1040, 260] on link "uitwerkingen bekijken" at bounding box center [1027, 266] width 265 height 42
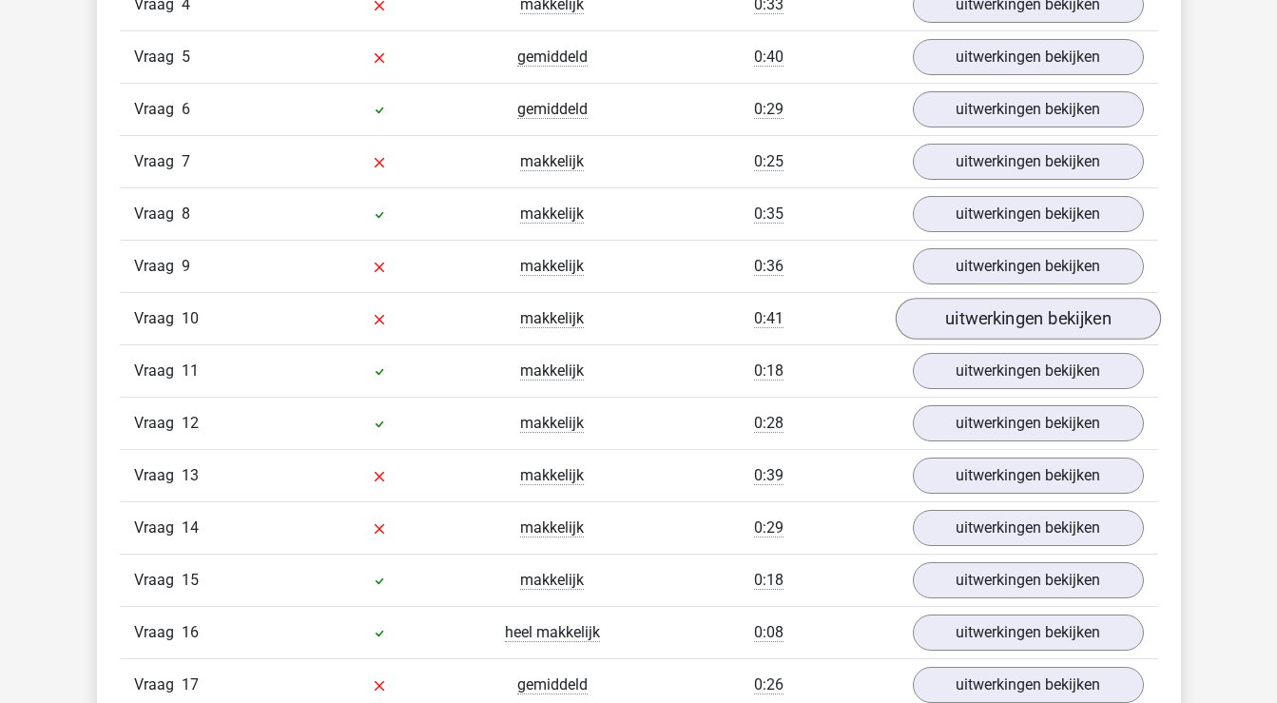
click at [1037, 317] on link "uitwerkingen bekijken" at bounding box center [1027, 319] width 265 height 42
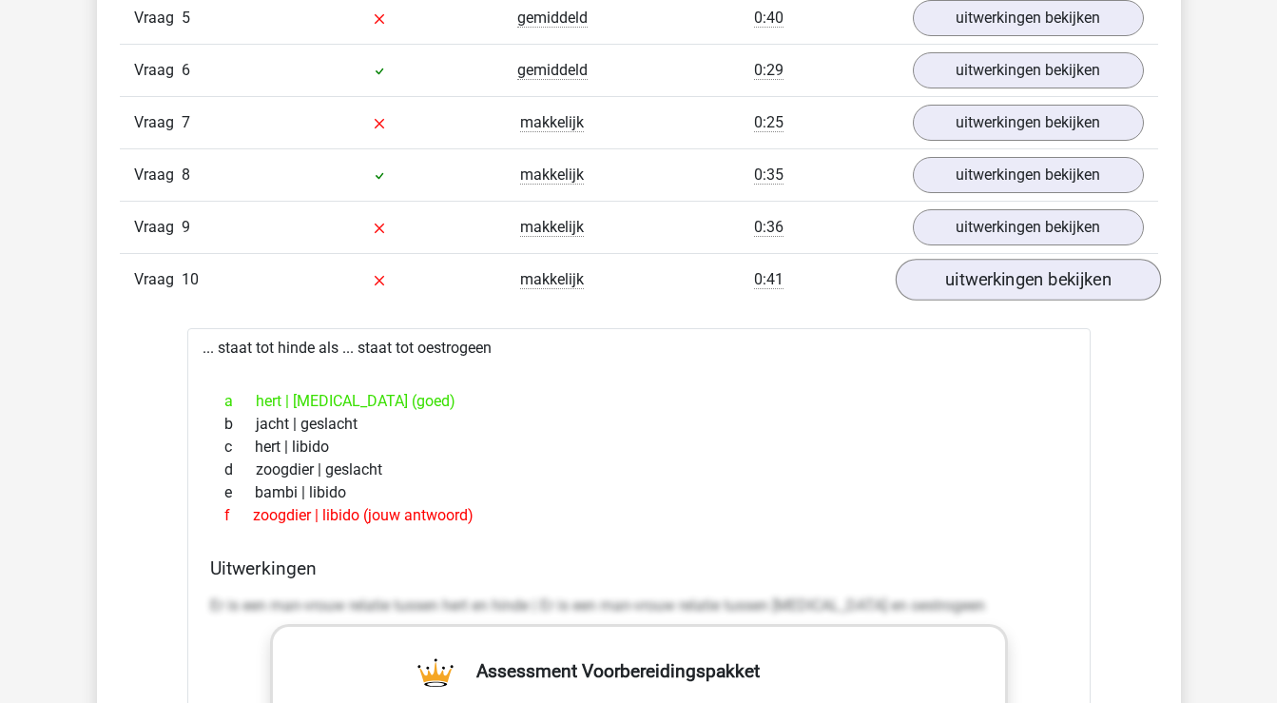
scroll to position [1861, 0]
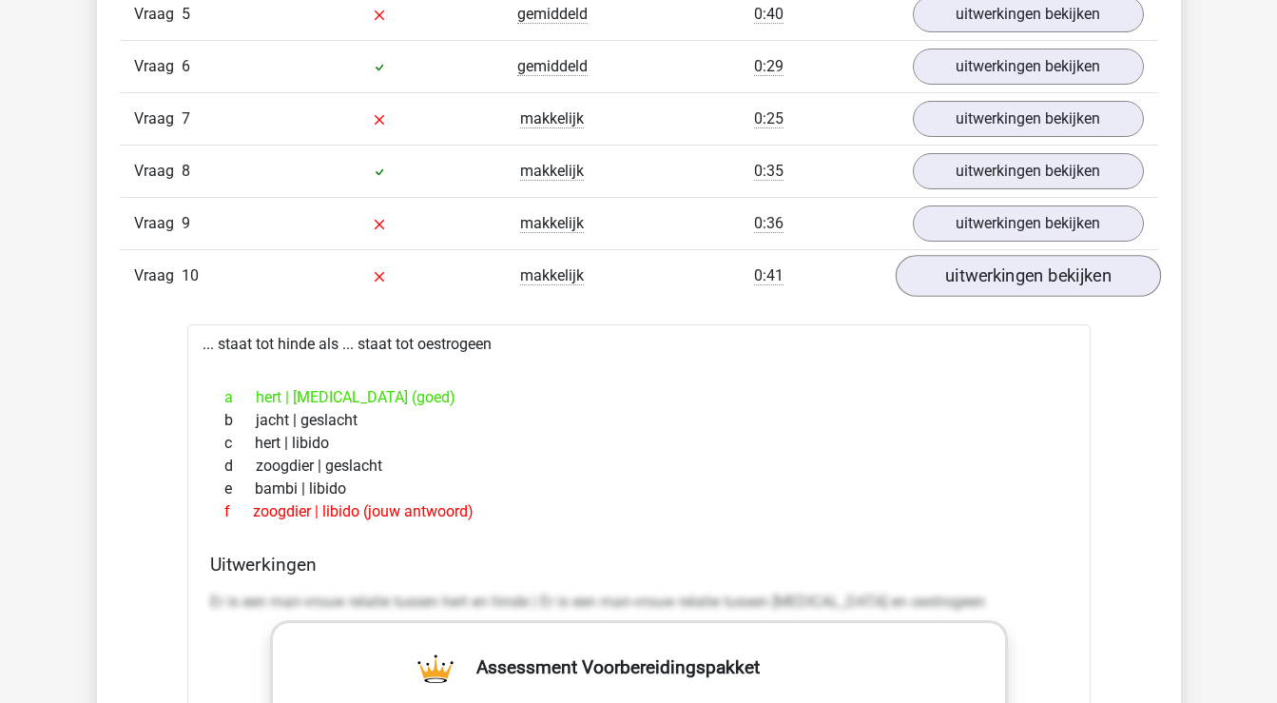
click at [1034, 281] on link "uitwerkingen bekijken" at bounding box center [1027, 276] width 265 height 42
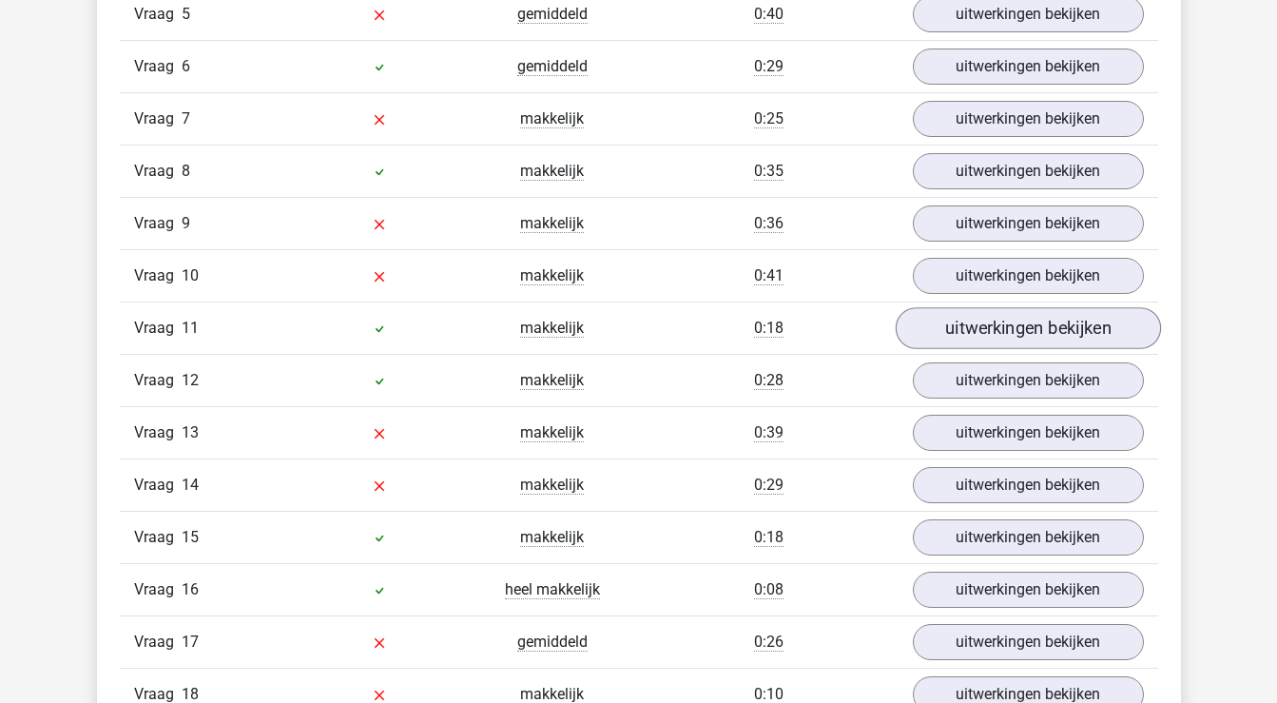
click at [1028, 329] on link "uitwerkingen bekijken" at bounding box center [1027, 328] width 265 height 42
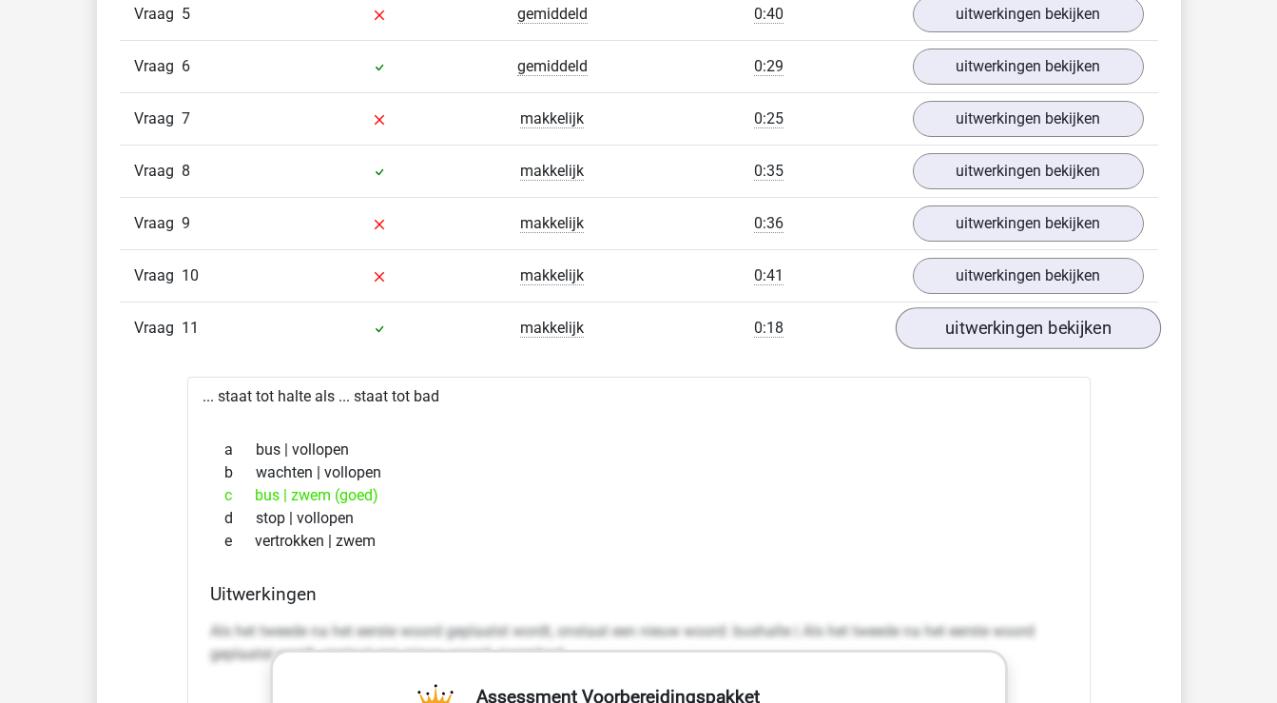
click at [1028, 331] on link "uitwerkingen bekijken" at bounding box center [1027, 328] width 265 height 42
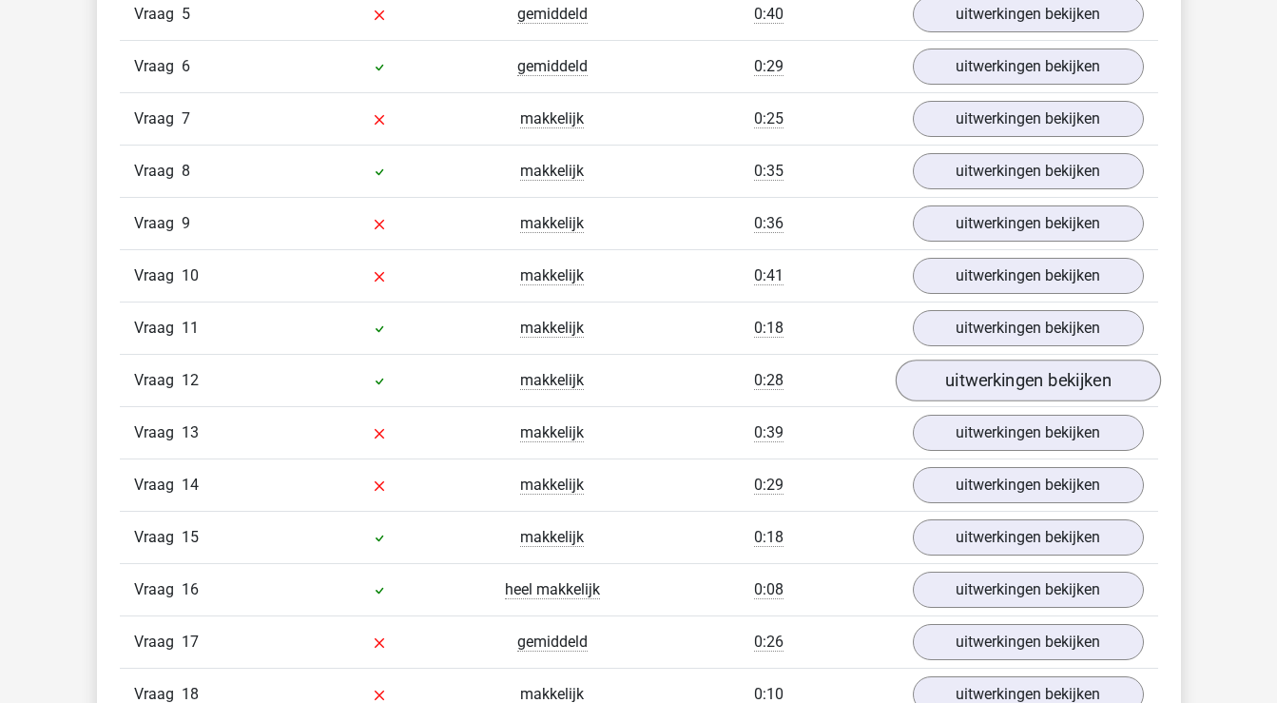
click at [1024, 372] on link "uitwerkingen bekijken" at bounding box center [1027, 381] width 265 height 42
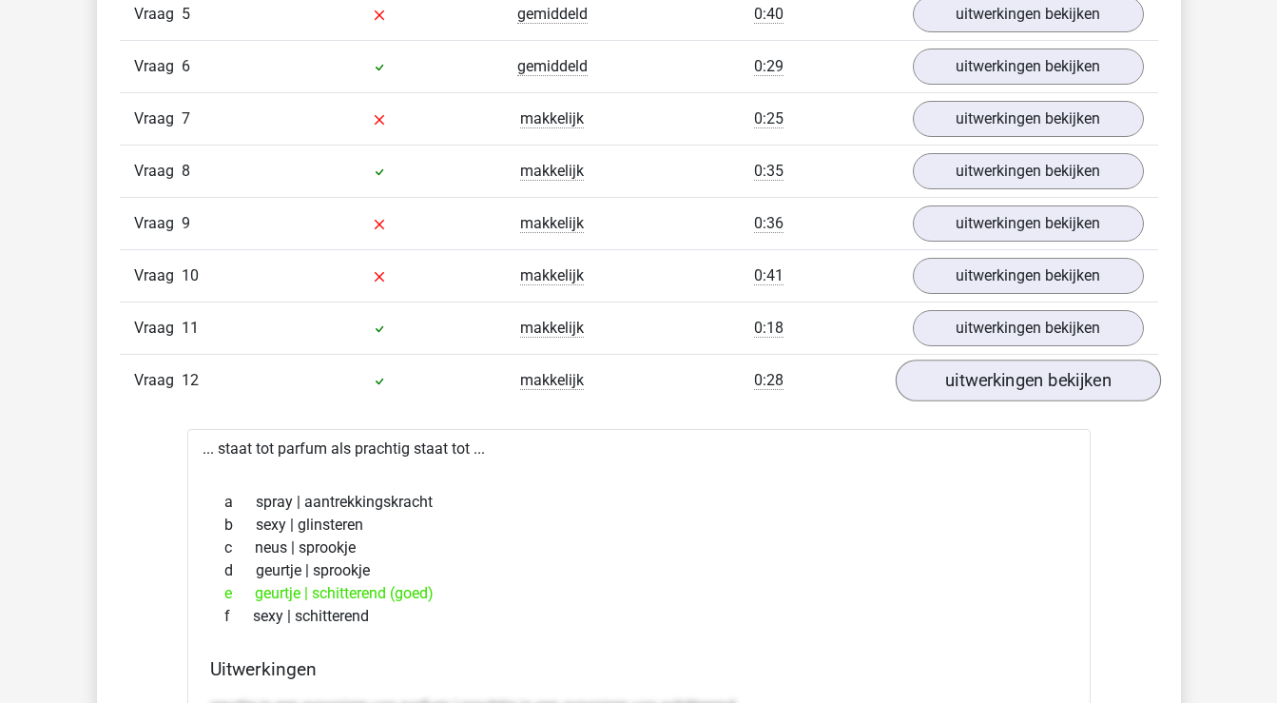
click at [1026, 373] on link "uitwerkingen bekijken" at bounding box center [1027, 381] width 265 height 42
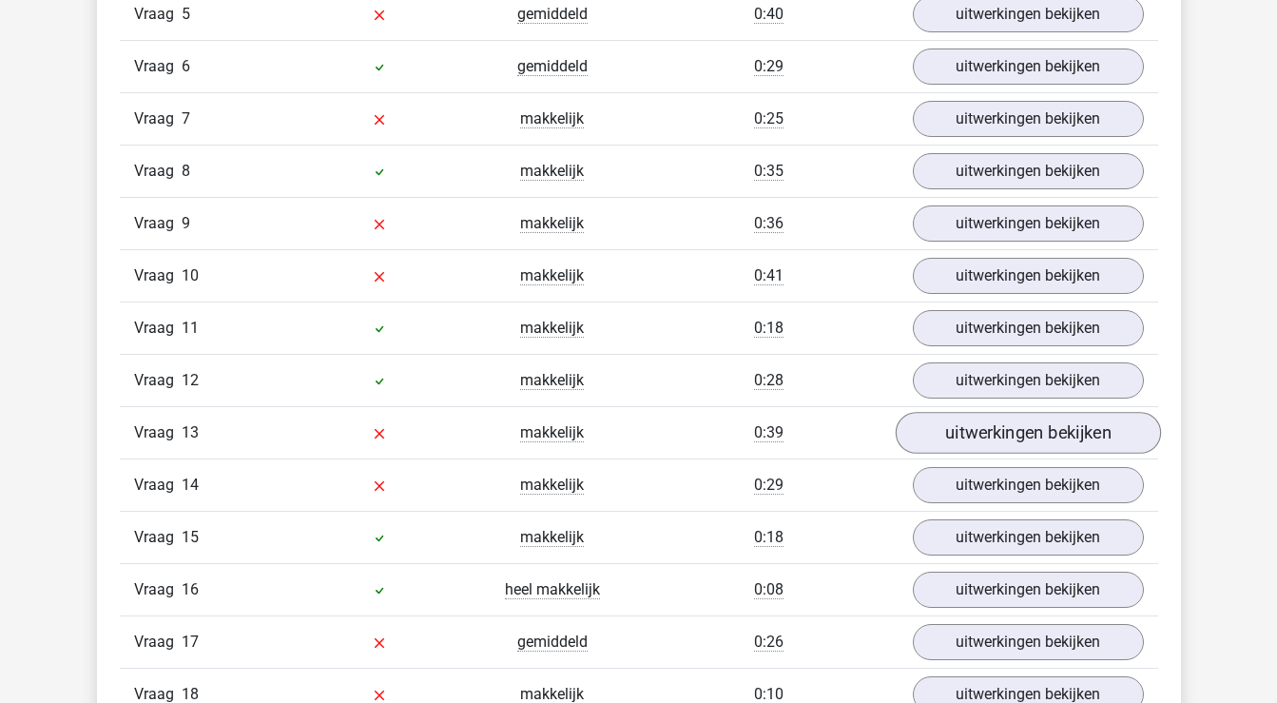
click at [1023, 433] on link "uitwerkingen bekijken" at bounding box center [1027, 433] width 265 height 42
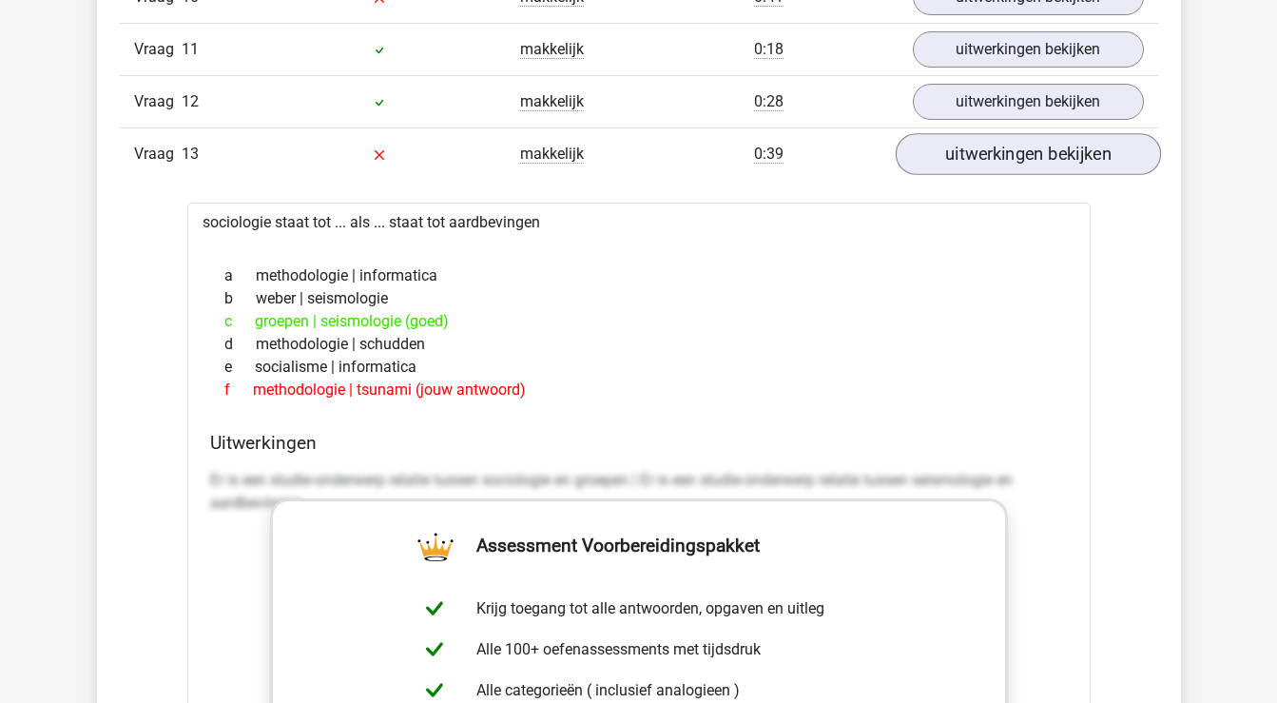
scroll to position [2147, 0]
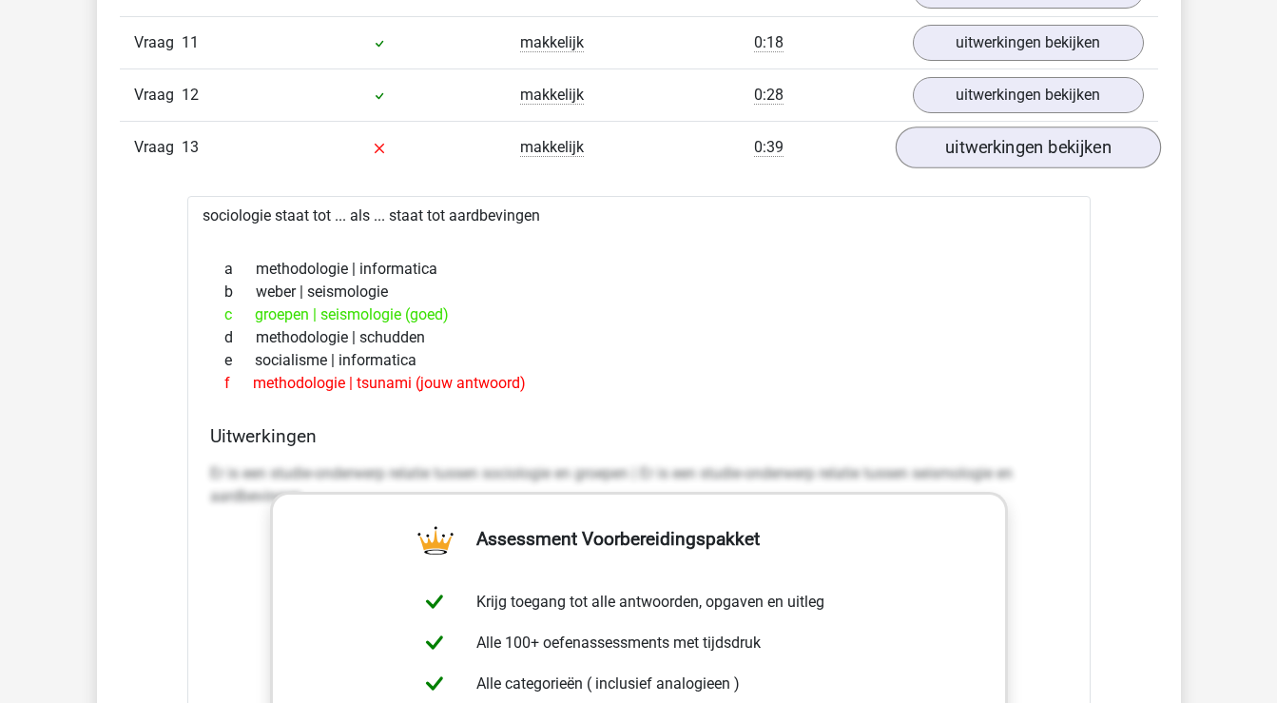
click at [1072, 149] on link "uitwerkingen bekijken" at bounding box center [1027, 147] width 265 height 42
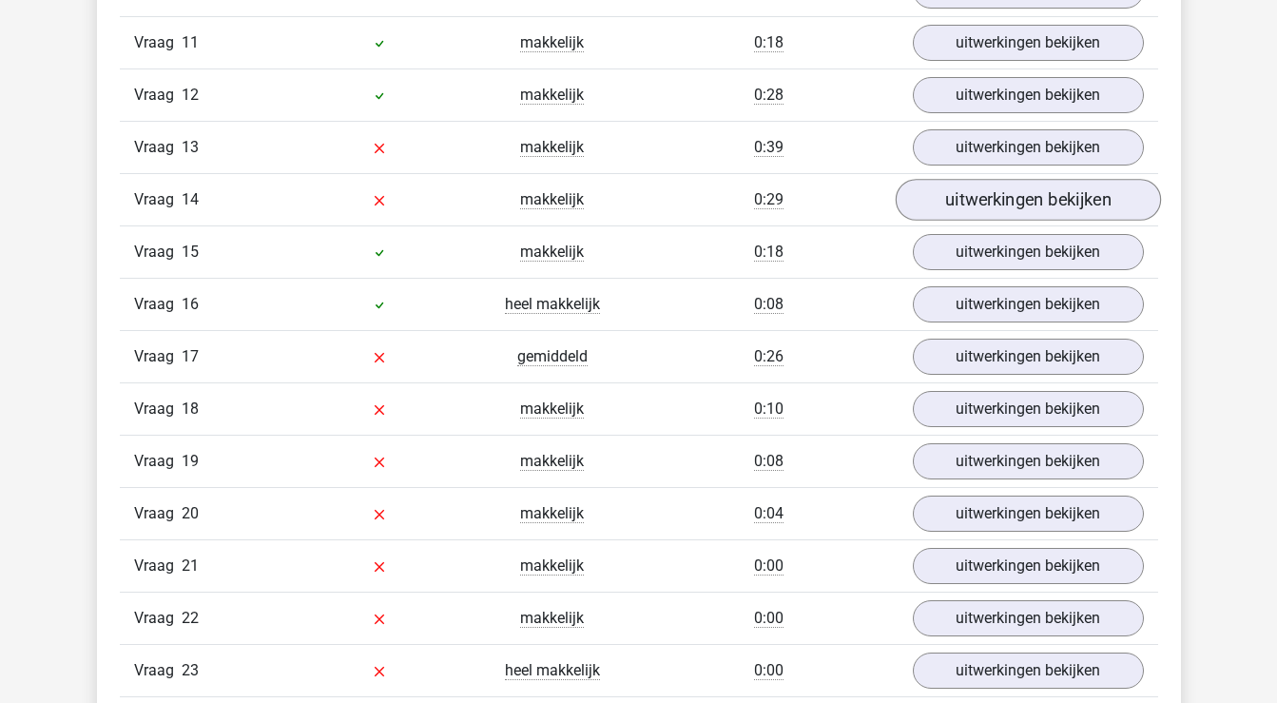
click at [1059, 199] on link "uitwerkingen bekijken" at bounding box center [1027, 200] width 265 height 42
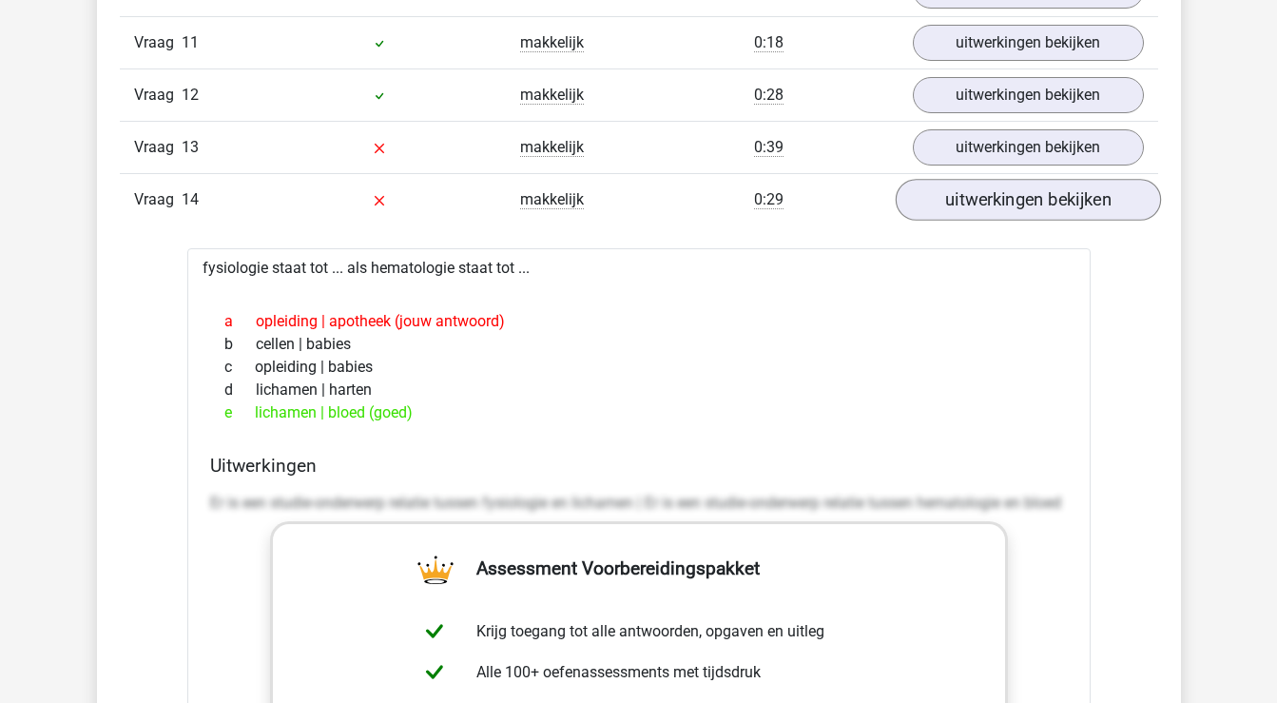
click at [1059, 199] on link "uitwerkingen bekijken" at bounding box center [1027, 200] width 265 height 42
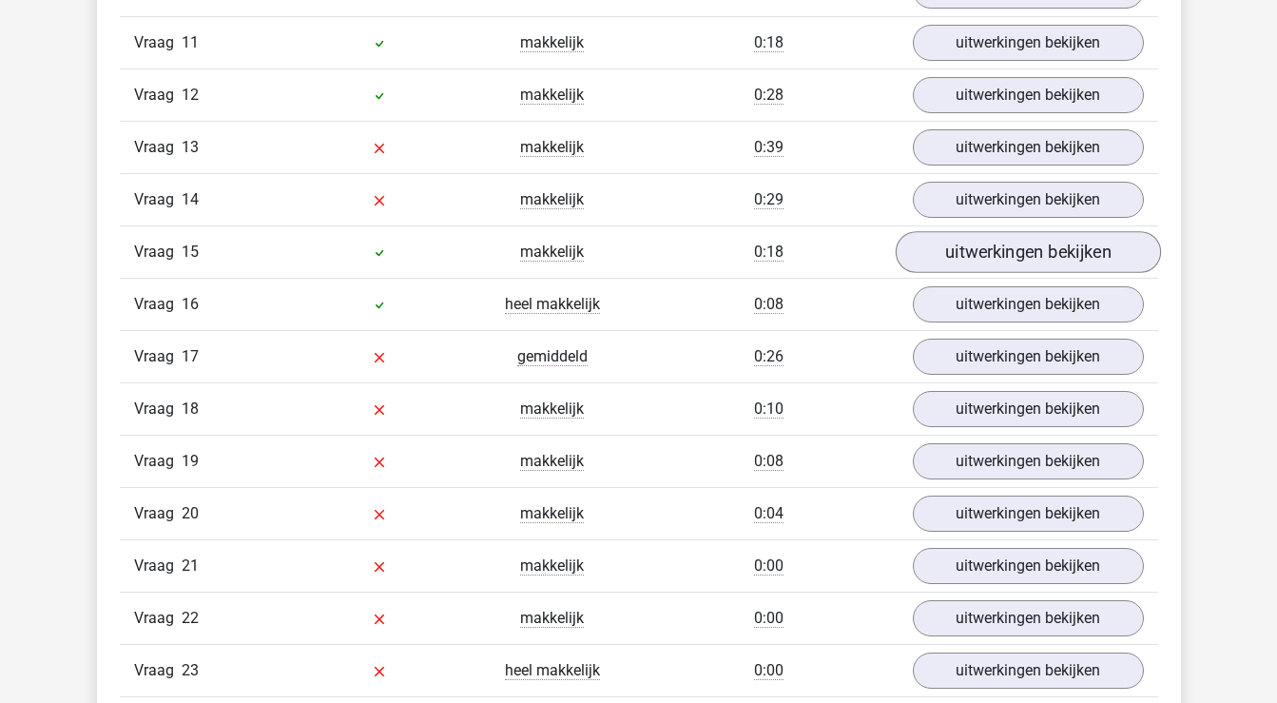
click at [1044, 252] on link "uitwerkingen bekijken" at bounding box center [1027, 252] width 265 height 42
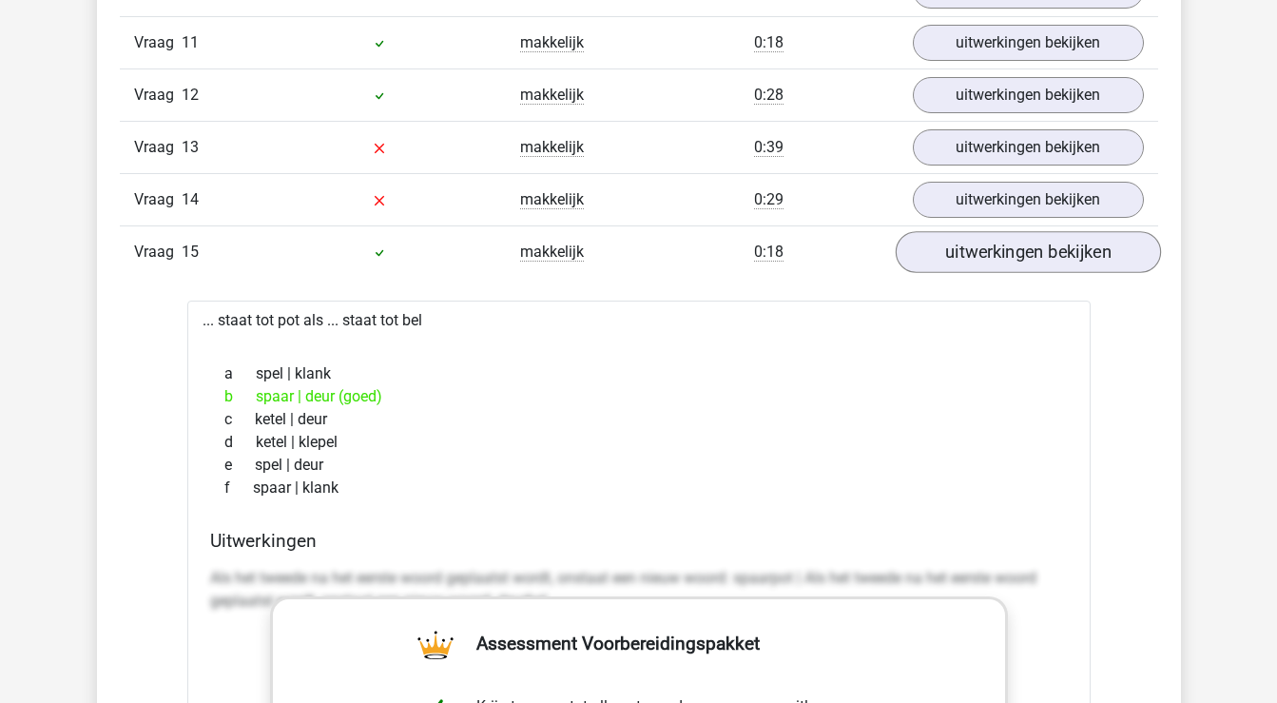
click at [1044, 252] on link "uitwerkingen bekijken" at bounding box center [1027, 252] width 265 height 42
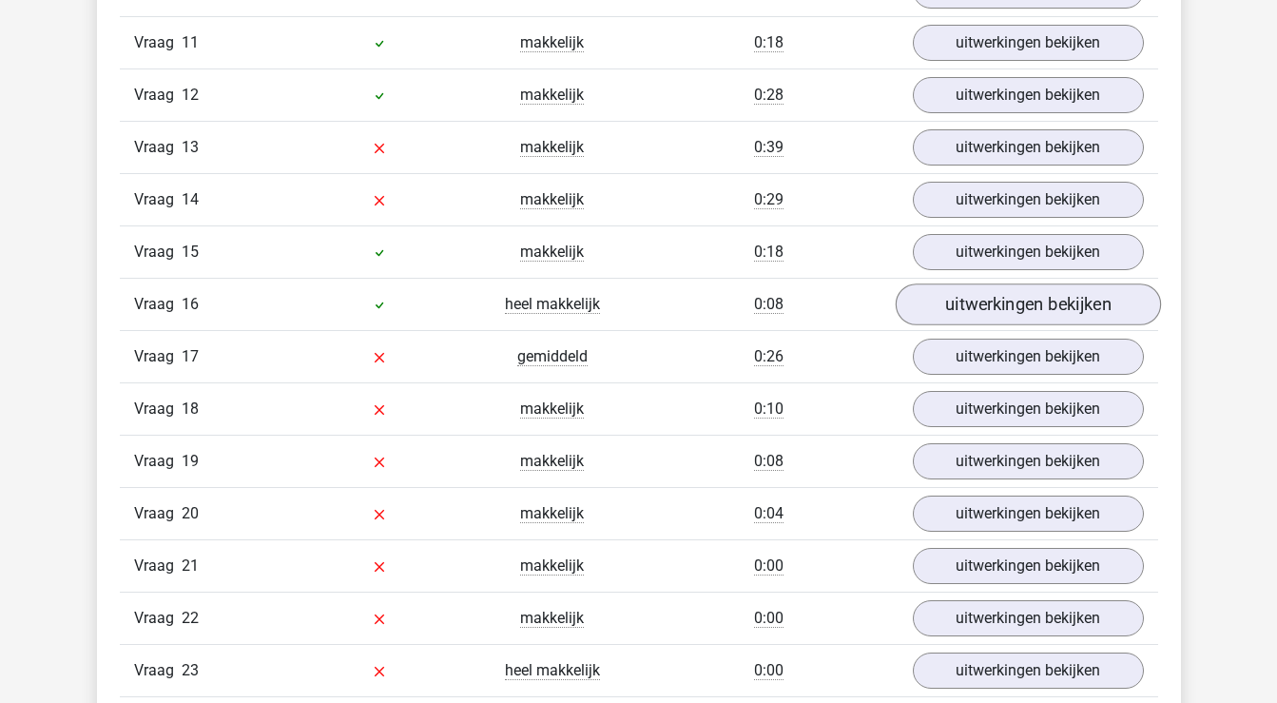
click at [1043, 303] on link "uitwerkingen bekijken" at bounding box center [1027, 304] width 265 height 42
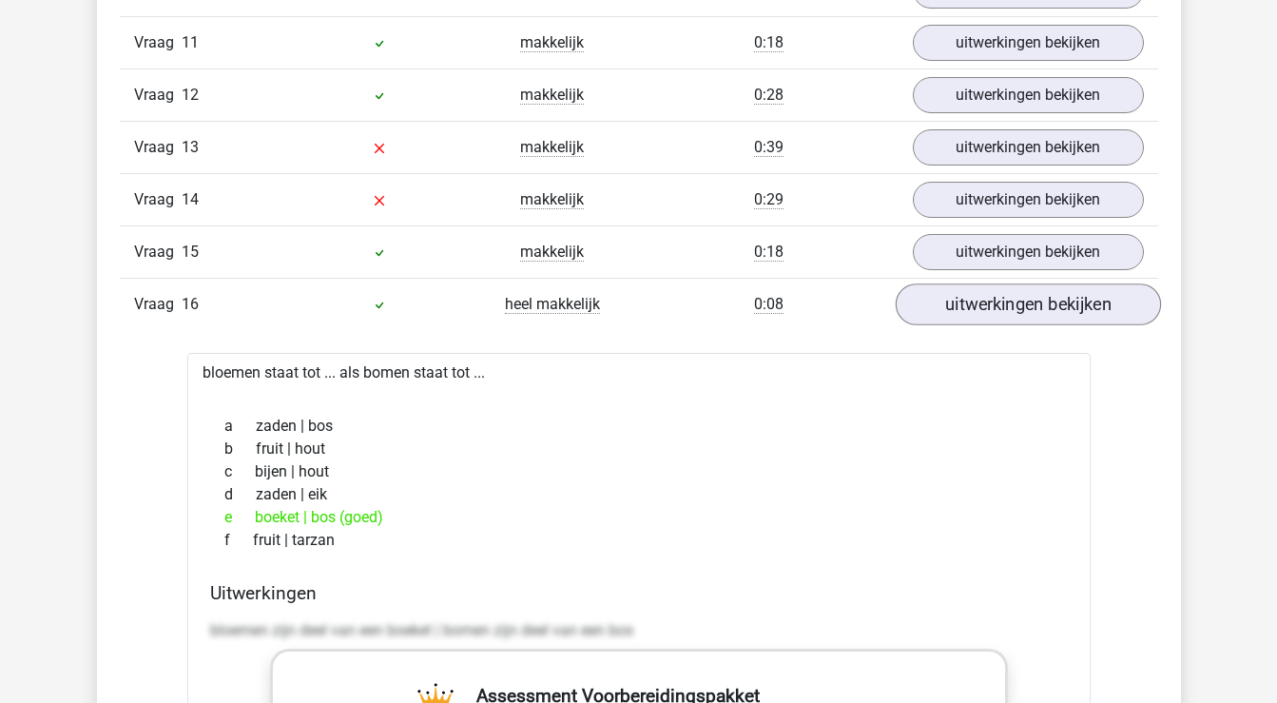
click at [1043, 303] on link "uitwerkingen bekijken" at bounding box center [1027, 304] width 265 height 42
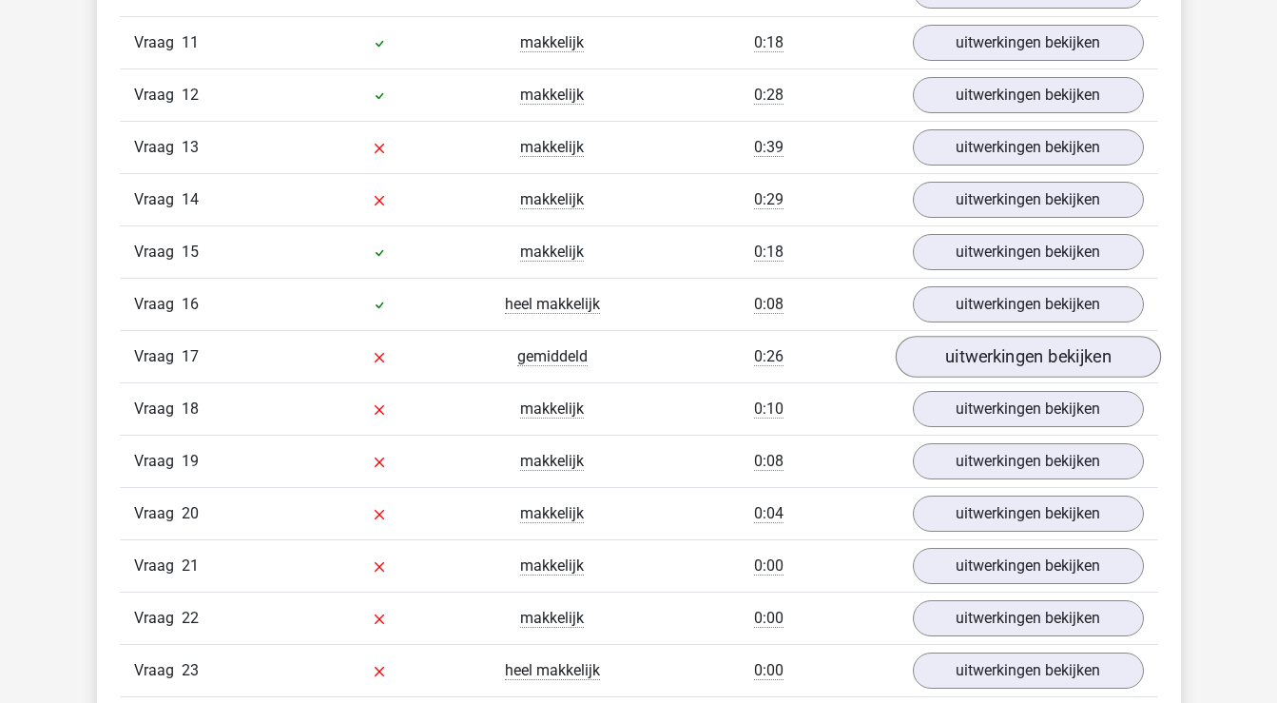
click at [1044, 358] on link "uitwerkingen bekijken" at bounding box center [1027, 357] width 265 height 42
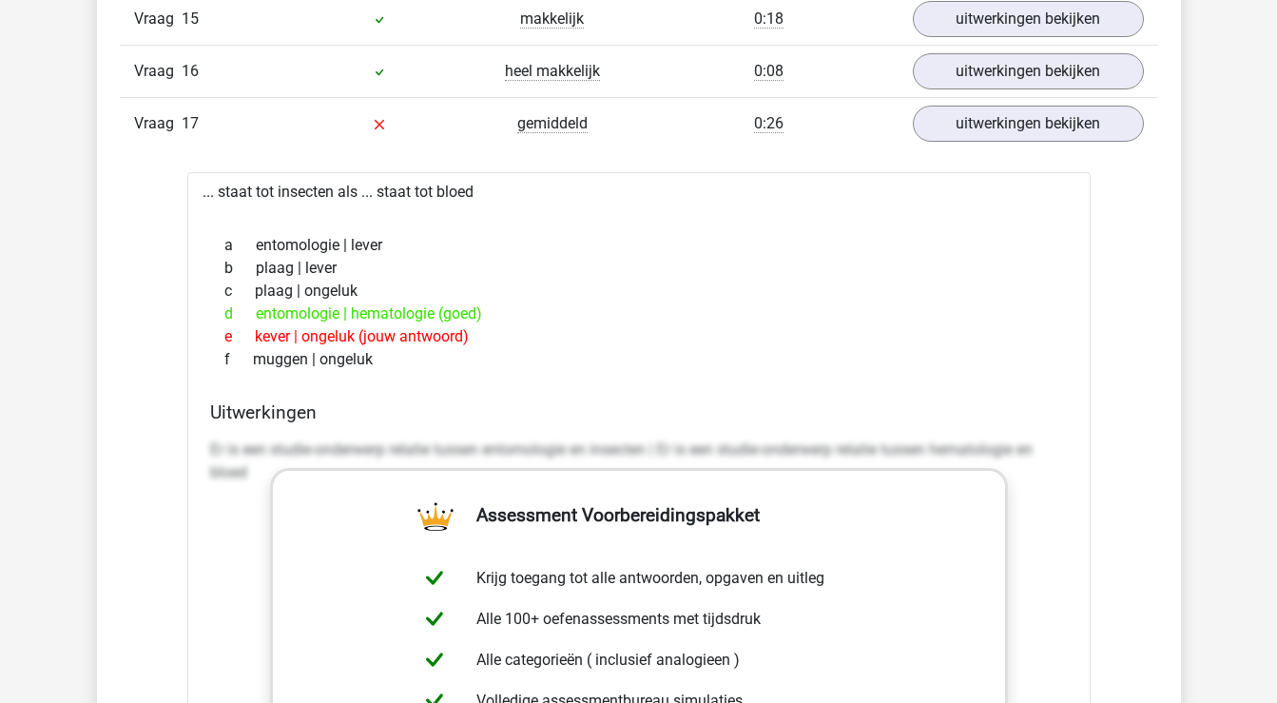
scroll to position [2381, 0]
click at [1064, 126] on link "uitwerkingen bekijken" at bounding box center [1027, 123] width 265 height 42
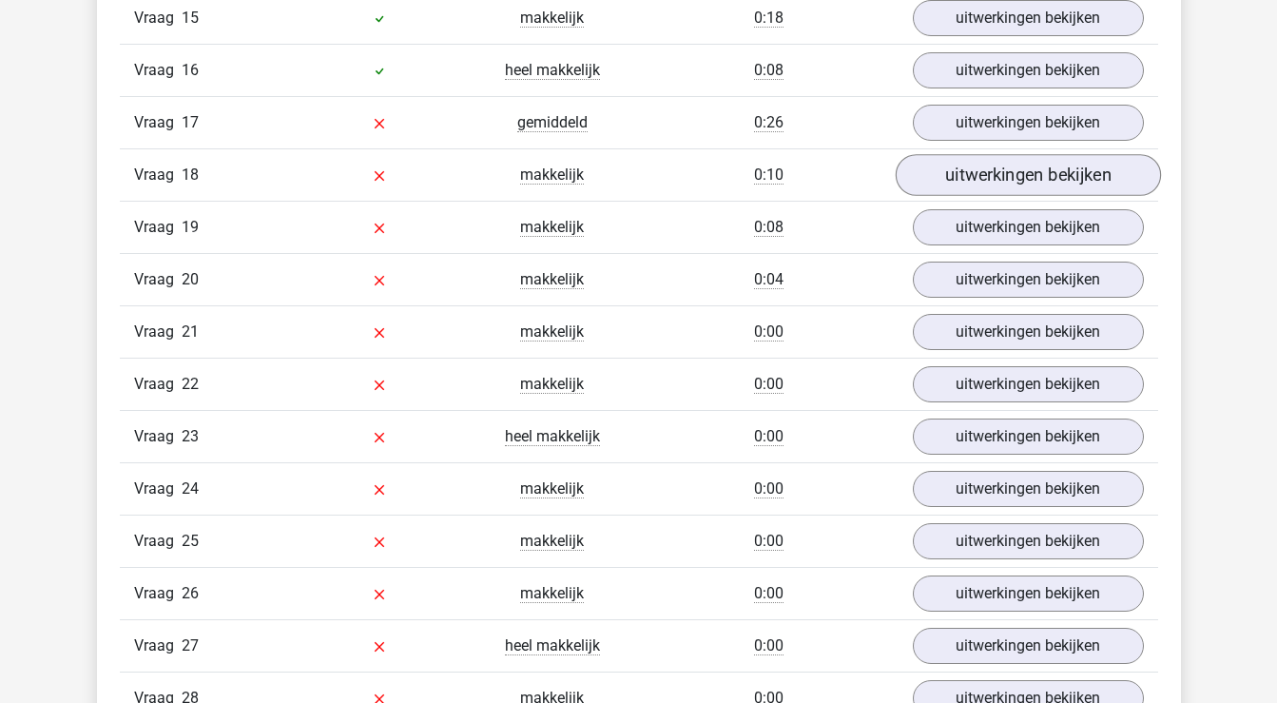
click at [1068, 174] on link "uitwerkingen bekijken" at bounding box center [1027, 175] width 265 height 42
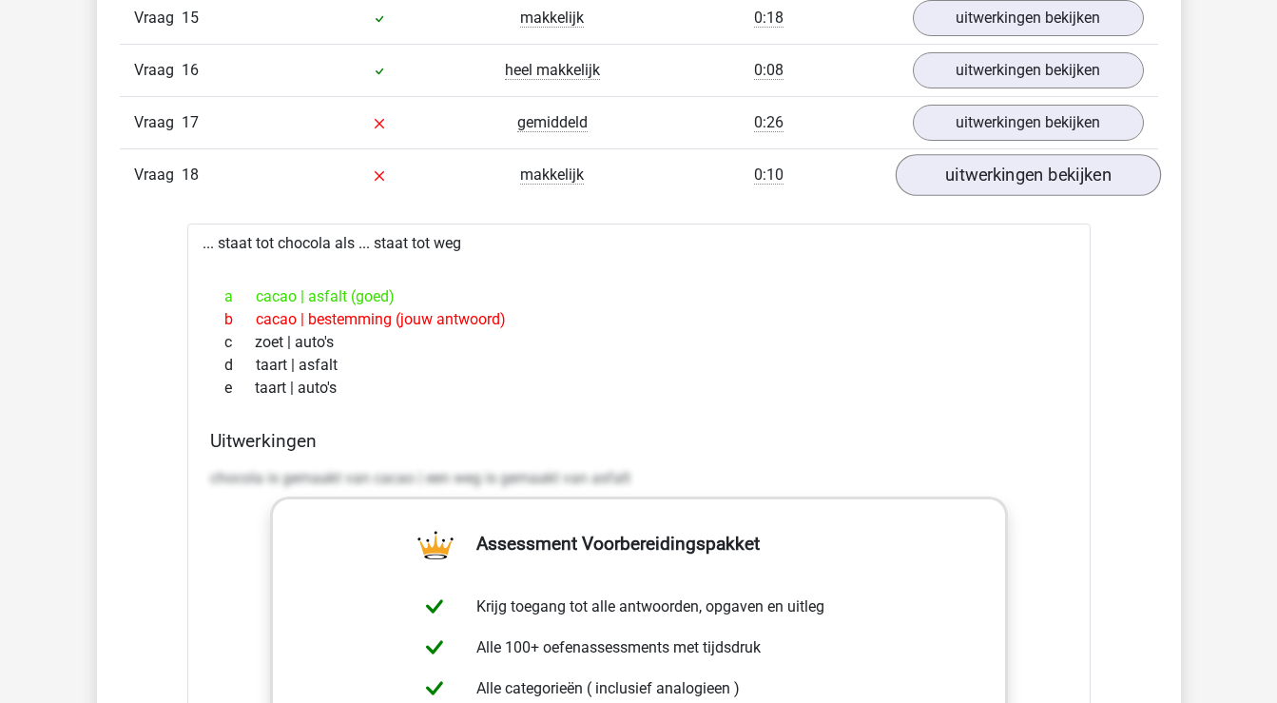
click at [1058, 175] on link "uitwerkingen bekijken" at bounding box center [1027, 175] width 265 height 42
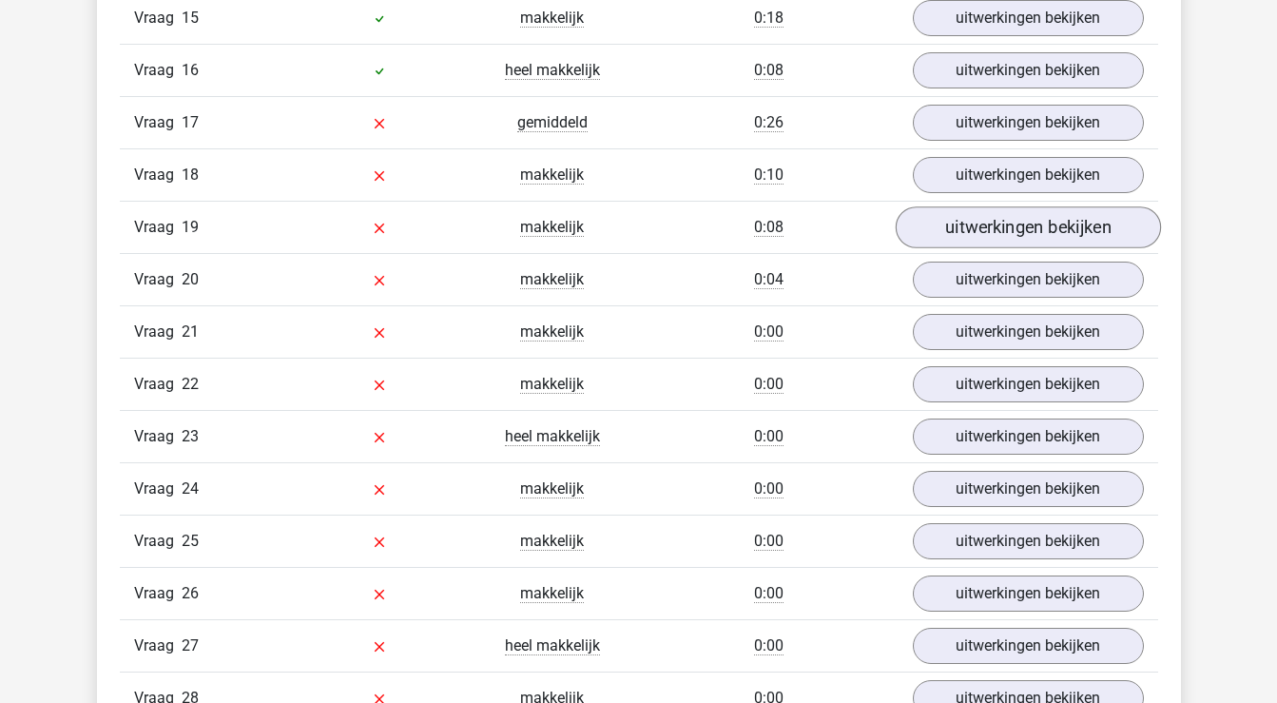
click at [1048, 224] on link "uitwerkingen bekijken" at bounding box center [1027, 227] width 265 height 42
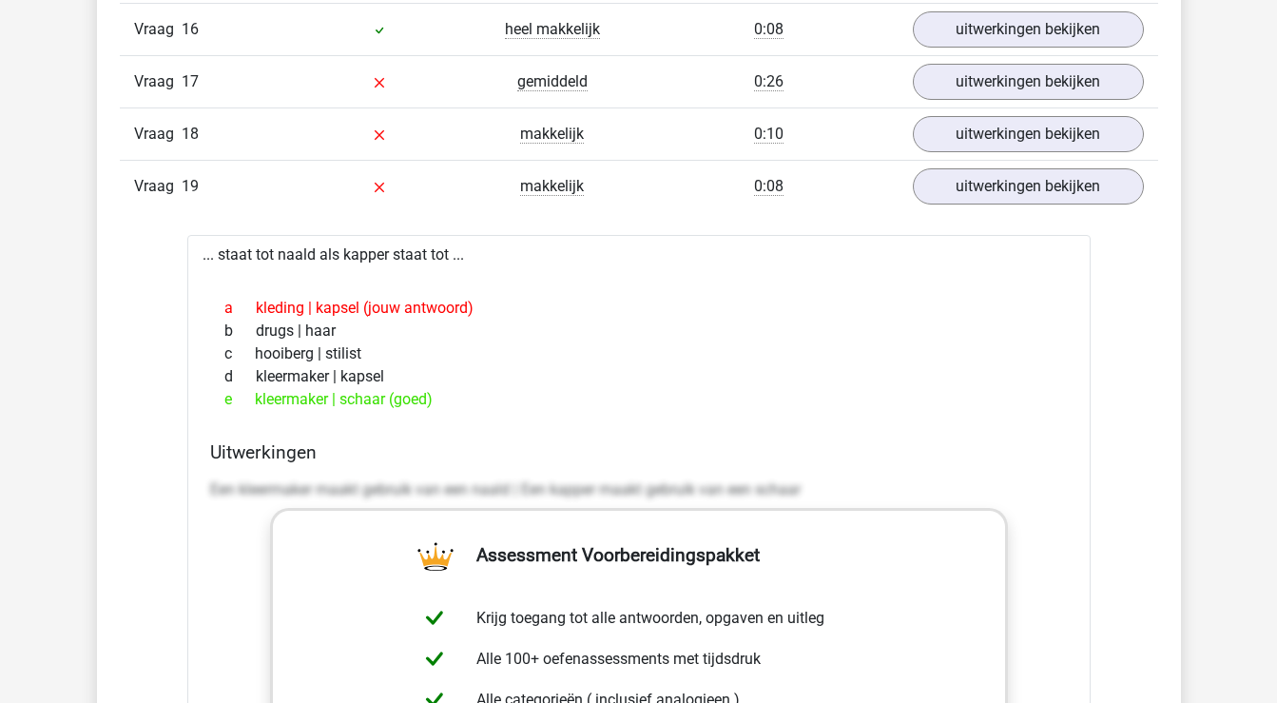
scroll to position [2423, 0]
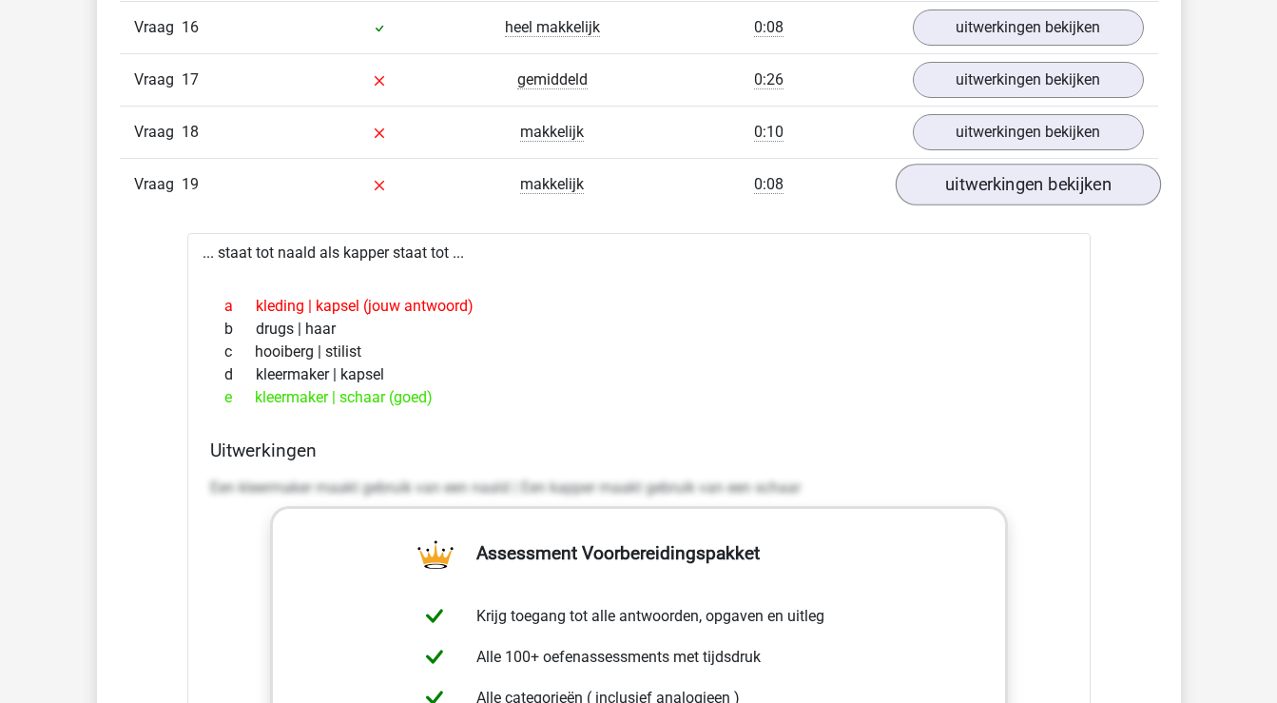
click at [1052, 185] on link "uitwerkingen bekijken" at bounding box center [1027, 185] width 265 height 42
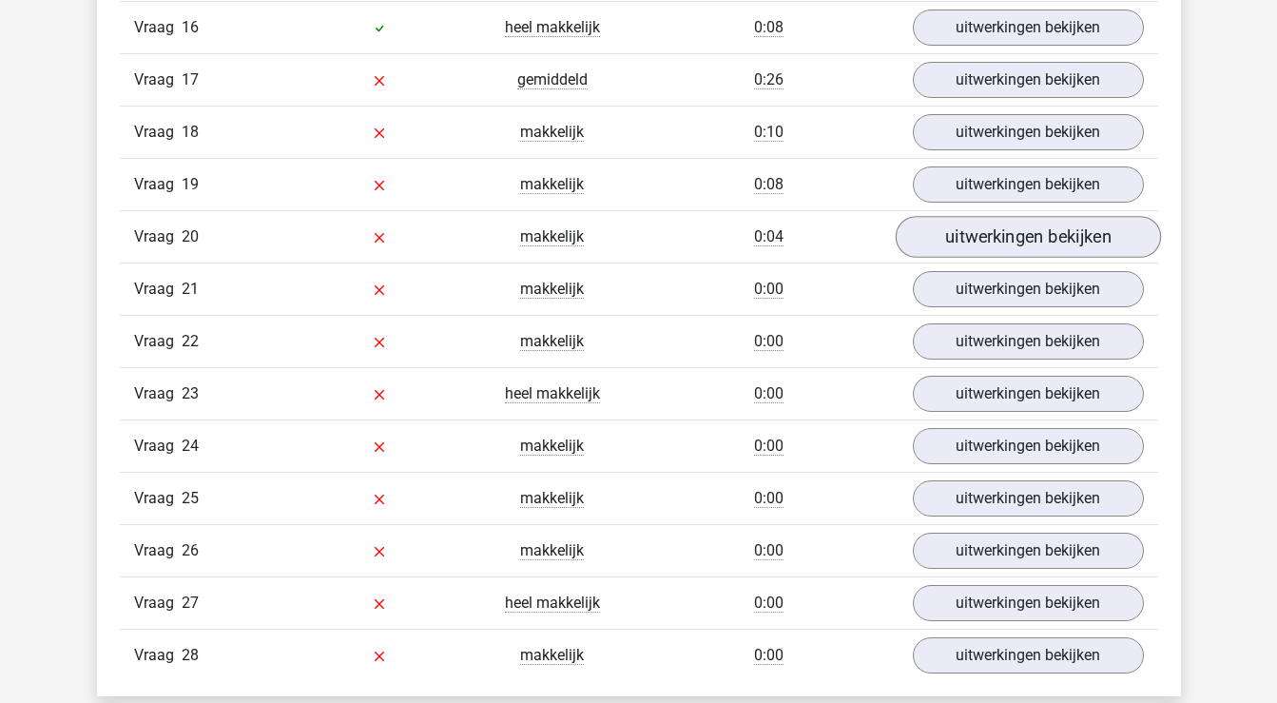
click at [1044, 236] on link "uitwerkingen bekijken" at bounding box center [1027, 237] width 265 height 42
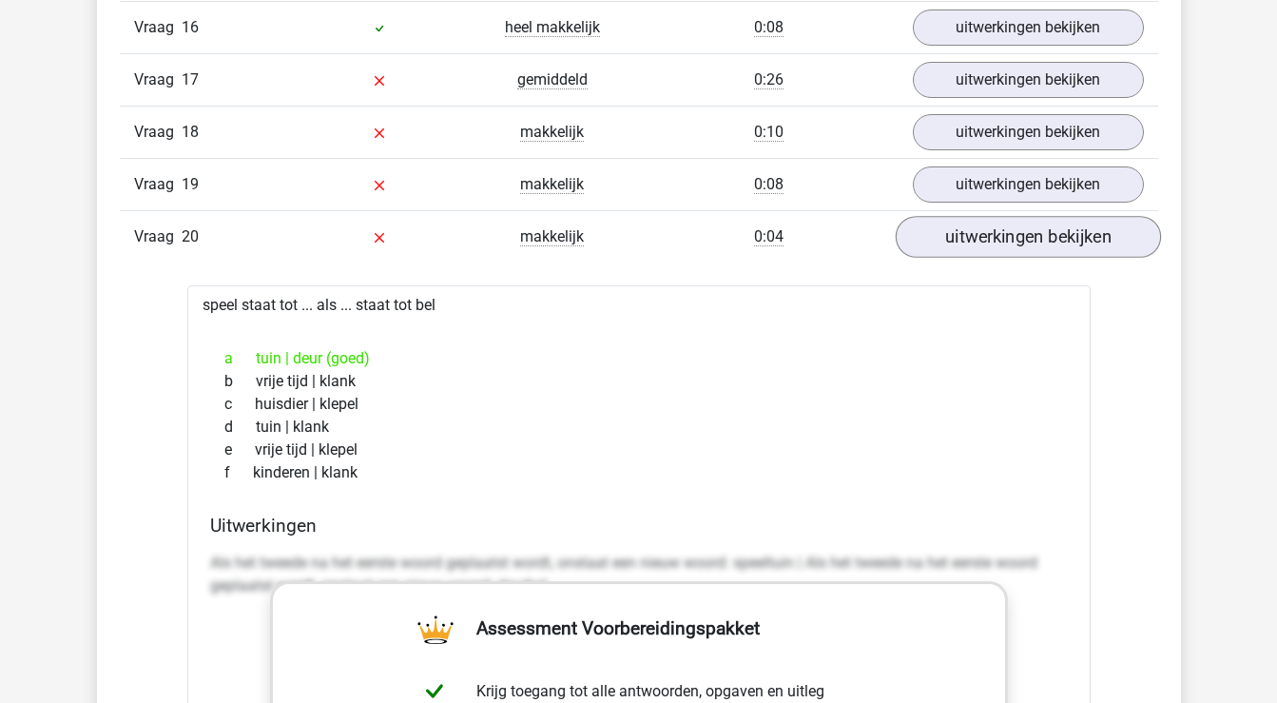
click at [1044, 233] on link "uitwerkingen bekijken" at bounding box center [1027, 237] width 265 height 42
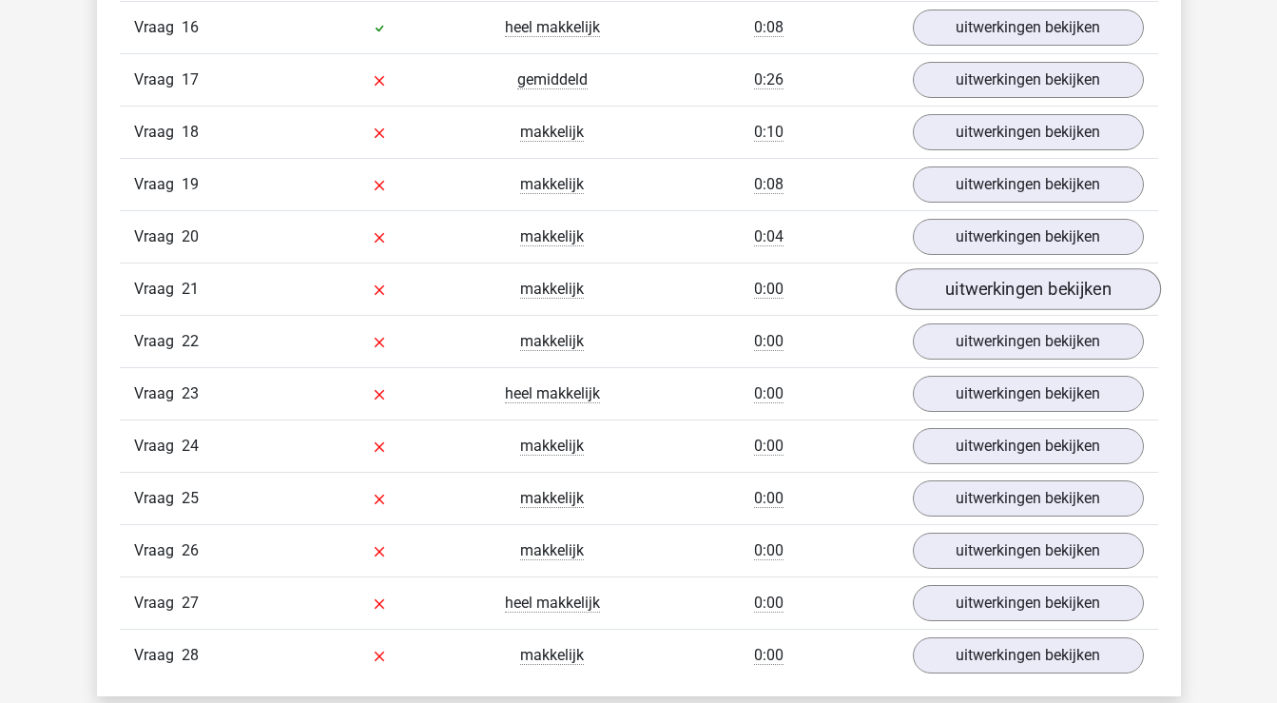
click at [1040, 278] on link "uitwerkingen bekijken" at bounding box center [1027, 289] width 265 height 42
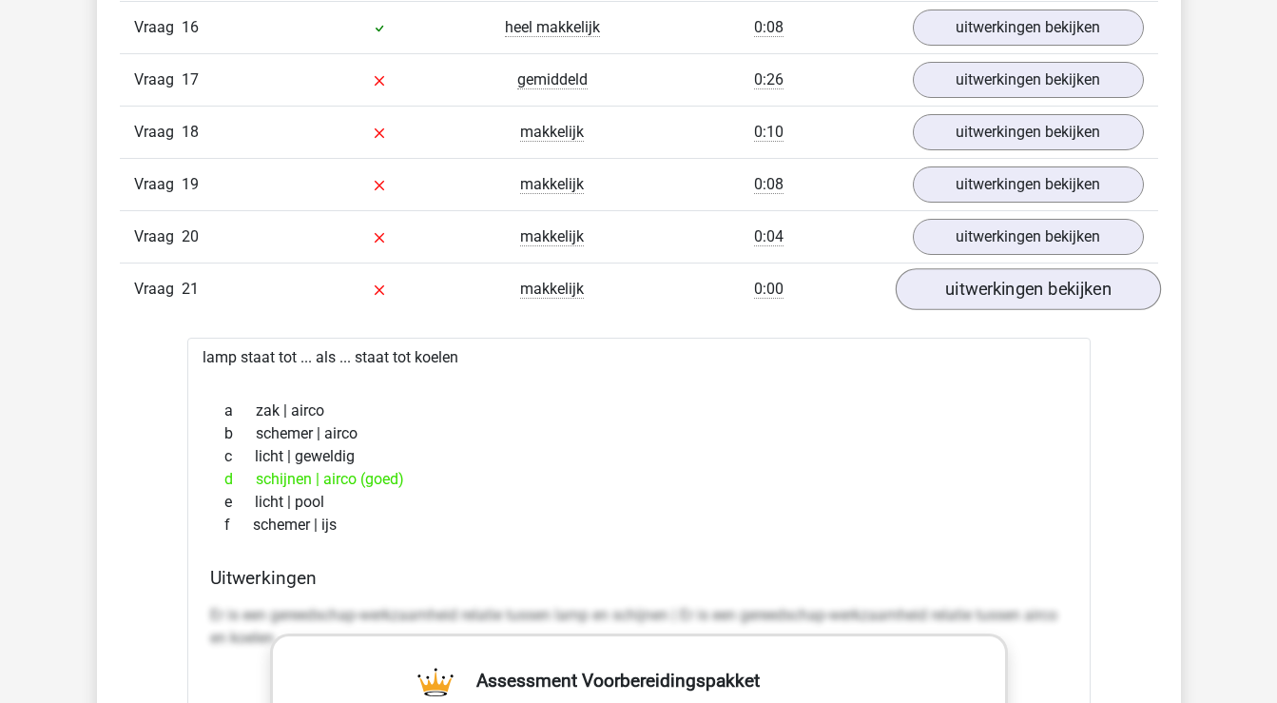
click at [1029, 292] on link "uitwerkingen bekijken" at bounding box center [1027, 289] width 265 height 42
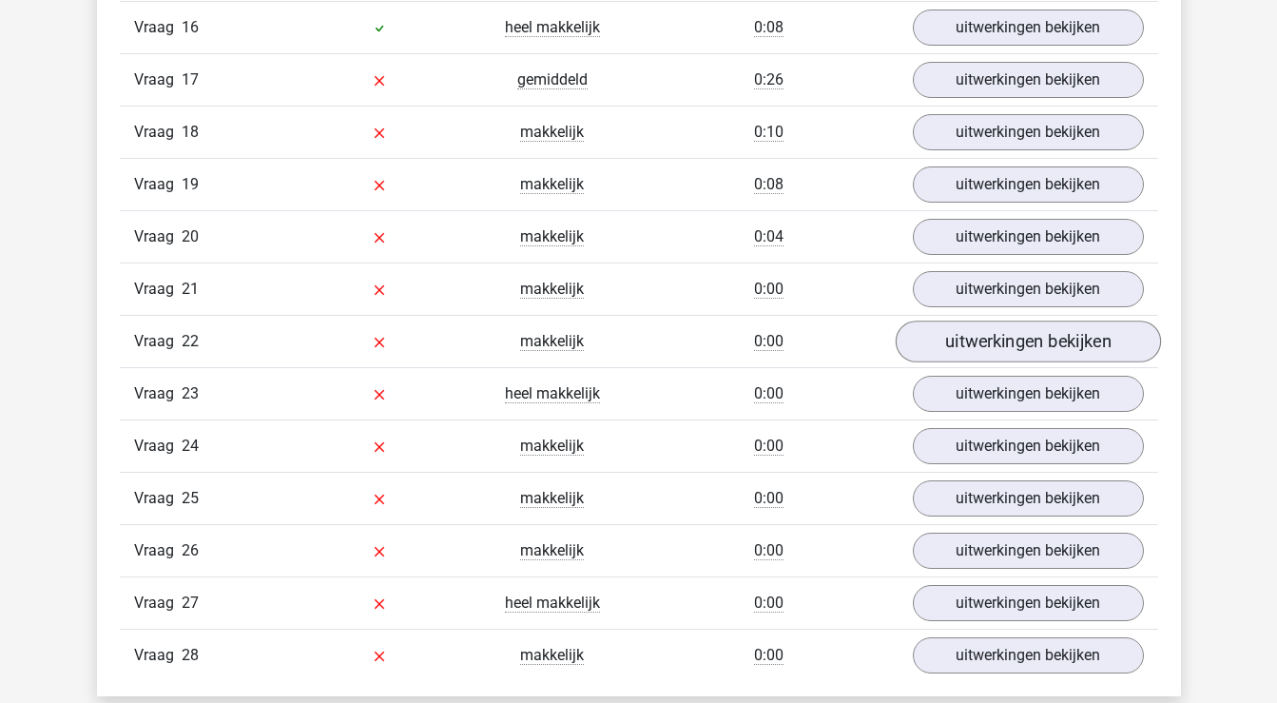
click at [1020, 346] on link "uitwerkingen bekijken" at bounding box center [1027, 342] width 265 height 42
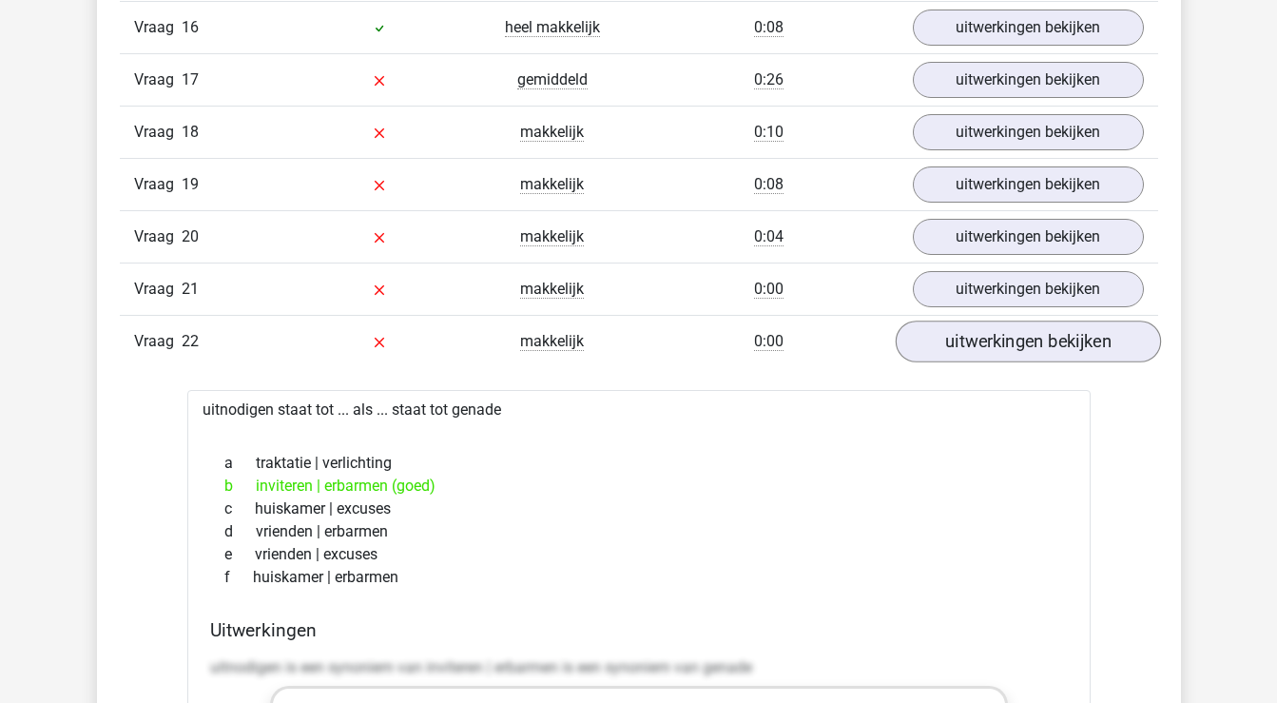
click at [1020, 347] on link "uitwerkingen bekijken" at bounding box center [1027, 342] width 265 height 42
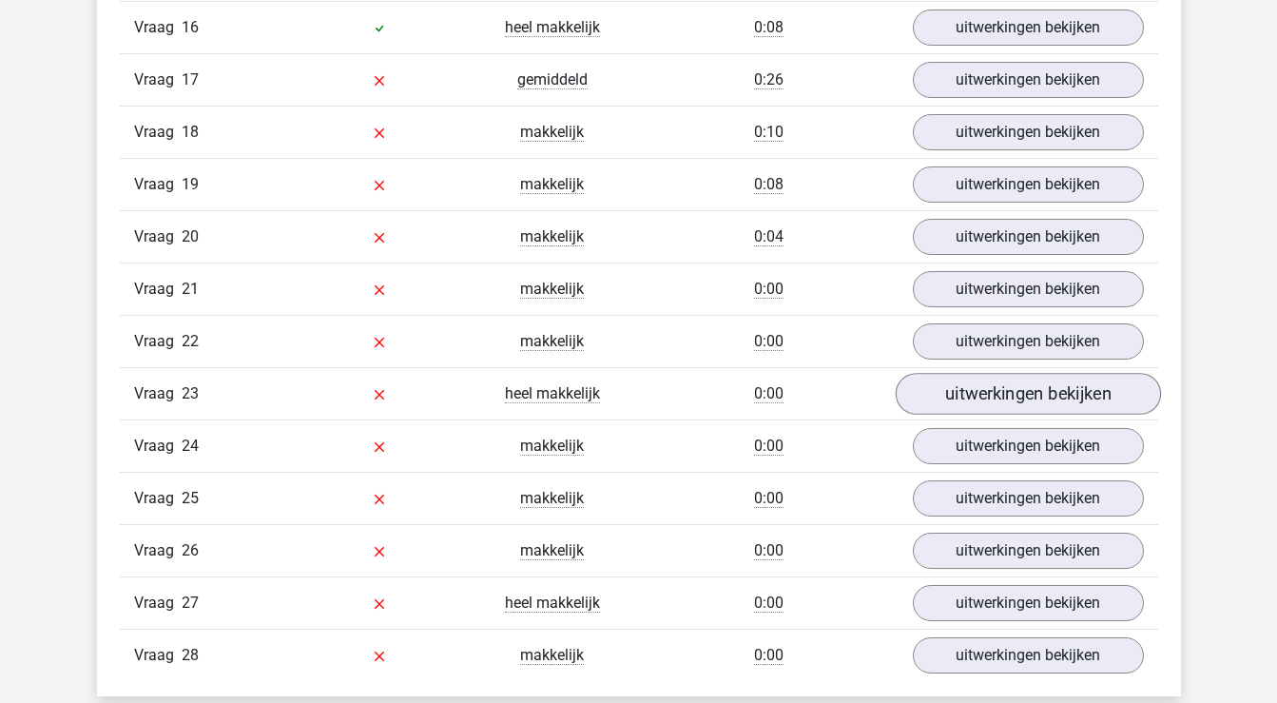
click at [1021, 394] on link "uitwerkingen bekijken" at bounding box center [1027, 394] width 265 height 42
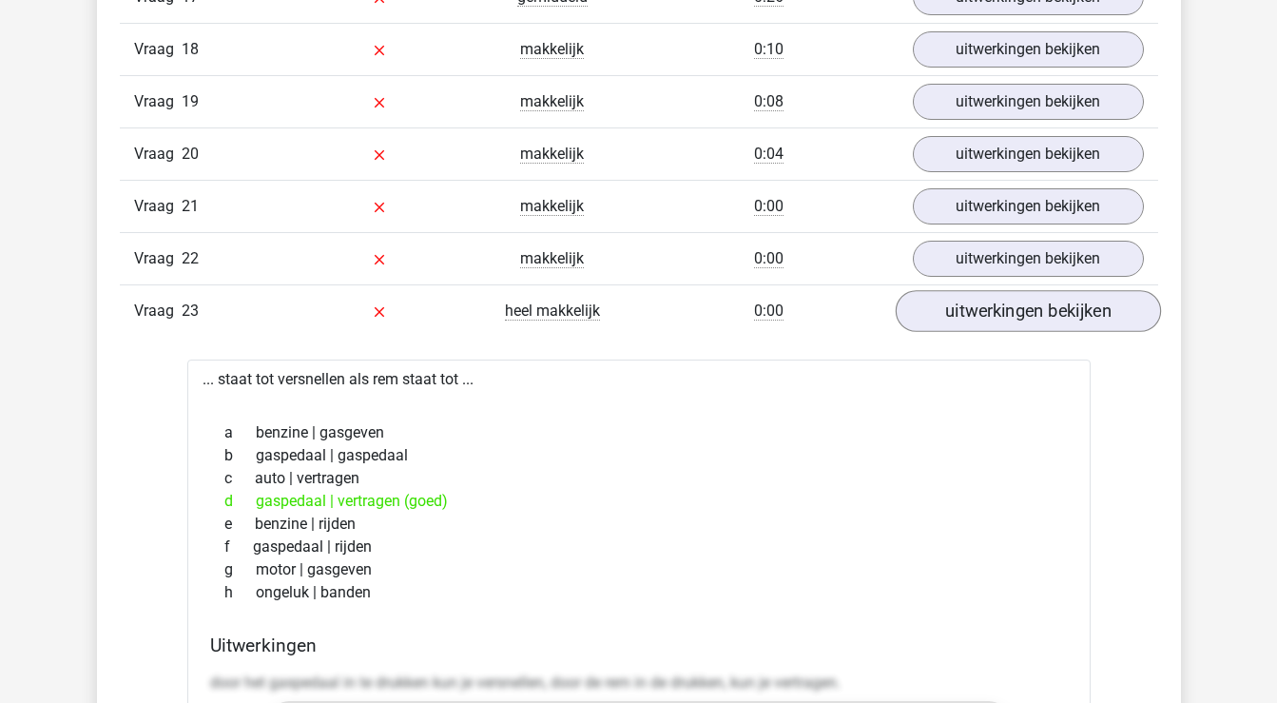
scroll to position [2517, 0]
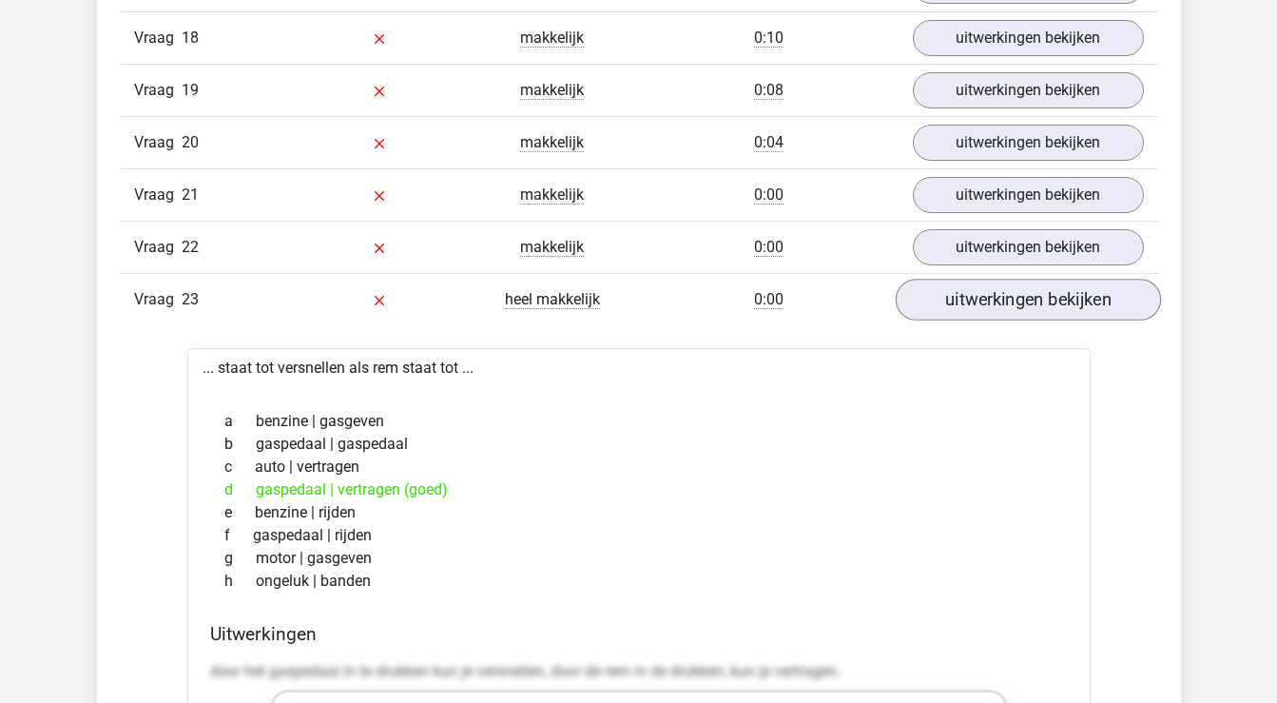
click at [1036, 299] on link "uitwerkingen bekijken" at bounding box center [1027, 300] width 265 height 42
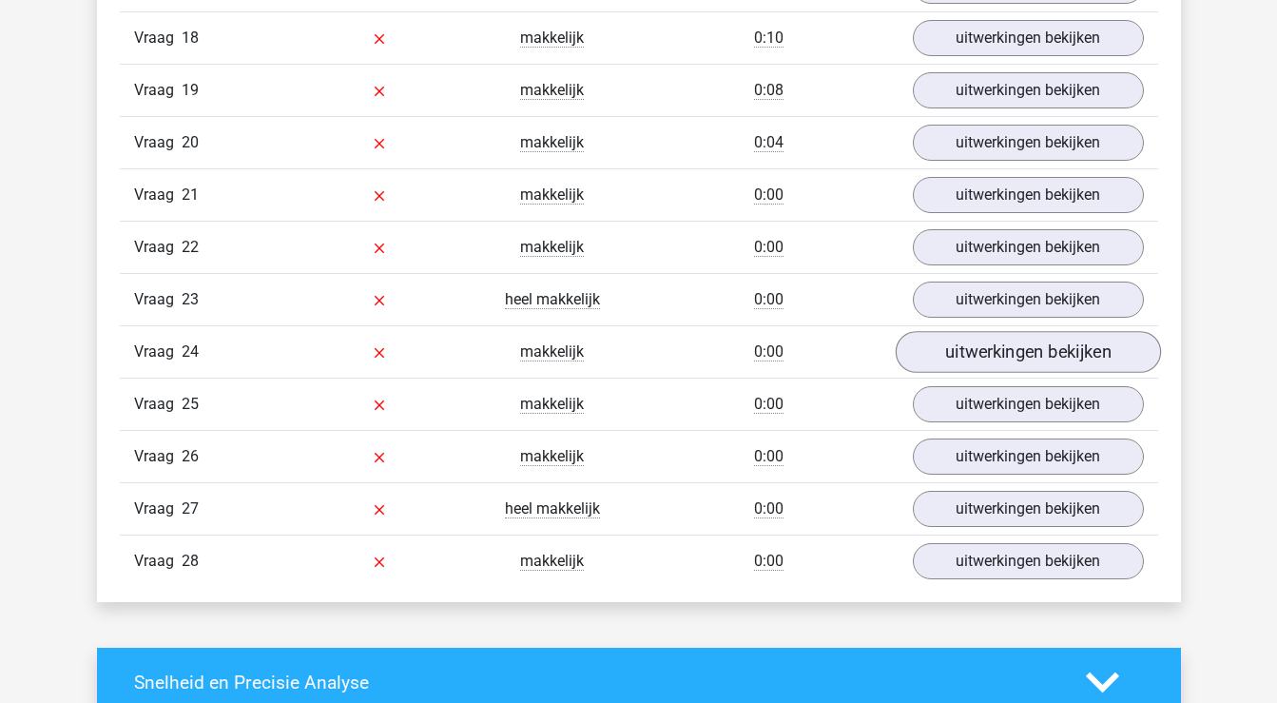
click at [1028, 357] on link "uitwerkingen bekijken" at bounding box center [1027, 352] width 265 height 42
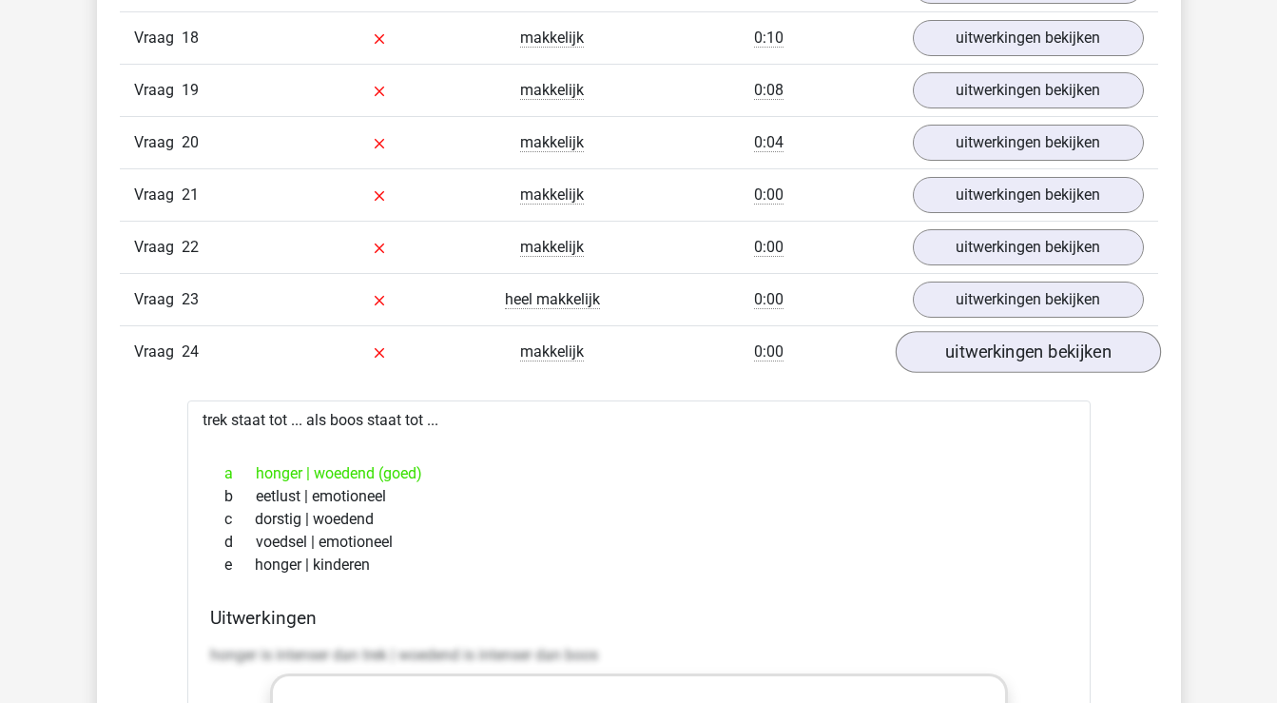
click at [1028, 357] on link "uitwerkingen bekijken" at bounding box center [1027, 352] width 265 height 42
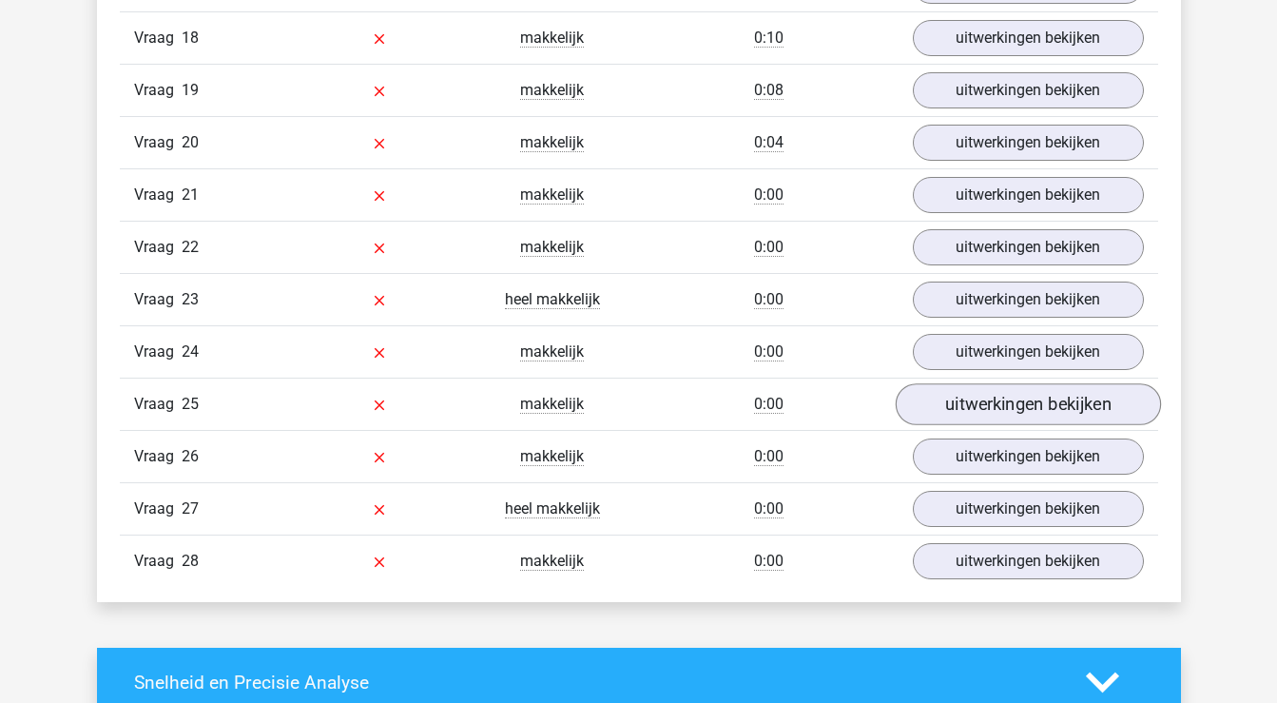
click at [1013, 404] on link "uitwerkingen bekijken" at bounding box center [1027, 404] width 265 height 42
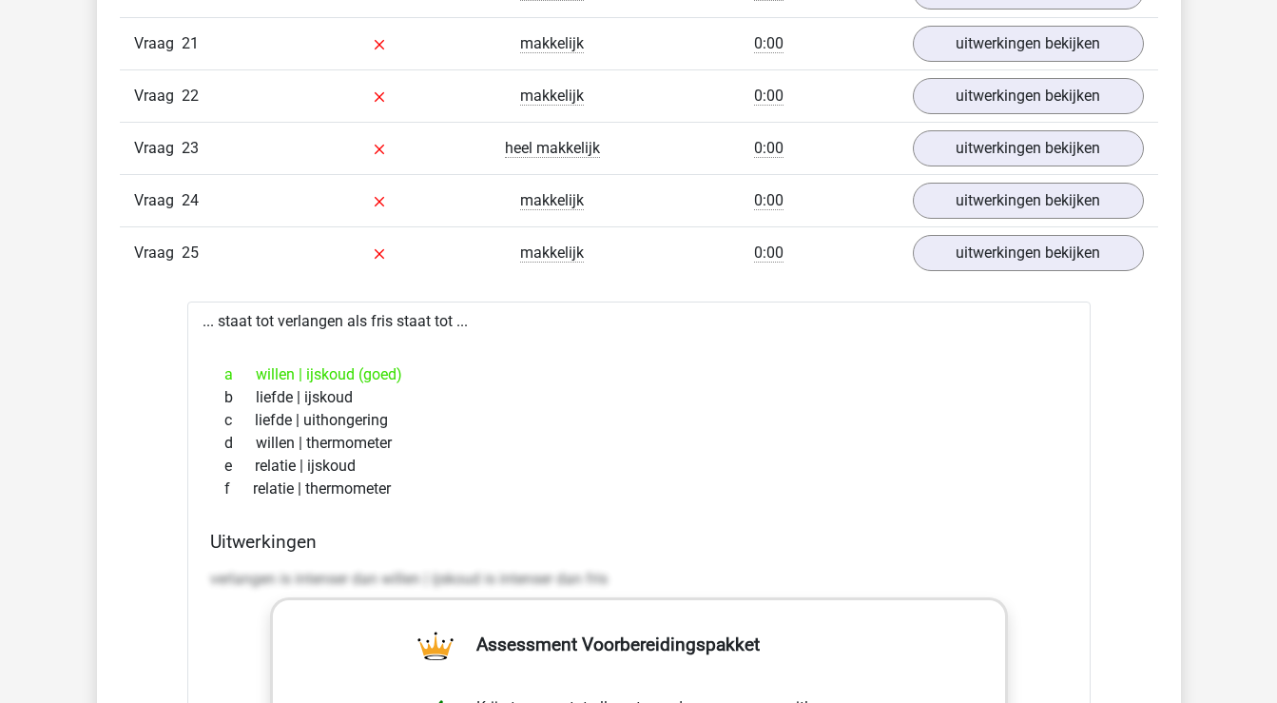
scroll to position [2675, 0]
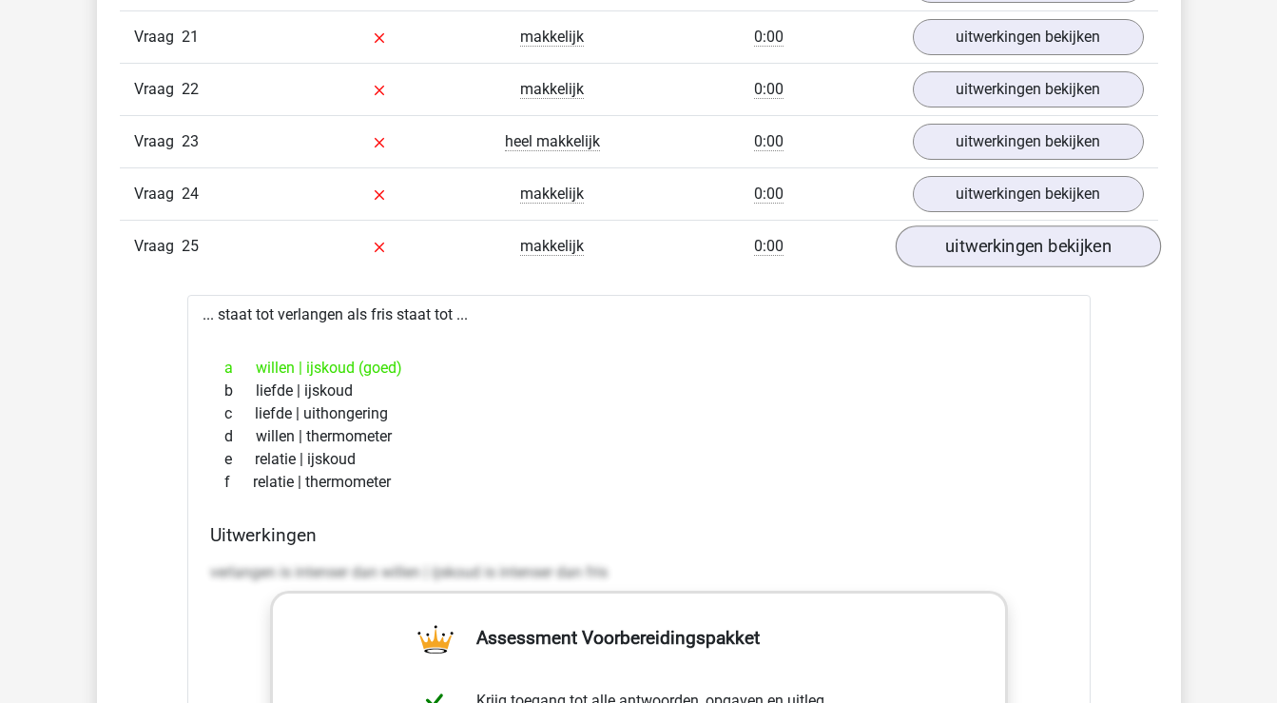
click at [1034, 244] on link "uitwerkingen bekijken" at bounding box center [1027, 246] width 265 height 42
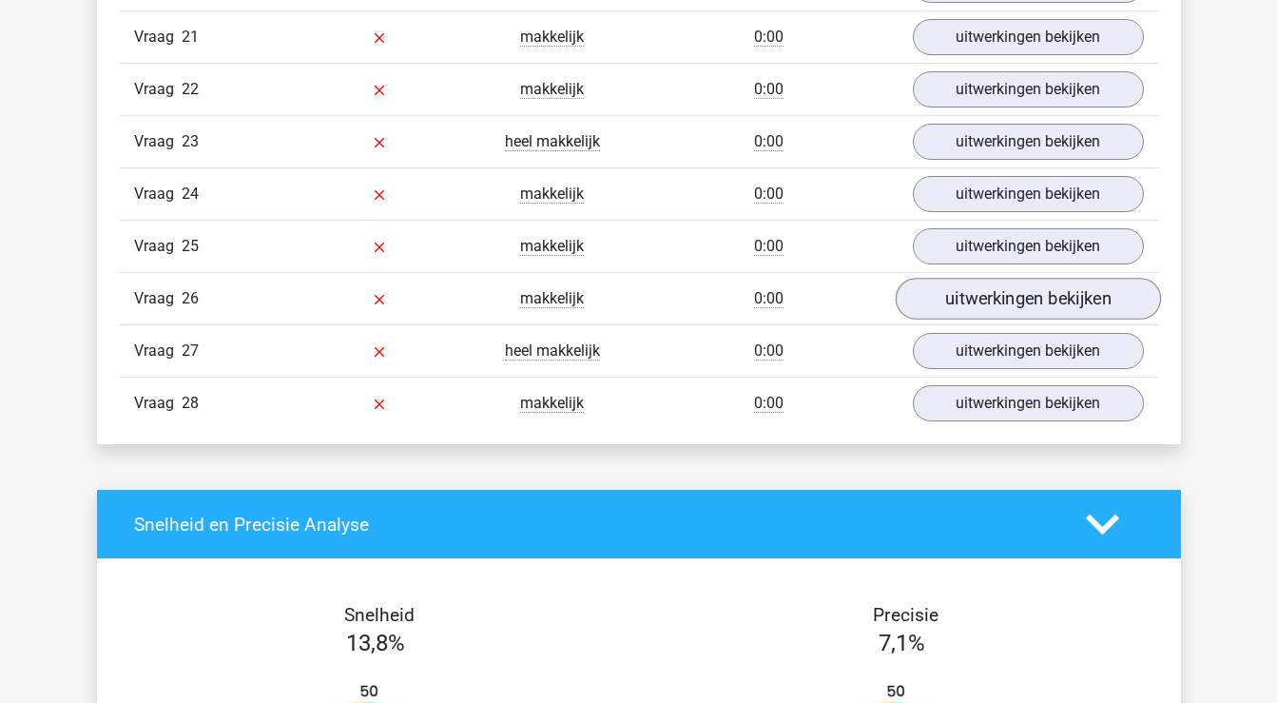
click at [1026, 298] on link "uitwerkingen bekijken" at bounding box center [1027, 299] width 265 height 42
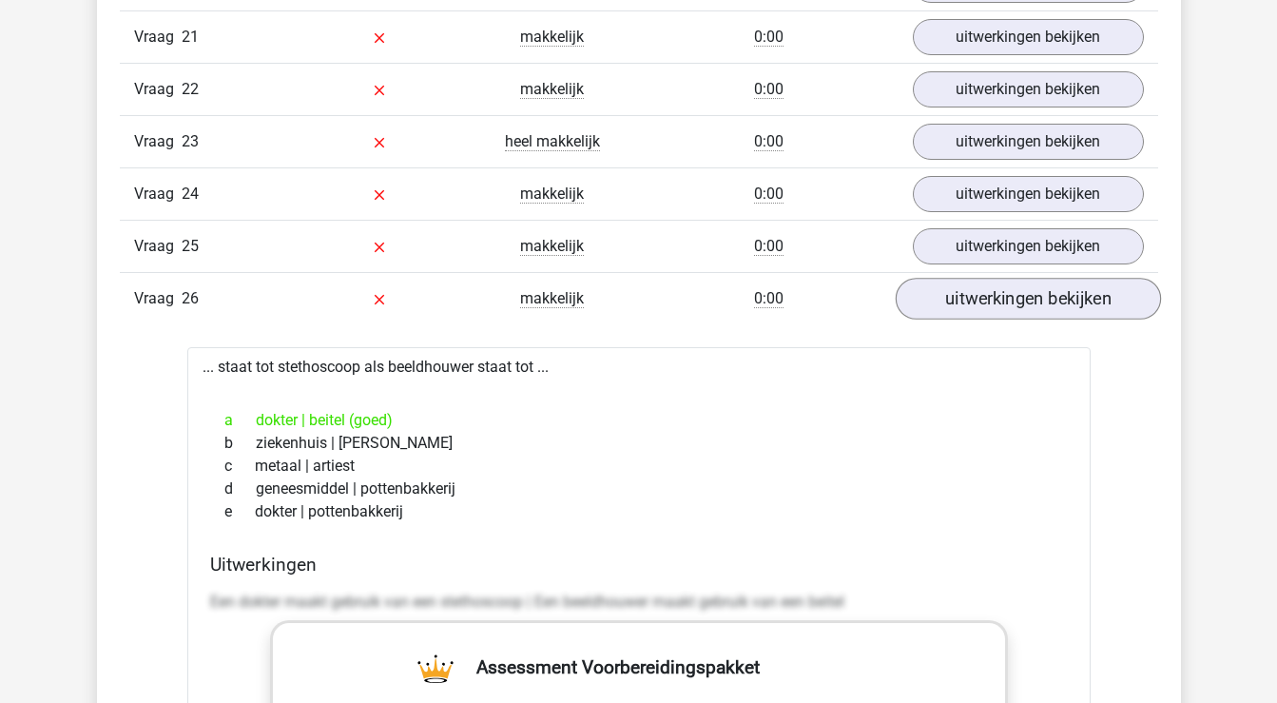
click at [1026, 301] on link "uitwerkingen bekijken" at bounding box center [1027, 299] width 265 height 42
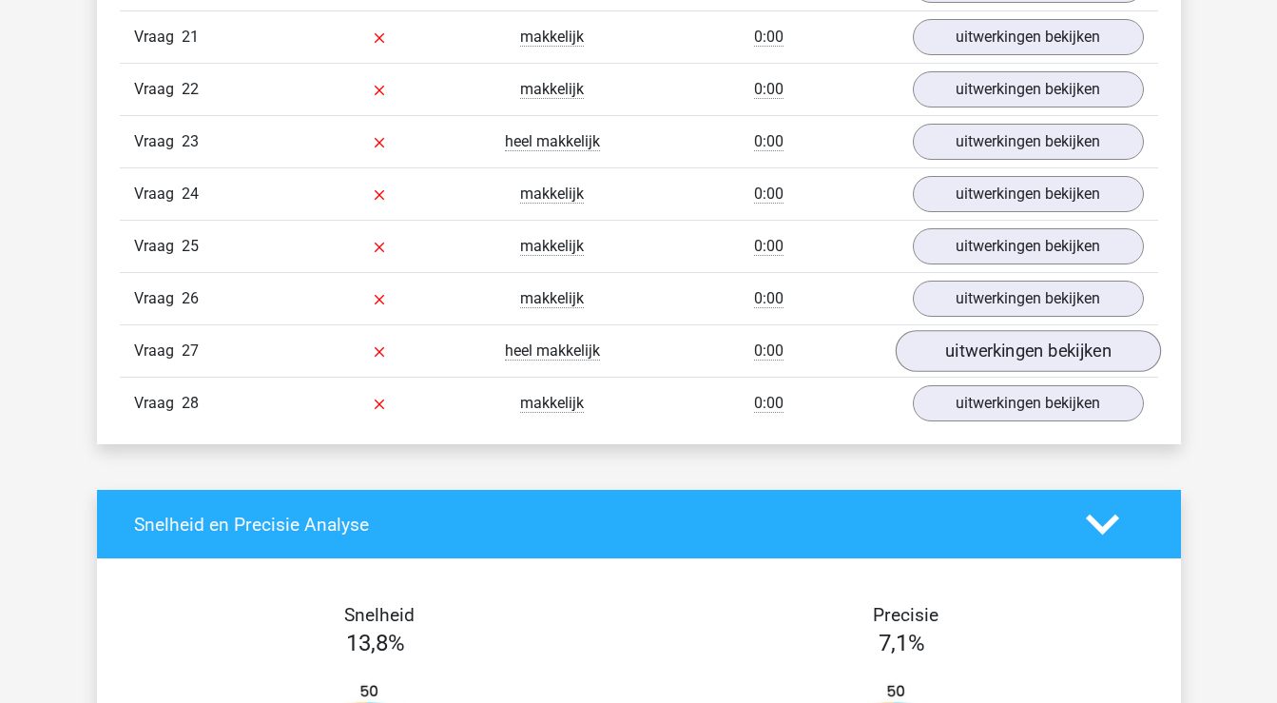
click at [1021, 356] on link "uitwerkingen bekijken" at bounding box center [1027, 351] width 265 height 42
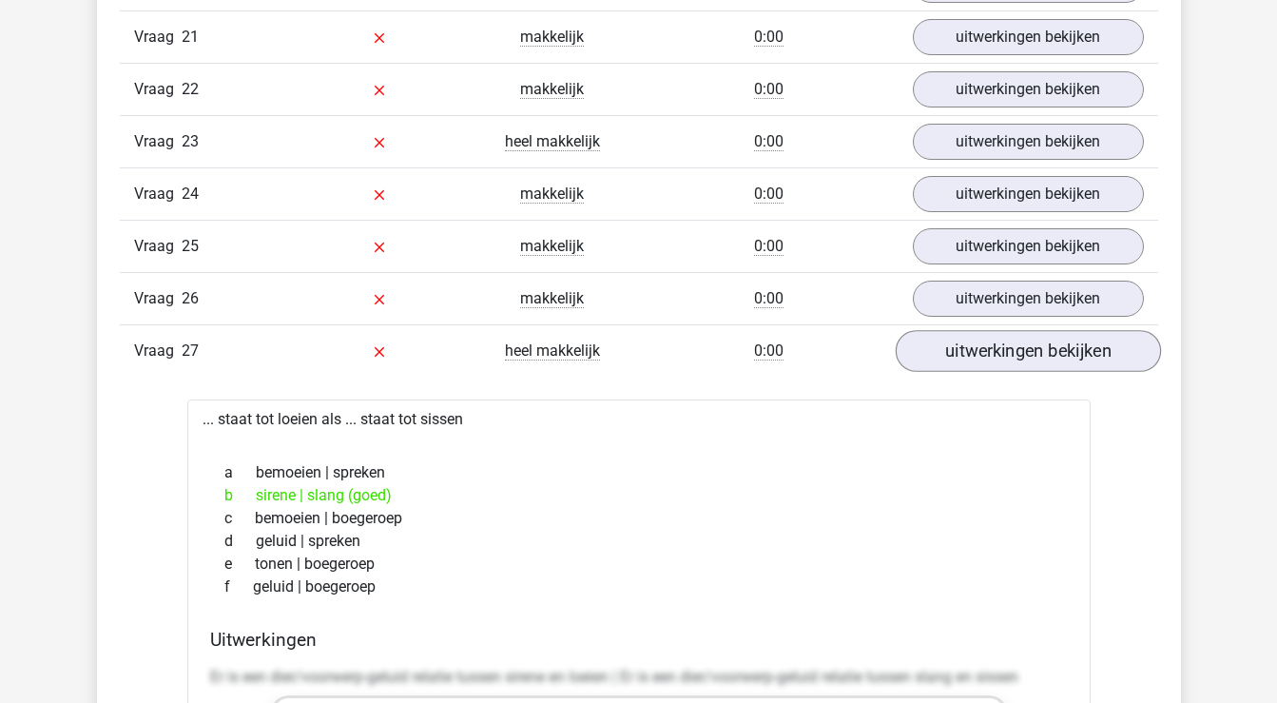
click at [1021, 355] on link "uitwerkingen bekijken" at bounding box center [1027, 351] width 265 height 42
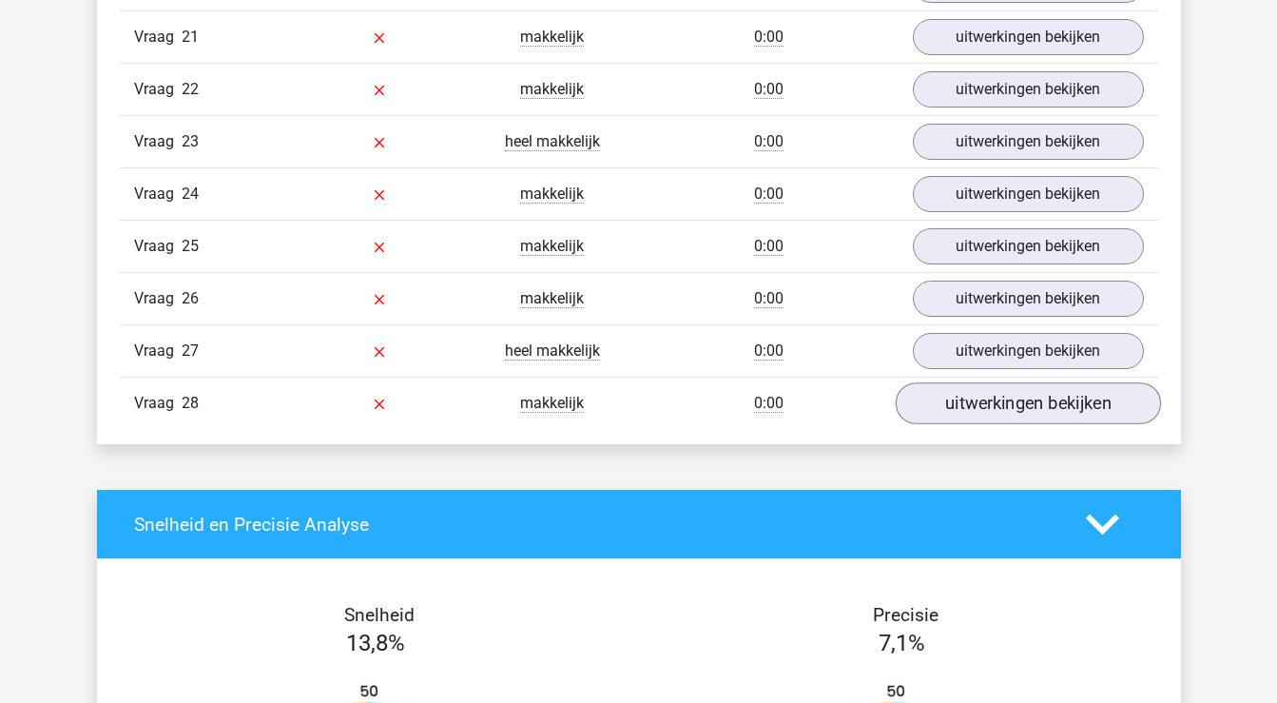
click at [1024, 394] on link "uitwerkingen bekijken" at bounding box center [1027, 403] width 265 height 42
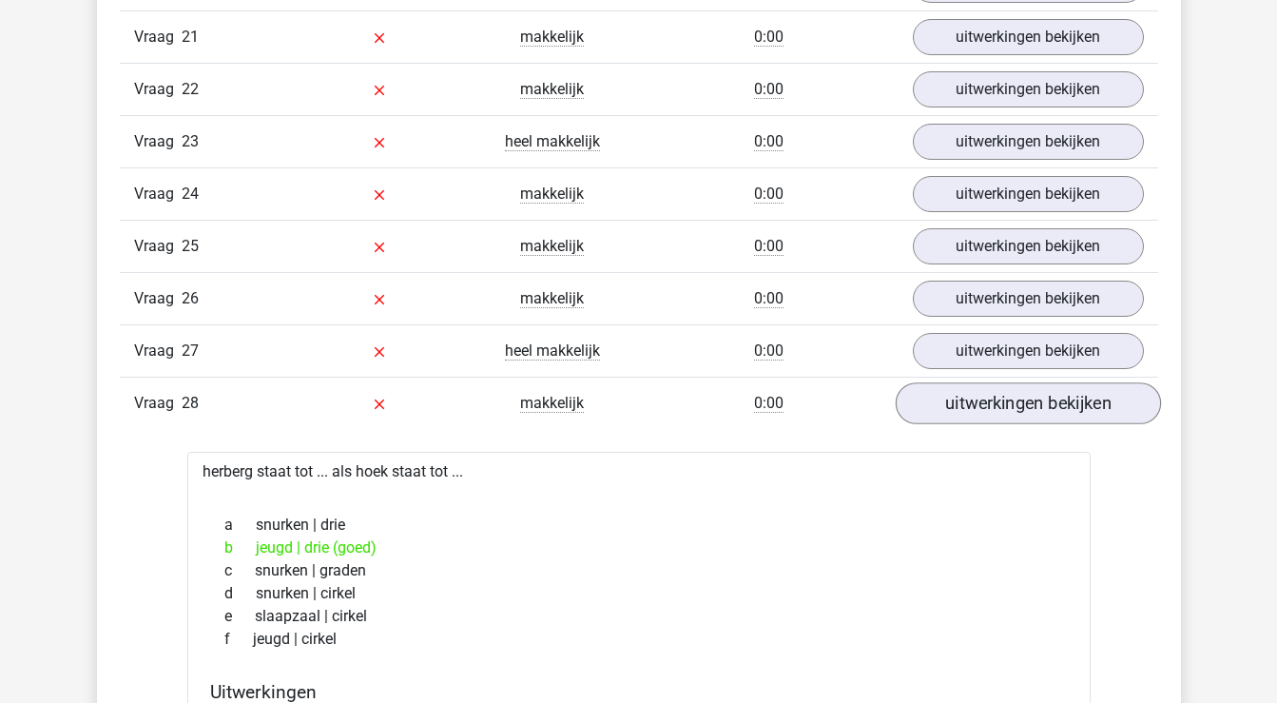
click at [1024, 400] on link "uitwerkingen bekijken" at bounding box center [1027, 403] width 265 height 42
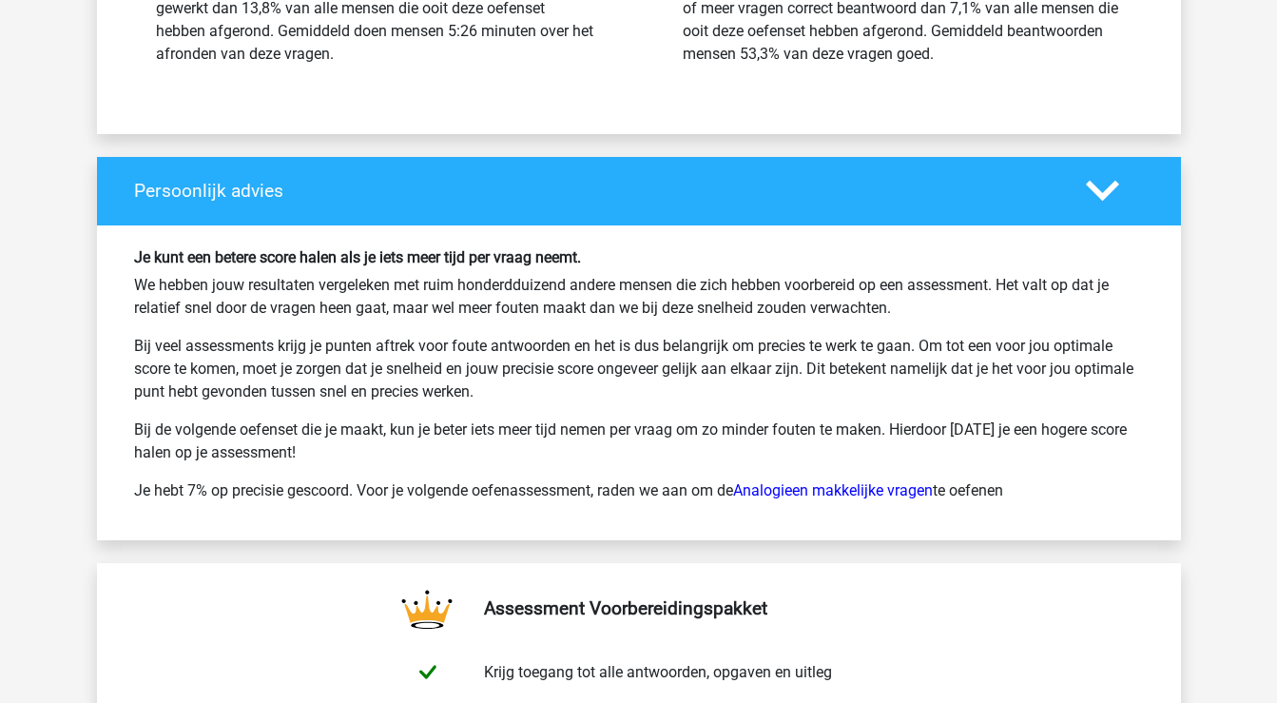
scroll to position [3650, 0]
